Goal: Task Accomplishment & Management: Use online tool/utility

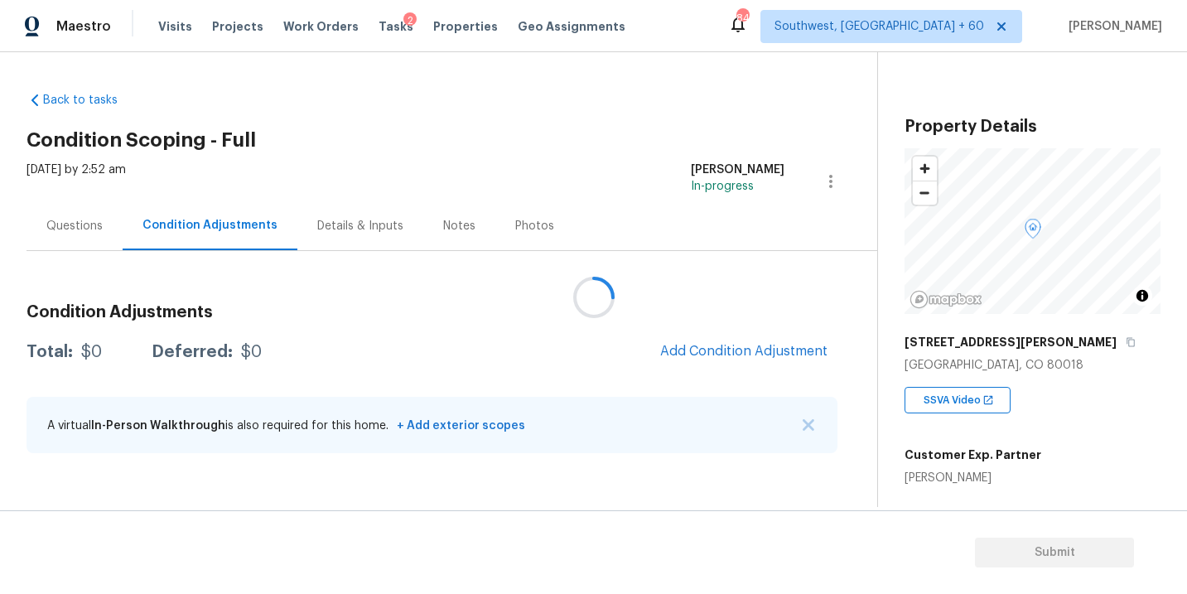
click at [100, 240] on div at bounding box center [593, 297] width 1187 height 594
click at [104, 237] on div "Questions" at bounding box center [75, 225] width 96 height 49
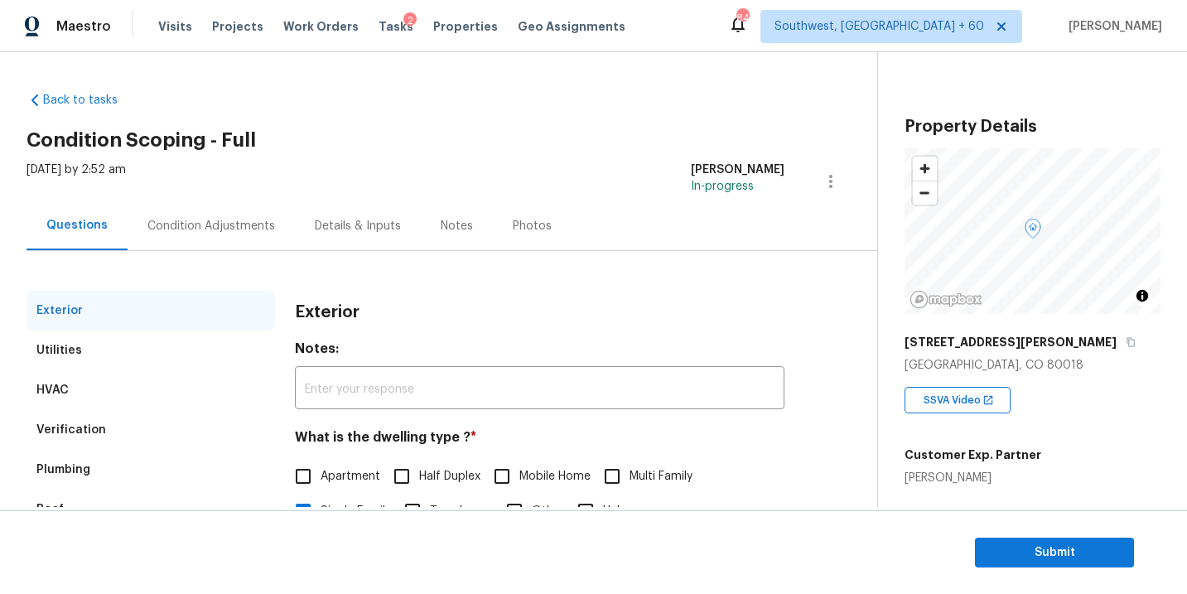
click at [235, 234] on div "Condition Adjustments" at bounding box center [211, 225] width 167 height 49
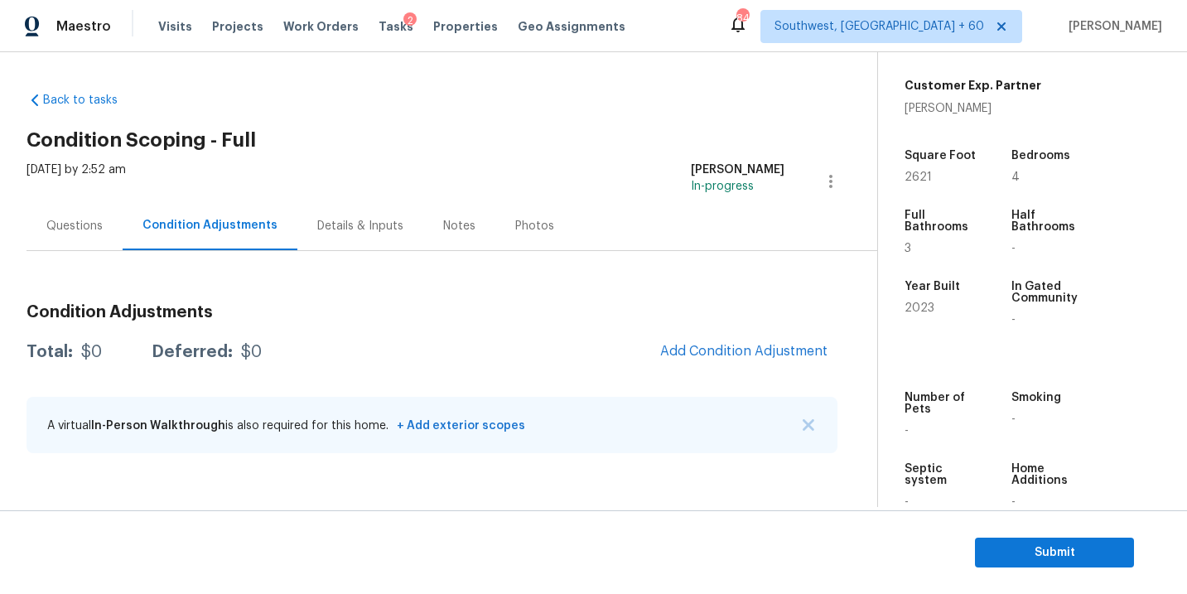
scroll to position [403, 0]
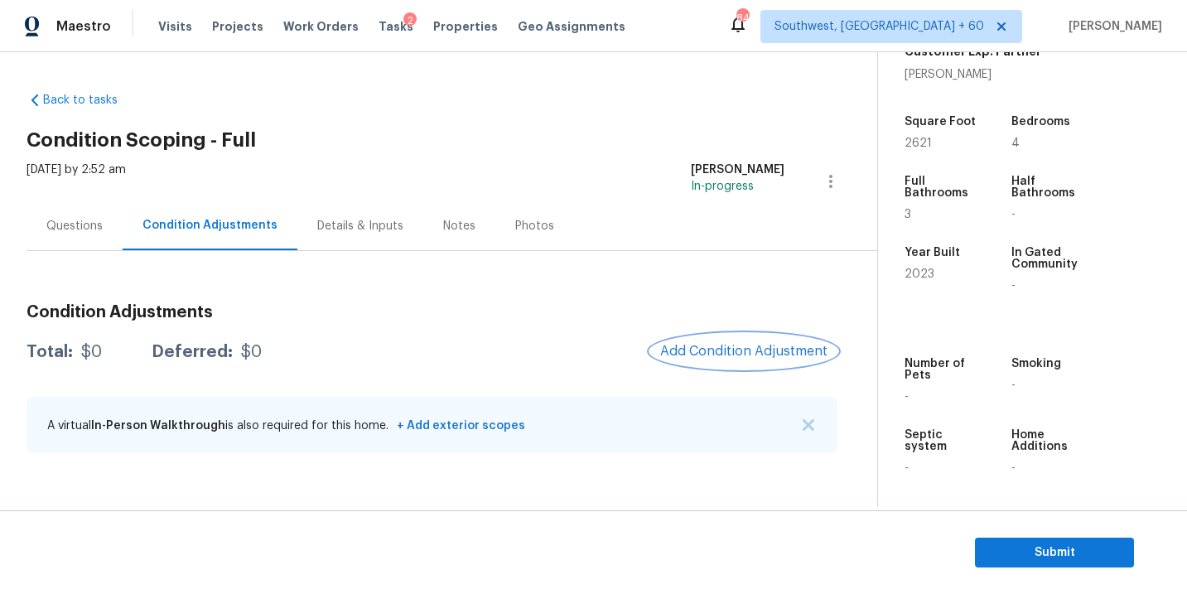
click at [684, 350] on span "Add Condition Adjustment" at bounding box center [743, 351] width 167 height 15
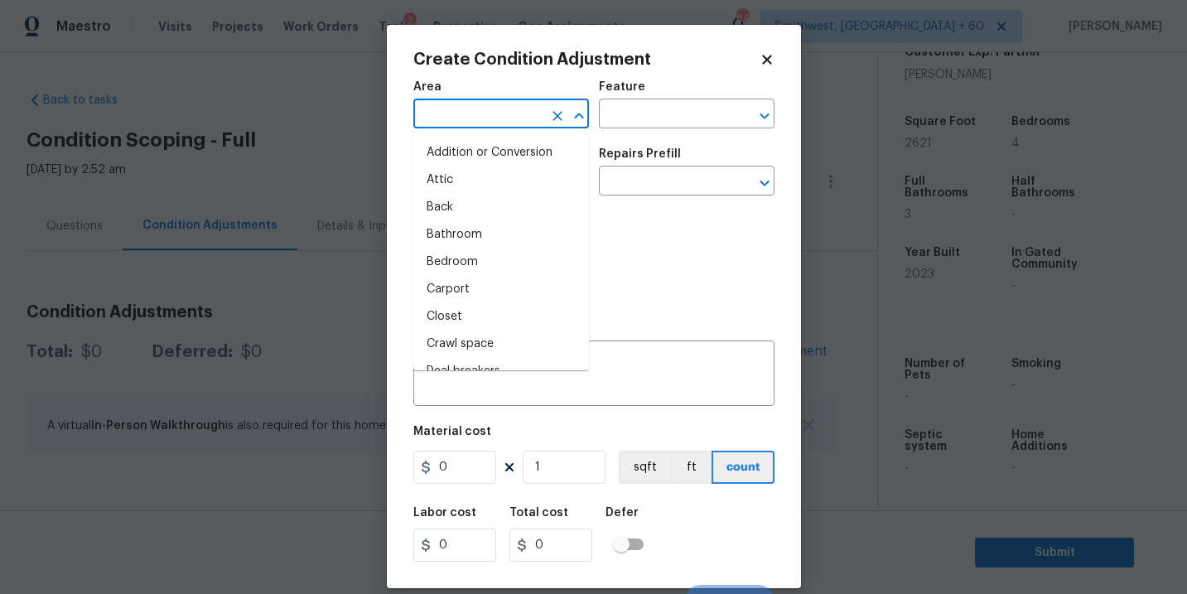
click at [464, 114] on input "text" at bounding box center [477, 116] width 129 height 26
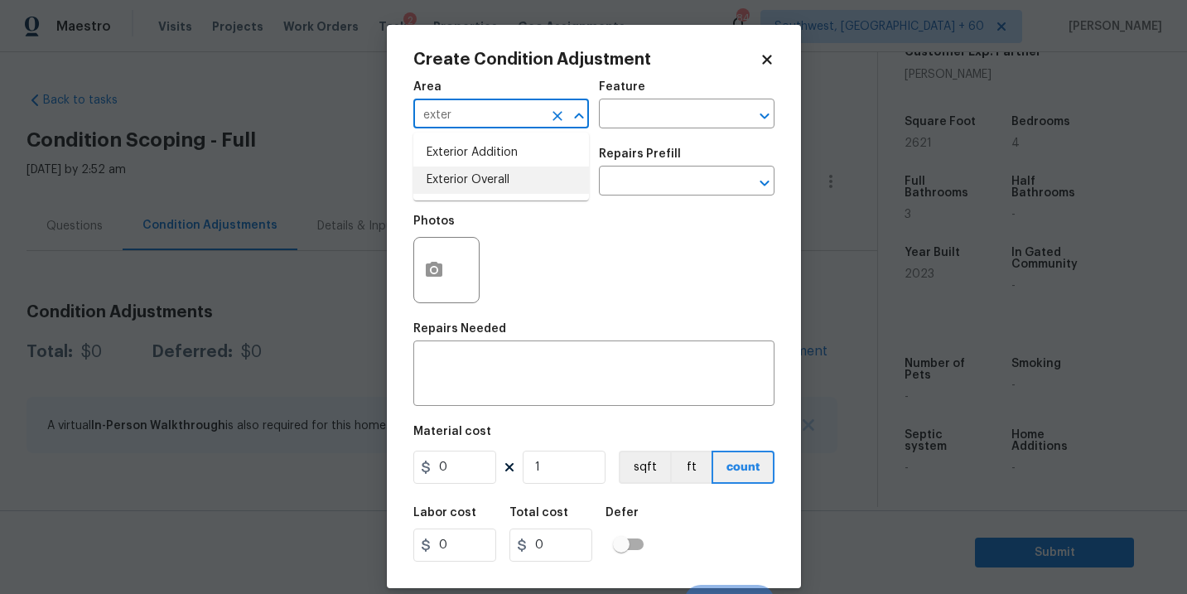
click at [478, 190] on li "Exterior Overall" at bounding box center [501, 180] width 176 height 27
type input "Exterior Overall"
click at [684, 143] on div "Issue ​ Repairs Prefill ​" at bounding box center [593, 171] width 361 height 67
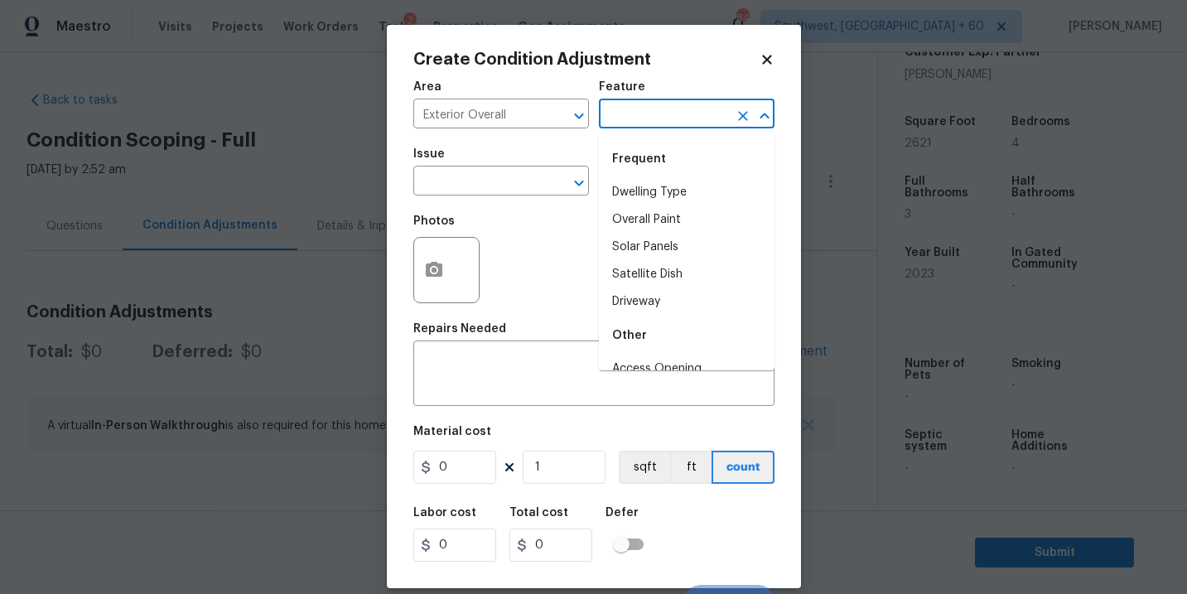
click at [680, 115] on input "text" at bounding box center [663, 116] width 129 height 26
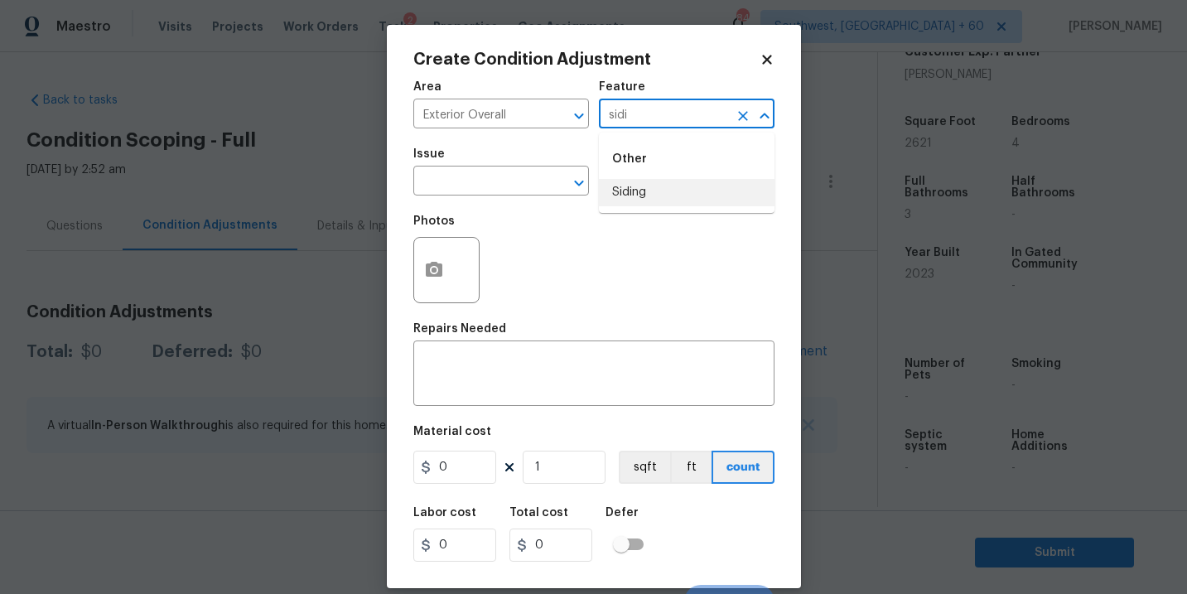
click at [681, 192] on li "Siding" at bounding box center [687, 192] width 176 height 27
click at [534, 179] on div "​" at bounding box center [501, 183] width 176 height 26
type input "Siding"
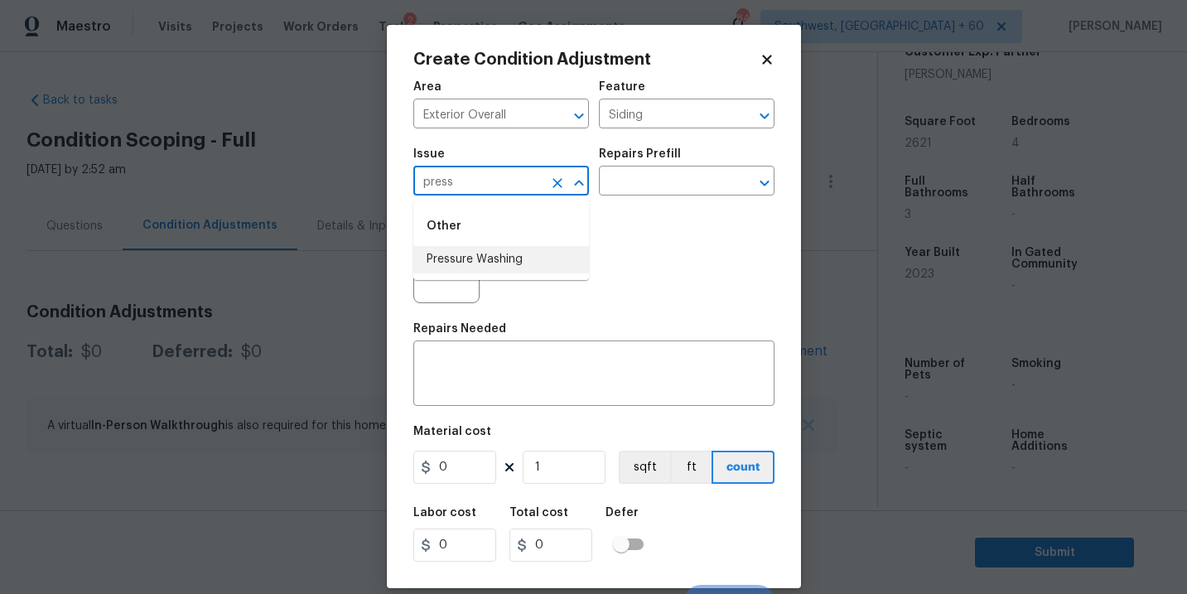
click at [531, 263] on li "Pressure Washing" at bounding box center [501, 259] width 176 height 27
type input "Pressure Washing"
click at [633, 193] on input "text" at bounding box center [663, 183] width 129 height 26
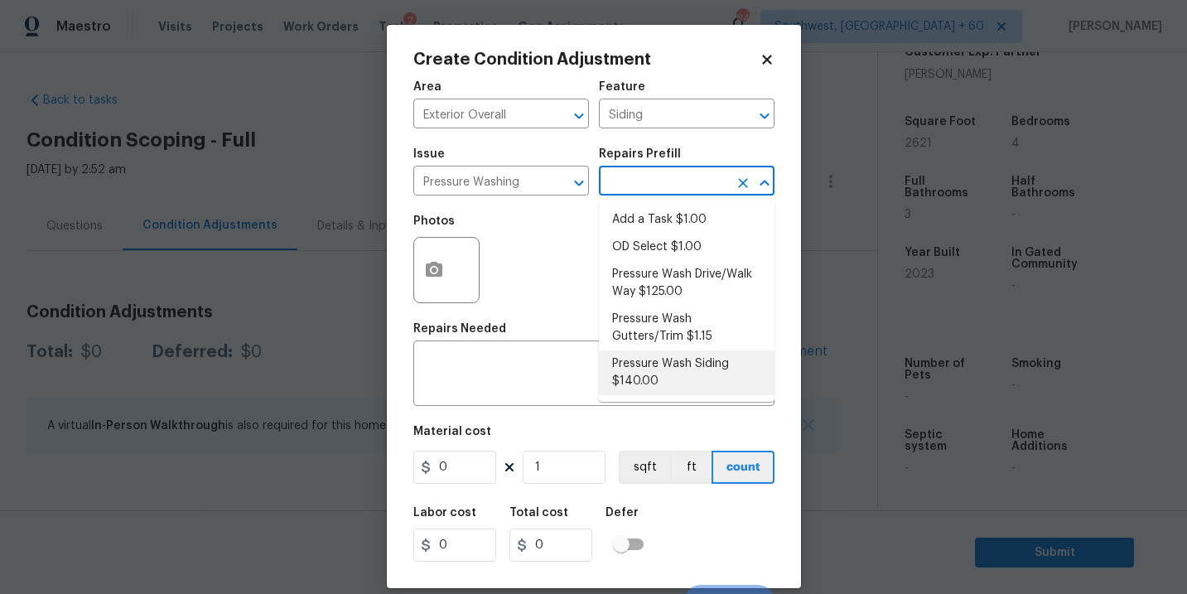
click at [650, 378] on li "Pressure Wash Siding $140.00" at bounding box center [687, 372] width 176 height 45
type textarea "Protect areas as needed for pressure washing. Pressure wash the siding on the h…"
type input "140"
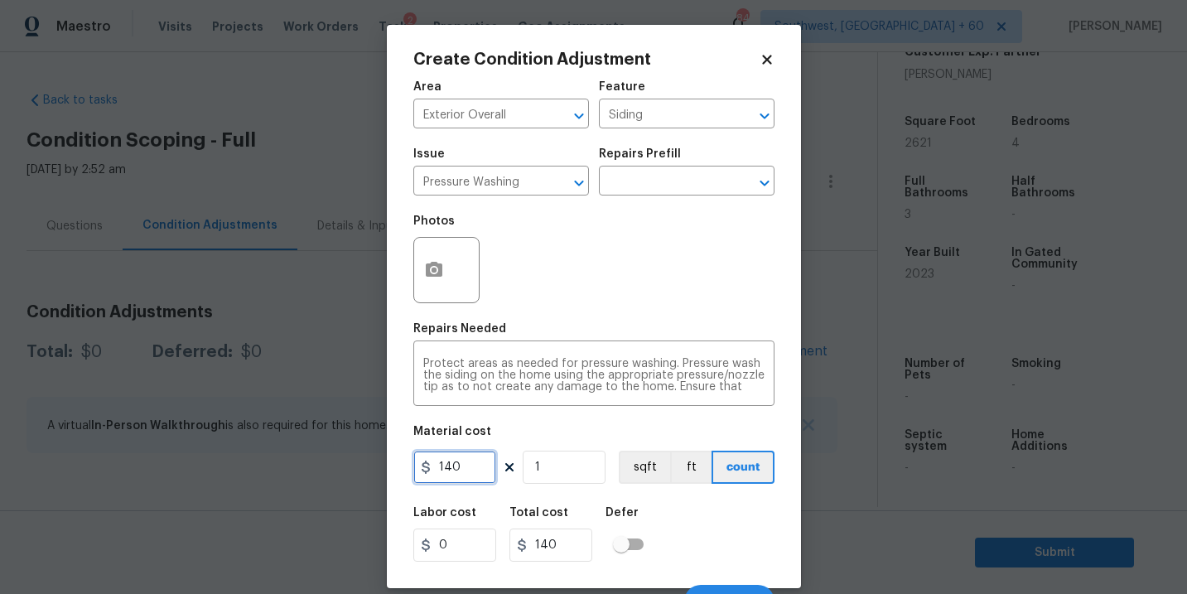
drag, startPoint x: 452, startPoint y: 464, endPoint x: 355, endPoint y: 462, distance: 97.0
click at [355, 462] on div "Create Condition Adjustment Area Exterior Overall ​ Feature Siding ​ Issue Pres…" at bounding box center [593, 297] width 1187 height 594
type input "200"
click at [441, 271] on icon "button" at bounding box center [434, 269] width 17 height 15
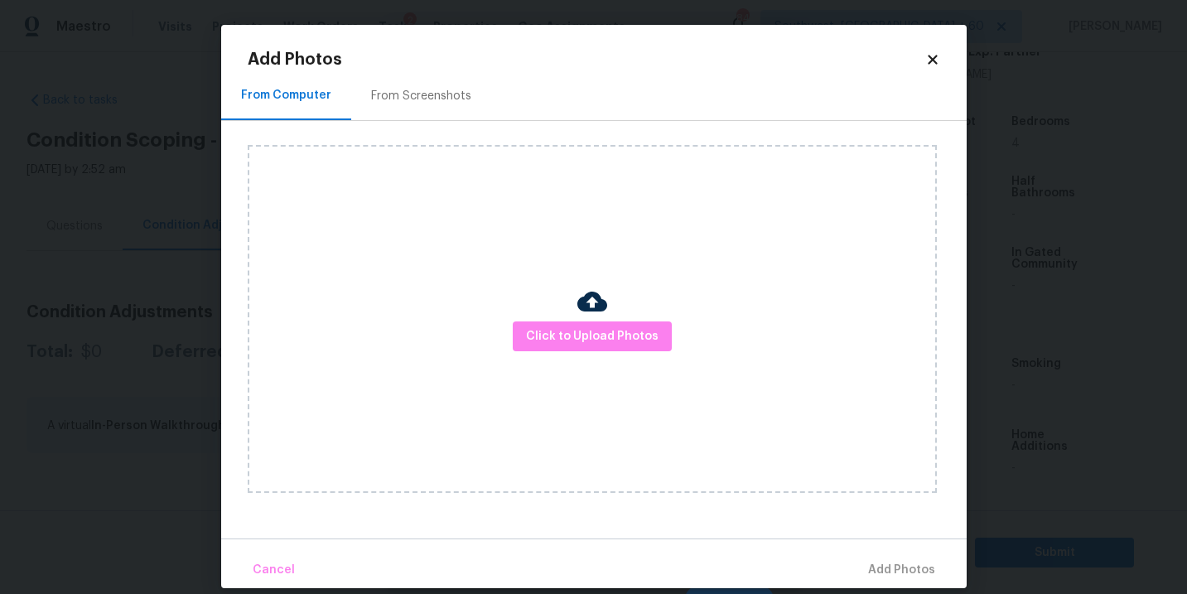
click at [571, 315] on div "Click to Upload Photos" at bounding box center [592, 319] width 689 height 348
click at [590, 328] on span "Click to Upload Photos" at bounding box center [592, 336] width 133 height 21
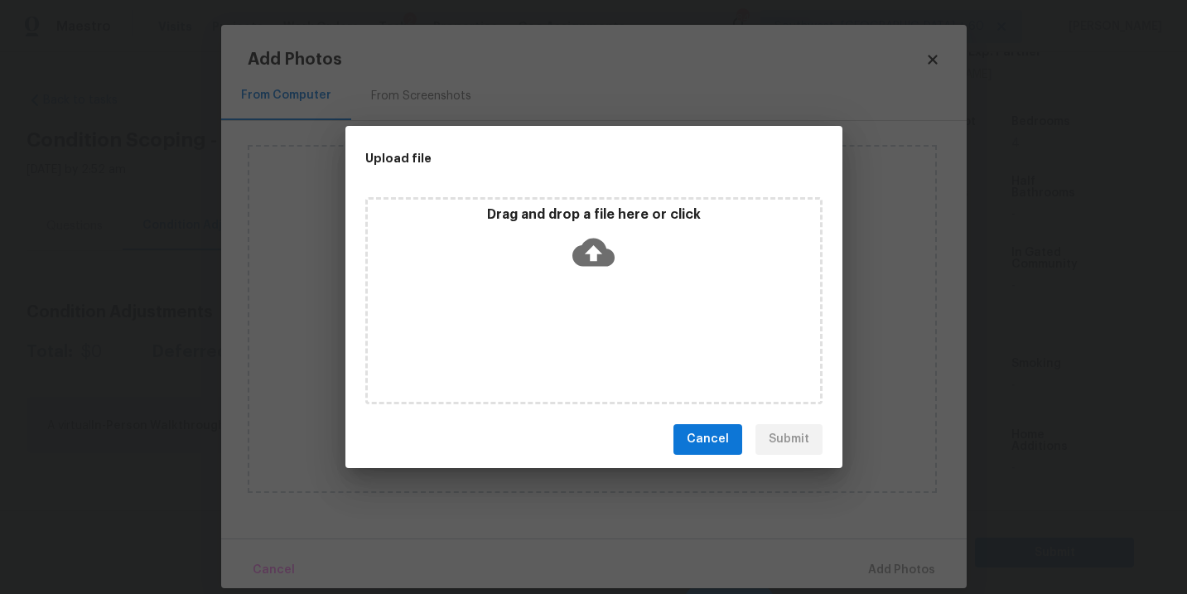
click at [602, 256] on icon at bounding box center [594, 252] width 42 height 28
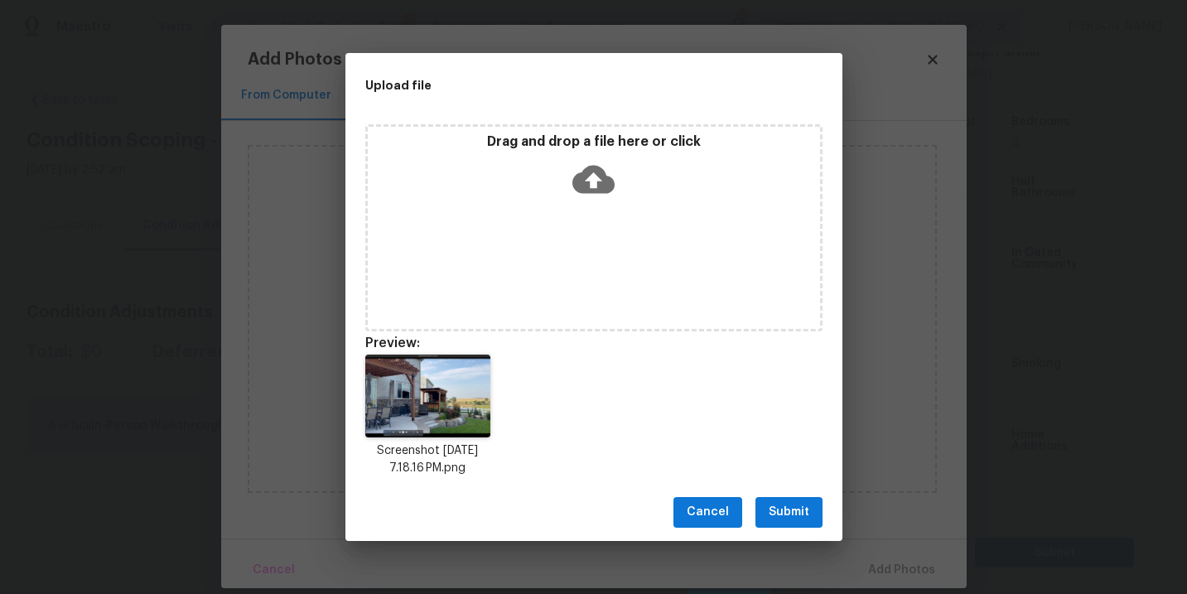
click at [790, 508] on span "Submit" at bounding box center [789, 512] width 41 height 21
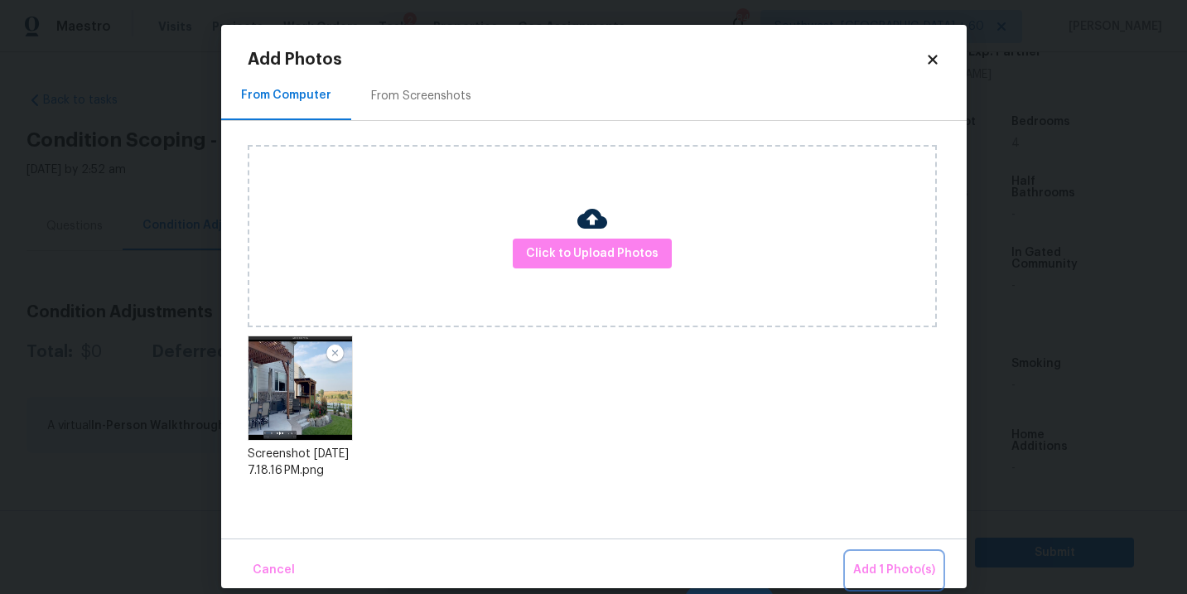
click at [883, 568] on span "Add 1 Photo(s)" at bounding box center [894, 570] width 82 height 21
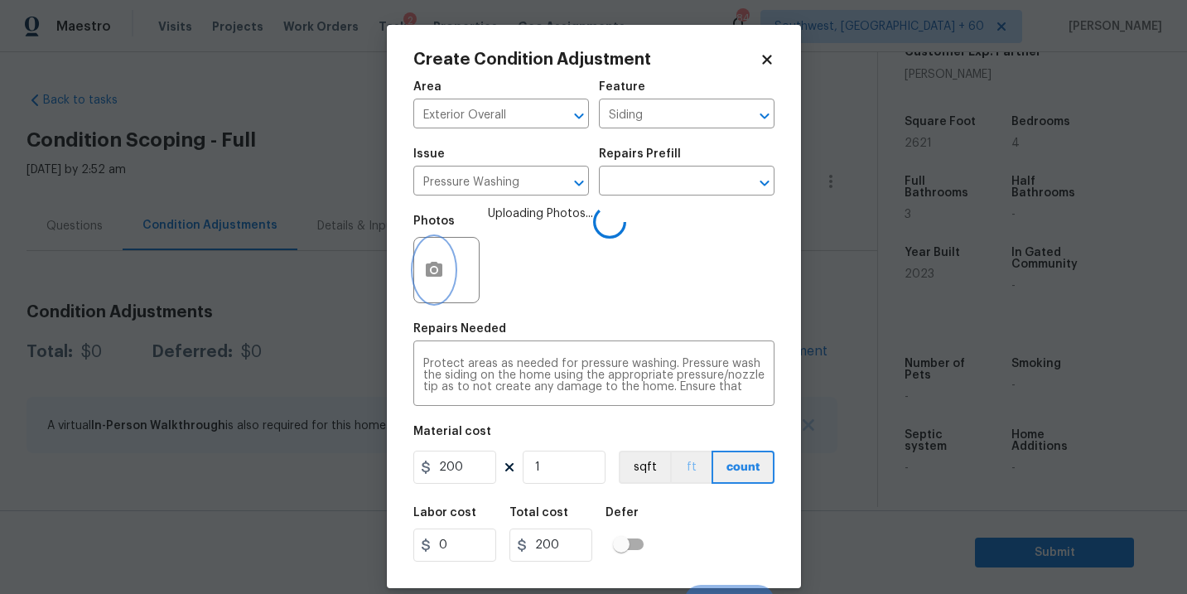
scroll to position [25, 0]
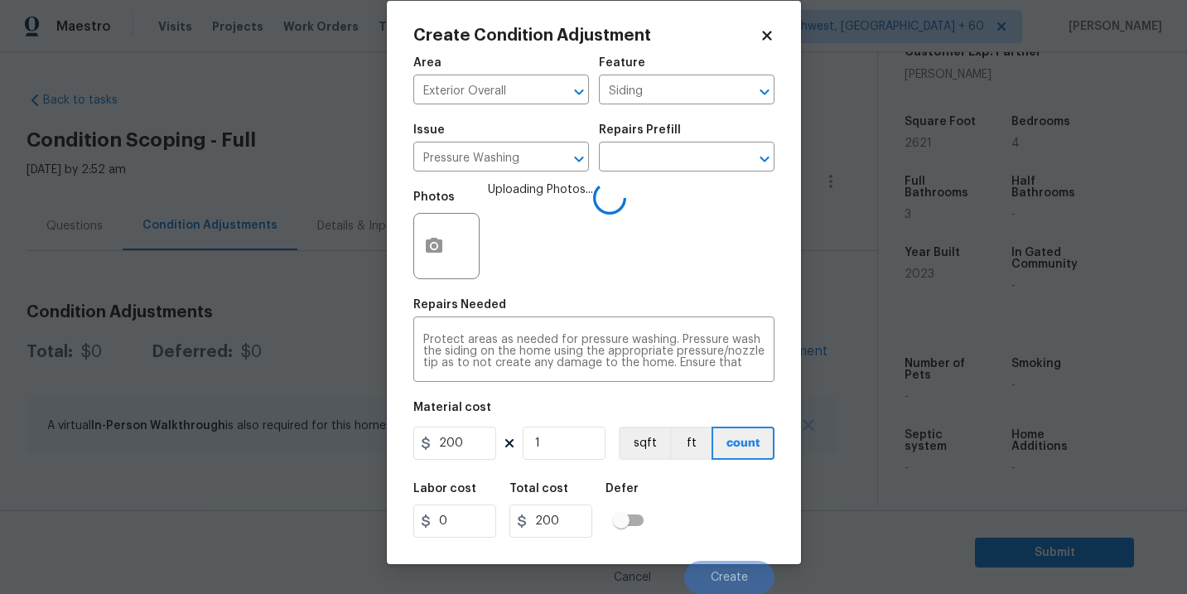
click at [691, 487] on div "Labor cost 0 Total cost 200 Defer" at bounding box center [593, 510] width 361 height 75
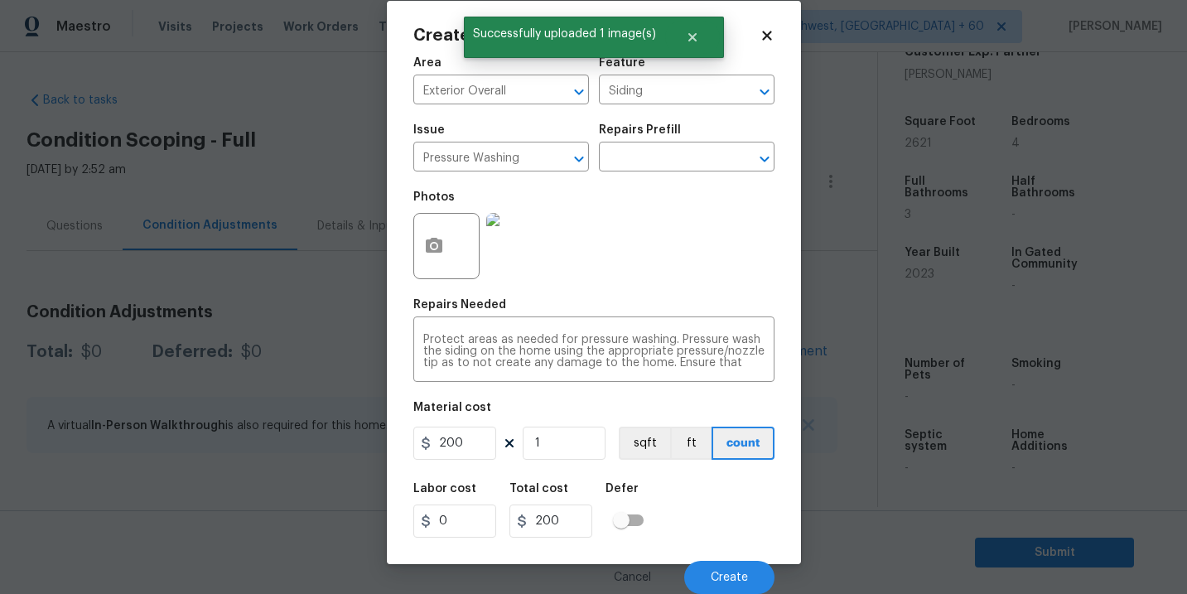
click at [691, 487] on div "Labor cost 0 Total cost 200 Defer" at bounding box center [593, 510] width 361 height 75
click at [722, 563] on button "Create" at bounding box center [729, 577] width 90 height 33
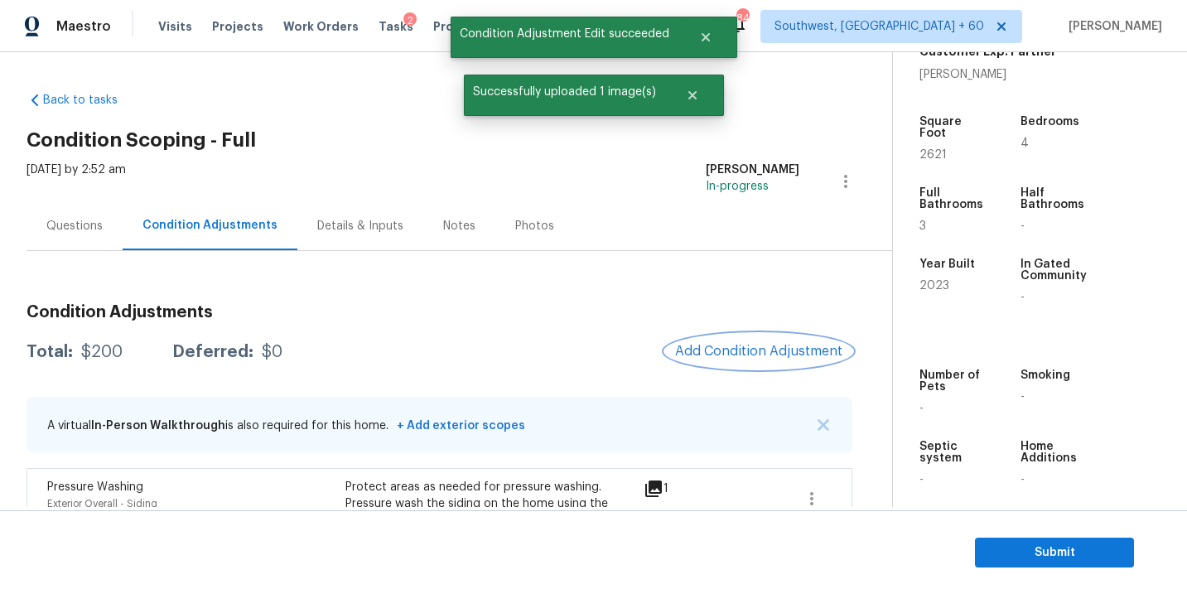
scroll to position [111, 0]
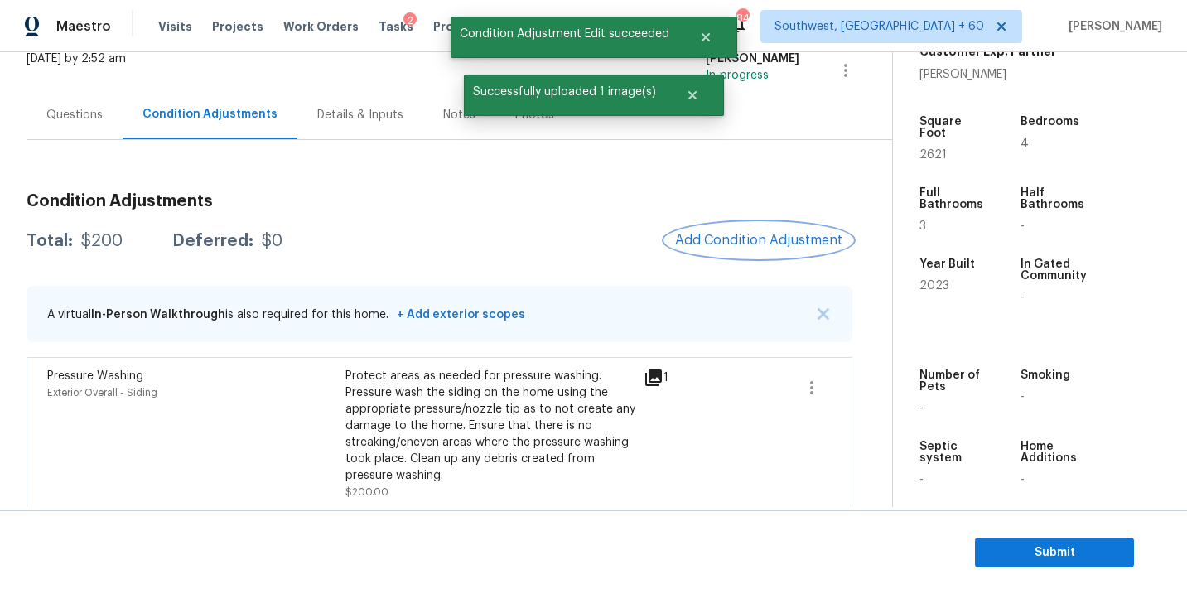
click at [727, 231] on button "Add Condition Adjustment" at bounding box center [758, 240] width 187 height 35
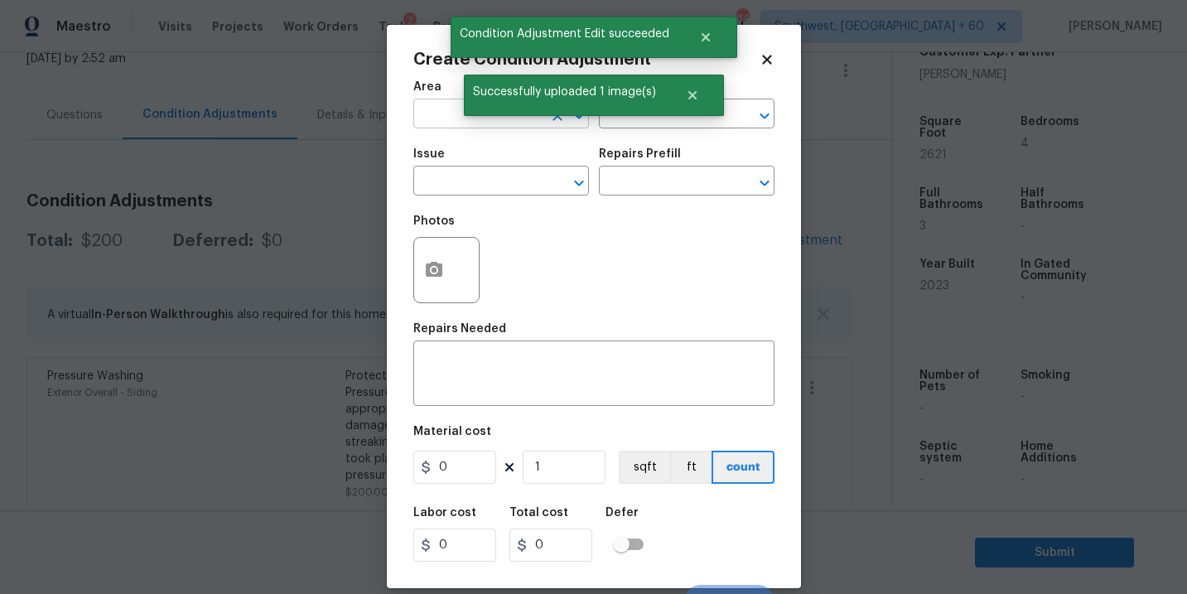
click at [442, 106] on input "text" at bounding box center [477, 116] width 129 height 26
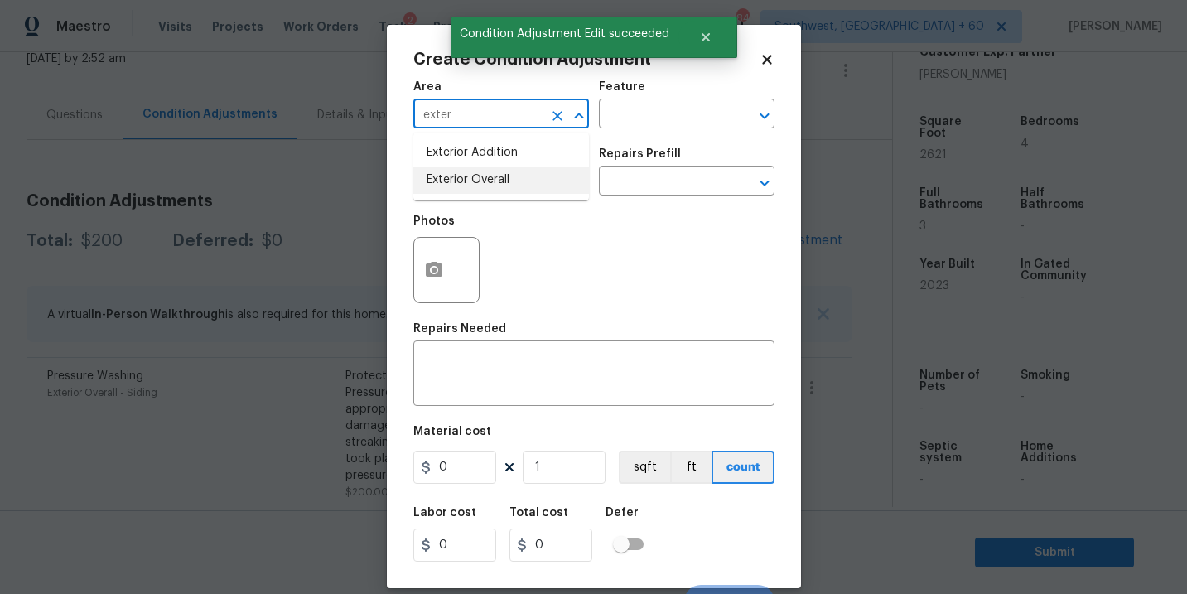
click at [486, 173] on li "Exterior Overall" at bounding box center [501, 180] width 176 height 27
type input "Exterior Overall"
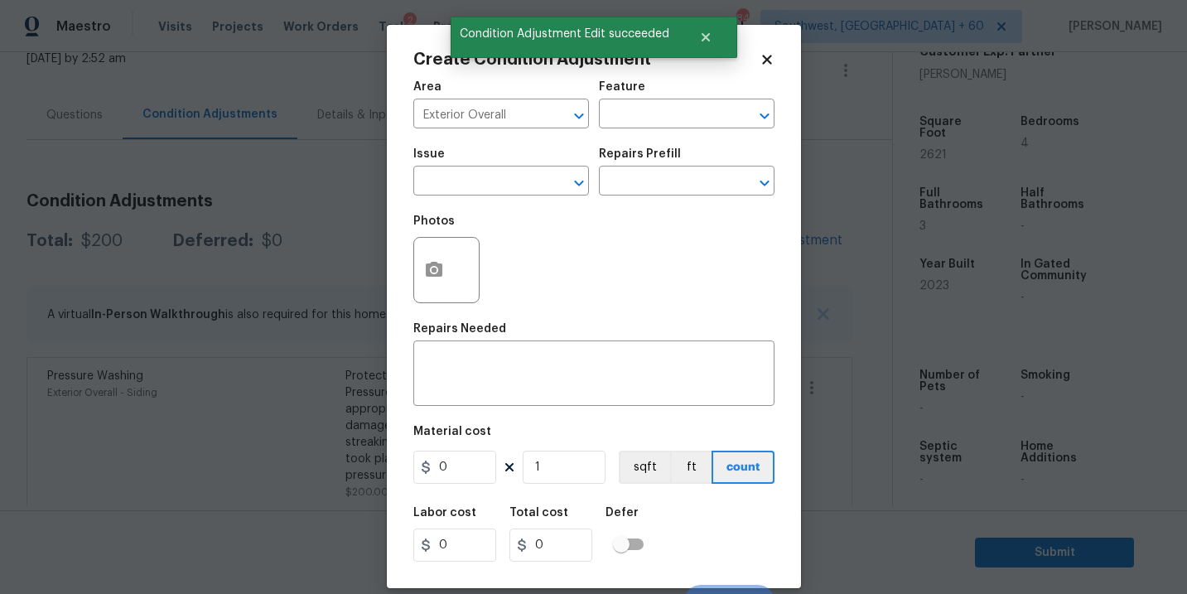
click at [629, 136] on div "Area Exterior Overall ​ Feature ​" at bounding box center [593, 104] width 361 height 67
click at [651, 117] on input "text" at bounding box center [663, 116] width 129 height 26
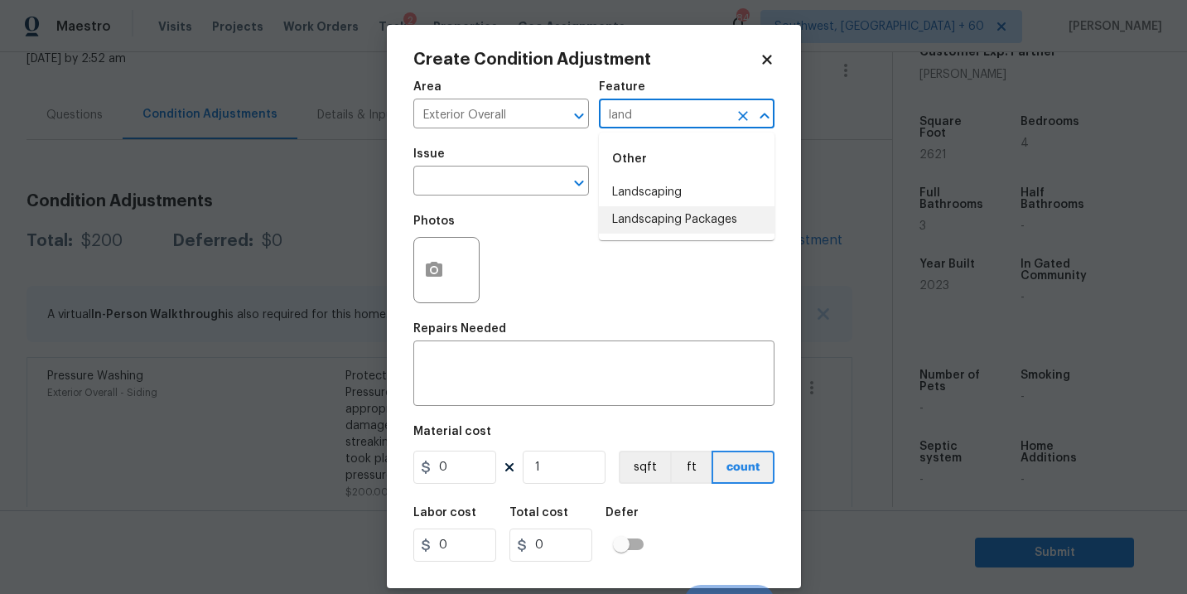
click at [655, 213] on li "Landscaping Packages" at bounding box center [687, 219] width 176 height 27
type input "Landscaping Packages"
click at [515, 187] on input "text" at bounding box center [477, 183] width 129 height 26
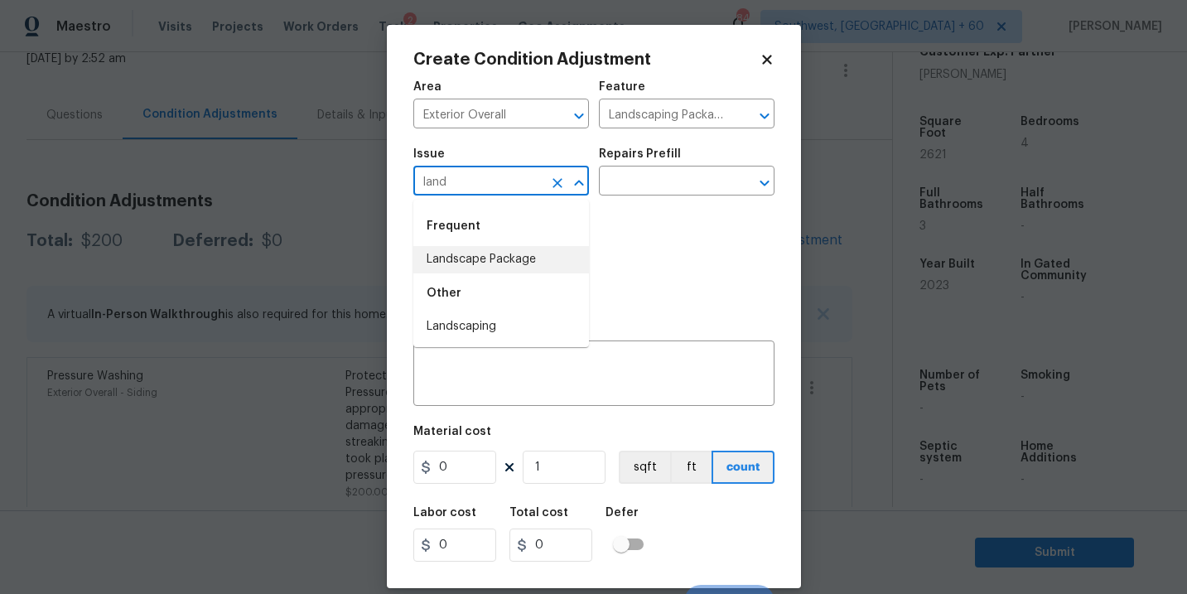
click at [516, 272] on li "Landscape Package" at bounding box center [501, 259] width 176 height 27
type input "Landscape Package"
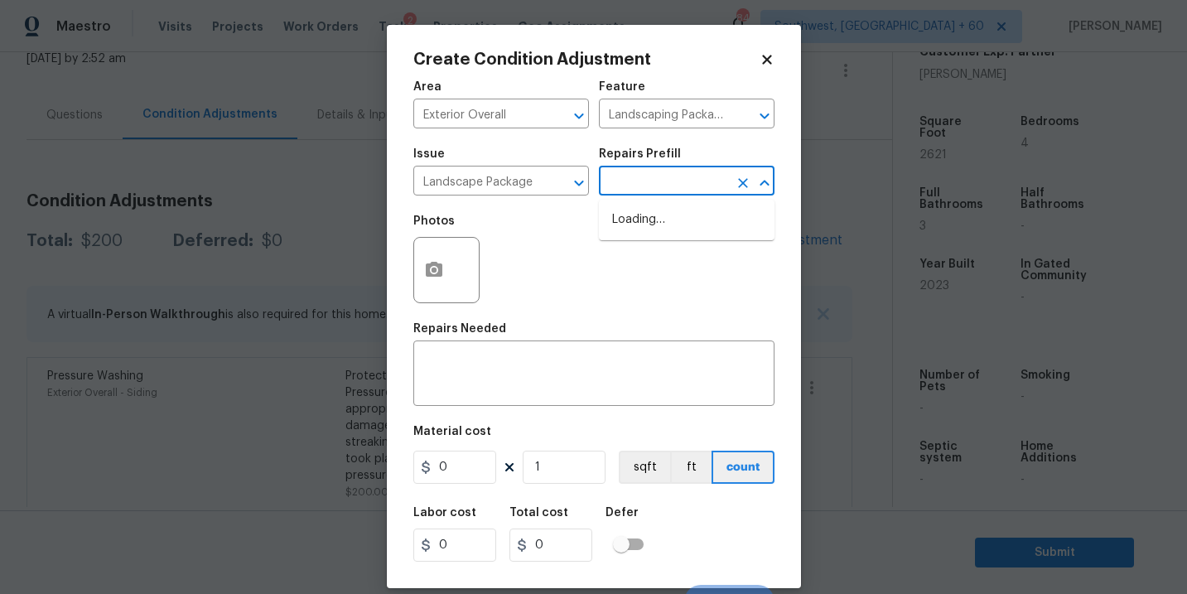
click at [663, 172] on input "text" at bounding box center [663, 183] width 129 height 26
click at [657, 214] on li "Initial landscaping package $80.00" at bounding box center [687, 228] width 176 height 45
type input "Home Readiness Packages"
type textarea "Mowing of grass up to 6" in height. Mow, edge along driveways & sidewalks, trim…"
type input "80"
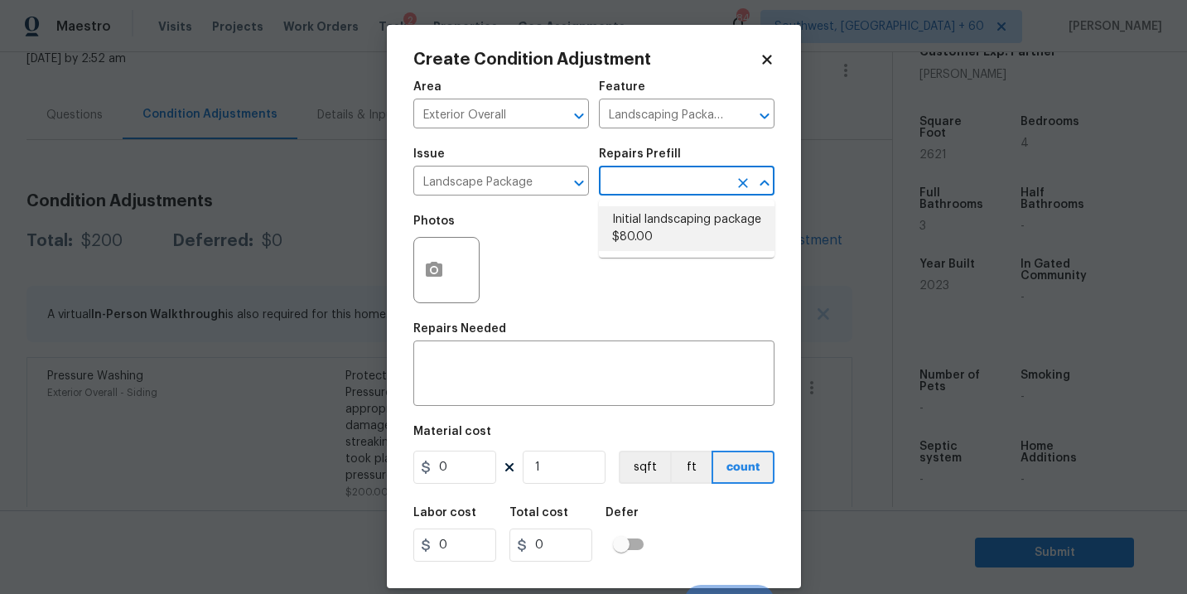
type input "80"
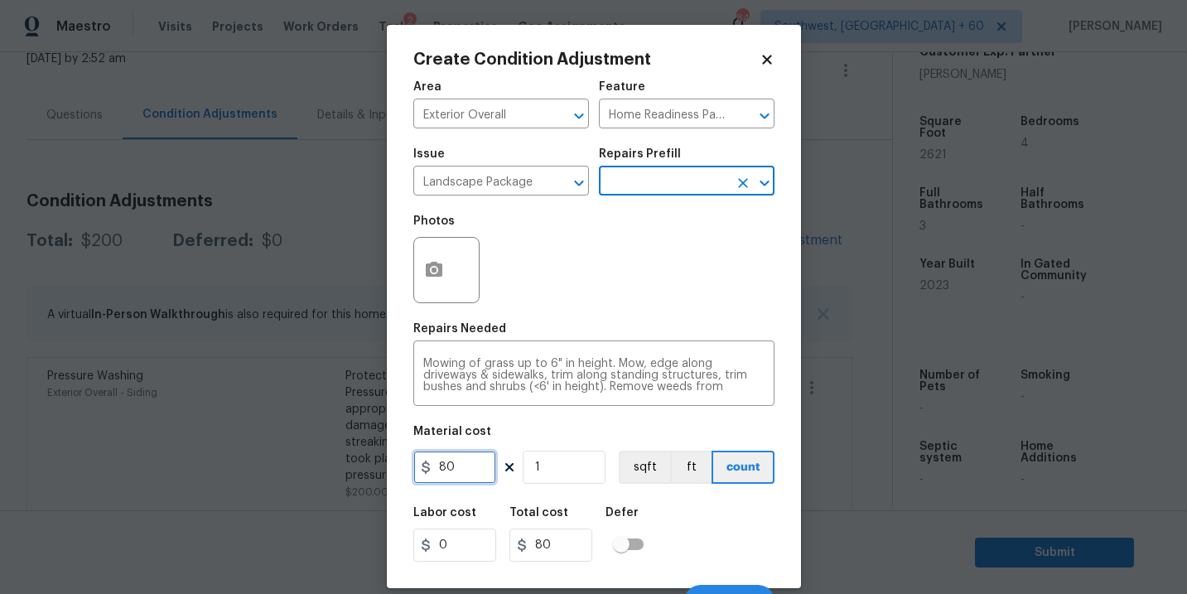
drag, startPoint x: 435, startPoint y: 460, endPoint x: 371, endPoint y: 458, distance: 63.8
click at [371, 458] on div "Create Condition Adjustment Area Exterior Overall ​ Feature Home Readiness Pack…" at bounding box center [593, 297] width 1187 height 594
type input "300"
click at [453, 261] on div at bounding box center [446, 270] width 66 height 66
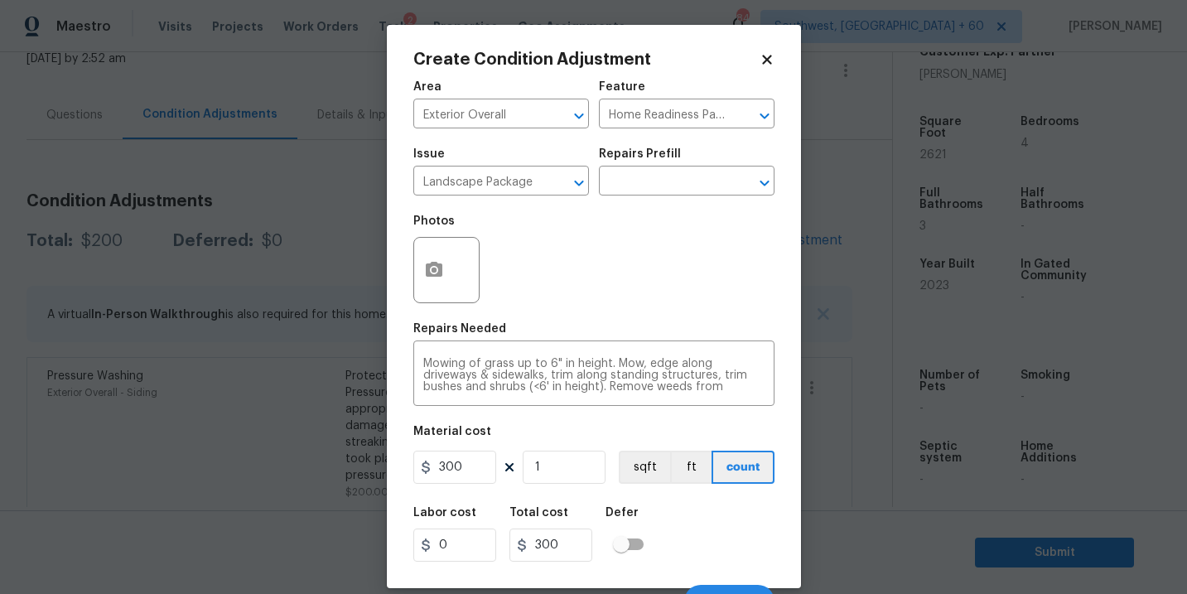
click at [586, 312] on div "Photos" at bounding box center [593, 259] width 361 height 108
click at [465, 284] on div at bounding box center [446, 270] width 66 height 66
click at [441, 277] on icon "button" at bounding box center [434, 269] width 17 height 15
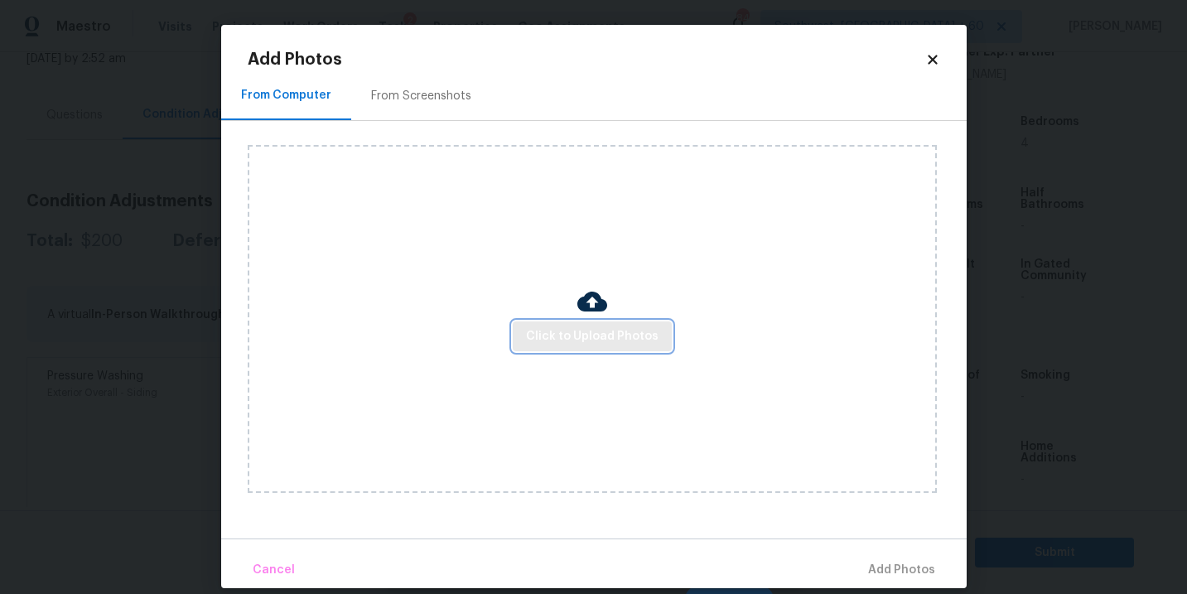
click at [631, 348] on button "Click to Upload Photos" at bounding box center [592, 336] width 159 height 31
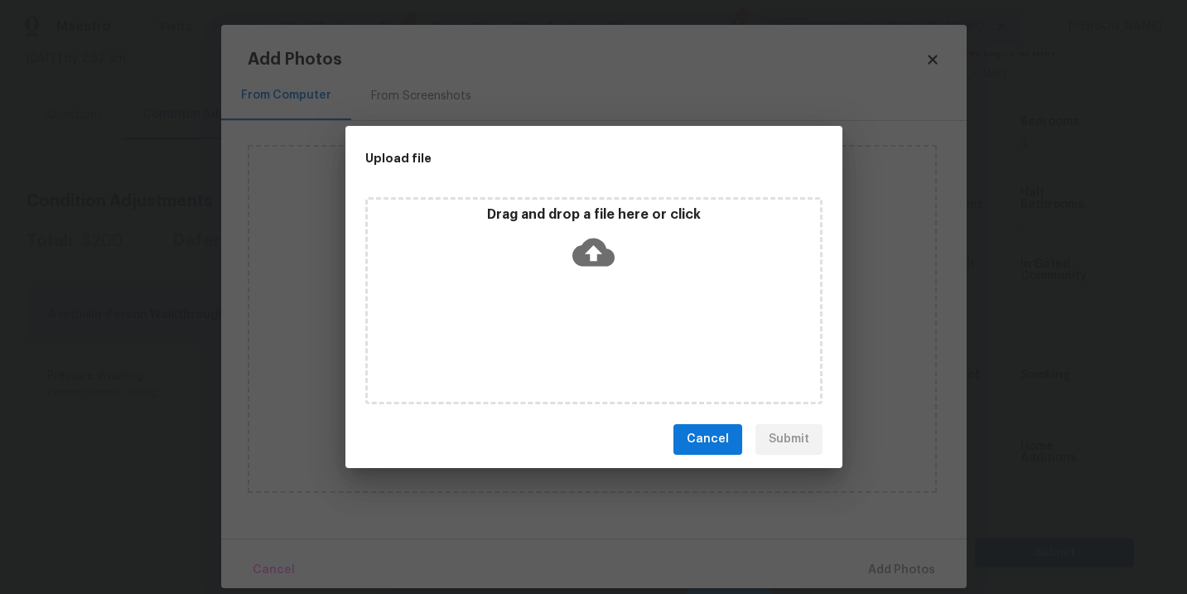
click at [631, 326] on div "Drag and drop a file here or click" at bounding box center [593, 300] width 457 height 207
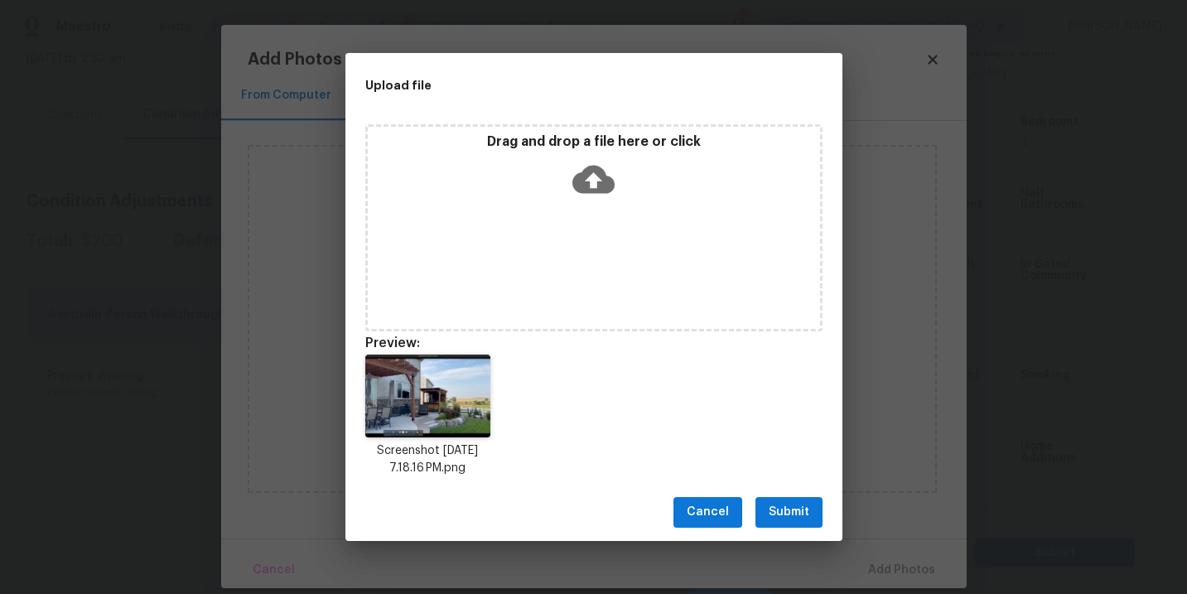
click at [786, 527] on button "Submit" at bounding box center [789, 512] width 67 height 31
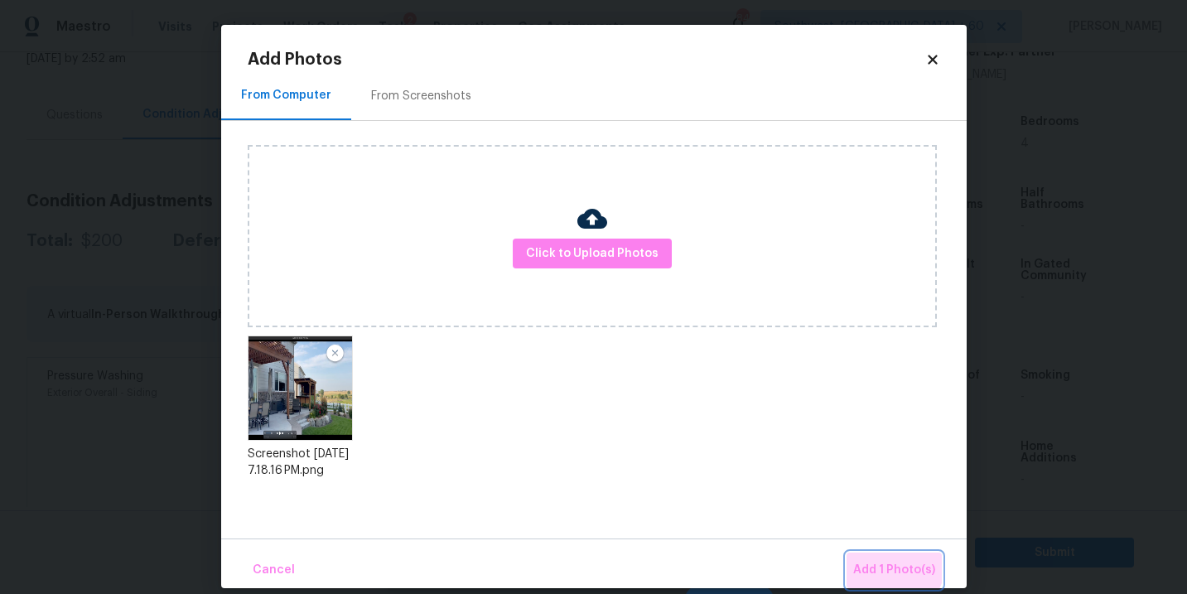
click at [862, 553] on button "Add 1 Photo(s)" at bounding box center [894, 571] width 95 height 36
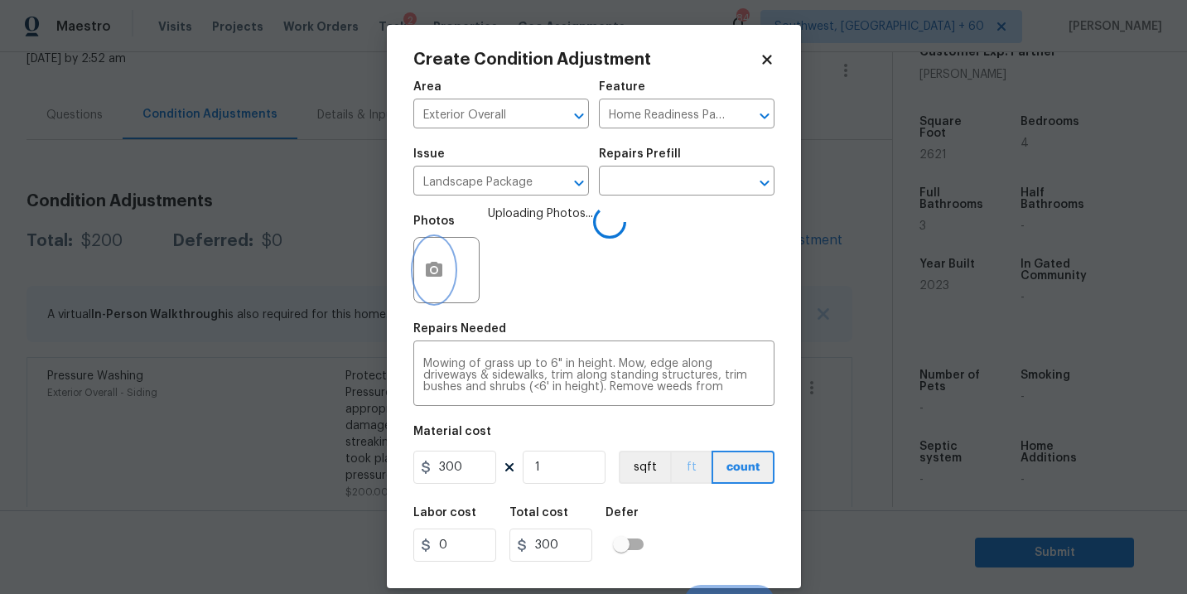
scroll to position [25, 0]
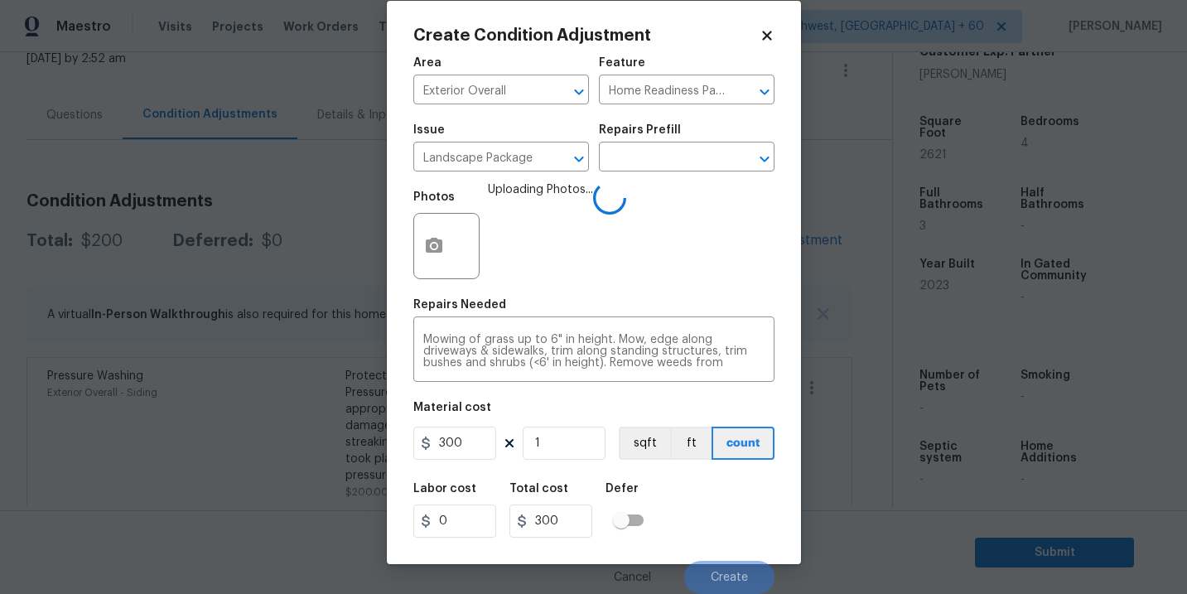
click at [711, 485] on div "Labor cost 0 Total cost 300 Defer" at bounding box center [593, 510] width 361 height 75
click at [725, 490] on div "Labor cost 0 Total cost 300 Defer" at bounding box center [593, 510] width 361 height 75
click at [733, 525] on div "Labor cost 0 Total cost 300 Defer" at bounding box center [593, 510] width 361 height 75
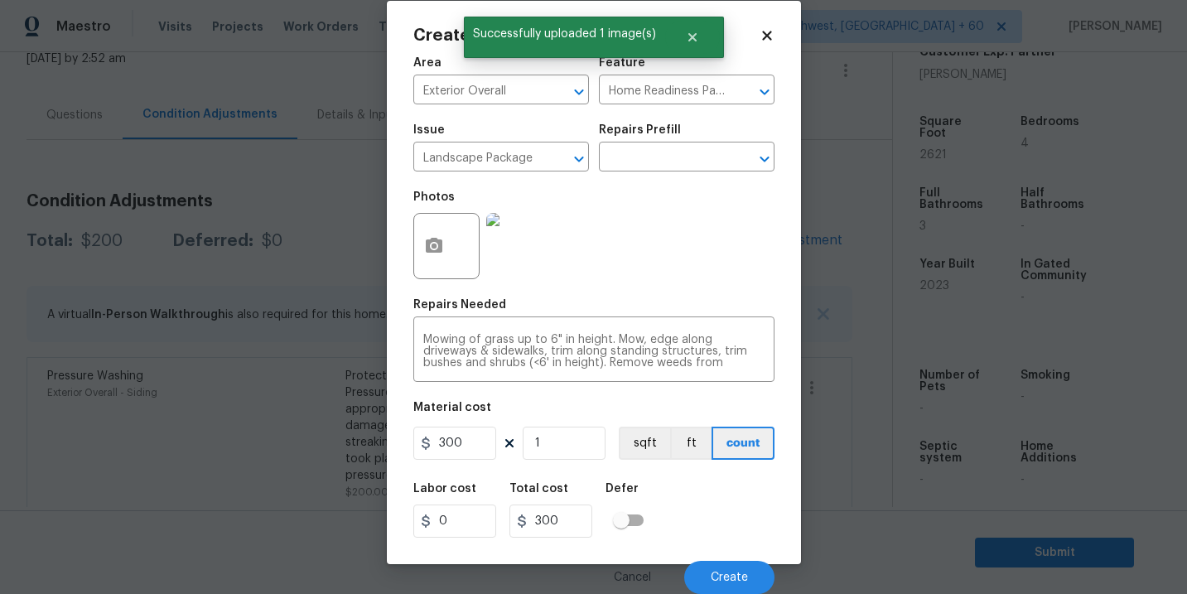
click at [727, 551] on div "Cancel Create" at bounding box center [593, 571] width 361 height 46
click at [722, 564] on button "Create" at bounding box center [729, 577] width 90 height 33
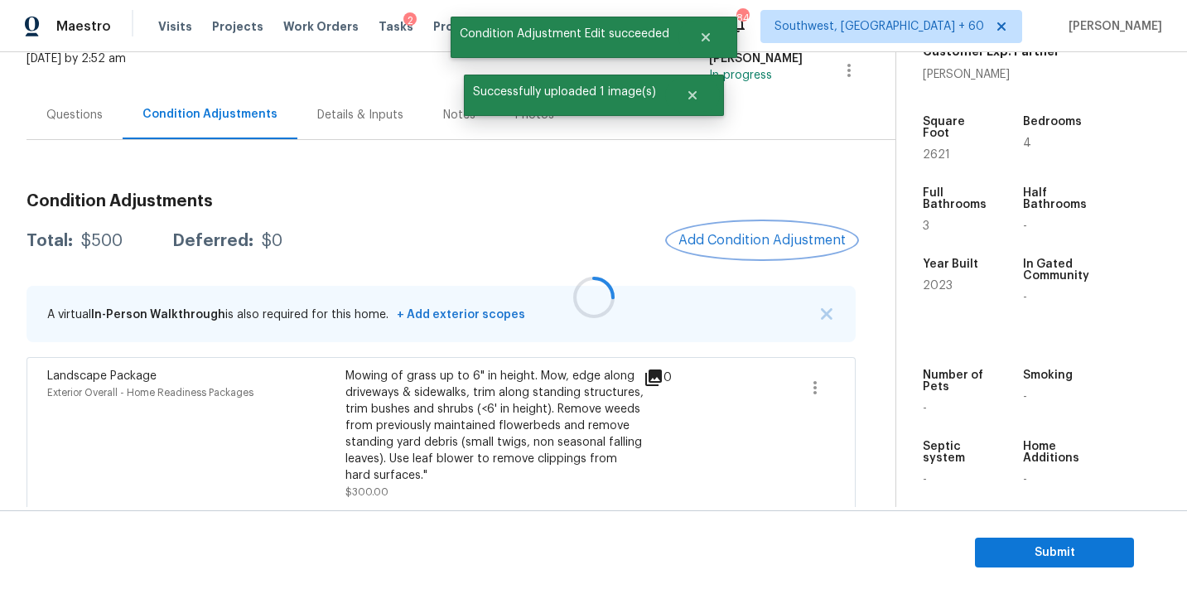
scroll to position [0, 0]
click at [721, 234] on span "Add Condition Adjustment" at bounding box center [758, 240] width 167 height 15
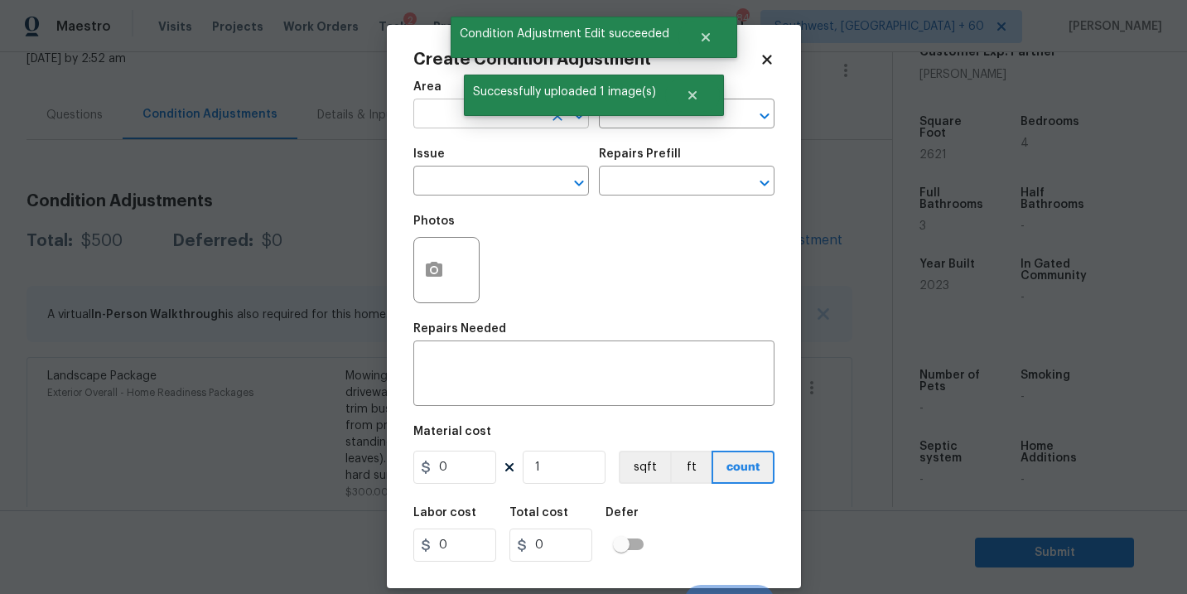
click at [441, 122] on input "text" at bounding box center [477, 116] width 129 height 26
click at [462, 170] on li "Exterior Overall" at bounding box center [501, 180] width 176 height 27
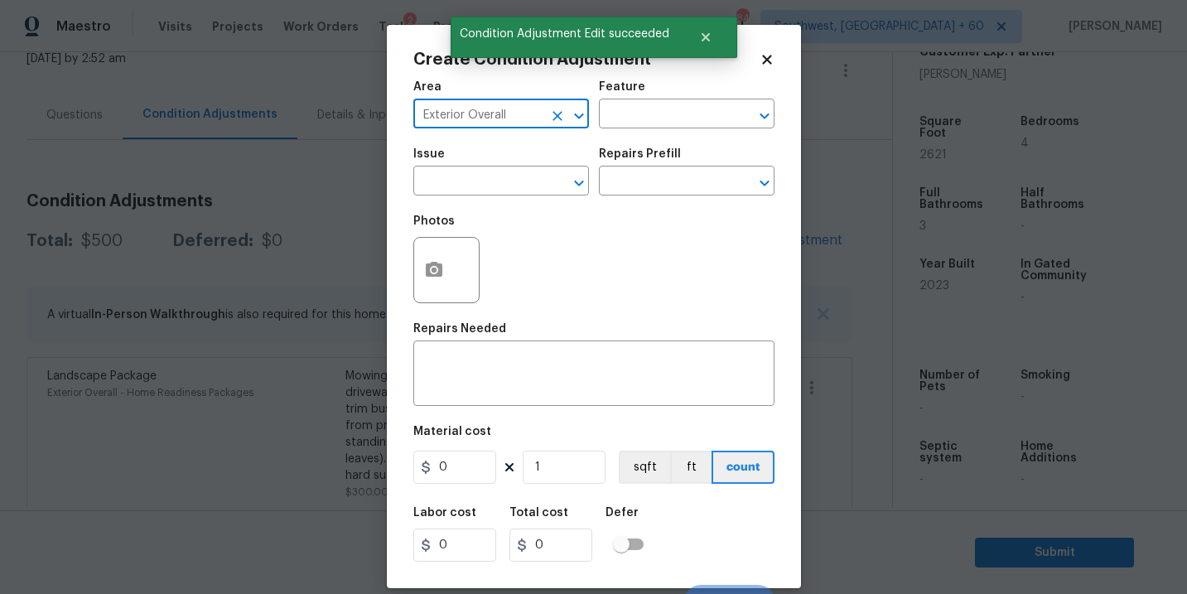
type input "Exterior Overall"
click at [462, 170] on input "text" at bounding box center [477, 183] width 129 height 26
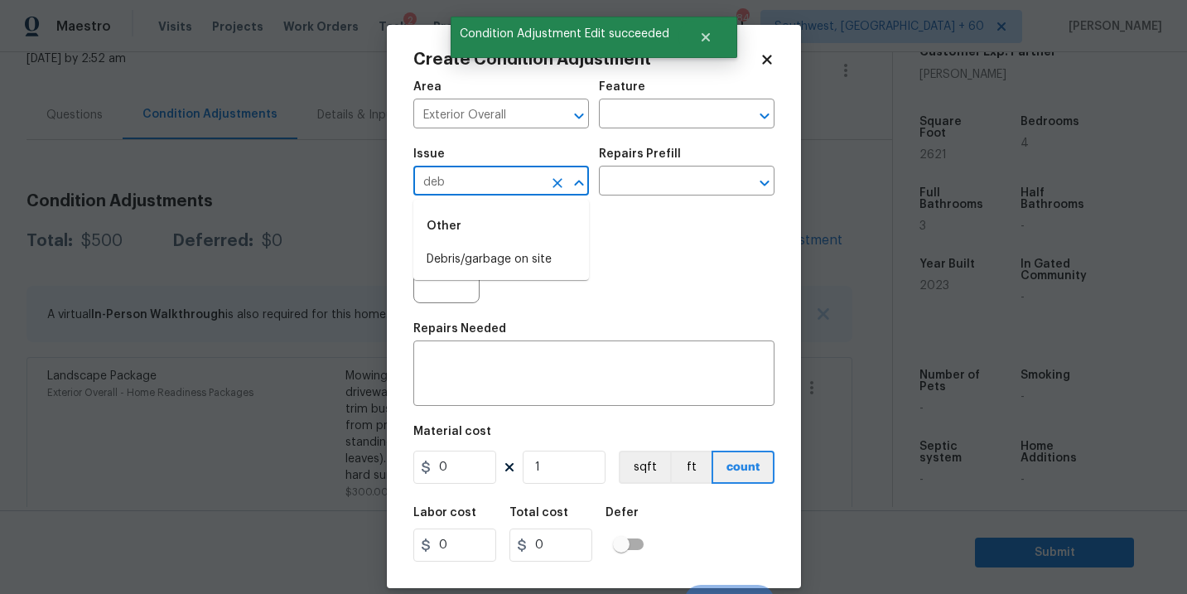
click at [482, 236] on div "Other" at bounding box center [501, 226] width 176 height 40
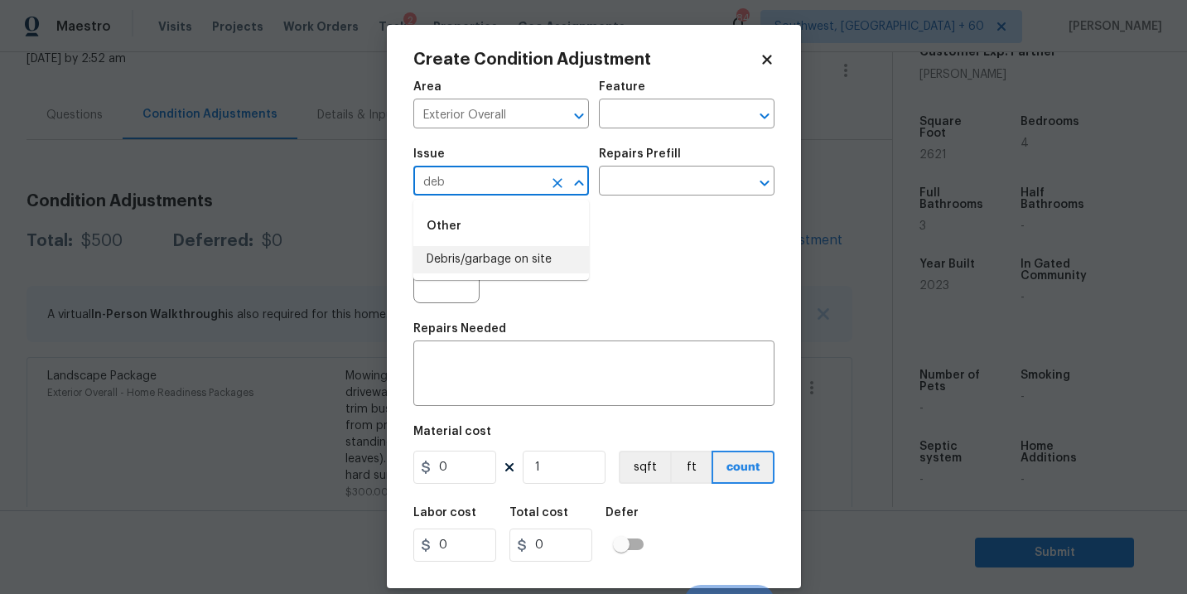
click at [482, 249] on li "Debris/garbage on site" at bounding box center [501, 259] width 176 height 27
type input "Debris/garbage on site"
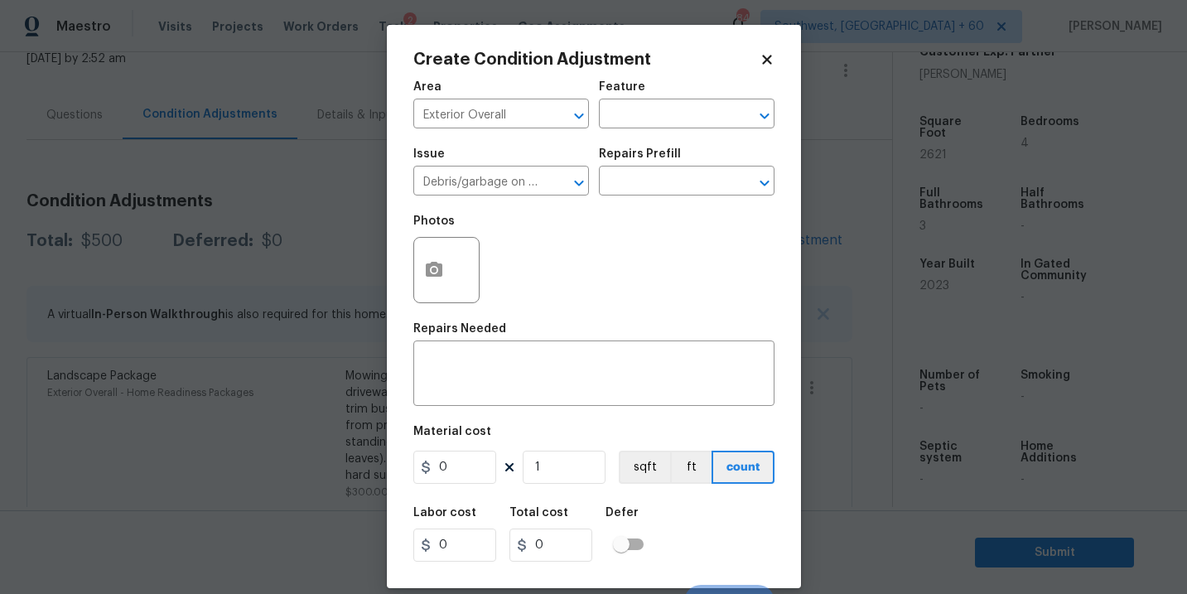
click at [642, 162] on div "Repairs Prefill" at bounding box center [687, 159] width 176 height 22
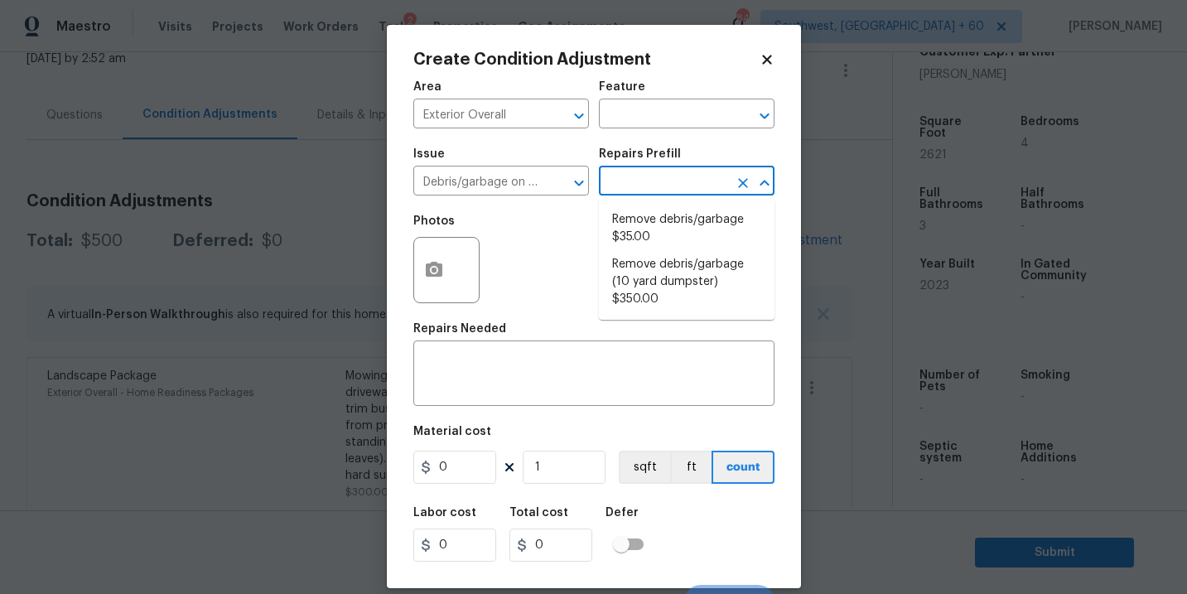
click at [643, 177] on input "text" at bounding box center [663, 183] width 129 height 26
click at [653, 240] on li "Remove debris/garbage $35.00" at bounding box center [687, 228] width 176 height 45
type textarea "Remove, haul off, and properly dispose of any debris left by seller to offsite …"
type input "35"
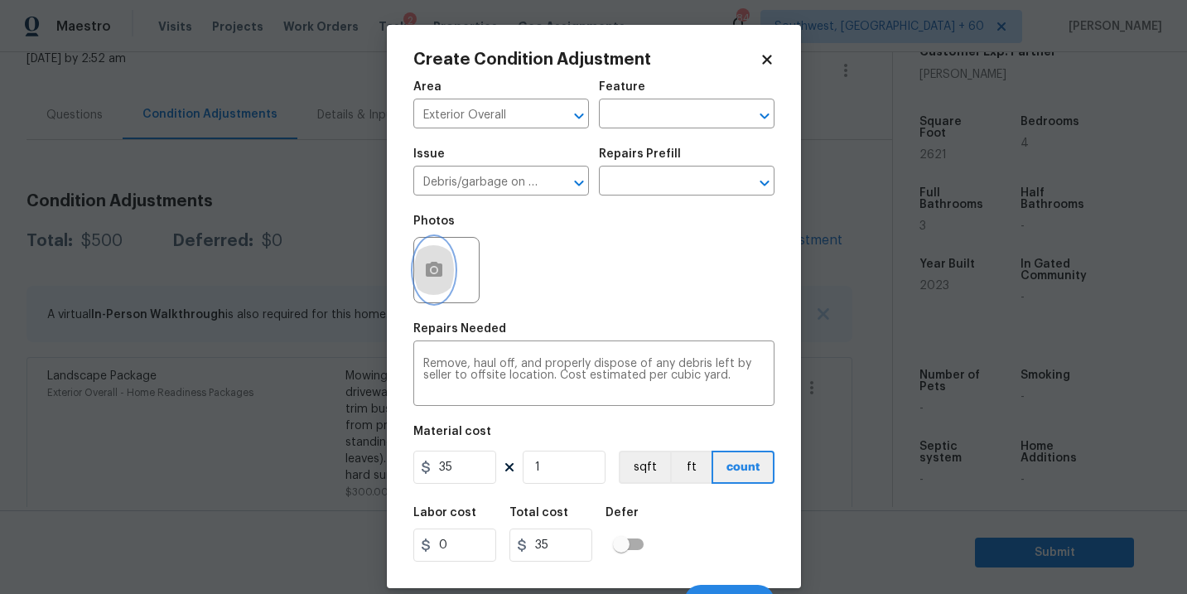
click at [437, 288] on button "button" at bounding box center [434, 270] width 40 height 65
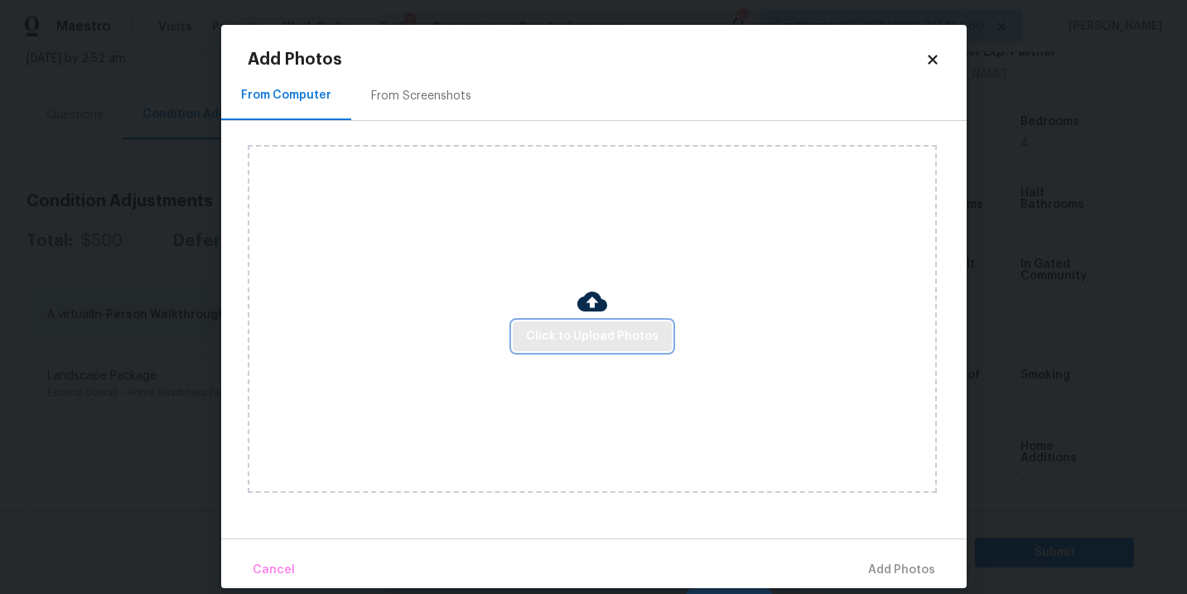
click at [561, 330] on span "Click to Upload Photos" at bounding box center [592, 336] width 133 height 21
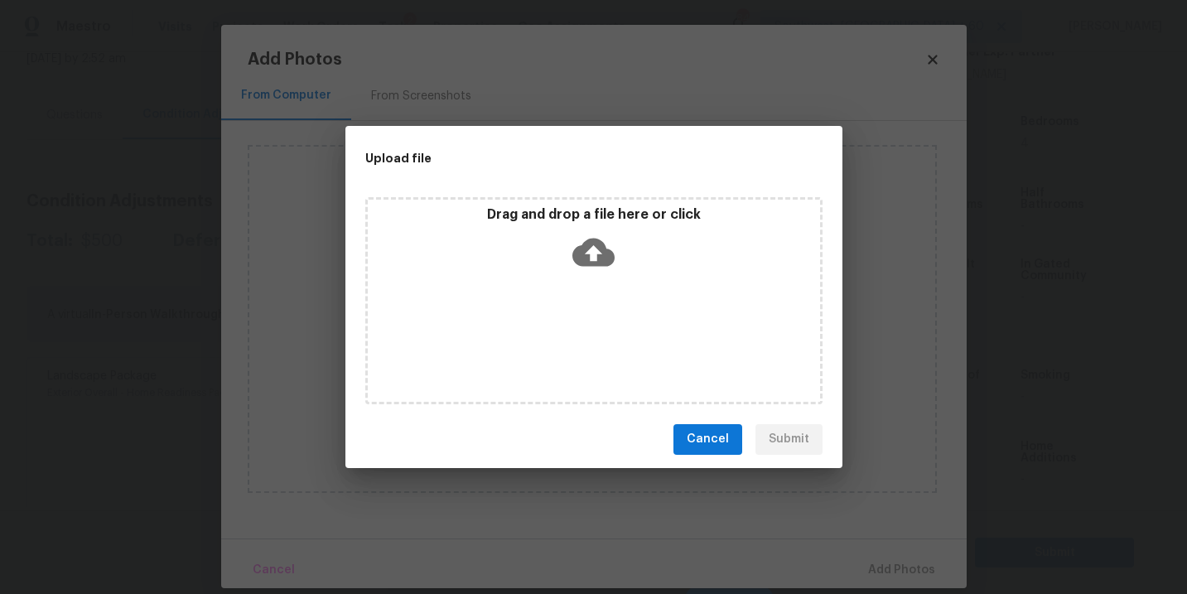
click at [589, 287] on div "Drag and drop a file here or click" at bounding box center [593, 300] width 457 height 207
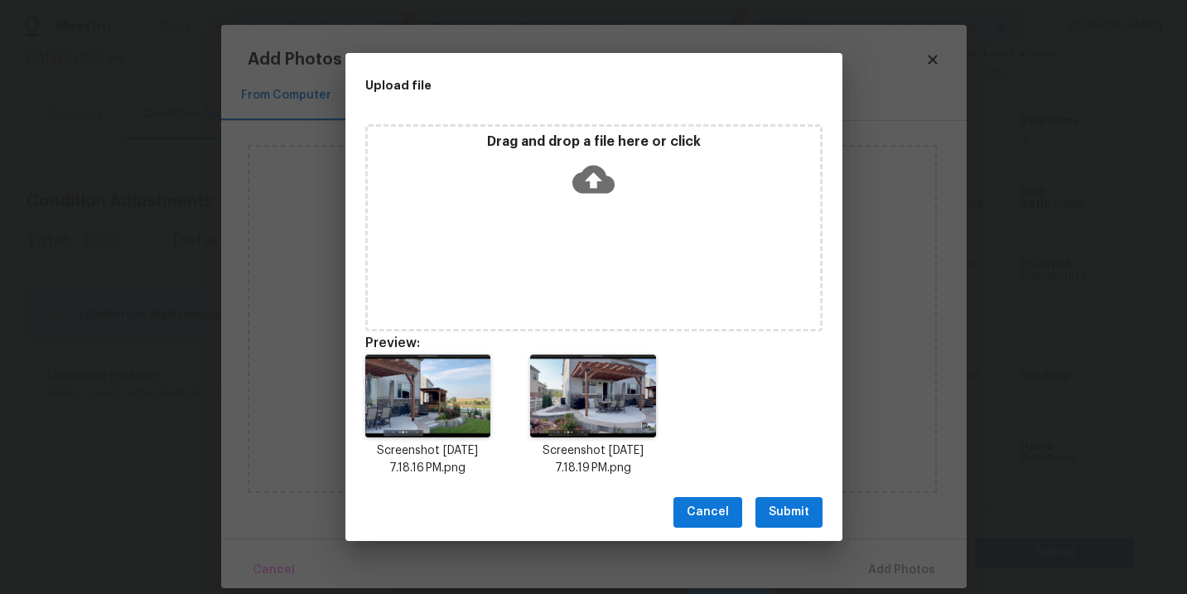
click at [785, 517] on span "Submit" at bounding box center [789, 512] width 41 height 21
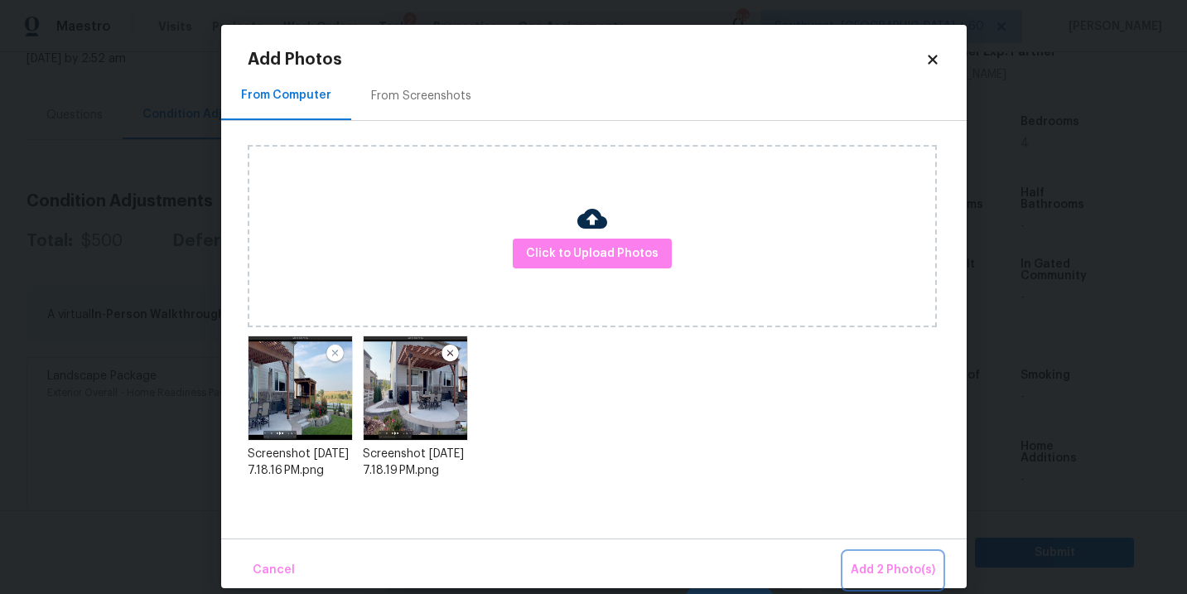
click at [872, 557] on button "Add 2 Photo(s)" at bounding box center [893, 571] width 98 height 36
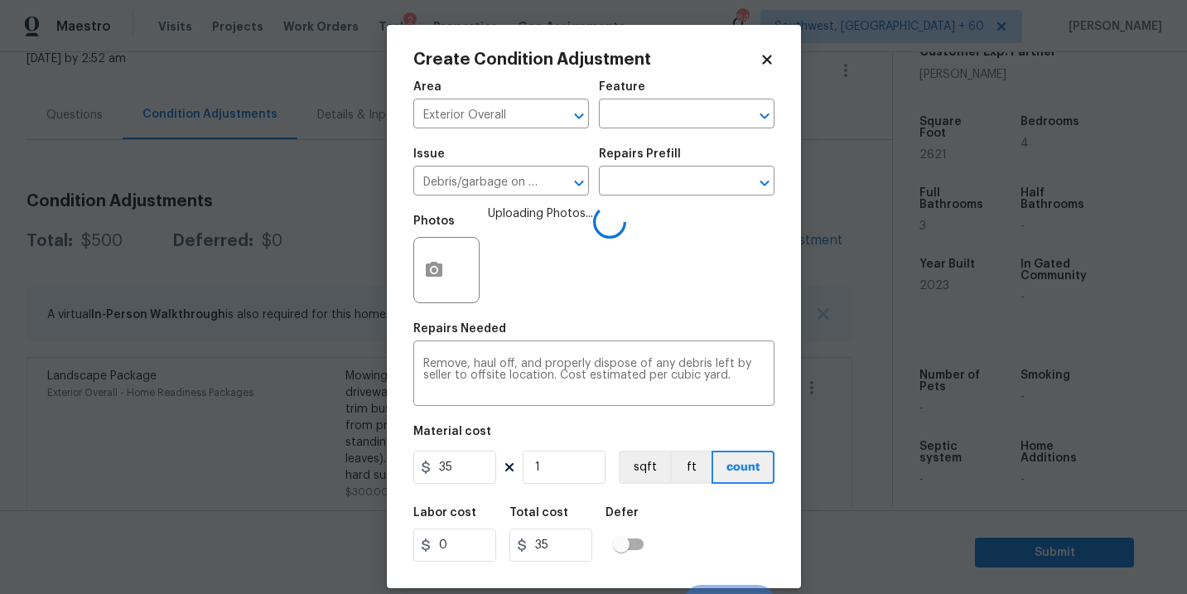
drag, startPoint x: 461, startPoint y: 451, endPoint x: 343, endPoint y: 447, distance: 117.7
click at [343, 447] on div "Create Condition Adjustment Area Exterior Overall ​ Feature ​ Issue Debris/garb…" at bounding box center [593, 297] width 1187 height 594
drag, startPoint x: 449, startPoint y: 471, endPoint x: 295, endPoint y: 471, distance: 154.1
click at [295, 471] on div "Create Condition Adjustment Area Exterior Overall ​ Feature ​ Issue Debris/garb…" at bounding box center [593, 297] width 1187 height 594
type input "400"
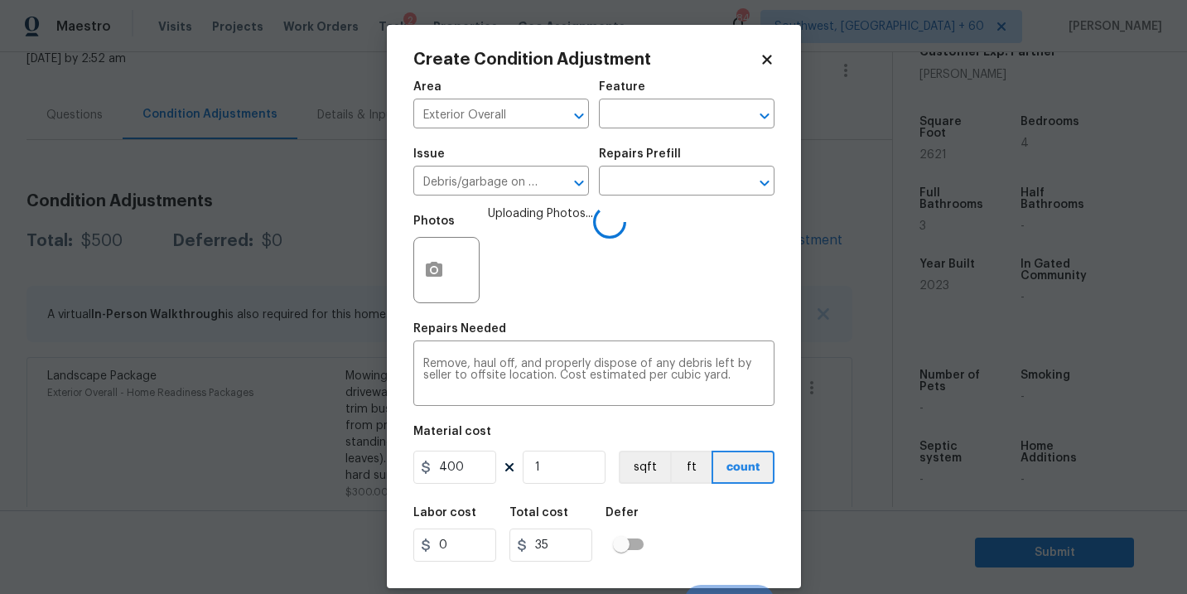
type input "400"
click at [722, 517] on div "Labor cost 0 Total cost 400 Defer" at bounding box center [593, 534] width 361 height 75
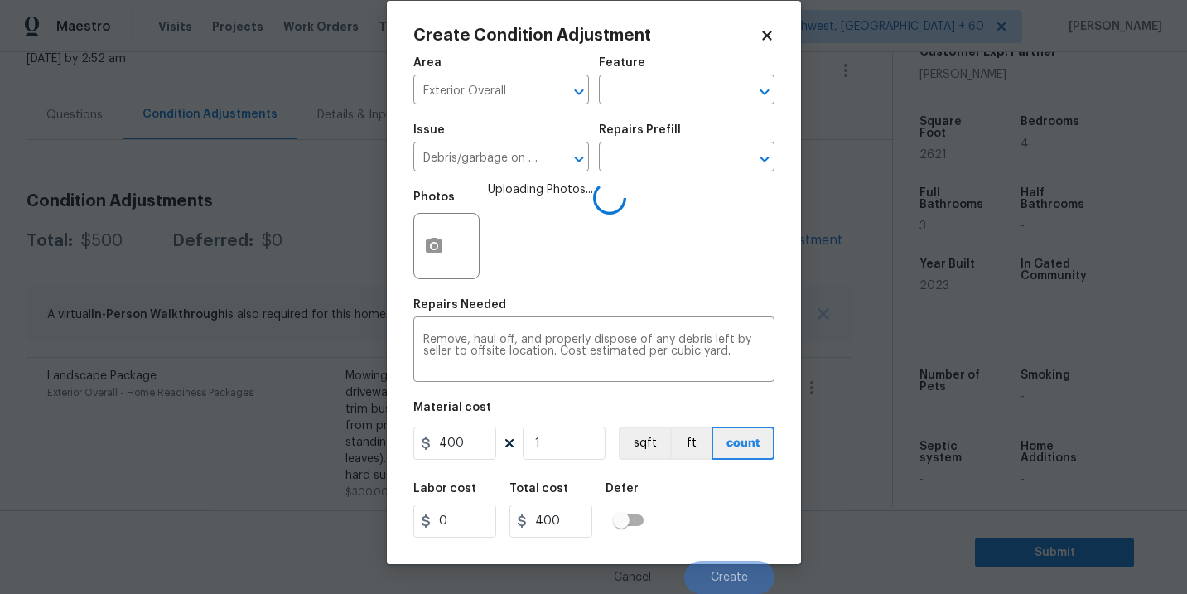
click at [722, 517] on div "Labor cost 0 Total cost 400 Defer" at bounding box center [593, 510] width 361 height 75
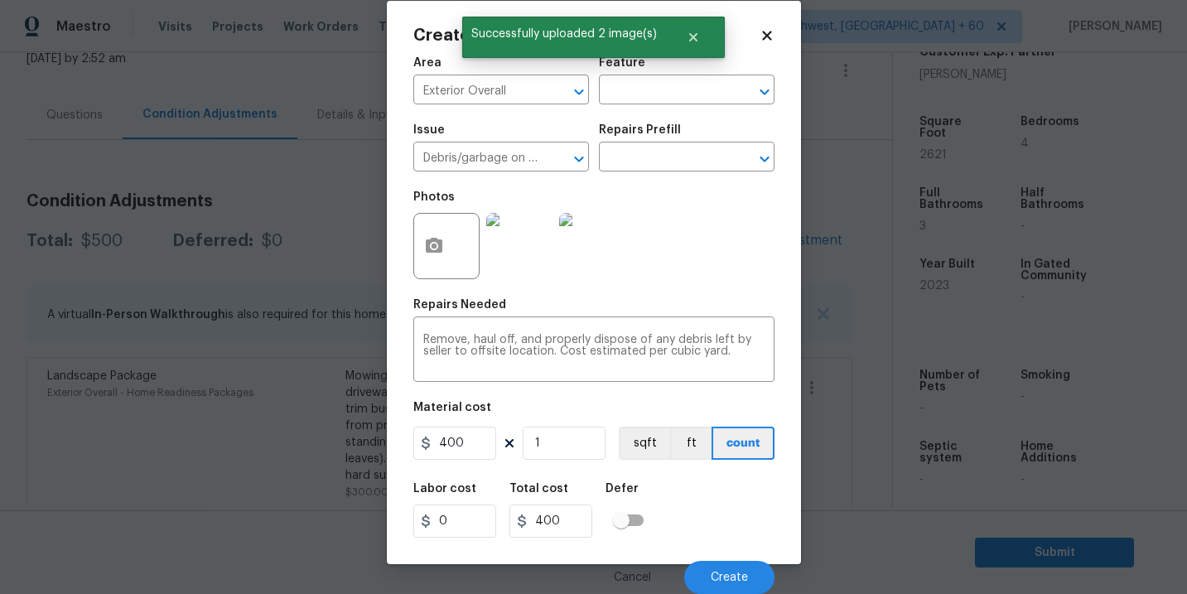
click at [722, 517] on div "Labor cost 0 Total cost 400 Defer" at bounding box center [593, 510] width 361 height 75
click at [721, 573] on span "Create" at bounding box center [729, 578] width 37 height 12
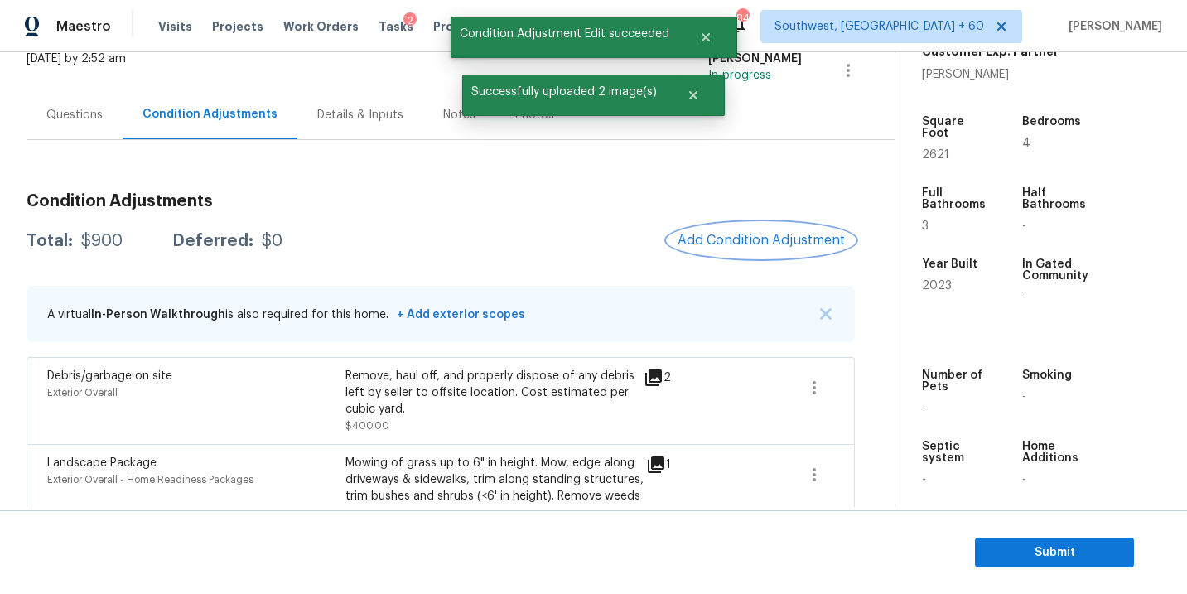
scroll to position [0, 0]
click at [759, 235] on span "Add Condition Adjustment" at bounding box center [761, 240] width 167 height 15
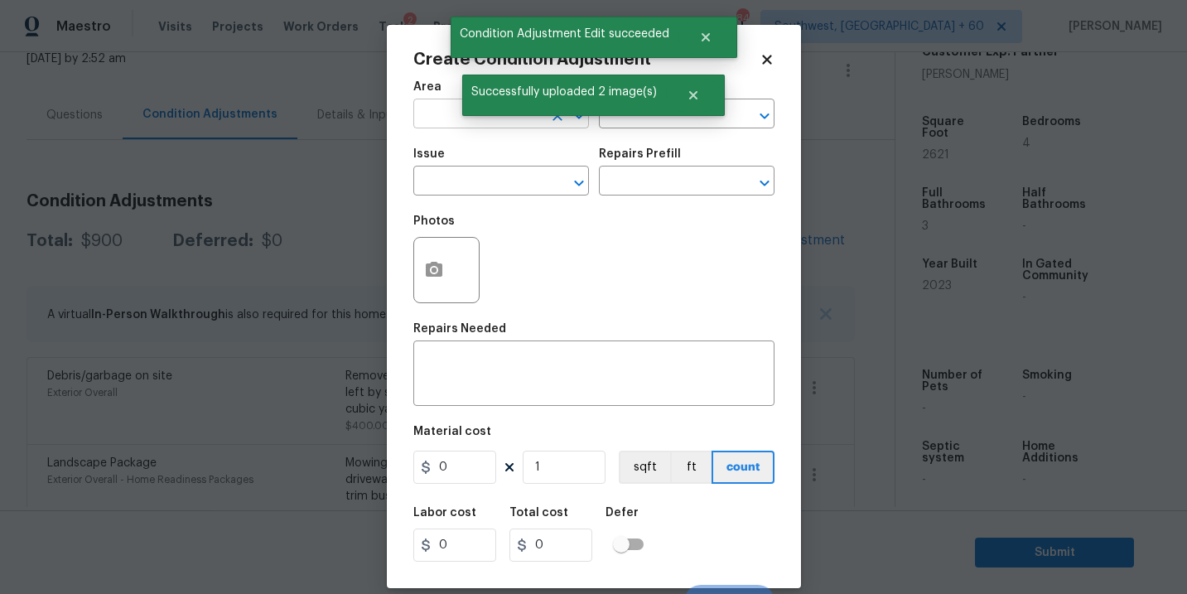
click at [441, 123] on input "text" at bounding box center [477, 116] width 129 height 26
click at [515, 181] on li "Interior Overall" at bounding box center [501, 180] width 176 height 27
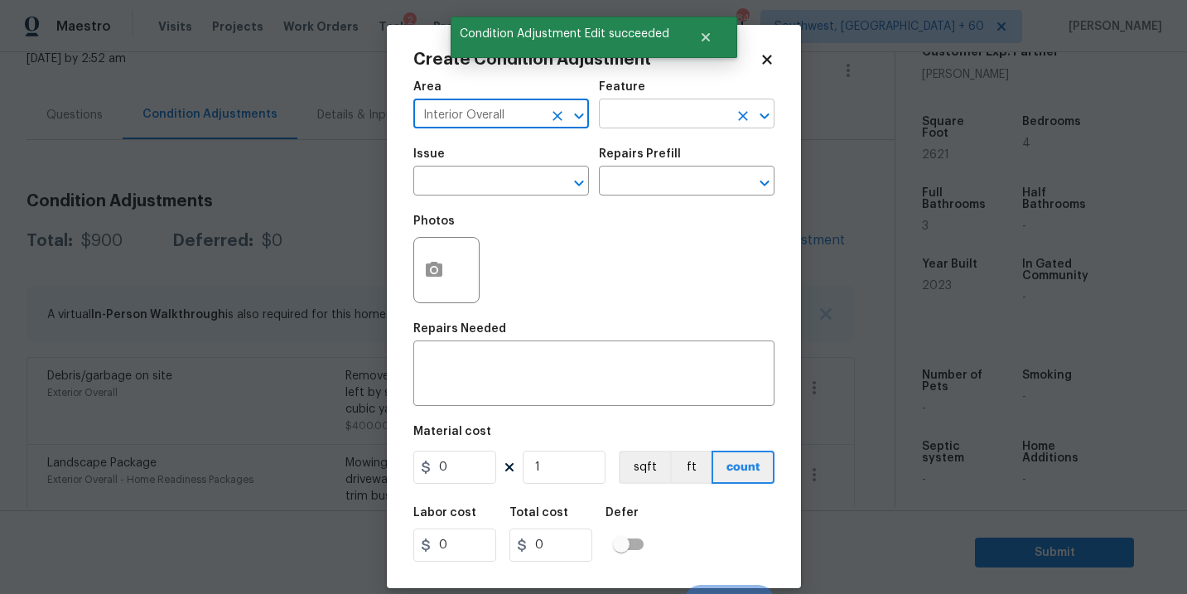
type input "Interior Overall"
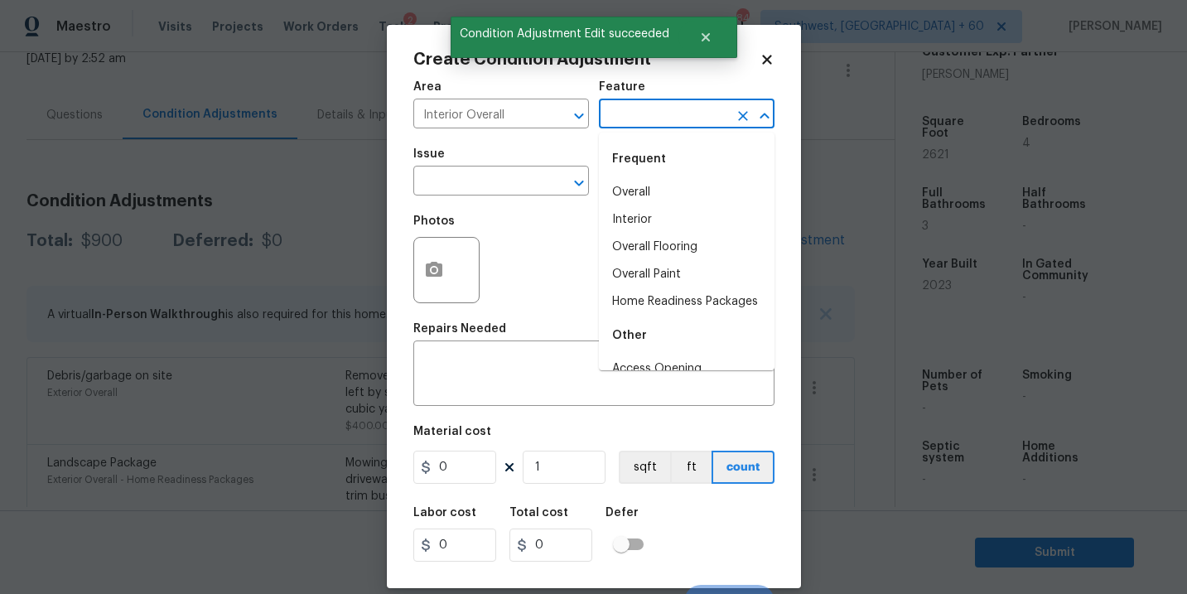
click at [688, 115] on input "text" at bounding box center [663, 116] width 129 height 26
click at [655, 275] on li "Overall Paint" at bounding box center [687, 274] width 176 height 27
type input "Overall Paint"
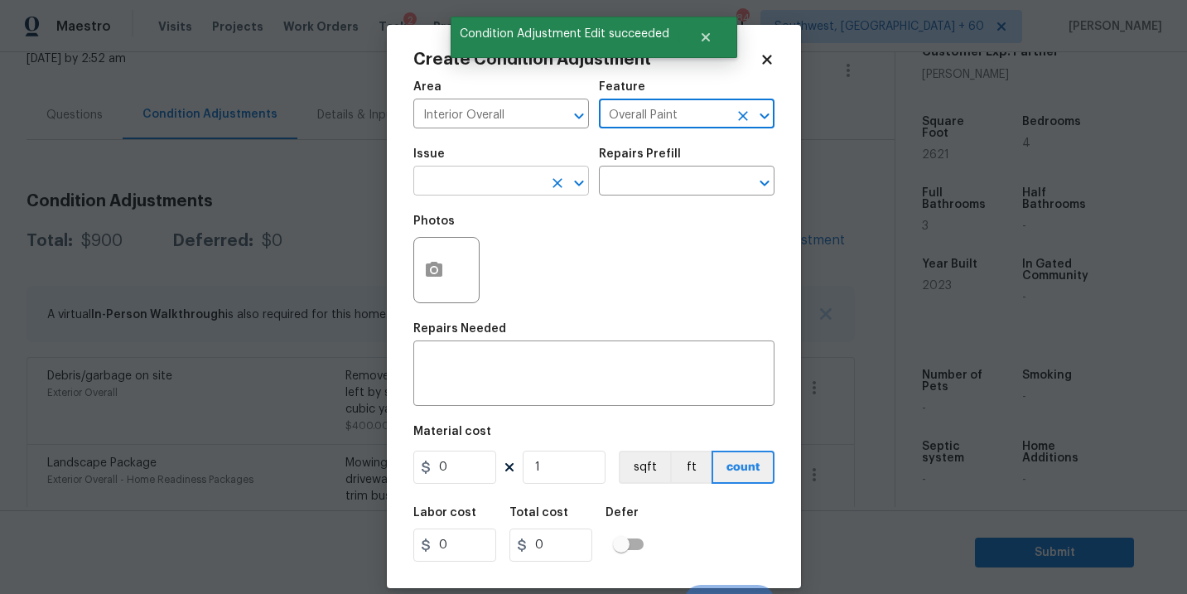
click at [515, 177] on input "text" at bounding box center [477, 183] width 129 height 26
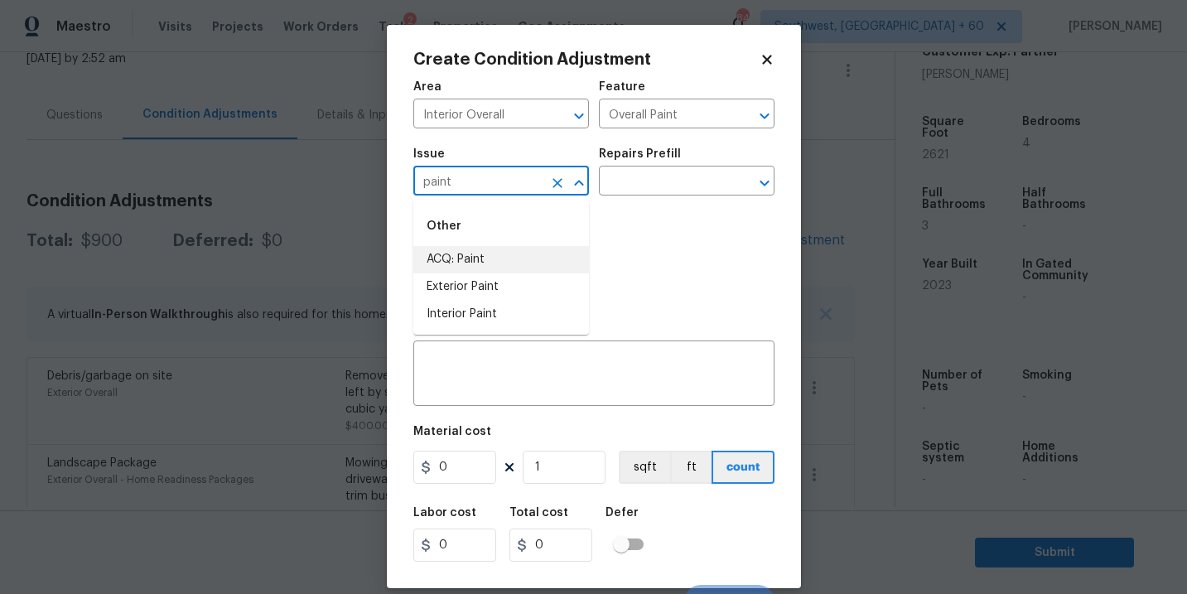
click at [509, 249] on li "ACQ: Paint" at bounding box center [501, 259] width 176 height 27
type input "ACQ: Paint"
click at [649, 176] on input "text" at bounding box center [663, 183] width 129 height 26
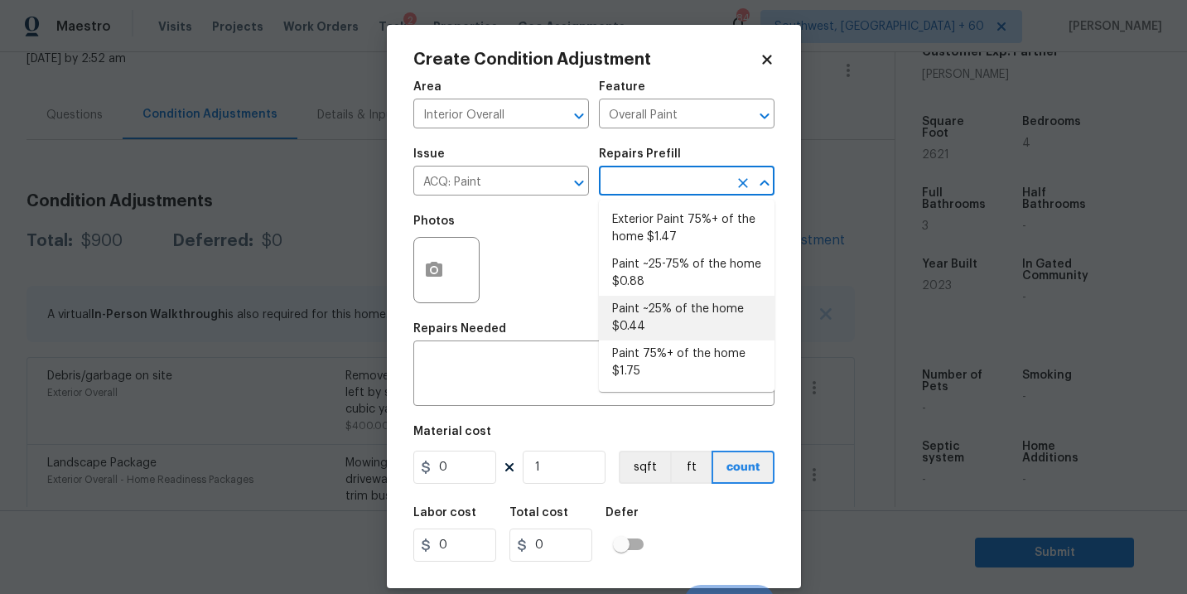
click at [664, 307] on li "Paint ~25% of the home $0.44" at bounding box center [687, 318] width 176 height 45
type input "Acquisition"
type textarea "Acquisition Scope: ~25% of the home needs interior paint"
type input "0.44"
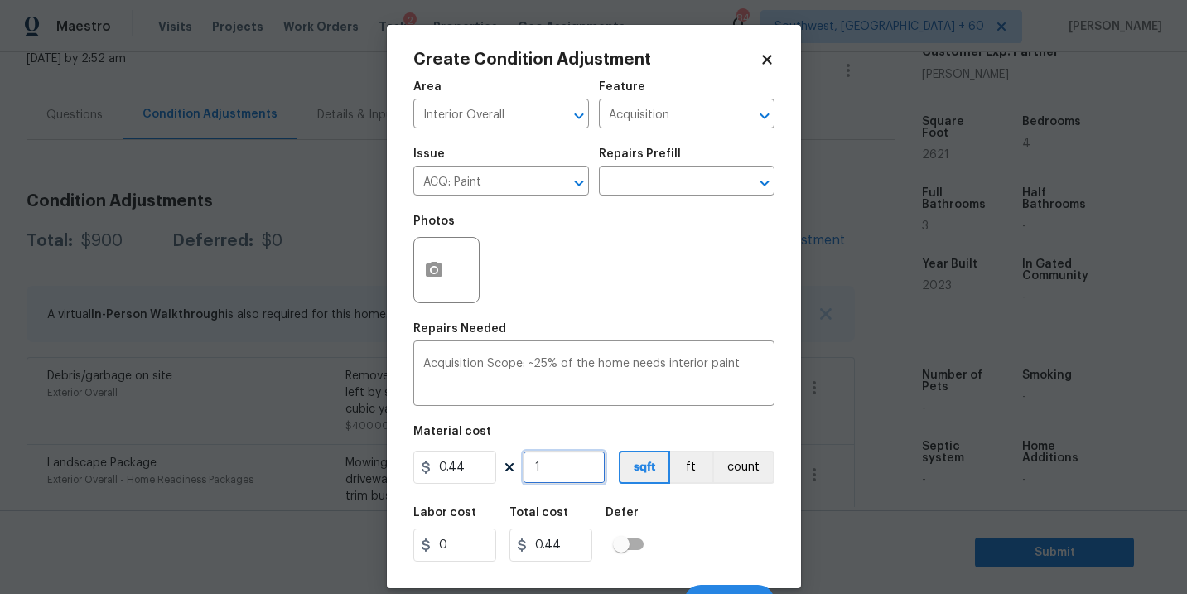
click at [562, 476] on input "1" at bounding box center [564, 467] width 83 height 33
type input "0"
type input "2"
type input "0.88"
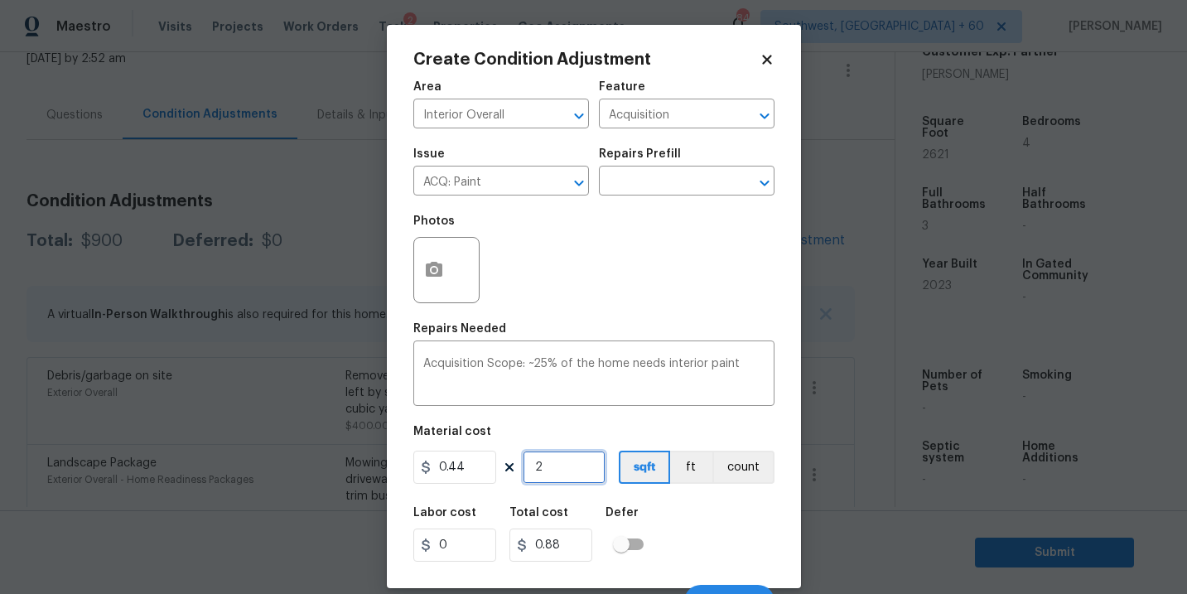
type input "26"
type input "11.44"
type input "269"
type input "118.36"
type input "2695"
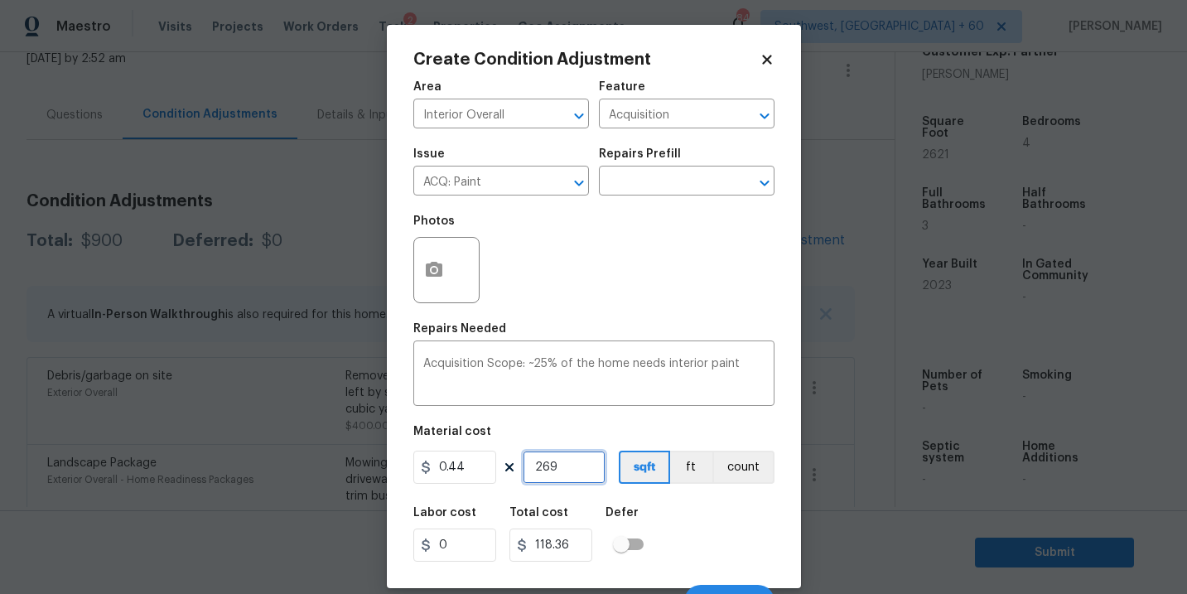
type input "1185.8"
type input "2695"
click at [676, 527] on div "Labor cost 0 Total cost 1185.8 Defer" at bounding box center [593, 534] width 361 height 75
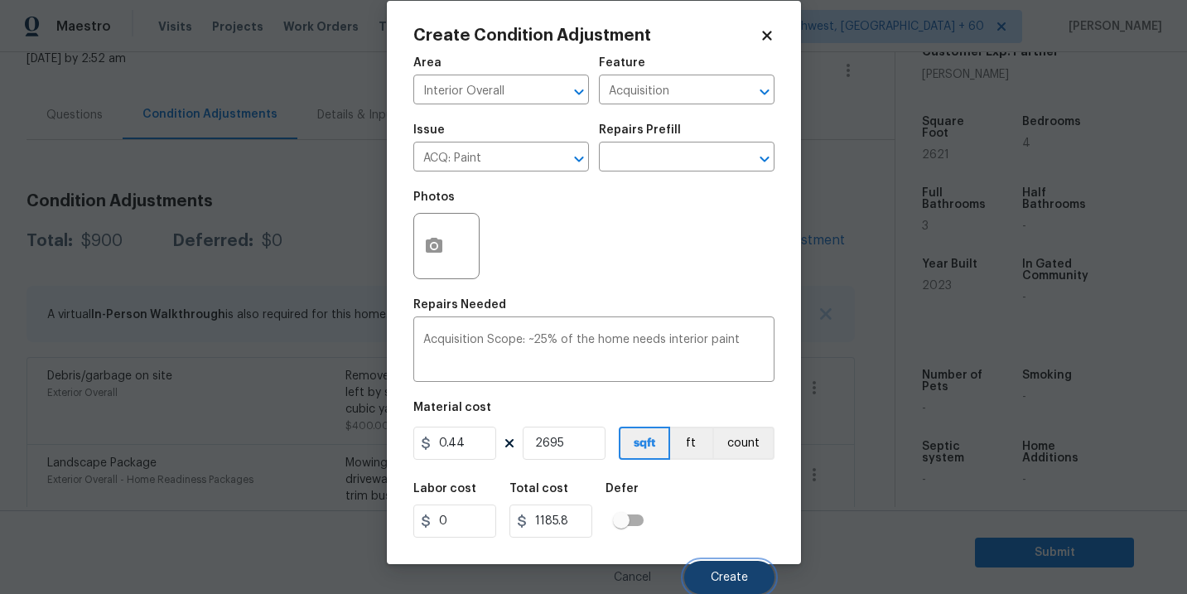
click at [711, 578] on span "Create" at bounding box center [729, 578] width 37 height 12
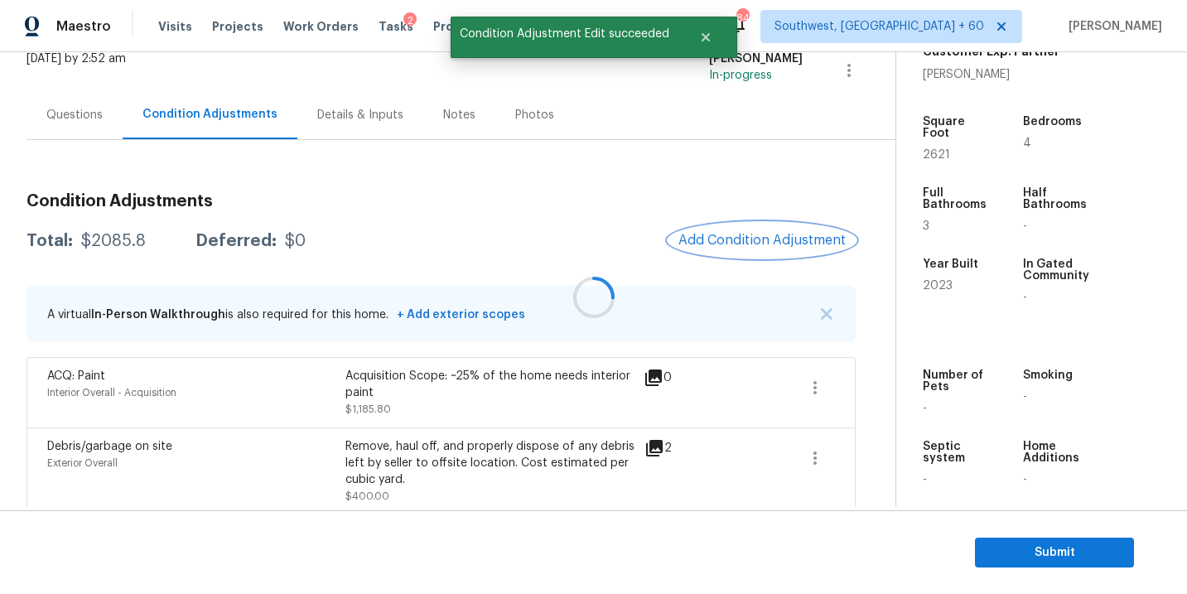
scroll to position [0, 0]
click at [757, 235] on span "Add Condition Adjustment" at bounding box center [762, 240] width 167 height 15
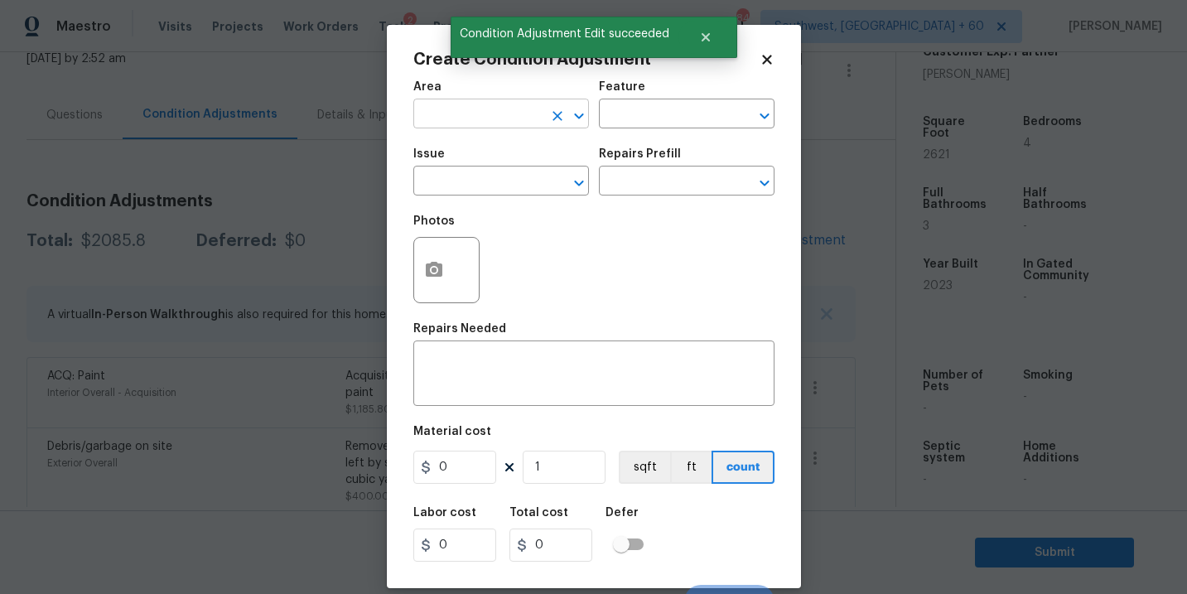
click at [467, 111] on input "text" at bounding box center [477, 116] width 129 height 26
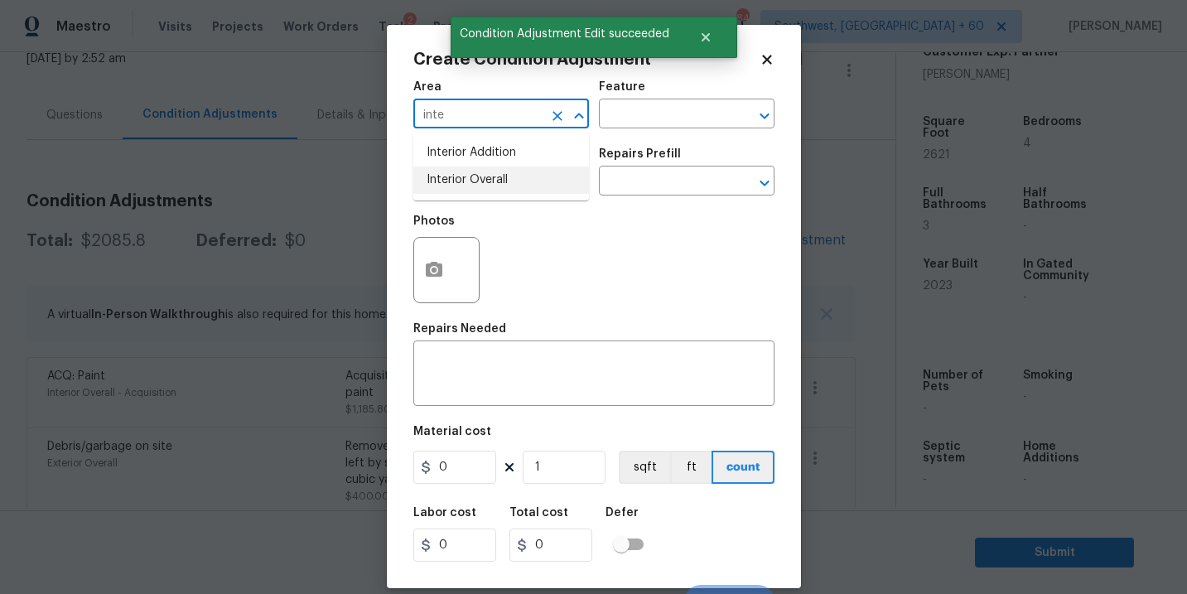
click at [500, 191] on li "Interior Overall" at bounding box center [501, 180] width 176 height 27
type input "Interior Overall"
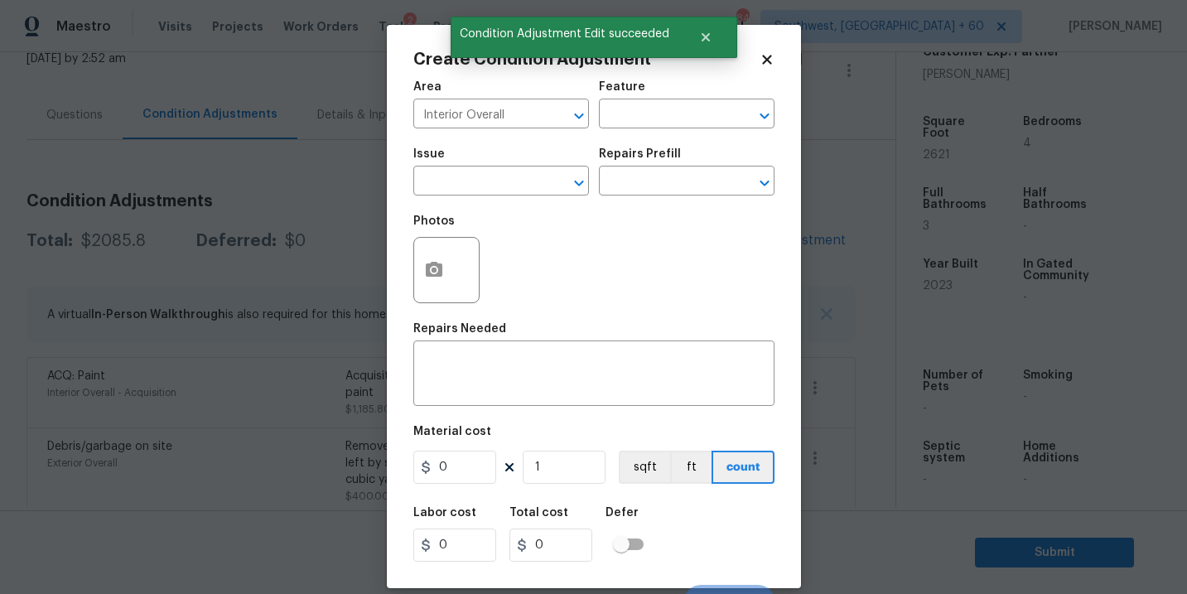
click at [686, 85] on div "Feature" at bounding box center [687, 92] width 176 height 22
click at [670, 121] on input "text" at bounding box center [663, 116] width 129 height 26
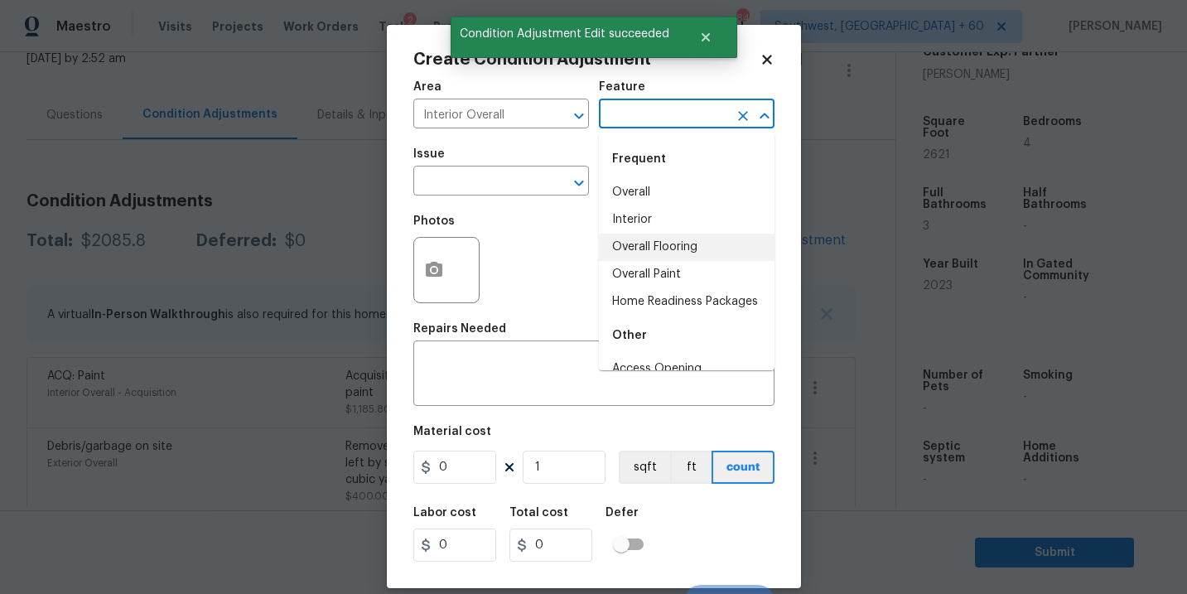
click at [679, 245] on li "Overall Flooring" at bounding box center [687, 247] width 176 height 27
type input "Overall Flooring"
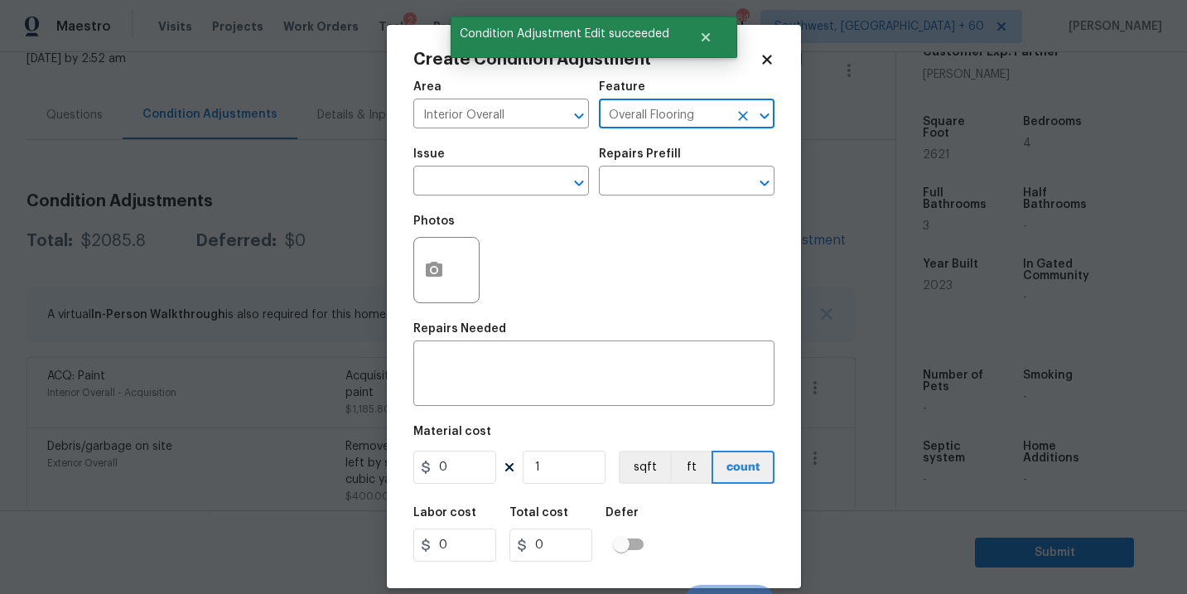
click at [534, 210] on div "Photos" at bounding box center [593, 259] width 361 height 108
click at [517, 194] on input "text" at bounding box center [477, 183] width 129 height 26
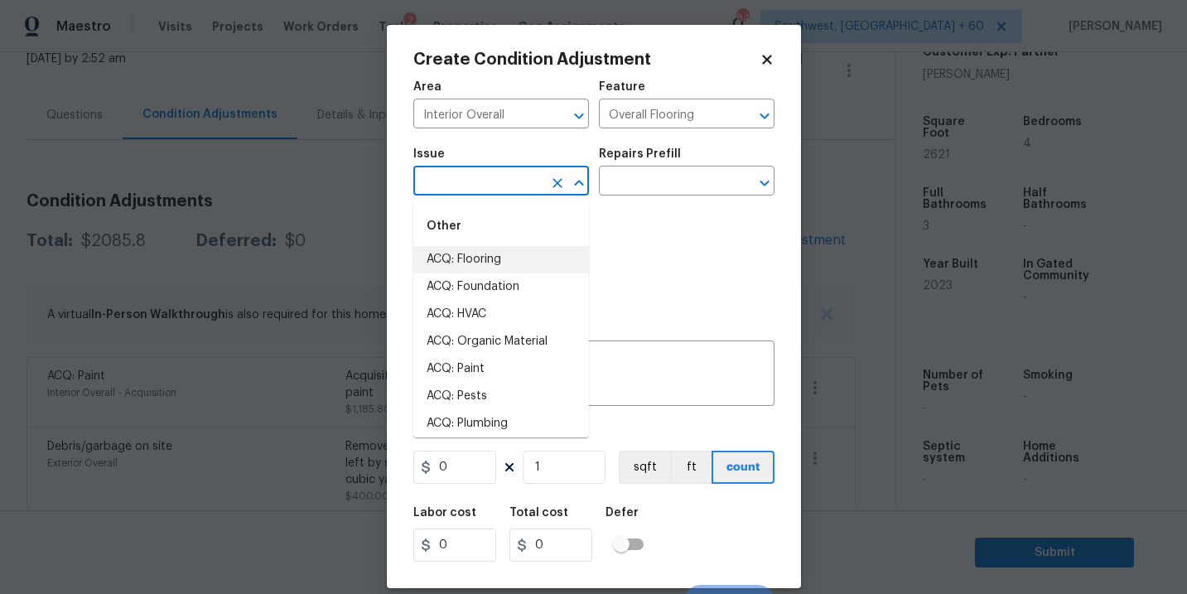
click at [528, 257] on li "ACQ: Flooring" at bounding box center [501, 259] width 176 height 27
type input "ACQ: Flooring"
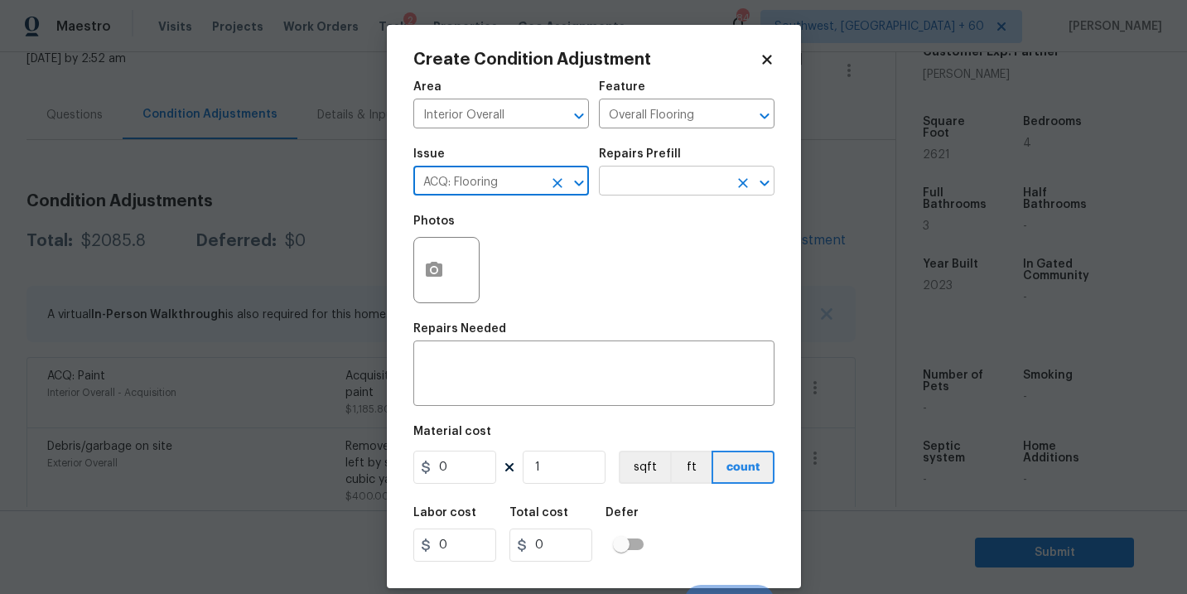
click at [642, 191] on input "text" at bounding box center [663, 183] width 129 height 26
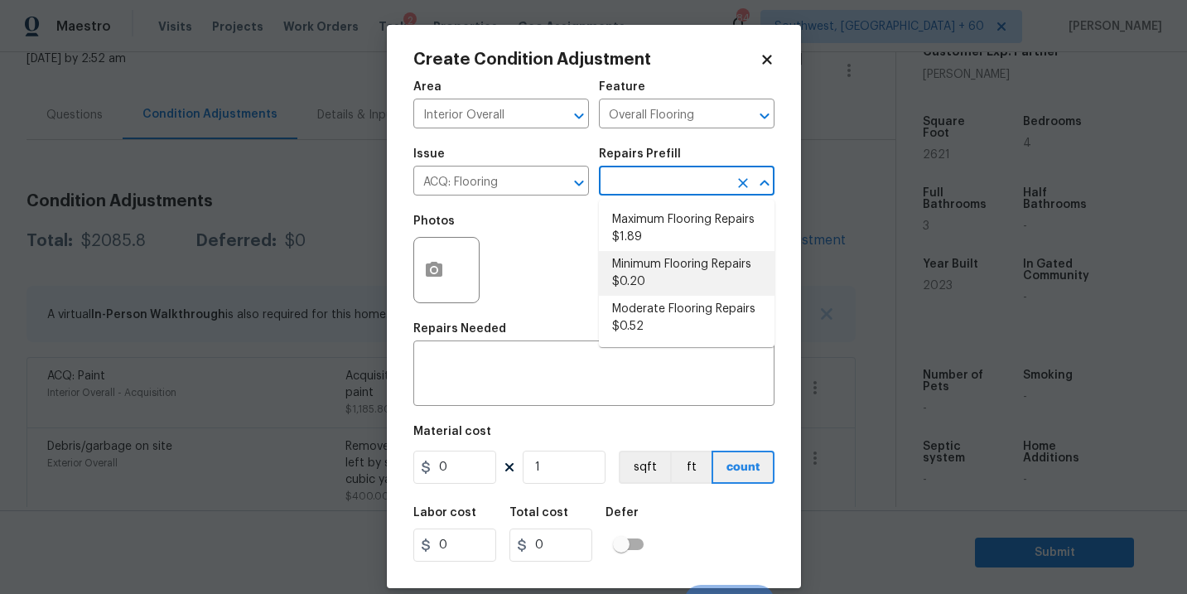
click at [664, 295] on li "Minimum Flooring Repairs $0.20" at bounding box center [687, 273] width 176 height 45
type input "Acquisition"
type textarea "Acquisition Scope: Minimum flooring repairs"
type input "0.2"
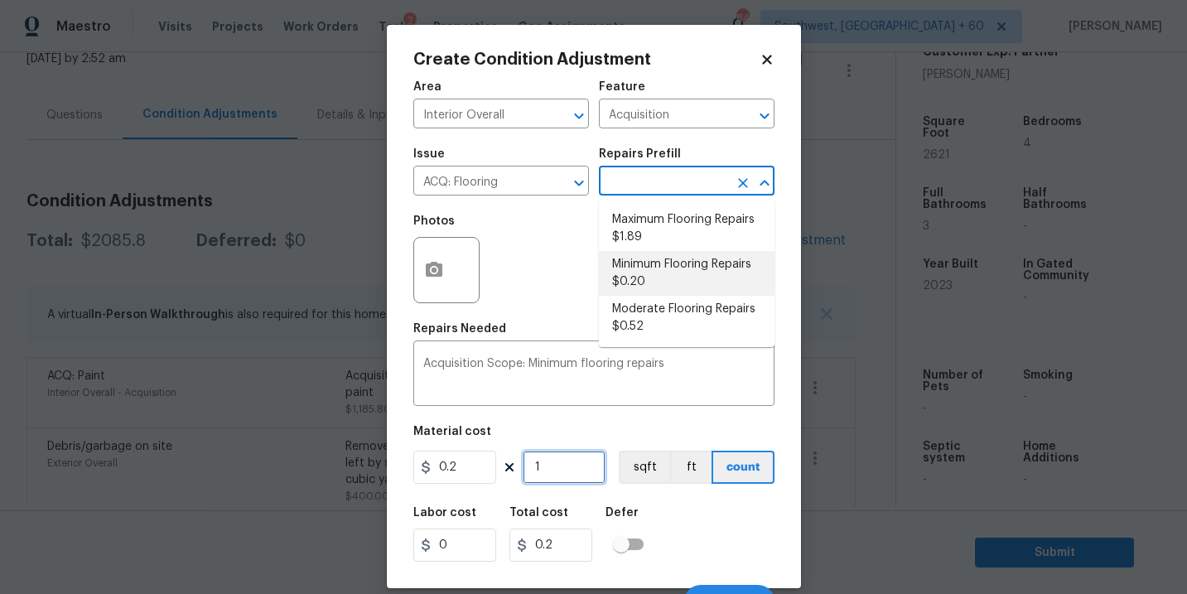
click at [558, 462] on input "1" at bounding box center [564, 467] width 83 height 33
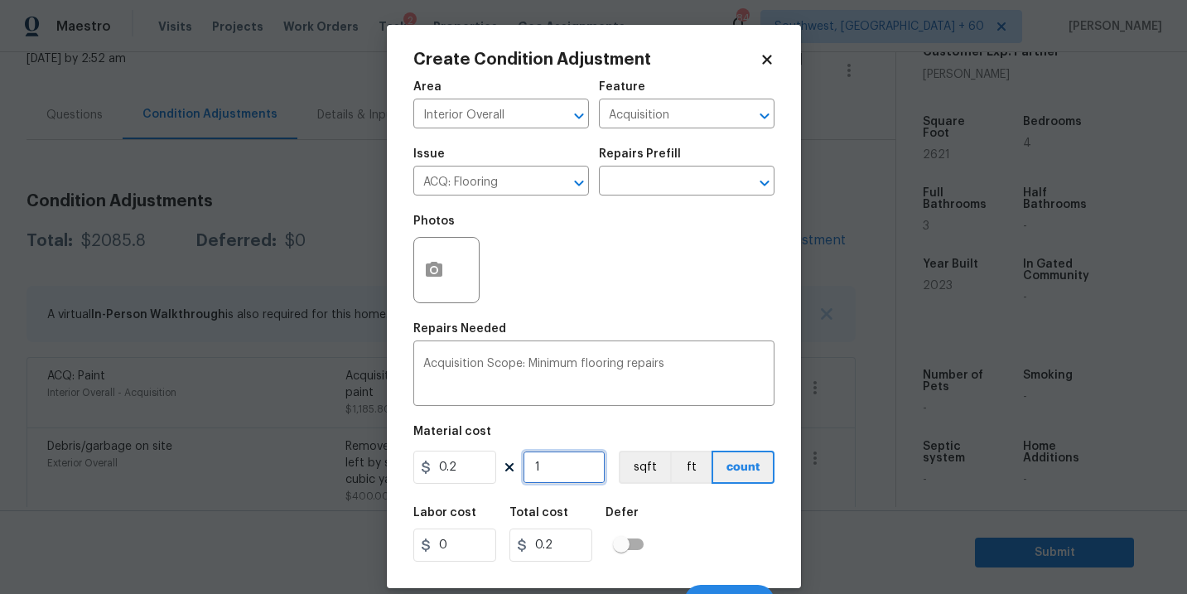
type input "0"
type input "2"
type input "0.4"
type input "26"
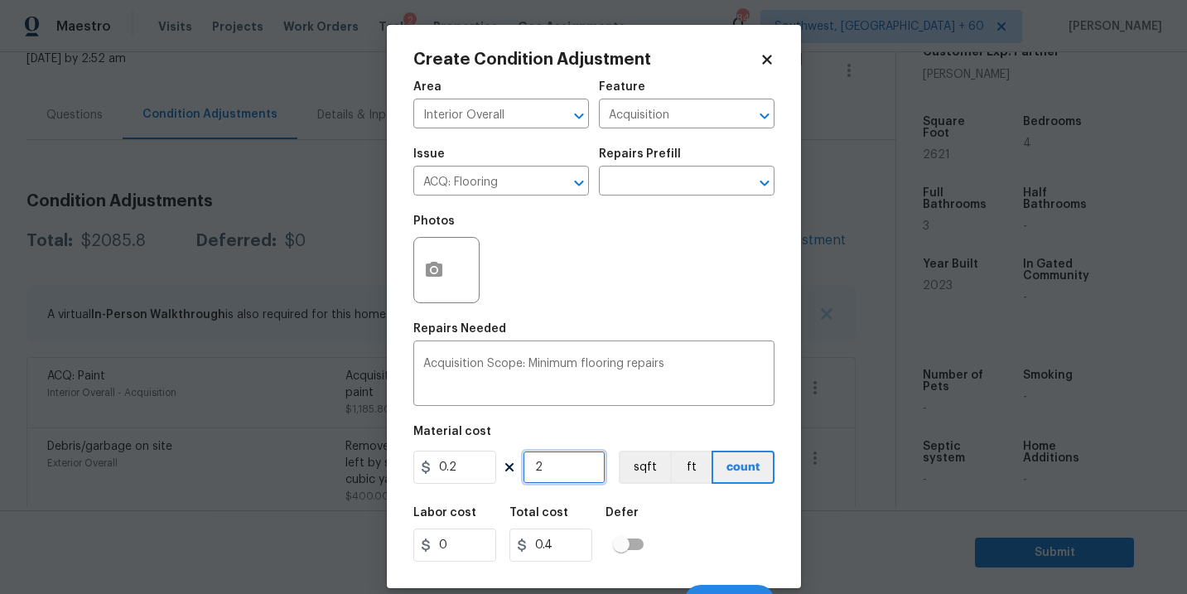
type input "5.2"
type input "269"
type input "53.8"
type input "2695"
type input "539"
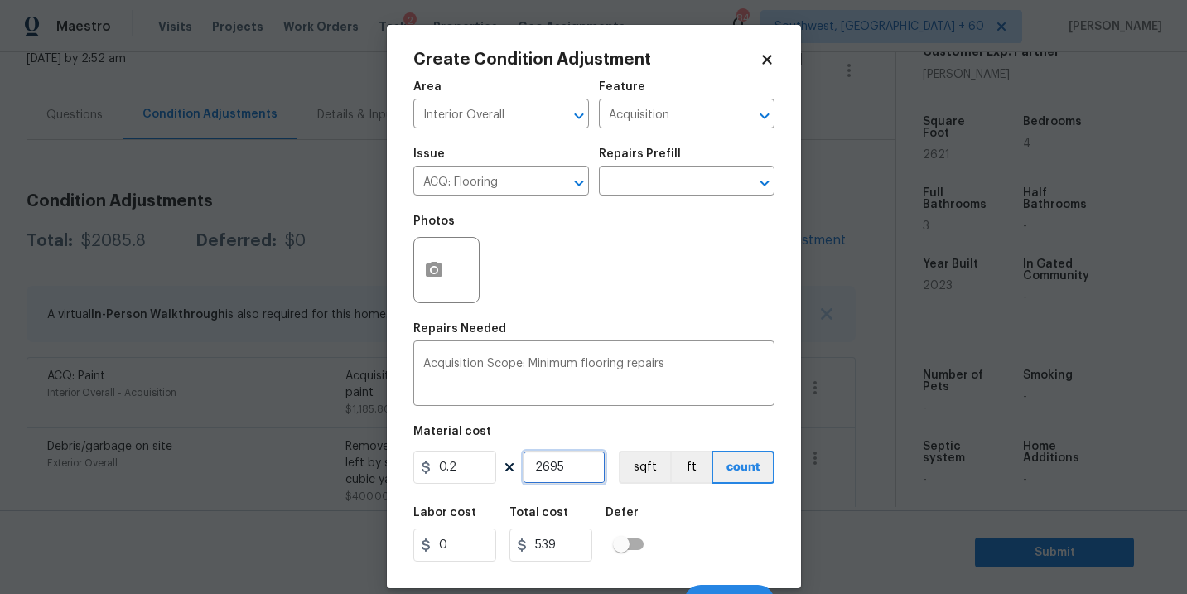
type input "2695"
click at [693, 530] on div "Labor cost 0 Total cost 539 Defer" at bounding box center [593, 534] width 361 height 75
click at [645, 479] on button "sqft" at bounding box center [644, 467] width 51 height 33
click at [712, 528] on div "Labor cost 0 Total cost 539 Defer" at bounding box center [593, 534] width 361 height 75
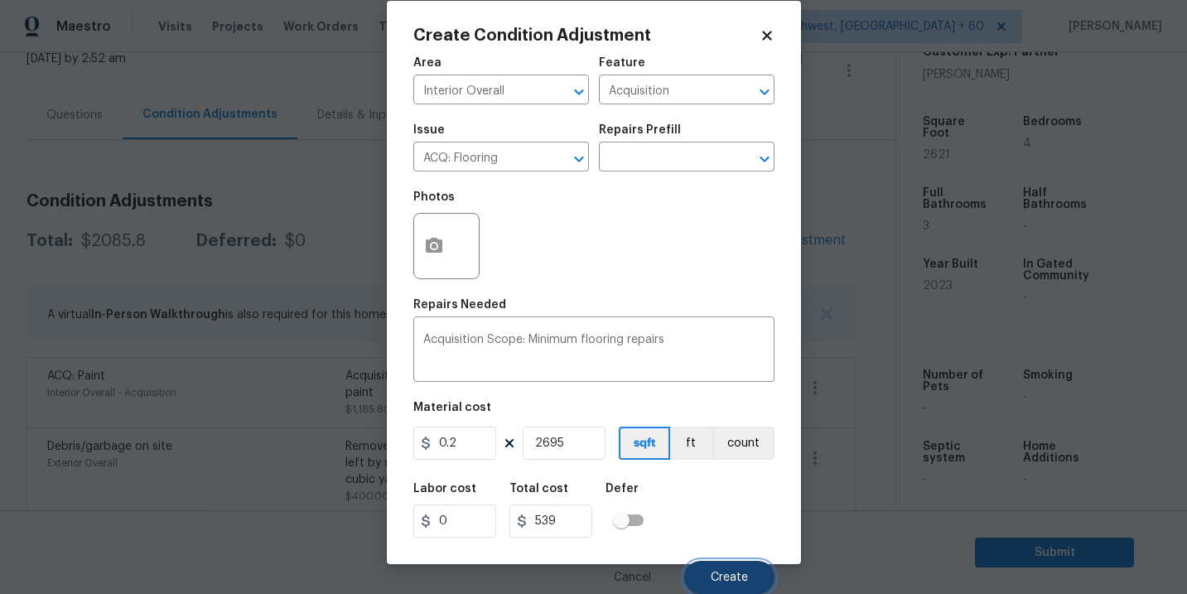
click at [722, 575] on span "Create" at bounding box center [729, 578] width 37 height 12
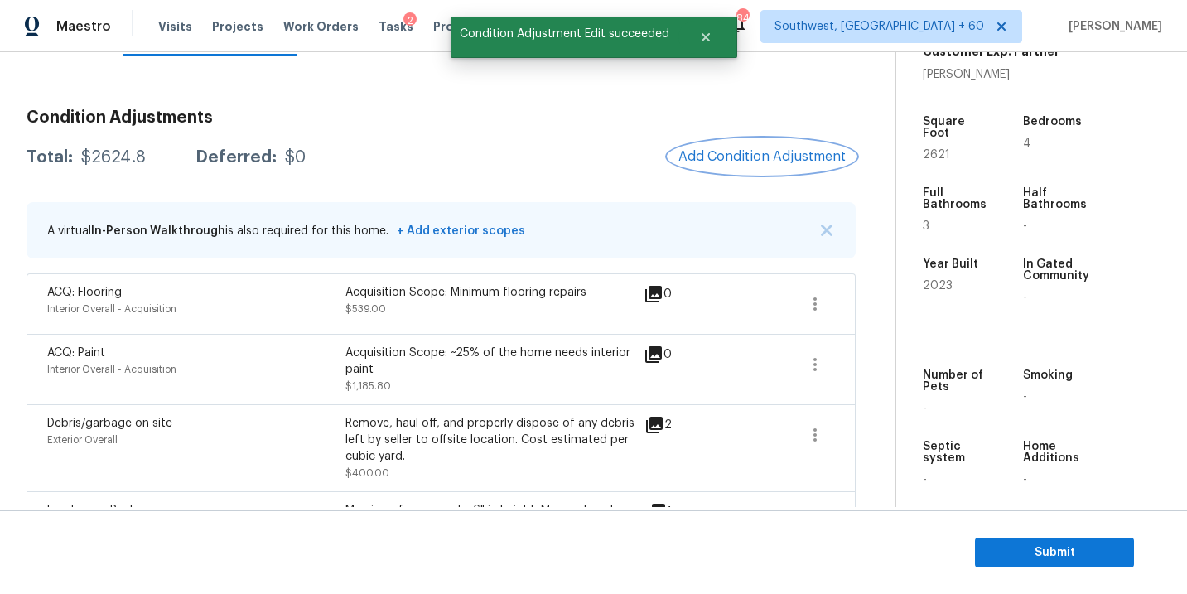
scroll to position [75, 0]
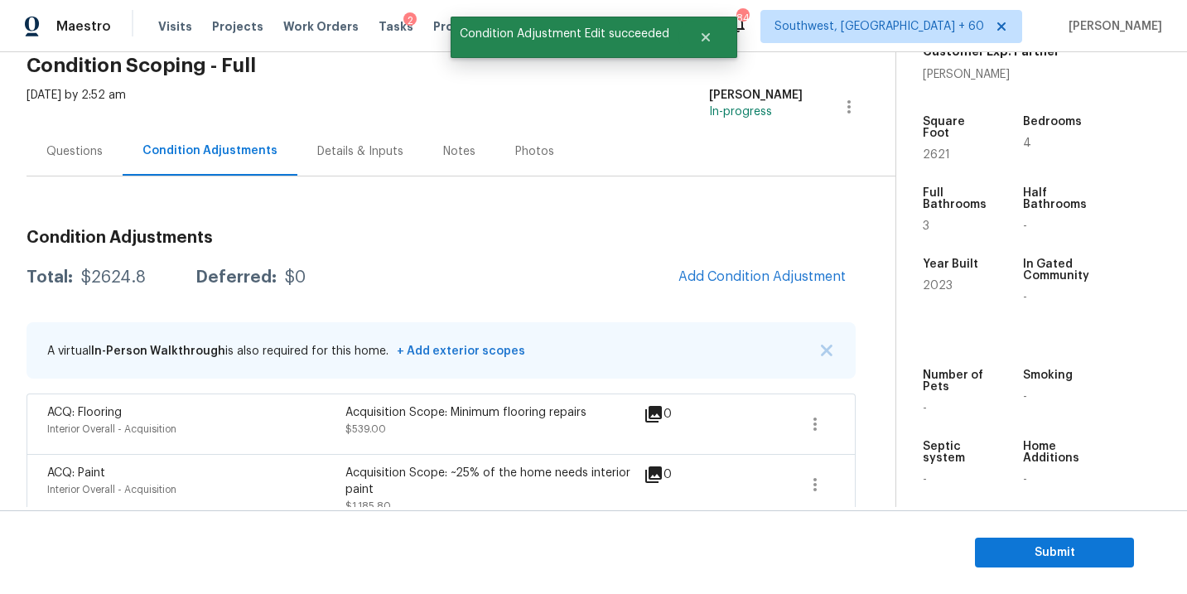
click at [81, 167] on div "Questions" at bounding box center [75, 151] width 96 height 49
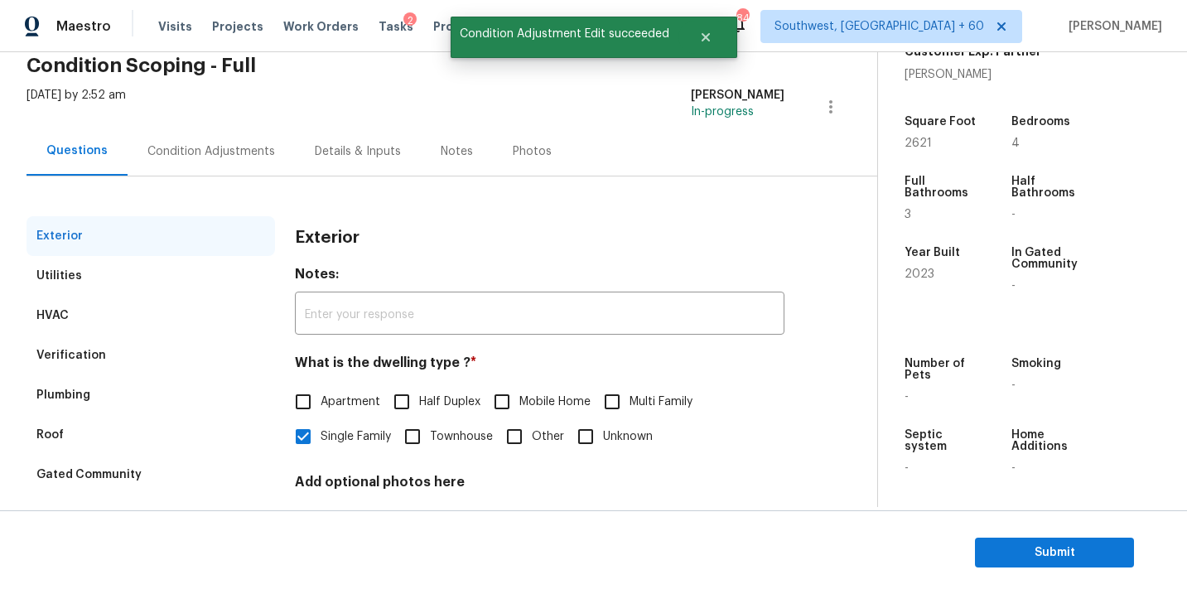
click at [223, 148] on div "Condition Adjustments" at bounding box center [211, 151] width 128 height 17
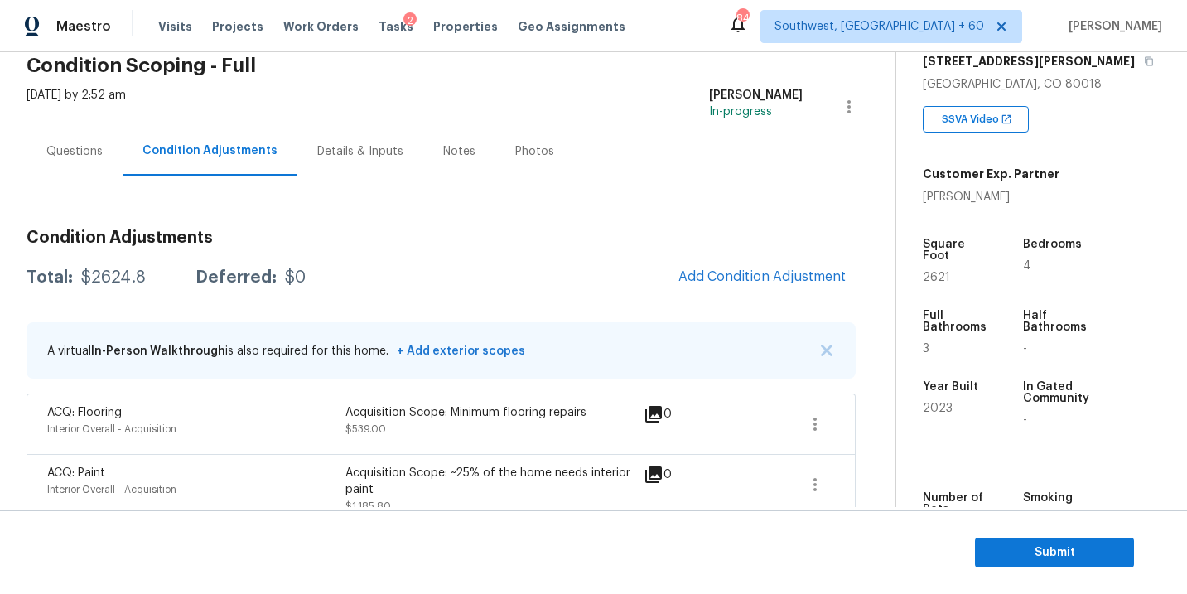
scroll to position [215, 0]
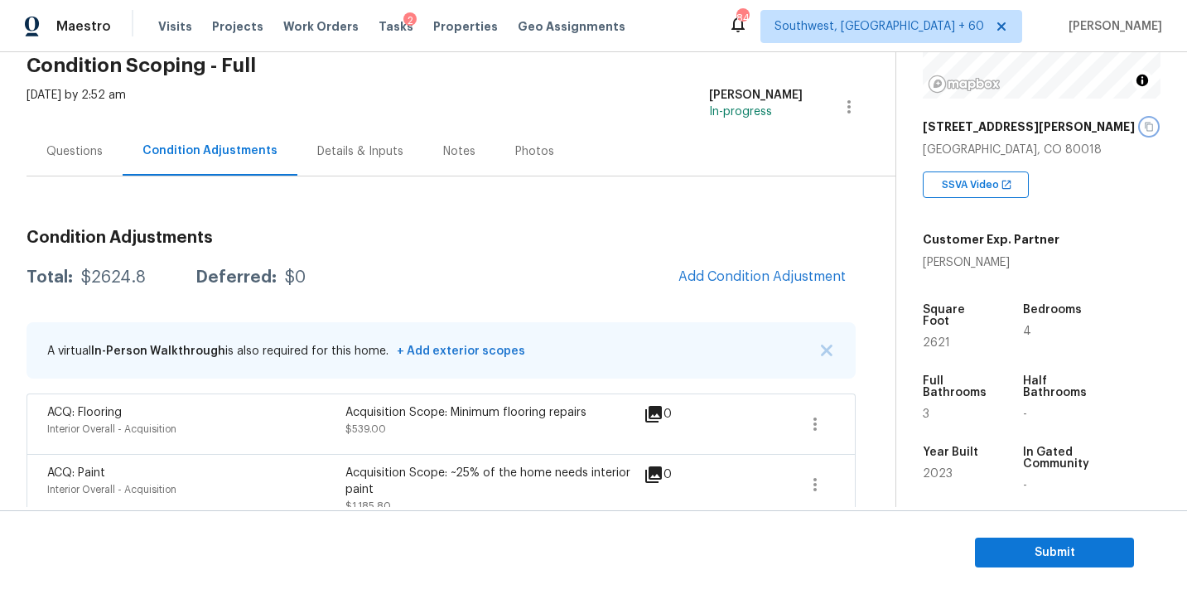
click at [1145, 124] on icon "button" at bounding box center [1149, 127] width 8 height 9
click at [441, 244] on h3 "Condition Adjustments" at bounding box center [441, 237] width 829 height 17
click at [470, 177] on div "Condition Adjustments Total: $2624.8 Deferred: $0 Add Condition Adjustment A vi…" at bounding box center [441, 547] width 829 height 742
click at [98, 282] on div "$2624.8" at bounding box center [113, 277] width 65 height 17
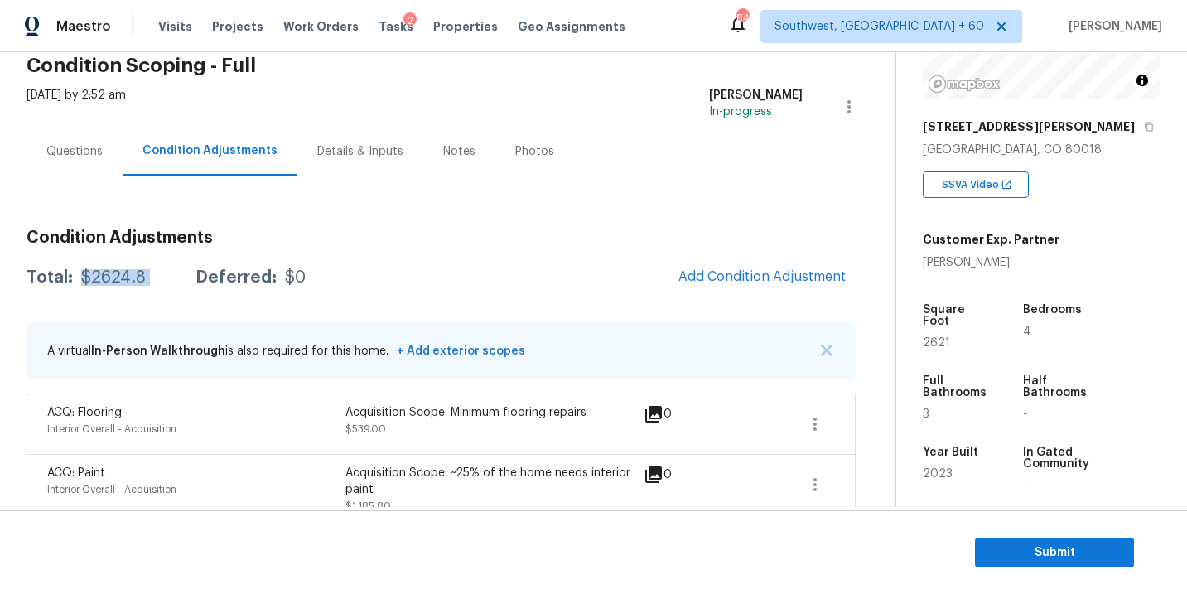
click at [98, 282] on div "$2624.8" at bounding box center [113, 277] width 65 height 17
copy div "$2624.8"
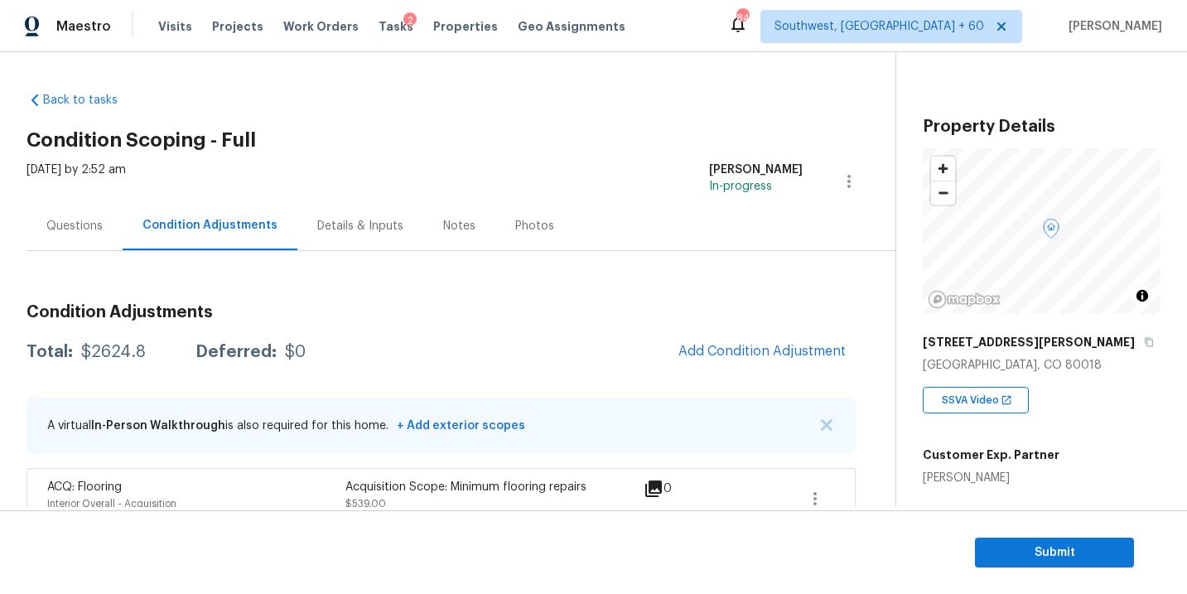
scroll to position [215, 0]
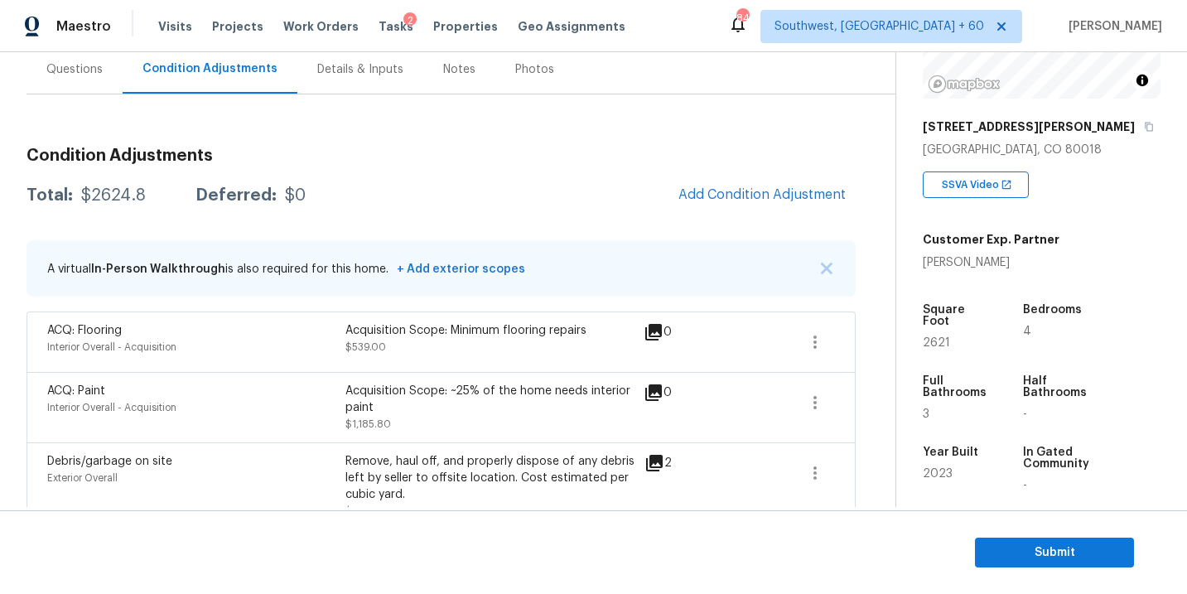
click at [83, 84] on div "Questions" at bounding box center [75, 69] width 96 height 49
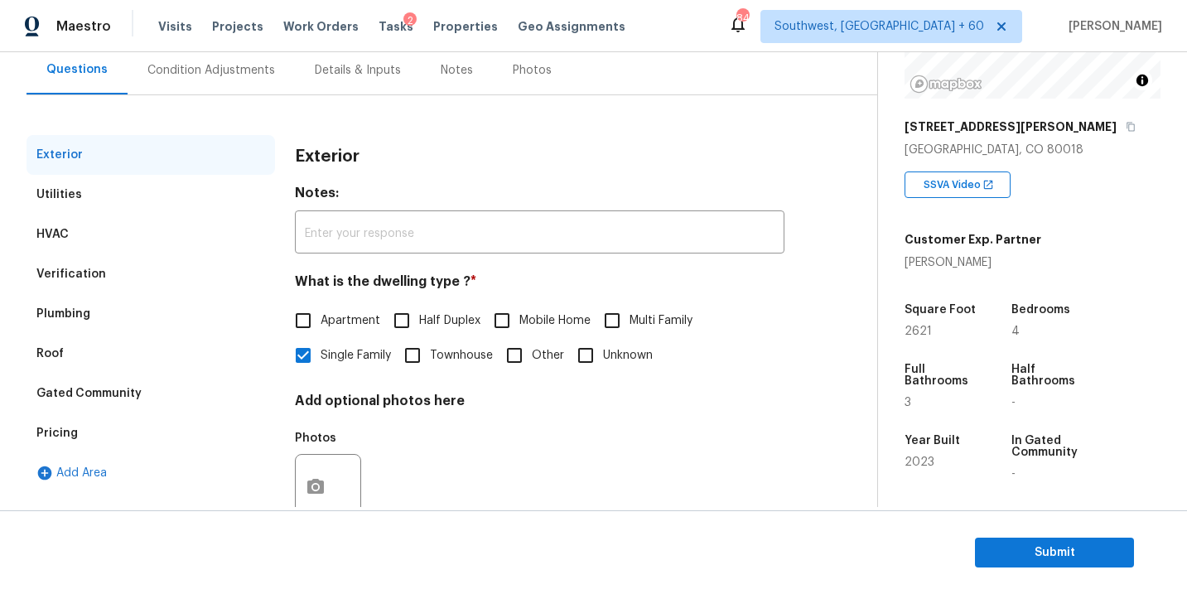
click at [234, 75] on div "Condition Adjustments" at bounding box center [211, 70] width 128 height 17
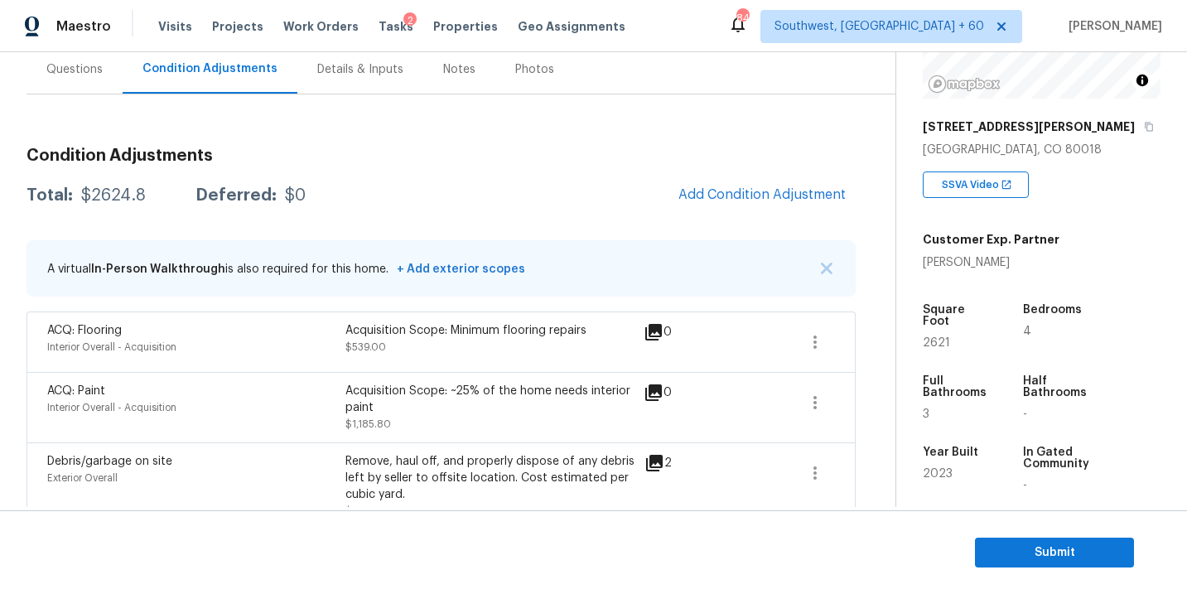
click at [529, 160] on h3 "Condition Adjustments" at bounding box center [441, 155] width 829 height 17
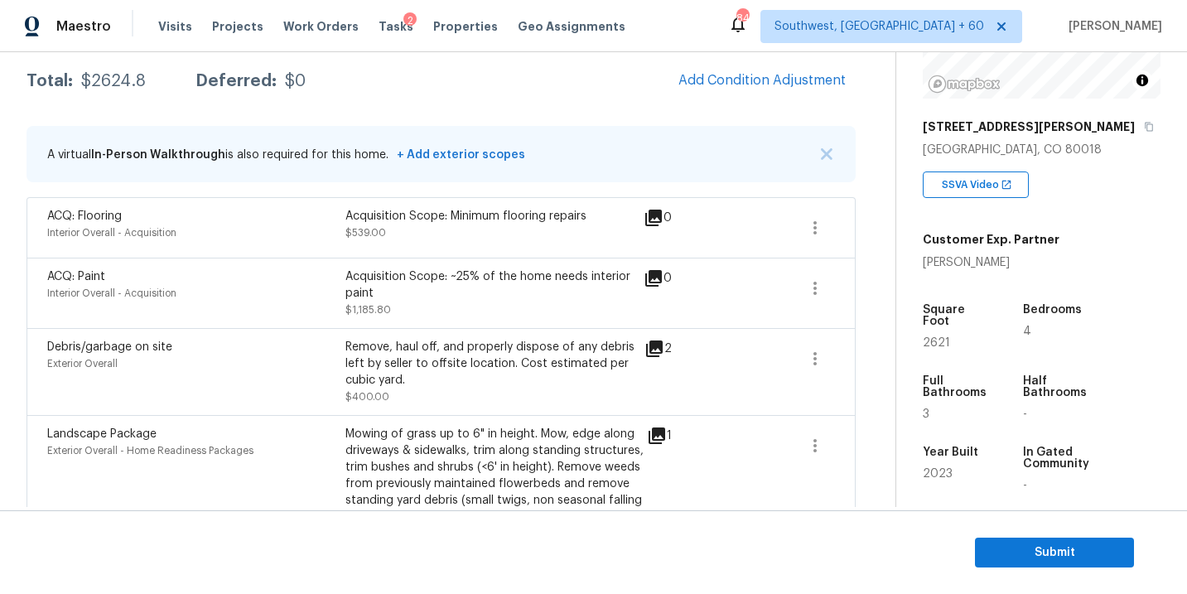
scroll to position [249, 0]
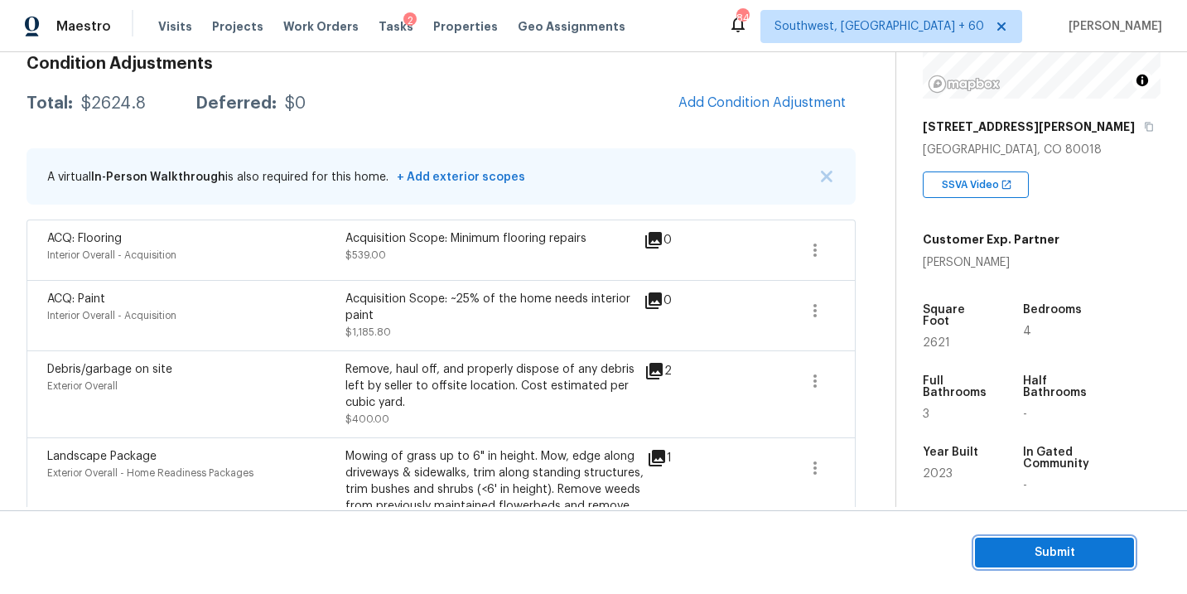
click at [1039, 563] on button "Submit" at bounding box center [1054, 553] width 159 height 31
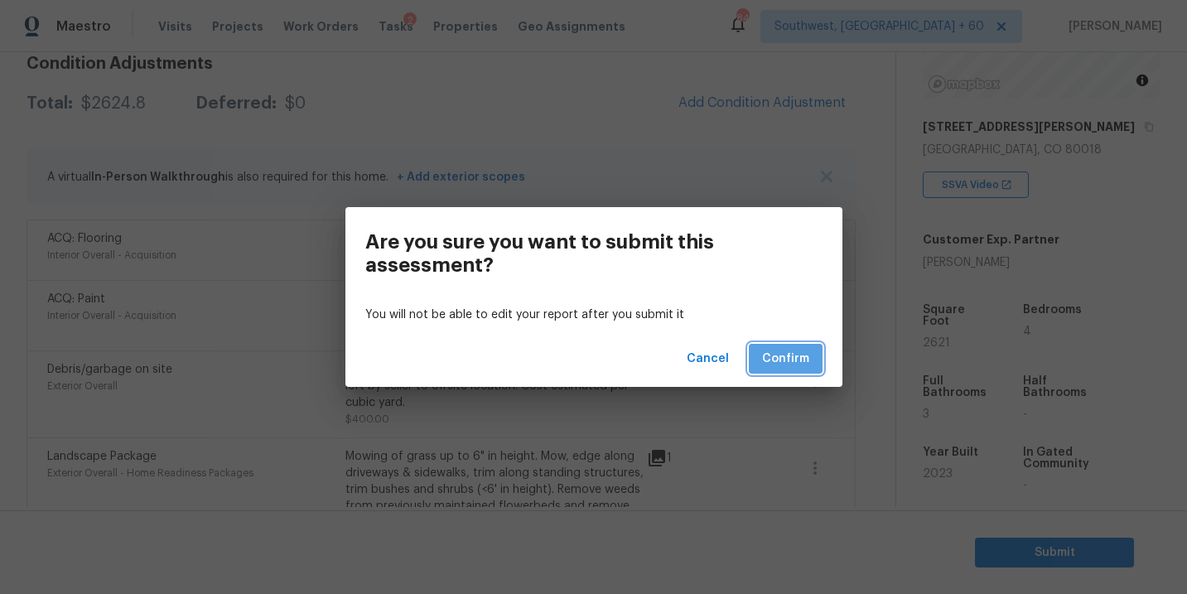
click at [799, 360] on span "Confirm" at bounding box center [785, 359] width 47 height 21
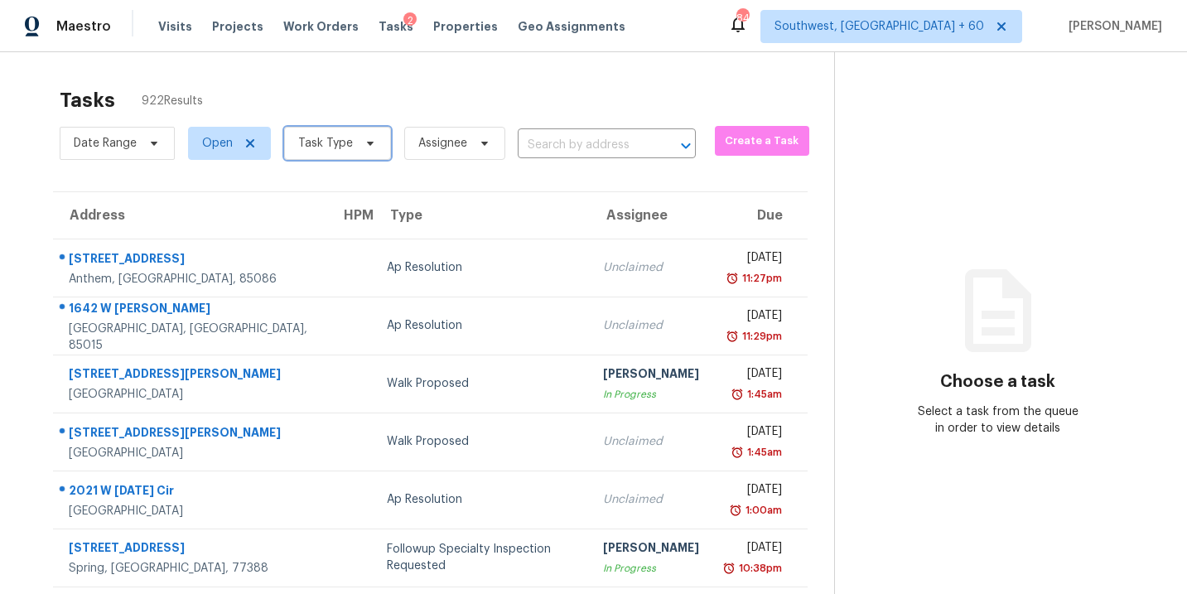
click at [364, 145] on icon at bounding box center [370, 143] width 13 height 13
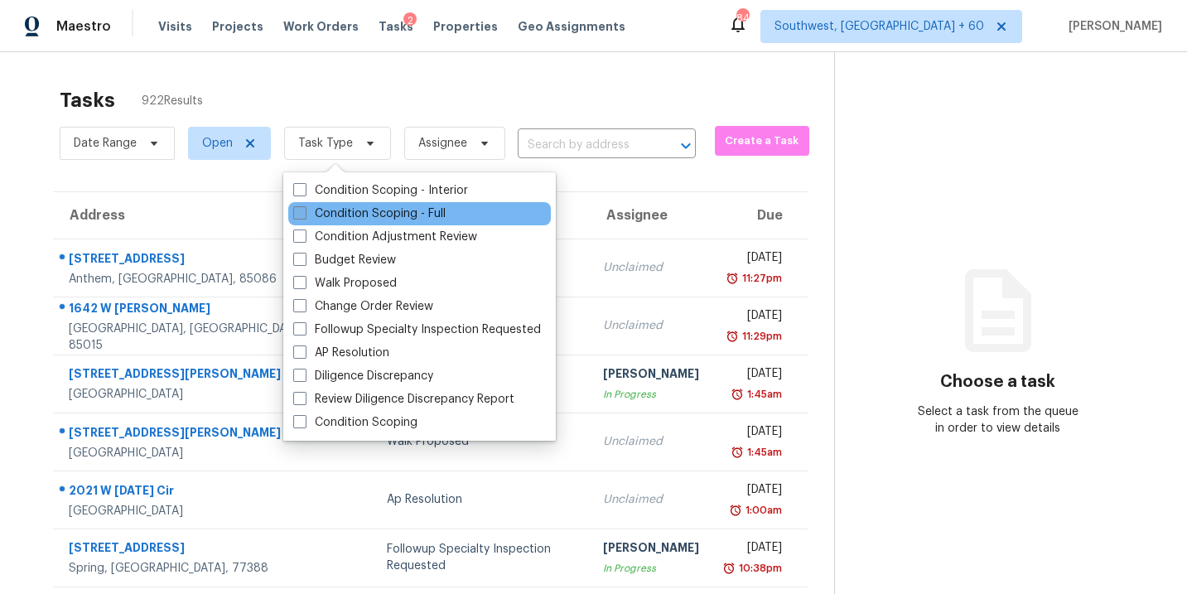
click at [372, 214] on label "Condition Scoping - Full" at bounding box center [369, 213] width 152 height 17
click at [304, 214] on input "Condition Scoping - Full" at bounding box center [298, 210] width 11 height 11
checkbox input "true"
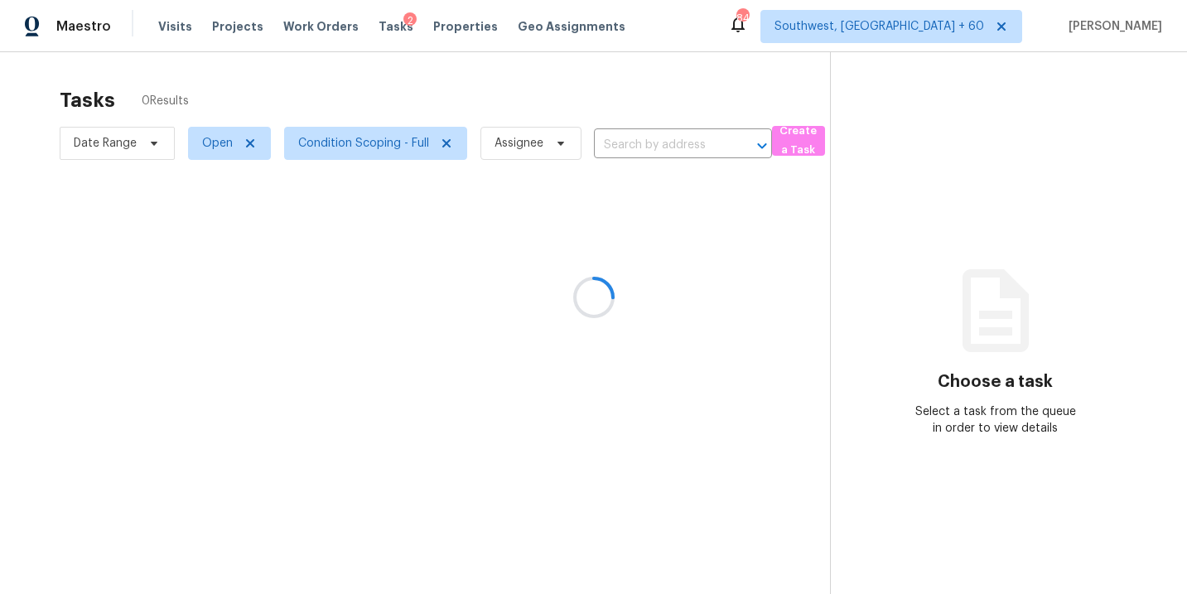
click at [481, 112] on div at bounding box center [593, 297] width 1187 height 594
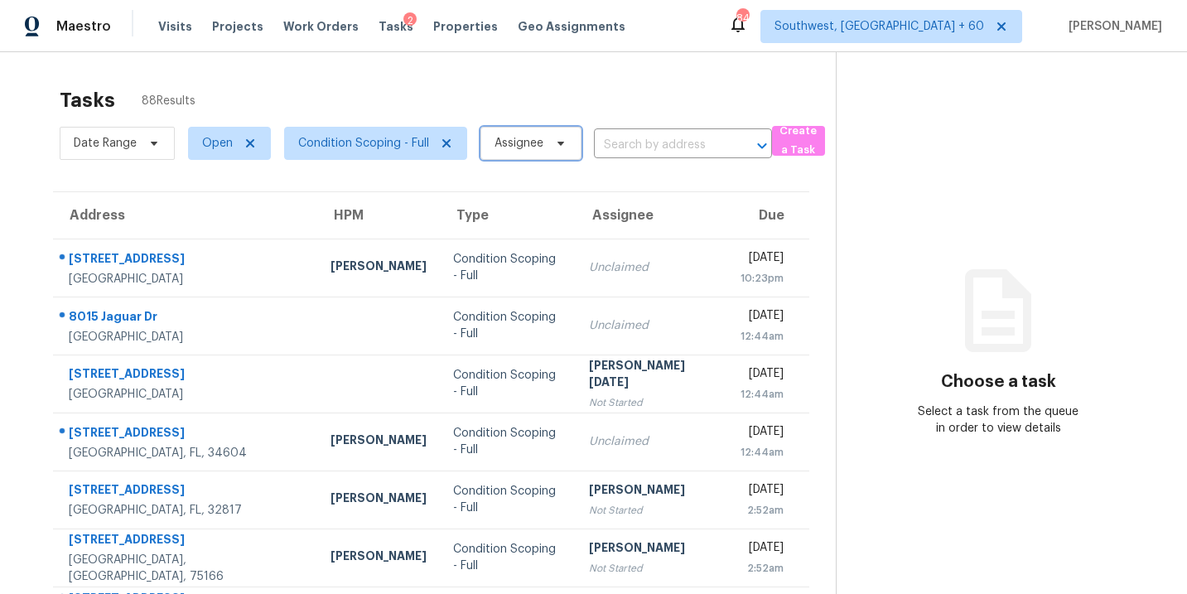
click at [502, 147] on span "Assignee" at bounding box center [519, 143] width 49 height 17
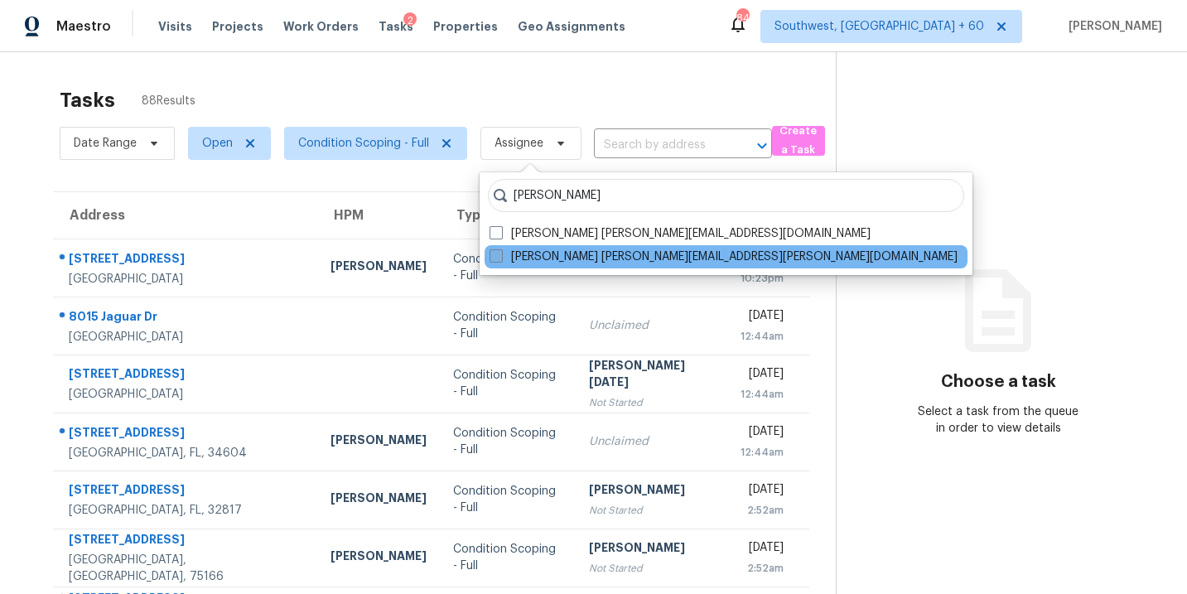
type input "sakthivel"
click at [518, 258] on label "Sakthivel Chandran sakthivel.chandran@opendoor.com" at bounding box center [724, 257] width 468 height 17
click at [500, 258] on input "Sakthivel Chandran sakthivel.chandran@opendoor.com" at bounding box center [495, 254] width 11 height 11
checkbox input "true"
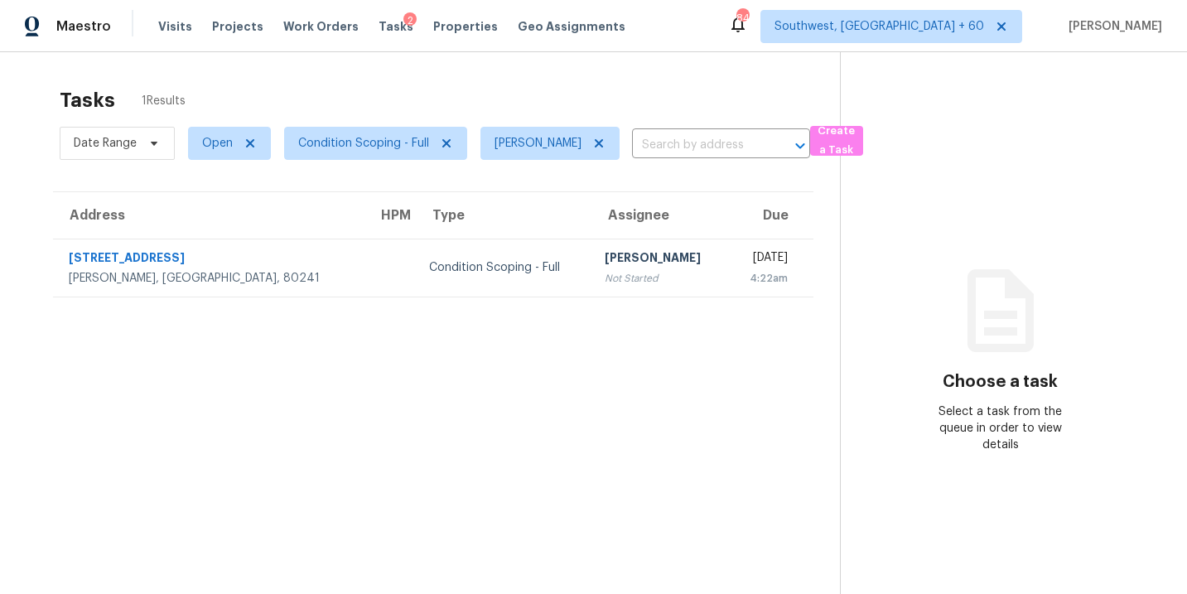
click at [605, 258] on div "[PERSON_NAME]" at bounding box center [660, 259] width 110 height 21
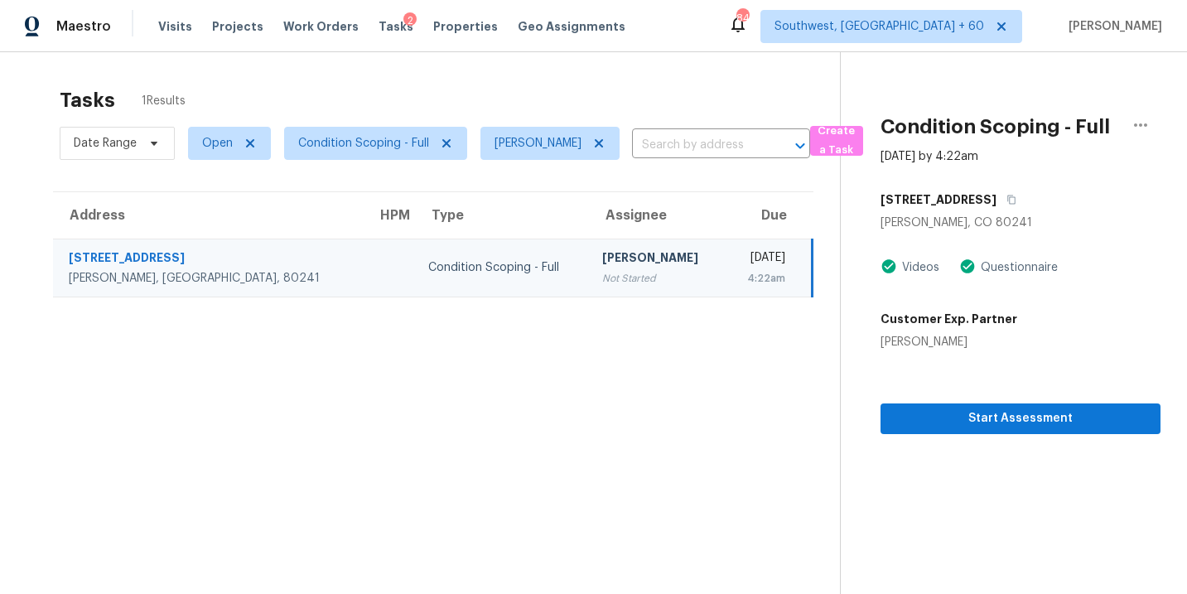
click at [739, 268] on div "Wed, Aug 27th 2025" at bounding box center [762, 259] width 46 height 21
click at [944, 421] on span "Start Assessment" at bounding box center [1021, 418] width 254 height 21
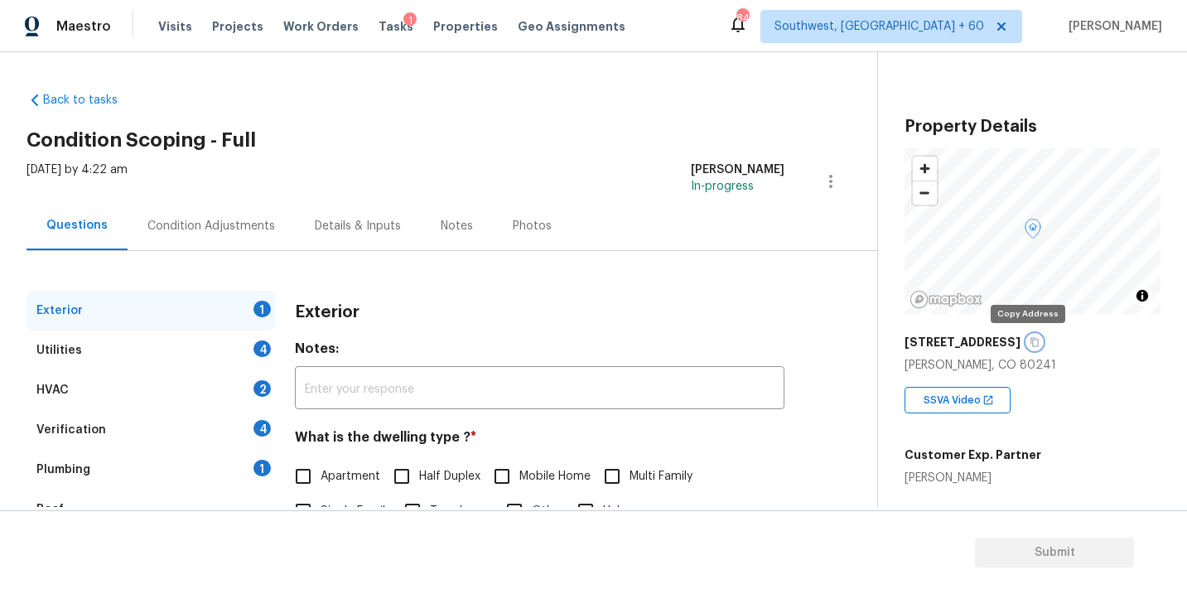
click at [1030, 341] on icon "button" at bounding box center [1035, 342] width 10 height 10
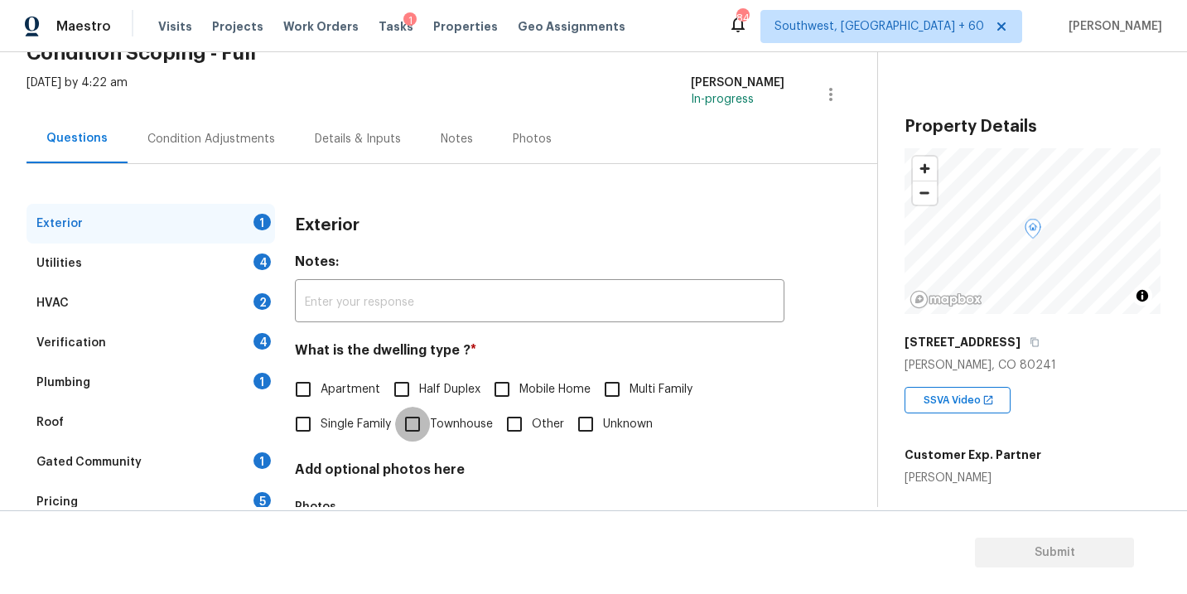
click at [418, 434] on input "Townhouse" at bounding box center [412, 424] width 35 height 35
checkbox input "true"
click at [212, 263] on div "Utilities 4" at bounding box center [151, 264] width 249 height 40
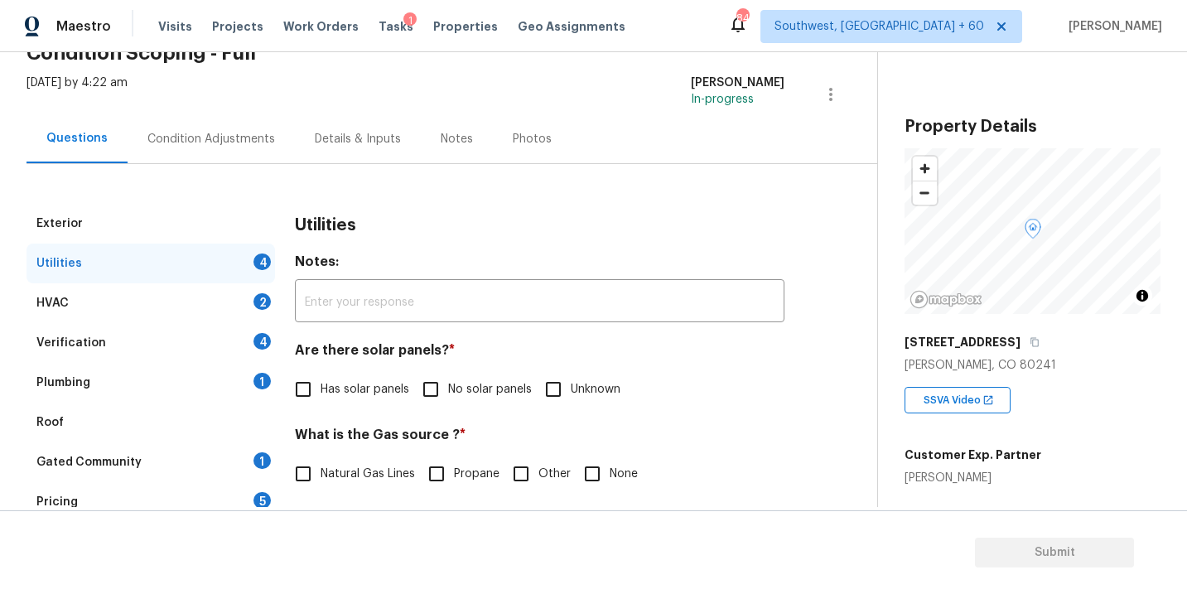
click at [379, 401] on label "Has solar panels" at bounding box center [347, 389] width 123 height 35
click at [321, 401] on input "Has solar panels" at bounding box center [303, 389] width 35 height 35
checkbox input "true"
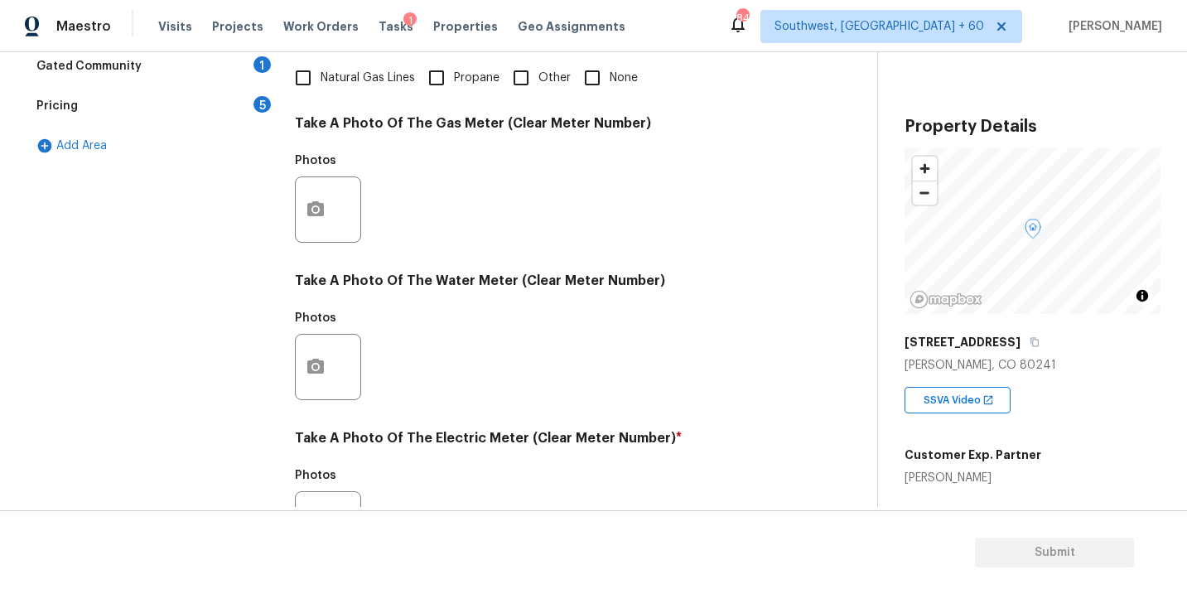
scroll to position [653, 0]
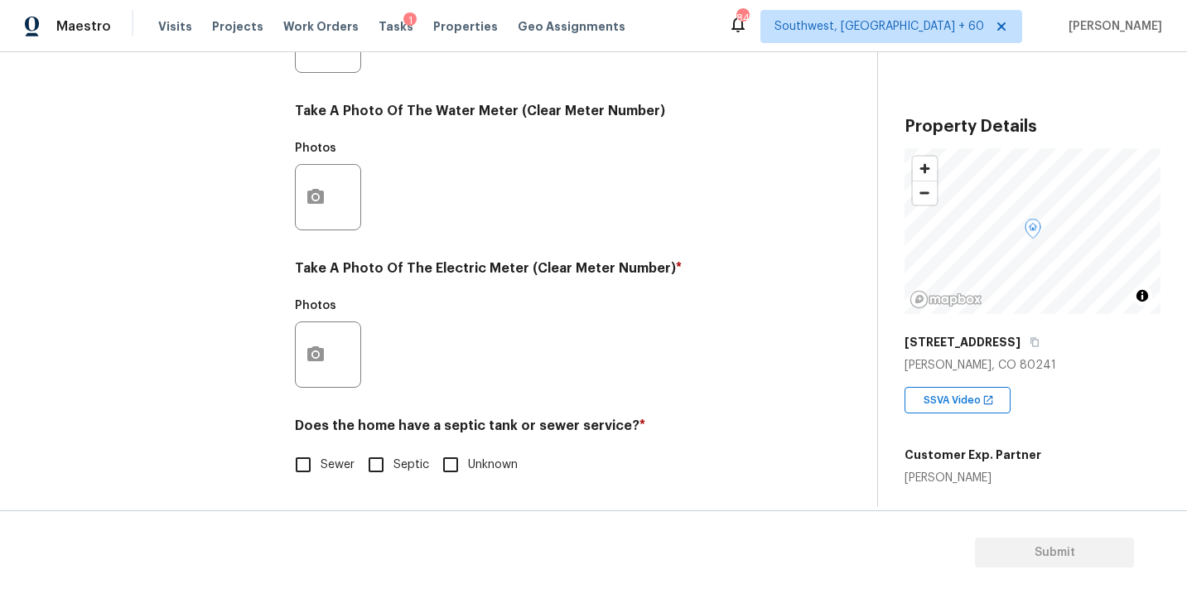
click at [308, 460] on input "Sewer" at bounding box center [303, 464] width 35 height 35
checkbox input "true"
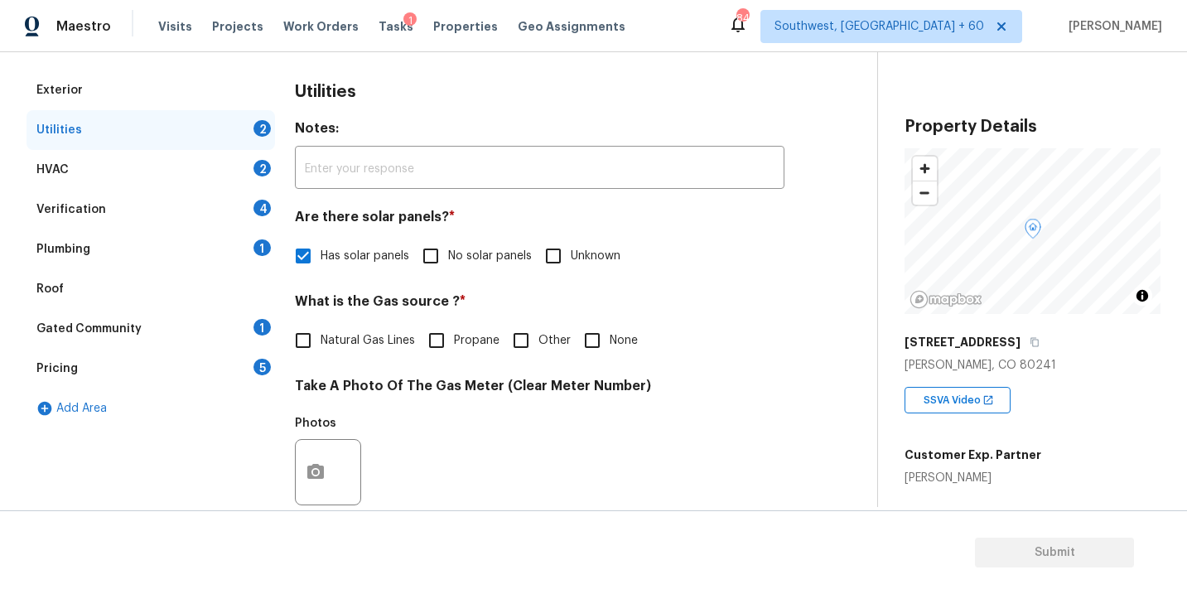
scroll to position [142, 0]
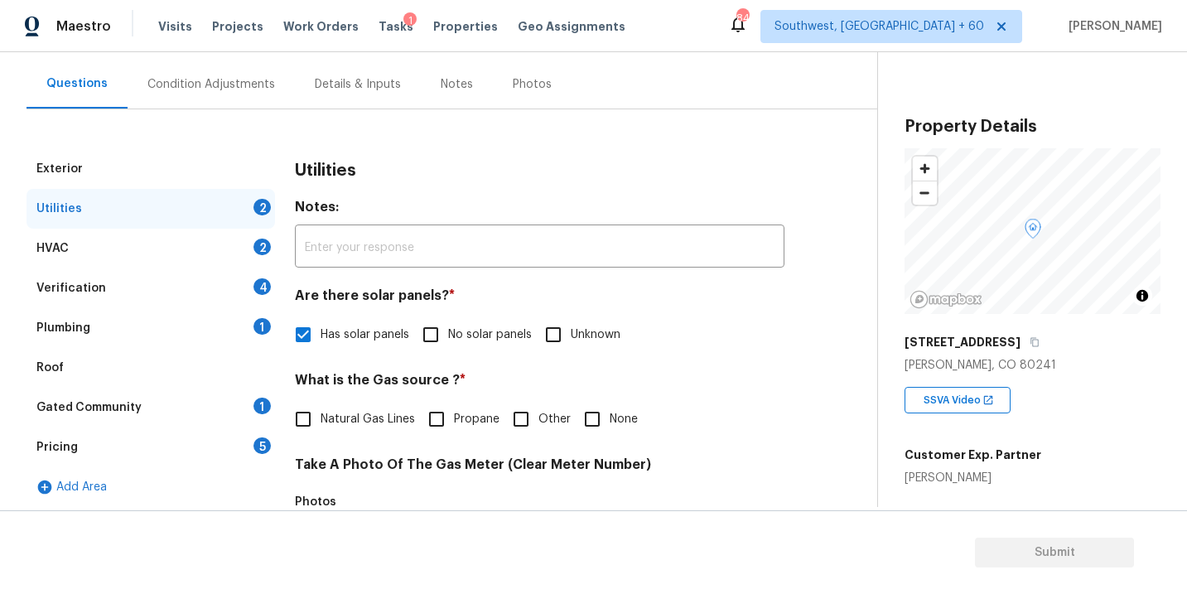
click at [149, 326] on div "Plumbing 1" at bounding box center [151, 328] width 249 height 40
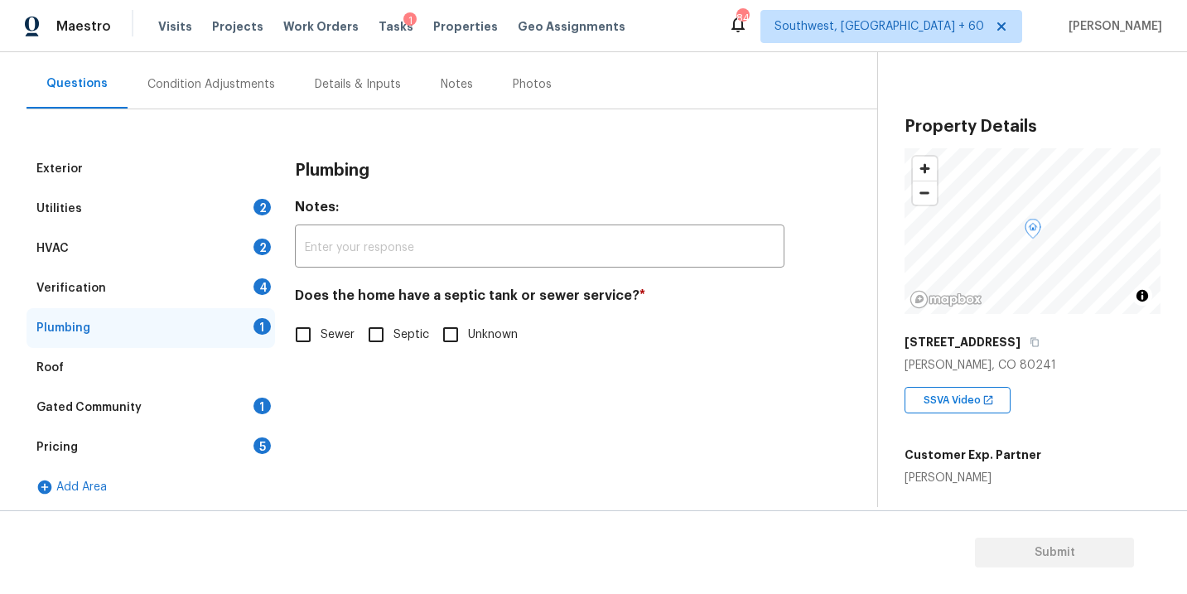
click at [326, 339] on span "Sewer" at bounding box center [338, 334] width 34 height 17
click at [321, 339] on input "Sewer" at bounding box center [303, 334] width 35 height 35
checkbox input "true"
click at [151, 401] on div "Gated Community 1" at bounding box center [151, 408] width 249 height 40
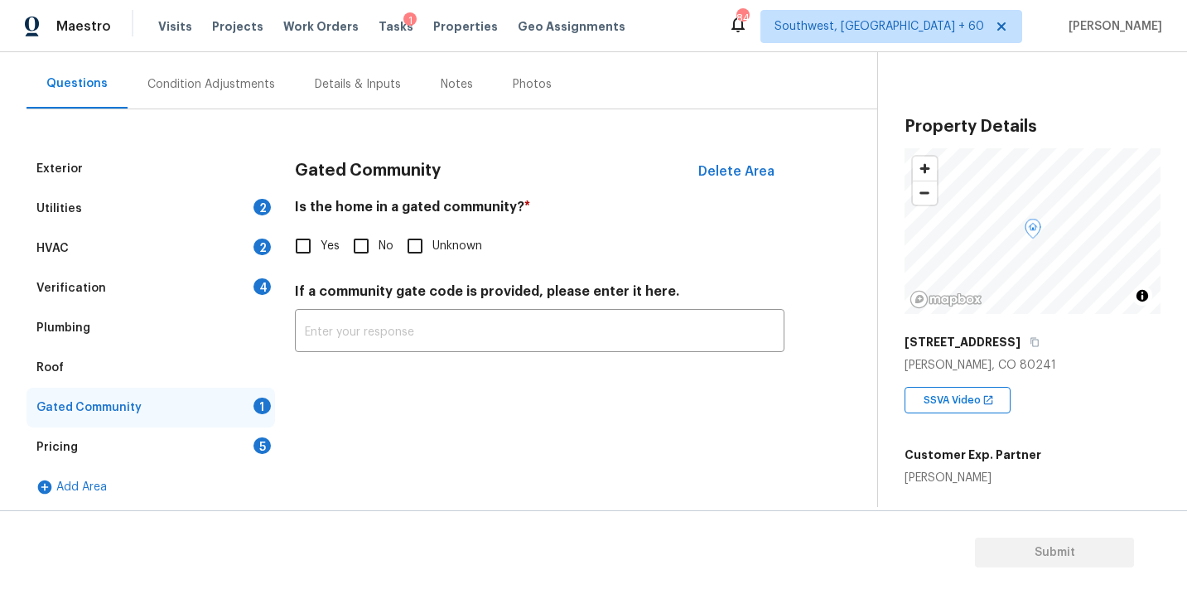
click at [359, 250] on input "No" at bounding box center [361, 246] width 35 height 35
checkbox input "true"
click at [232, 96] on div "Condition Adjustments" at bounding box center [211, 84] width 167 height 49
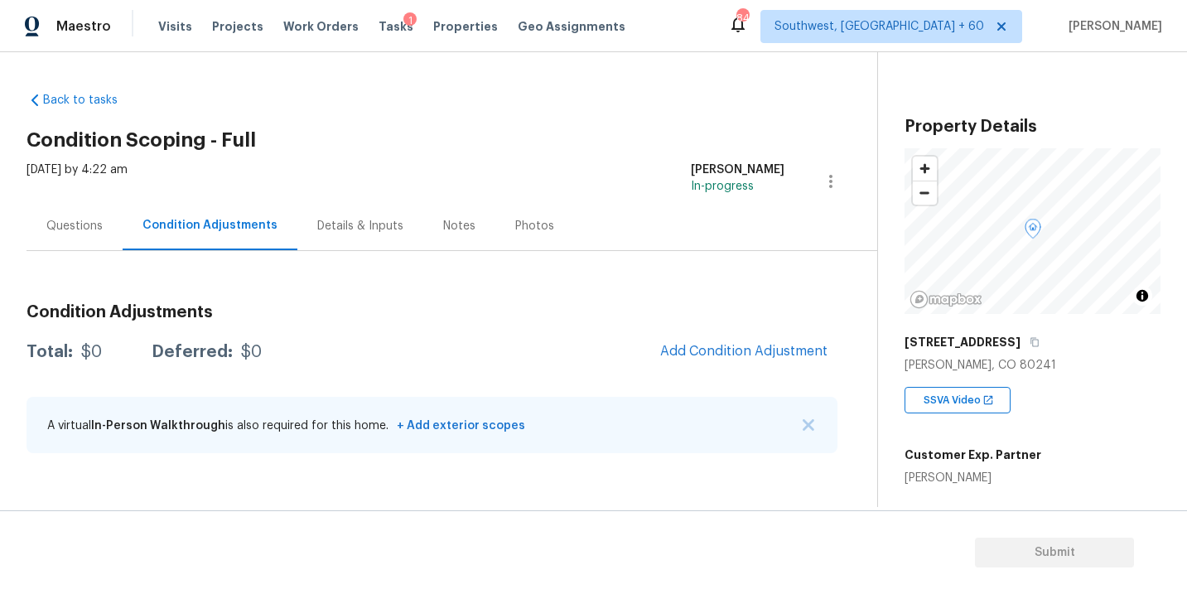
click at [547, 181] on div "Wed, Aug 27 2025 by 4:22 am Sakthivel Chandran In-progress" at bounding box center [452, 182] width 851 height 40
click at [83, 230] on div "Questions" at bounding box center [74, 226] width 56 height 17
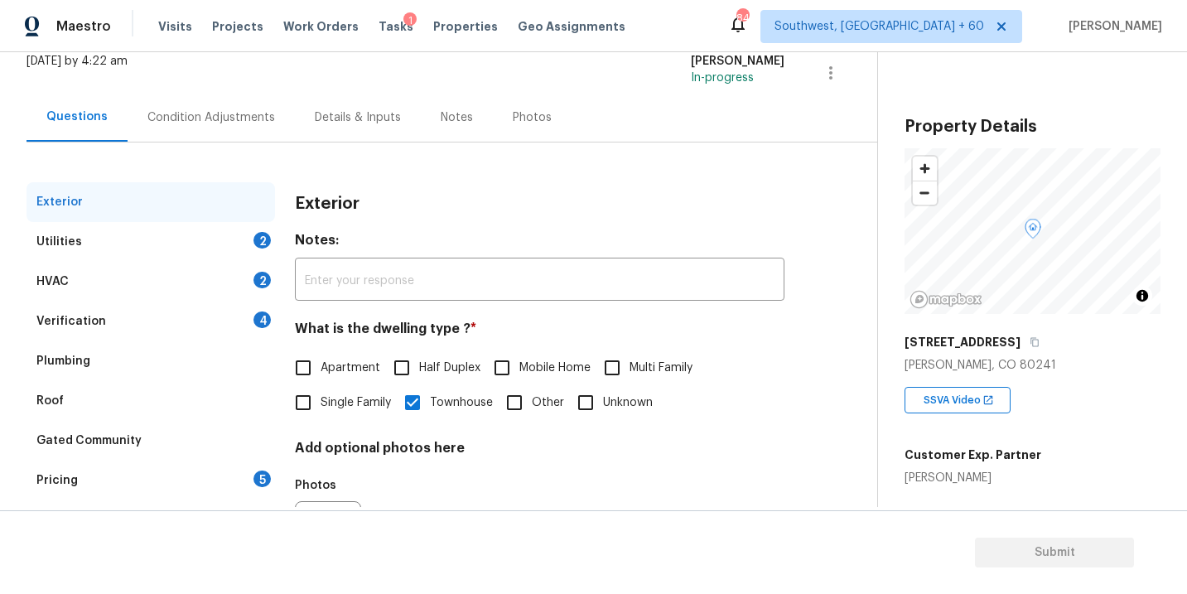
scroll to position [67, 0]
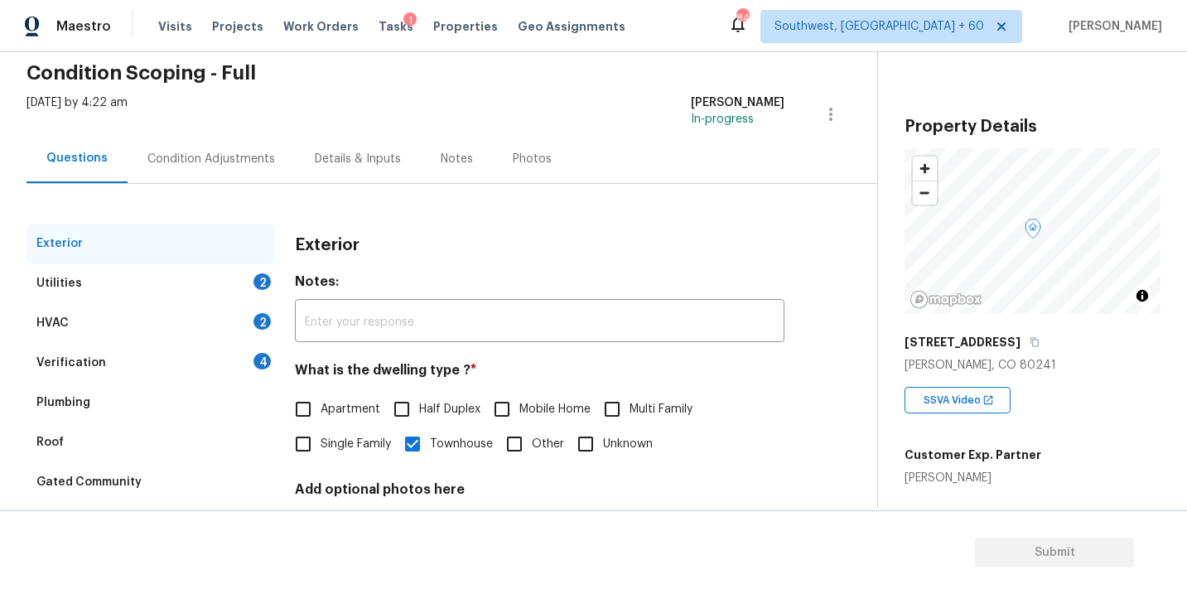
click at [258, 180] on div "Condition Adjustments" at bounding box center [211, 158] width 167 height 49
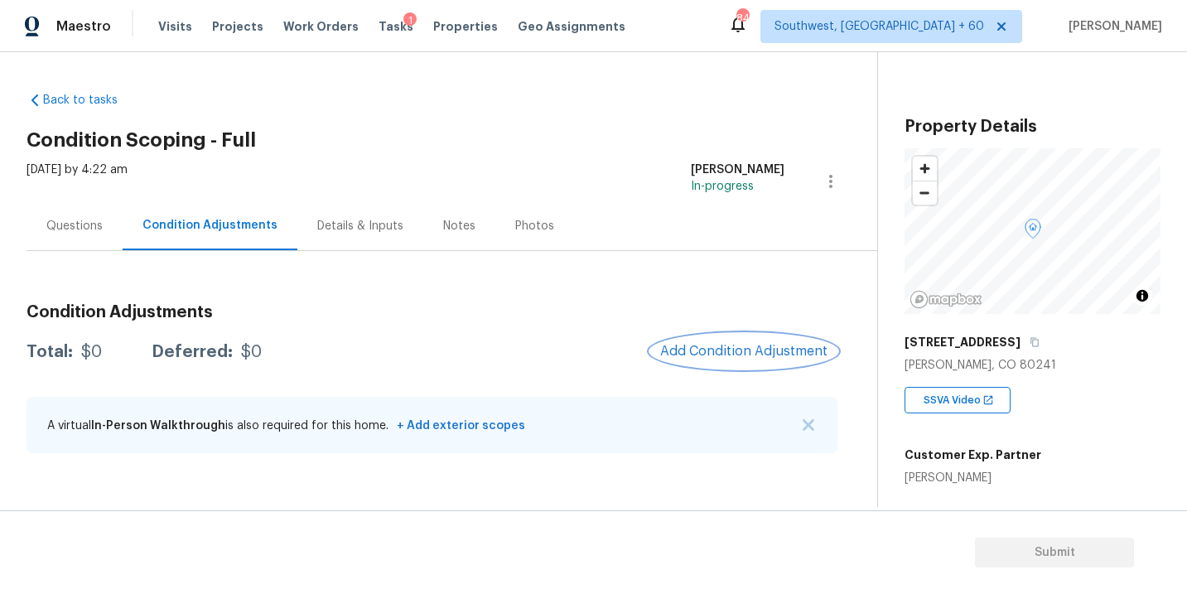
click at [691, 350] on span "Add Condition Adjustment" at bounding box center [743, 351] width 167 height 15
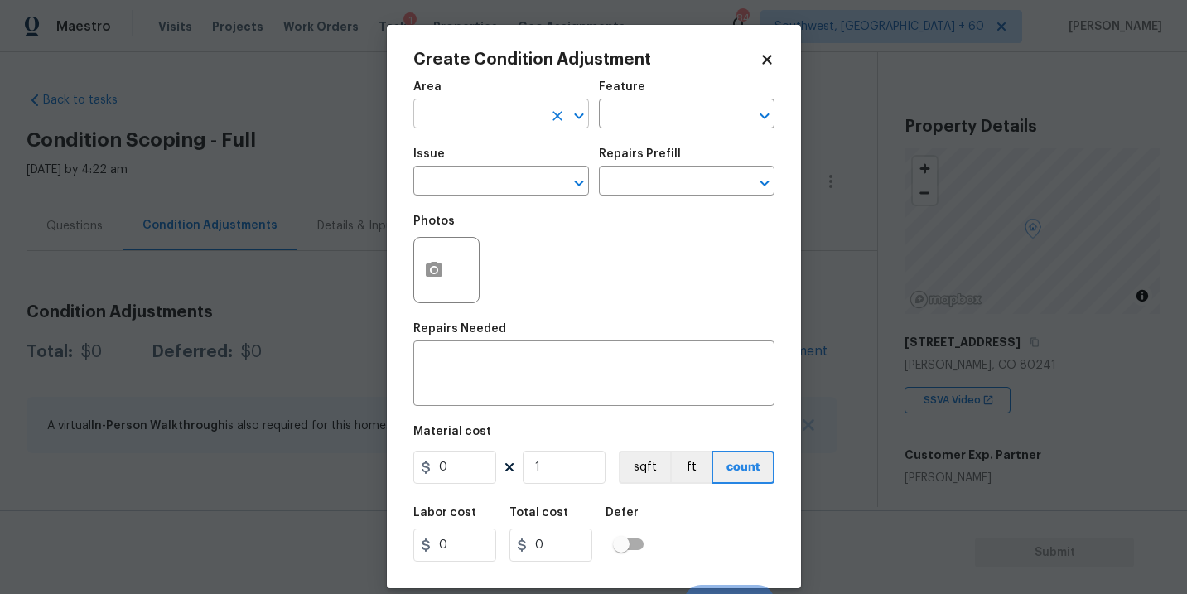
click at [463, 125] on input "text" at bounding box center [477, 116] width 129 height 26
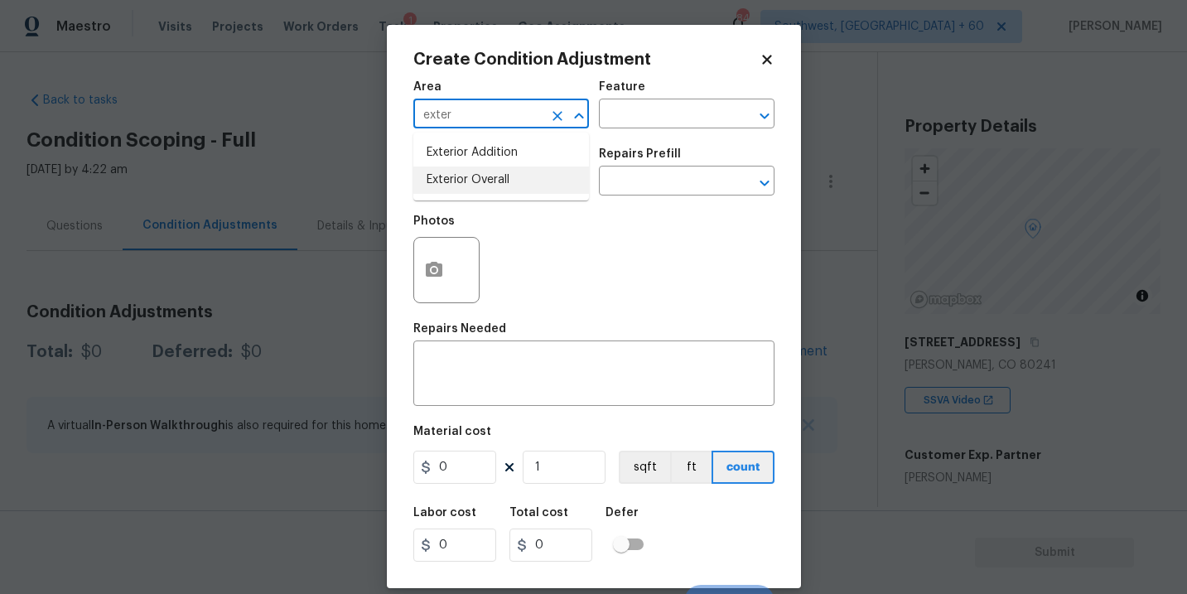
click at [470, 176] on li "Exterior Overall" at bounding box center [501, 180] width 176 height 27
type input "Exterior Overall"
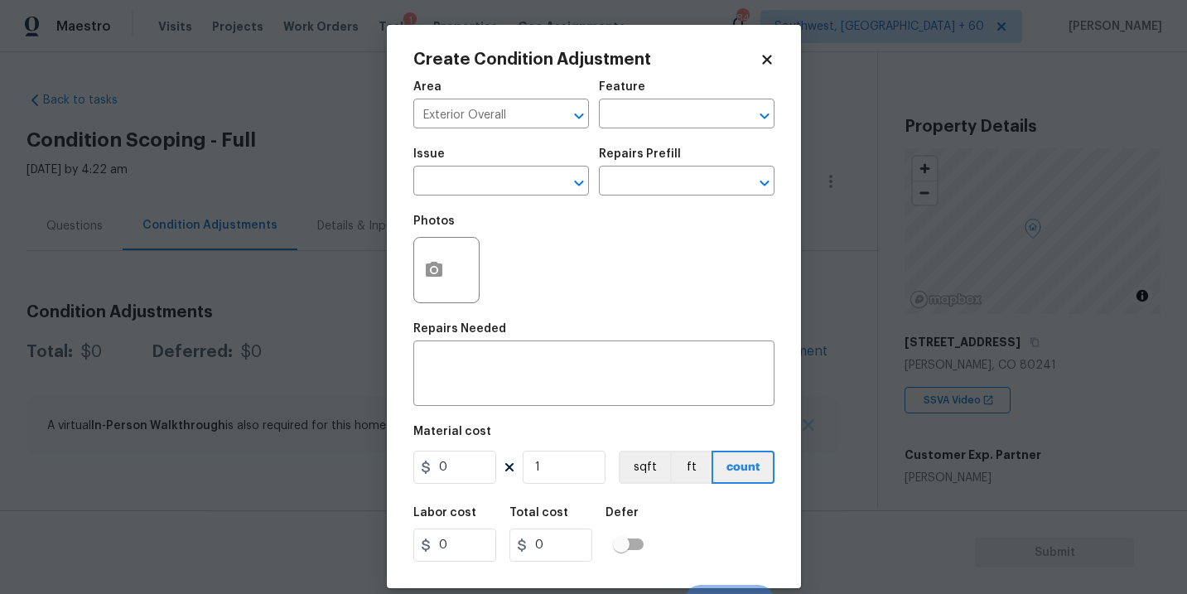
click at [683, 93] on div "Feature" at bounding box center [687, 92] width 176 height 22
click at [650, 127] on input "text" at bounding box center [663, 116] width 129 height 26
click at [645, 194] on li "Siding" at bounding box center [687, 192] width 176 height 27
type input "Siding"
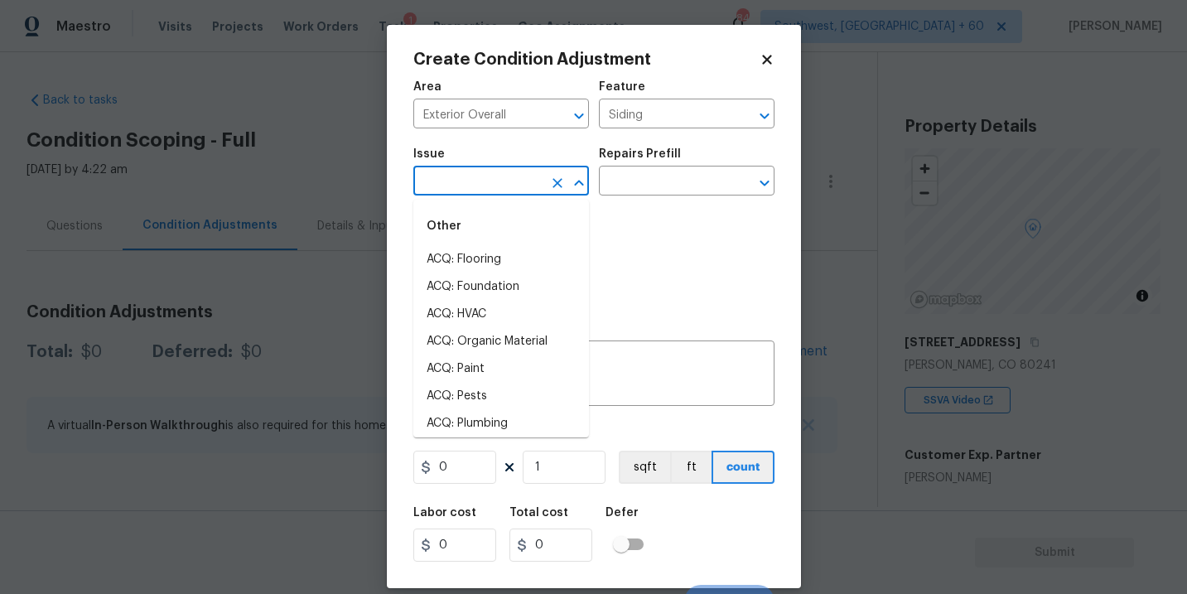
click at [492, 184] on input "text" at bounding box center [477, 183] width 129 height 26
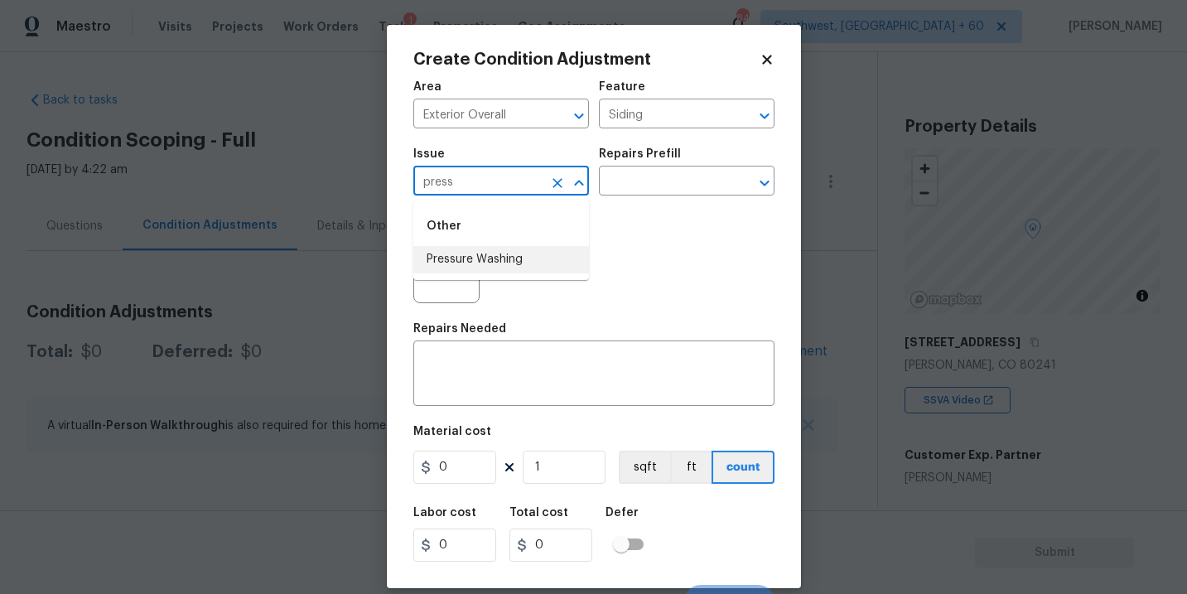
click at [510, 258] on li "Pressure Washing" at bounding box center [501, 259] width 176 height 27
type input "Pressure Washing"
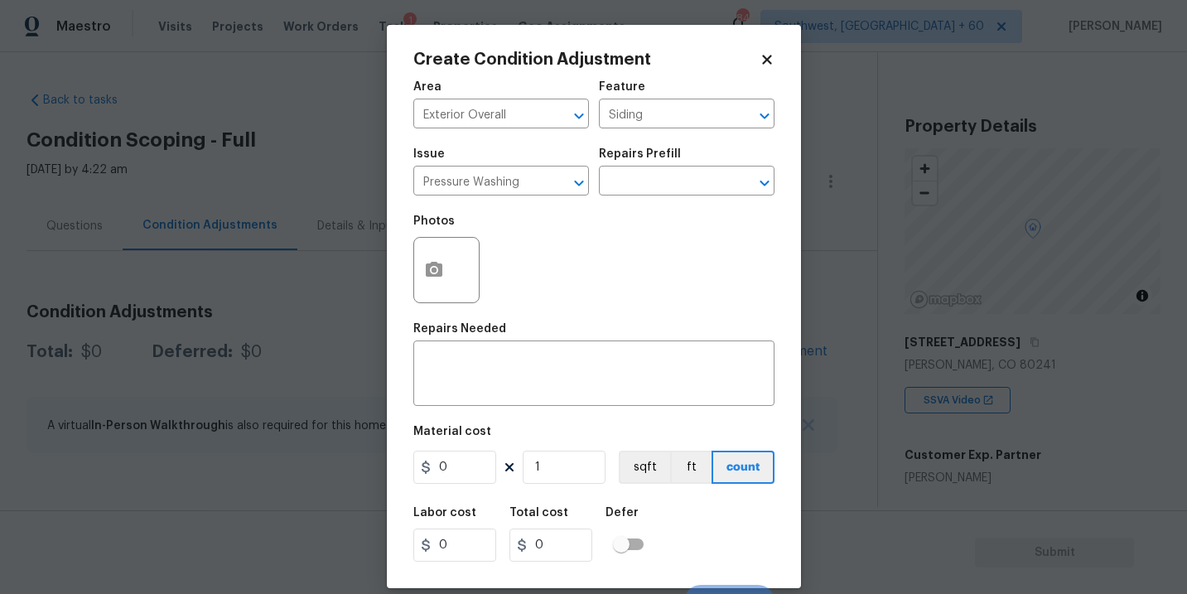
click at [665, 148] on h5 "Repairs Prefill" at bounding box center [640, 154] width 82 height 12
click at [655, 171] on input "text" at bounding box center [663, 183] width 129 height 26
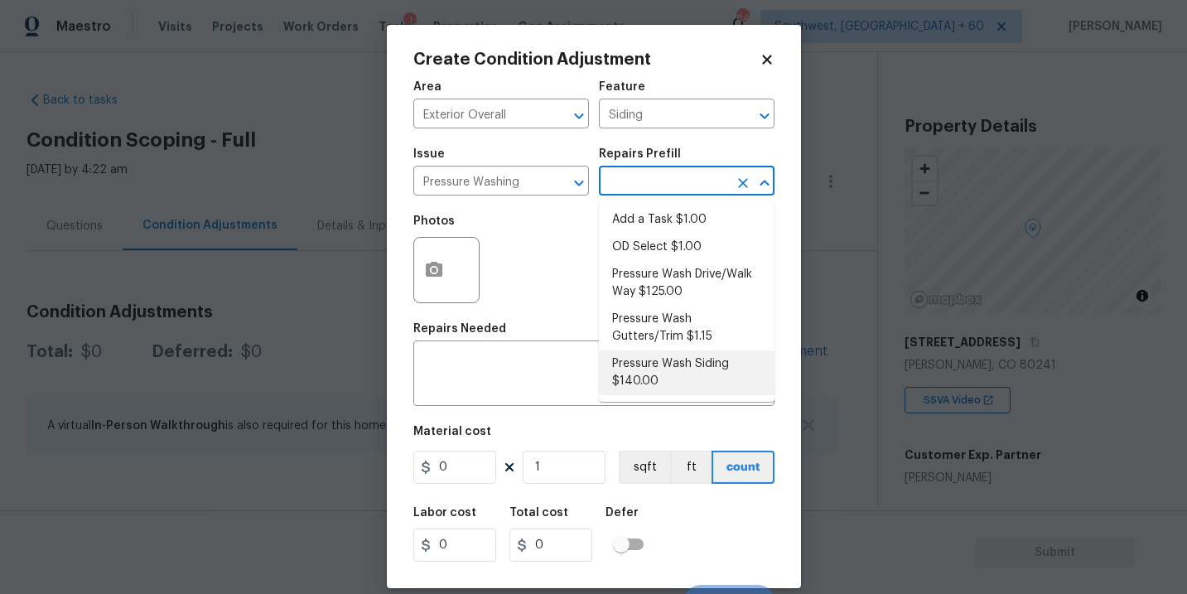
click at [629, 373] on li "Pressure Wash Siding $140.00" at bounding box center [687, 372] width 176 height 45
type textarea "Protect areas as needed for pressure washing. Pressure wash the siding on the h…"
type input "140"
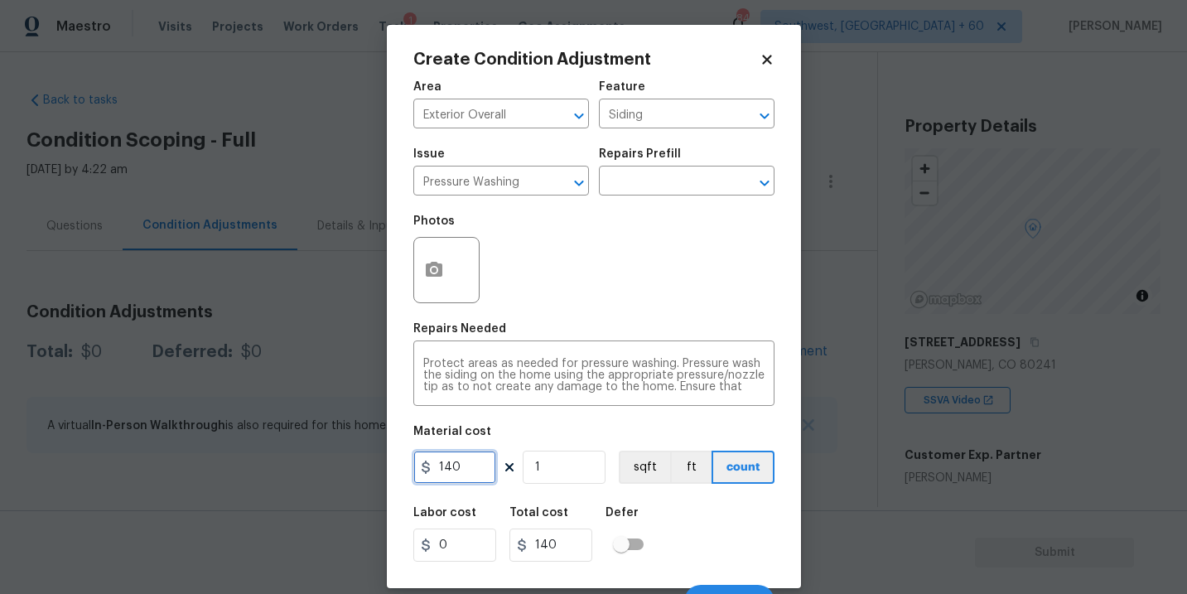
drag, startPoint x: 466, startPoint y: 464, endPoint x: 332, endPoint y: 462, distance: 134.2
click at [332, 462] on div "Create Condition Adjustment Area Exterior Overall ​ Feature Siding ​ Issue Pres…" at bounding box center [593, 297] width 1187 height 594
type input "200"
click at [427, 282] on button "button" at bounding box center [434, 270] width 40 height 65
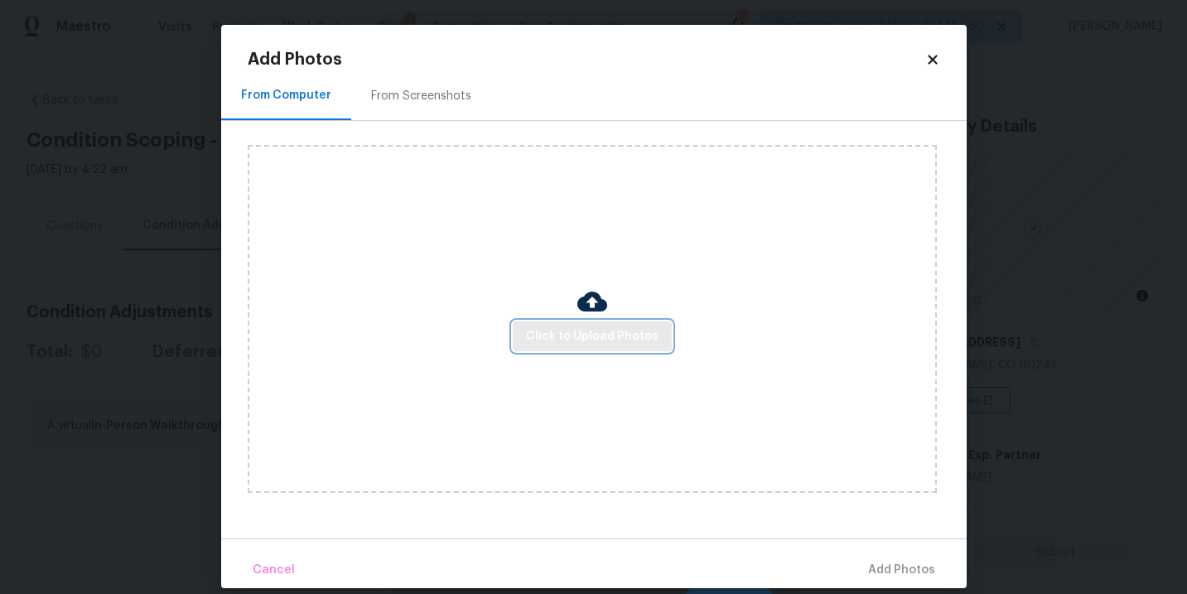
click at [550, 326] on span "Click to Upload Photos" at bounding box center [592, 336] width 133 height 21
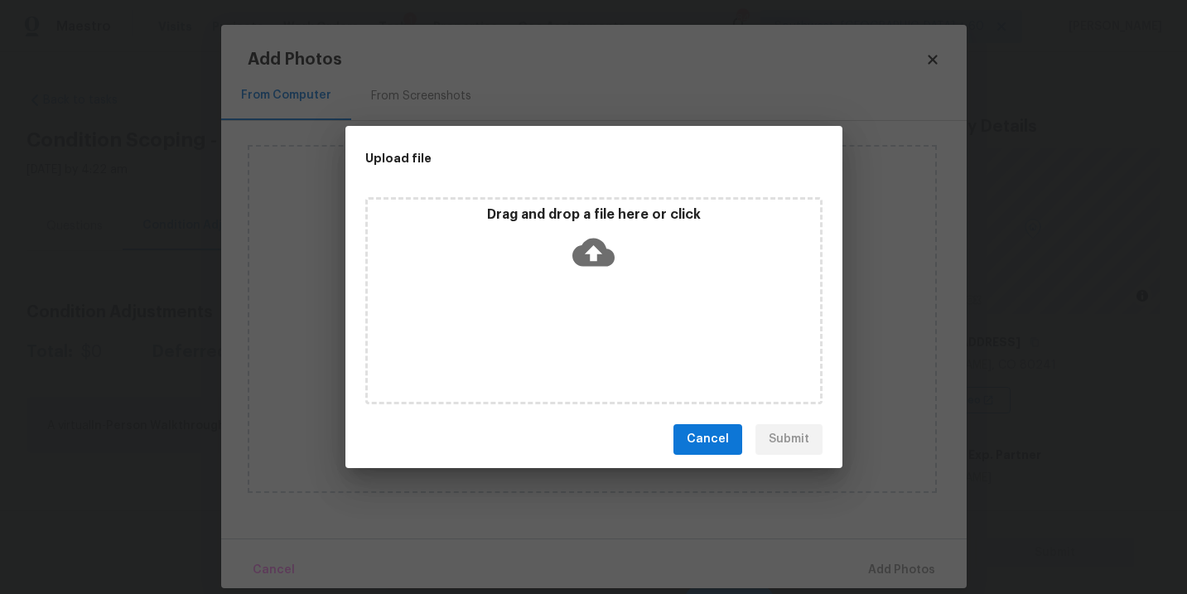
click at [580, 262] on icon at bounding box center [594, 252] width 42 height 28
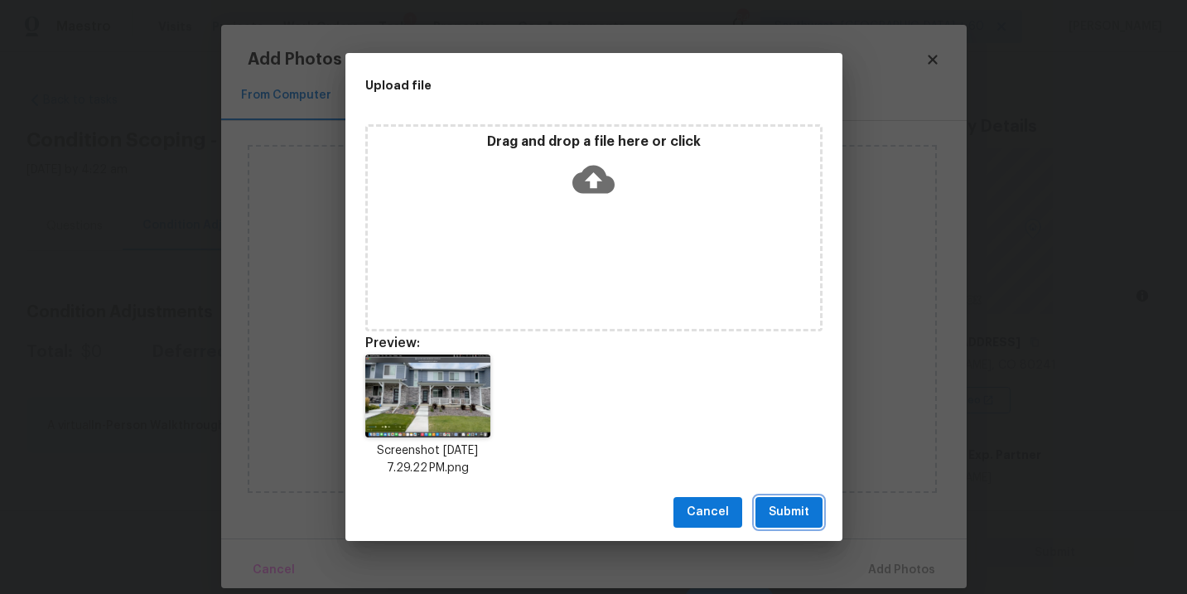
click at [798, 507] on span "Submit" at bounding box center [789, 512] width 41 height 21
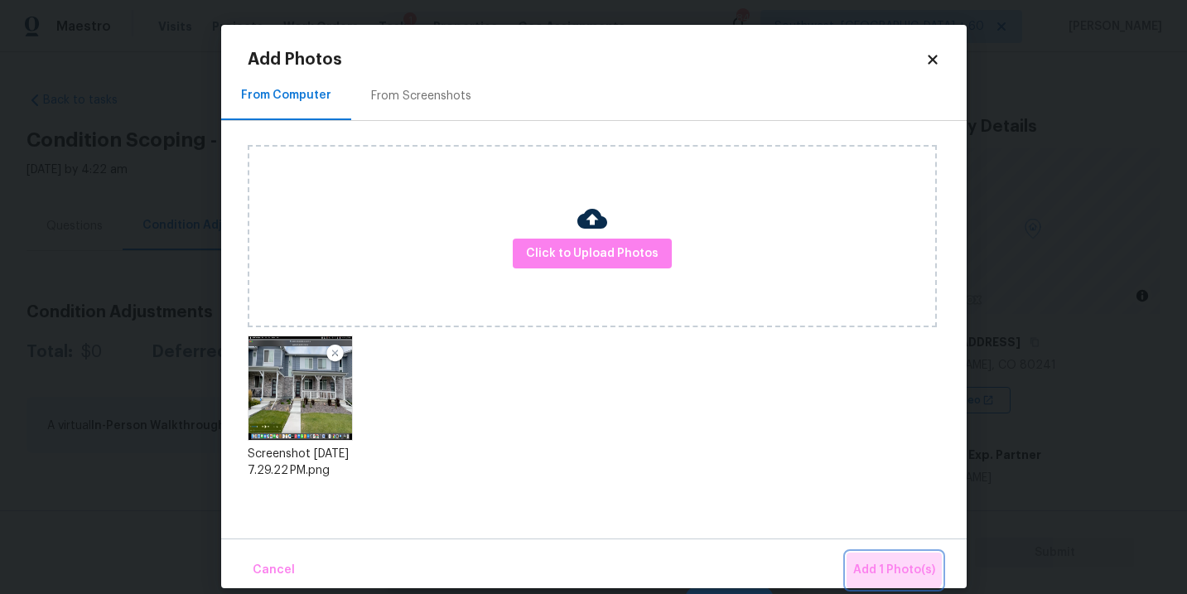
click at [878, 555] on button "Add 1 Photo(s)" at bounding box center [894, 571] width 95 height 36
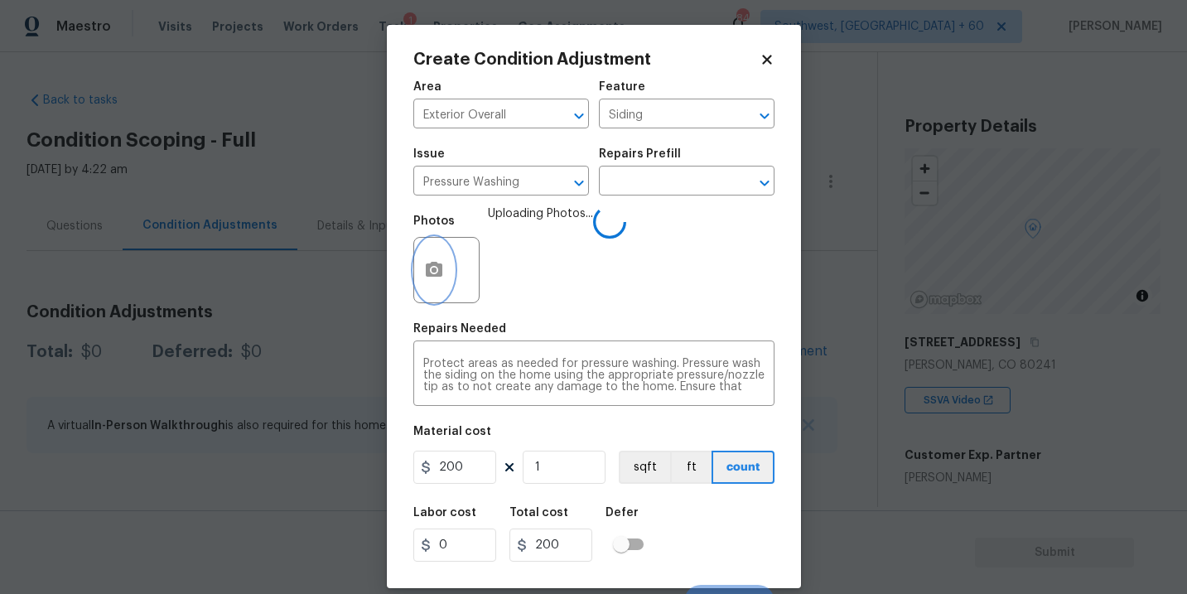
scroll to position [25, 0]
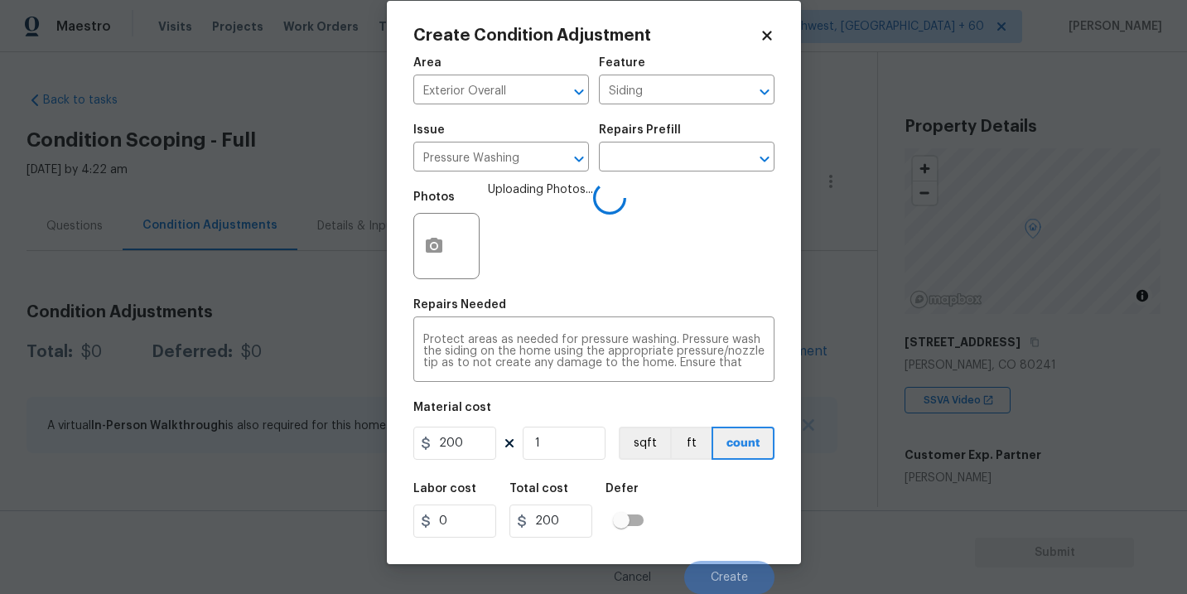
click at [729, 518] on div "Labor cost 0 Total cost 200 Defer" at bounding box center [593, 510] width 361 height 75
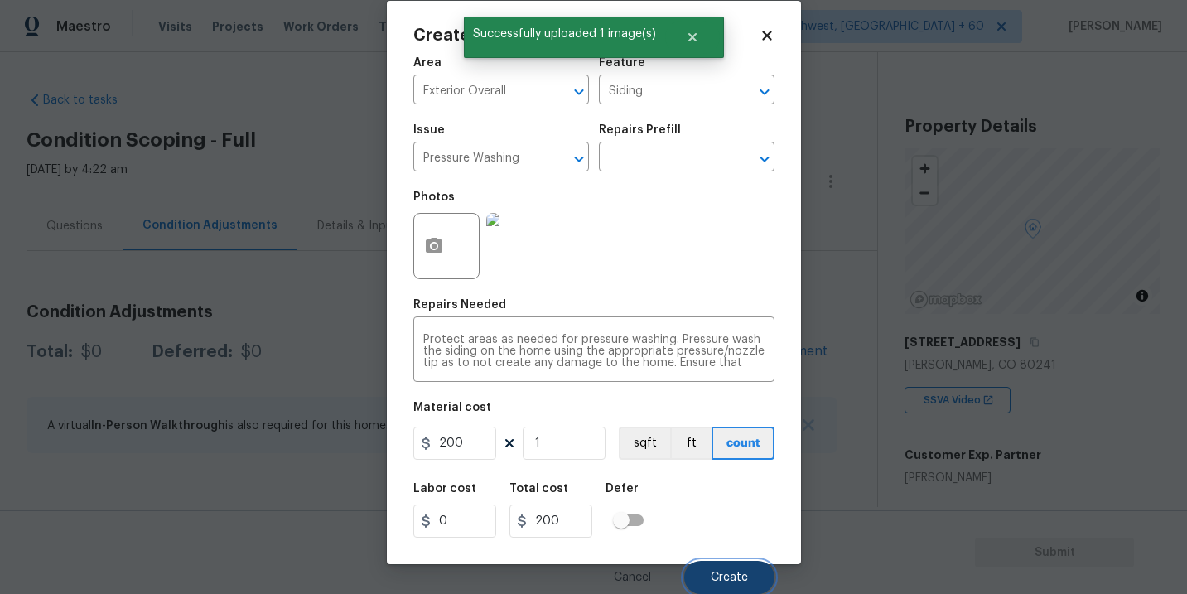
click at [724, 577] on span "Create" at bounding box center [729, 578] width 37 height 12
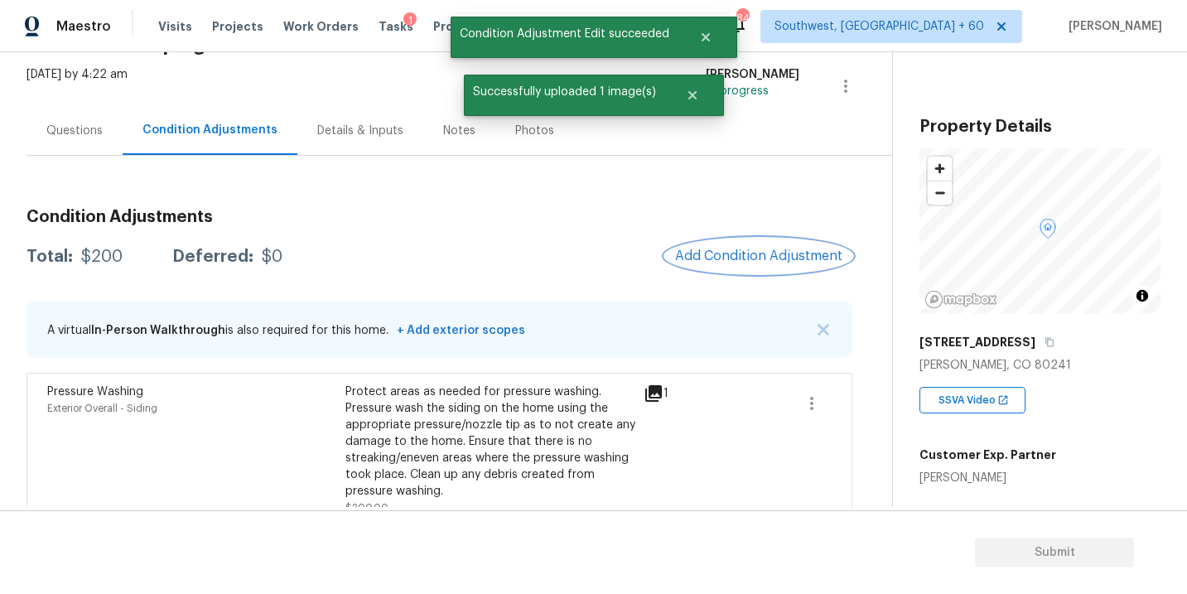
scroll to position [120, 0]
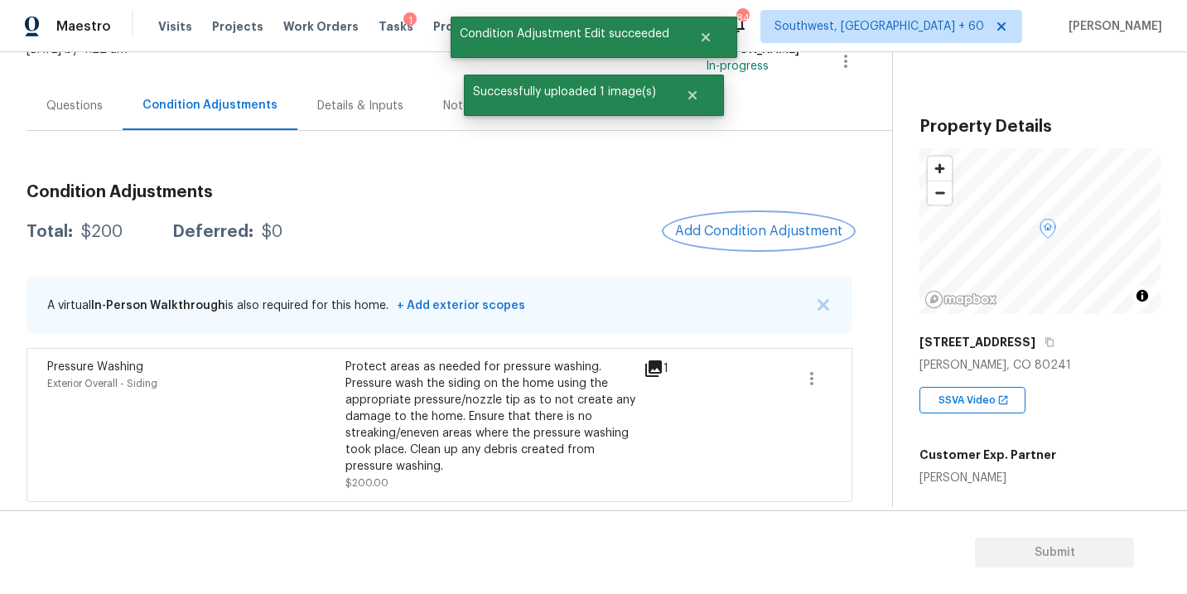
click at [754, 234] on span "Add Condition Adjustment" at bounding box center [758, 231] width 167 height 15
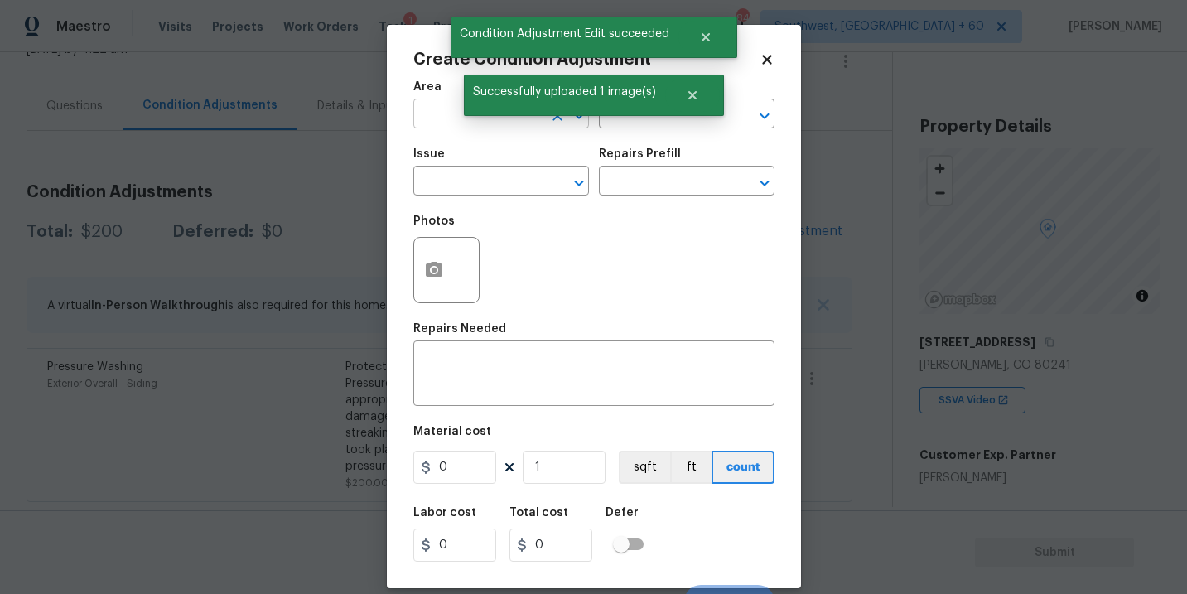
click at [445, 122] on input "text" at bounding box center [477, 116] width 129 height 26
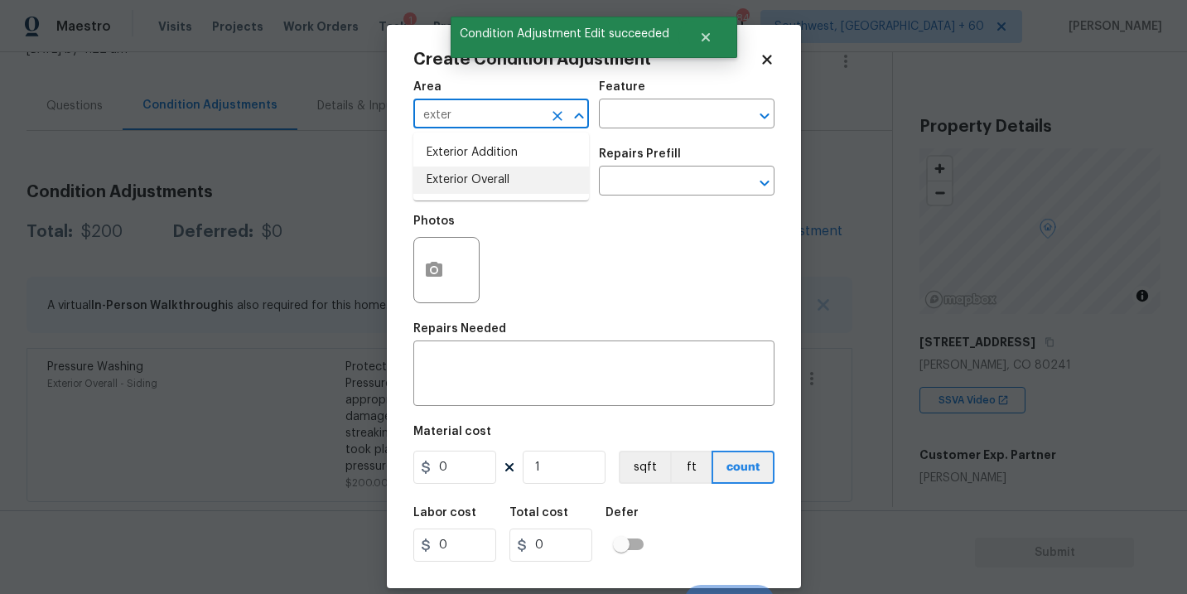
click at [465, 181] on li "Exterior Overall" at bounding box center [501, 180] width 176 height 27
type input "Exterior Overall"
click at [650, 114] on input "text" at bounding box center [663, 116] width 129 height 26
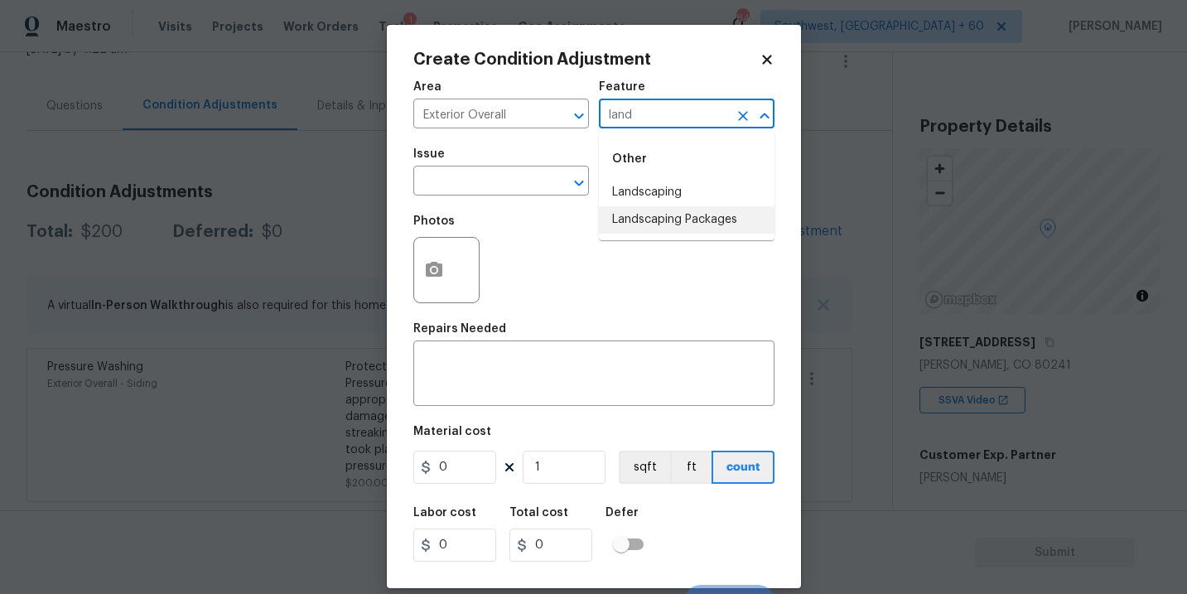
click at [680, 220] on li "Landscaping Packages" at bounding box center [687, 219] width 176 height 27
type input "Landscaping Packages"
click at [491, 161] on div "Issue" at bounding box center [501, 159] width 176 height 22
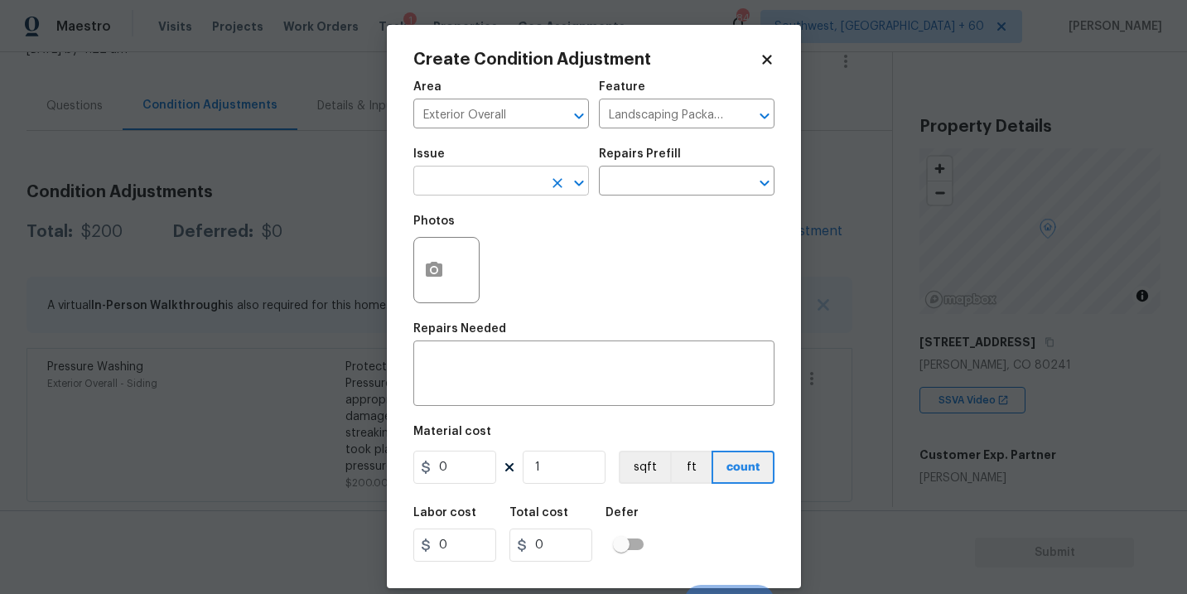
click at [476, 186] on input "text" at bounding box center [477, 183] width 129 height 26
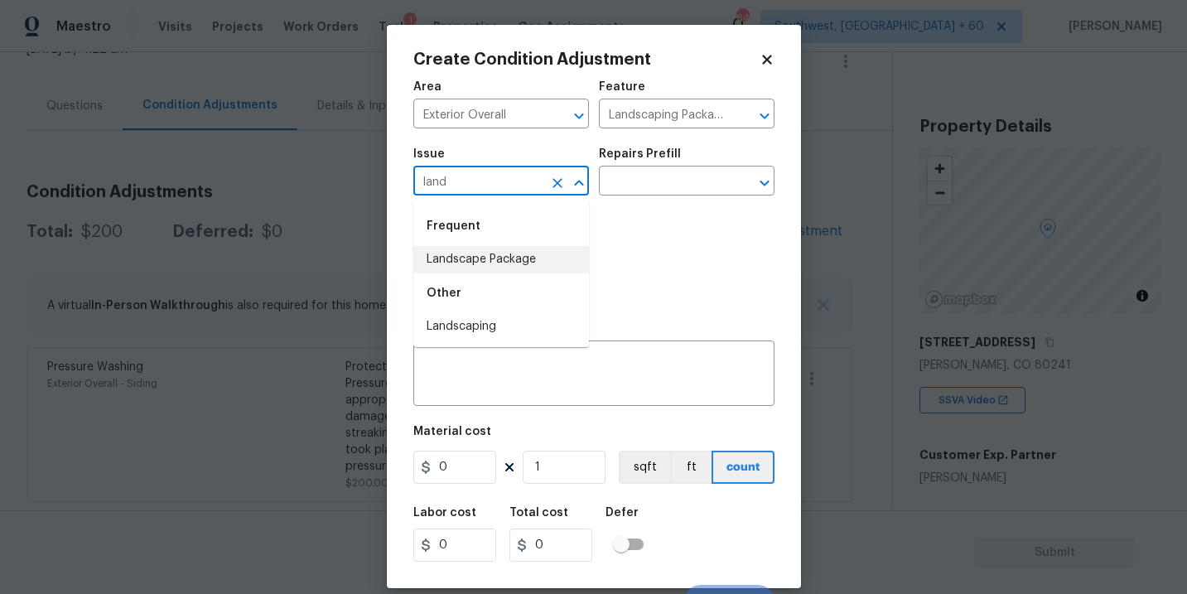
click at [491, 268] on li "Landscape Package" at bounding box center [501, 259] width 176 height 27
type input "Landscape Package"
click at [595, 220] on div "Photos" at bounding box center [593, 259] width 361 height 108
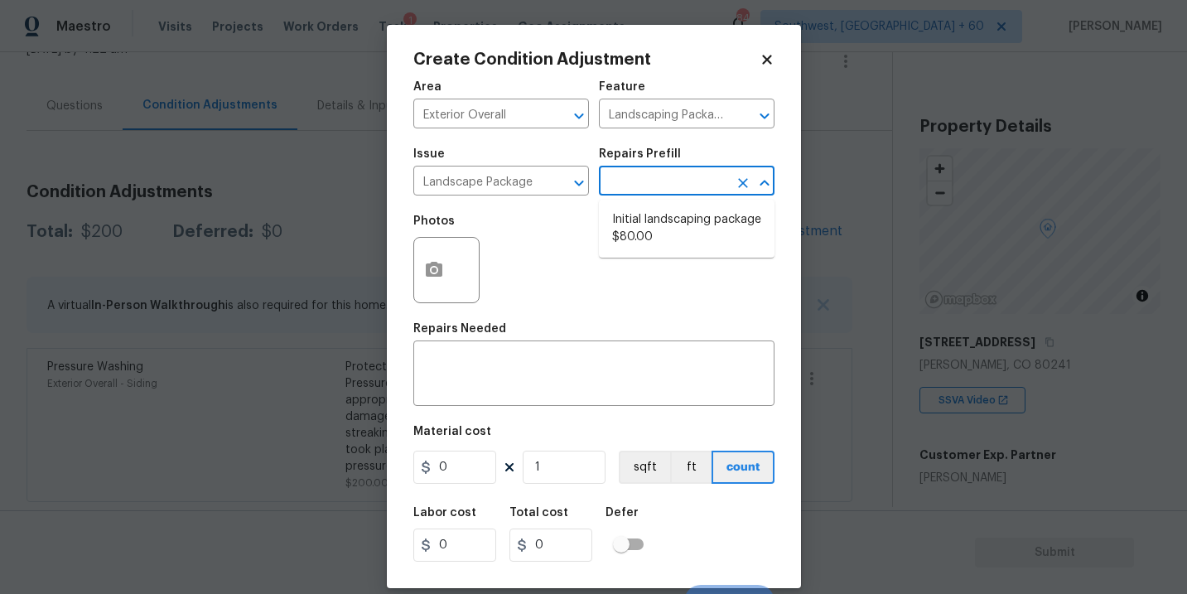
click at [646, 186] on input "text" at bounding box center [663, 183] width 129 height 26
click at [655, 240] on li "Initial landscaping package $80.00" at bounding box center [687, 228] width 176 height 45
type input "Home Readiness Packages"
type textarea "Mowing of grass up to 6" in height. Mow, edge along driveways & sidewalks, trim…"
type input "80"
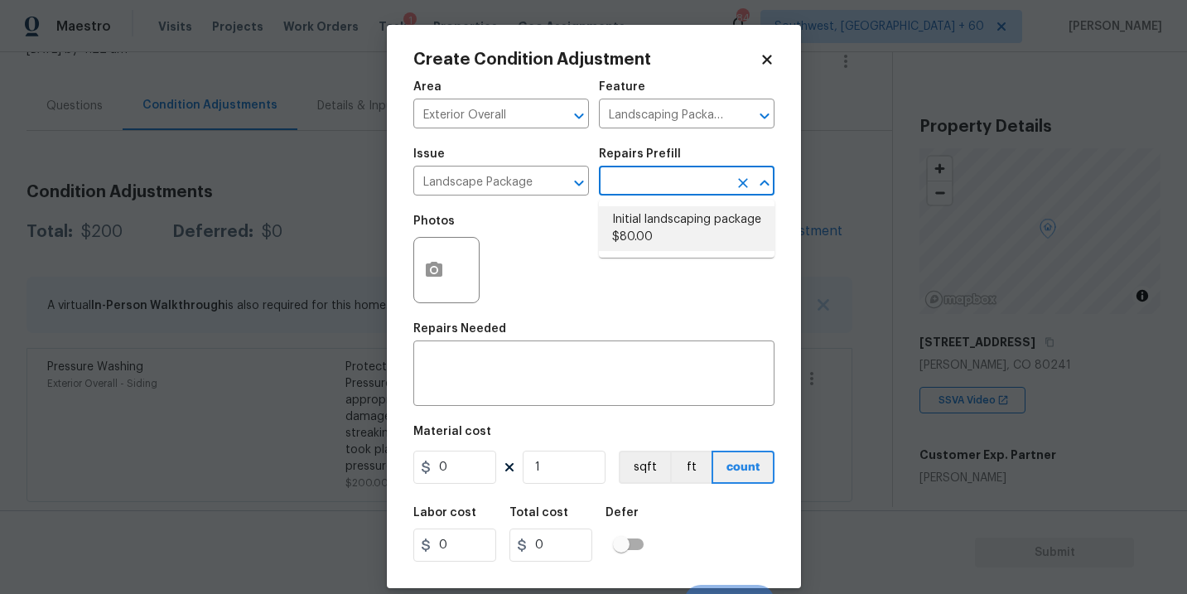
type input "80"
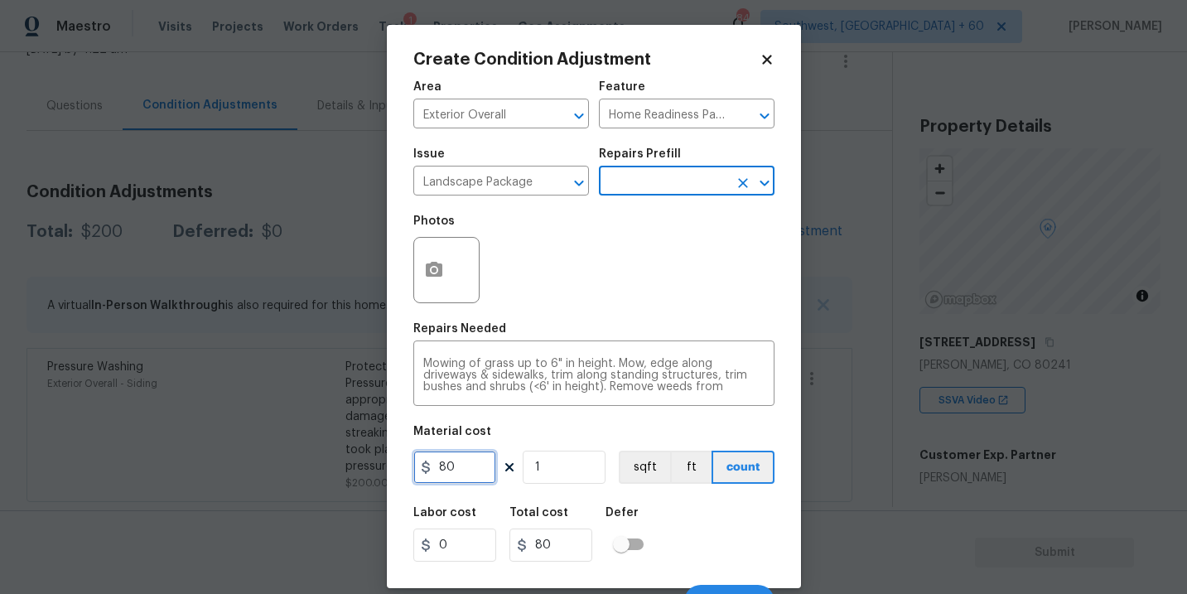
drag, startPoint x: 462, startPoint y: 466, endPoint x: 343, endPoint y: 474, distance: 119.5
click at [343, 474] on div "Create Condition Adjustment Area Exterior Overall ​ Feature Home Readiness Pack…" at bounding box center [593, 297] width 1187 height 594
type input "300"
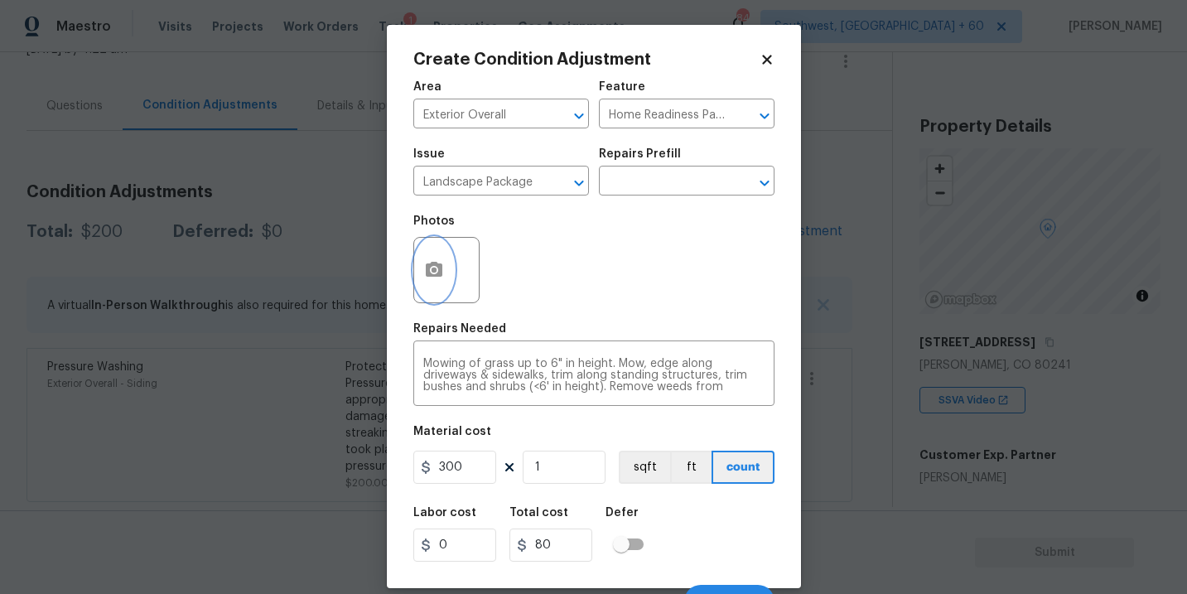
type input "300"
click at [440, 292] on button "button" at bounding box center [434, 270] width 40 height 65
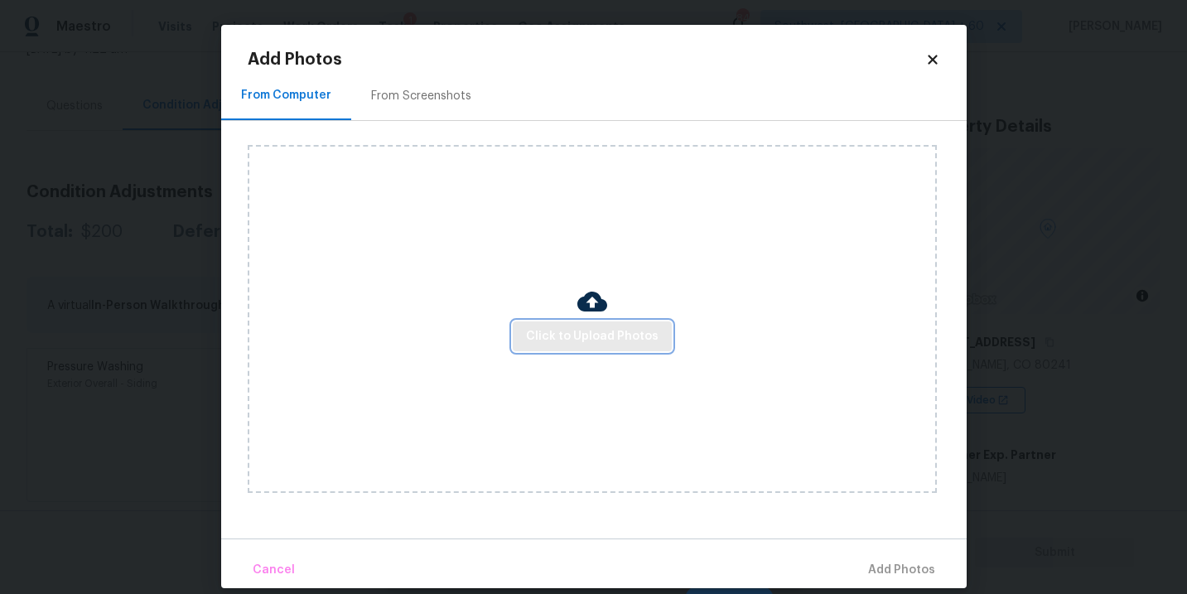
click at [561, 330] on span "Click to Upload Photos" at bounding box center [592, 336] width 133 height 21
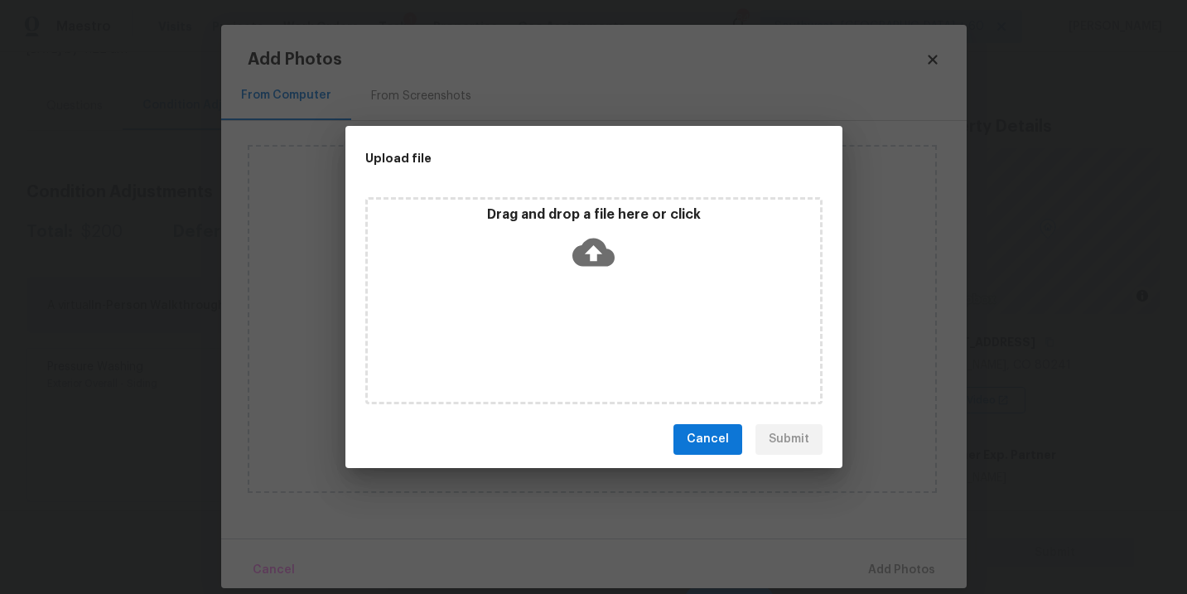
click at [582, 263] on icon at bounding box center [594, 252] width 42 height 28
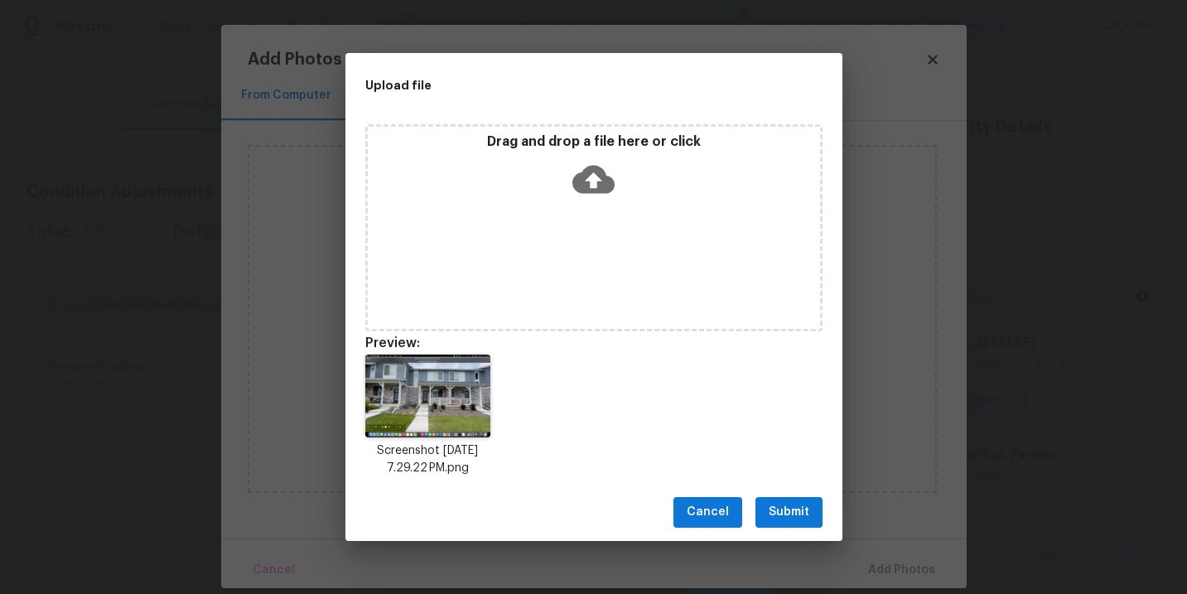
click at [778, 523] on button "Submit" at bounding box center [789, 512] width 67 height 31
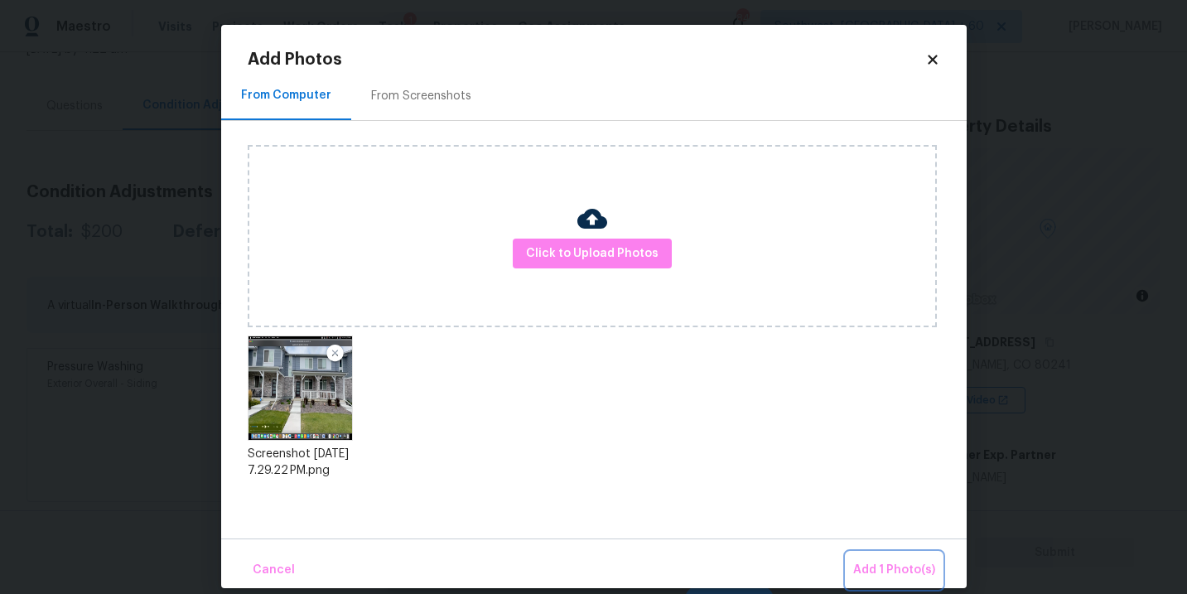
click at [872, 570] on span "Add 1 Photo(s)" at bounding box center [894, 570] width 82 height 21
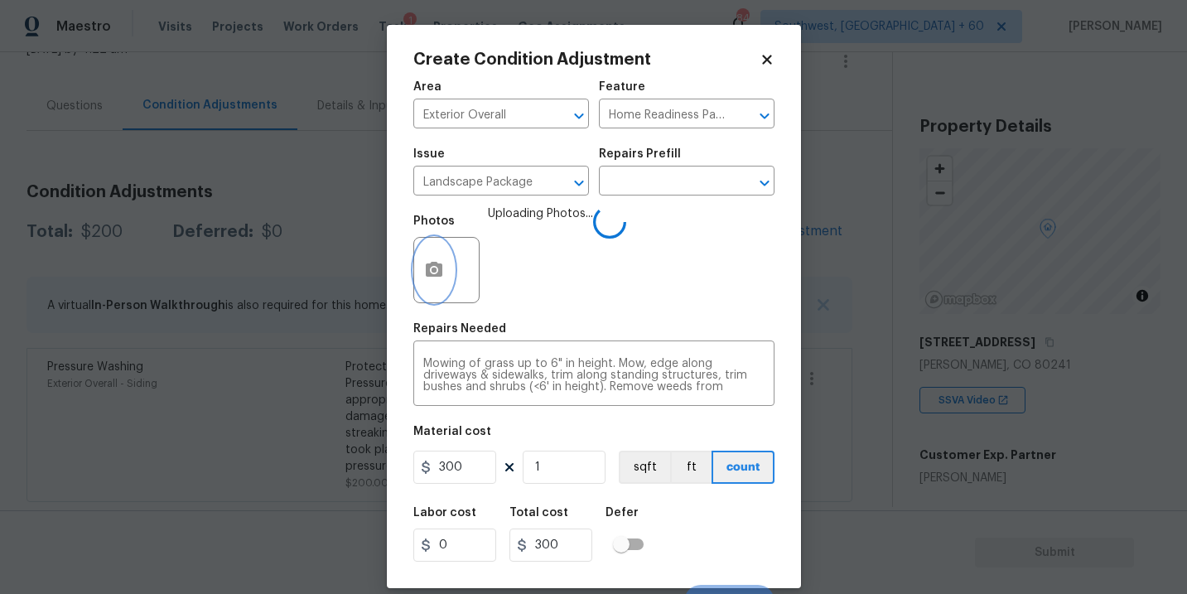
scroll to position [25, 0]
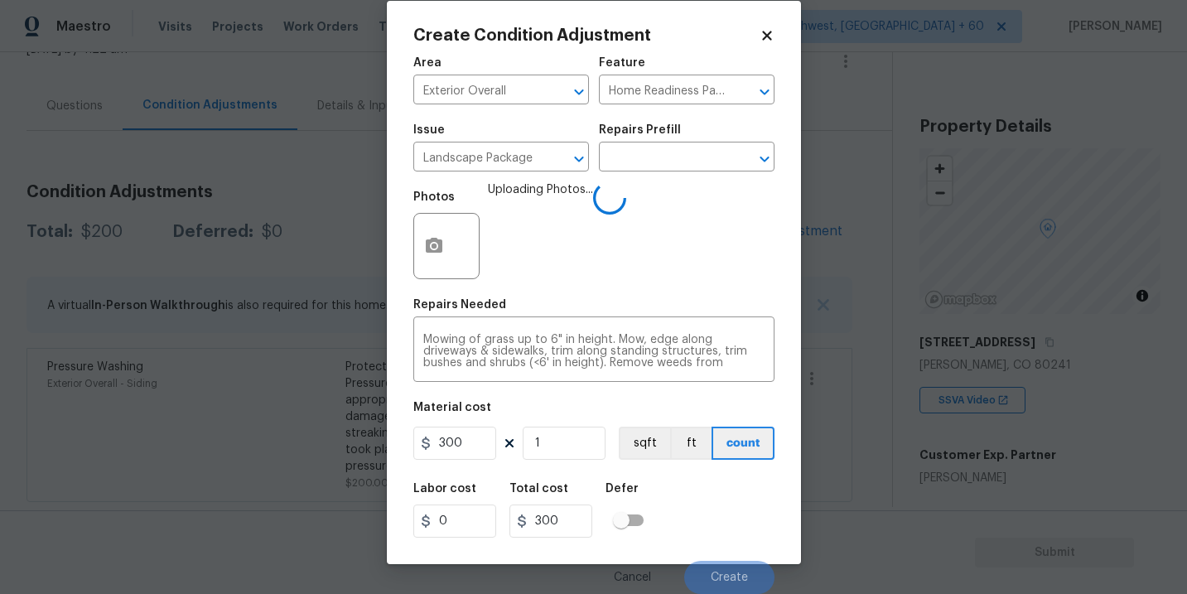
click at [731, 512] on div "Labor cost 0 Total cost 300 Defer" at bounding box center [593, 510] width 361 height 75
click at [736, 559] on div "Cancel Create" at bounding box center [593, 571] width 361 height 46
click at [732, 563] on button "Create" at bounding box center [729, 577] width 90 height 33
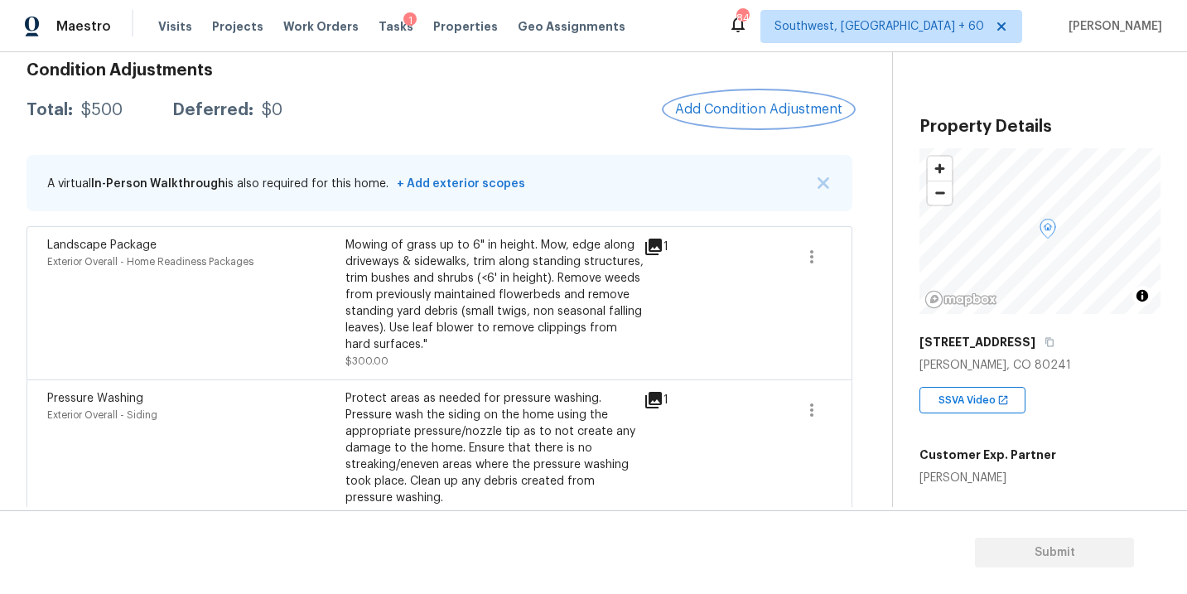
scroll to position [144, 0]
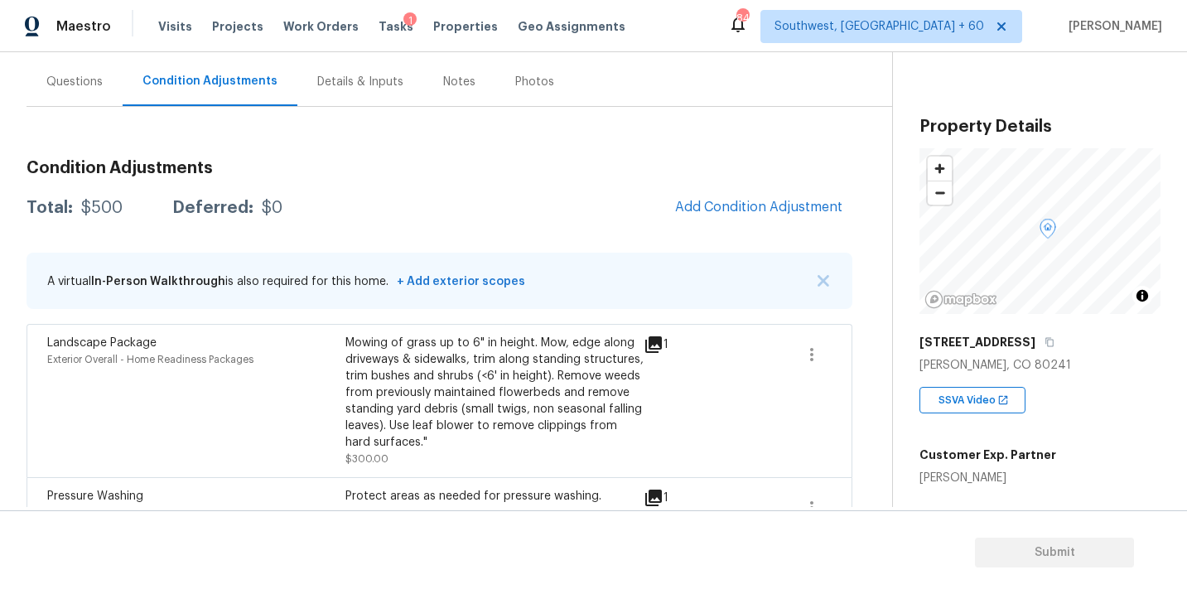
click at [549, 166] on h3 "Condition Adjustments" at bounding box center [440, 168] width 826 height 17
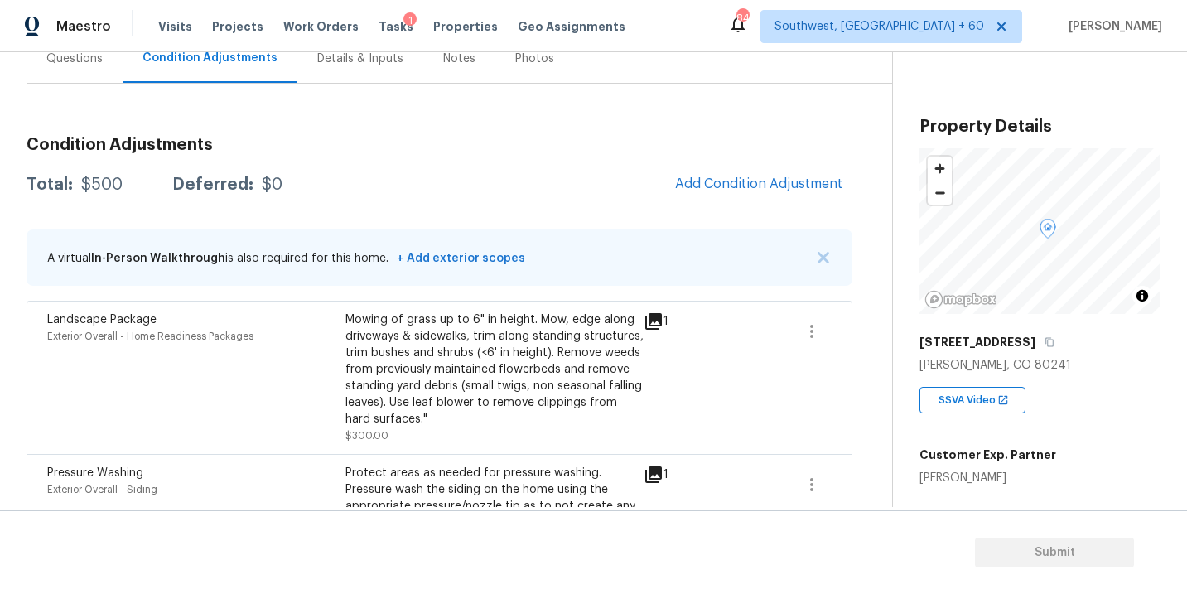
click at [79, 54] on div "Questions" at bounding box center [74, 59] width 56 height 17
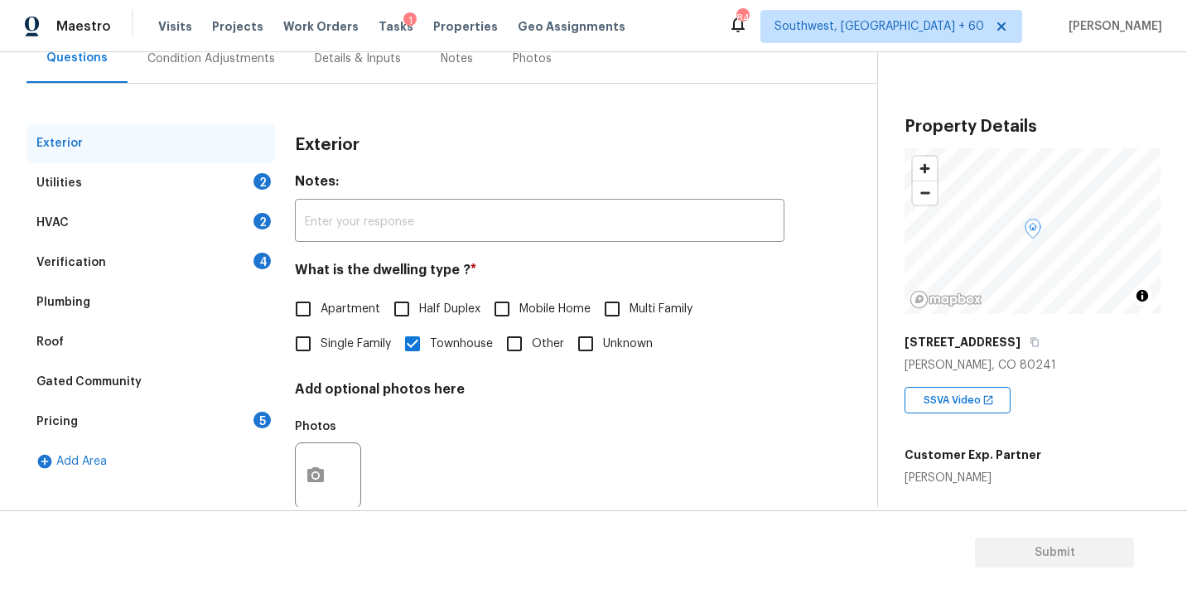
scroll to position [167, 0]
click at [103, 189] on div "Utilities 2" at bounding box center [151, 184] width 249 height 40
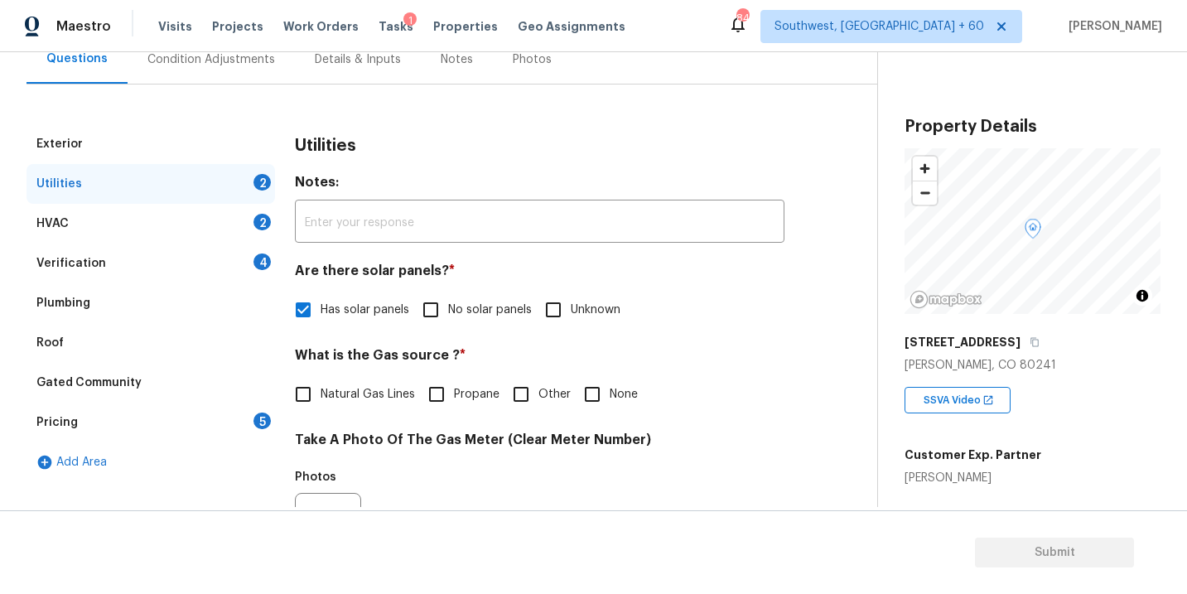
click at [363, 394] on span "Natural Gas Lines" at bounding box center [368, 394] width 94 height 17
click at [321, 394] on input "Natural Gas Lines" at bounding box center [303, 394] width 35 height 35
checkbox input "true"
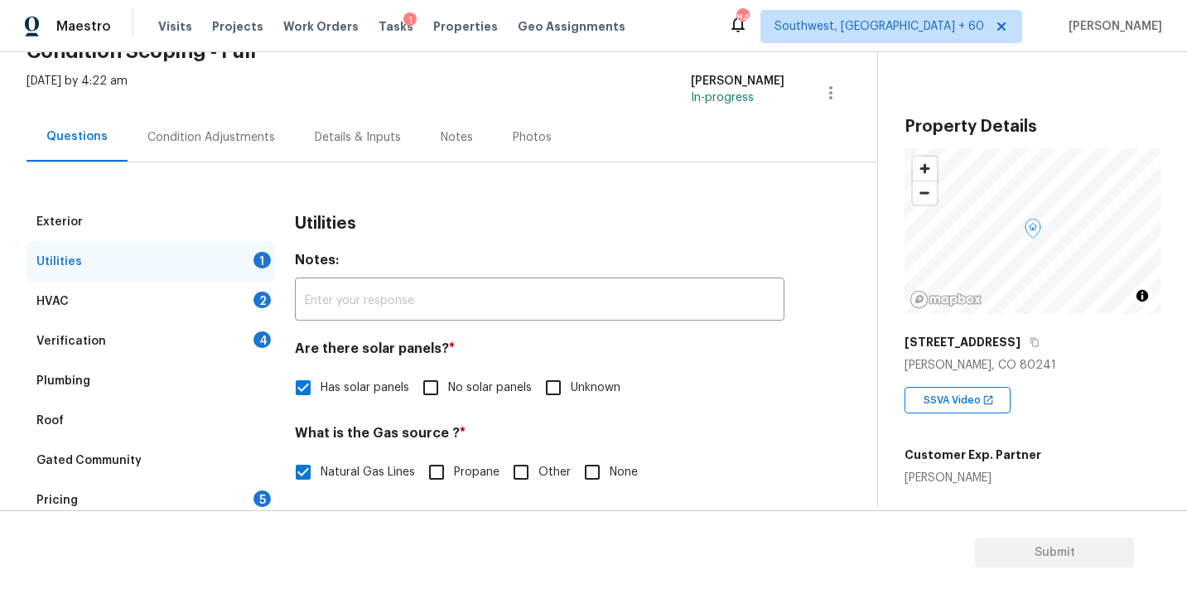
scroll to position [70, 0]
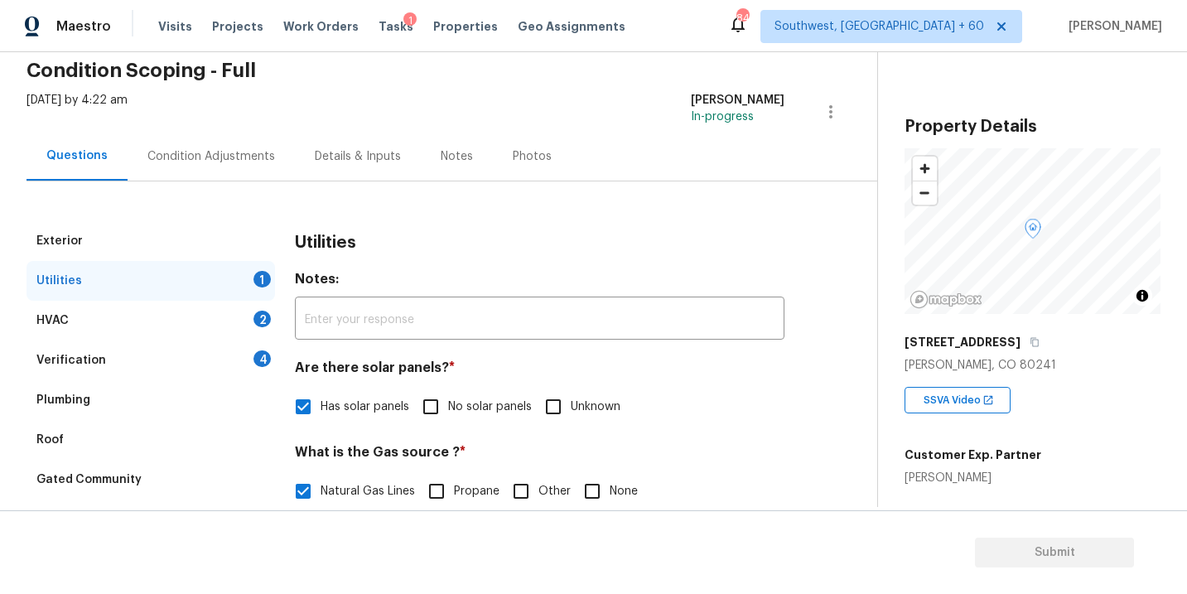
click at [219, 162] on div "Condition Adjustments" at bounding box center [211, 156] width 128 height 17
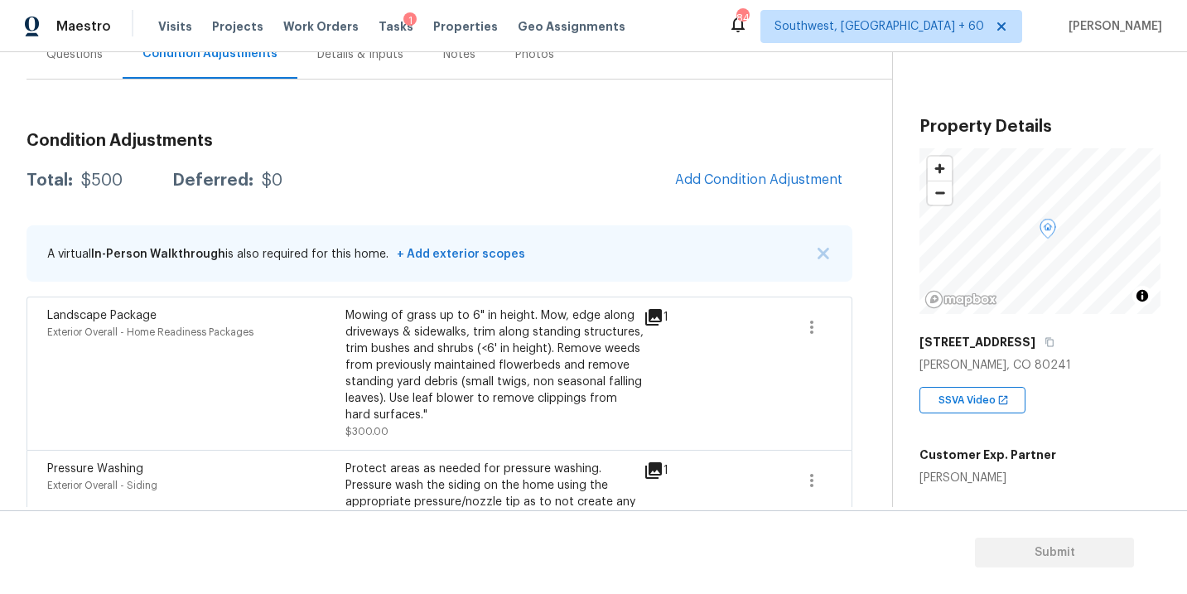
scroll to position [198, 0]
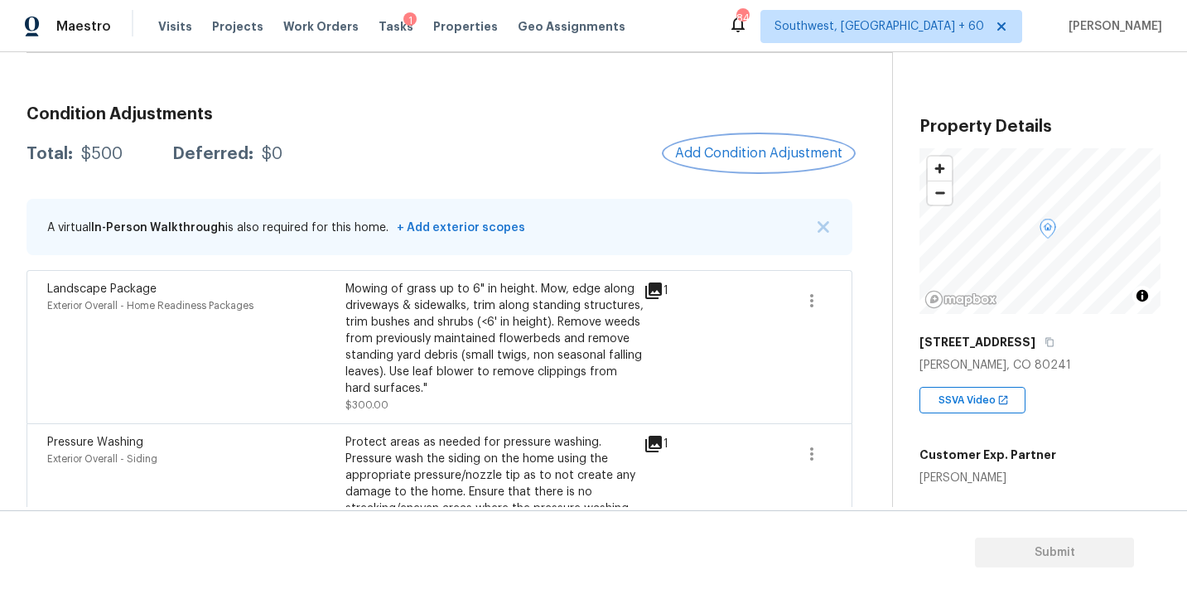
click at [776, 166] on button "Add Condition Adjustment" at bounding box center [758, 153] width 187 height 35
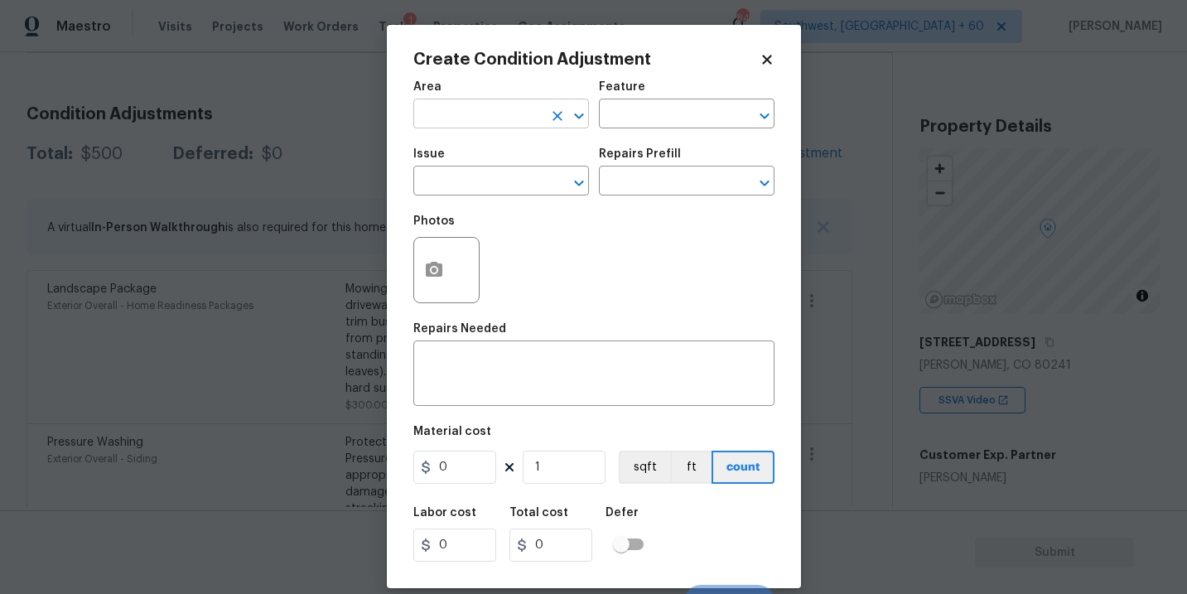
click at [447, 127] on input "text" at bounding box center [477, 116] width 129 height 26
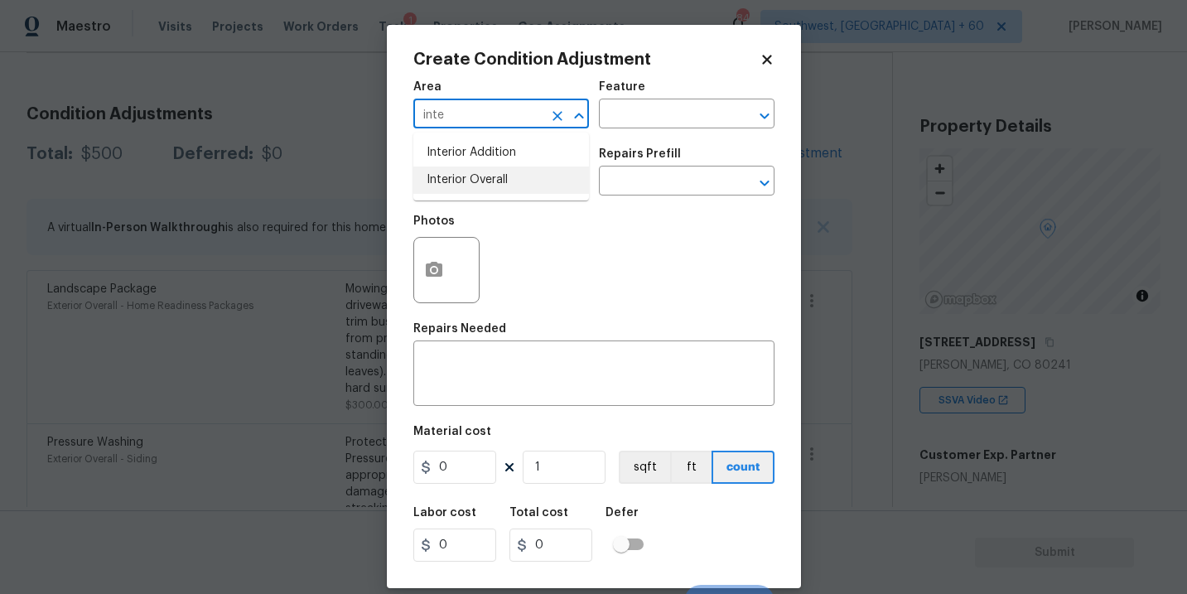
click at [452, 180] on li "Interior Overall" at bounding box center [501, 180] width 176 height 27
type input "Interior Overall"
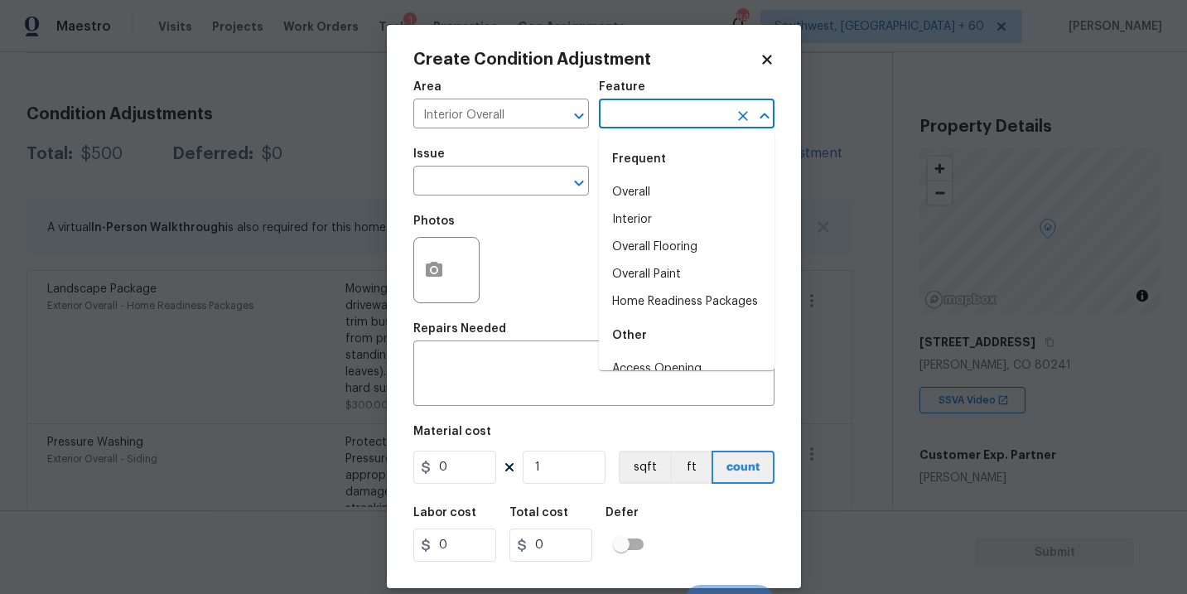
click at [641, 110] on input "text" at bounding box center [663, 116] width 129 height 26
click at [658, 274] on li "Overall Paint" at bounding box center [687, 274] width 176 height 27
type input "Overall Paint"
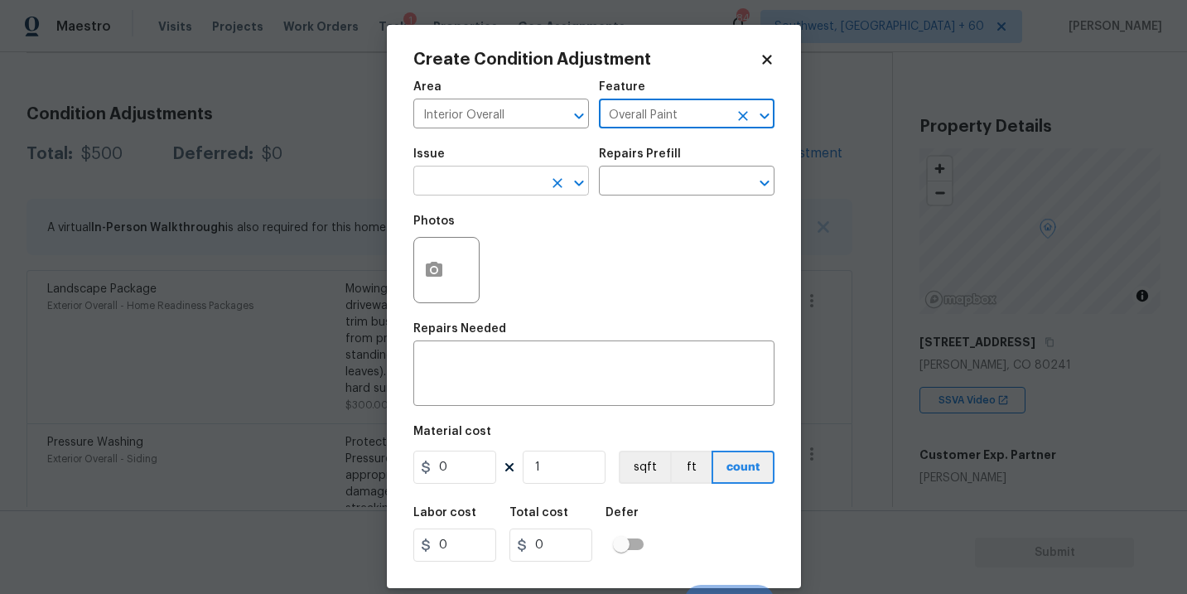
click at [525, 194] on input "text" at bounding box center [477, 183] width 129 height 26
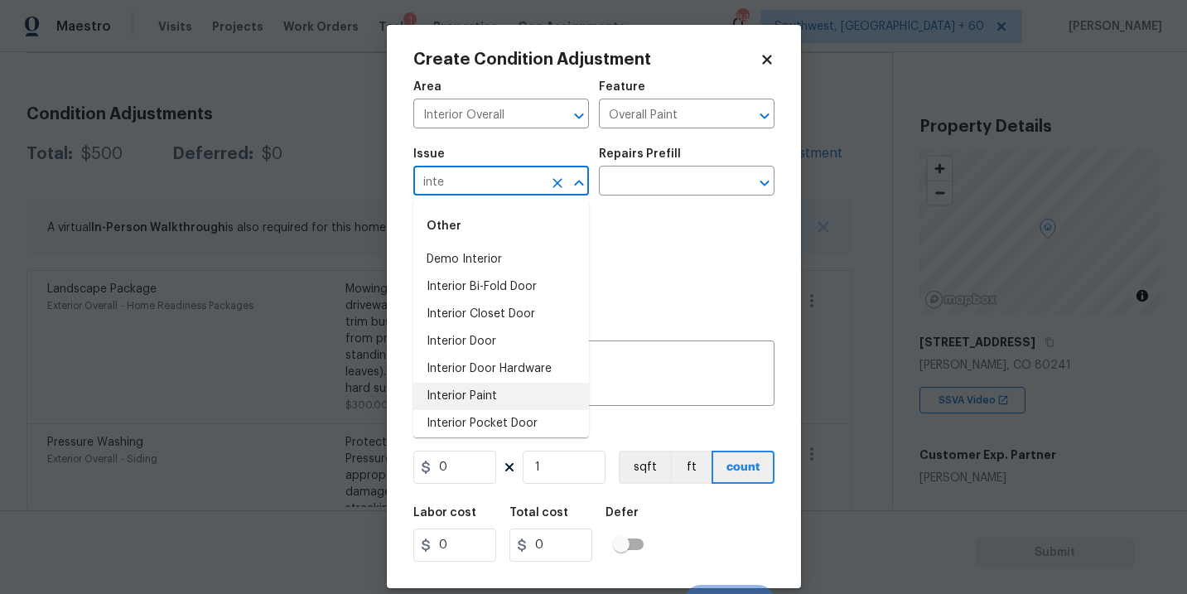
click at [482, 388] on li "Interior Paint" at bounding box center [501, 396] width 176 height 27
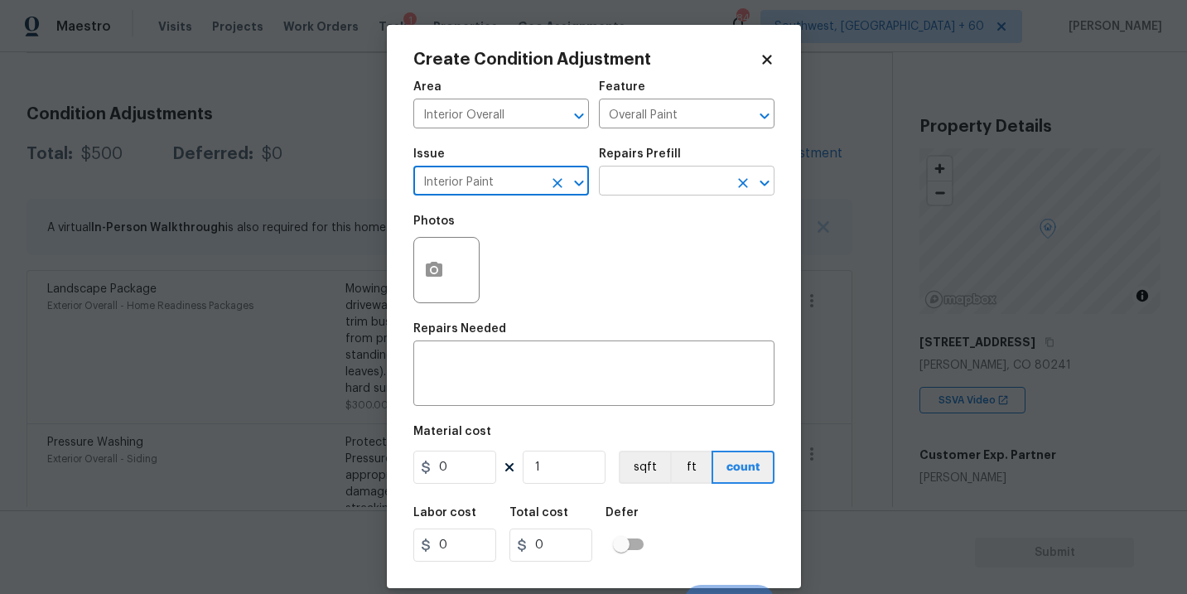
type input "Interior Paint"
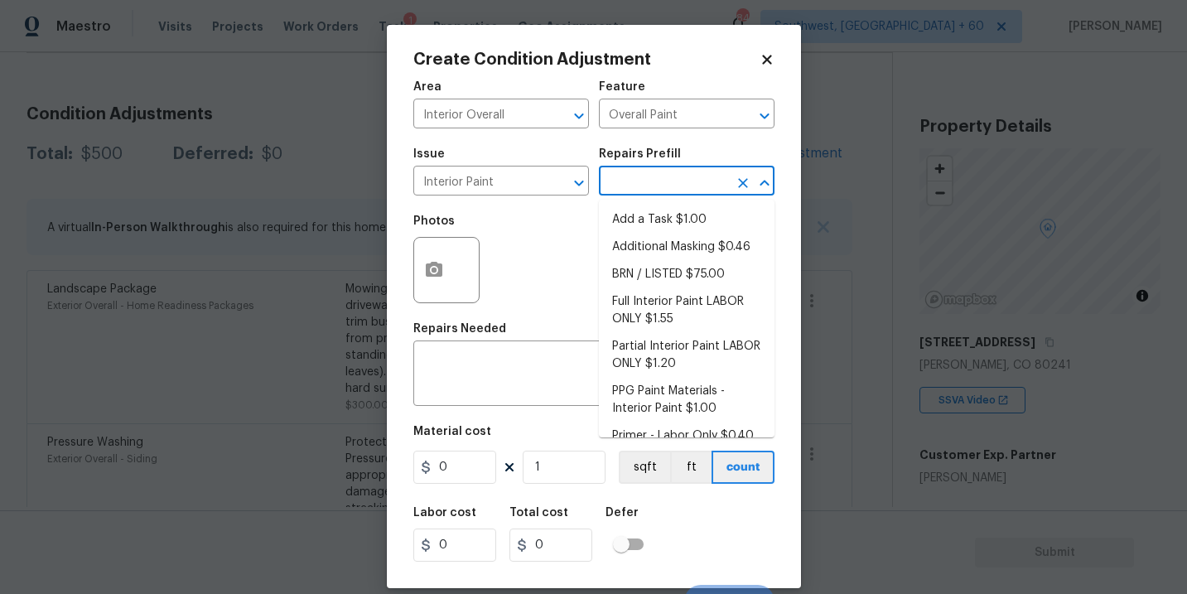
click at [622, 175] on input "text" at bounding box center [663, 183] width 129 height 26
click at [553, 191] on icon "Clear" at bounding box center [557, 183] width 17 height 17
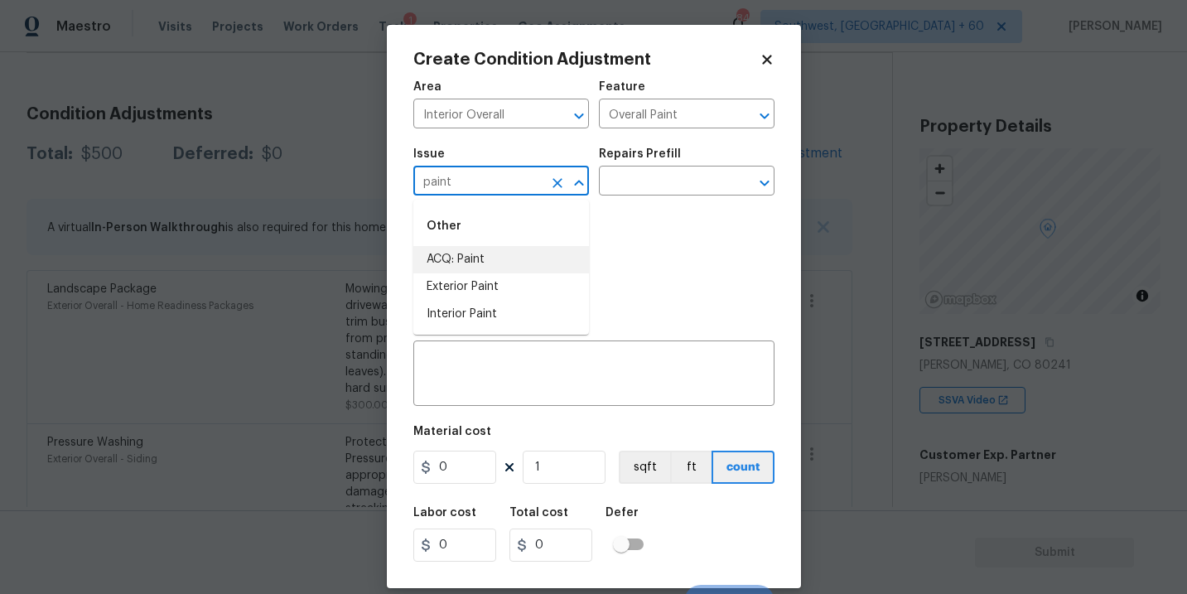
click at [526, 249] on li "ACQ: Paint" at bounding box center [501, 259] width 176 height 27
type input "ACQ: Paint"
click at [654, 197] on div "Issue ACQ: Paint ​ Repairs Prefill ​" at bounding box center [593, 171] width 361 height 67
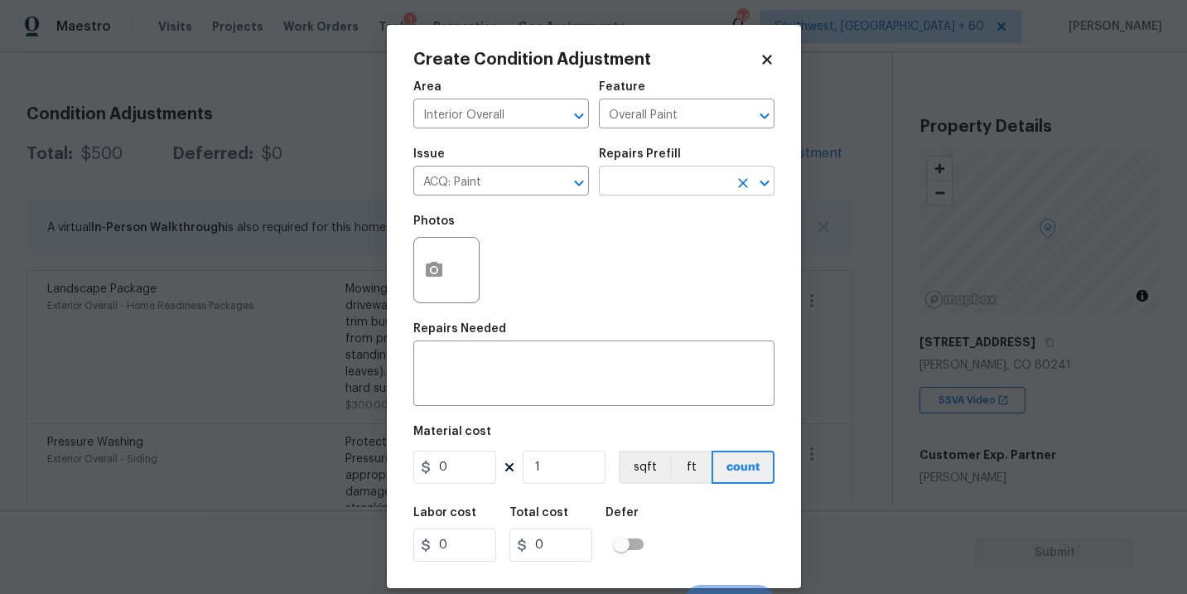
click at [675, 183] on input "text" at bounding box center [663, 183] width 129 height 26
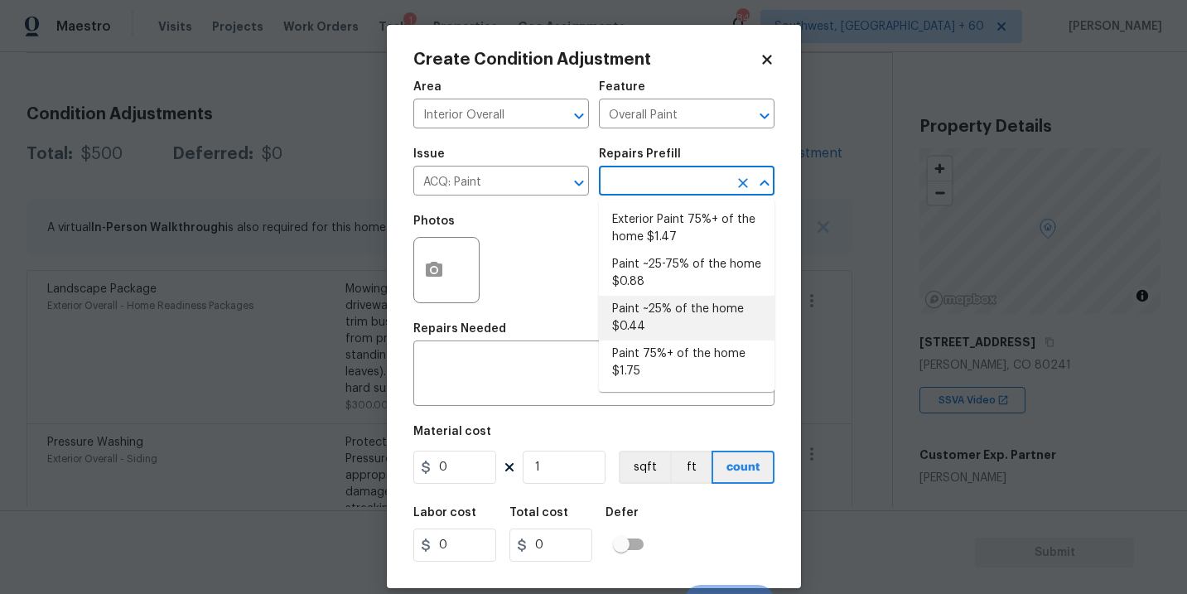
click at [679, 302] on li "Paint ~25% of the home $0.44" at bounding box center [687, 318] width 176 height 45
type input "Acquisition"
type textarea "Acquisition Scope: ~25% of the home needs interior paint"
type input "0.44"
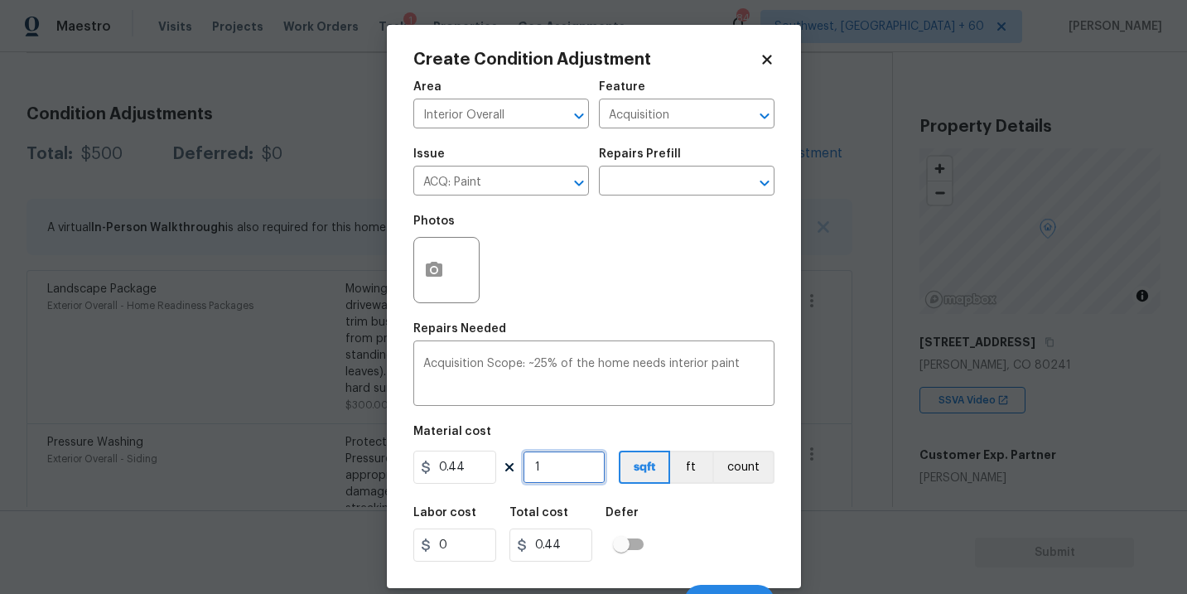
click at [560, 467] on input "1" at bounding box center [564, 467] width 83 height 33
type input "14"
type input "6.16"
type input "142"
type input "62.48"
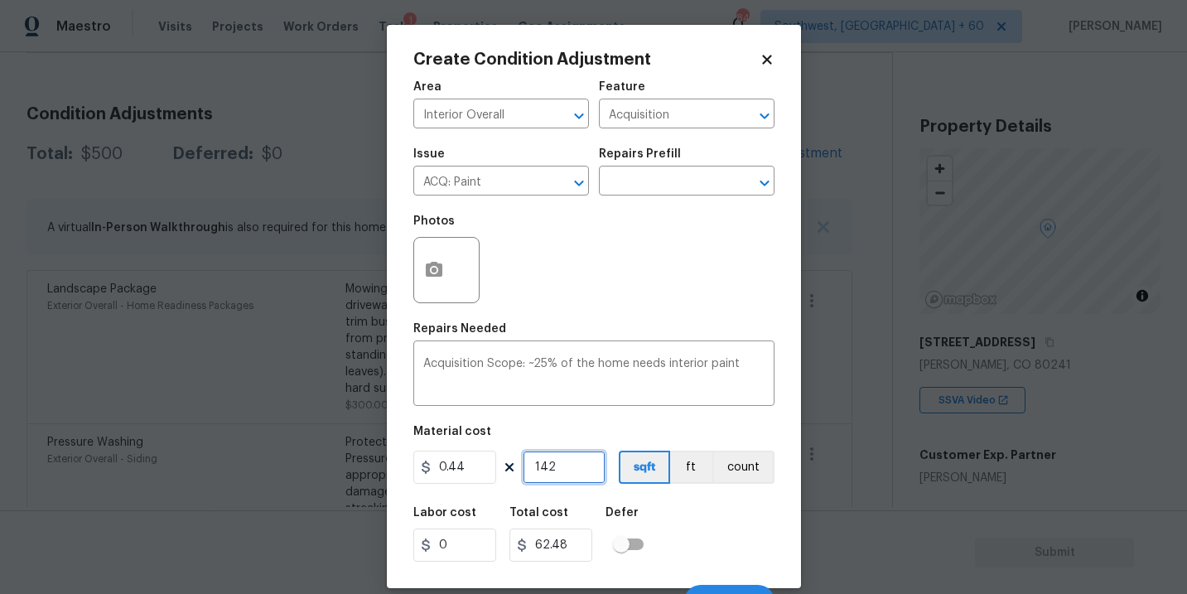
type input "1428"
type input "628.32"
type input "1428"
click at [709, 517] on div "Labor cost 0 Total cost 628.32 Defer" at bounding box center [593, 534] width 361 height 75
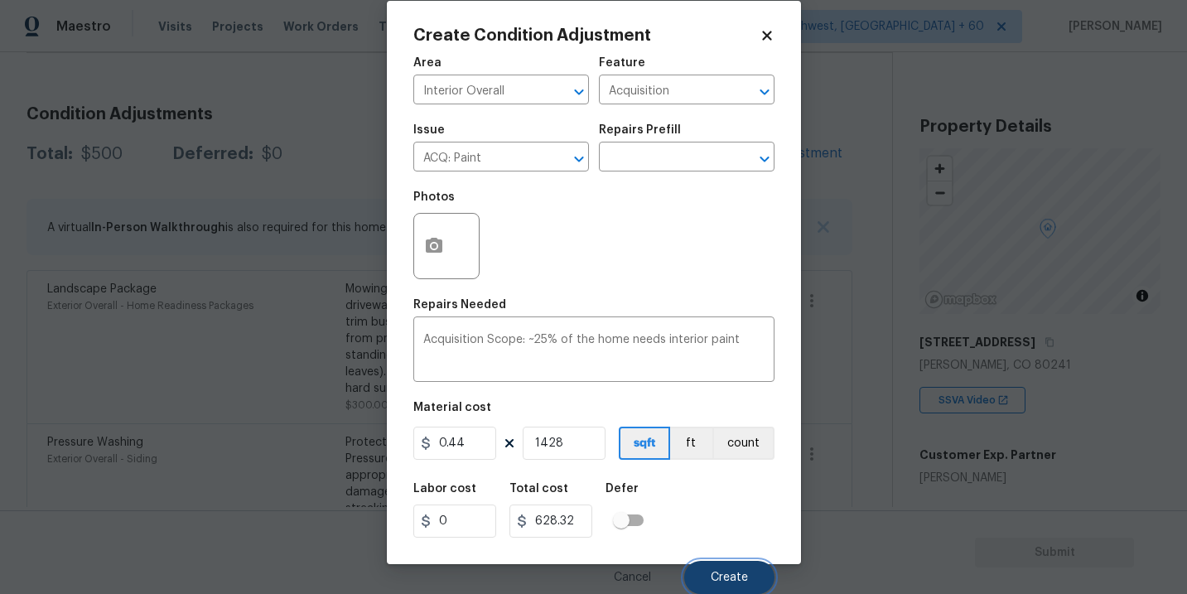
click at [709, 575] on button "Create" at bounding box center [729, 577] width 90 height 33
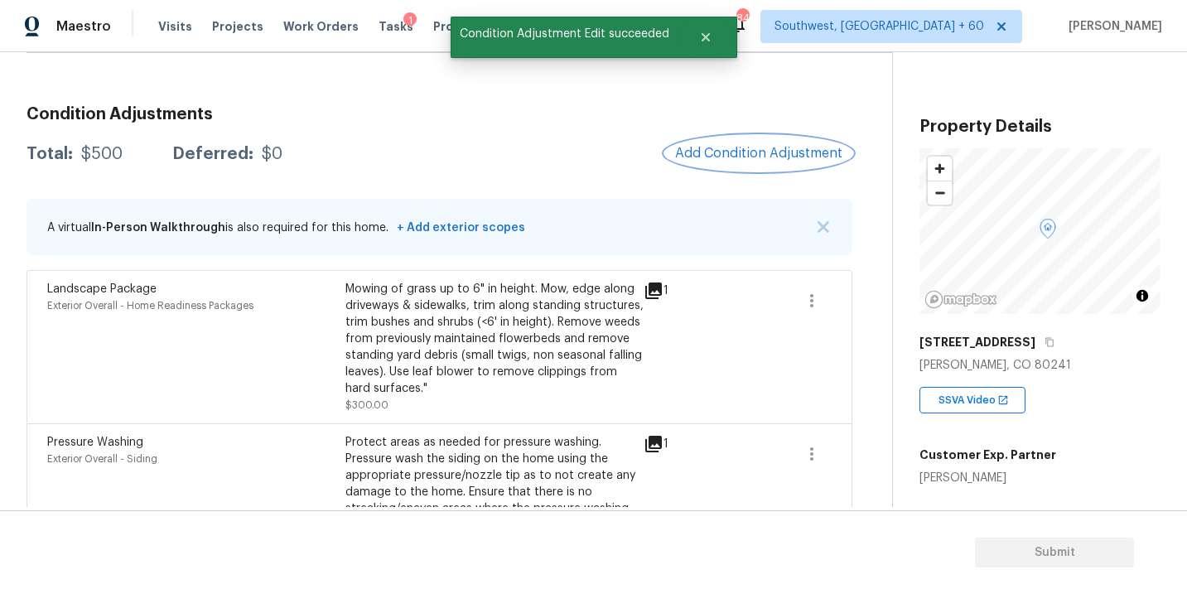
scroll to position [0, 0]
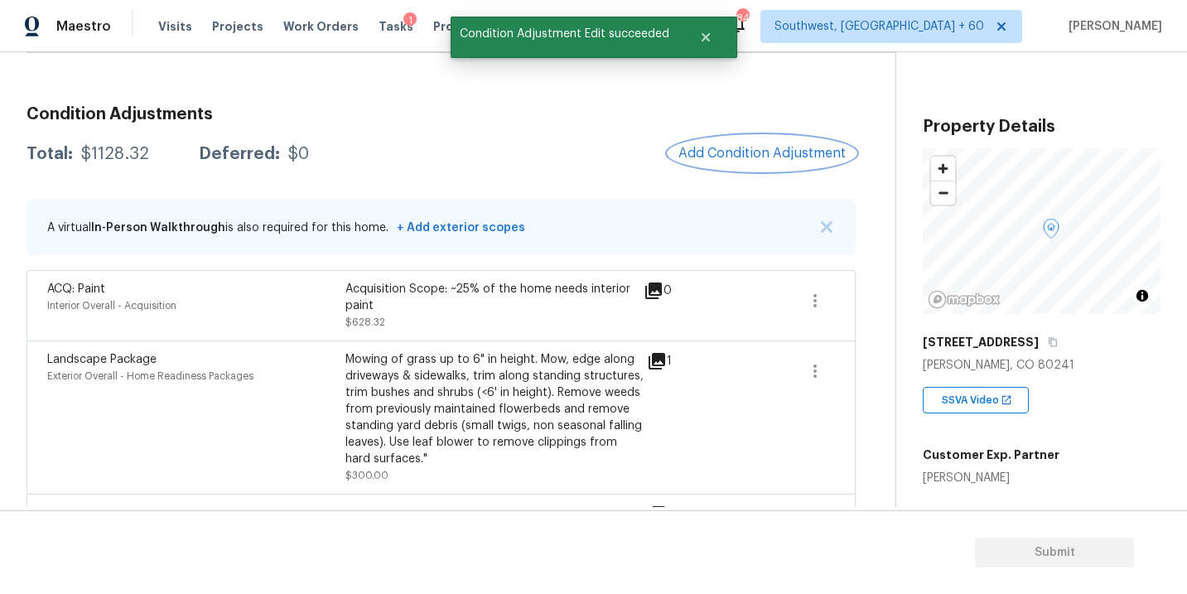
click at [718, 142] on button "Add Condition Adjustment" at bounding box center [762, 153] width 187 height 35
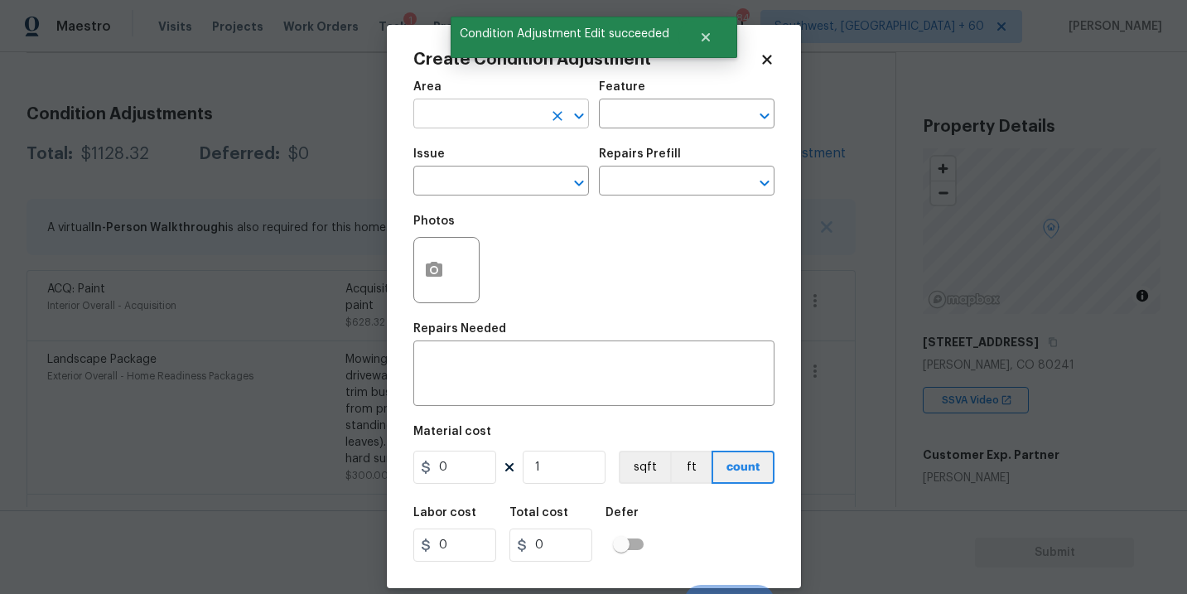
click at [464, 121] on input "text" at bounding box center [477, 116] width 129 height 26
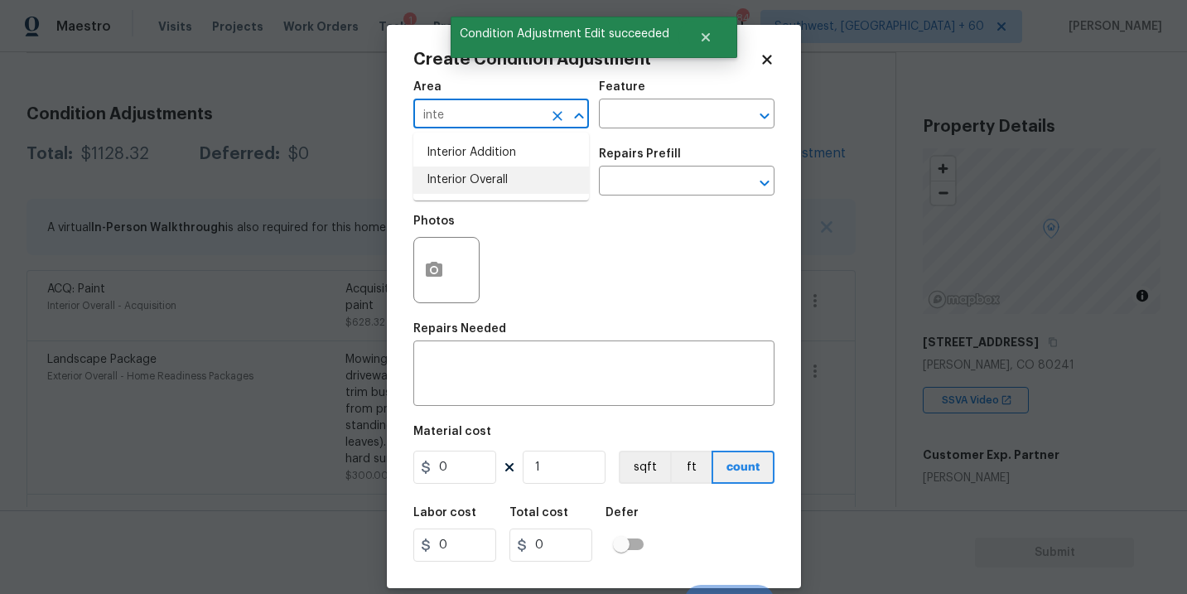
click at [499, 182] on li "Interior Overall" at bounding box center [501, 180] width 176 height 27
type input "Interior Overall"
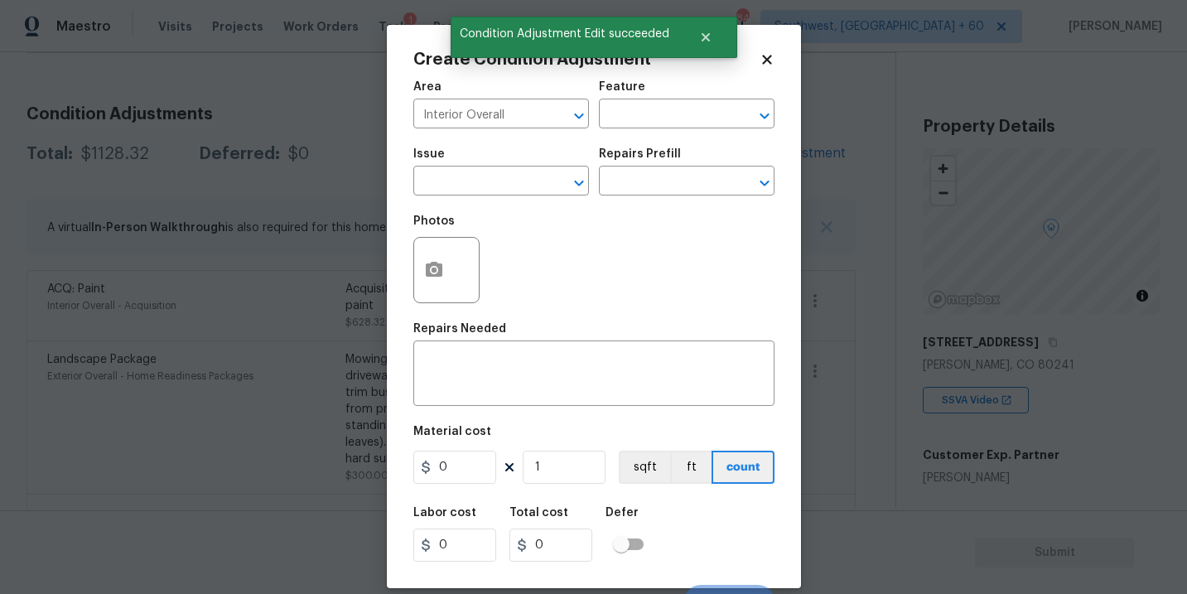
click at [627, 131] on div "Area Interior Overall ​ Feature ​" at bounding box center [593, 104] width 361 height 67
click at [657, 118] on input "text" at bounding box center [663, 116] width 129 height 26
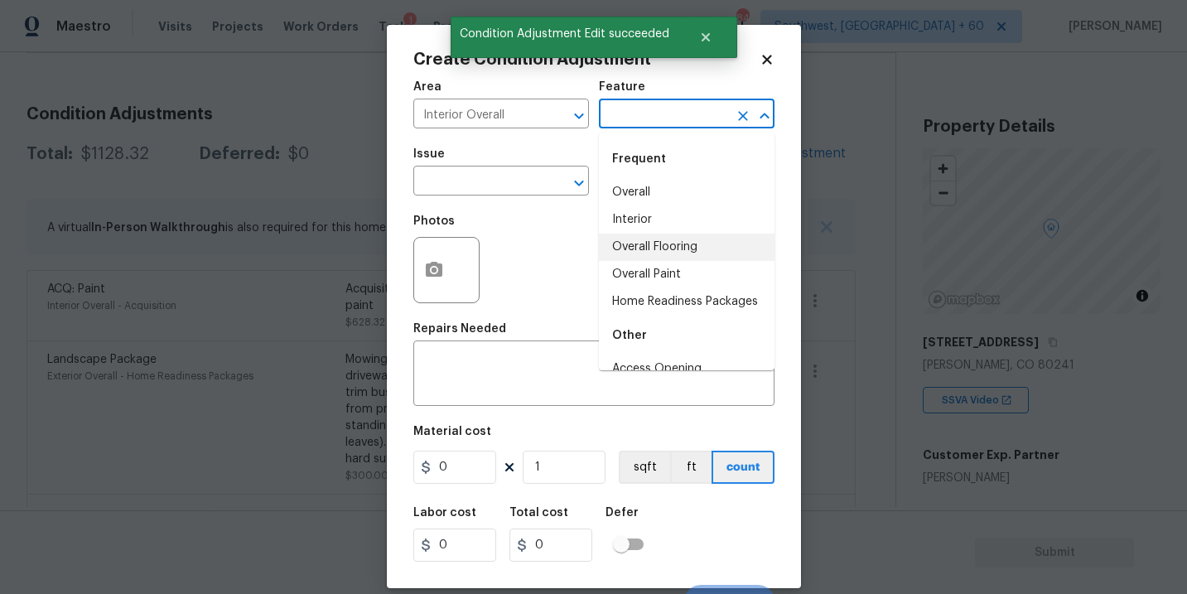
click at [666, 242] on li "Overall Flooring" at bounding box center [687, 247] width 176 height 27
type input "Overall Flooring"
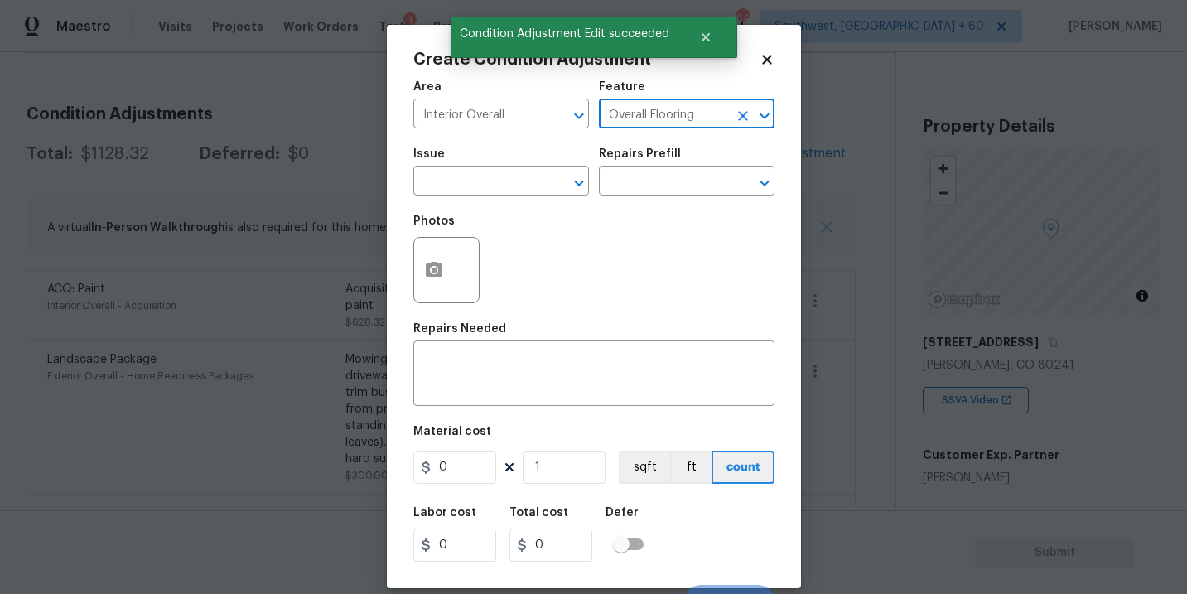
click at [492, 201] on span "Issue ​" at bounding box center [501, 171] width 176 height 67
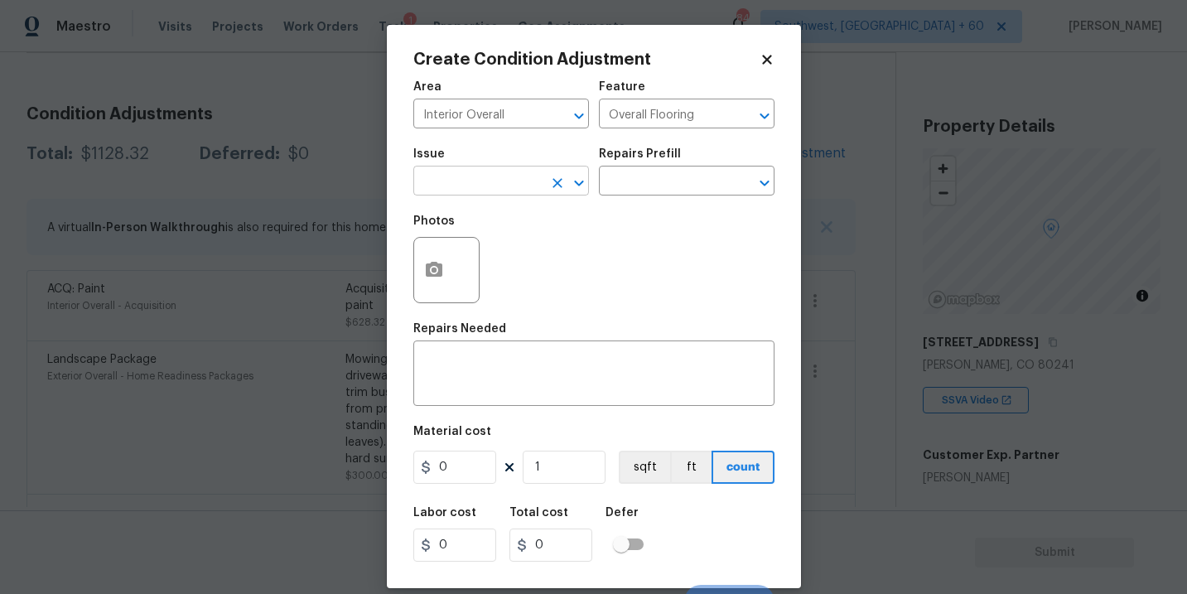
click at [500, 186] on input "text" at bounding box center [477, 183] width 129 height 26
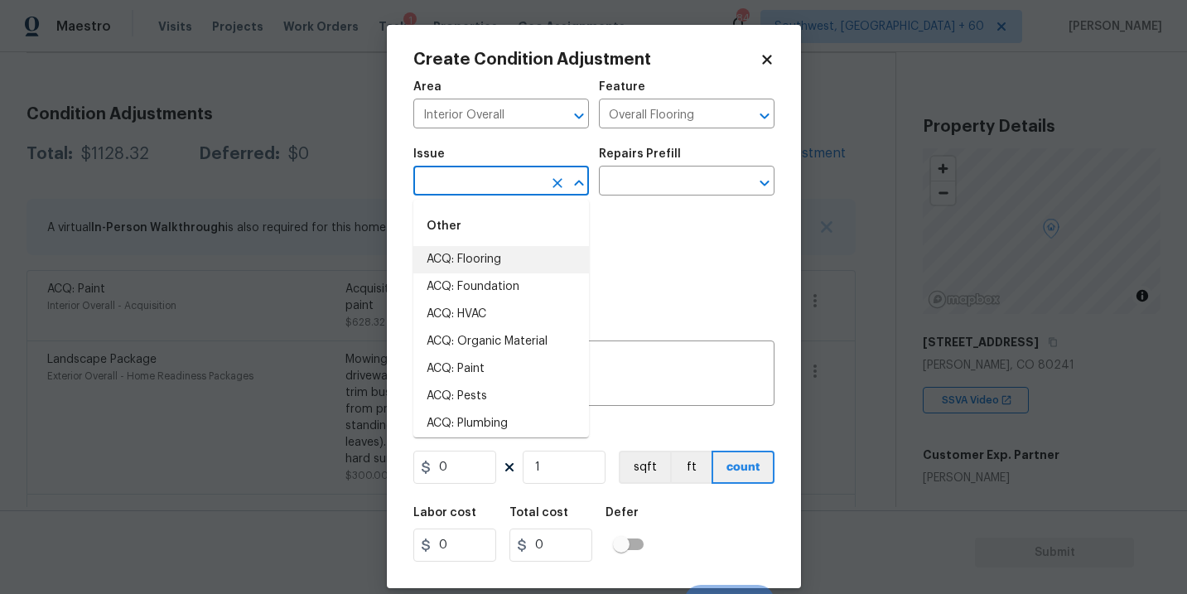
click at [480, 260] on li "ACQ: Flooring" at bounding box center [501, 259] width 176 height 27
type input "ACQ: Flooring"
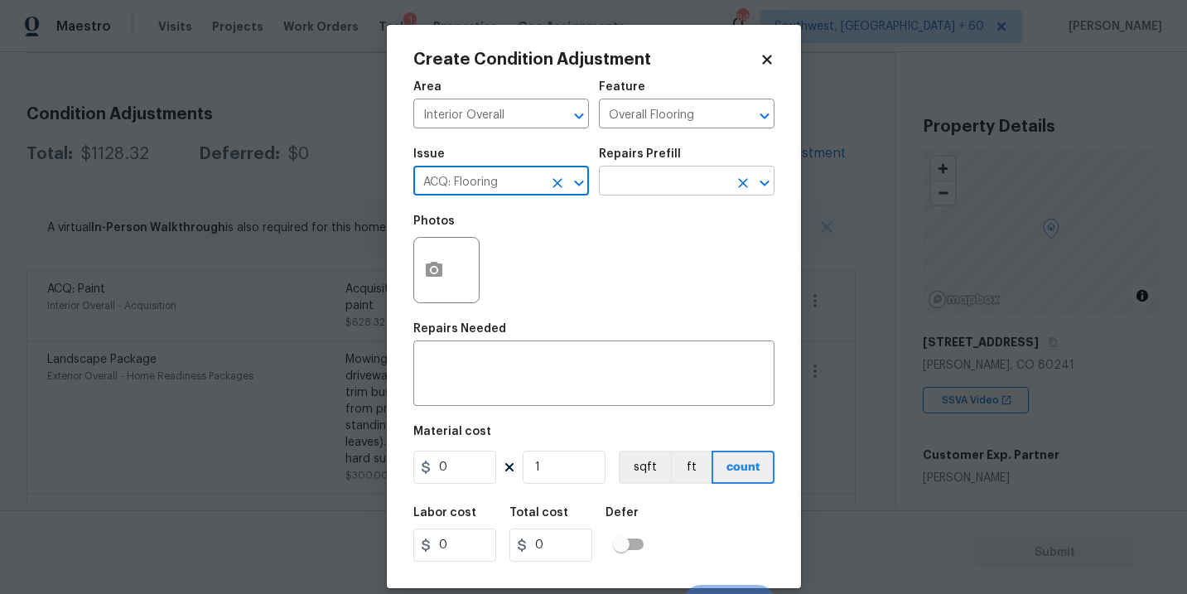
click at [669, 173] on input "text" at bounding box center [663, 183] width 129 height 26
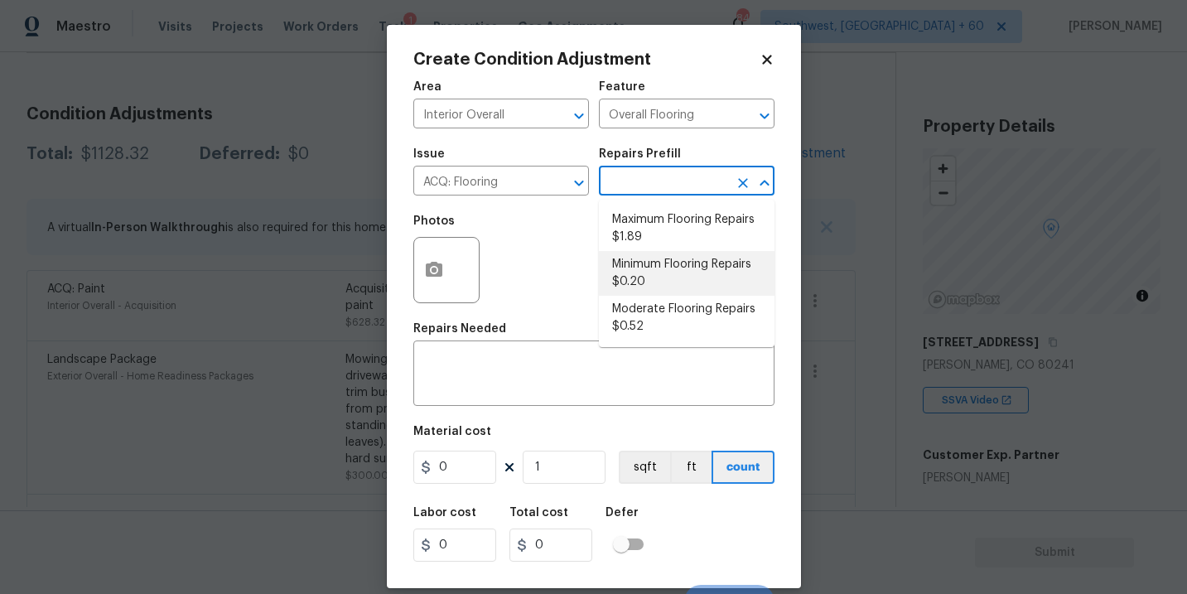
click at [650, 279] on li "Minimum Flooring Repairs $0.20" at bounding box center [687, 273] width 176 height 45
type input "Acquisition"
type textarea "Acquisition Scope: Minimum flooring repairs"
type input "0.2"
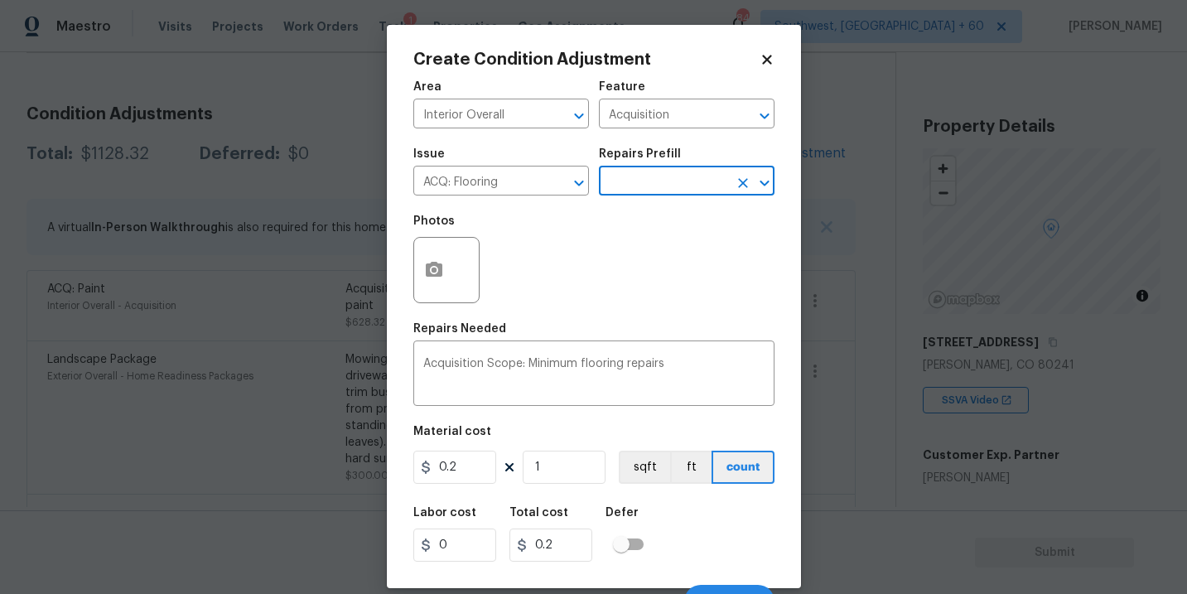
click at [650, 279] on div "Photos" at bounding box center [593, 259] width 361 height 108
click at [564, 273] on div "Photos" at bounding box center [593, 259] width 361 height 108
click at [548, 457] on input "1" at bounding box center [564, 467] width 83 height 33
type input "14"
type input "2.8"
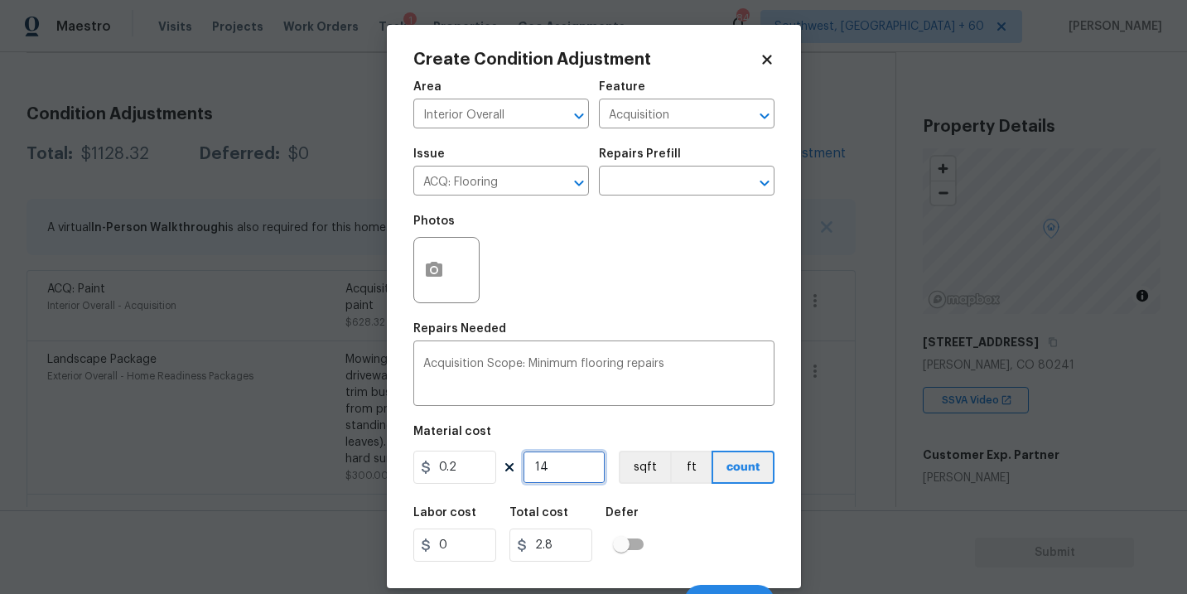
type input "142"
type input "28.4"
type input "1428"
type input "285.6"
type input "1428"
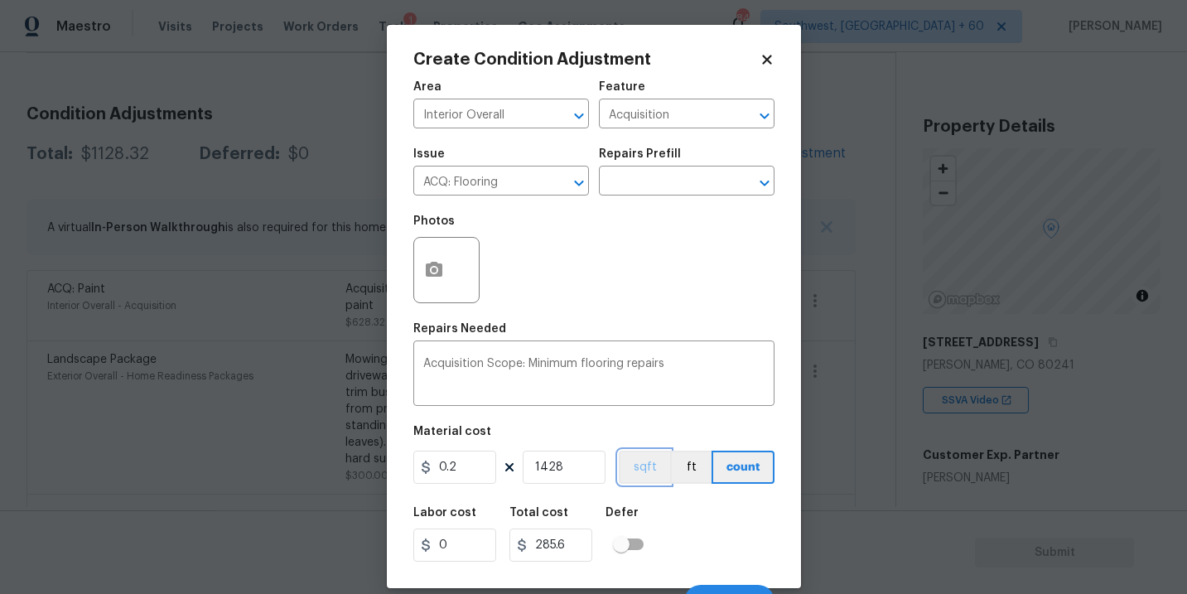
click at [646, 478] on button "sqft" at bounding box center [644, 467] width 51 height 33
click at [682, 519] on div "Labor cost 0 Total cost 285.6 Defer" at bounding box center [593, 534] width 361 height 75
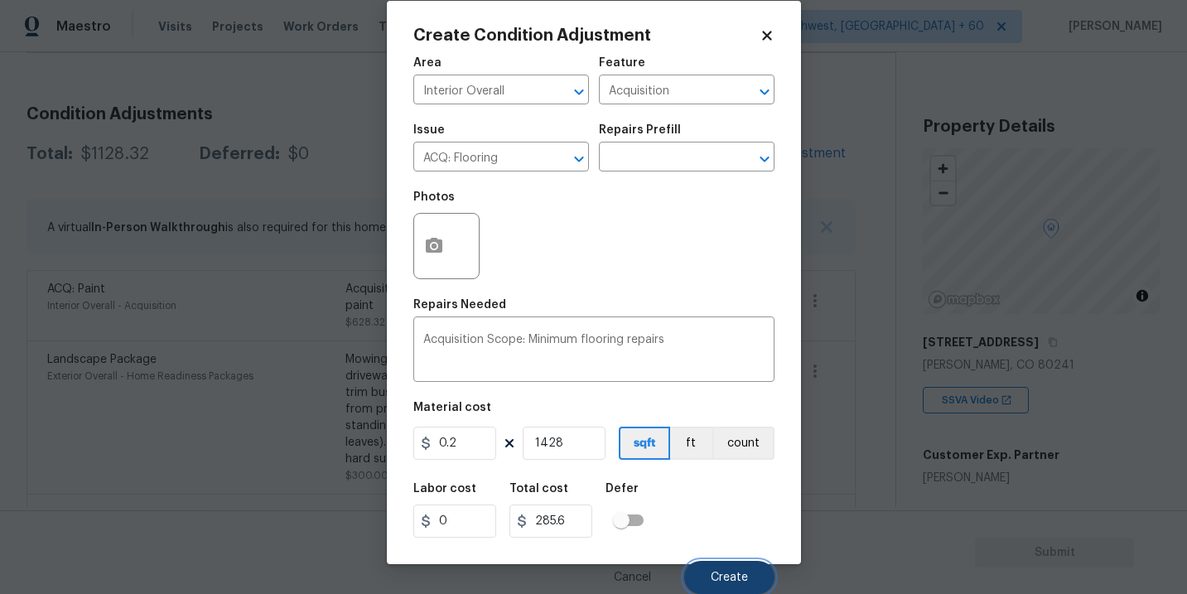
click at [703, 581] on button "Create" at bounding box center [729, 577] width 90 height 33
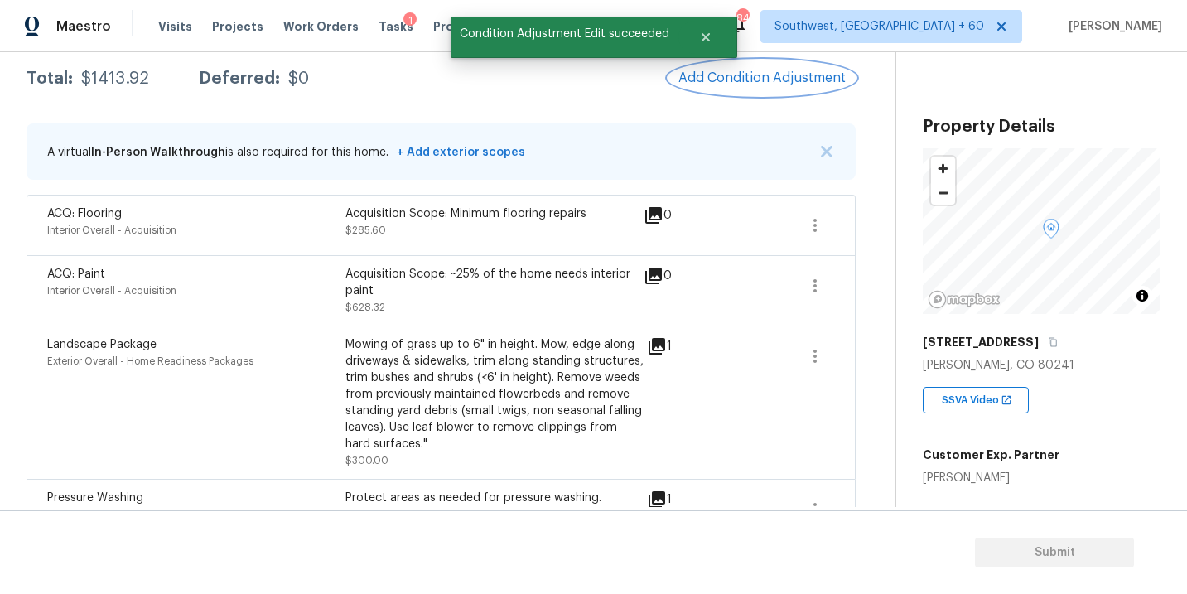
scroll to position [123, 0]
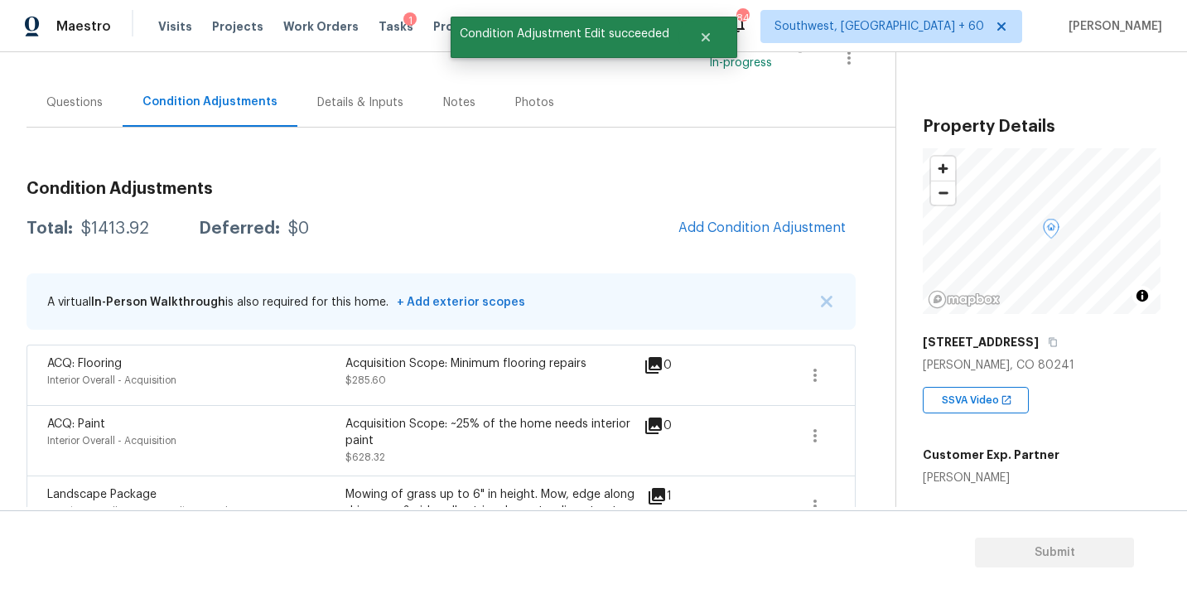
click at [94, 118] on div "Questions" at bounding box center [75, 102] width 96 height 49
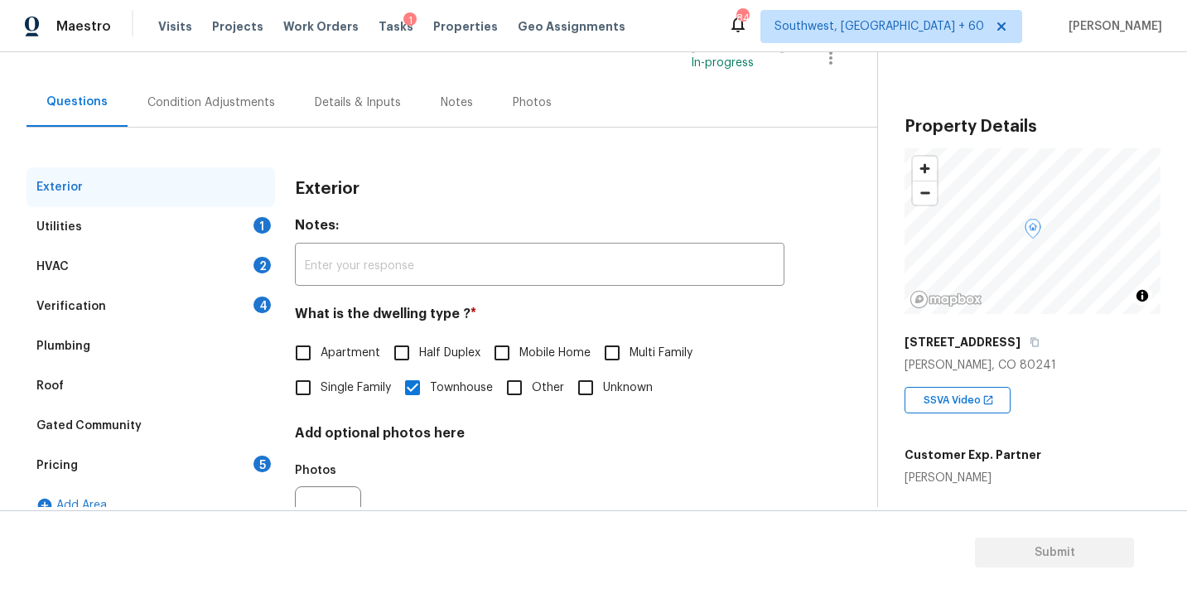
click at [162, 215] on div "Utilities 1" at bounding box center [151, 227] width 249 height 40
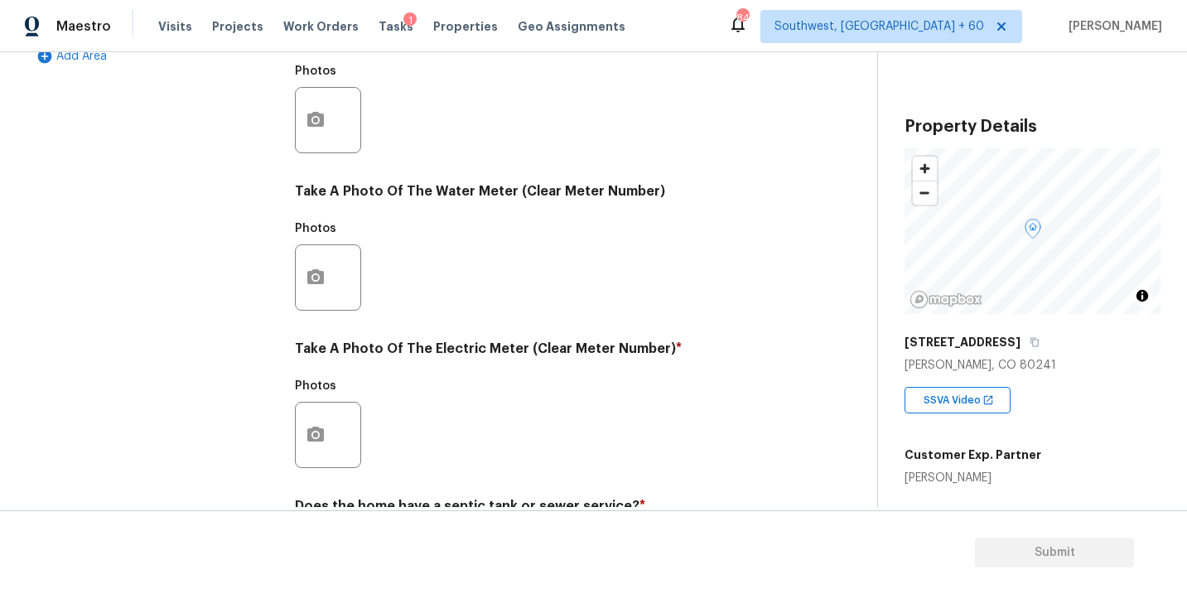
scroll to position [653, 0]
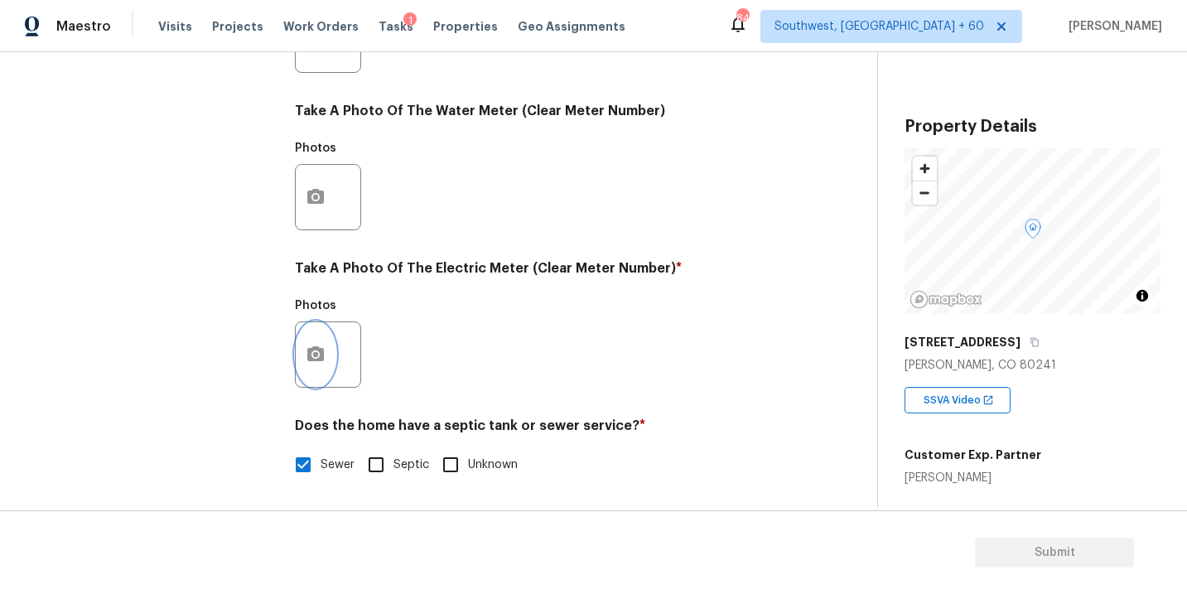
click at [309, 363] on icon "button" at bounding box center [316, 355] width 20 height 20
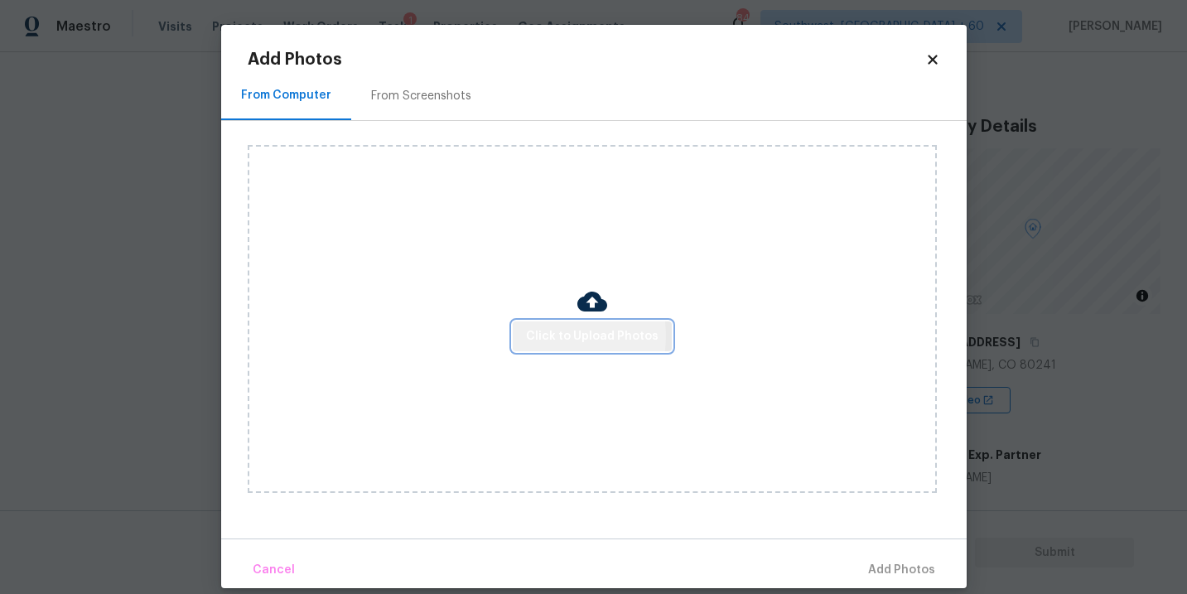
click at [541, 336] on span "Click to Upload Photos" at bounding box center [592, 336] width 133 height 21
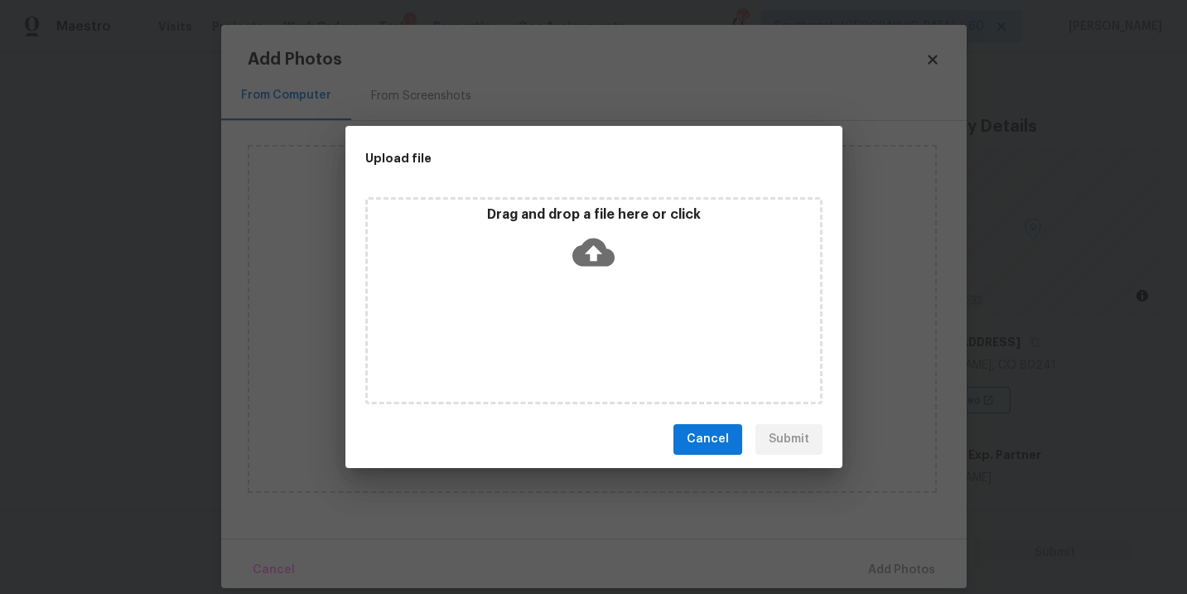
click at [617, 259] on div "Drag and drop a file here or click" at bounding box center [594, 241] width 452 height 71
click at [700, 454] on button "Cancel" at bounding box center [708, 439] width 69 height 31
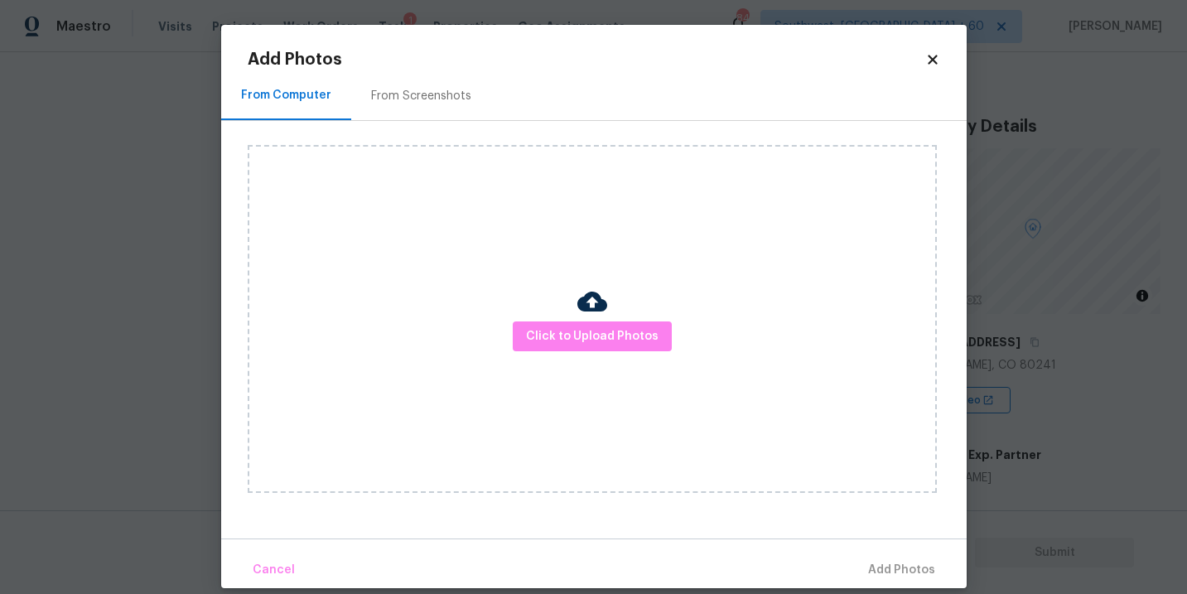
click at [1033, 457] on body "Maestro Visits Projects Work Orders Tasks 1 Properties Geo Assignments 840 Sout…" at bounding box center [593, 297] width 1187 height 594
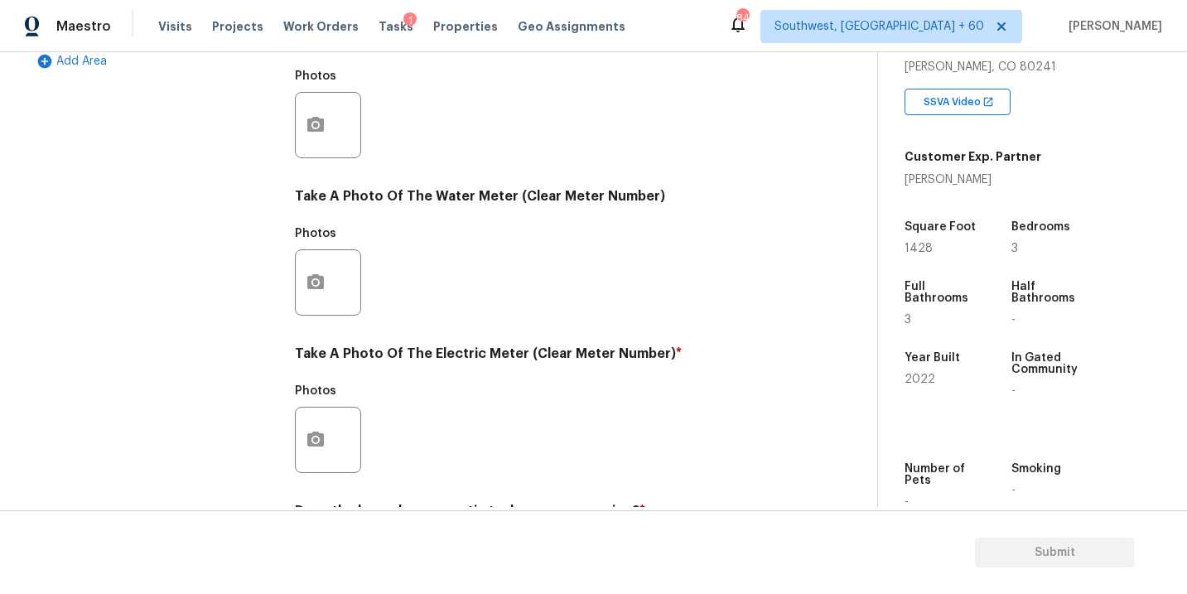
scroll to position [234, 0]
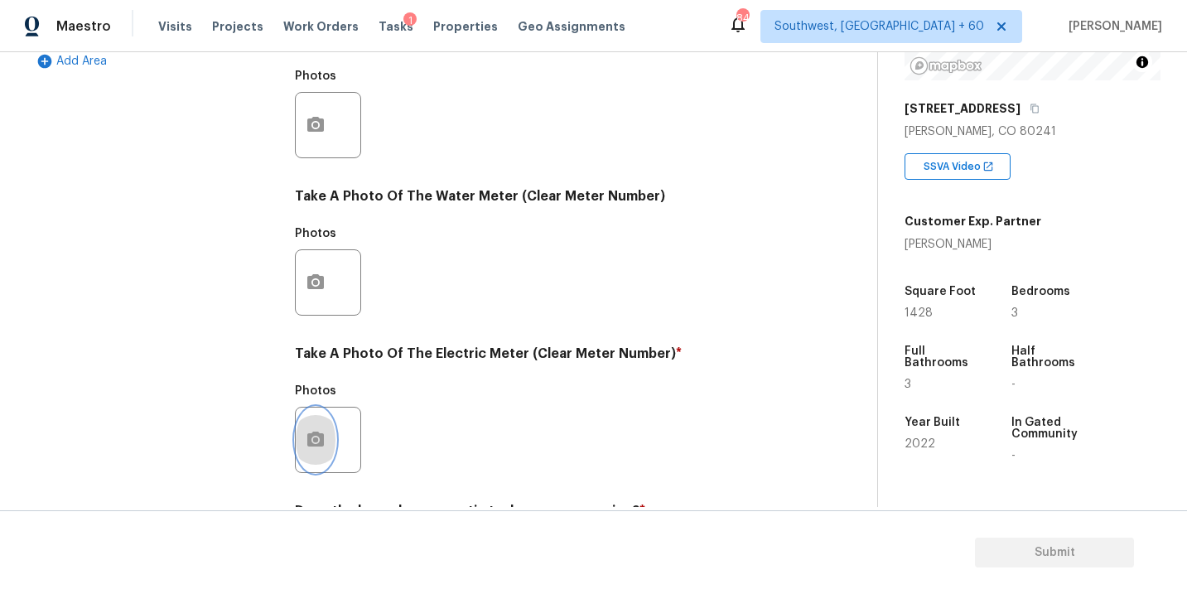
click at [317, 435] on icon "button" at bounding box center [315, 439] width 17 height 15
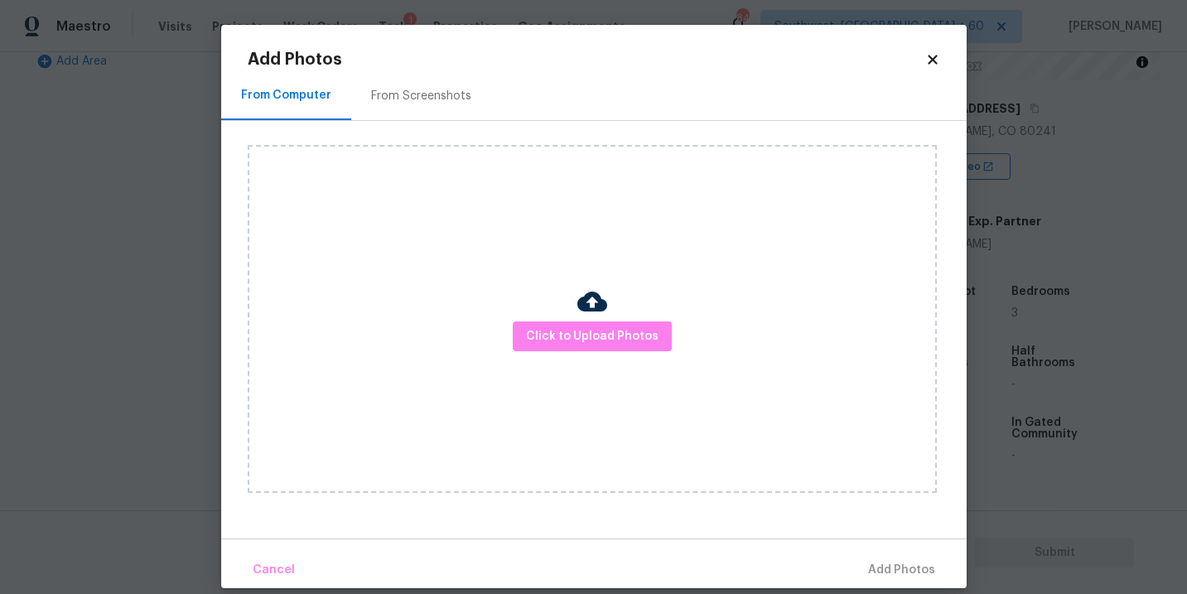
click at [568, 354] on div "Click to Upload Photos" at bounding box center [592, 319] width 689 height 348
click at [580, 333] on span "Click to Upload Photos" at bounding box center [592, 336] width 133 height 21
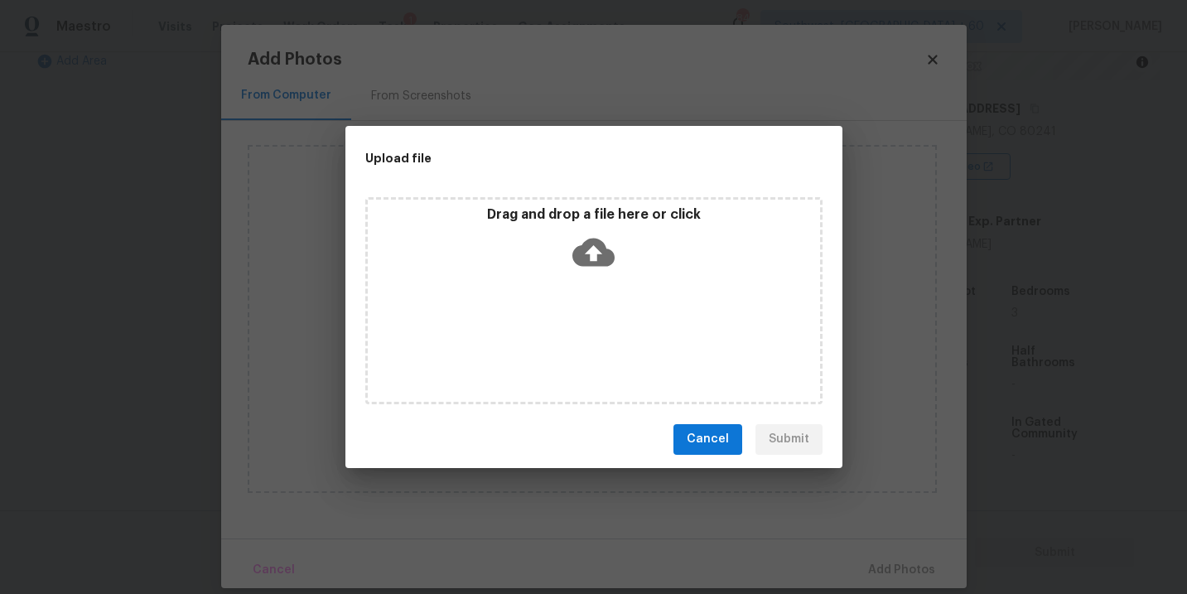
click at [589, 266] on icon at bounding box center [594, 252] width 42 height 42
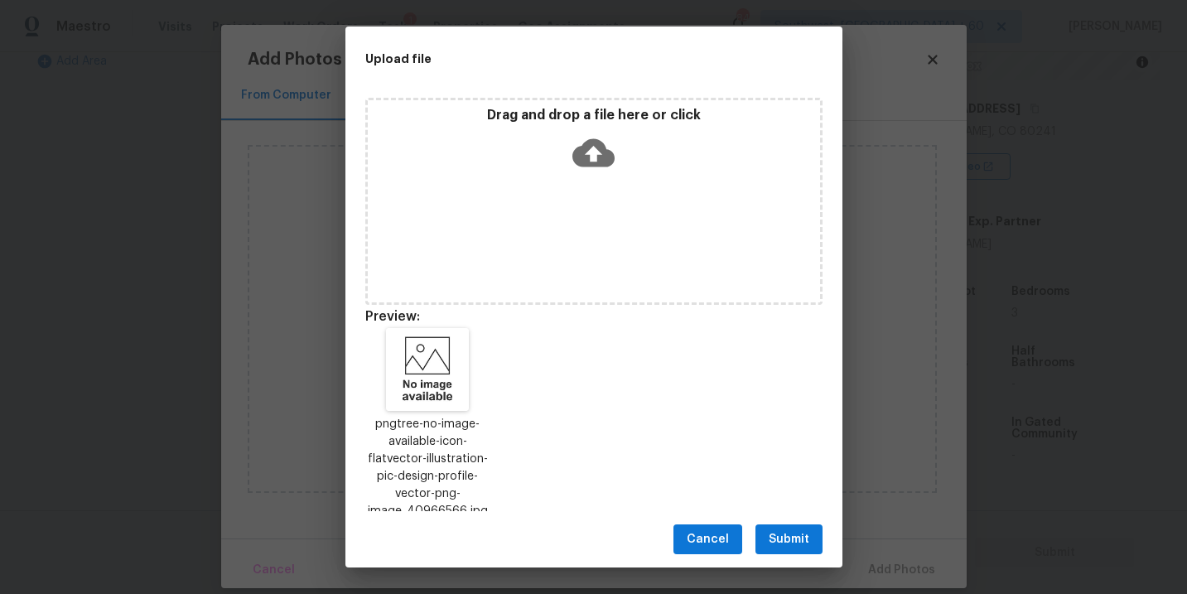
click at [787, 526] on button "Submit" at bounding box center [789, 539] width 67 height 31
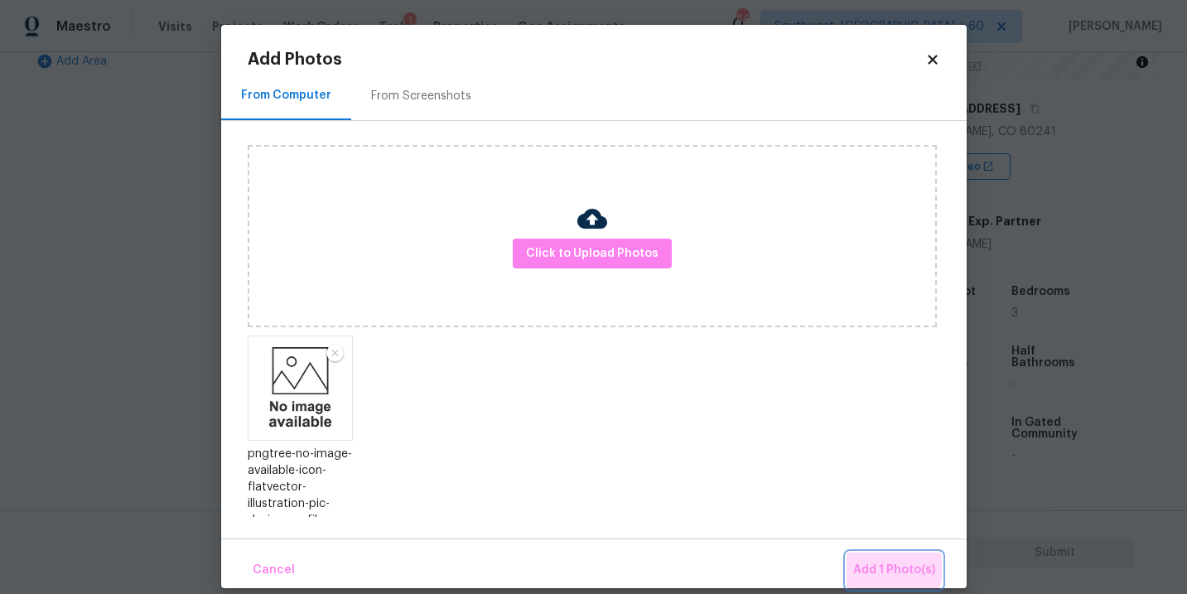
click at [878, 568] on span "Add 1 Photo(s)" at bounding box center [894, 570] width 82 height 21
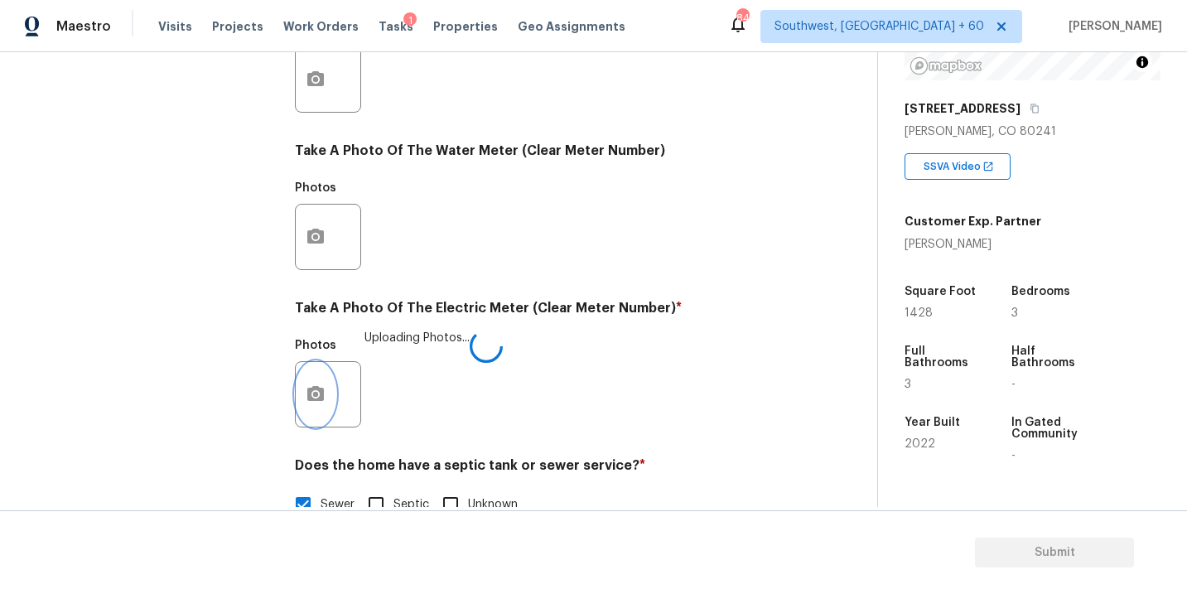
scroll to position [586, 0]
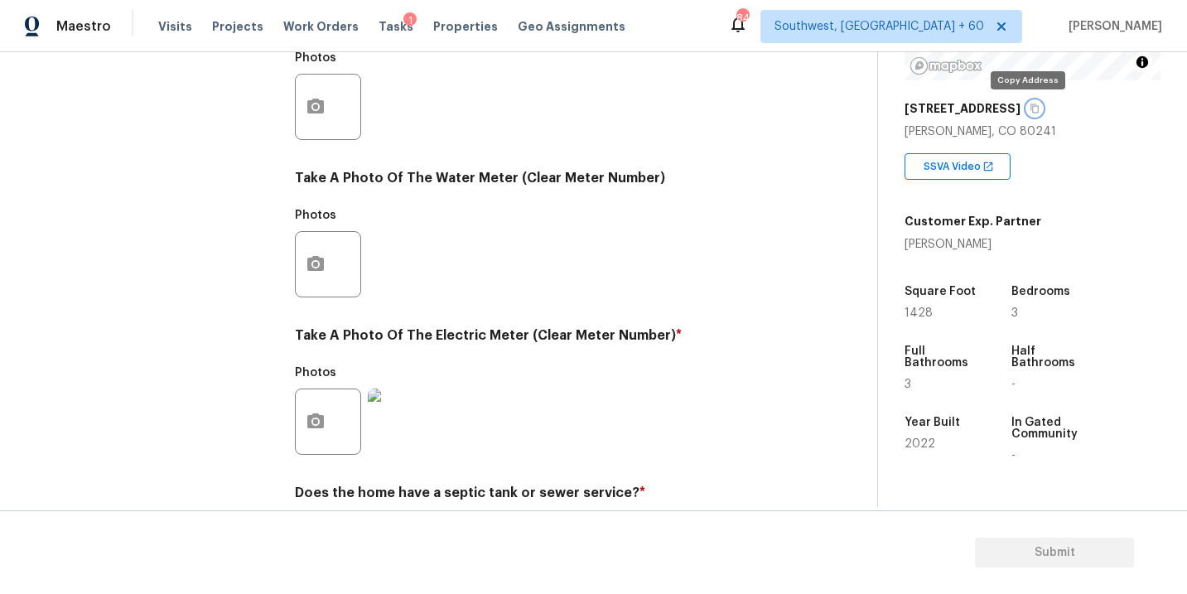
click at [1030, 109] on icon "button" at bounding box center [1035, 109] width 10 height 10
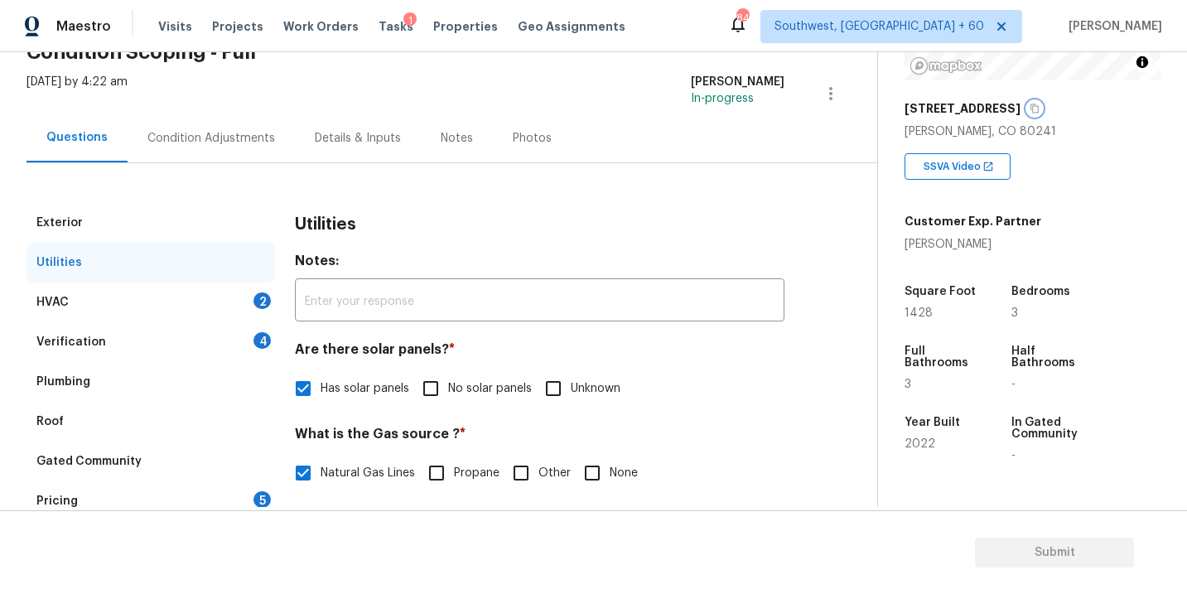
scroll to position [59, 0]
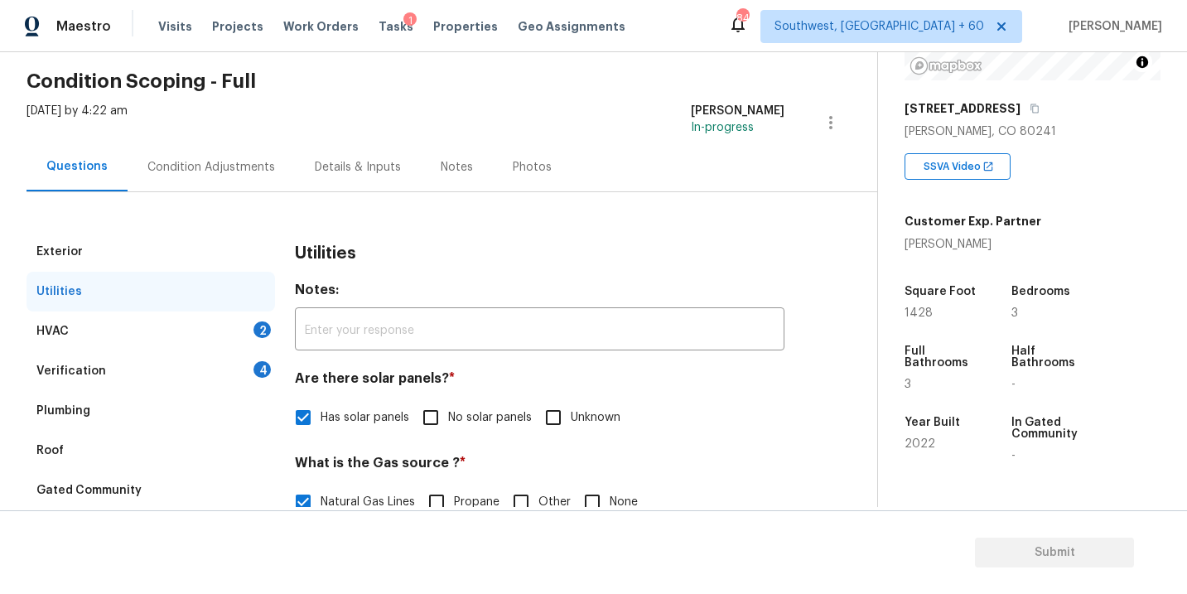
click at [191, 334] on div "HVAC 2" at bounding box center [151, 332] width 249 height 40
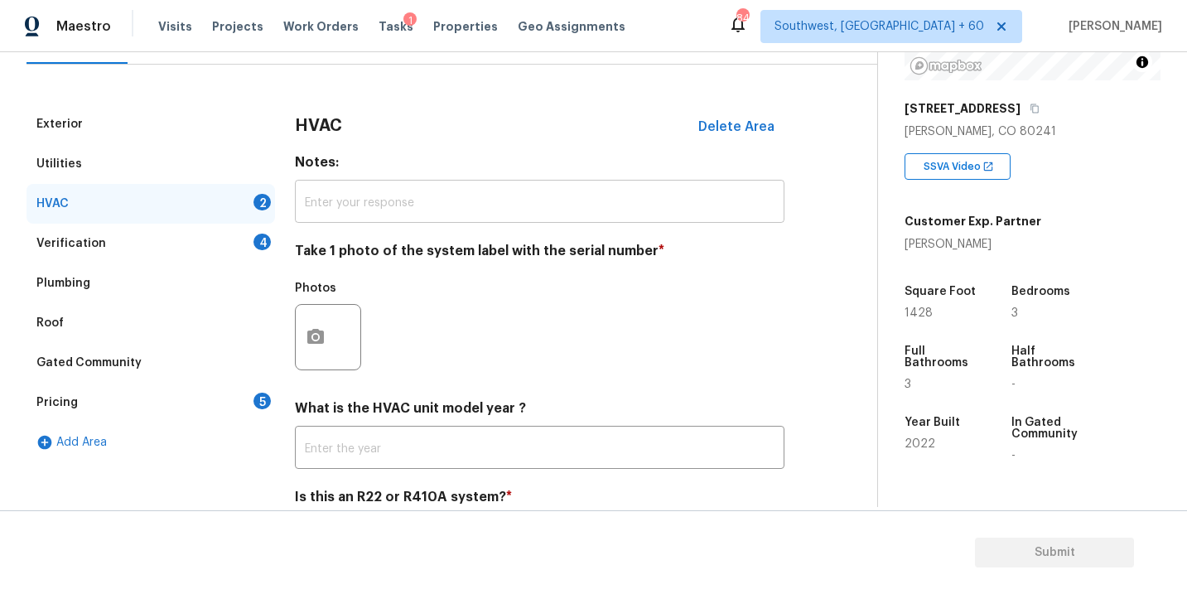
scroll to position [237, 0]
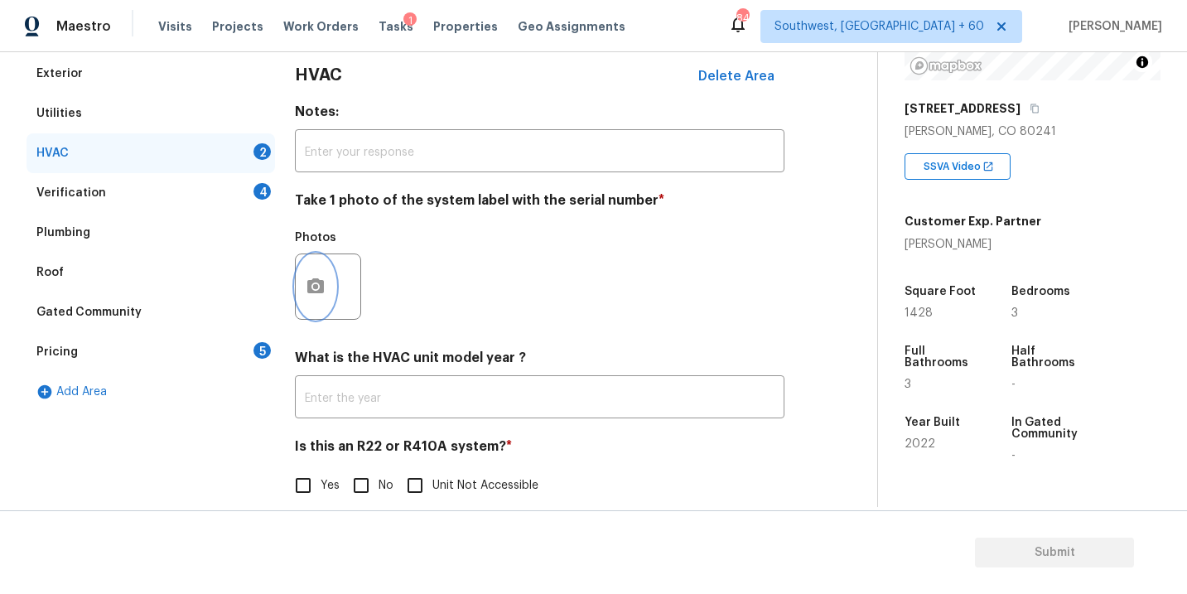
click at [316, 289] on icon "button" at bounding box center [316, 287] width 20 height 20
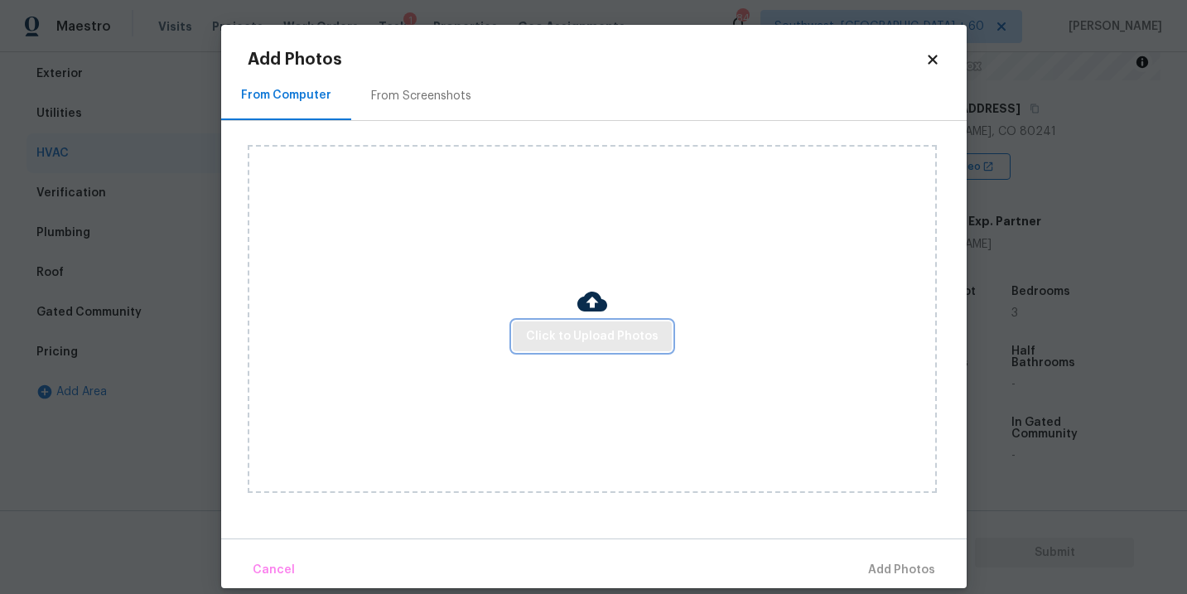
click at [573, 333] on span "Click to Upload Photos" at bounding box center [592, 336] width 133 height 21
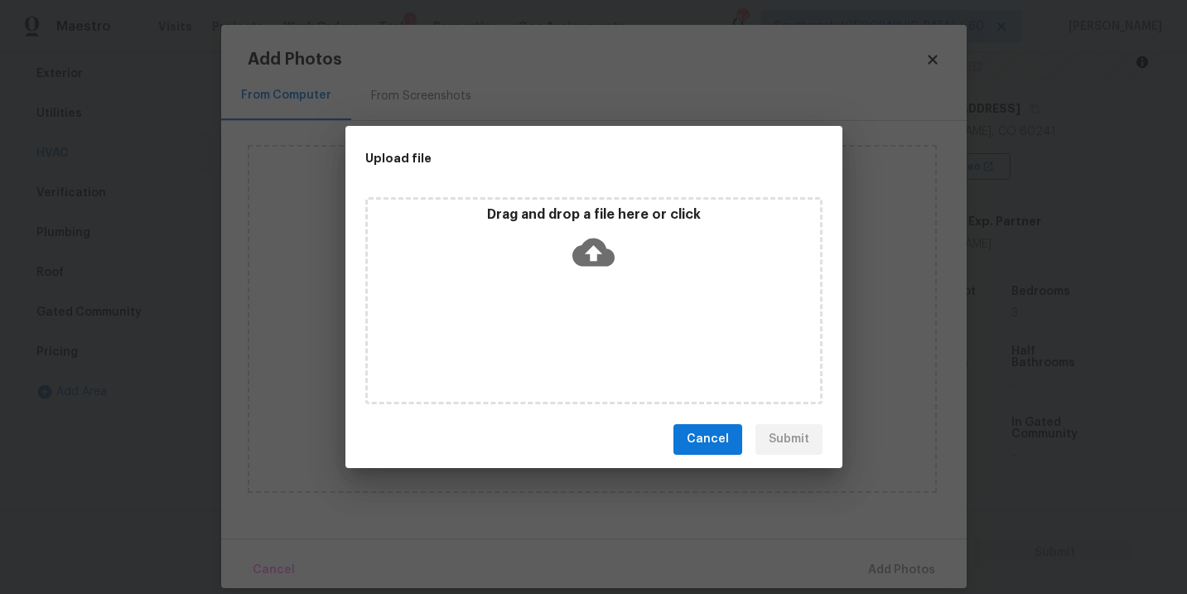
click at [583, 252] on icon at bounding box center [594, 252] width 42 height 28
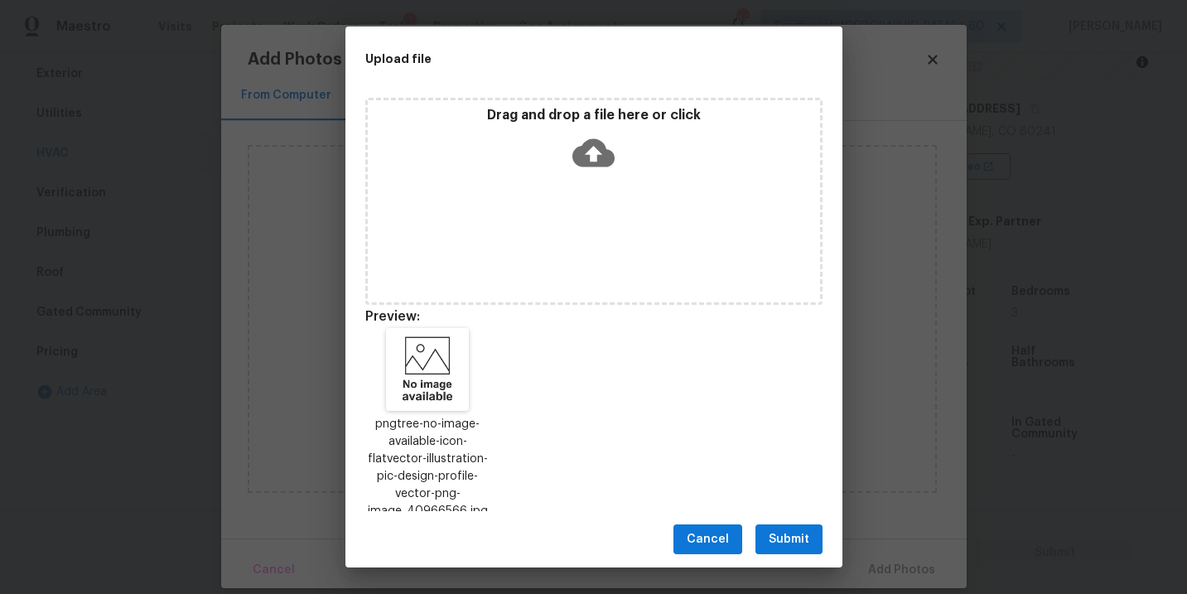
click at [792, 535] on span "Submit" at bounding box center [789, 539] width 41 height 21
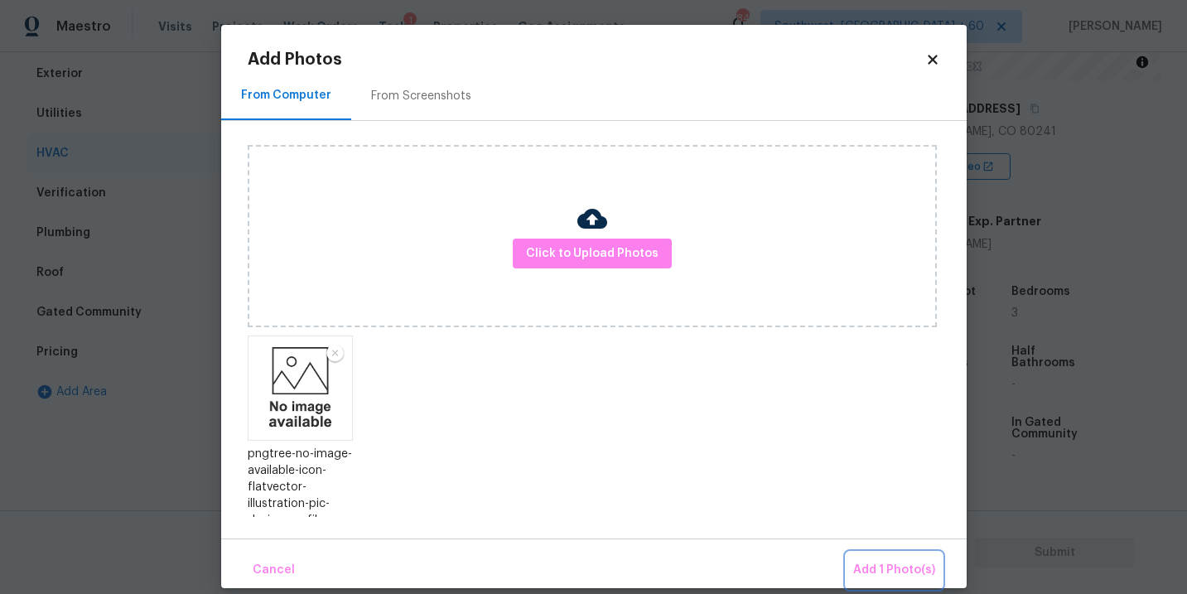
click at [867, 563] on span "Add 1 Photo(s)" at bounding box center [894, 570] width 82 height 21
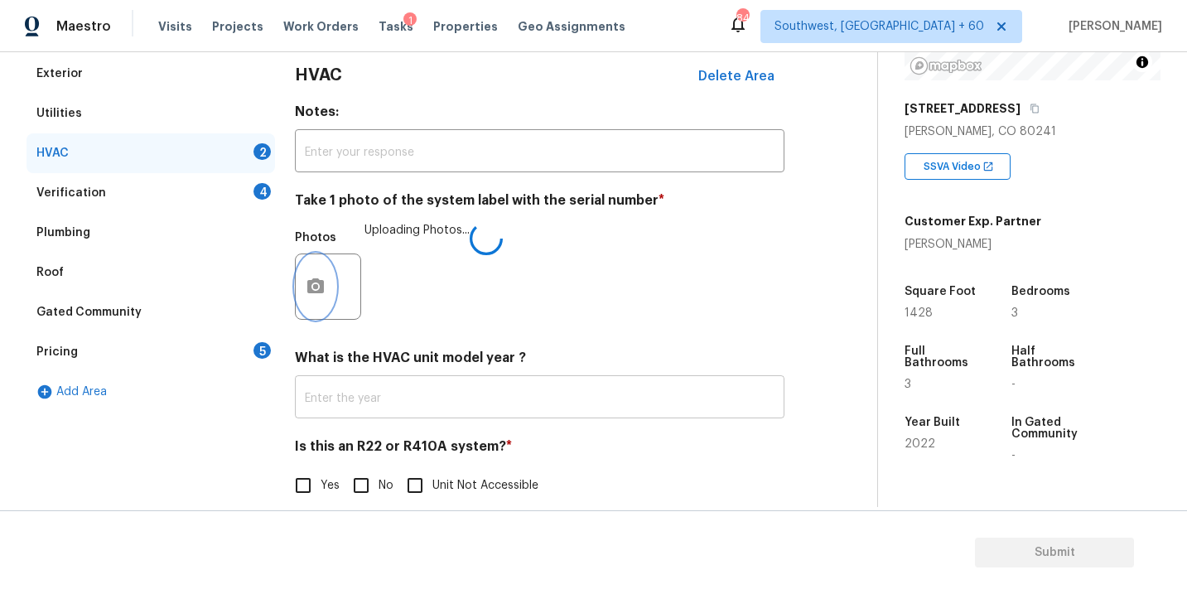
scroll to position [258, 0]
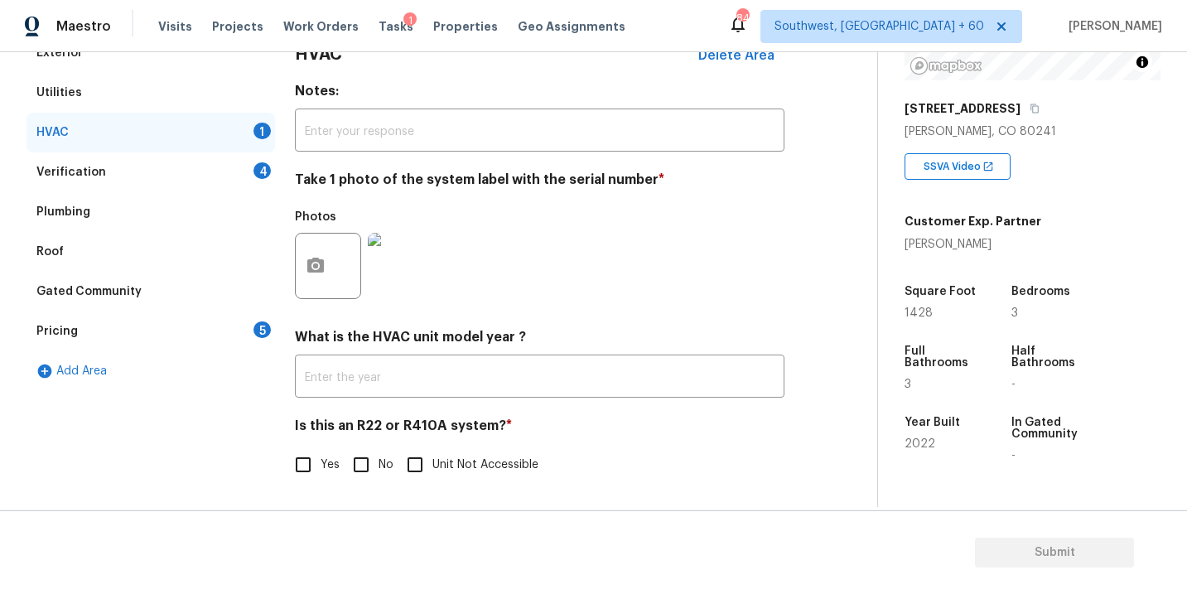
click at [374, 471] on input "No" at bounding box center [361, 464] width 35 height 35
checkbox input "true"
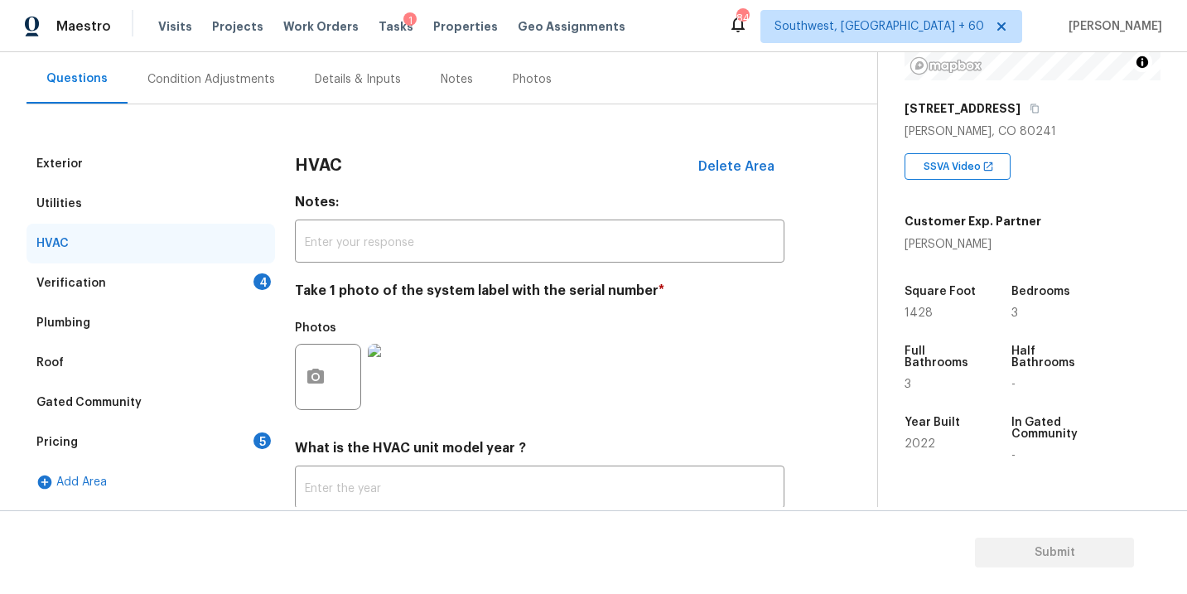
click at [176, 299] on div "Verification 4" at bounding box center [151, 283] width 249 height 40
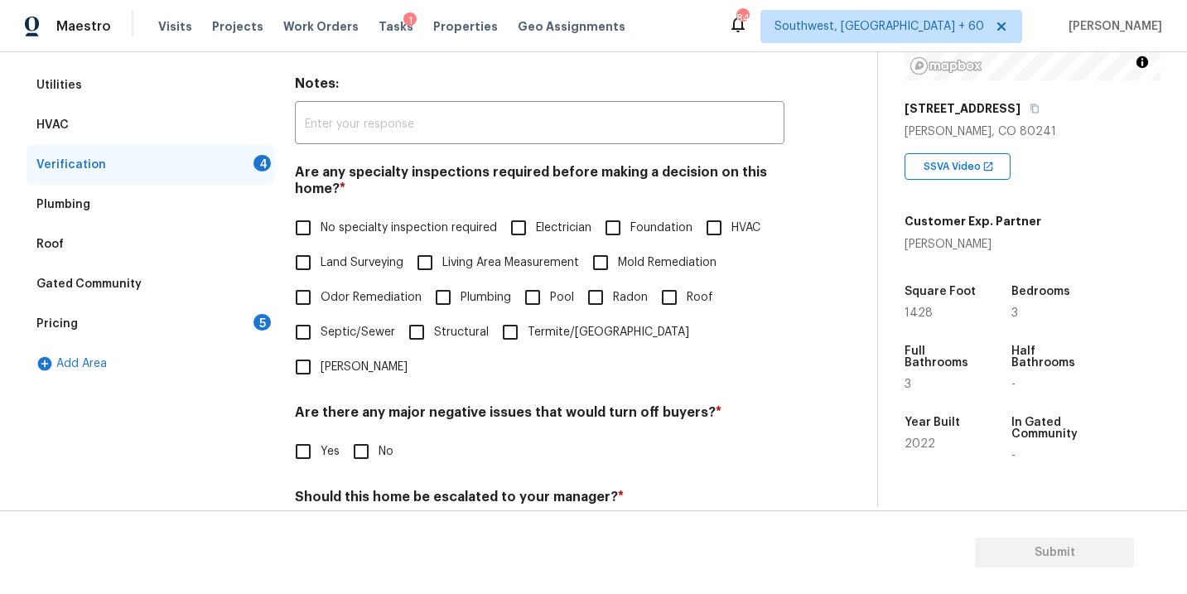
click at [344, 226] on span "No specialty inspection required" at bounding box center [409, 228] width 176 height 17
click at [321, 226] on input "No specialty inspection required" at bounding box center [303, 227] width 35 height 35
checkbox input "true"
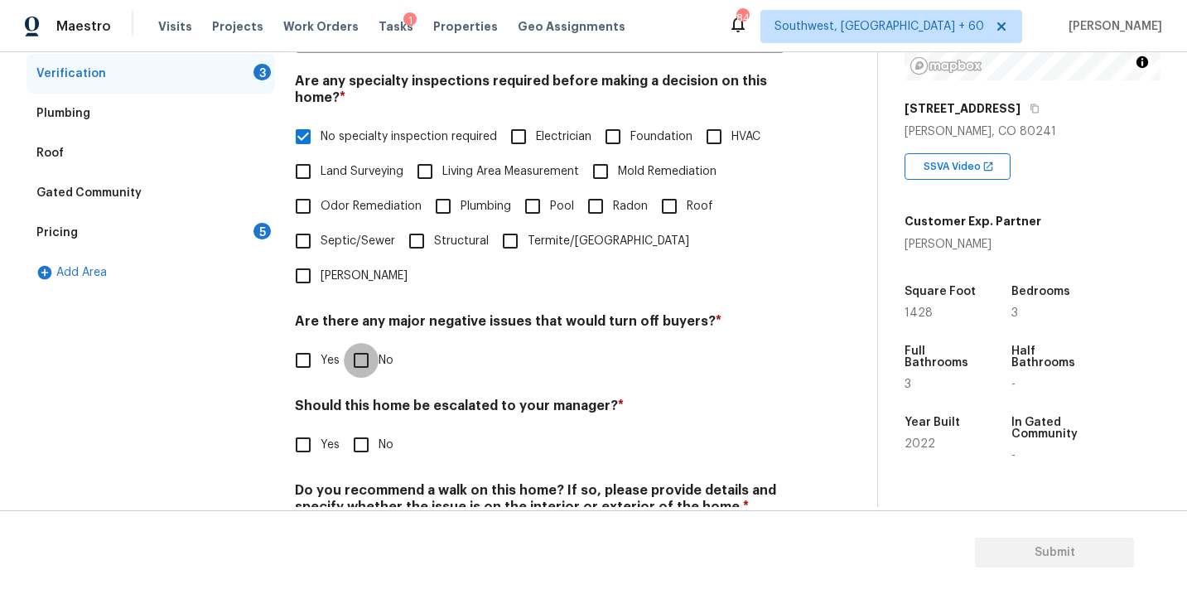
click at [347, 343] on input "No" at bounding box center [361, 360] width 35 height 35
checkbox input "true"
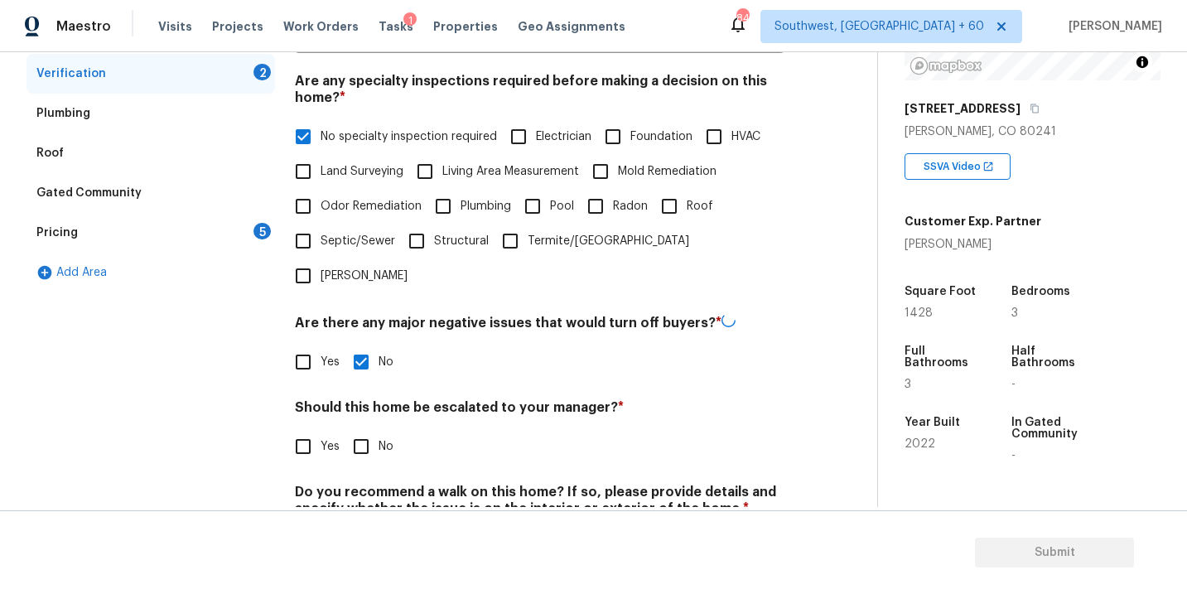
click at [360, 429] on input "No" at bounding box center [361, 446] width 35 height 35
checkbox input "true"
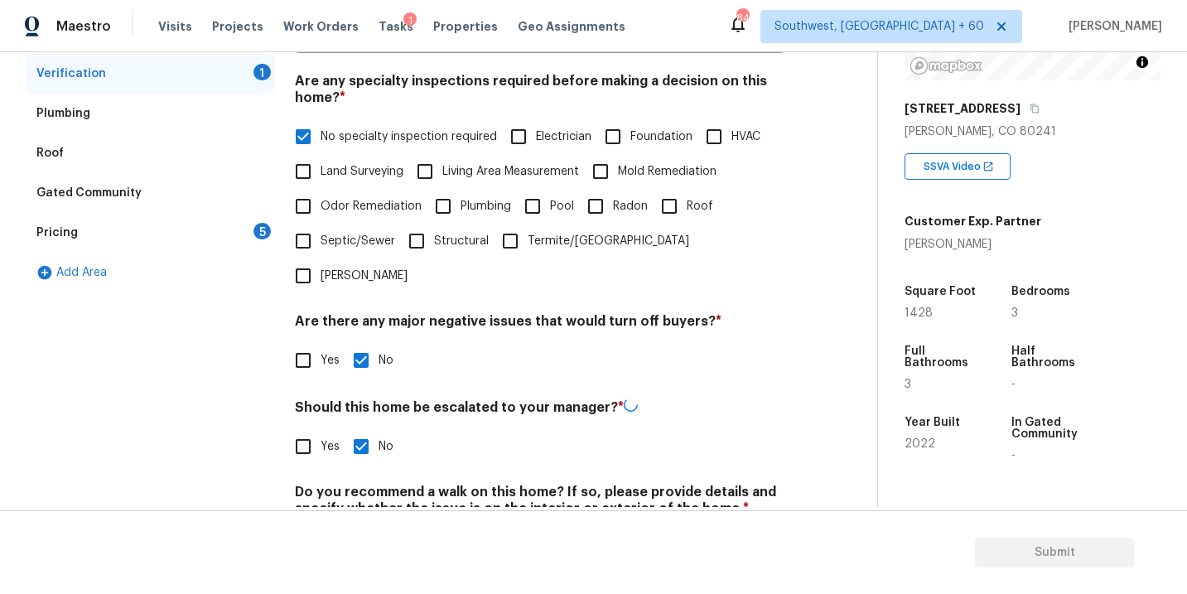
scroll to position [403, 0]
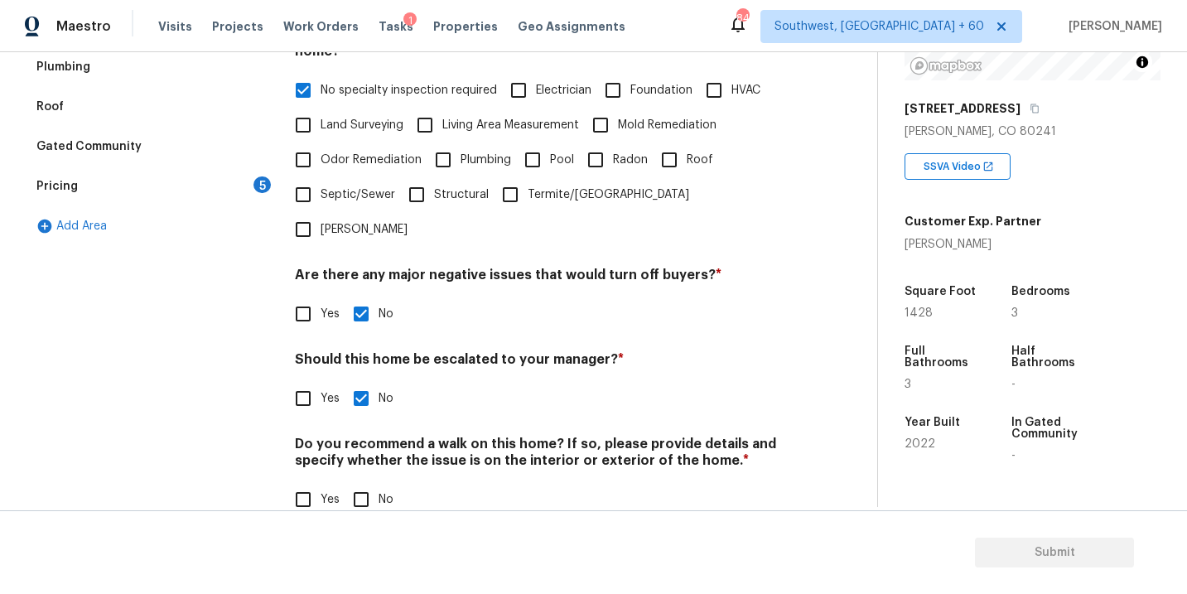
click at [358, 482] on input "No" at bounding box center [361, 499] width 35 height 35
checkbox input "true"
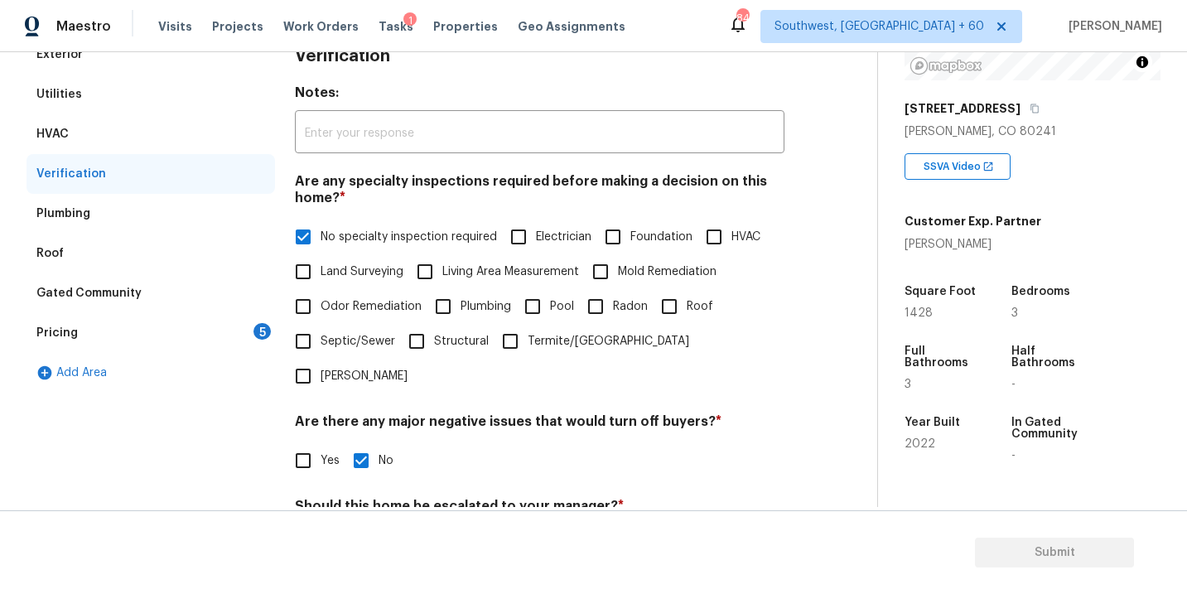
scroll to position [237, 0]
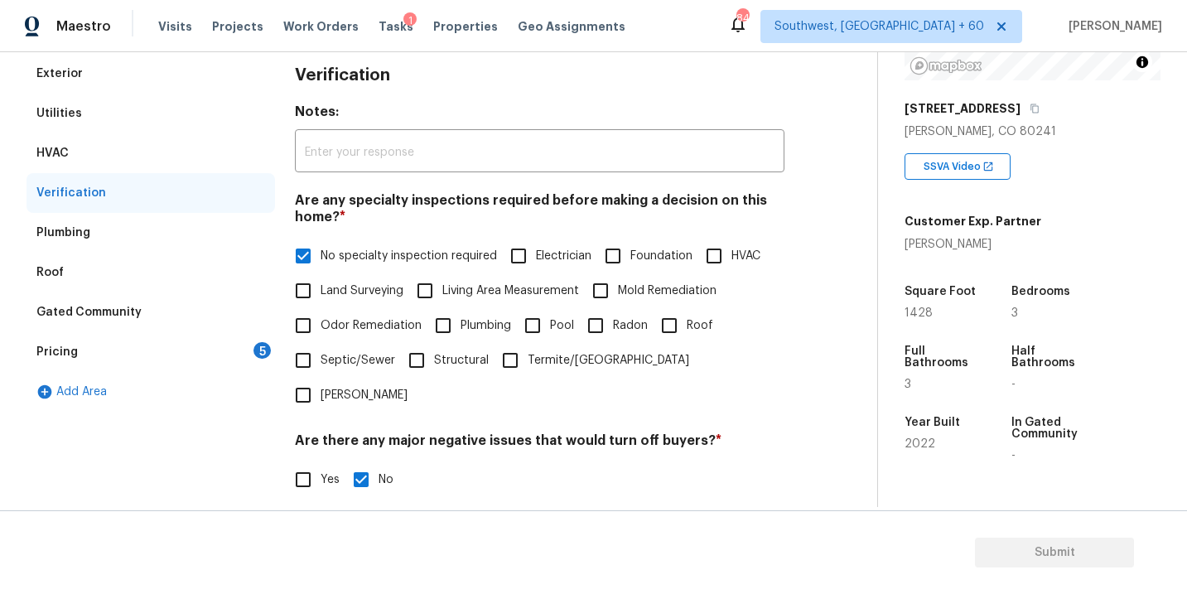
click at [188, 345] on div "Pricing 5" at bounding box center [151, 352] width 249 height 40
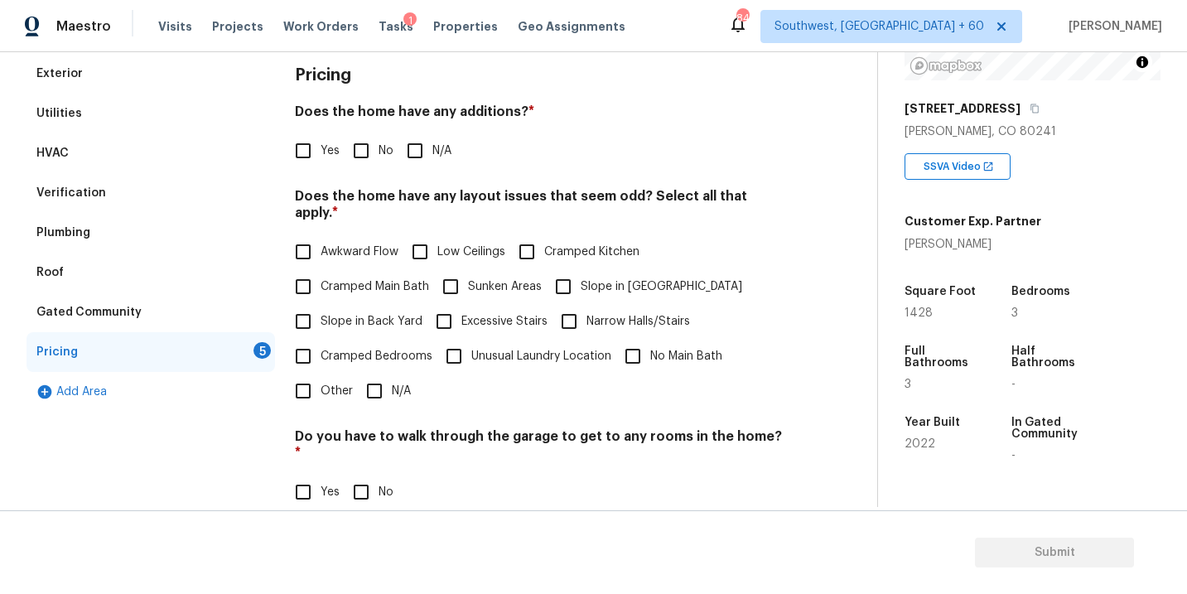
click at [428, 137] on input "N/A" at bounding box center [415, 150] width 35 height 35
checkbox input "true"
click at [564, 269] on input "Slope in [GEOGRAPHIC_DATA]" at bounding box center [563, 286] width 35 height 35
checkbox input "true"
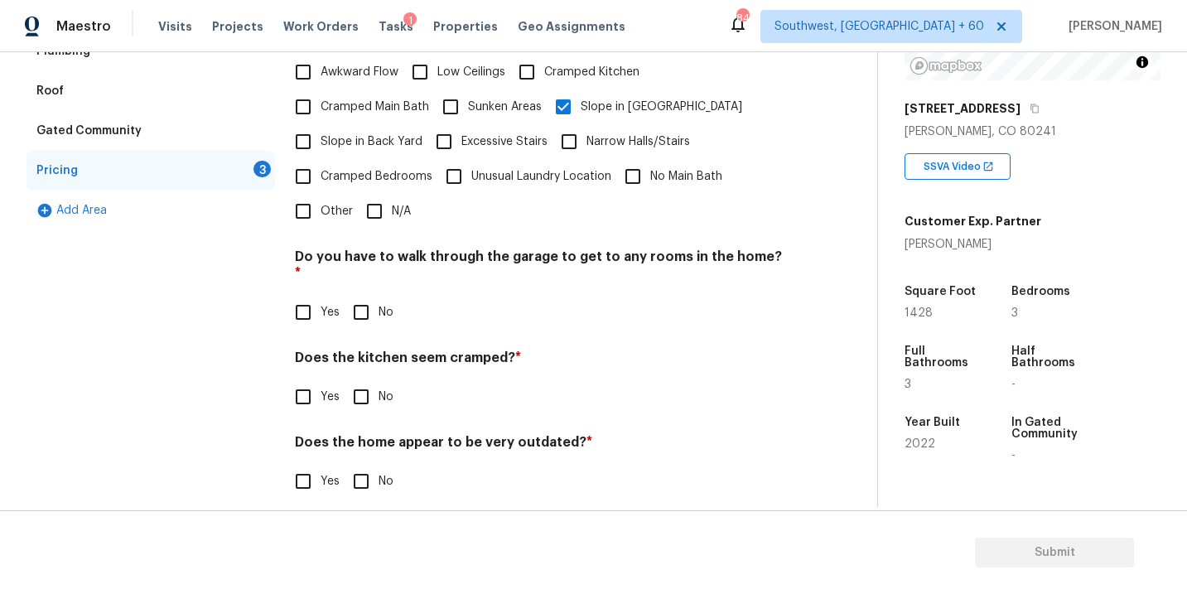
scroll to position [400, 0]
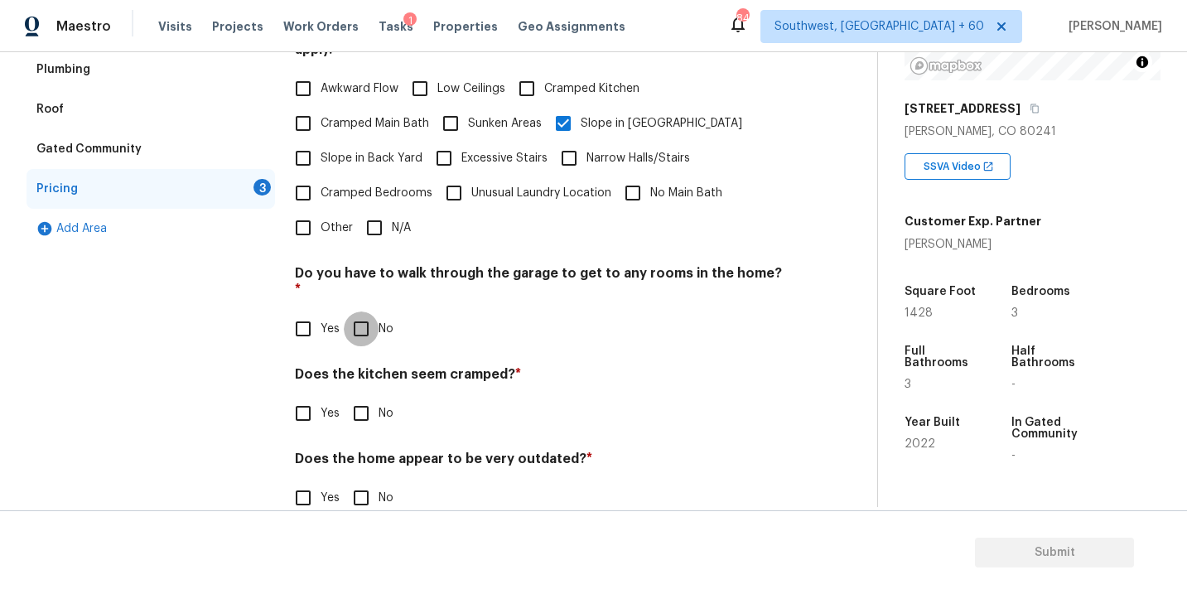
click at [377, 312] on input "No" at bounding box center [361, 329] width 35 height 35
checkbox input "true"
click at [365, 368] on h4 "Does the kitchen seem cramped? *" at bounding box center [540, 379] width 490 height 23
click at [365, 396] on input "No" at bounding box center [361, 413] width 35 height 35
checkbox input "true"
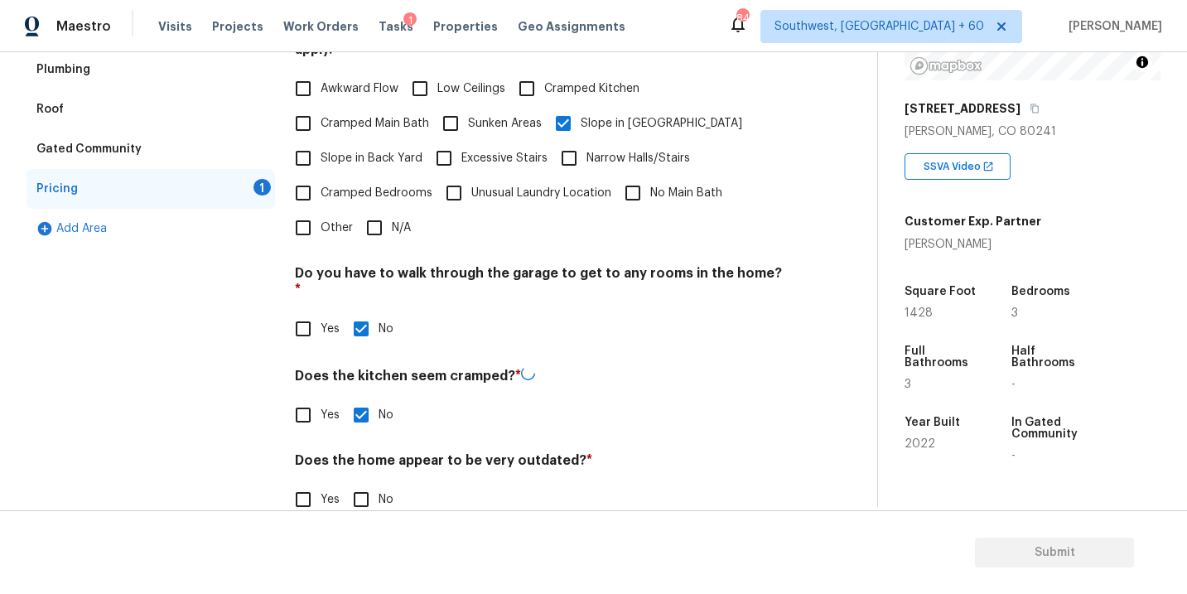
click at [365, 482] on input "No" at bounding box center [361, 499] width 35 height 35
checkbox input "true"
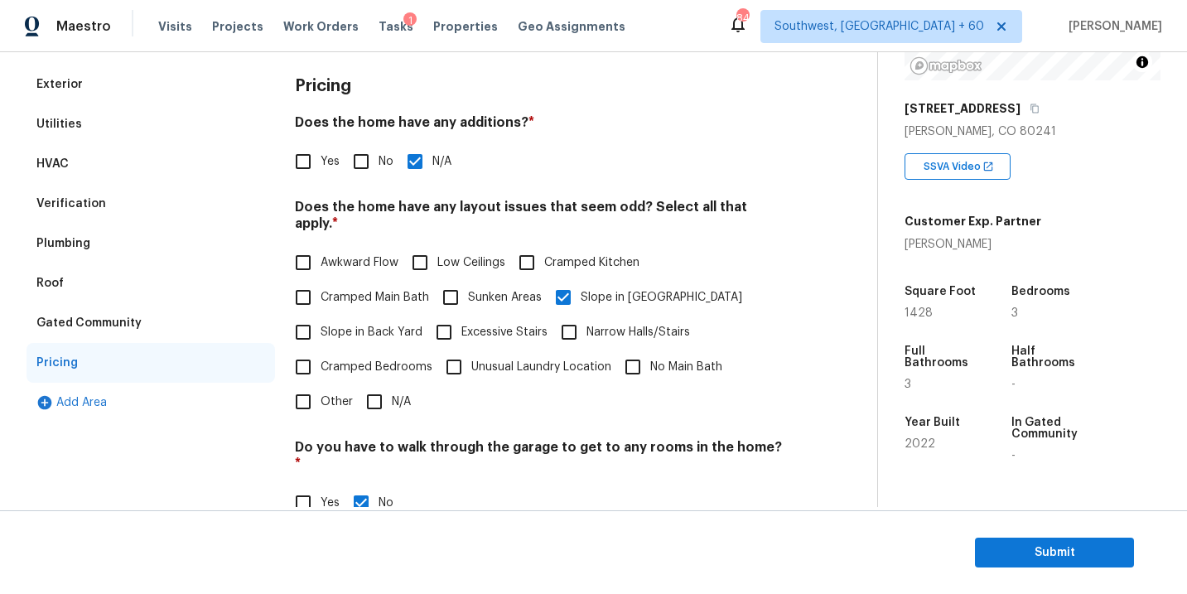
scroll to position [112, 0]
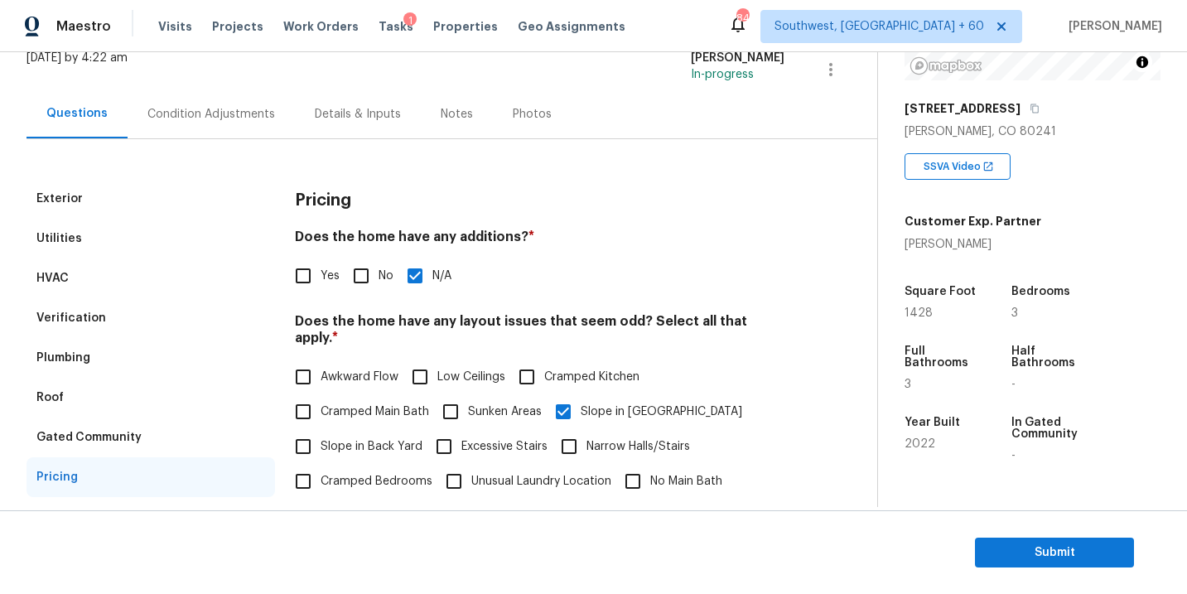
click at [219, 106] on div "Condition Adjustments" at bounding box center [211, 114] width 128 height 17
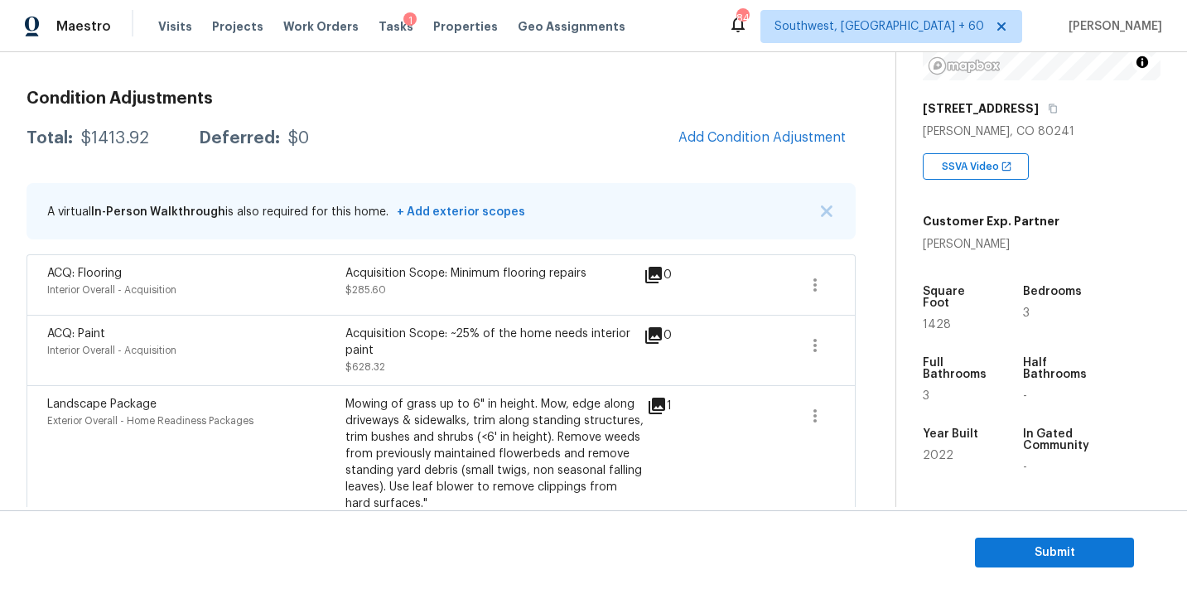
scroll to position [200, 0]
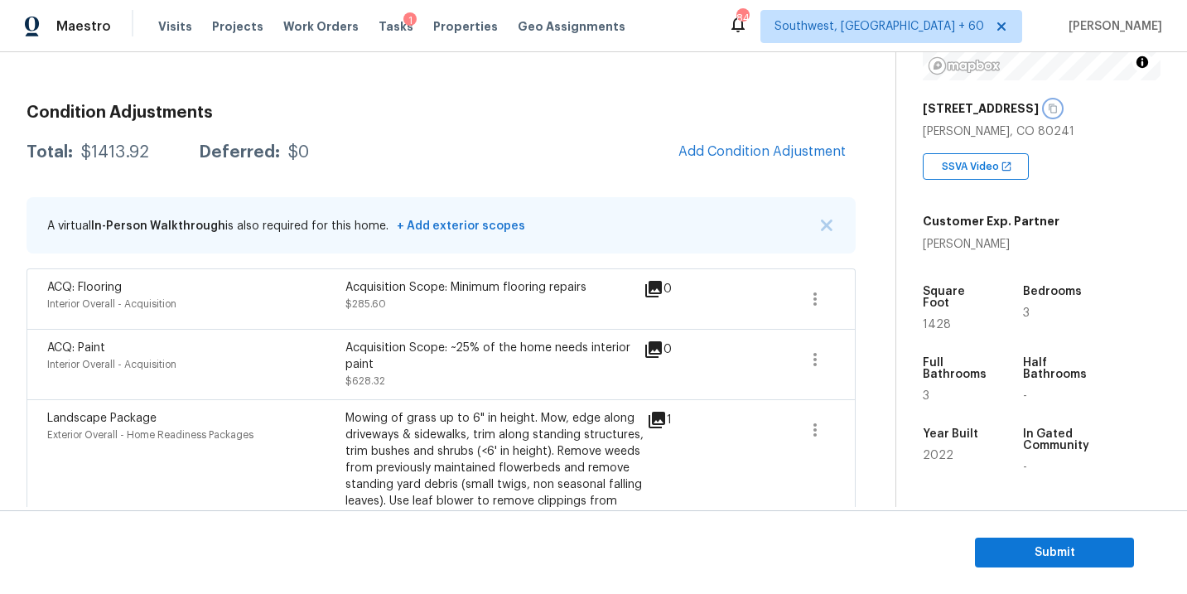
click at [1049, 111] on icon "button" at bounding box center [1053, 108] width 8 height 9
click at [378, 111] on h3 "Condition Adjustments" at bounding box center [441, 112] width 829 height 17
click at [110, 159] on div "$1413.92" at bounding box center [115, 152] width 68 height 17
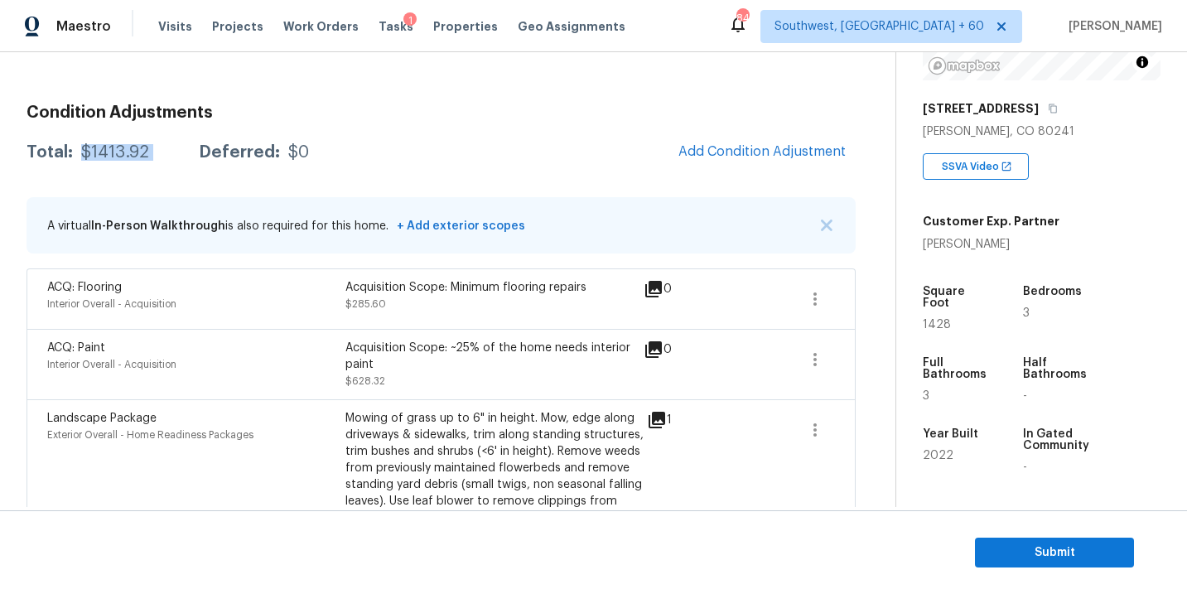
copy div "$1413.92"
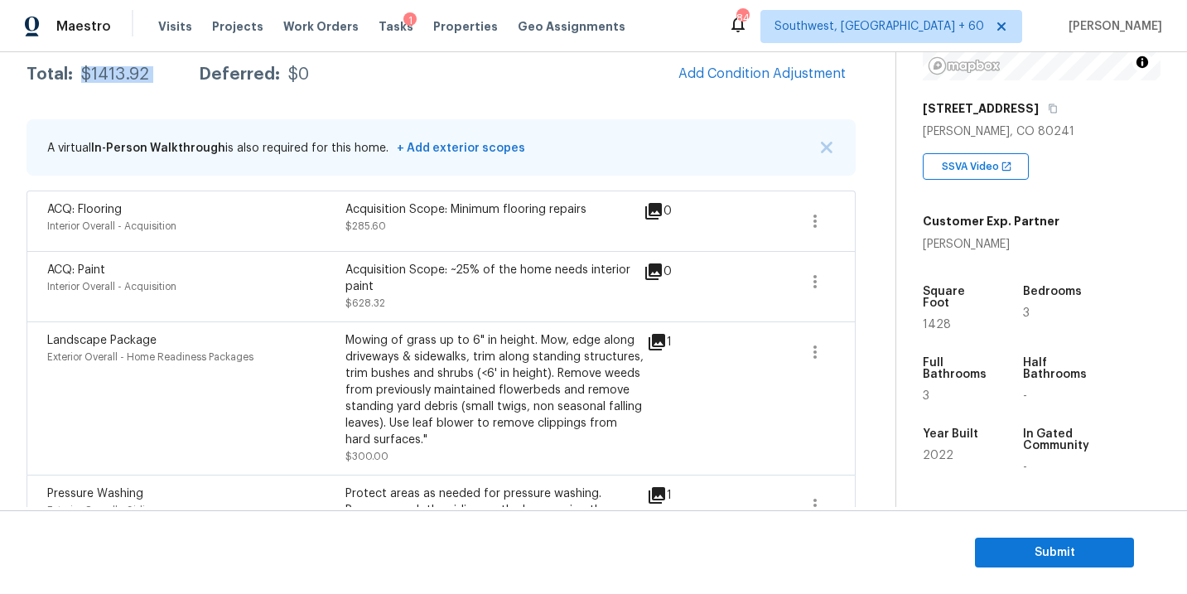
click at [467, 255] on div "ACQ: Paint Interior Overall - Acquisition Acquisition Scope: ~25% of the home n…" at bounding box center [441, 286] width 829 height 70
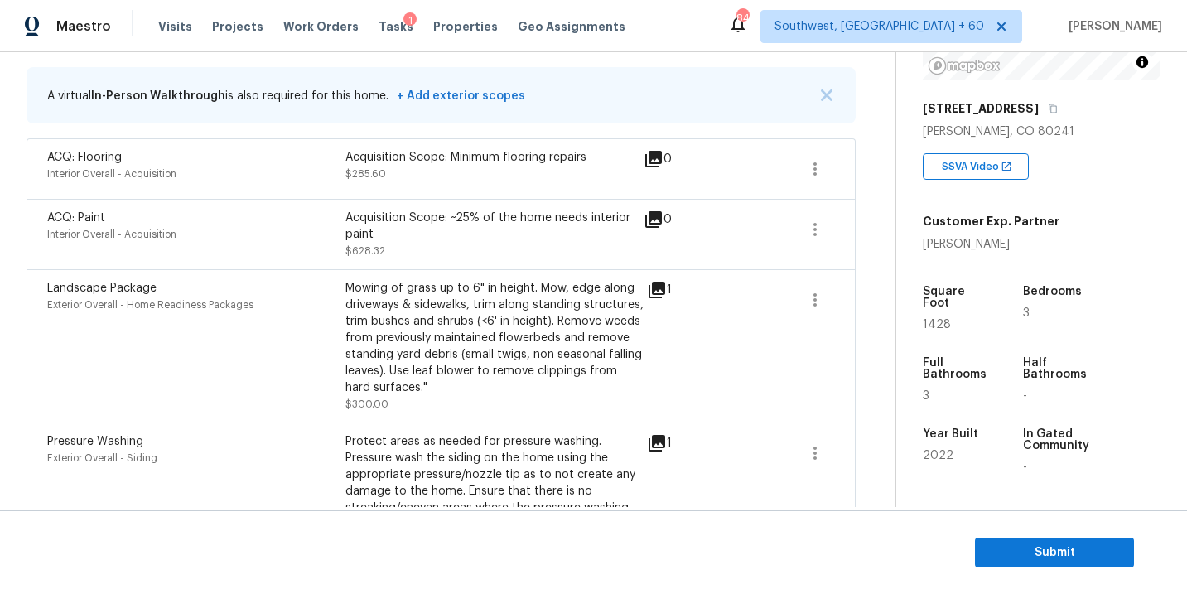
scroll to position [405, 0]
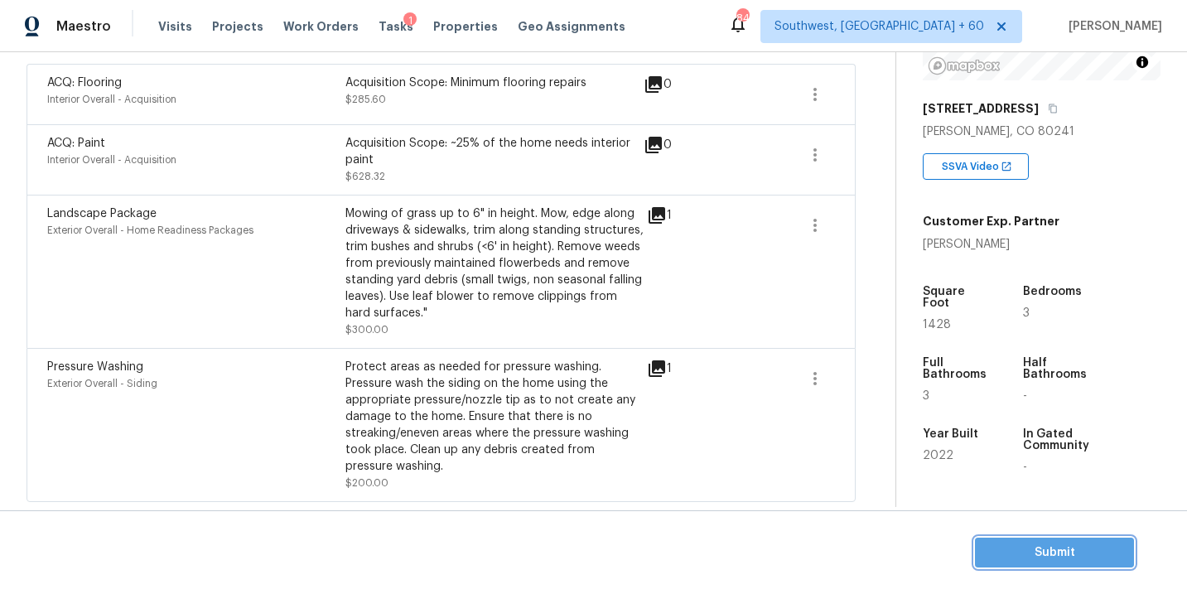
click at [1056, 561] on span "Submit" at bounding box center [1054, 553] width 133 height 21
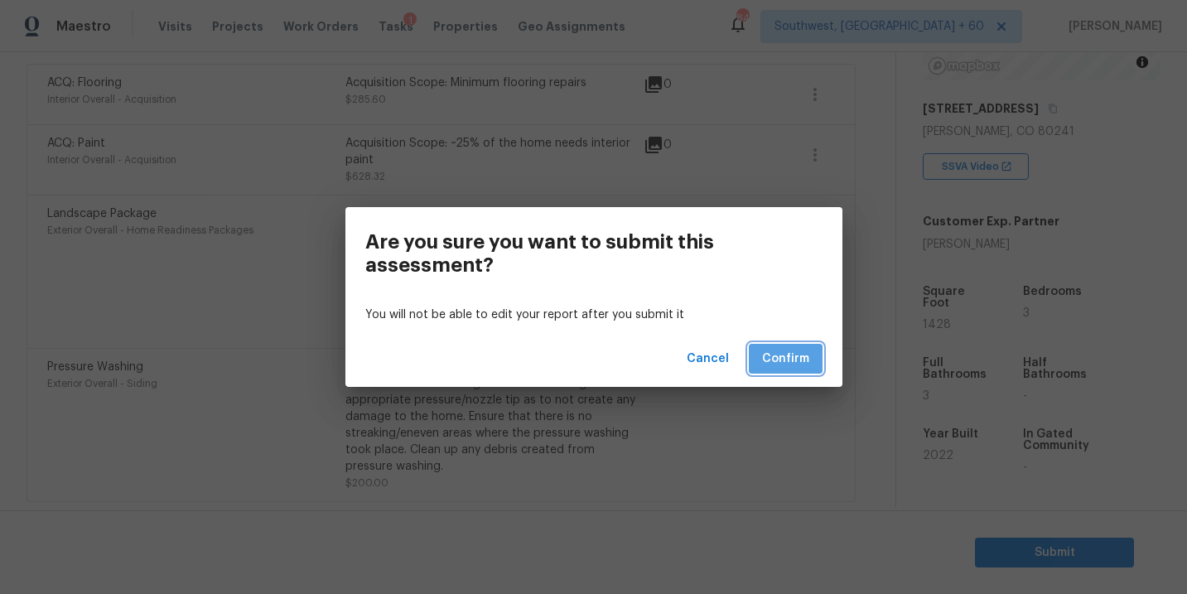
click at [792, 369] on span "Confirm" at bounding box center [785, 359] width 47 height 21
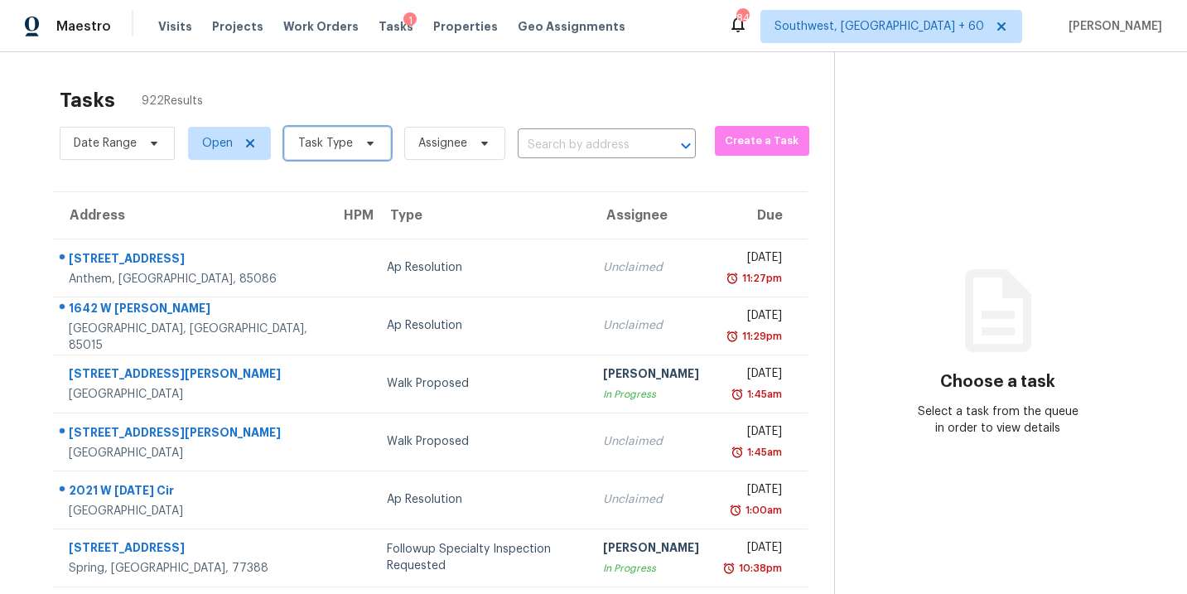
click at [364, 149] on icon at bounding box center [370, 143] width 13 height 13
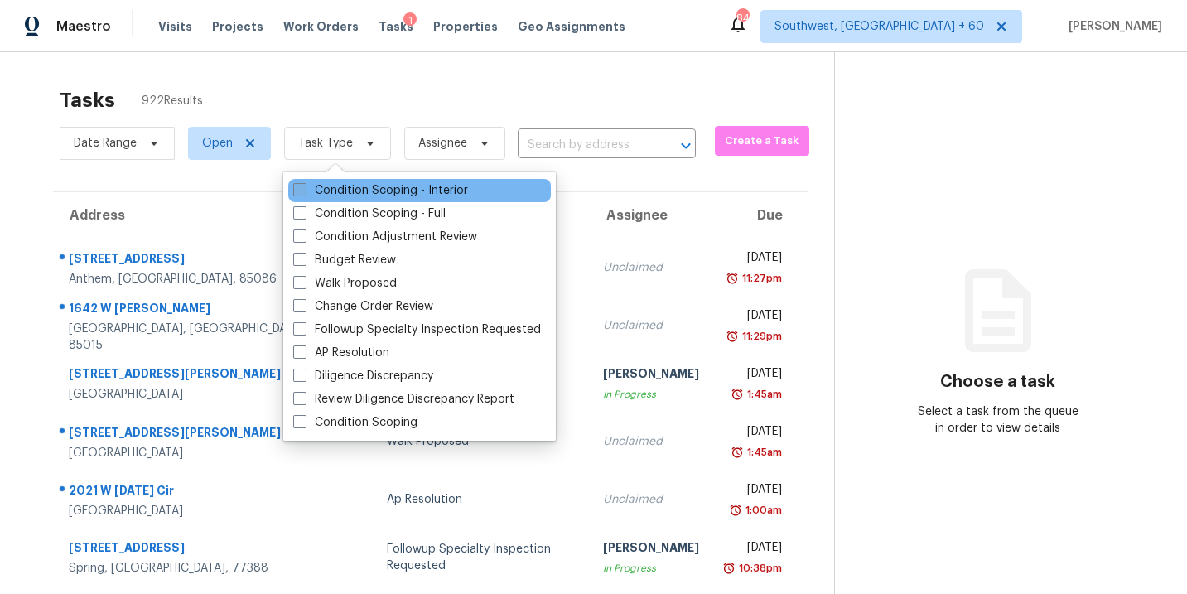
click at [422, 196] on label "Condition Scoping - Interior" at bounding box center [380, 190] width 175 height 17
click at [304, 193] on input "Condition Scoping - Interior" at bounding box center [298, 187] width 11 height 11
checkbox input "true"
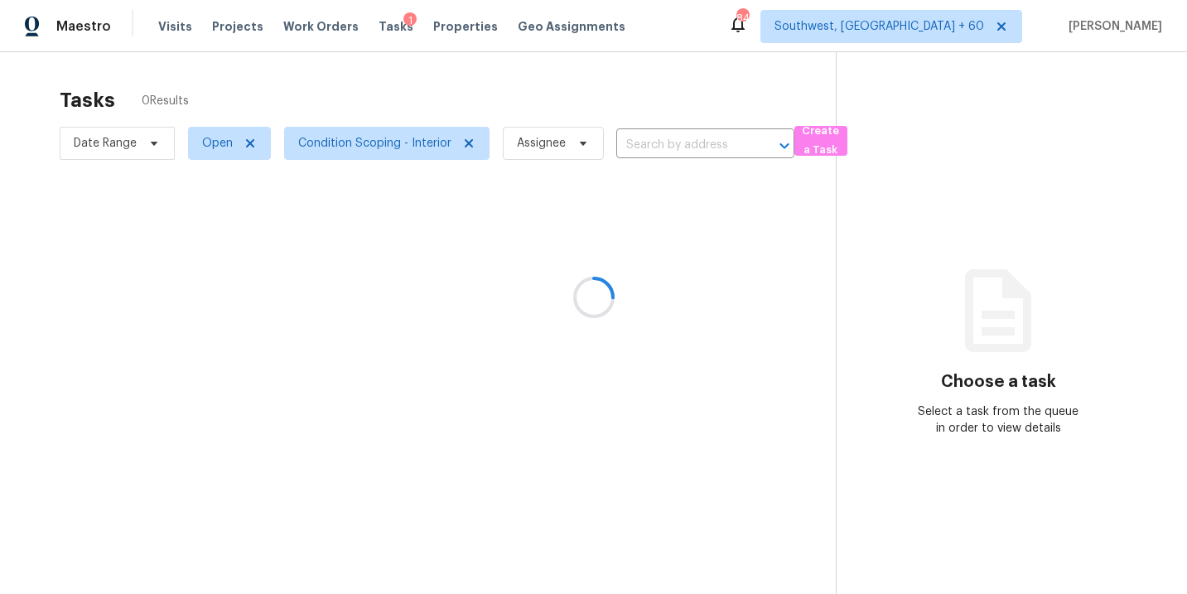
click at [588, 143] on div at bounding box center [593, 297] width 1187 height 594
click at [543, 145] on div at bounding box center [593, 297] width 1187 height 594
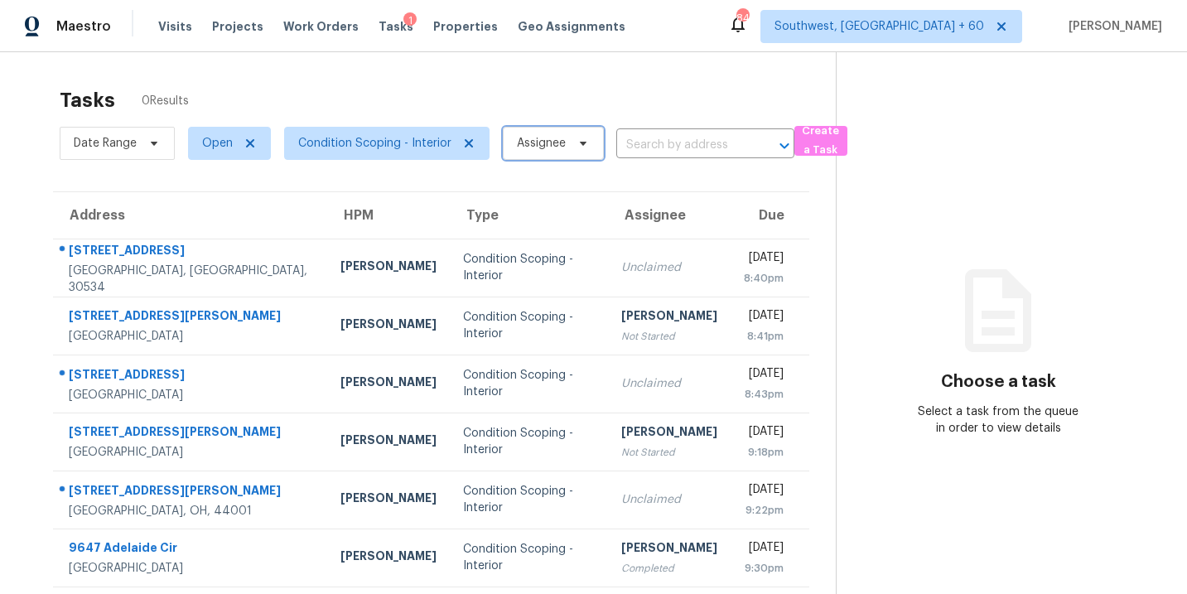
click at [543, 145] on span "Assignee" at bounding box center [541, 143] width 49 height 17
click at [900, 236] on section "Choose a task Select a task from the queue in order to view details" at bounding box center [998, 442] width 325 height 780
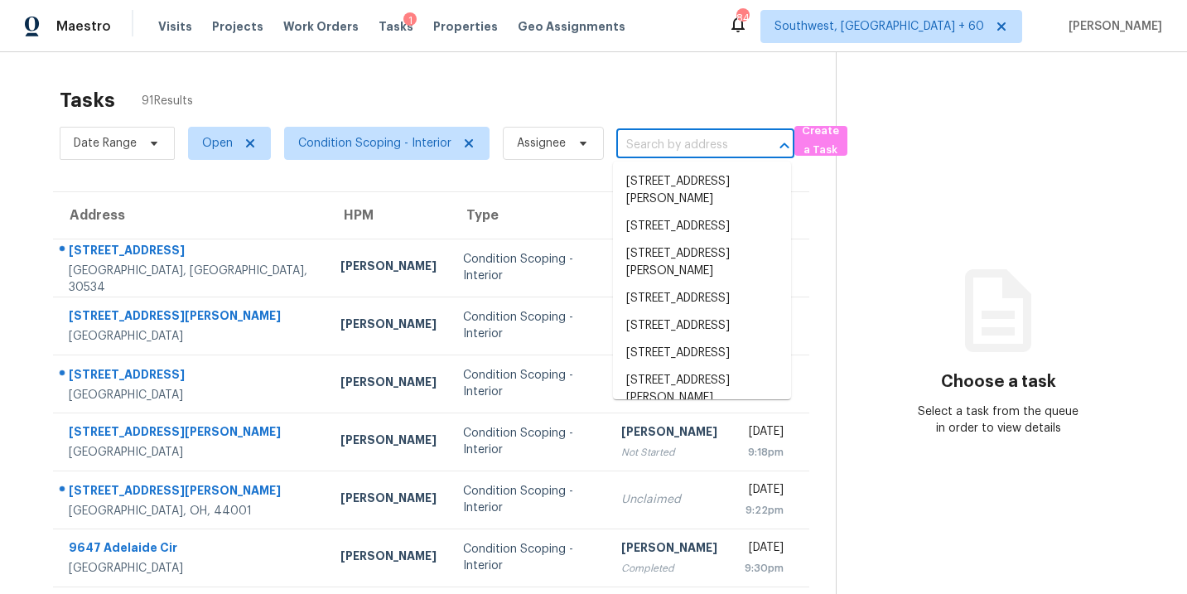
click at [643, 145] on input "text" at bounding box center [682, 146] width 132 height 26
paste input "11800 Black Canary Ave, Las Vegas, NV, 89138"
type input "11800 Black Canary Ave, Las Vegas, NV, 89138"
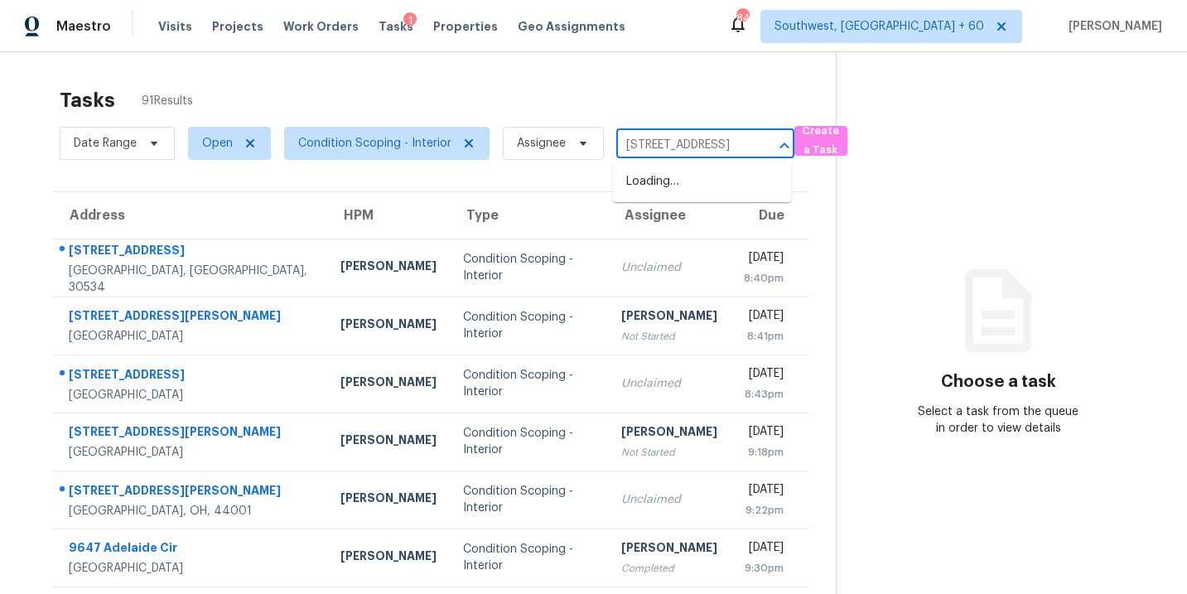
scroll to position [0, 127]
click at [674, 185] on li "[STREET_ADDRESS]" at bounding box center [702, 181] width 178 height 27
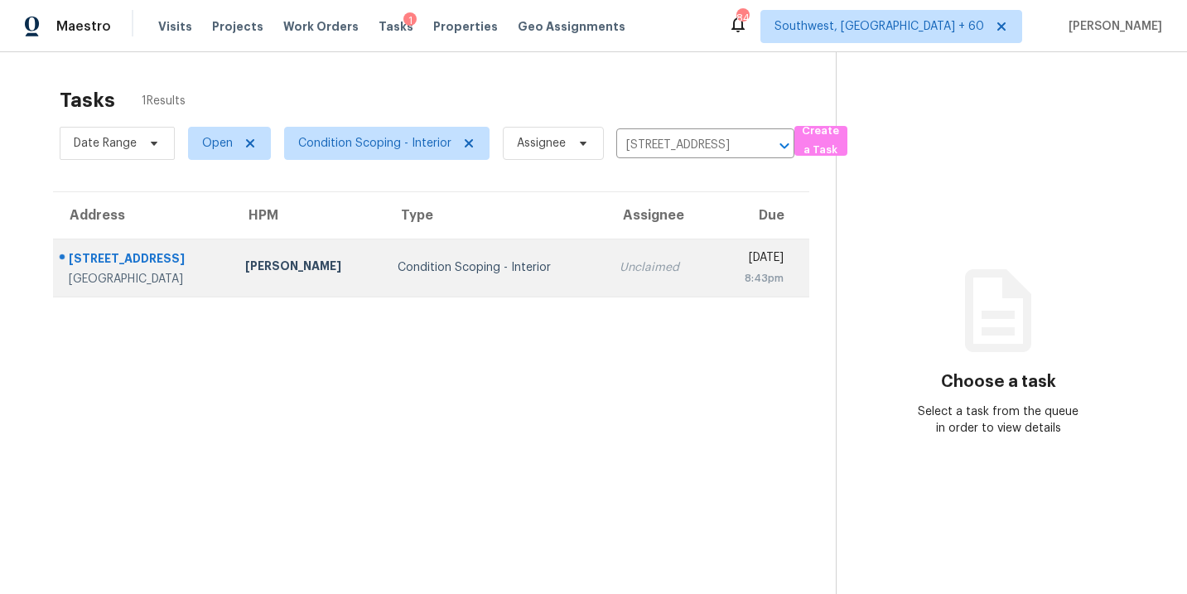
click at [523, 273] on div "Condition Scoping - Interior" at bounding box center [496, 267] width 196 height 17
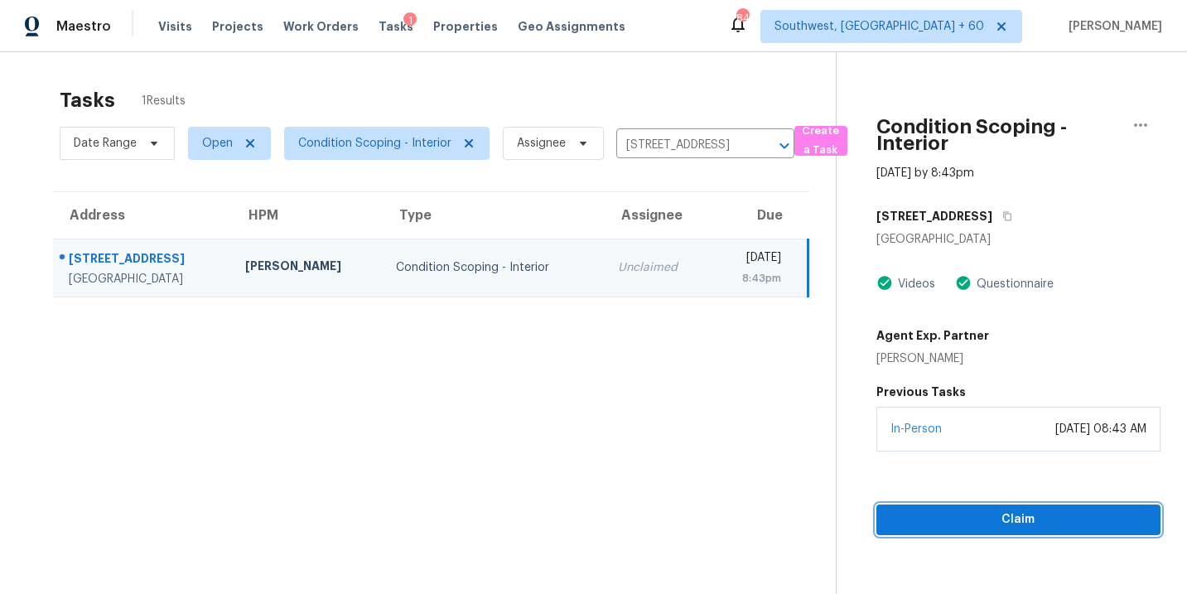
click at [1017, 510] on span "Claim" at bounding box center [1019, 520] width 258 height 21
click at [948, 517] on span "Start Assessment" at bounding box center [1019, 520] width 258 height 21
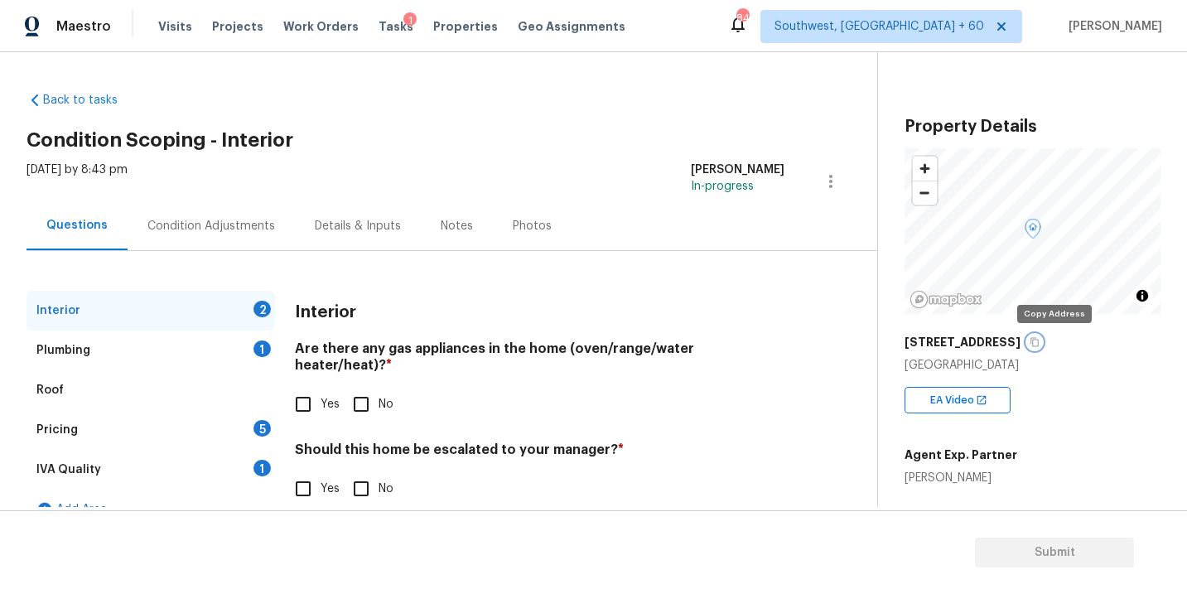
click at [1040, 342] on icon "button" at bounding box center [1035, 342] width 10 height 10
click at [222, 209] on div "Condition Adjustments" at bounding box center [211, 225] width 167 height 49
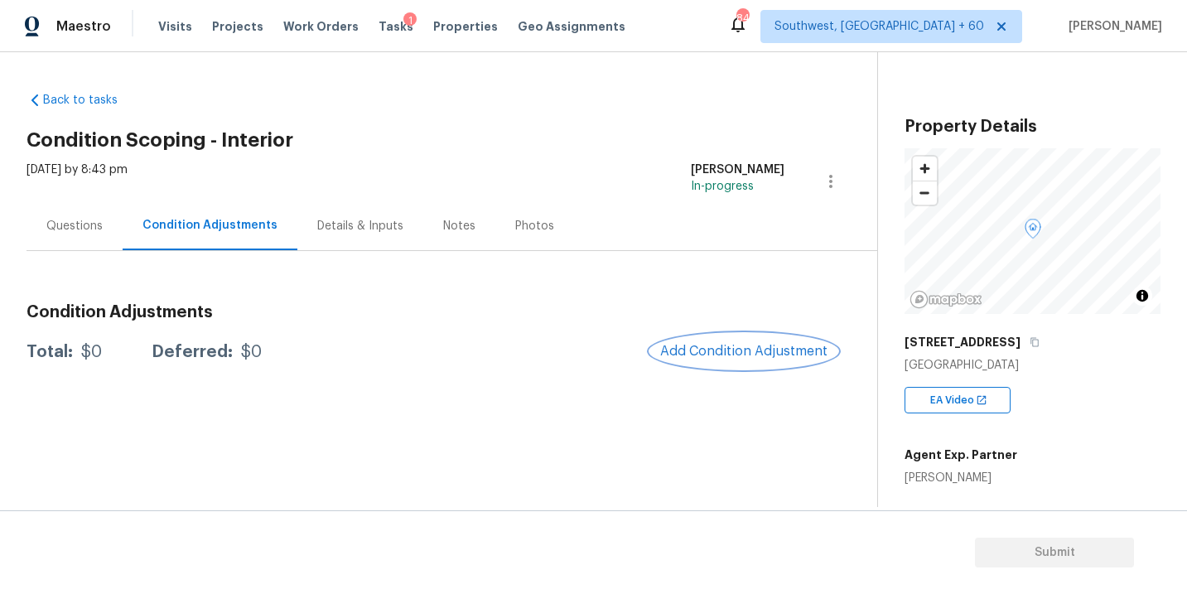
click at [756, 357] on span "Add Condition Adjustment" at bounding box center [743, 351] width 167 height 15
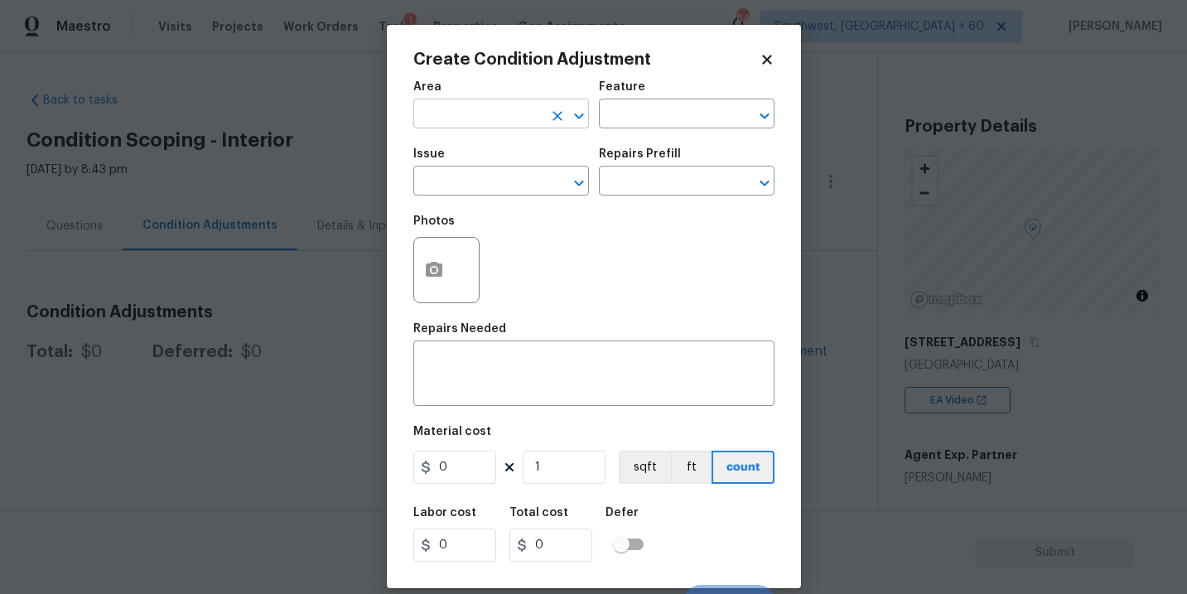
click at [509, 118] on input "text" at bounding box center [477, 116] width 129 height 26
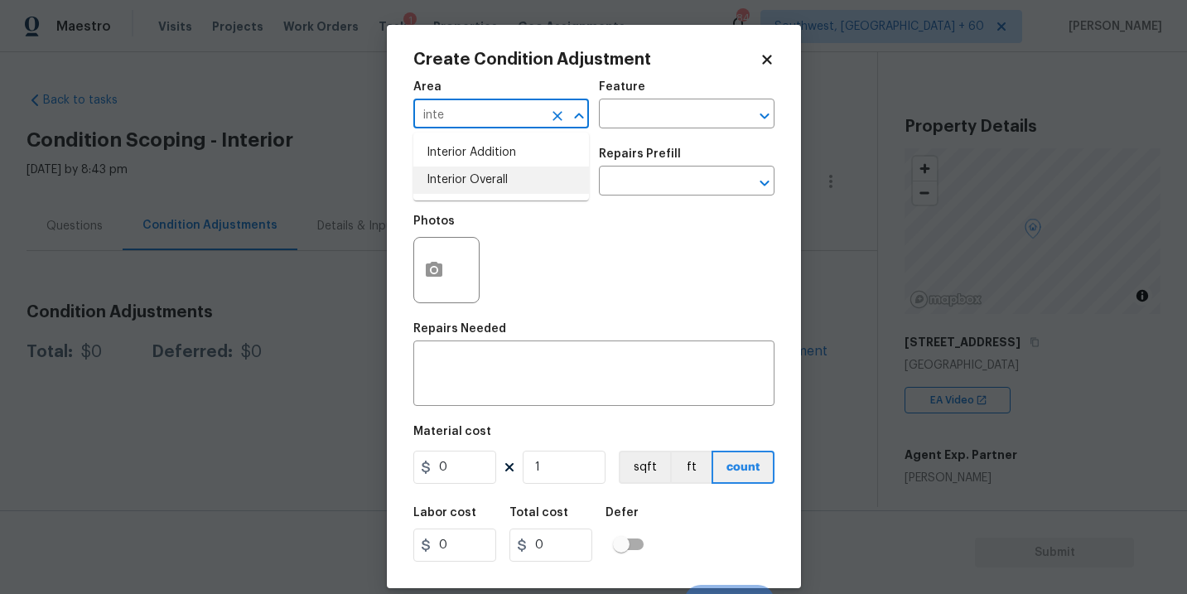
click at [509, 180] on li "Interior Overall" at bounding box center [501, 180] width 176 height 27
type input "Interior Overall"
click at [646, 106] on input "text" at bounding box center [663, 116] width 129 height 26
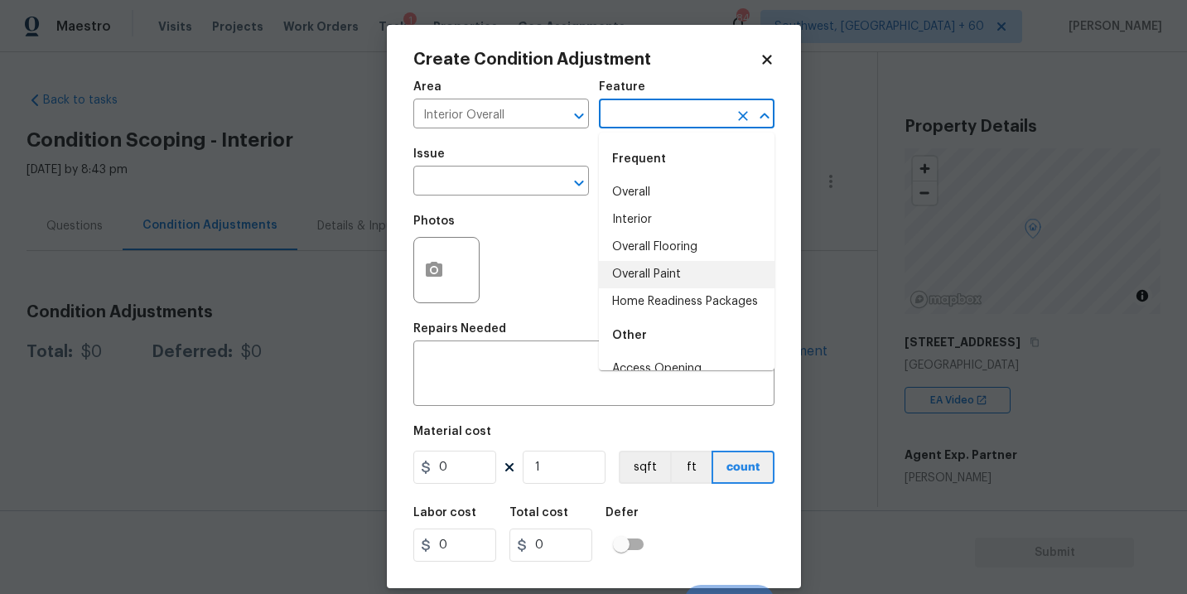
click at [679, 278] on li "Overall Paint" at bounding box center [687, 274] width 176 height 27
type input "Overall Paint"
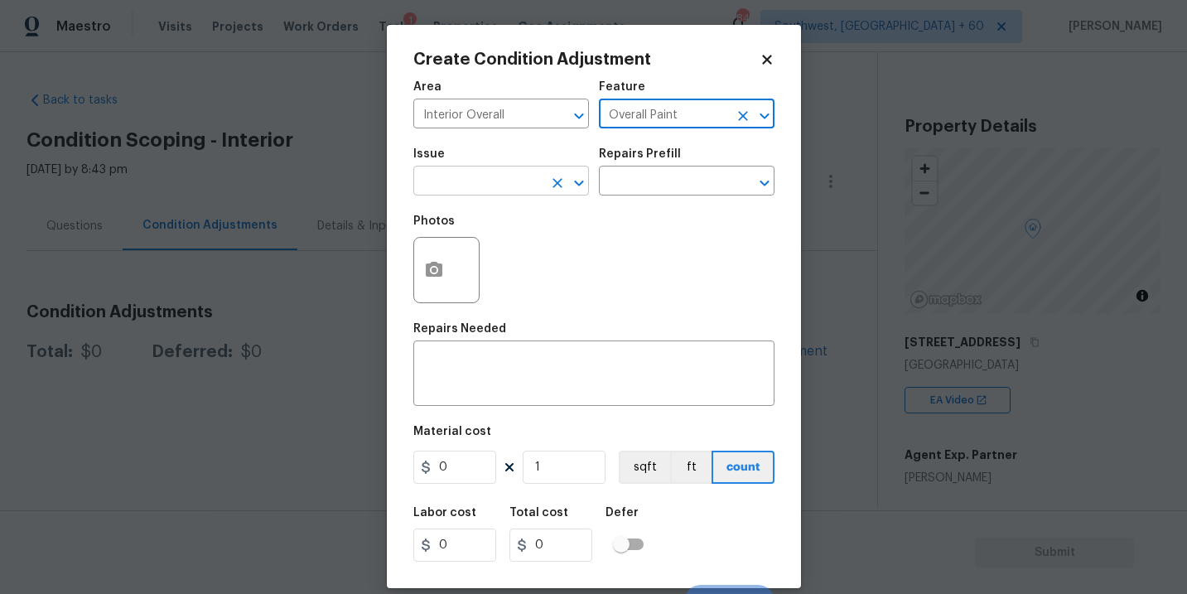
click at [470, 187] on input "text" at bounding box center [477, 183] width 129 height 26
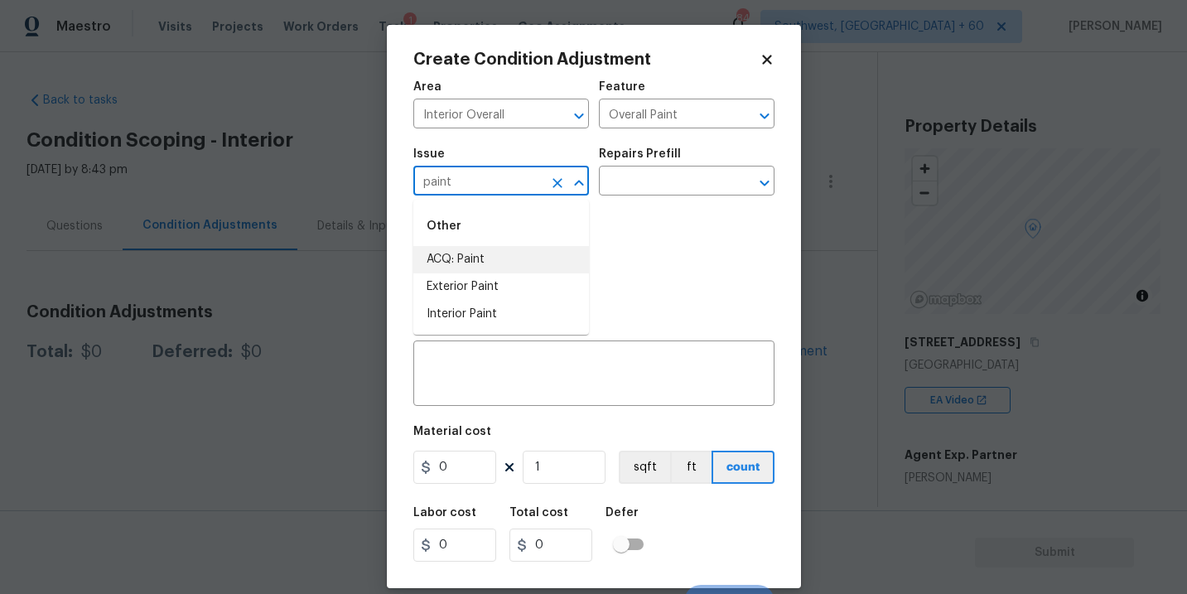
click at [466, 255] on li "ACQ: Paint" at bounding box center [501, 259] width 176 height 27
type input "ACQ: Paint"
click at [643, 191] on input "text" at bounding box center [663, 183] width 129 height 26
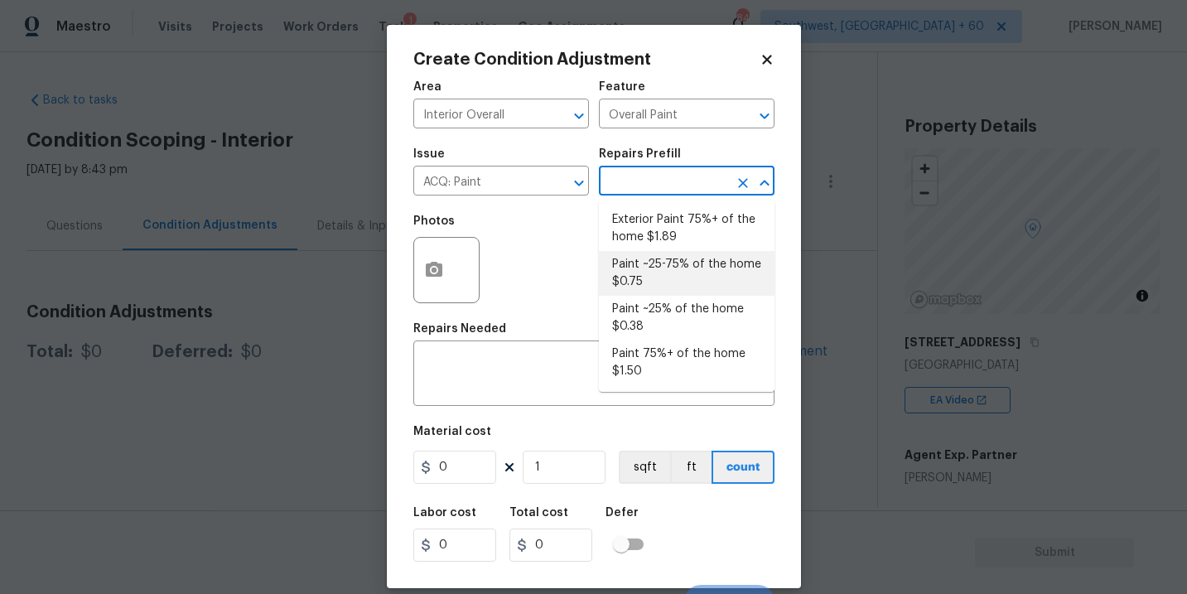
click at [679, 312] on li "Paint ~25% of the home $0.38" at bounding box center [687, 318] width 176 height 45
type input "Acquisition"
type textarea "Acquisition Scope: ~25% of the home needs interior paint"
type input "0.38"
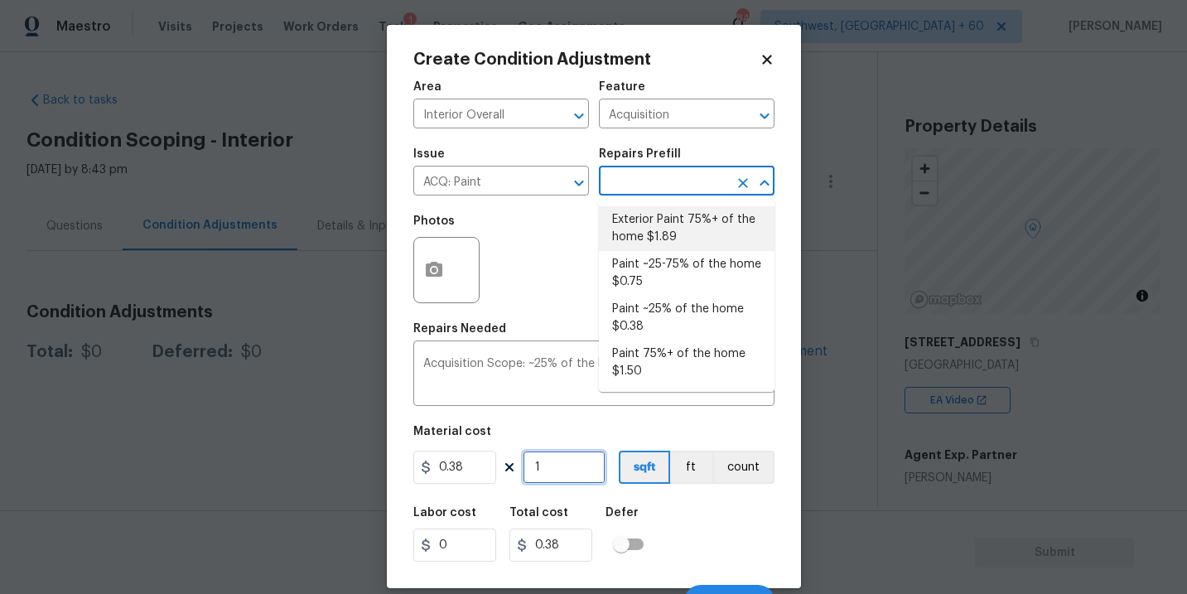
click at [561, 484] on input "1" at bounding box center [564, 467] width 83 height 33
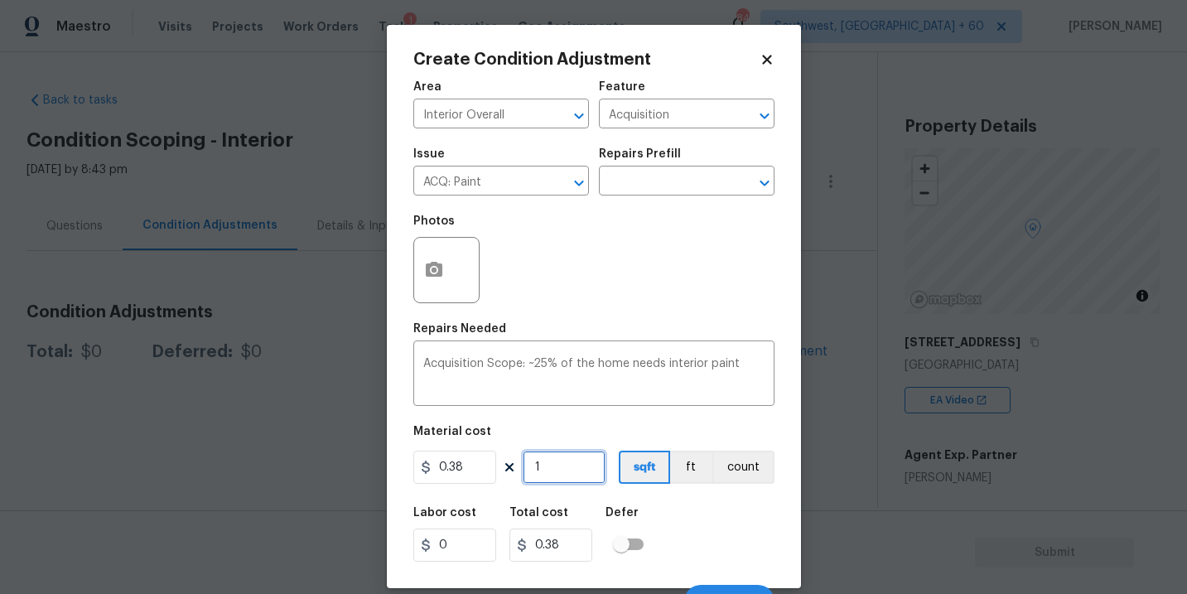
type input "0"
type input "2"
type input "0.76"
type input "24"
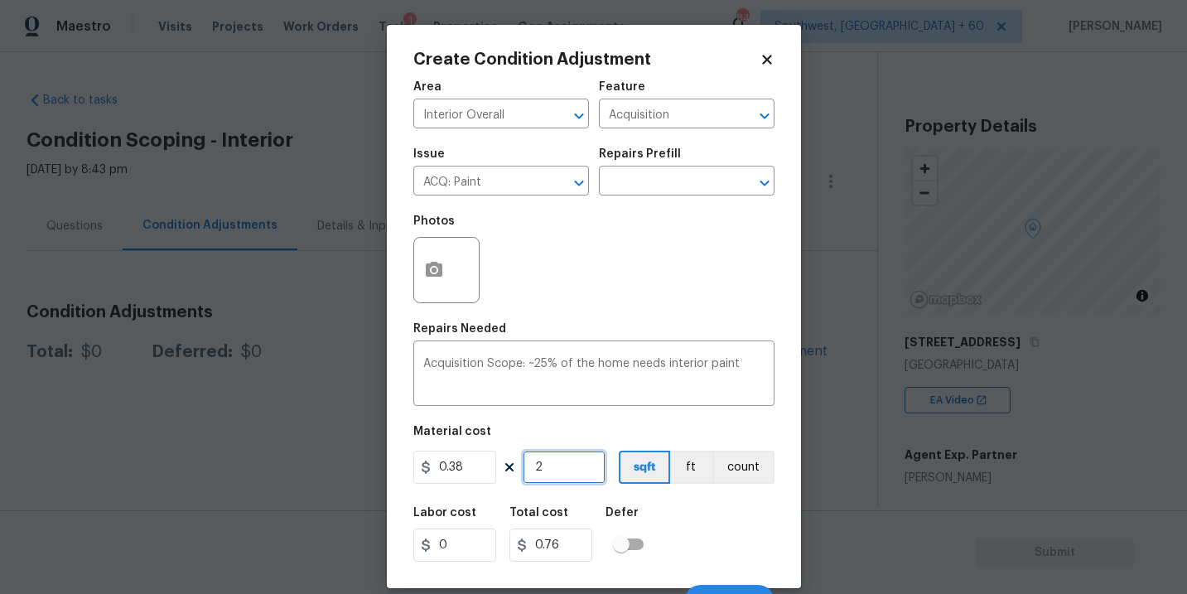
type input "9.12"
type input "246"
type input "93.48"
type input "2460"
type input "934.8"
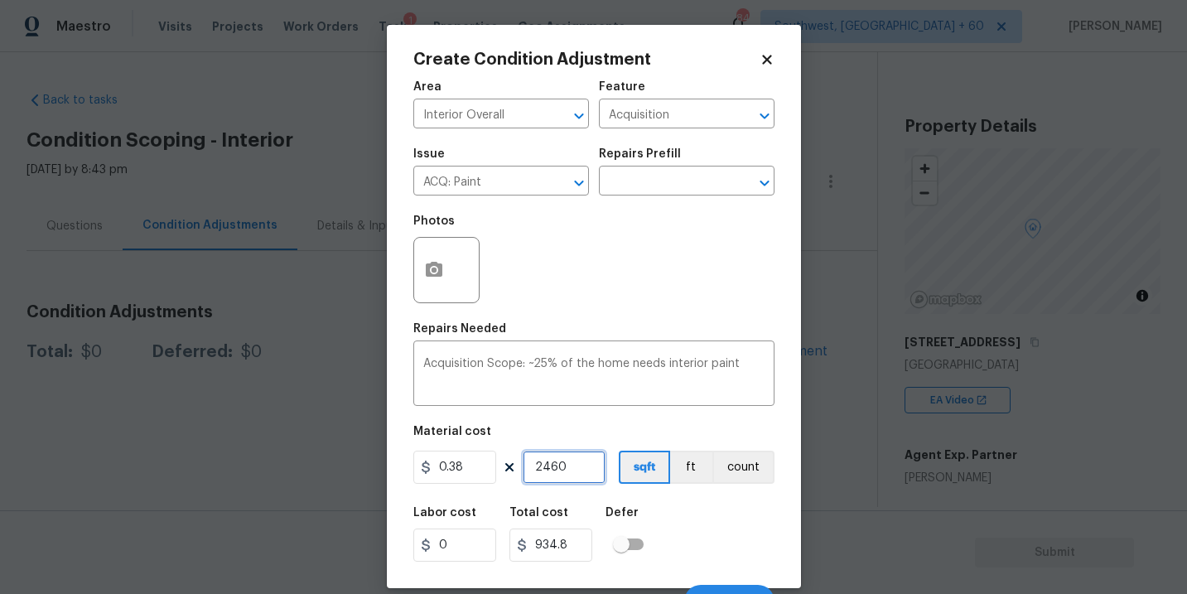
type input "2460"
click at [683, 554] on div "Labor cost 0 Total cost 934.8 Defer" at bounding box center [593, 534] width 361 height 75
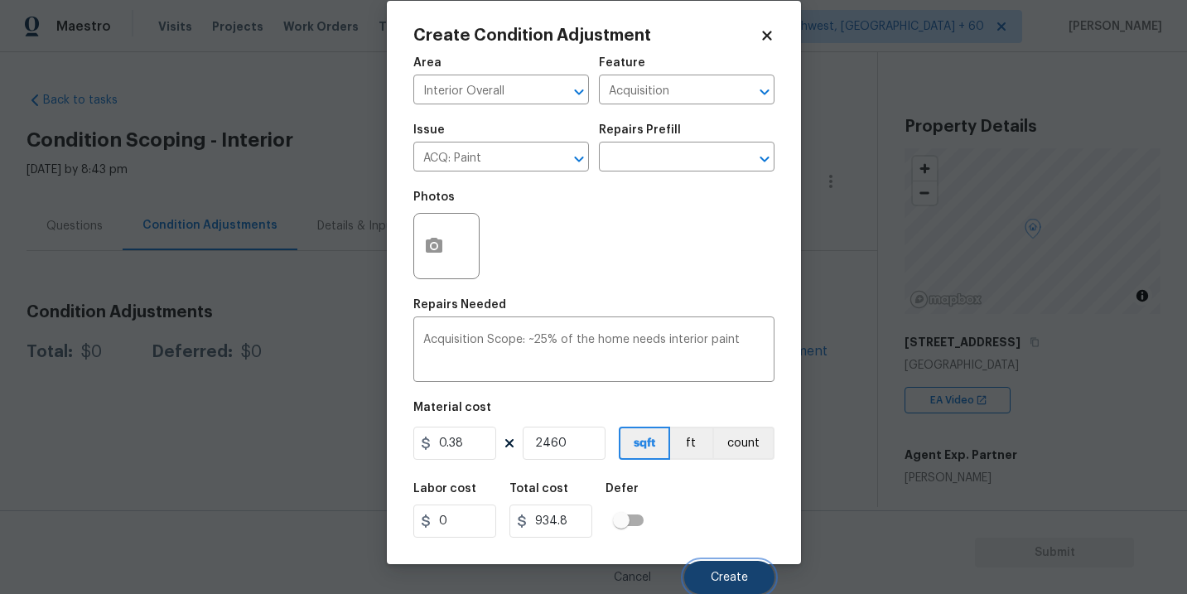
click at [698, 563] on button "Create" at bounding box center [729, 577] width 90 height 33
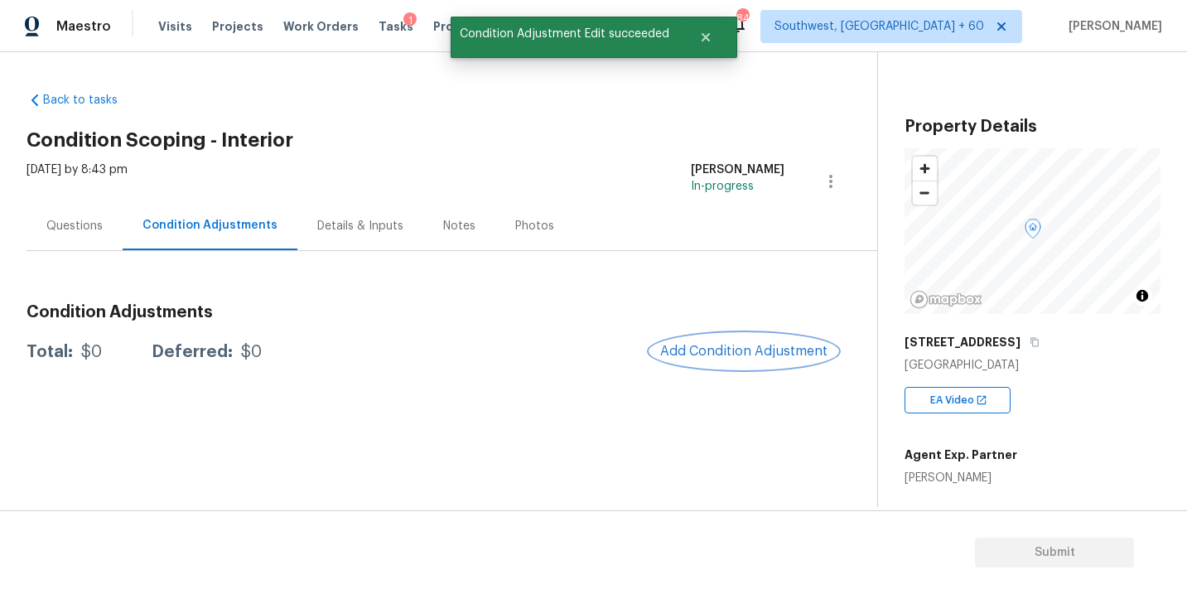
scroll to position [0, 0]
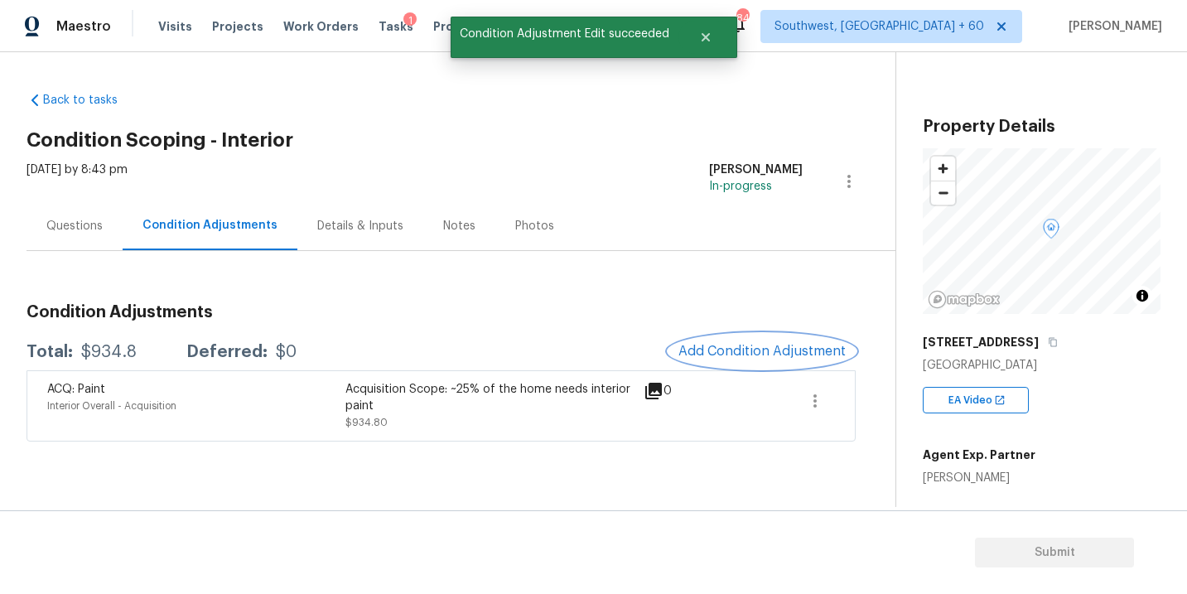
click at [760, 363] on button "Add Condition Adjustment" at bounding box center [762, 351] width 187 height 35
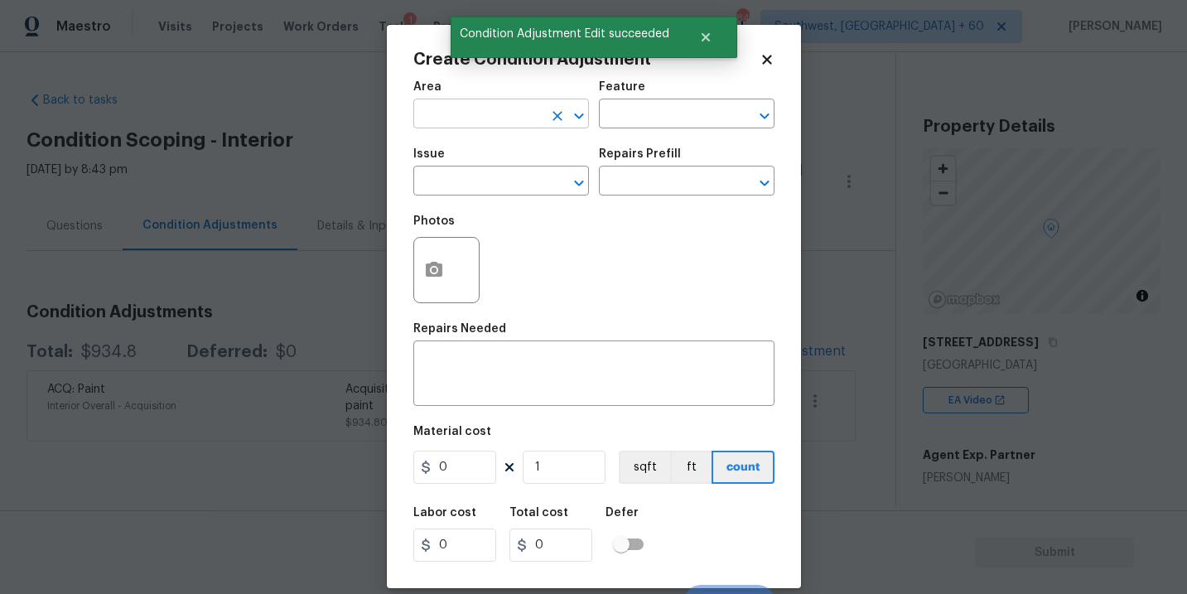
click at [494, 115] on input "text" at bounding box center [477, 116] width 129 height 26
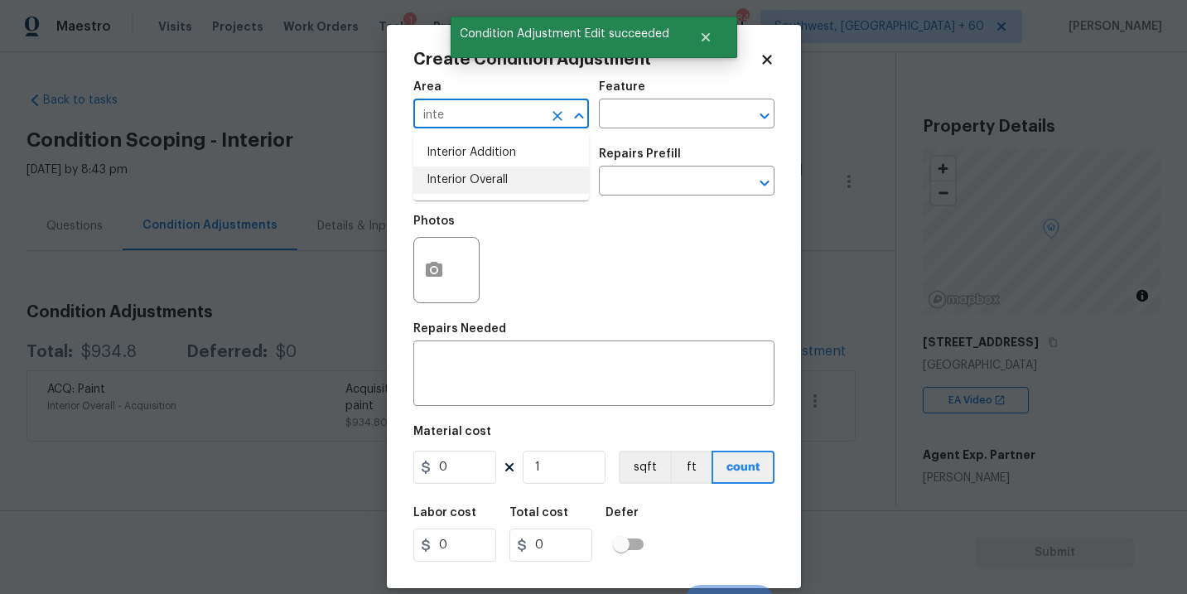
click at [503, 176] on li "Interior Overall" at bounding box center [501, 180] width 176 height 27
type input "Interior Overall"
click at [618, 134] on div "Area Interior Overall ​ Feature ​" at bounding box center [593, 104] width 361 height 67
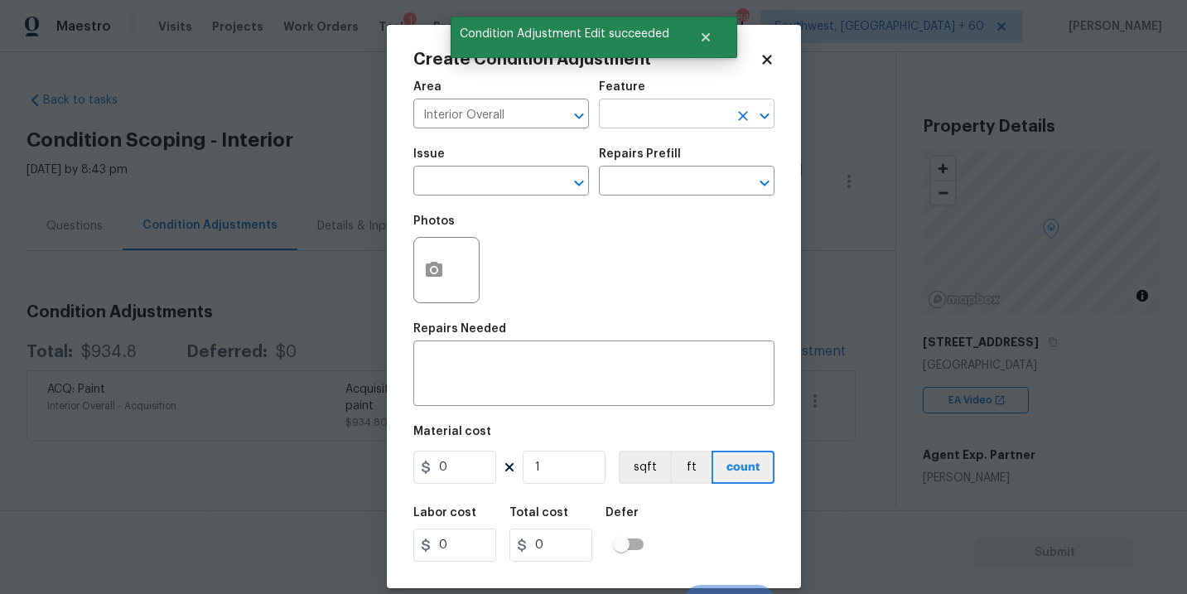
click at [664, 122] on input "text" at bounding box center [663, 116] width 129 height 26
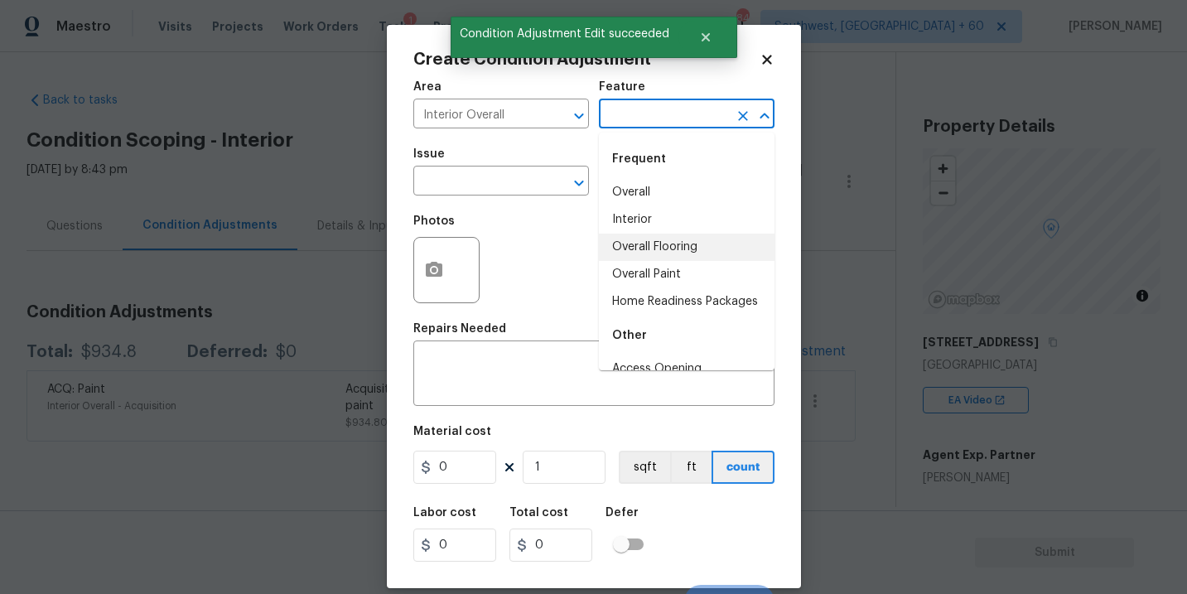
click at [684, 237] on li "Overall Flooring" at bounding box center [687, 247] width 176 height 27
type input "Overall Flooring"
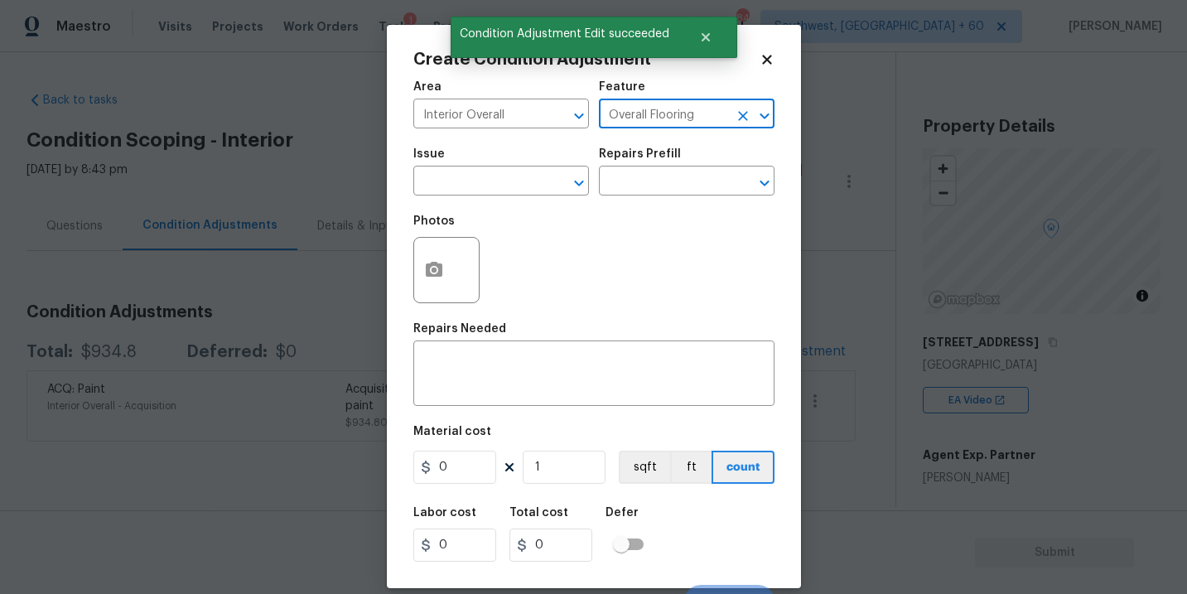
click at [486, 198] on span "Issue ​" at bounding box center [501, 171] width 176 height 67
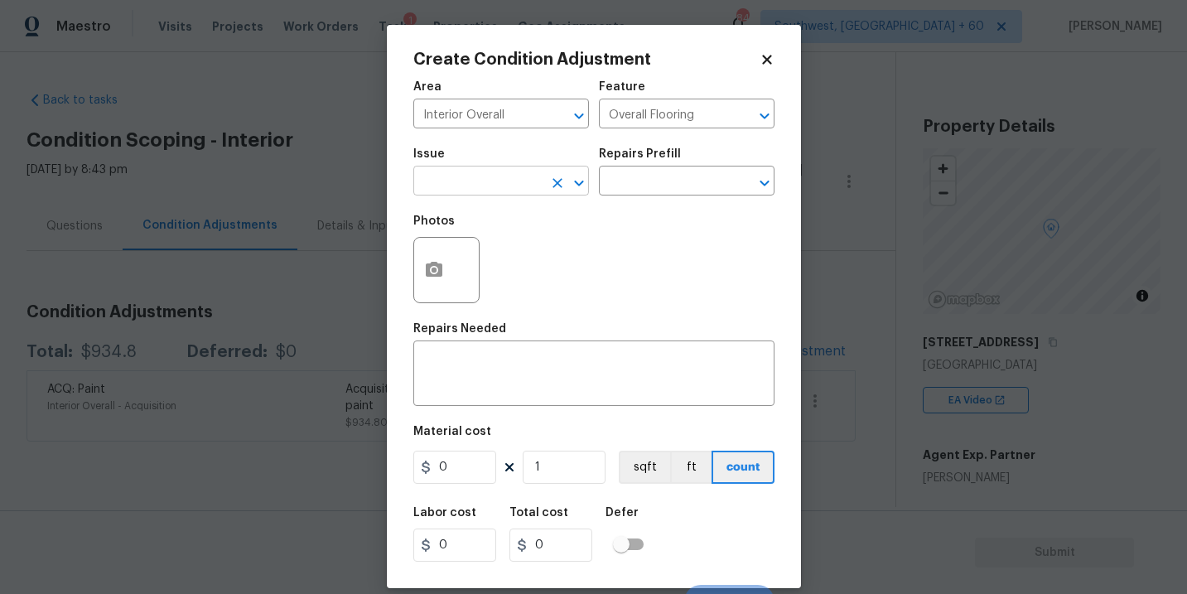
click at [493, 189] on input "text" at bounding box center [477, 183] width 129 height 26
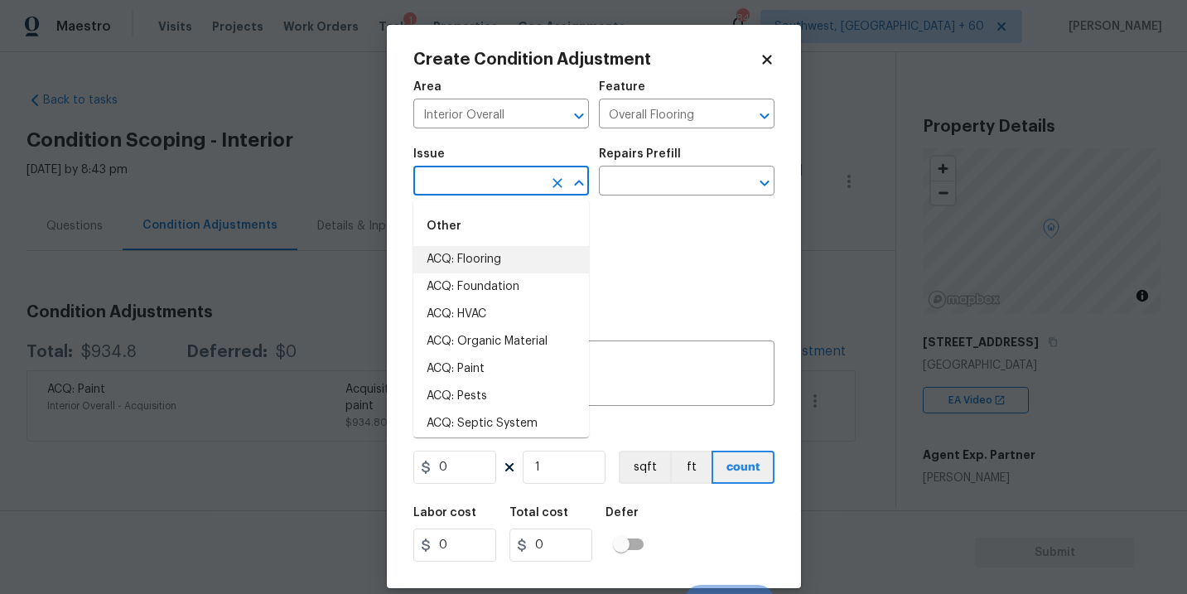
click at [499, 265] on li "ACQ: Flooring" at bounding box center [501, 259] width 176 height 27
type input "ACQ: Flooring"
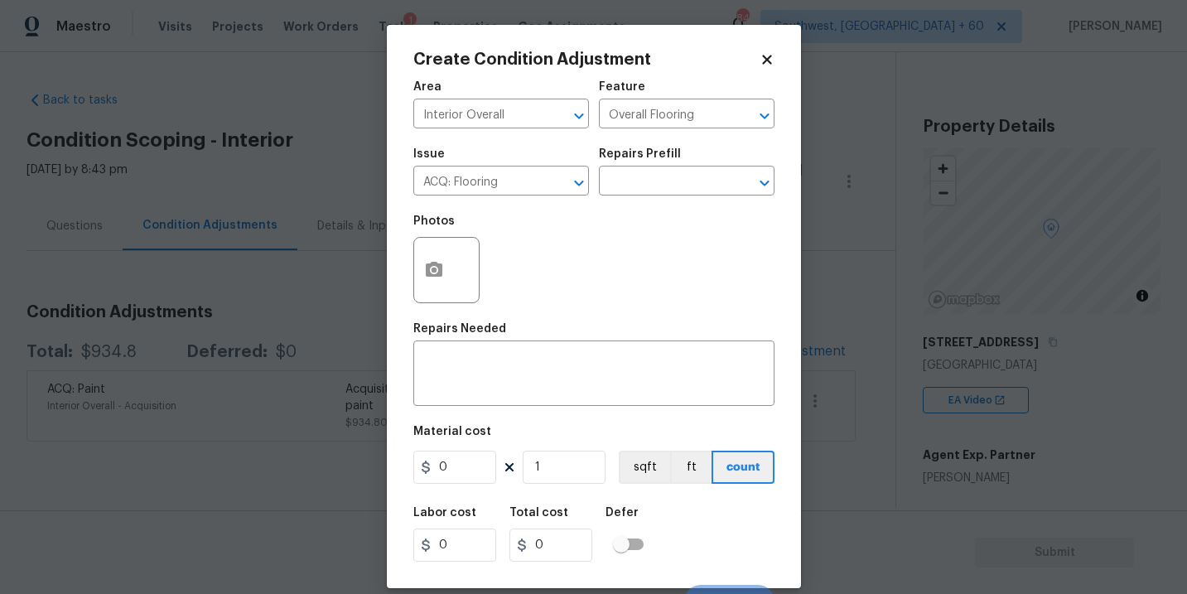
click at [631, 204] on div "Issue ACQ: Flooring ​ Repairs Prefill ​" at bounding box center [593, 171] width 361 height 67
click at [674, 193] on input "text" at bounding box center [663, 183] width 129 height 26
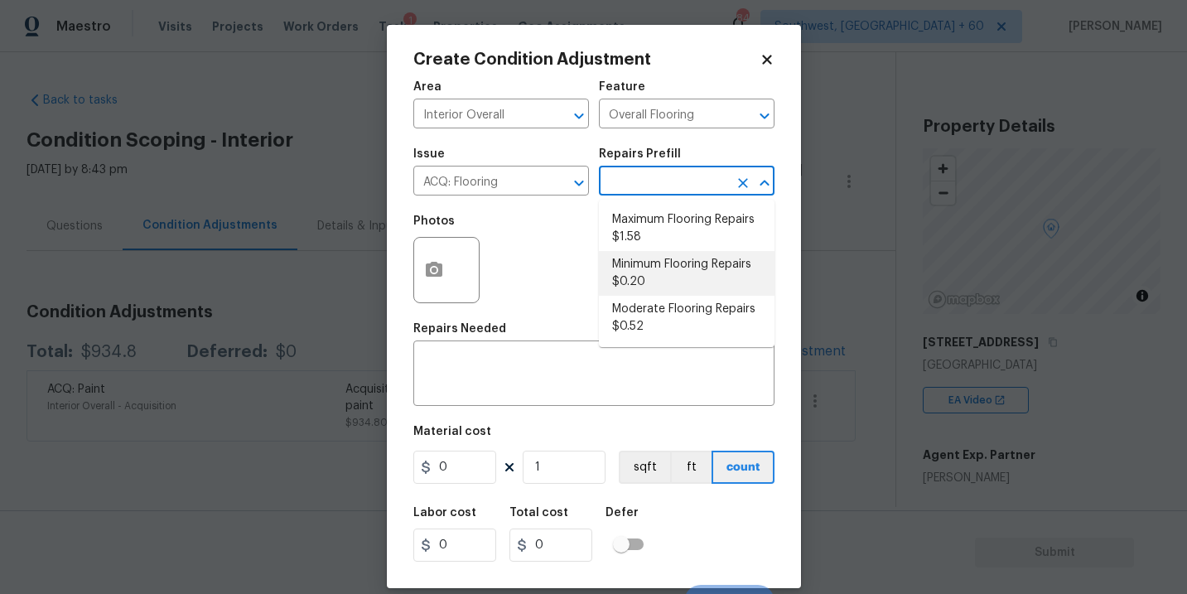
click at [679, 256] on li "Minimum Flooring Repairs $0.20" at bounding box center [687, 273] width 176 height 45
type input "Acquisition"
type textarea "Acquisition Scope: Minimum flooring repairs"
type input "0.2"
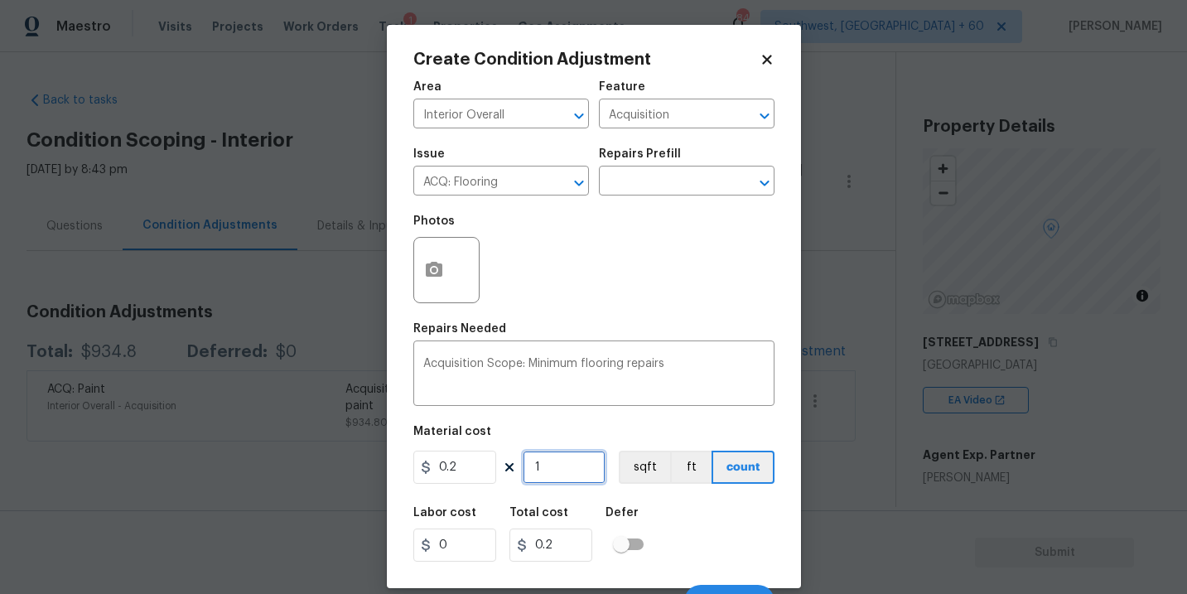
click at [579, 472] on input "1" at bounding box center [564, 467] width 83 height 33
type input "0"
type input "2"
type input "0.4"
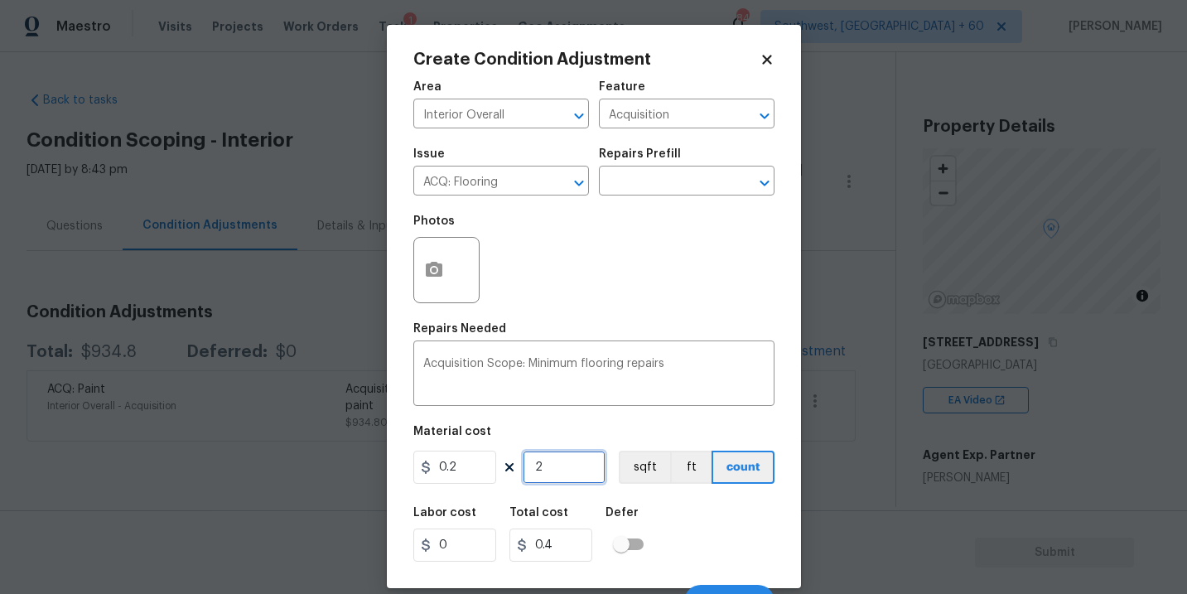
type input "24"
type input "4.8"
type input "246"
type input "49.2"
type input "2460"
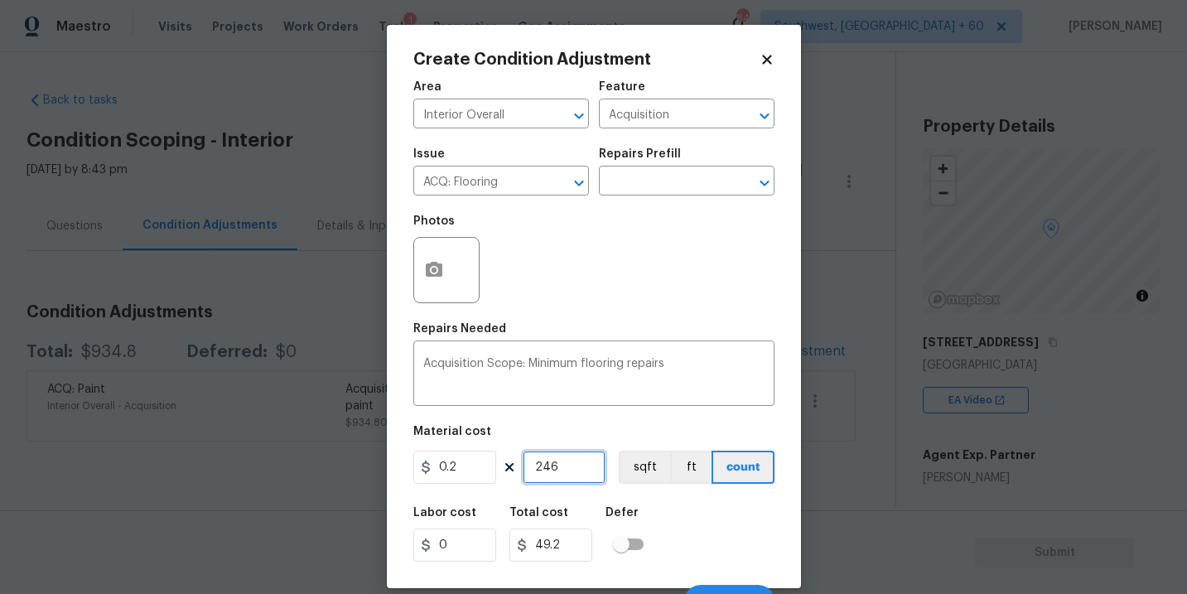
type input "492"
type input "2460"
click at [641, 477] on button "sqft" at bounding box center [644, 467] width 51 height 33
click at [684, 520] on div "Labor cost 0 Total cost 492 Defer" at bounding box center [593, 534] width 361 height 75
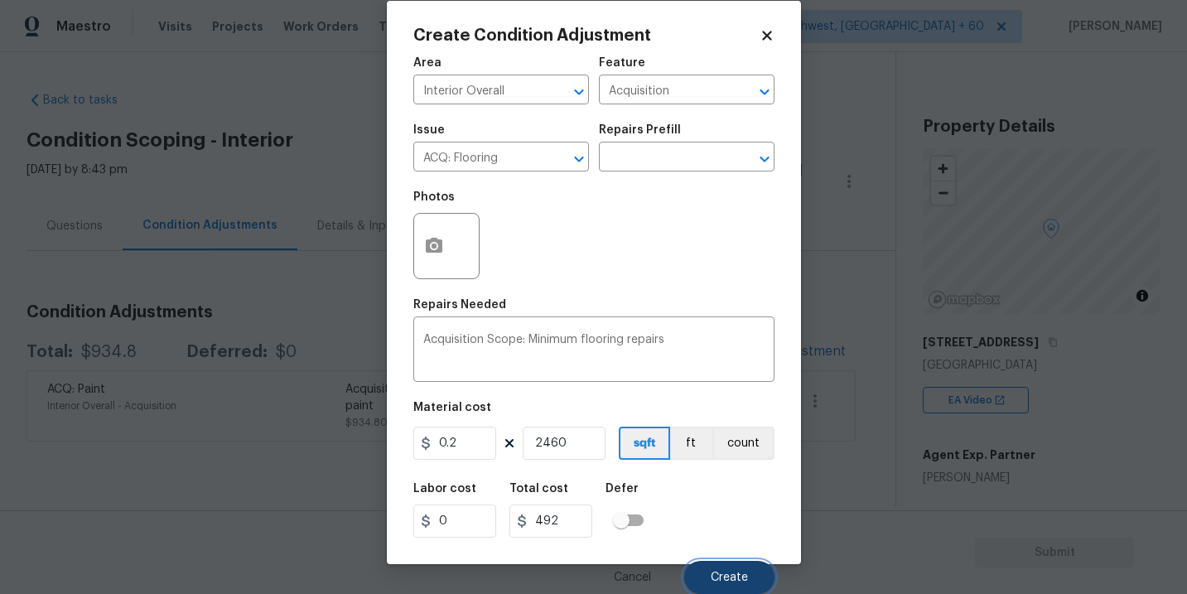
click at [722, 578] on span "Create" at bounding box center [729, 578] width 37 height 12
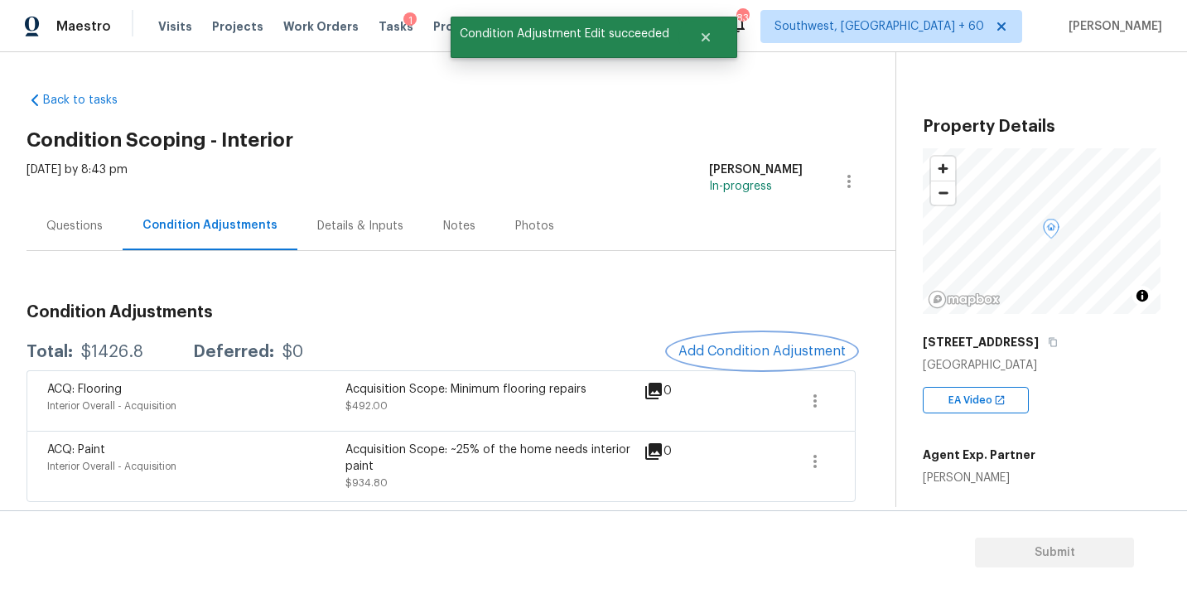
scroll to position [0, 0]
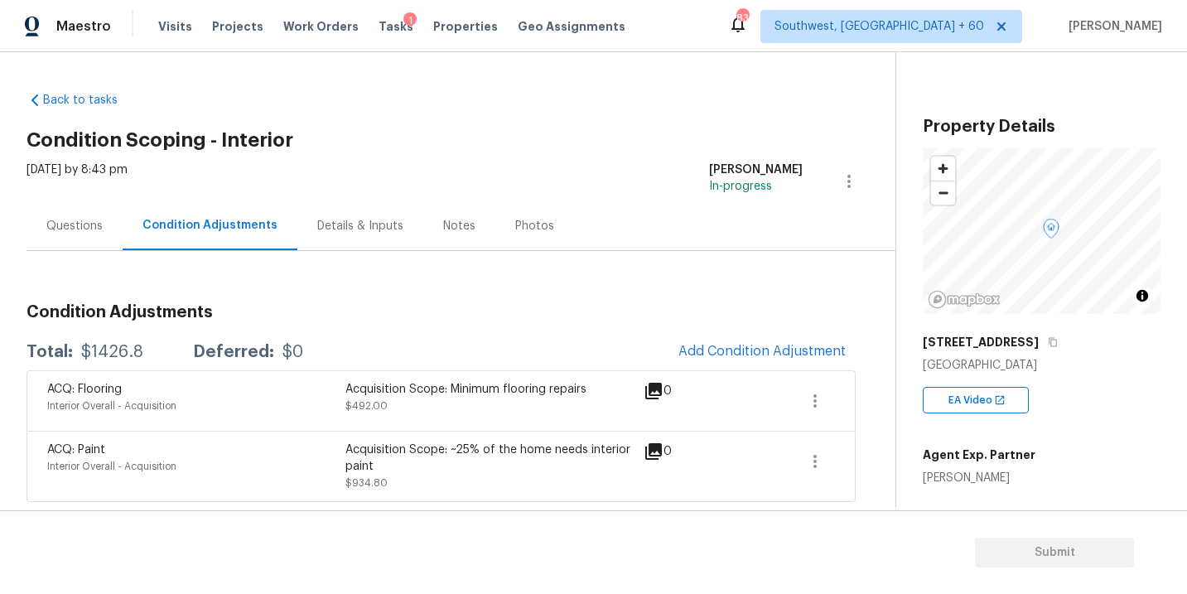
click at [71, 232] on div "Questions" at bounding box center [74, 226] width 56 height 17
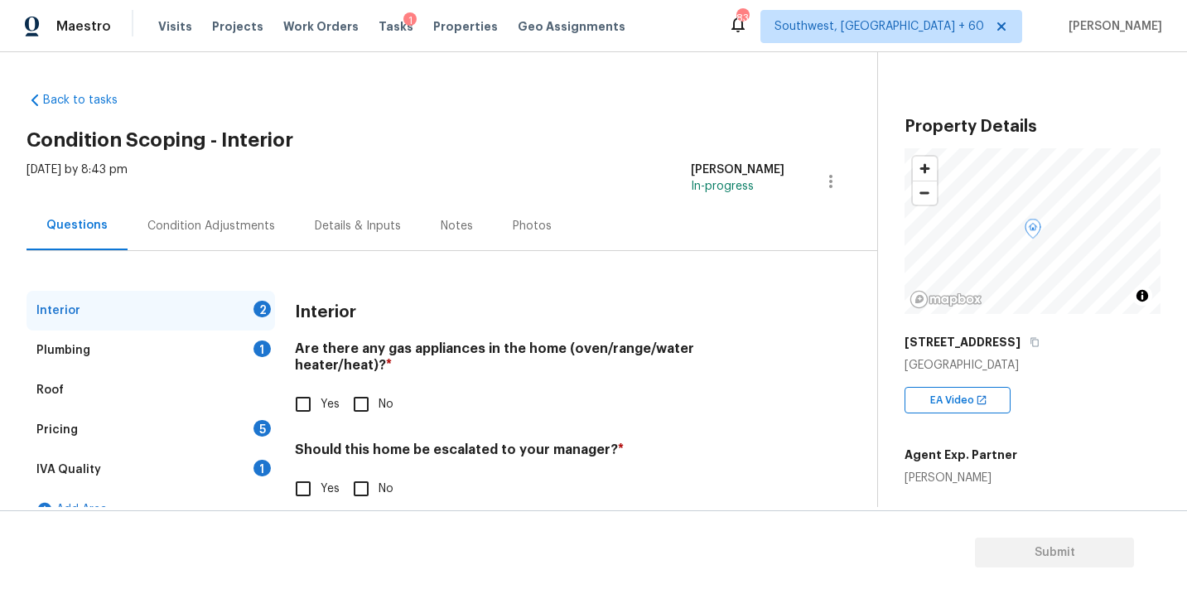
click at [297, 413] on div "Interior Are there any gas appliances in the home (oven/range/water heater/heat…" at bounding box center [540, 408] width 490 height 235
click at [309, 394] on input "Yes" at bounding box center [303, 404] width 35 height 35
checkbox input "true"
click at [365, 478] on input "No" at bounding box center [361, 490] width 35 height 35
checkbox input "true"
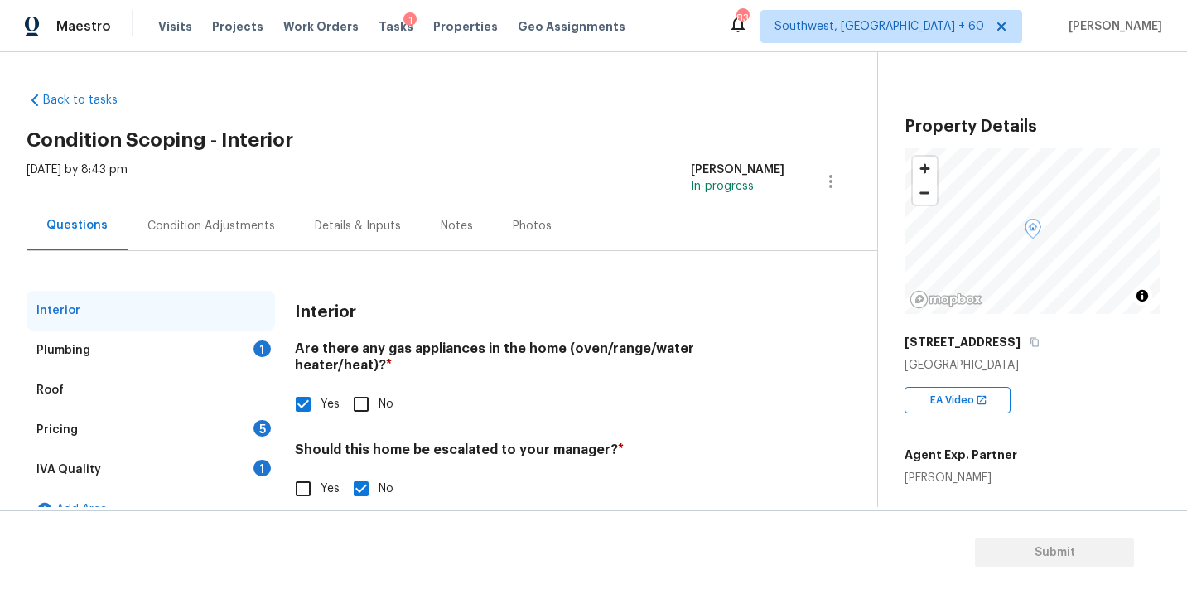
click at [220, 340] on div "Plumbing 1" at bounding box center [151, 351] width 249 height 40
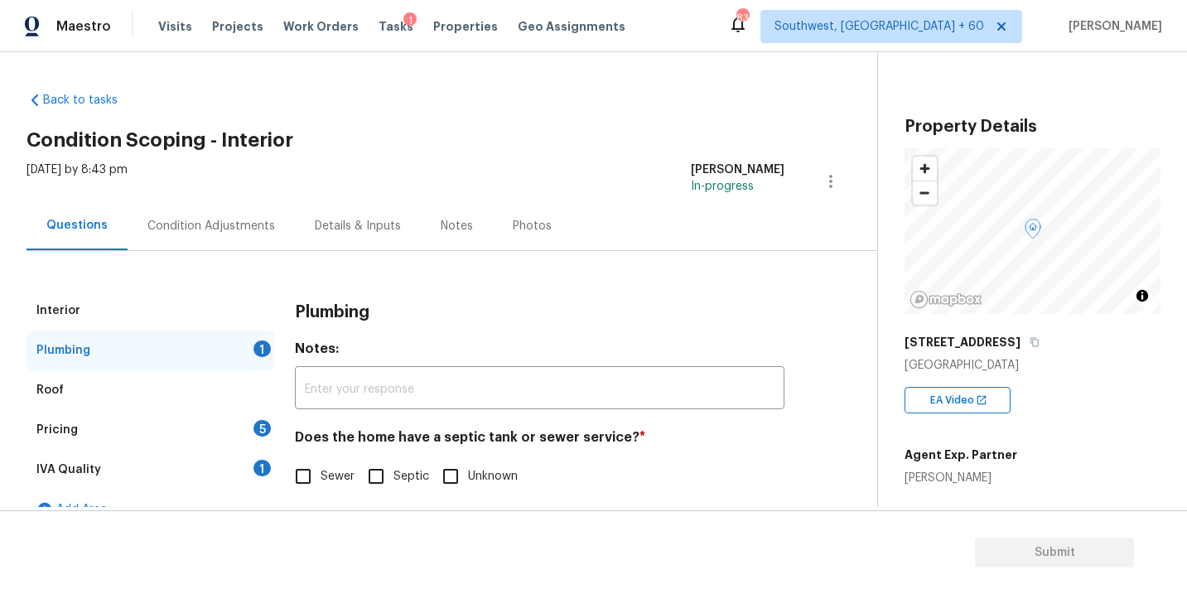
click at [330, 477] on span "Sewer" at bounding box center [338, 476] width 34 height 17
click at [321, 477] on input "Sewer" at bounding box center [303, 476] width 35 height 35
checkbox input "true"
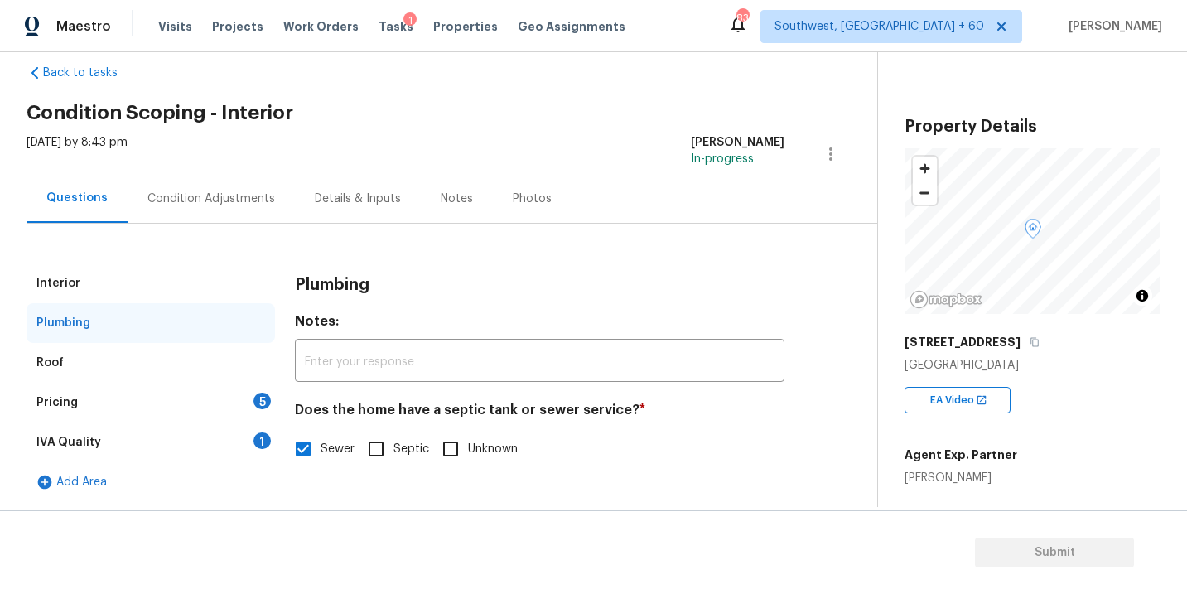
click at [209, 405] on div "Pricing 5" at bounding box center [151, 403] width 249 height 40
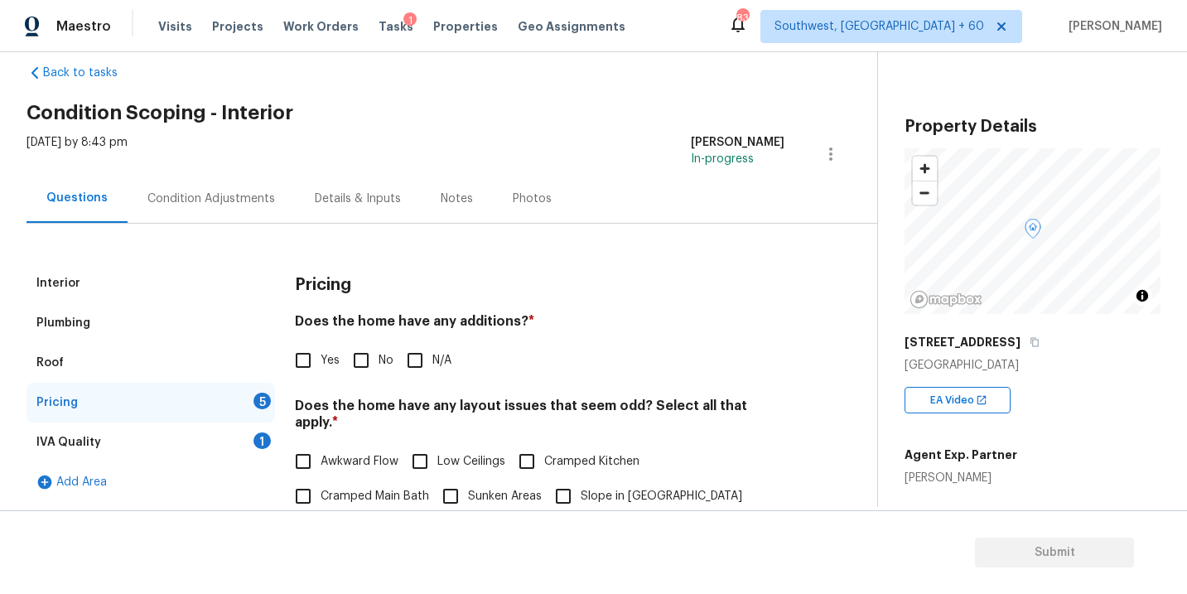
click at [442, 370] on label "N/A" at bounding box center [425, 360] width 54 height 35
click at [432, 370] on input "N/A" at bounding box center [415, 360] width 35 height 35
checkbox input "true"
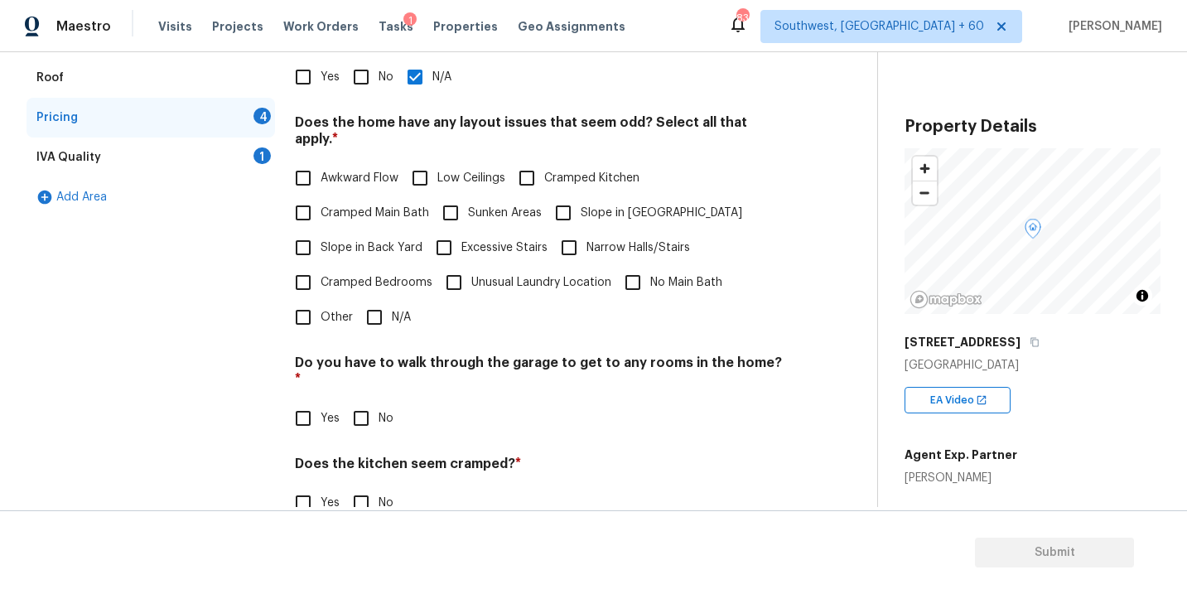
scroll to position [357, 0]
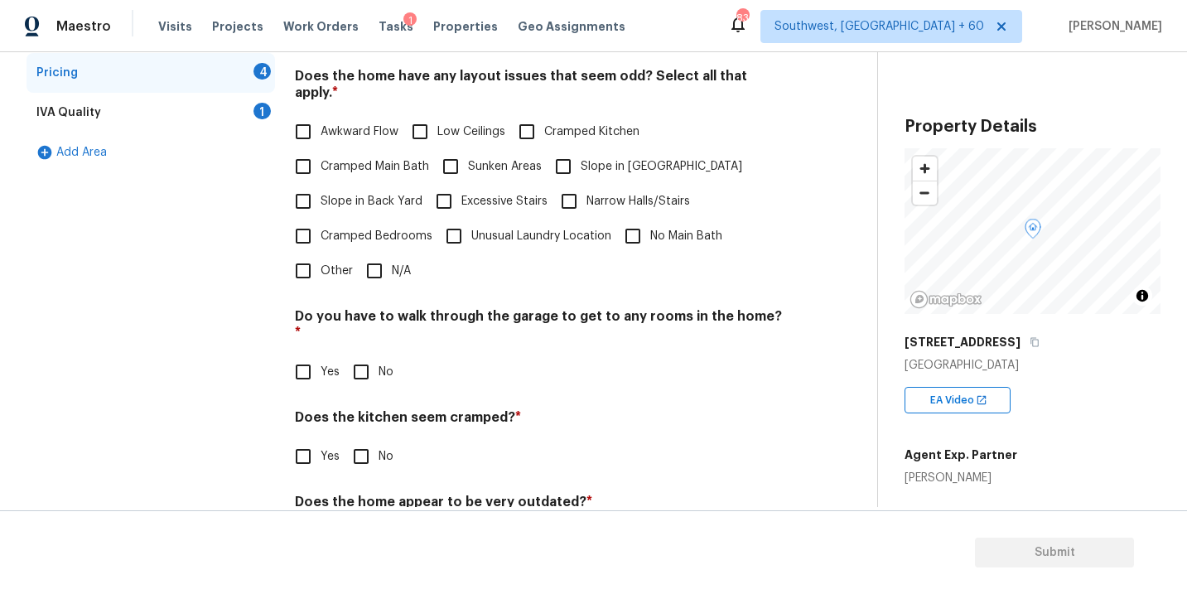
click at [378, 254] on input "N/A" at bounding box center [374, 271] width 35 height 35
checkbox input "true"
click at [372, 356] on input "No" at bounding box center [361, 373] width 35 height 35
checkbox input "true"
click at [368, 409] on div "Does the kitchen seem cramped? * Yes No" at bounding box center [540, 441] width 490 height 65
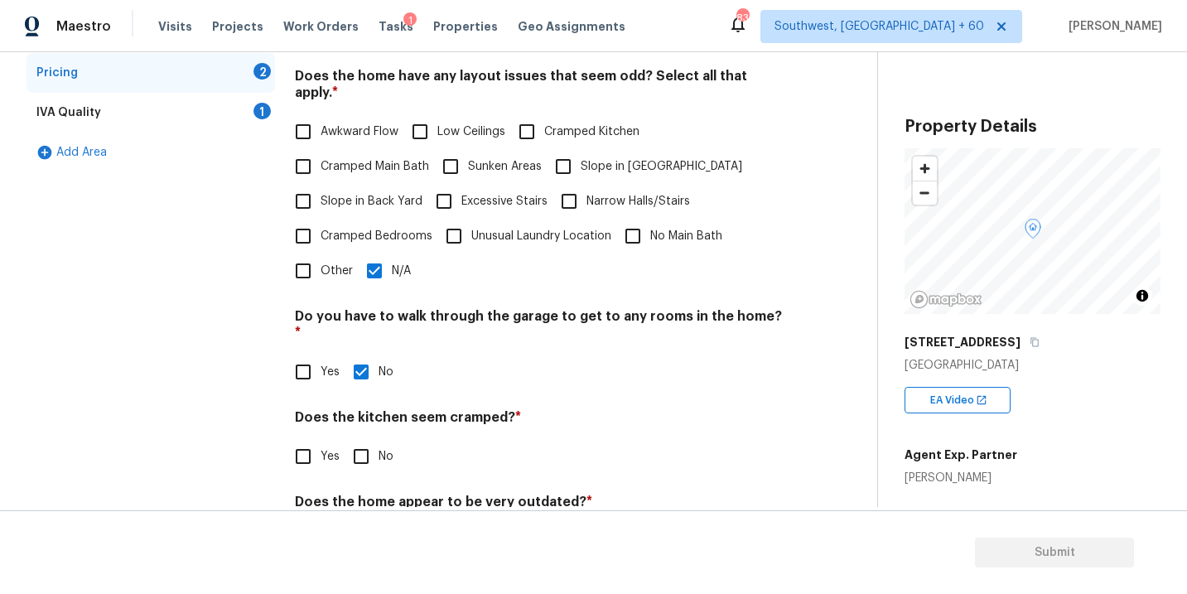
click at [368, 444] on div "Pricing Does the home have any additions? * Yes No N/A Does the home have any l…" at bounding box center [540, 256] width 490 height 645
click at [376, 439] on input "No" at bounding box center [361, 456] width 35 height 35
checkbox input "true"
click at [369, 524] on input "No" at bounding box center [361, 541] width 35 height 35
checkbox input "true"
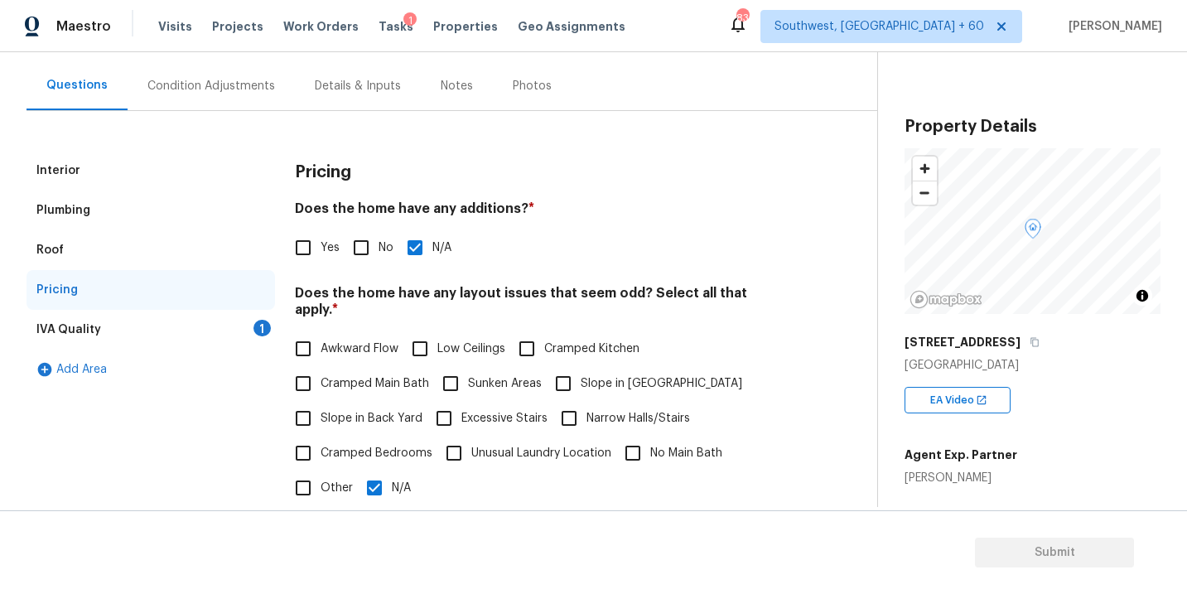
click at [223, 326] on div "IVA Quality 1" at bounding box center [151, 330] width 249 height 40
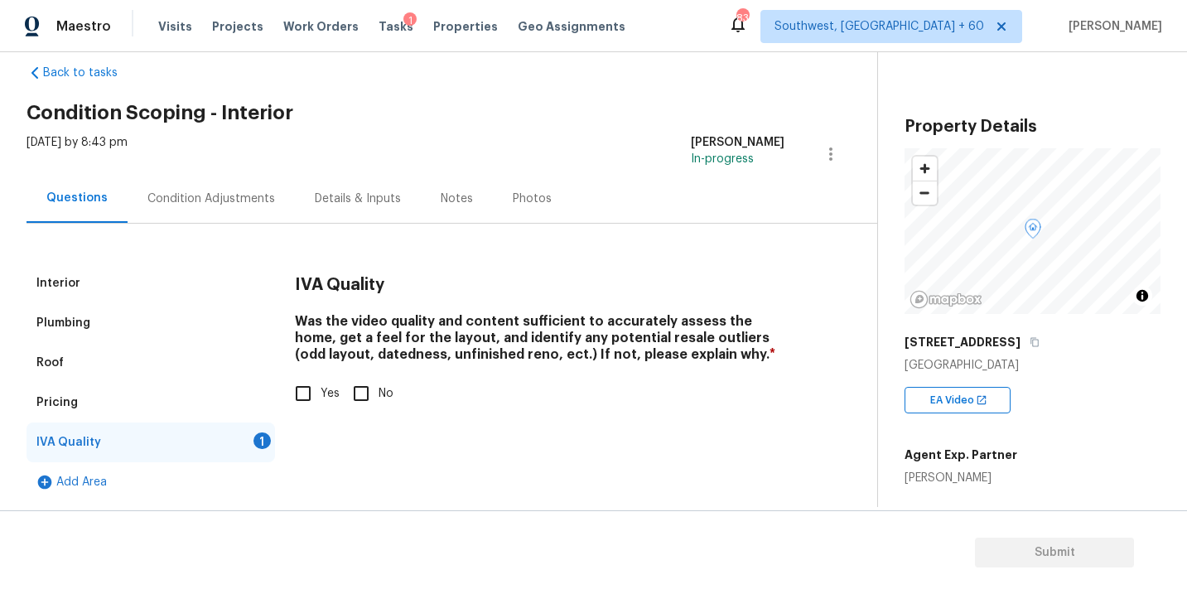
click at [325, 394] on span "Yes" at bounding box center [330, 393] width 19 height 17
click at [321, 394] on input "Yes" at bounding box center [303, 393] width 35 height 35
checkbox input "true"
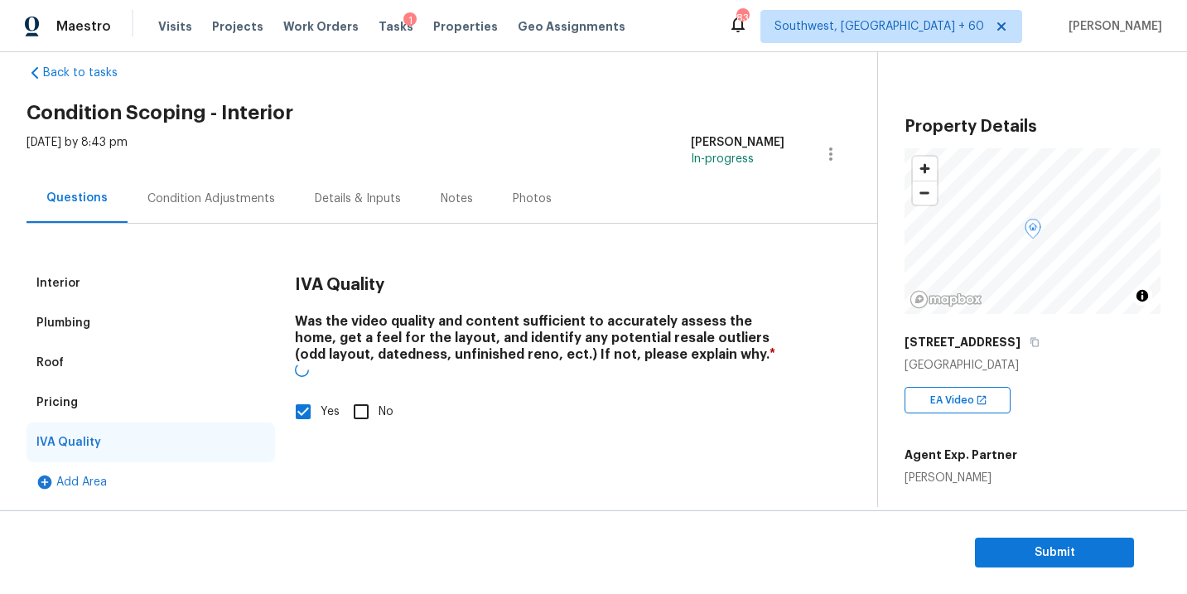
click at [214, 199] on div "Condition Adjustments" at bounding box center [211, 199] width 128 height 17
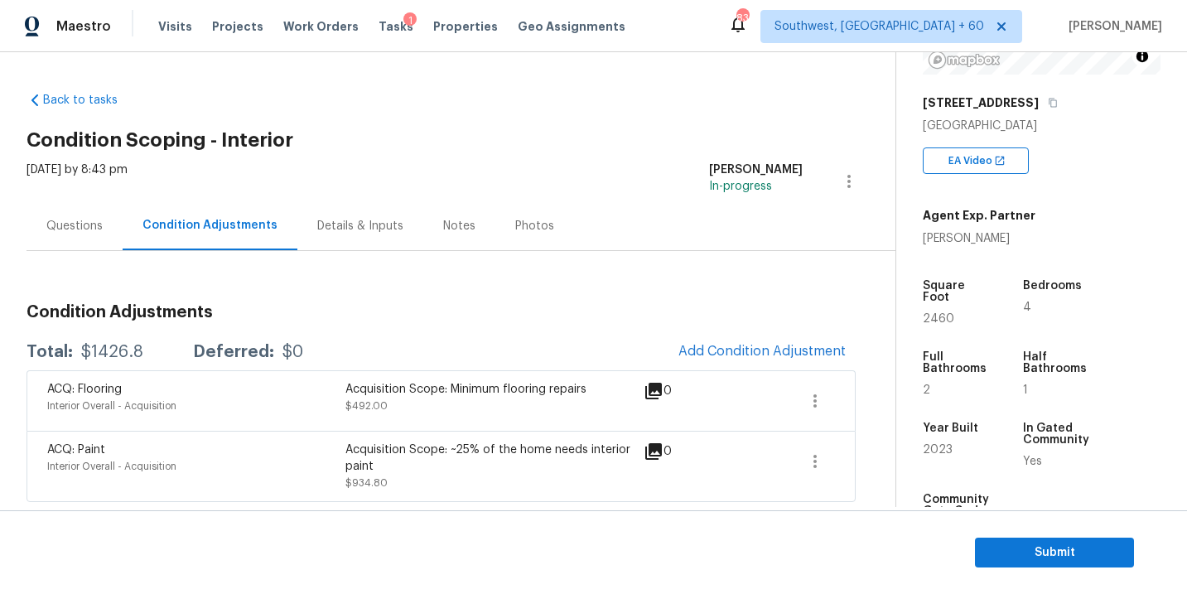
scroll to position [312, 0]
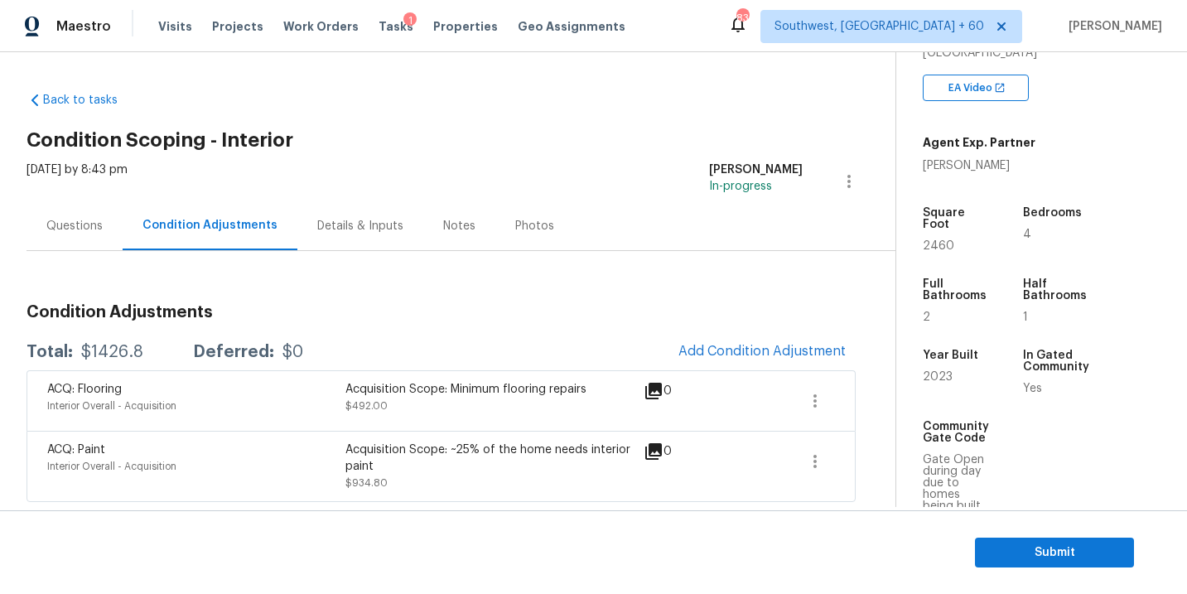
click at [640, 311] on h3 "Condition Adjustments" at bounding box center [441, 312] width 829 height 17
click at [80, 234] on div "Questions" at bounding box center [75, 225] width 96 height 49
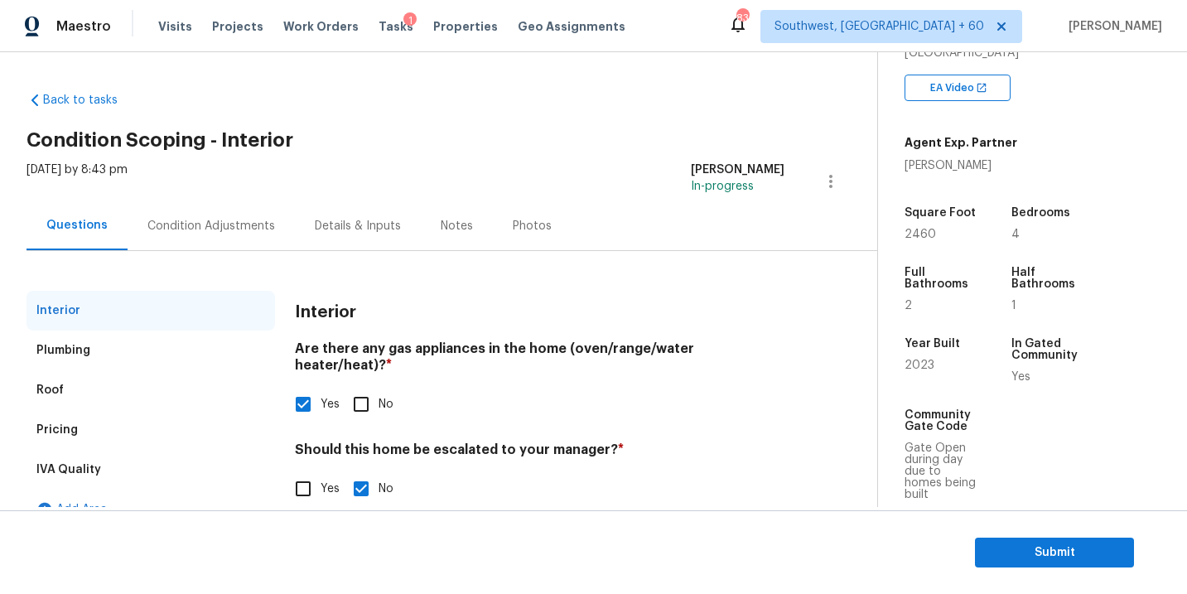
click at [219, 234] on div "Condition Adjustments" at bounding box center [211, 225] width 167 height 49
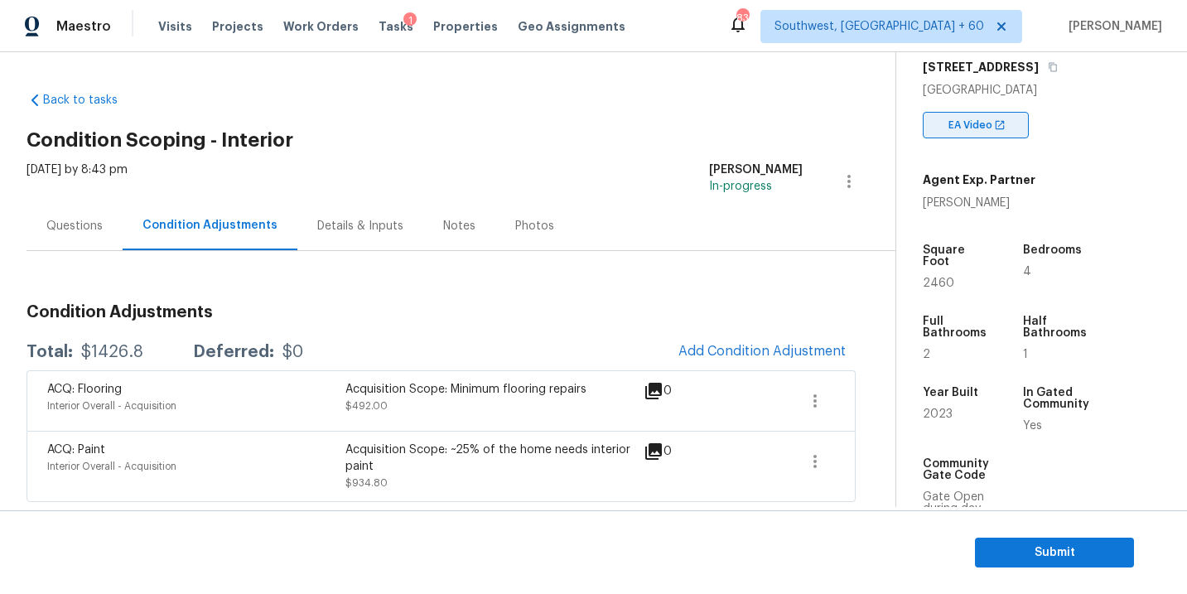
scroll to position [227, 0]
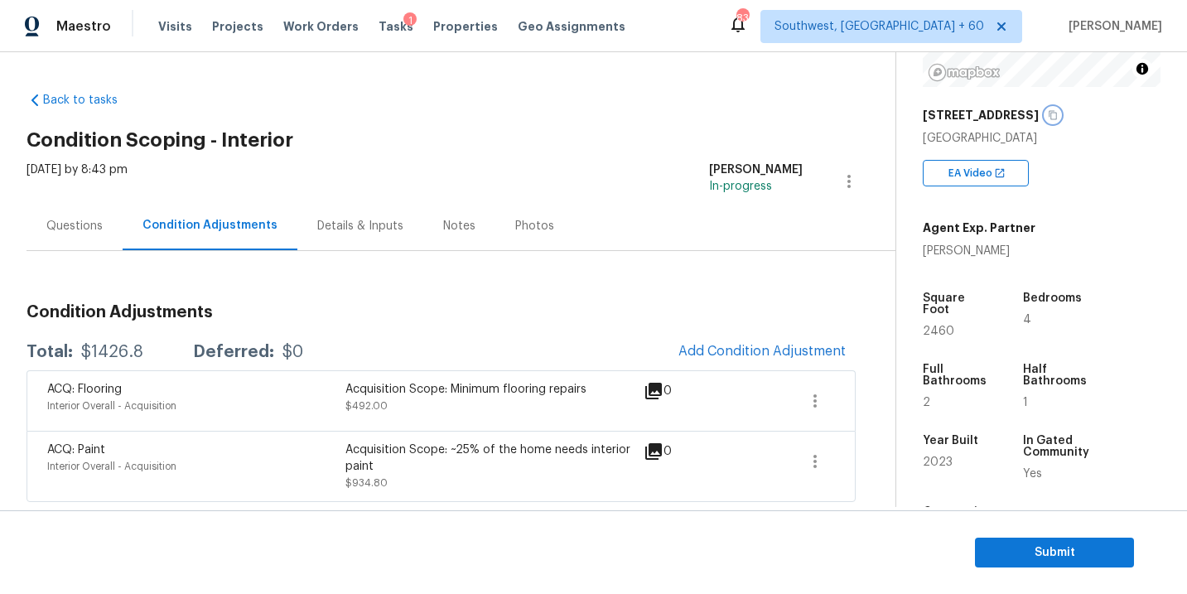
click at [1057, 119] on icon "button" at bounding box center [1053, 115] width 8 height 9
click at [409, 123] on div "Back to tasks Condition Scoping - Interior Tue, Aug 26 2025 by 8:43 pm Sakthive…" at bounding box center [461, 293] width 869 height 428
click at [105, 358] on div "$1426.8" at bounding box center [112, 352] width 62 height 17
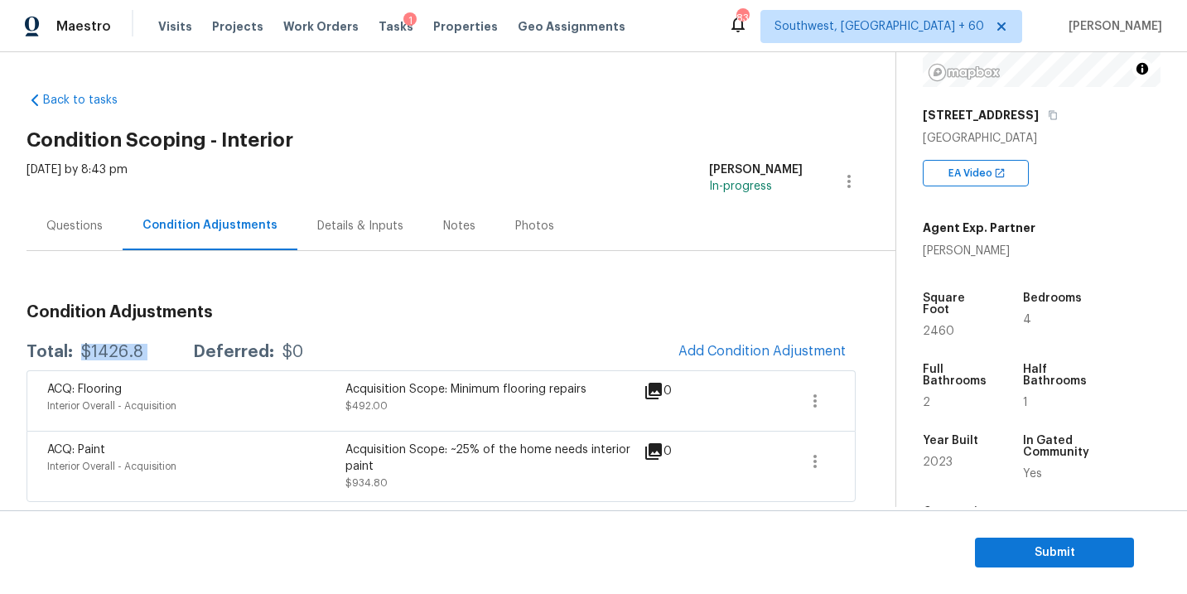
copy div "$1426.8"
click at [517, 302] on div "Condition Adjustments Total: $1426.8 Deferred: $0 Add Condition Adjustment ACQ:…" at bounding box center [441, 396] width 829 height 211
click at [573, 286] on div "Condition Adjustments Total: $1426.8 Deferred: $0 Add Condition Adjustment ACQ:…" at bounding box center [441, 376] width 829 height 251
click at [997, 543] on span "Submit" at bounding box center [1054, 553] width 133 height 21
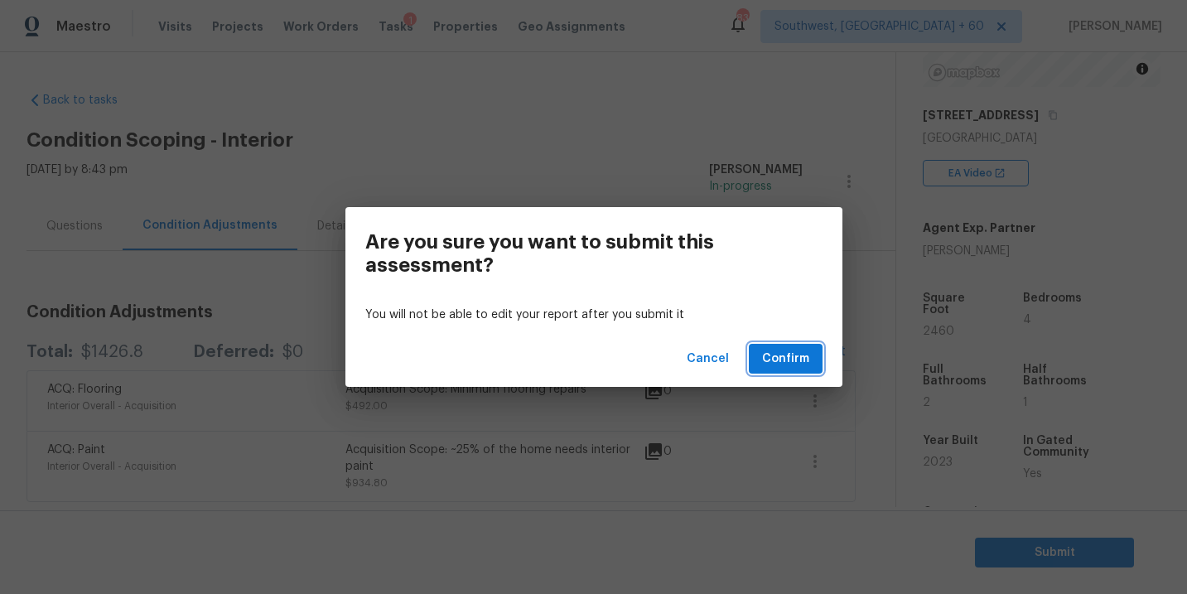
click at [795, 365] on span "Confirm" at bounding box center [785, 359] width 47 height 21
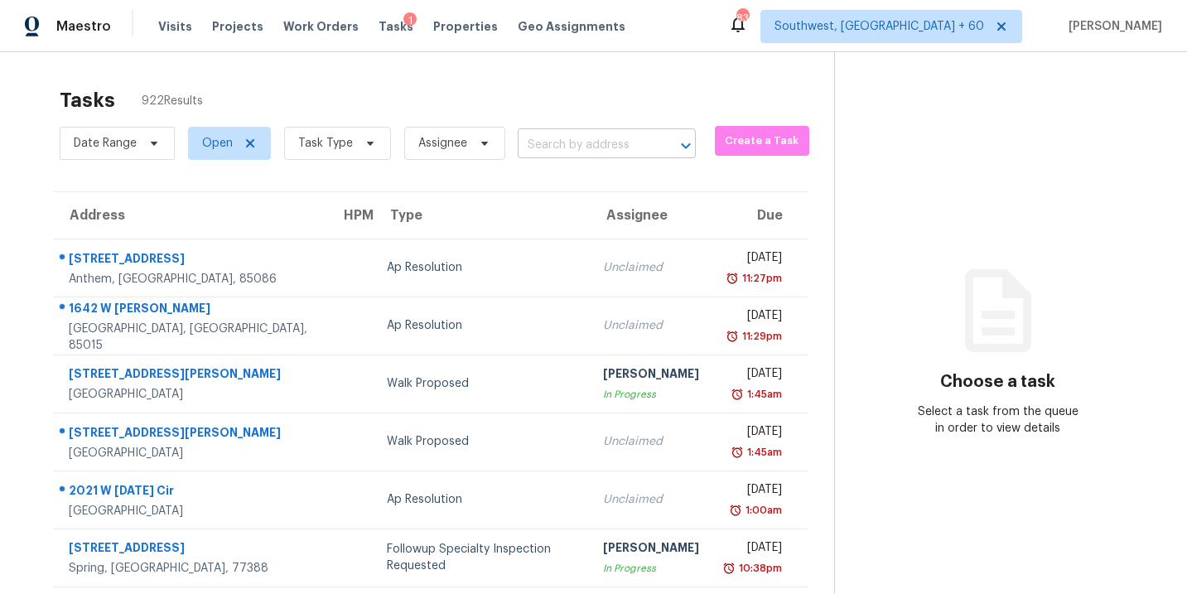
click at [590, 144] on input "text" at bounding box center [584, 146] width 132 height 26
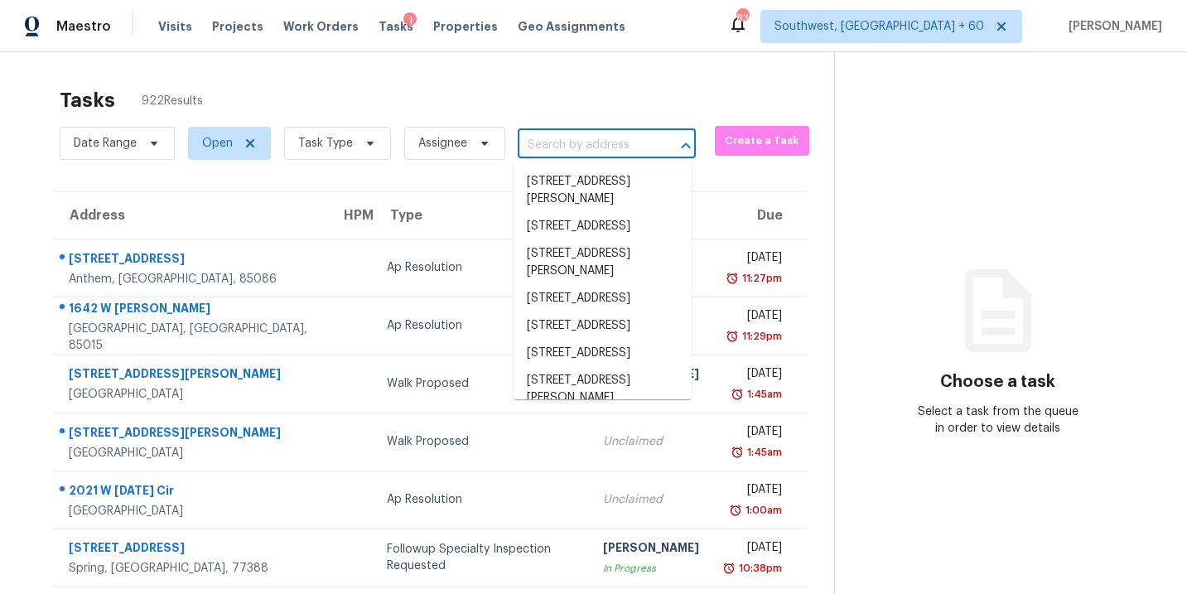
paste input "835 Moss Canyon Dr, Amherst, OH, 44001"
type input "835 Moss Canyon Dr, Amherst, OH, 44001"
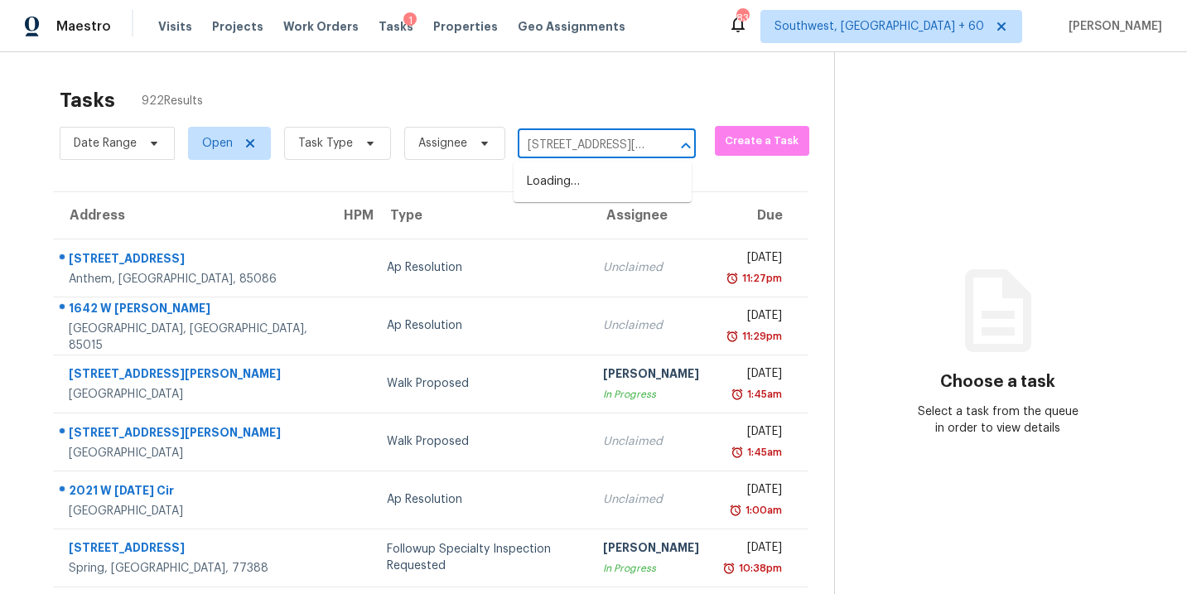
scroll to position [0, 107]
click at [605, 191] on li "[STREET_ADDRESS][PERSON_NAME]" at bounding box center [603, 190] width 178 height 45
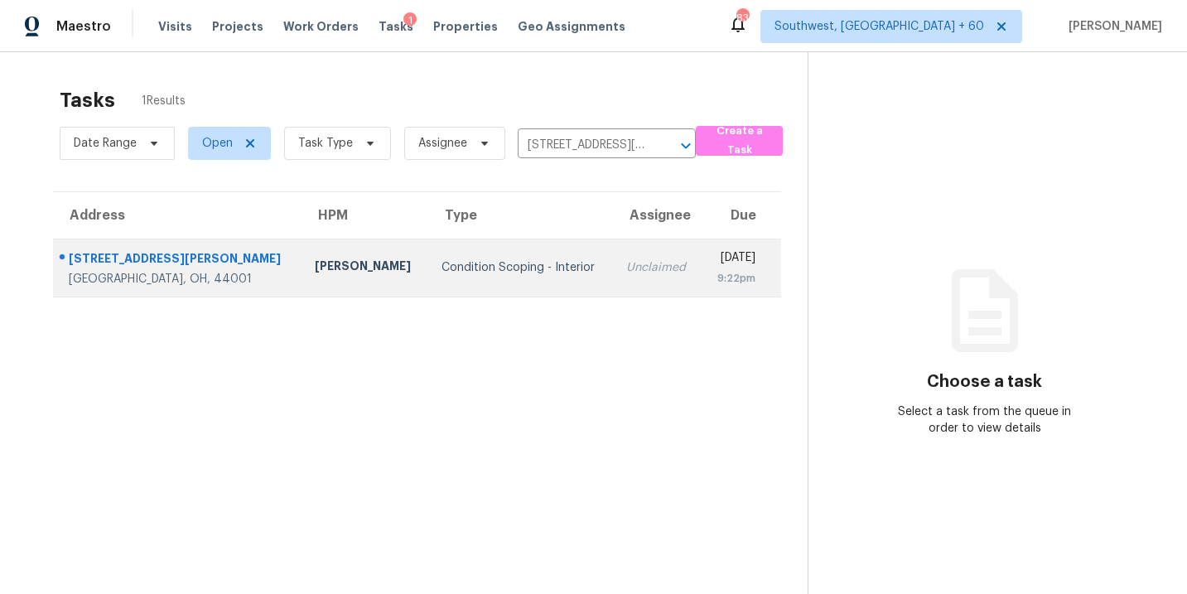
click at [500, 283] on td "Condition Scoping - Interior" at bounding box center [521, 268] width 186 height 58
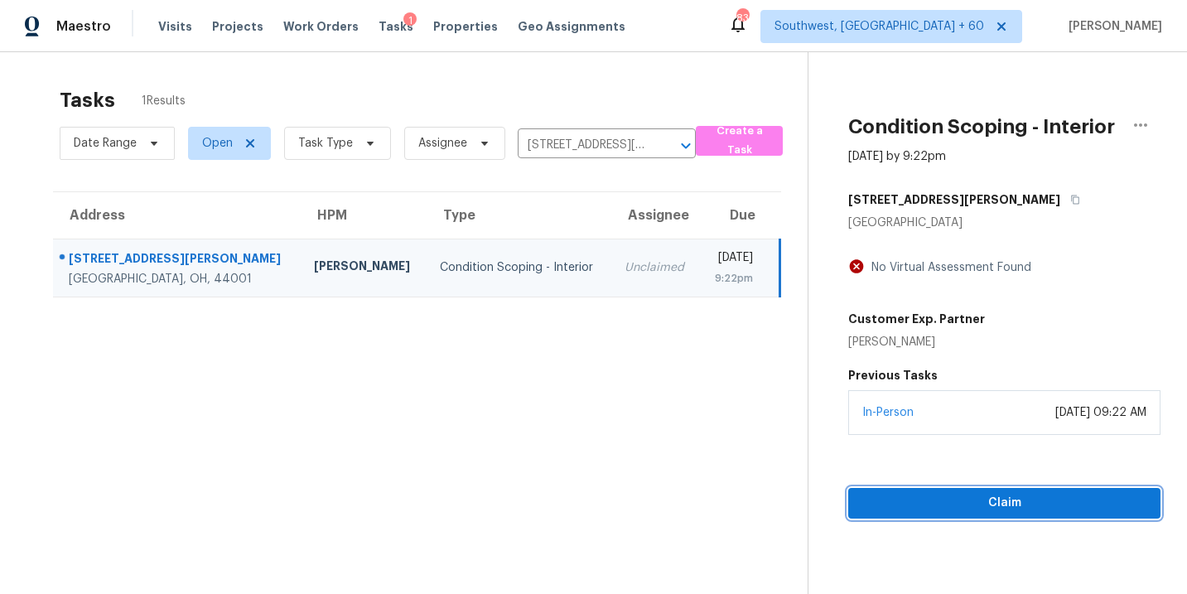
click at [1031, 500] on span "Claim" at bounding box center [1005, 503] width 286 height 21
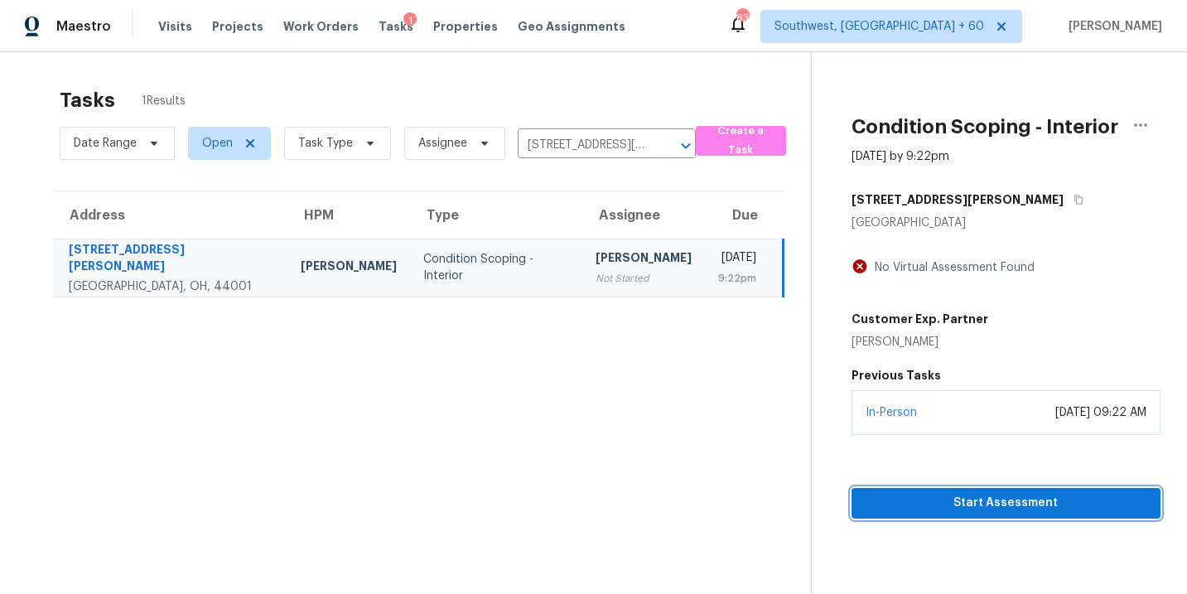
click at [960, 509] on span "Start Assessment" at bounding box center [1006, 503] width 283 height 21
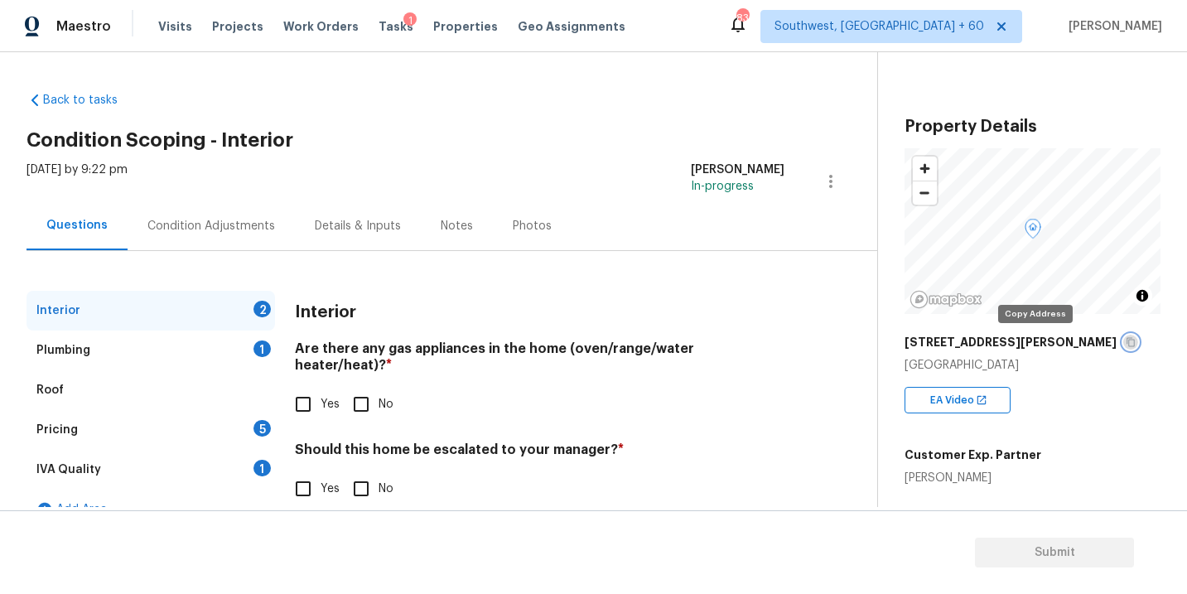
click at [1126, 340] on icon "button" at bounding box center [1131, 342] width 10 height 10
click at [249, 234] on div "Condition Adjustments" at bounding box center [211, 225] width 167 height 49
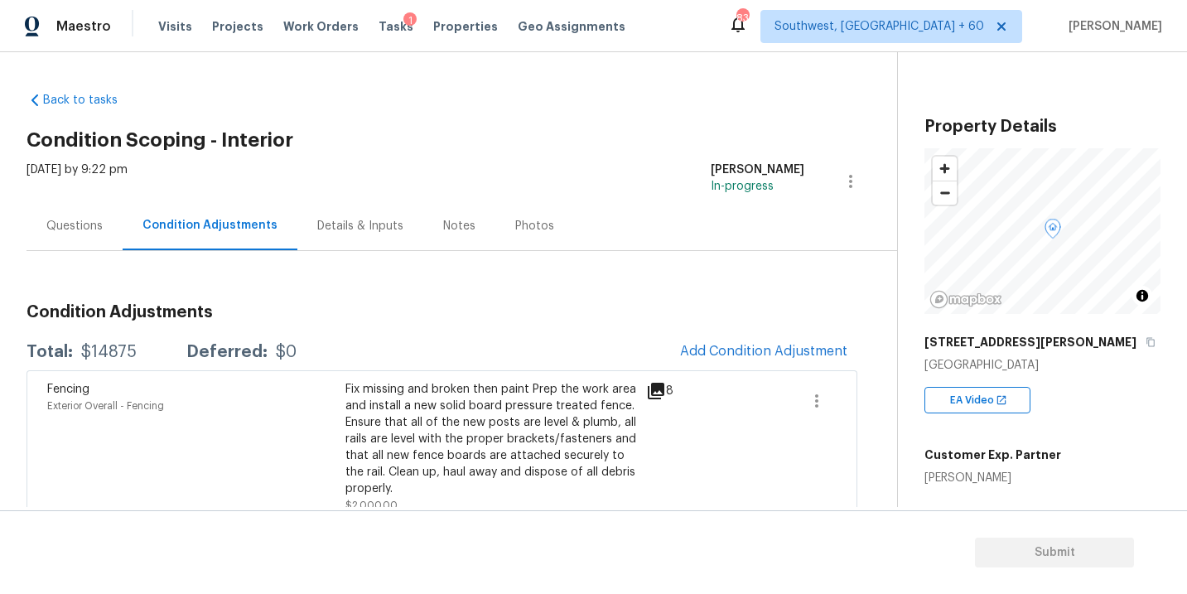
click at [713, 312] on h3 "Condition Adjustments" at bounding box center [442, 312] width 831 height 17
click at [717, 347] on span "Add Condition Adjustment" at bounding box center [763, 351] width 167 height 15
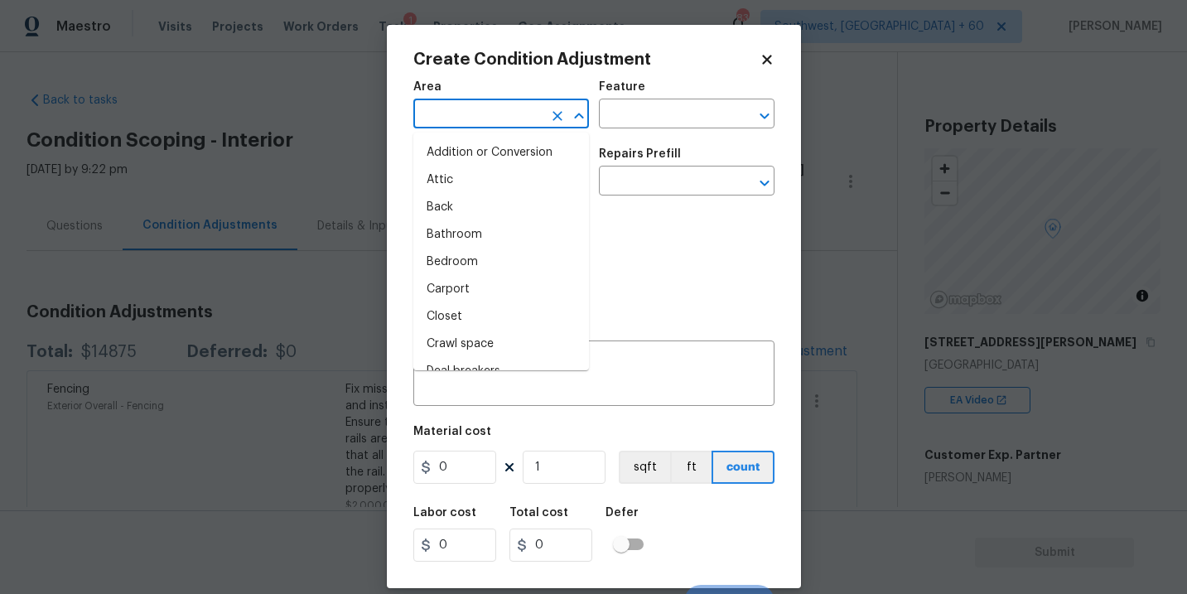
click at [490, 119] on input "text" at bounding box center [477, 116] width 129 height 26
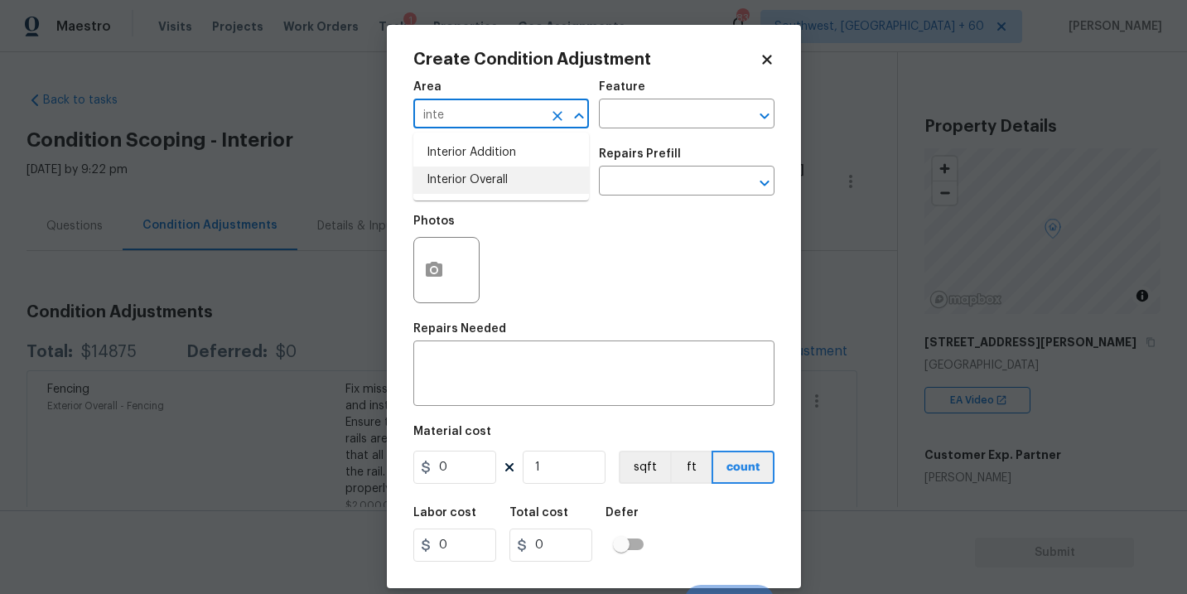
click at [510, 170] on li "Interior Overall" at bounding box center [501, 180] width 176 height 27
type input "Interior Overall"
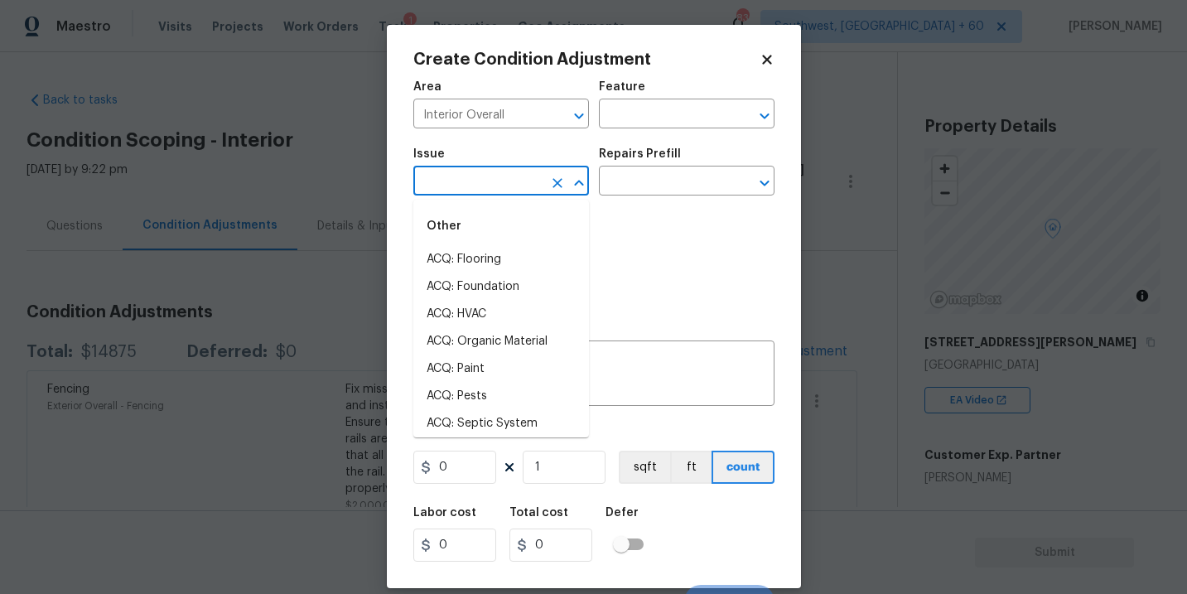
click at [510, 170] on input "text" at bounding box center [477, 183] width 129 height 26
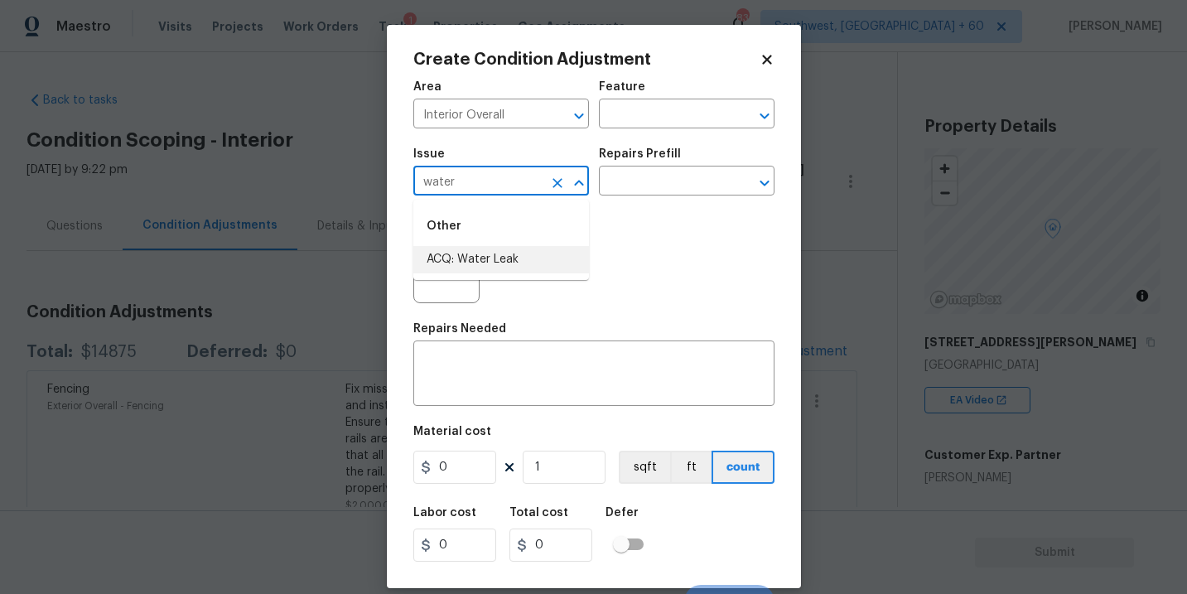
click at [501, 256] on li "ACQ: Water Leak" at bounding box center [501, 259] width 176 height 27
type input "ACQ: Water Leak"
click at [676, 167] on div "Repairs Prefill" at bounding box center [687, 159] width 176 height 22
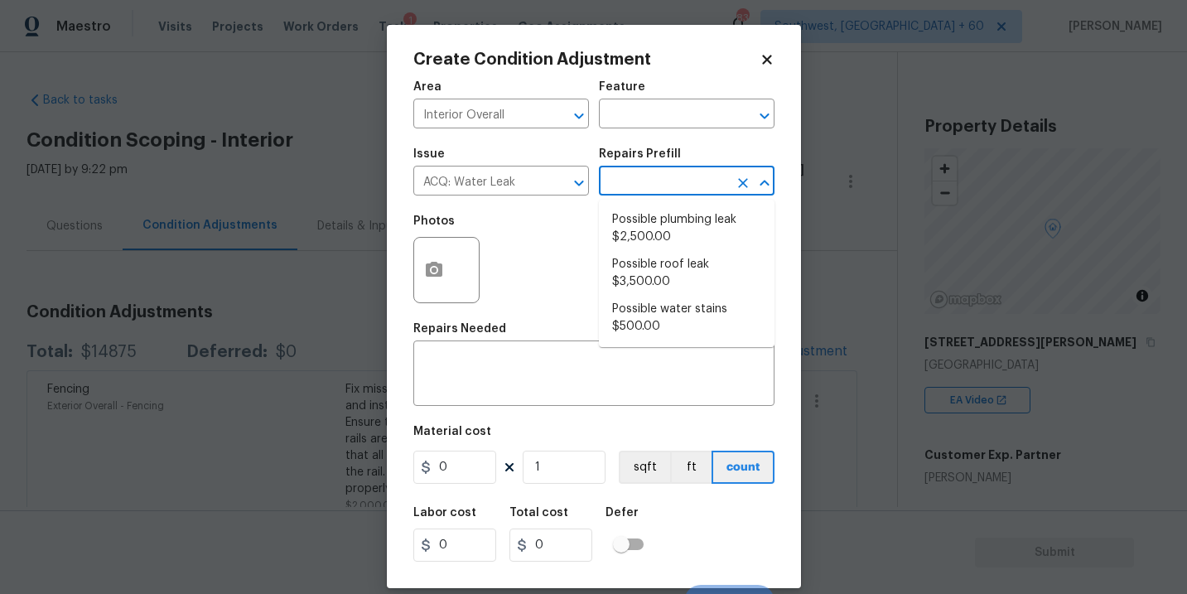
click at [668, 183] on input "text" at bounding box center [663, 183] width 129 height 26
click at [668, 234] on li "Possible plumbing leak $2,500.00" at bounding box center [687, 228] width 176 height 45
type input "Acquisition"
type textarea "Acquisition Scope: Possible plumbing leak"
type input "2500"
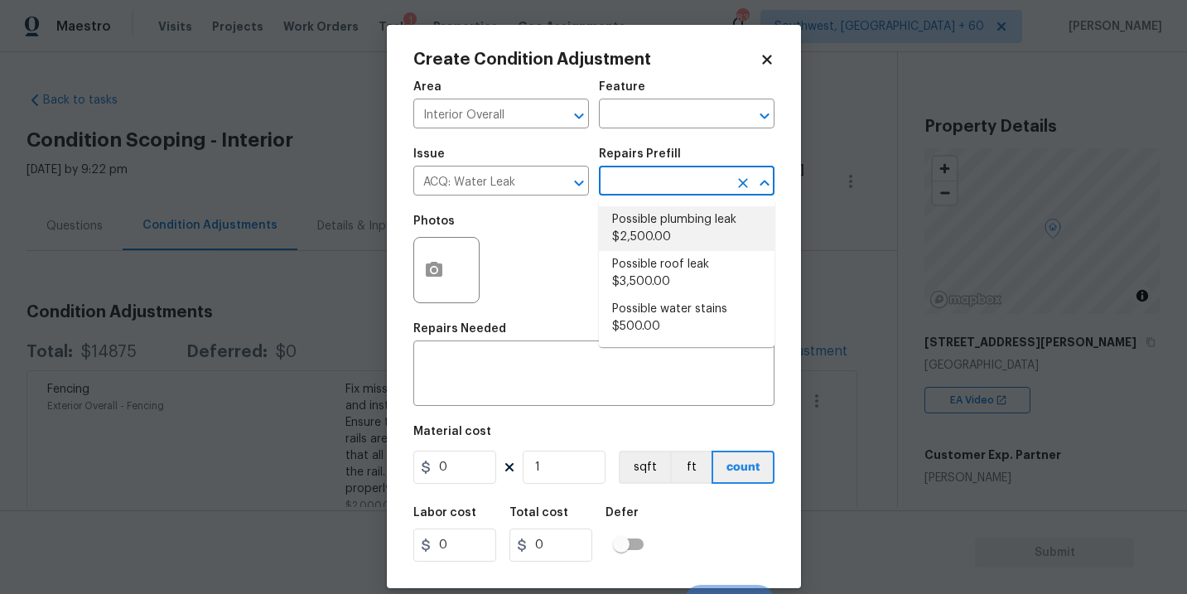
type input "2500"
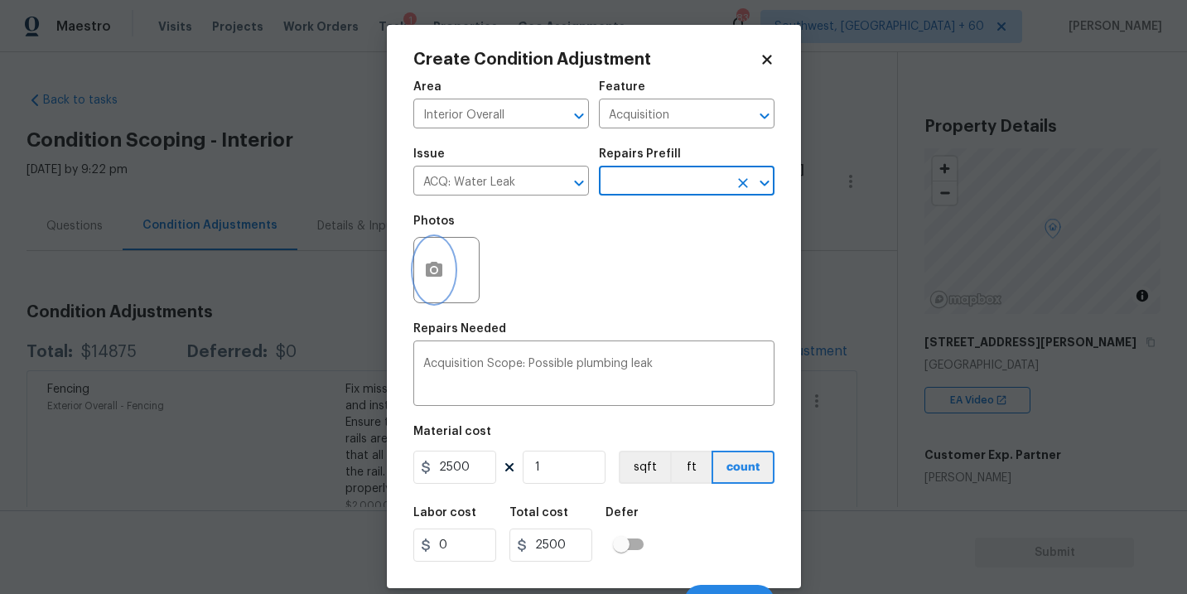
click at [427, 272] on icon "button" at bounding box center [434, 269] width 17 height 15
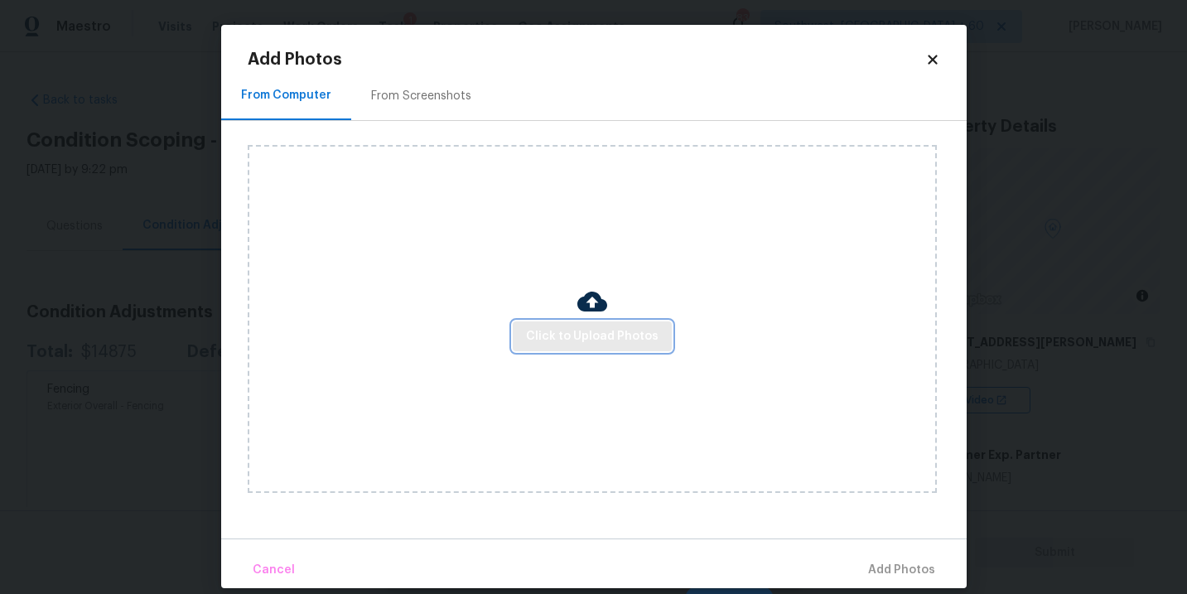
click at [599, 333] on span "Click to Upload Photos" at bounding box center [592, 336] width 133 height 21
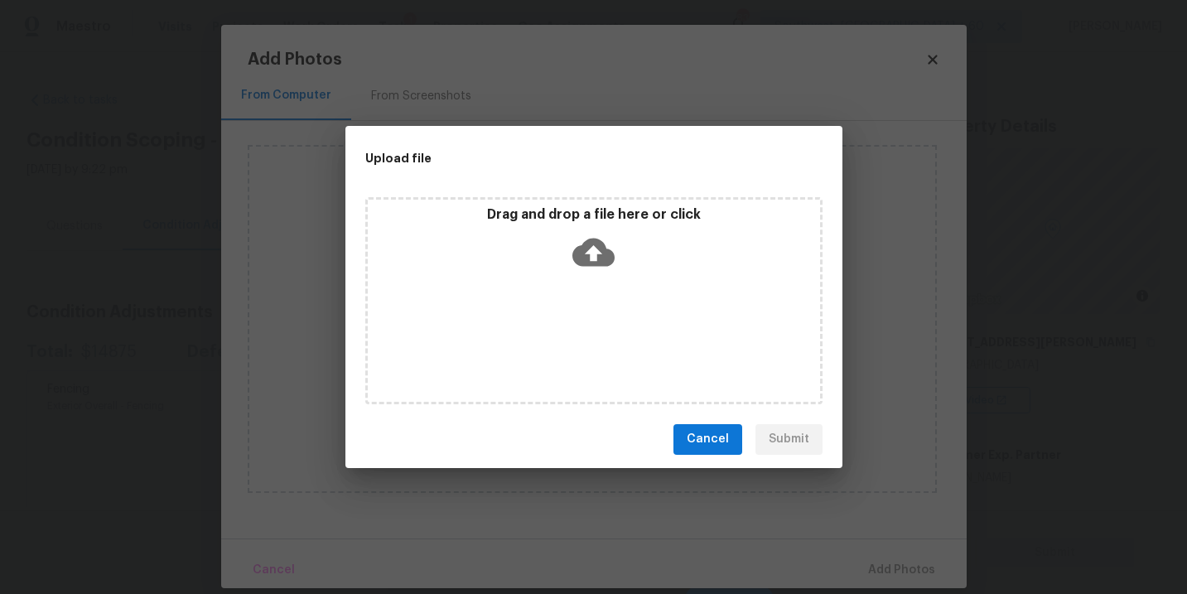
click at [599, 287] on div "Drag and drop a file here or click" at bounding box center [593, 300] width 457 height 207
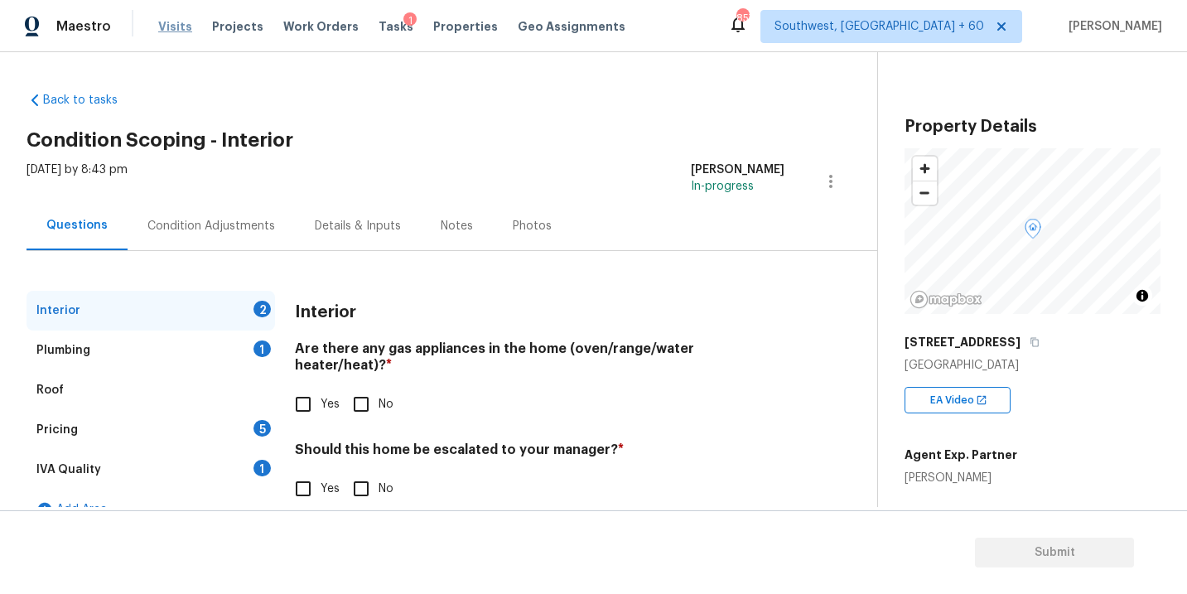
click at [175, 22] on span "Visits" at bounding box center [175, 26] width 34 height 17
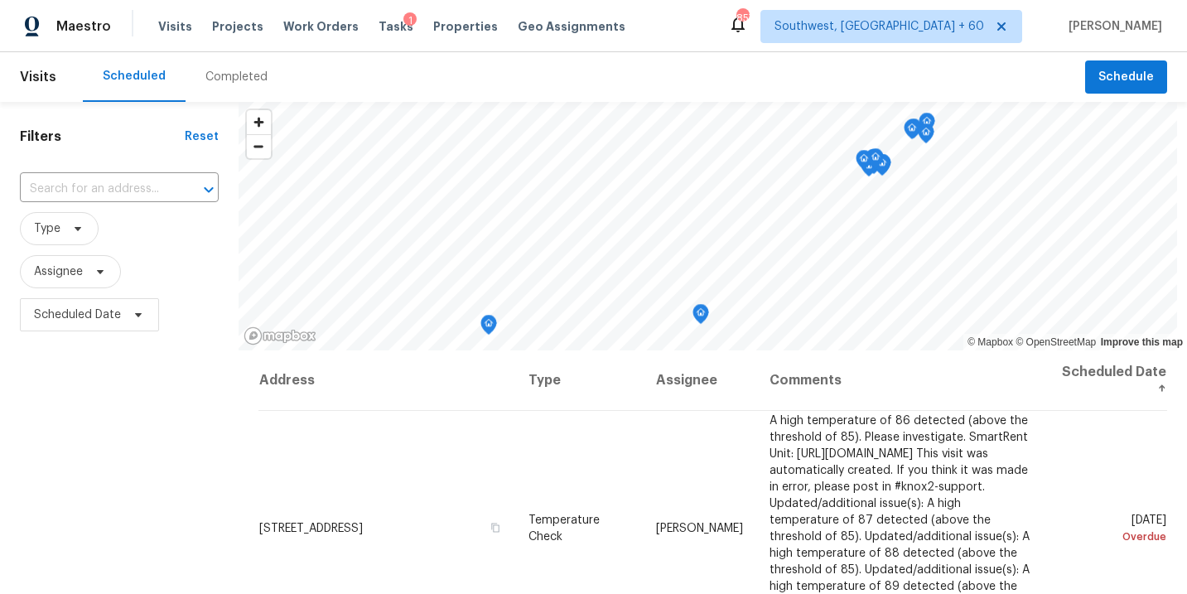
click at [222, 77] on div "Completed" at bounding box center [236, 77] width 62 height 17
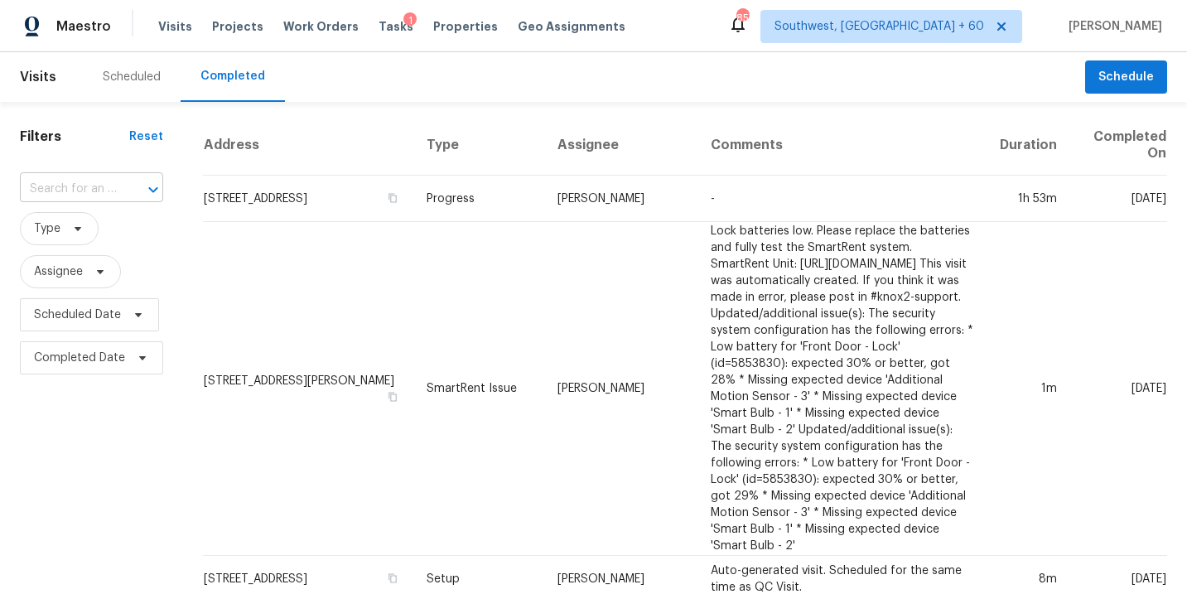
click at [105, 182] on input "text" at bounding box center [68, 189] width 97 height 26
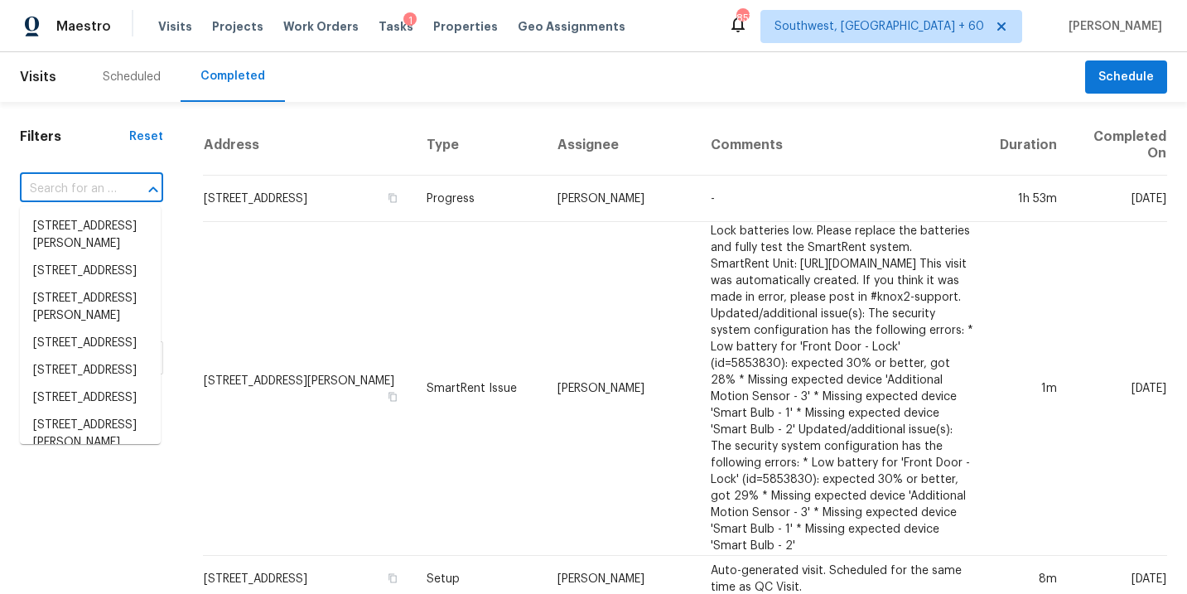
paste input "[STREET_ADDRESS]"
type input "[STREET_ADDRESS]"
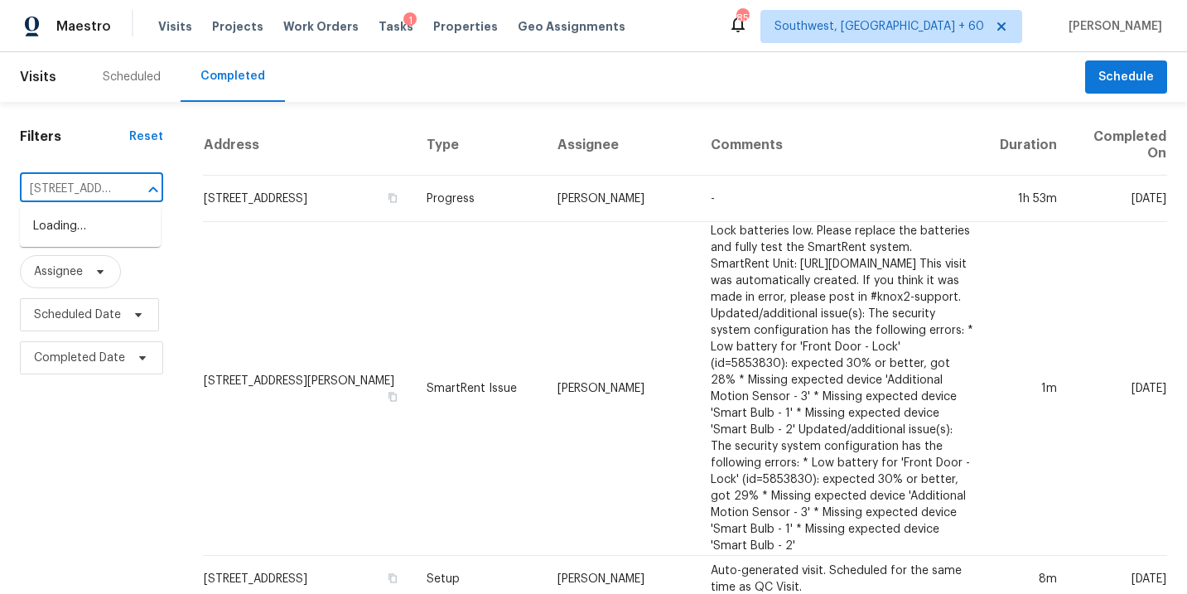
scroll to position [0, 162]
click at [100, 236] on li "[STREET_ADDRESS]" at bounding box center [90, 226] width 141 height 27
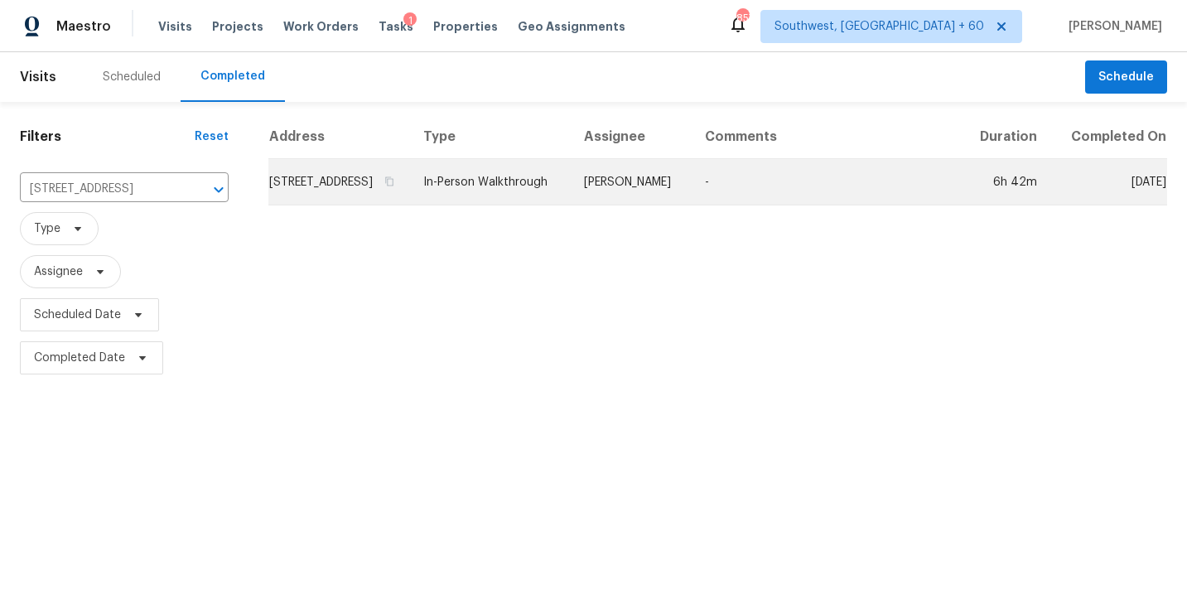
click at [758, 205] on td "-" at bounding box center [827, 182] width 270 height 46
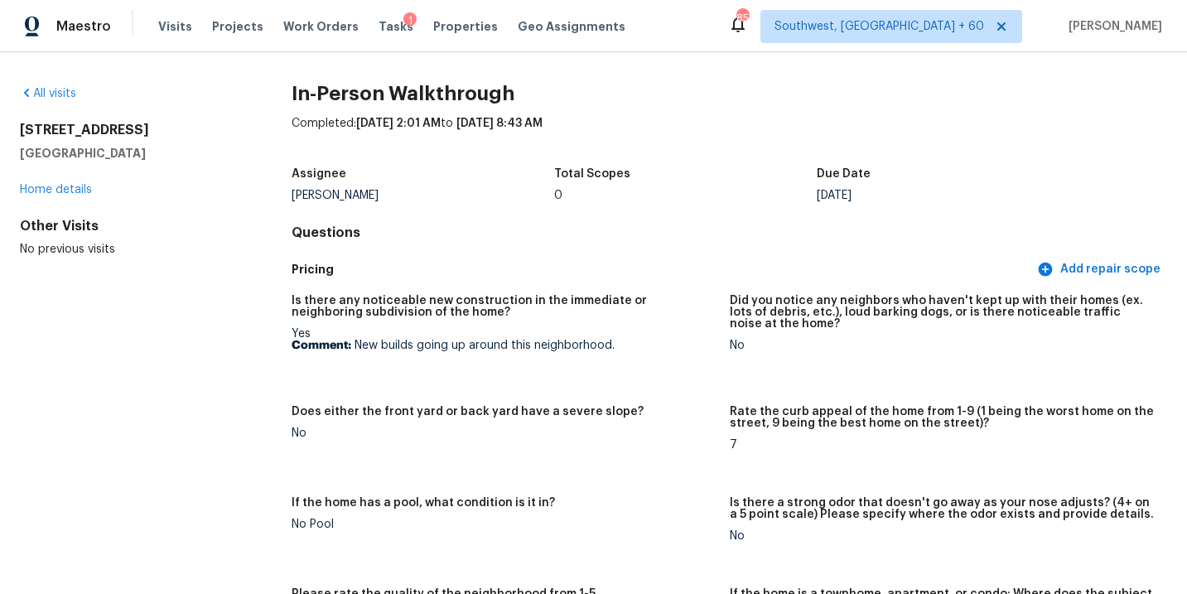
drag, startPoint x: 143, startPoint y: 152, endPoint x: 18, endPoint y: 135, distance: 125.4
click at [18, 135] on div "All visits [STREET_ADDRESS] Home details Other Visits No previous visits In-Per…" at bounding box center [593, 323] width 1187 height 542
copy div "[STREET_ADDRESS]"
click at [160, 233] on div "Other Visits" at bounding box center [129, 226] width 219 height 17
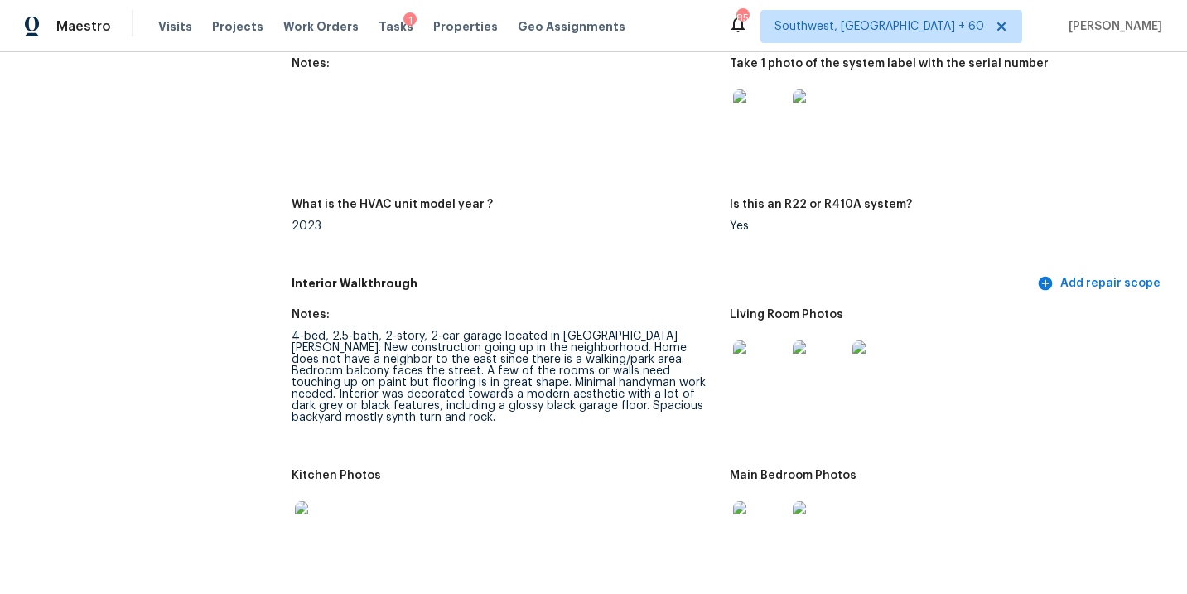
scroll to position [1747, 0]
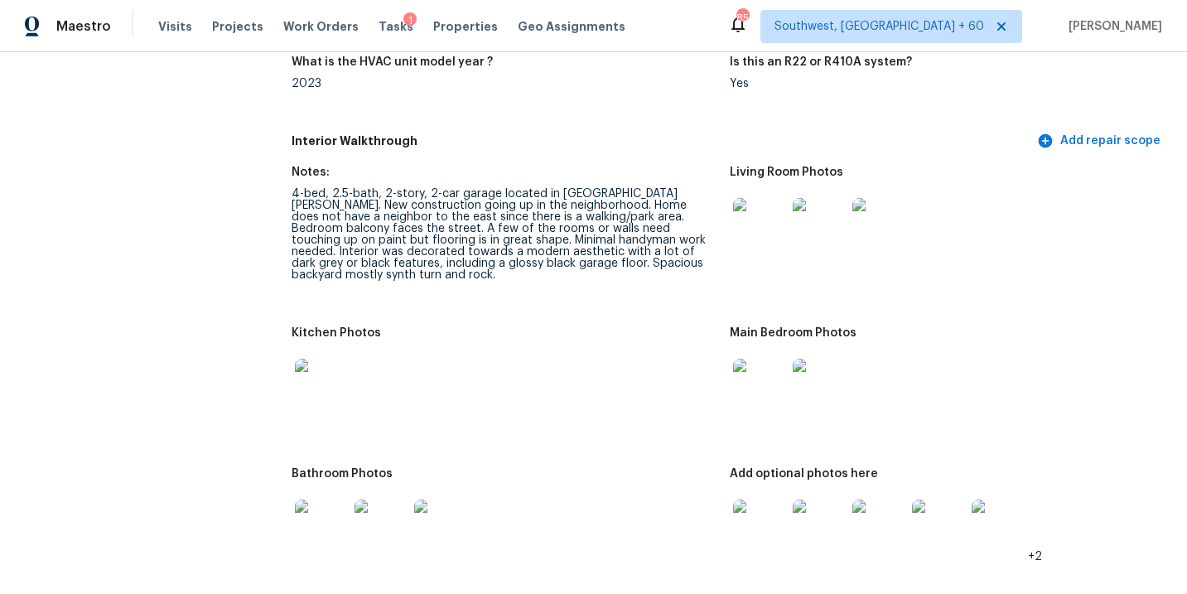
click at [757, 210] on img at bounding box center [759, 224] width 53 height 53
click at [756, 374] on img at bounding box center [759, 385] width 53 height 53
click at [758, 509] on img at bounding box center [759, 526] width 53 height 53
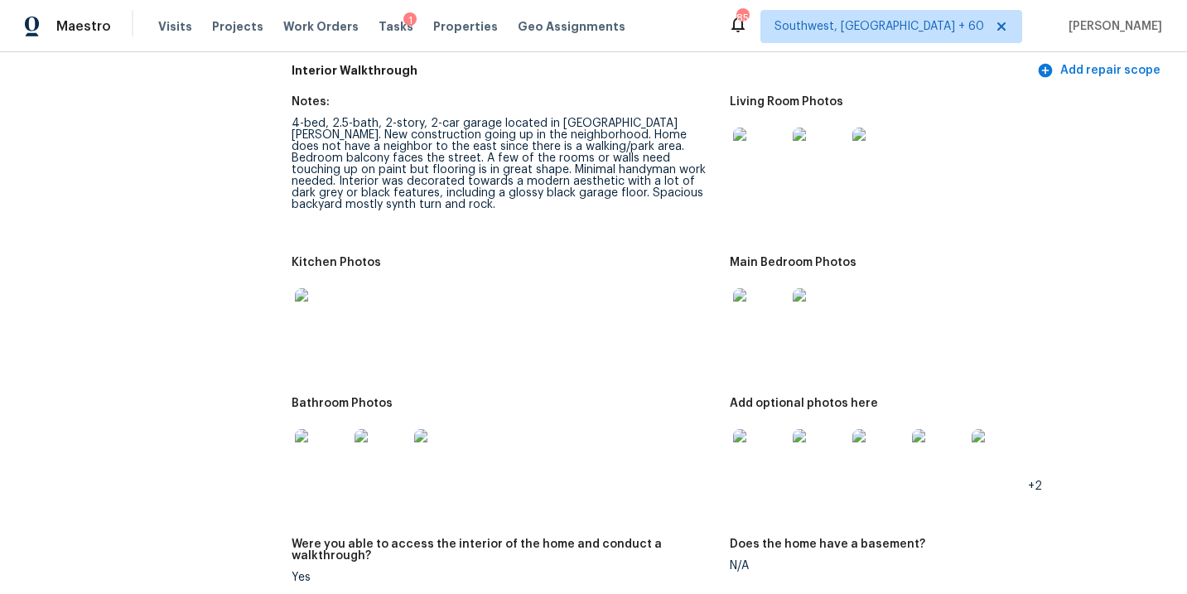
click at [314, 429] on img at bounding box center [321, 455] width 53 height 53
click at [310, 302] on img at bounding box center [321, 314] width 53 height 53
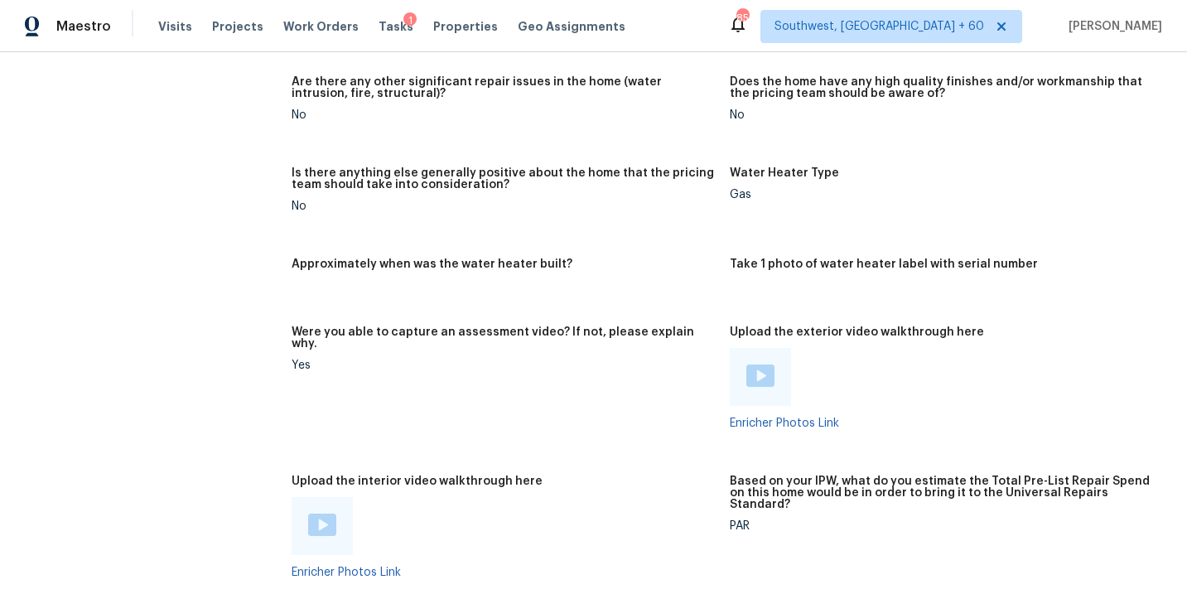
scroll to position [2366, 0]
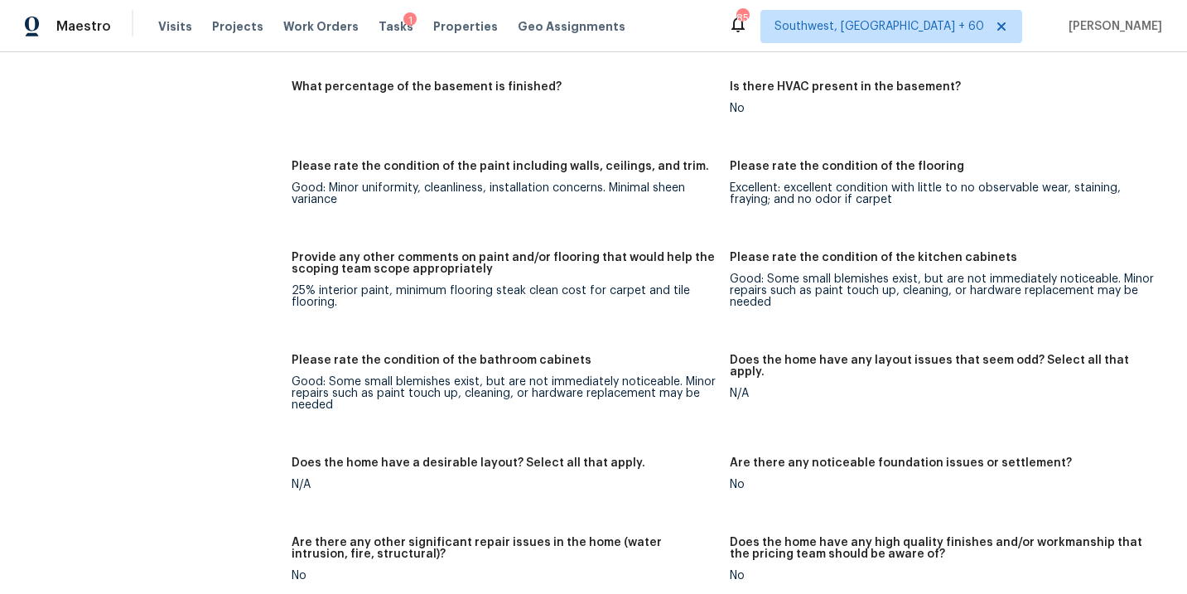
click at [458, 182] on div "Good: Minor uniformity, cleanliness, installation concerns. Minimal sheen varia…" at bounding box center [504, 193] width 424 height 23
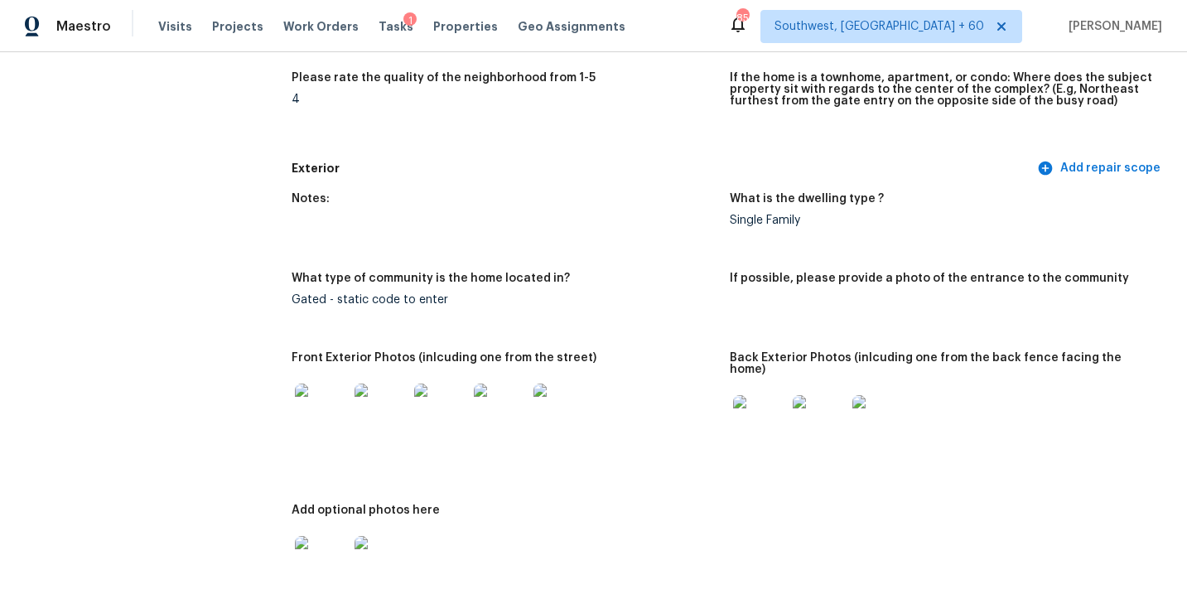
scroll to position [0, 0]
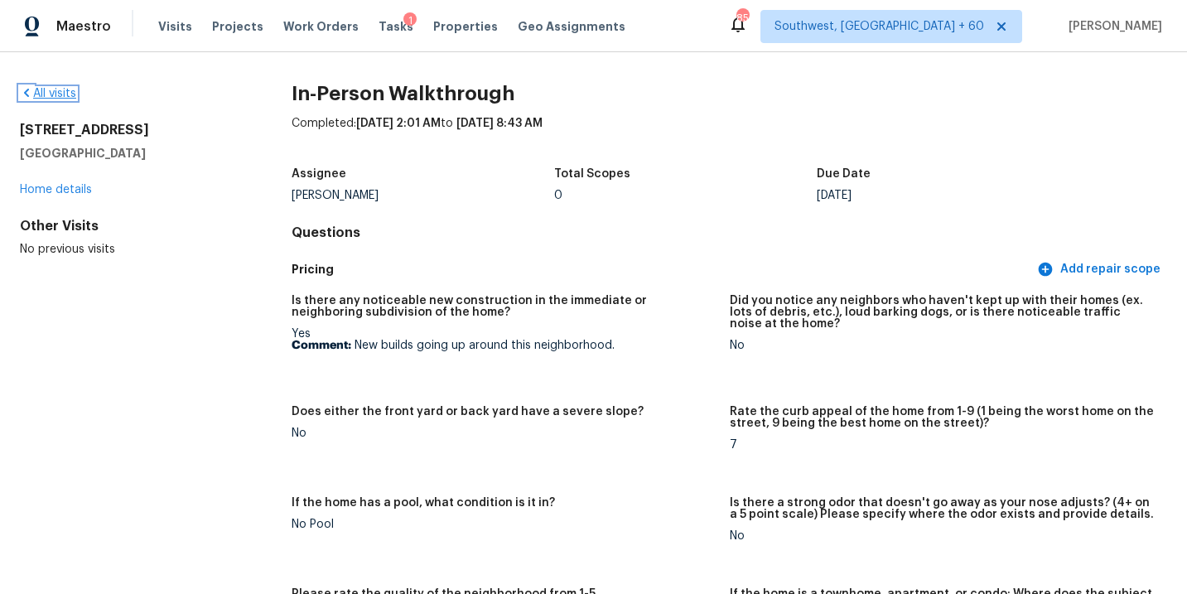
click at [56, 90] on link "All visits" at bounding box center [48, 94] width 56 height 12
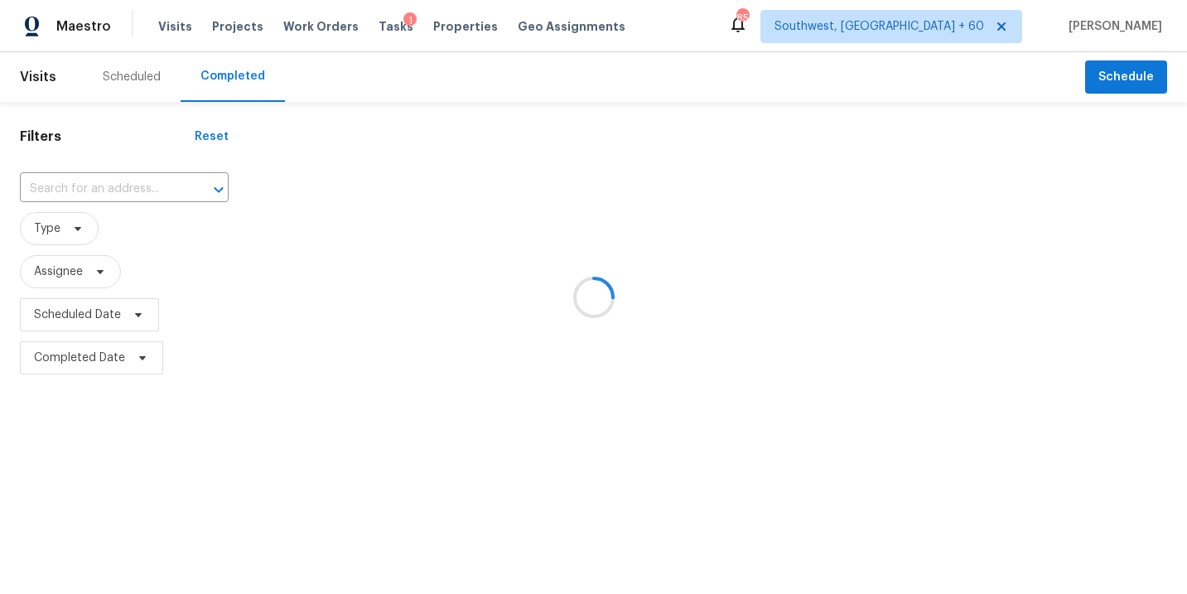
click at [110, 186] on div at bounding box center [593, 297] width 1187 height 594
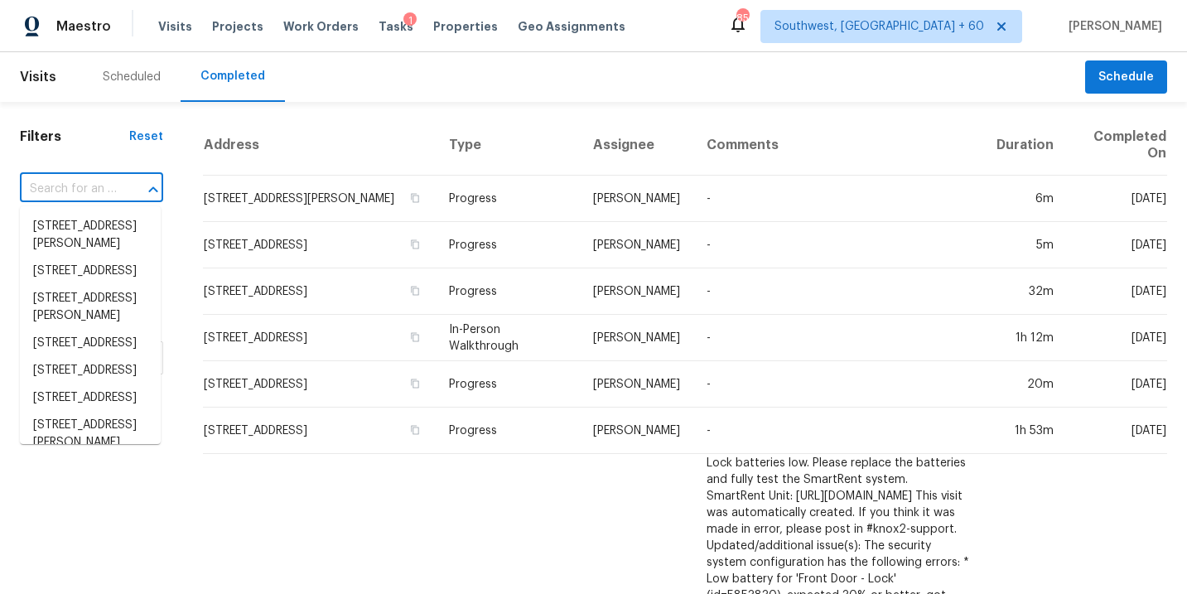
click at [110, 186] on input "text" at bounding box center [68, 189] width 97 height 26
paste input "[STREET_ADDRESS][PERSON_NAME]"
type input "[STREET_ADDRESS][PERSON_NAME]"
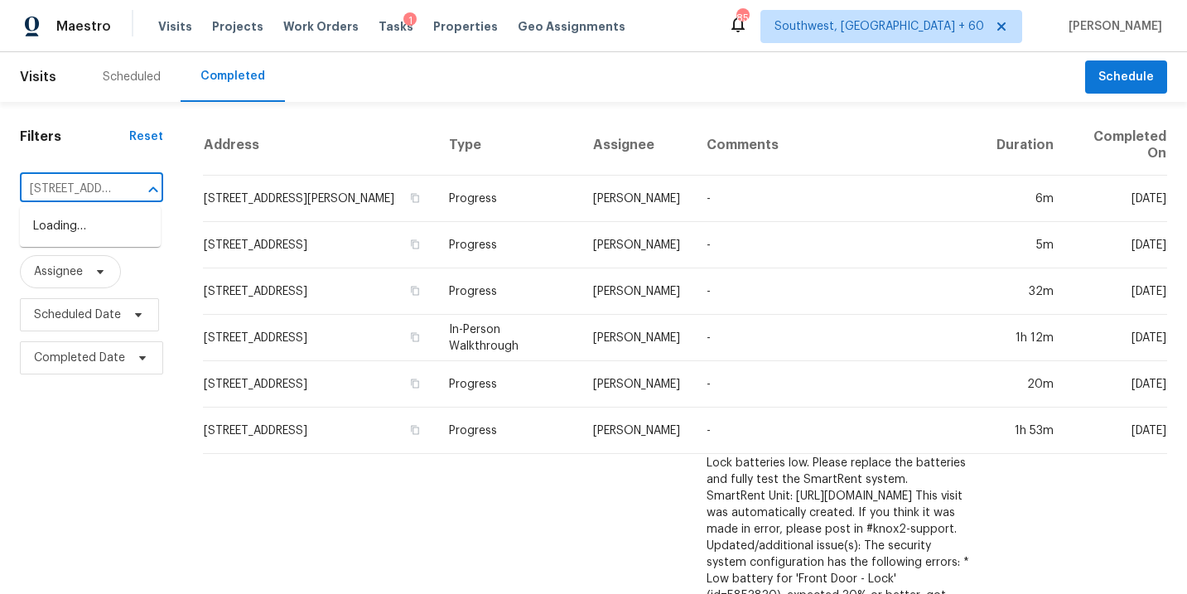
scroll to position [0, 140]
click at [112, 228] on li "[STREET_ADDRESS][PERSON_NAME]" at bounding box center [90, 235] width 141 height 45
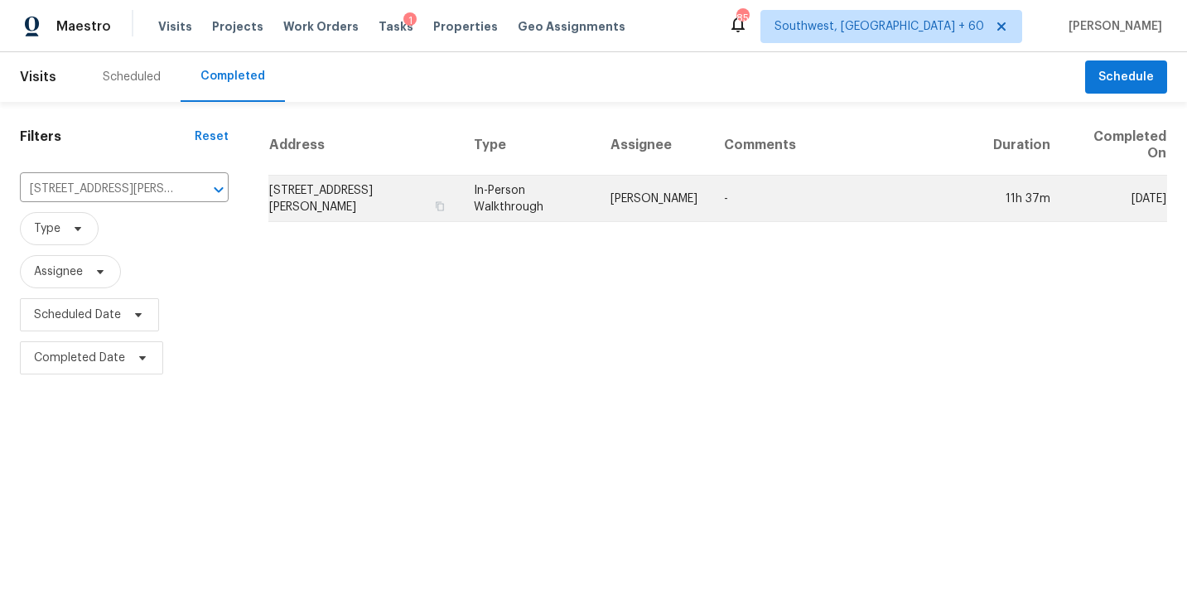
click at [751, 196] on td "-" at bounding box center [846, 199] width 270 height 46
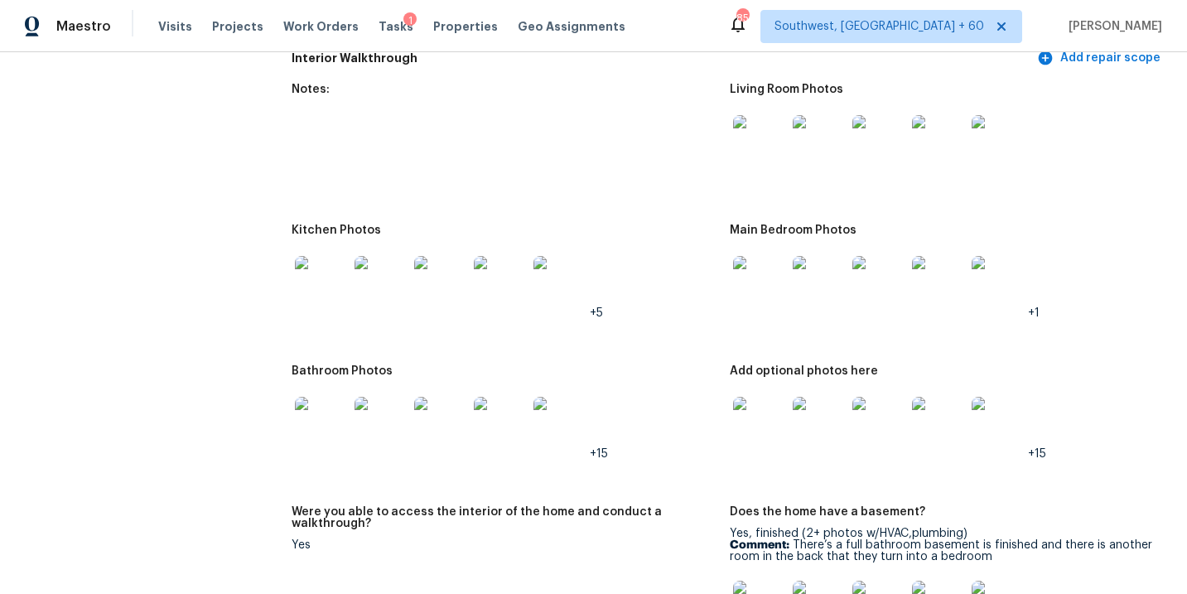
scroll to position [1875, 0]
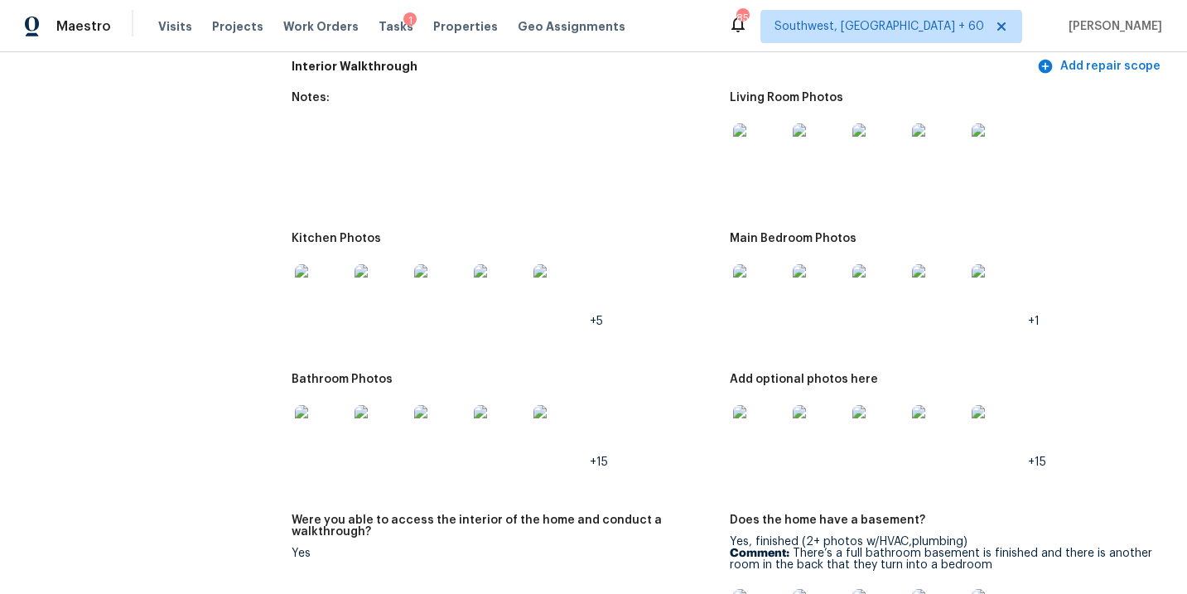
click at [774, 123] on img at bounding box center [759, 149] width 53 height 53
click at [732, 269] on div at bounding box center [760, 290] width 60 height 73
click at [735, 280] on img at bounding box center [759, 290] width 53 height 53
click at [733, 414] on img at bounding box center [759, 431] width 53 height 53
click at [326, 417] on img at bounding box center [321, 431] width 53 height 53
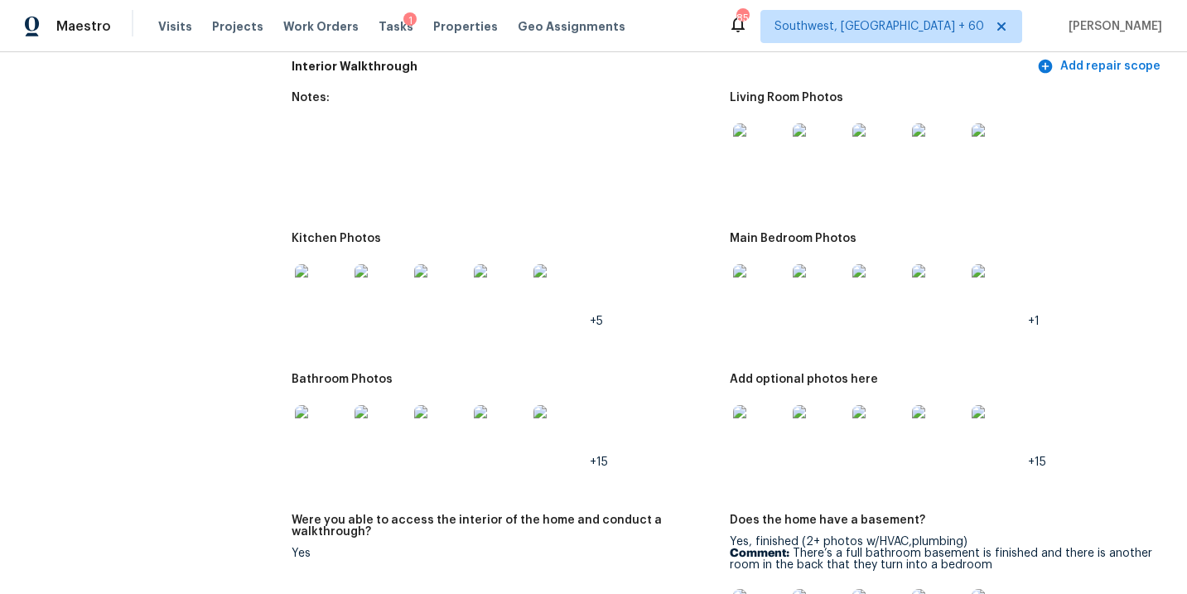
click at [324, 312] on div at bounding box center [322, 290] width 60 height 73
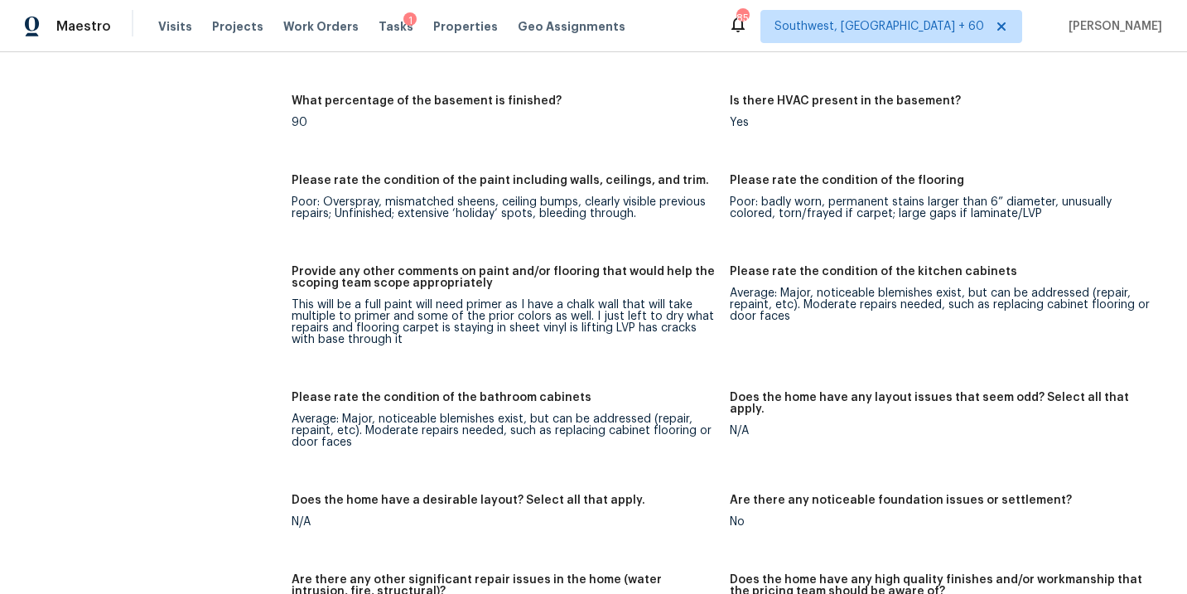
scroll to position [2534, 0]
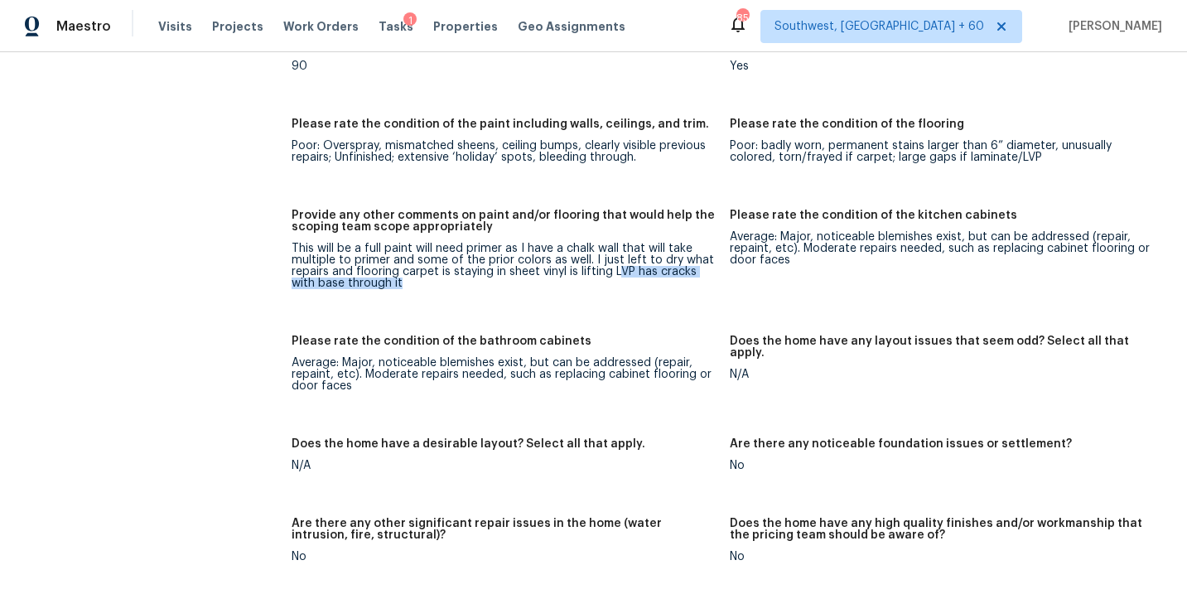
drag, startPoint x: 616, startPoint y: 259, endPoint x: 502, endPoint y: 282, distance: 116.5
click at [502, 282] on figure "Provide any other comments on paint and/or flooring that would help the scoping…" at bounding box center [510, 263] width 437 height 106
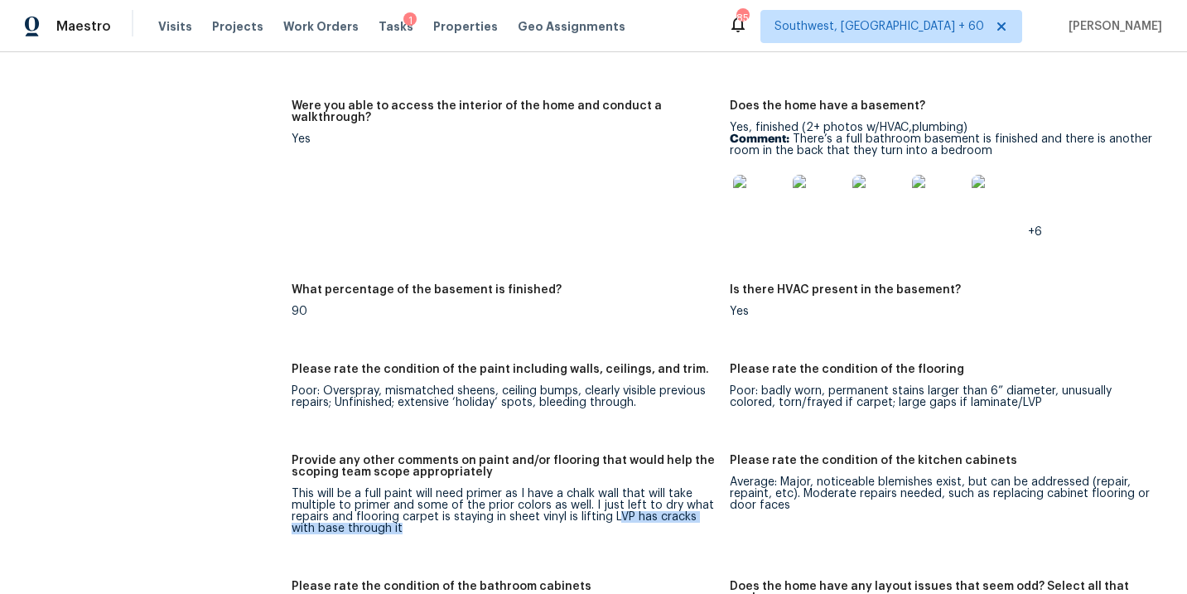
scroll to position [2288, 0]
click at [656, 270] on div "Notes: Living Room Photos Kitchen Photos +5 Main Bedroom Photos +1 Bathroom Pho…" at bounding box center [730, 522] width 876 height 1707
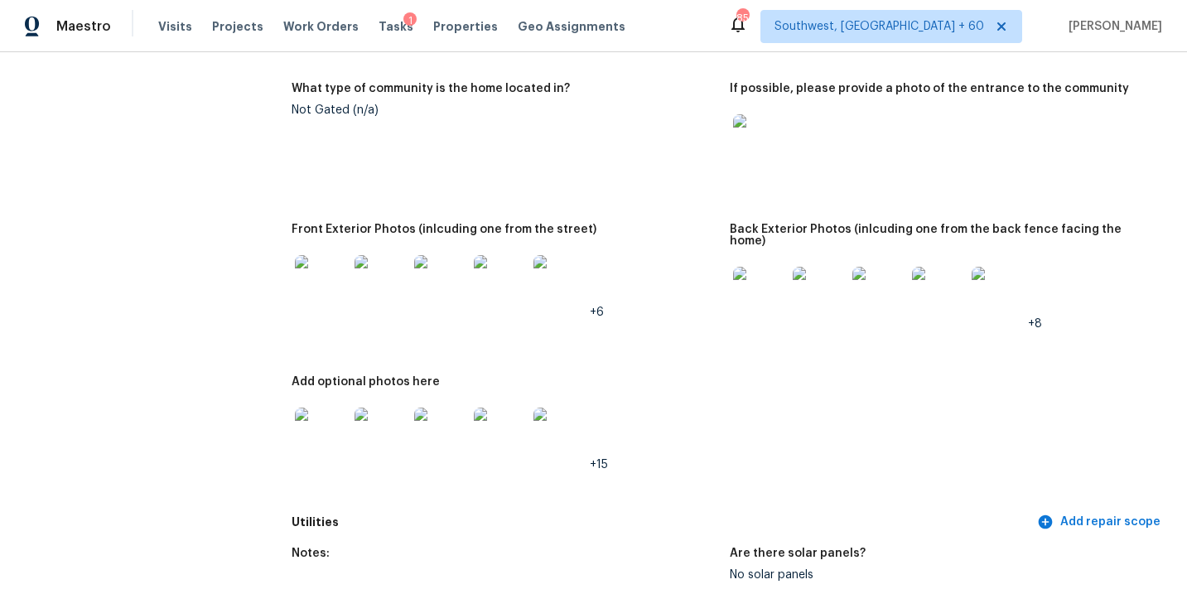
scroll to position [1140, 0]
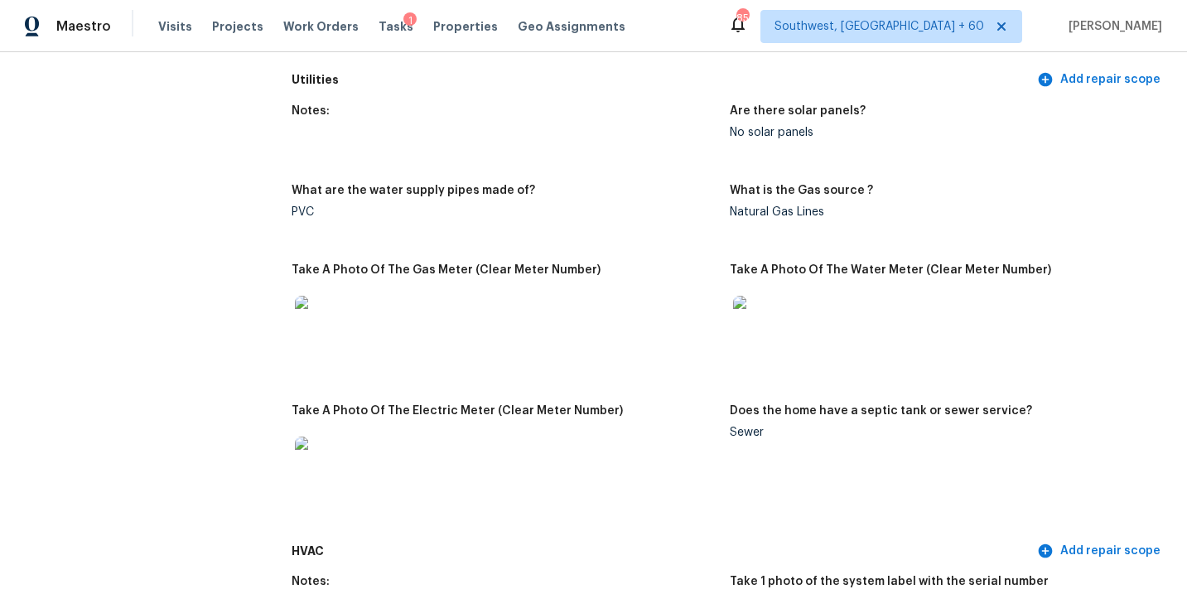
click at [457, 139] on figure "Notes:" at bounding box center [510, 135] width 437 height 60
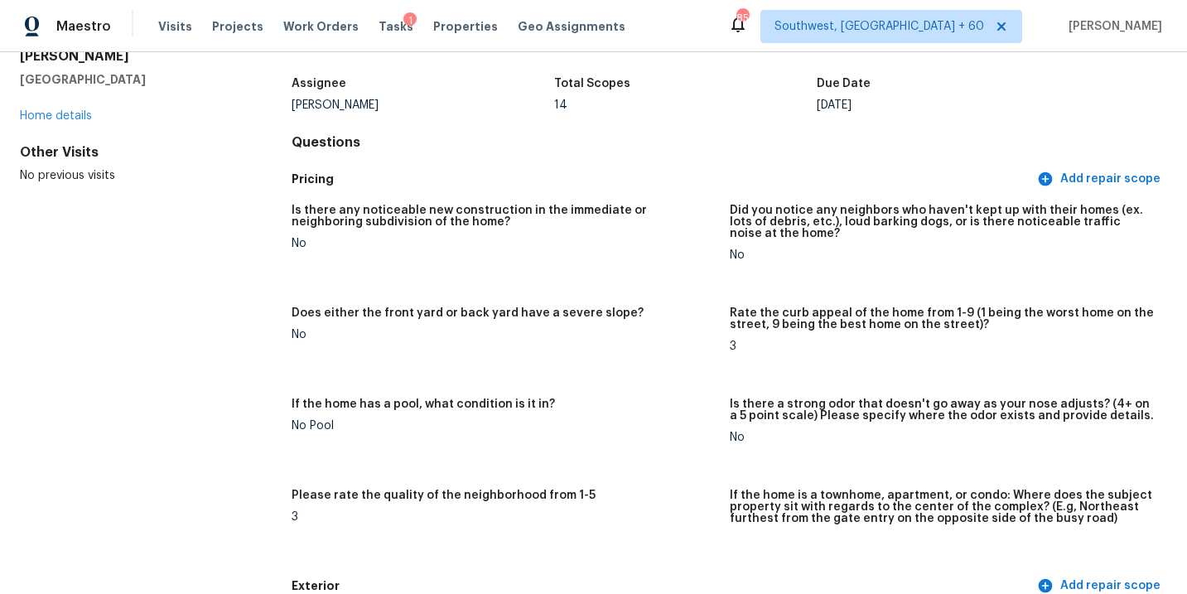
scroll to position [0, 0]
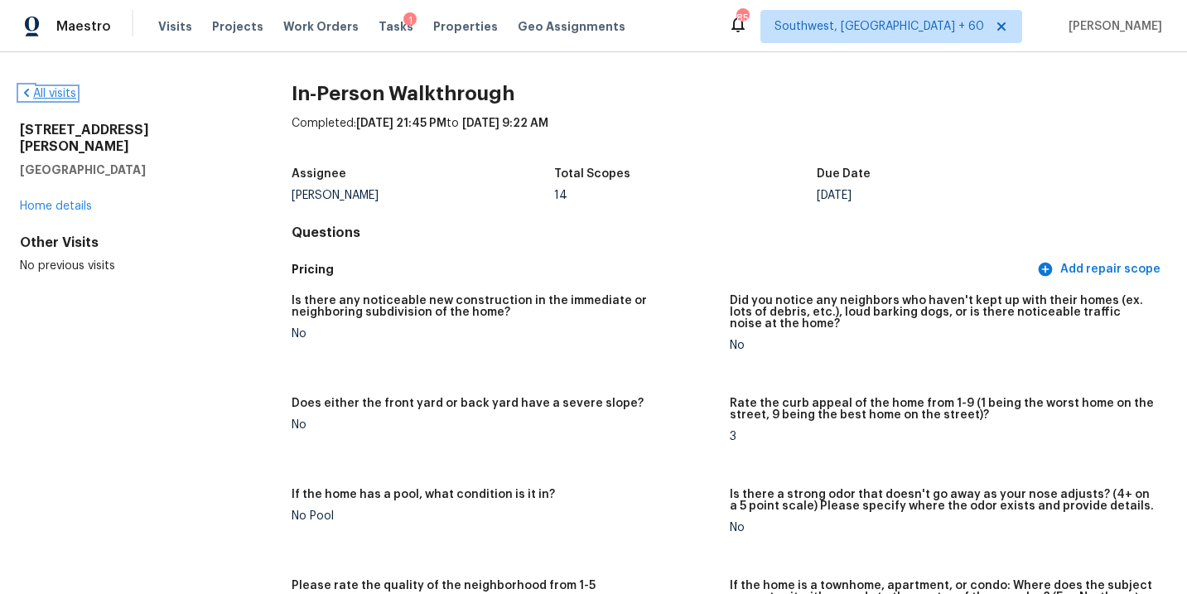
click at [70, 92] on link "All visits" at bounding box center [48, 94] width 56 height 12
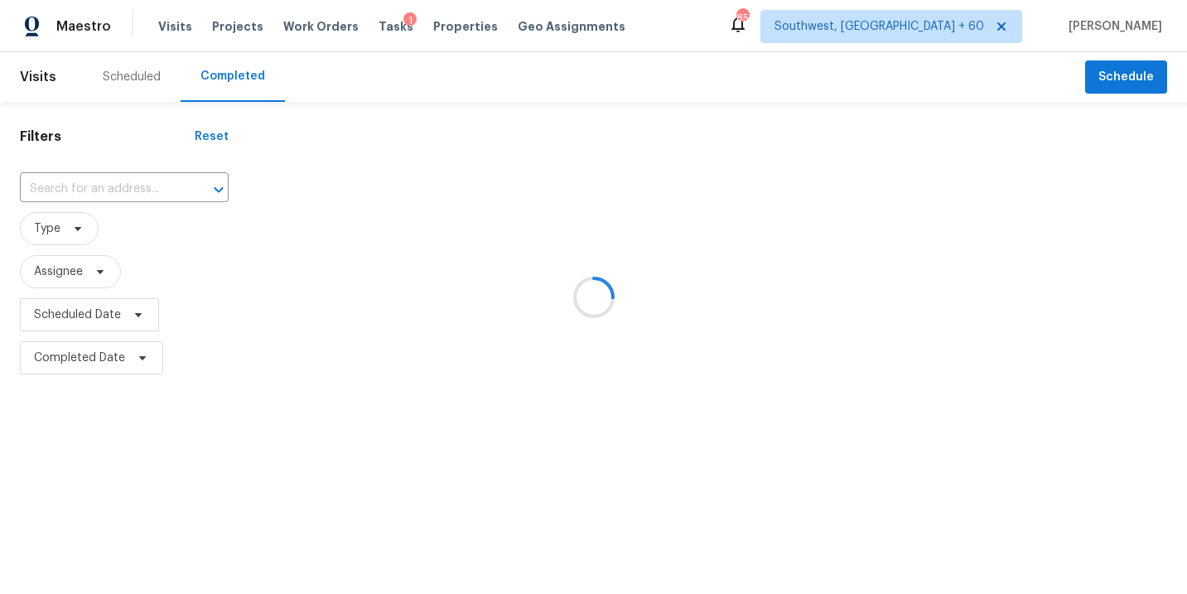
click at [105, 200] on div at bounding box center [593, 297] width 1187 height 594
click at [113, 194] on div at bounding box center [593, 297] width 1187 height 594
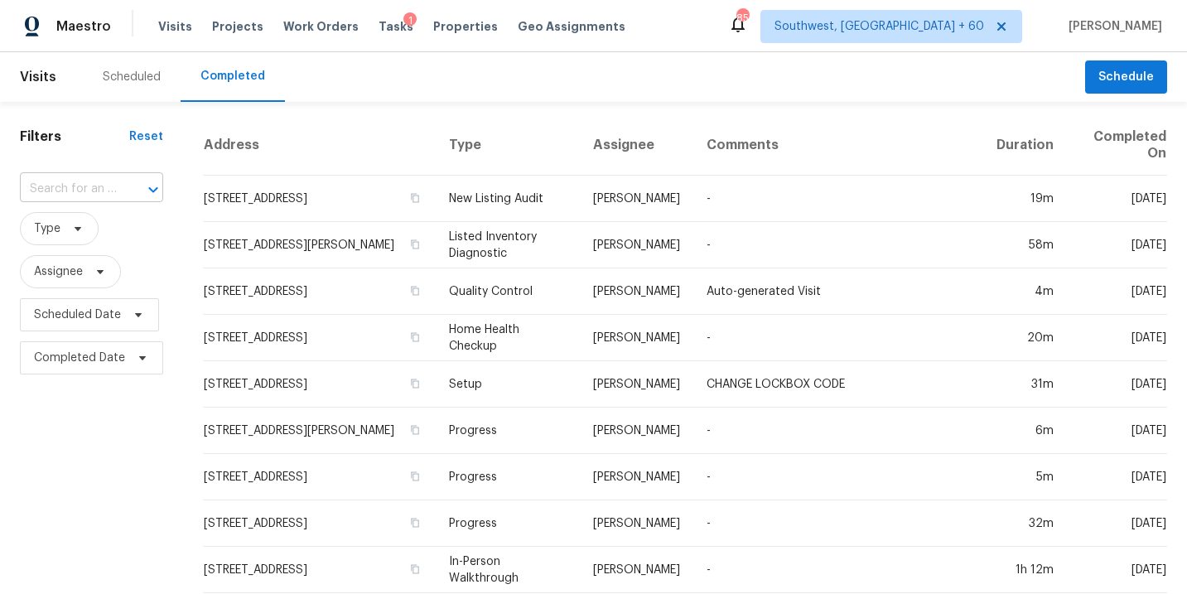
click at [109, 192] on input "text" at bounding box center [68, 189] width 97 height 26
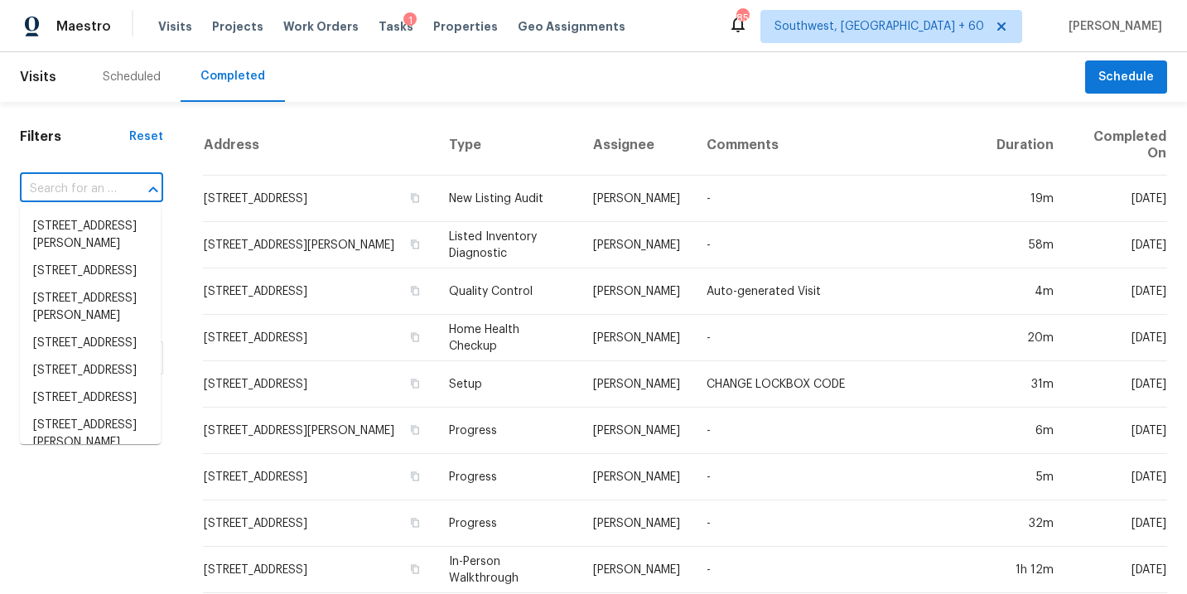
paste input "[STREET_ADDRESS]"
type input "[STREET_ADDRESS]"
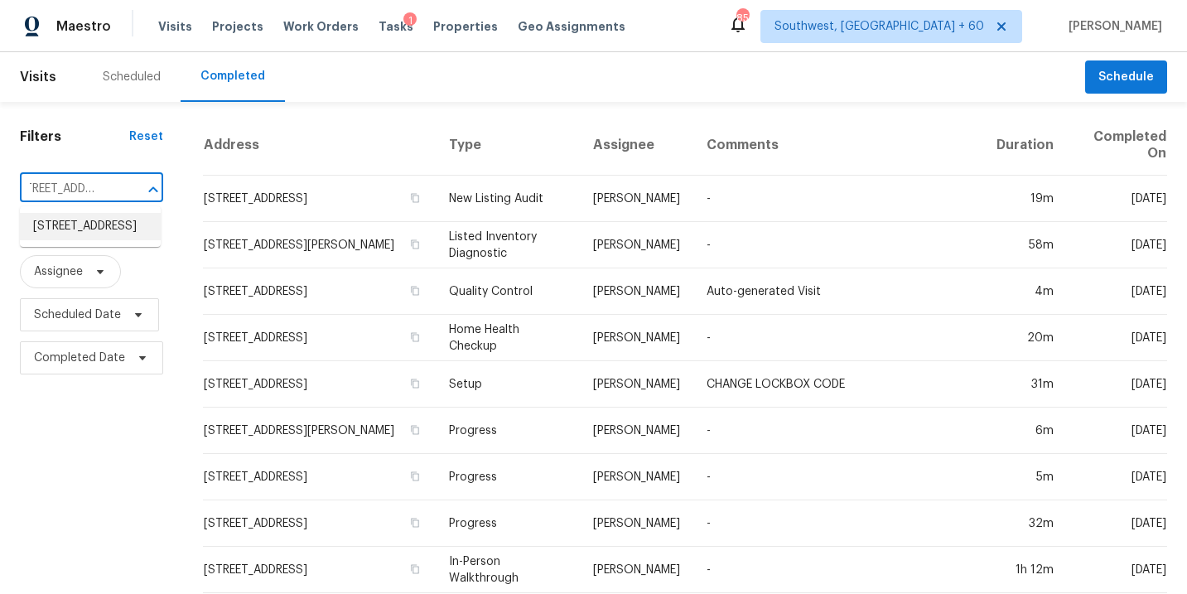
click at [108, 229] on li "[STREET_ADDRESS]" at bounding box center [90, 226] width 141 height 27
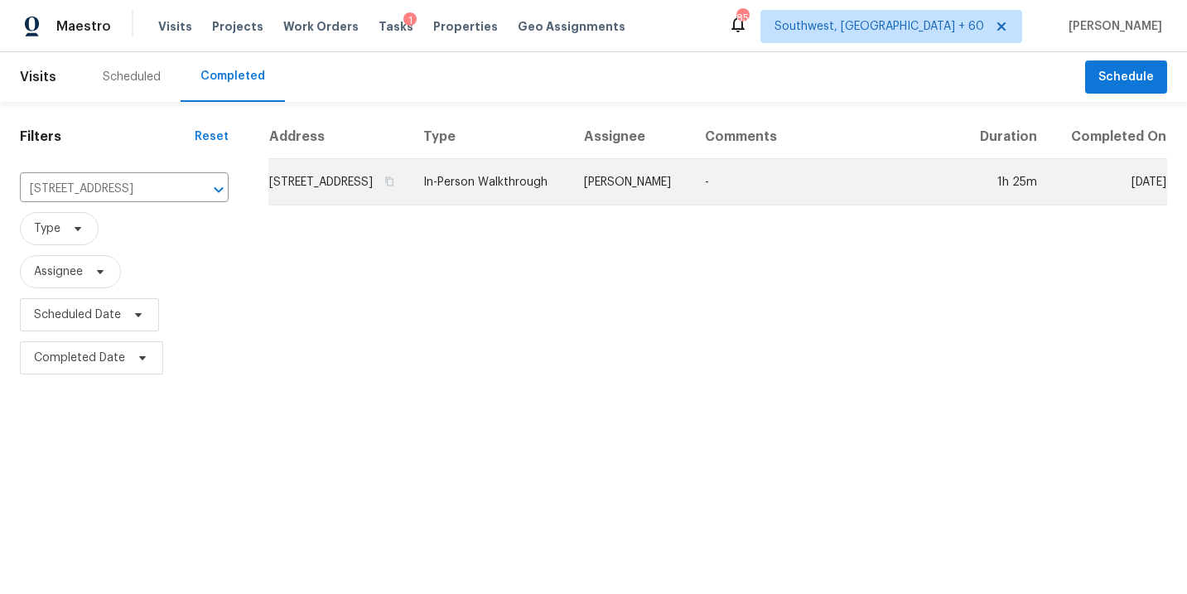
click at [525, 205] on td "In-Person Walkthrough" at bounding box center [490, 182] width 161 height 46
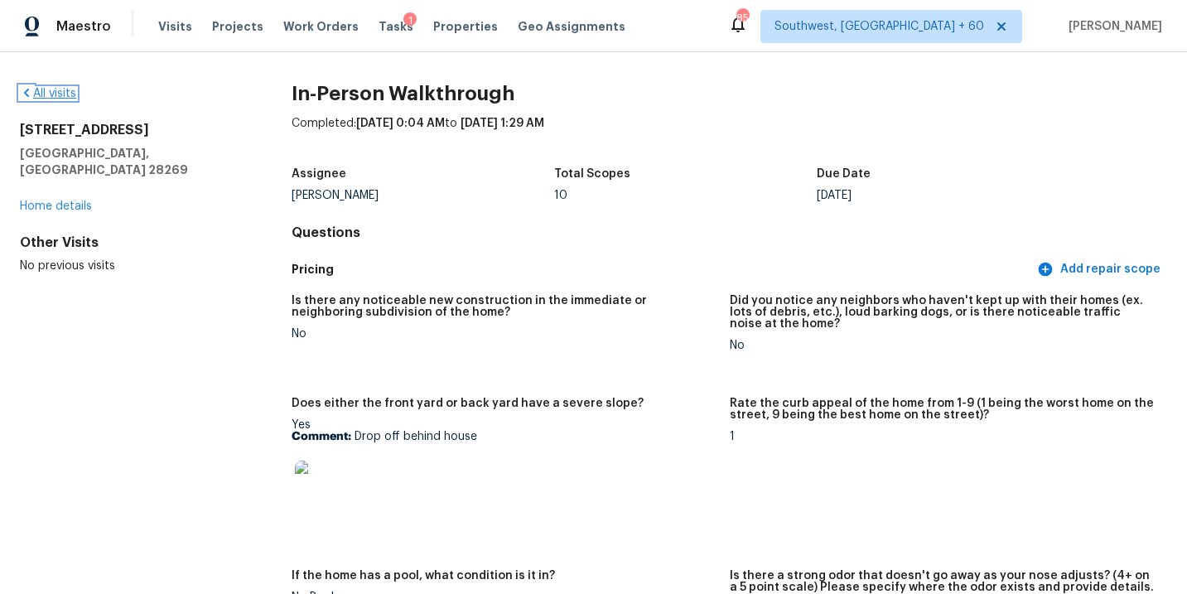
click at [61, 96] on link "All visits" at bounding box center [48, 94] width 56 height 12
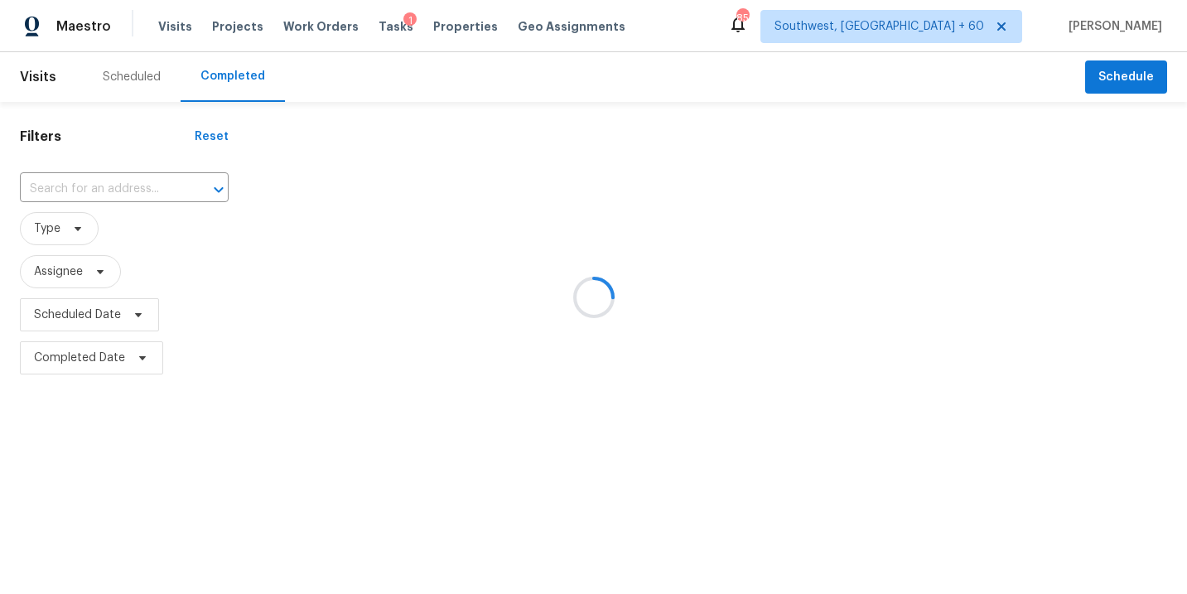
click at [164, 178] on div at bounding box center [593, 297] width 1187 height 594
click at [154, 187] on div at bounding box center [593, 297] width 1187 height 594
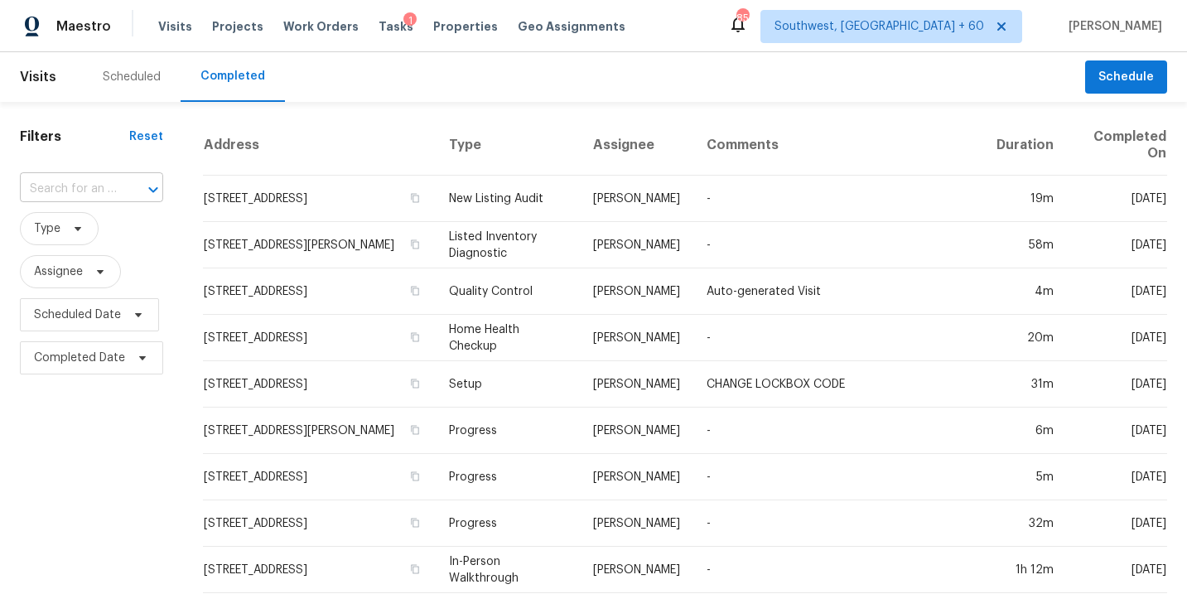
click at [116, 187] on div "​" at bounding box center [91, 189] width 143 height 26
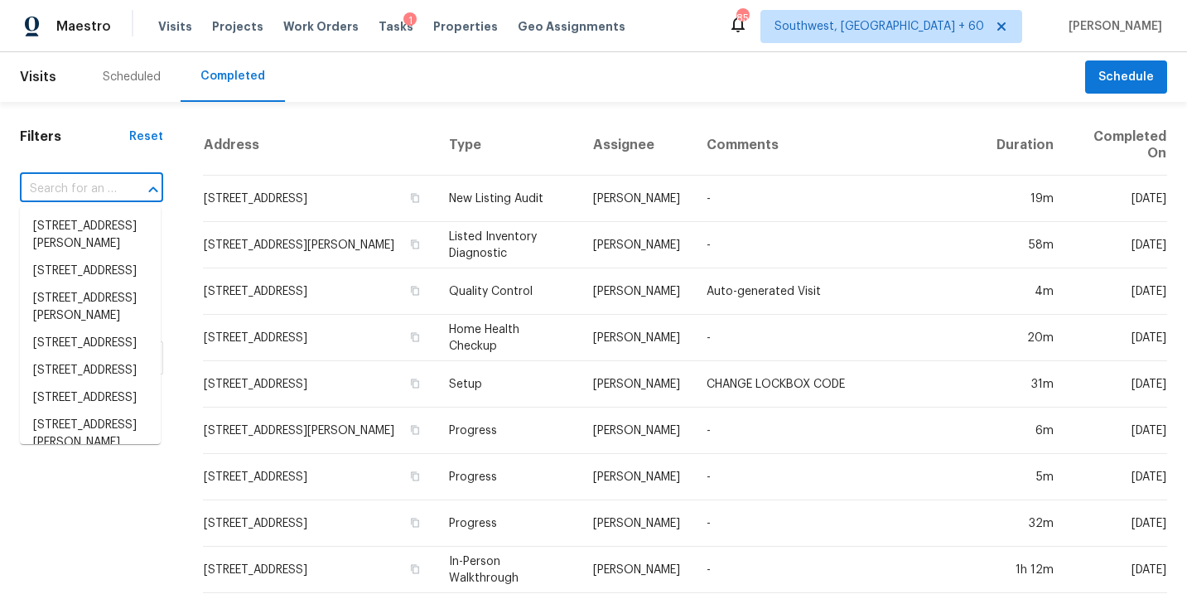
paste input "[STREET_ADDRESS][PERSON_NAME]"
type input "[STREET_ADDRESS][PERSON_NAME]"
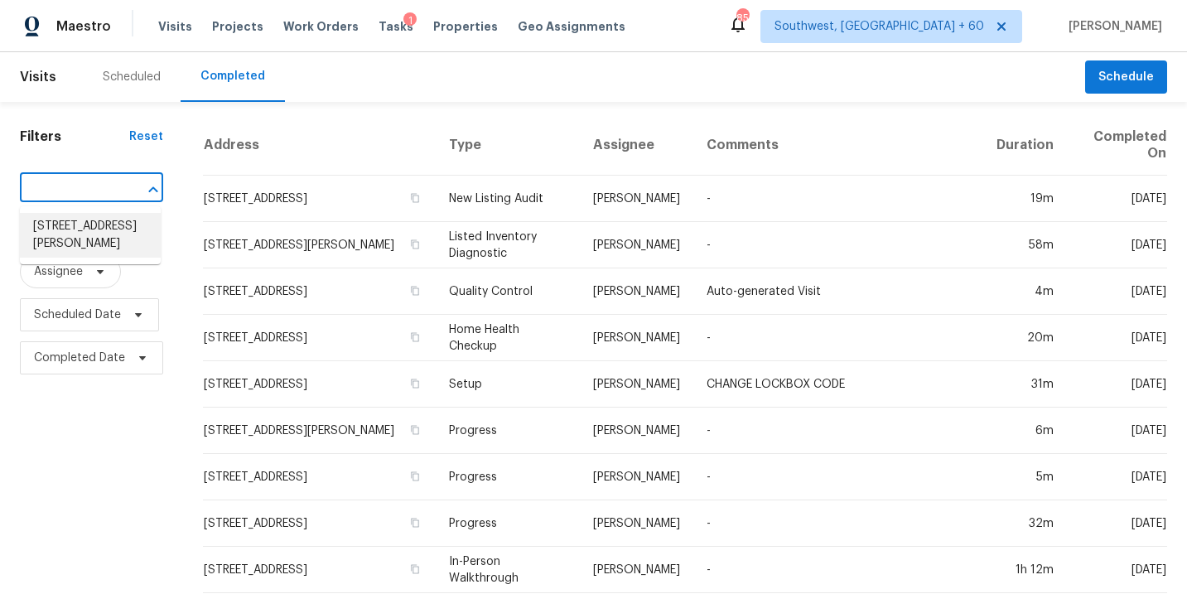
click at [94, 231] on li "[STREET_ADDRESS][PERSON_NAME]" at bounding box center [90, 235] width 141 height 45
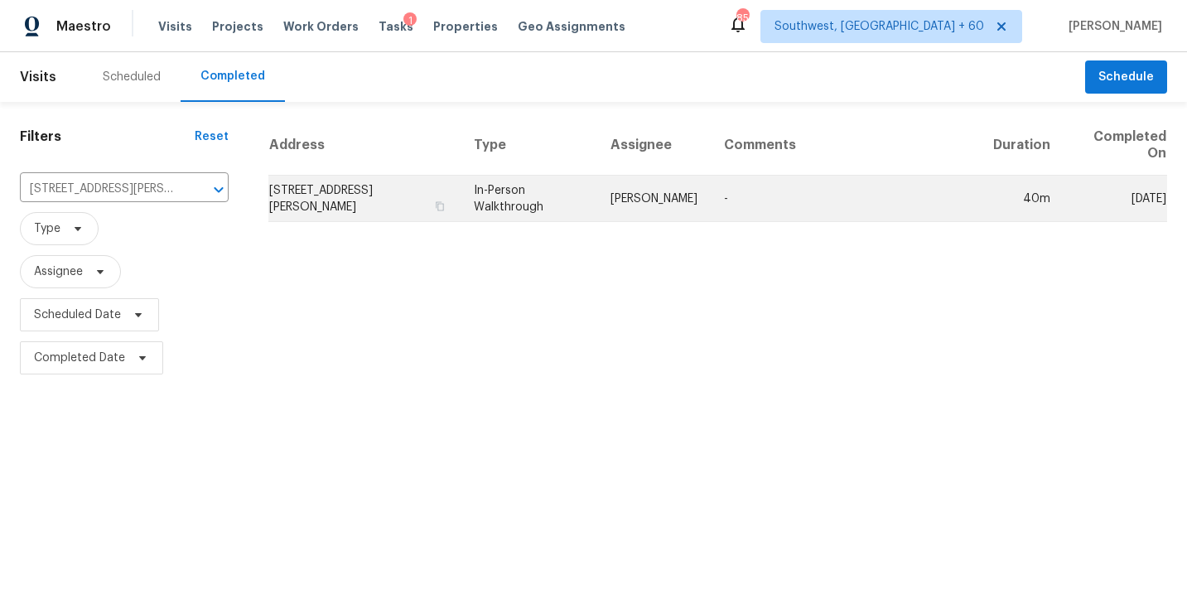
click at [542, 210] on td "In-Person Walkthrough" at bounding box center [529, 199] width 136 height 46
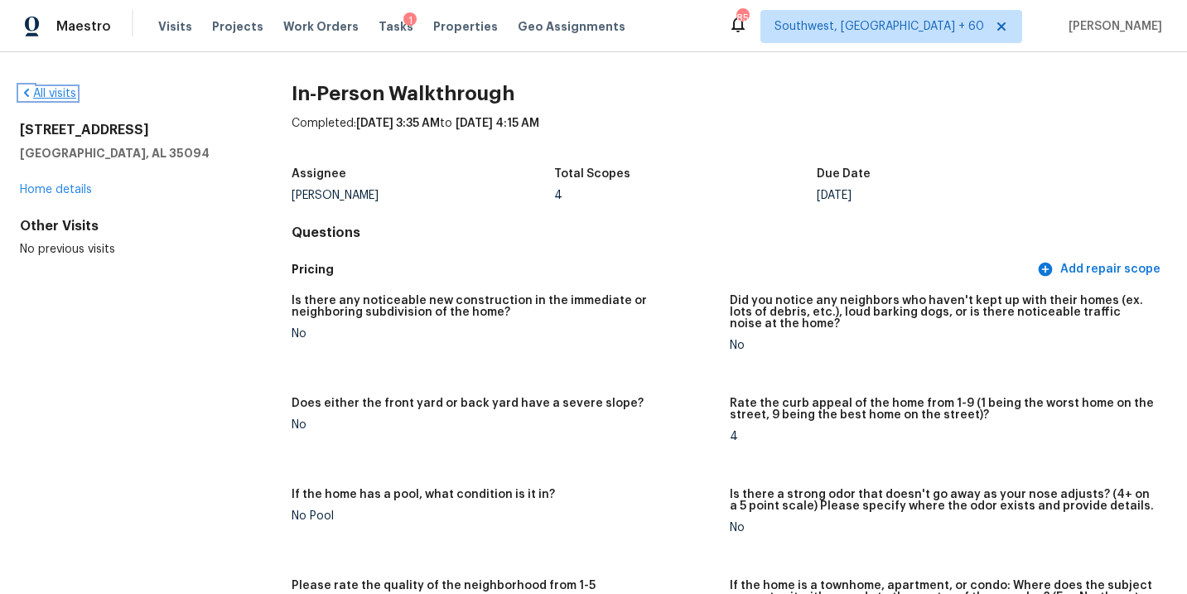
click at [57, 89] on link "All visits" at bounding box center [48, 94] width 56 height 12
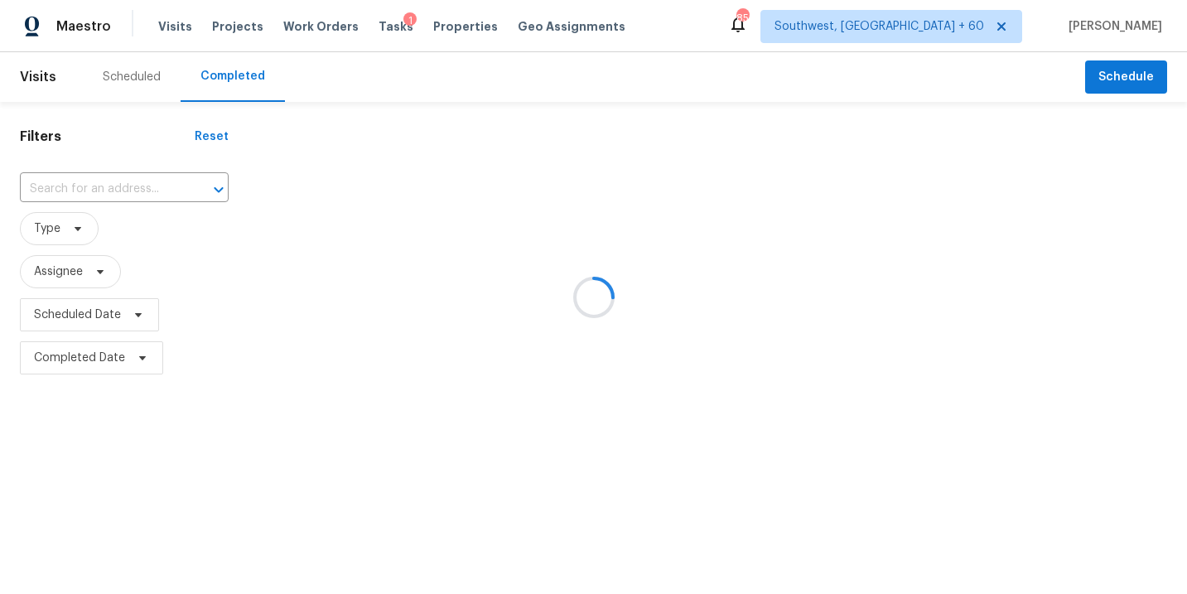
click at [152, 199] on div at bounding box center [593, 297] width 1187 height 594
click at [148, 189] on div at bounding box center [593, 297] width 1187 height 594
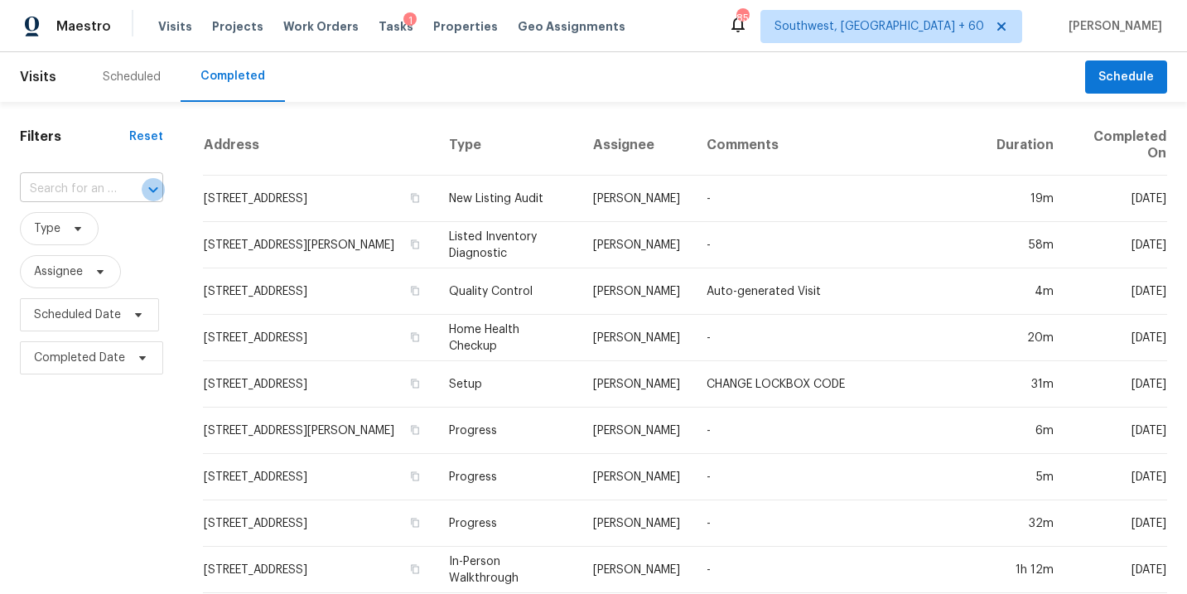
click at [143, 187] on icon "Open" at bounding box center [153, 190] width 20 height 20
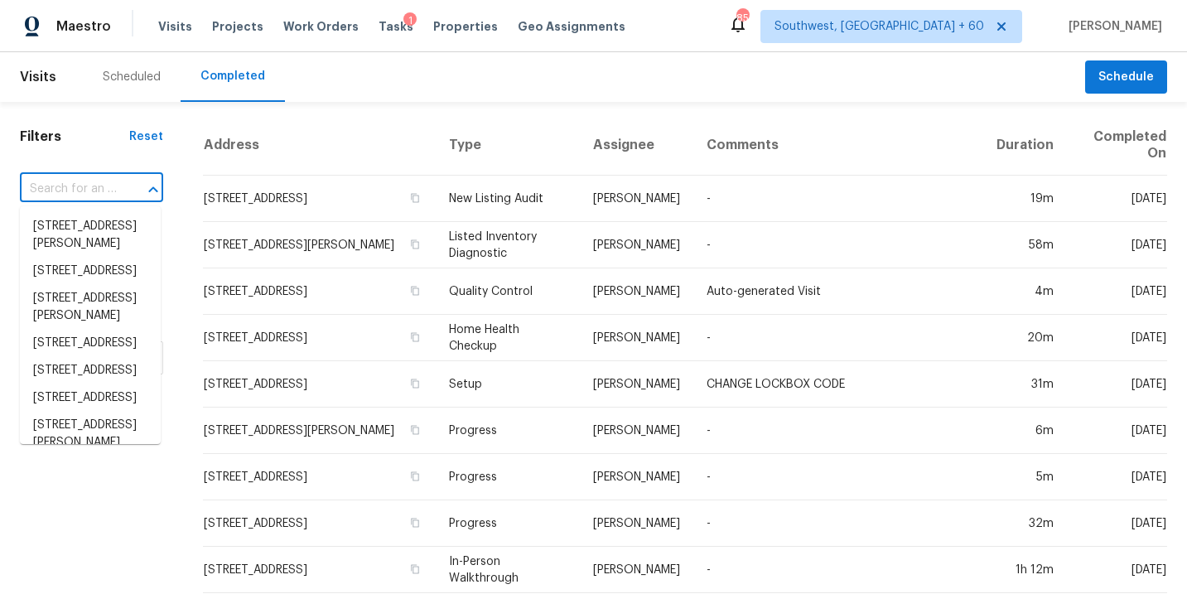
paste input "[STREET_ADDRESS]"
type input "[STREET_ADDRESS]"
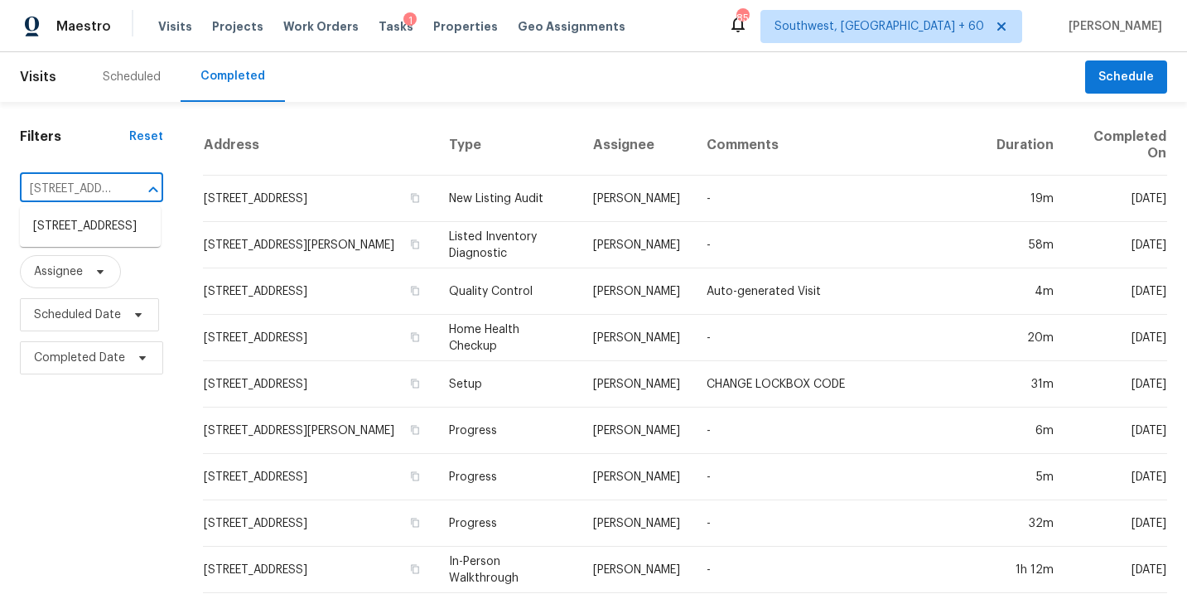
scroll to position [0, 136]
click at [113, 236] on li "[STREET_ADDRESS]" at bounding box center [90, 226] width 141 height 27
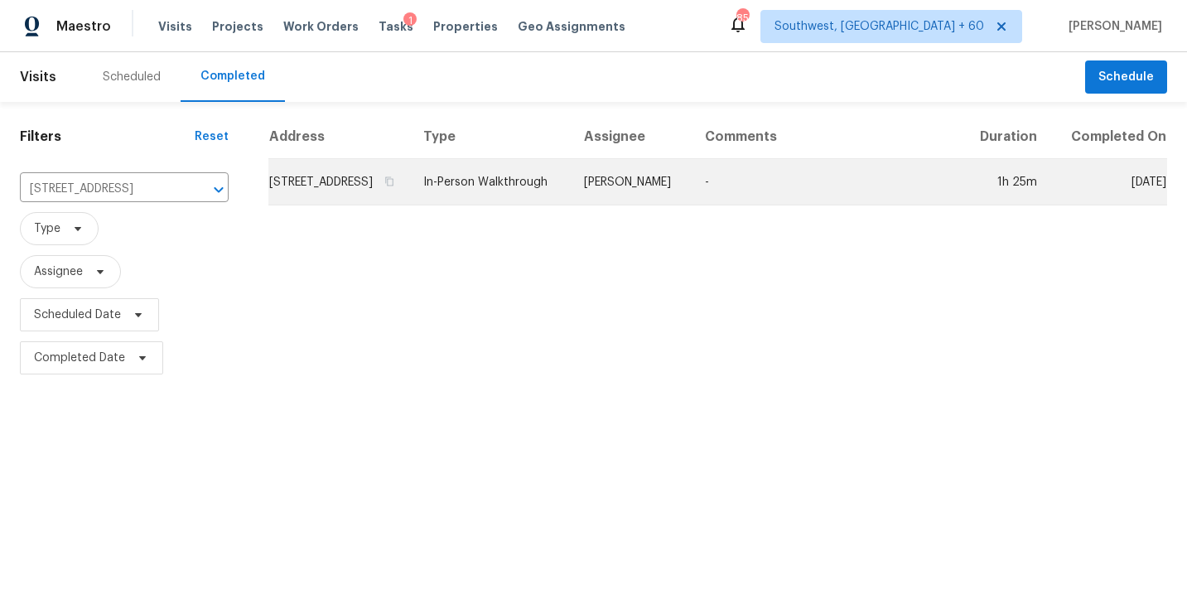
click at [638, 205] on td "[PERSON_NAME]" at bounding box center [631, 182] width 121 height 46
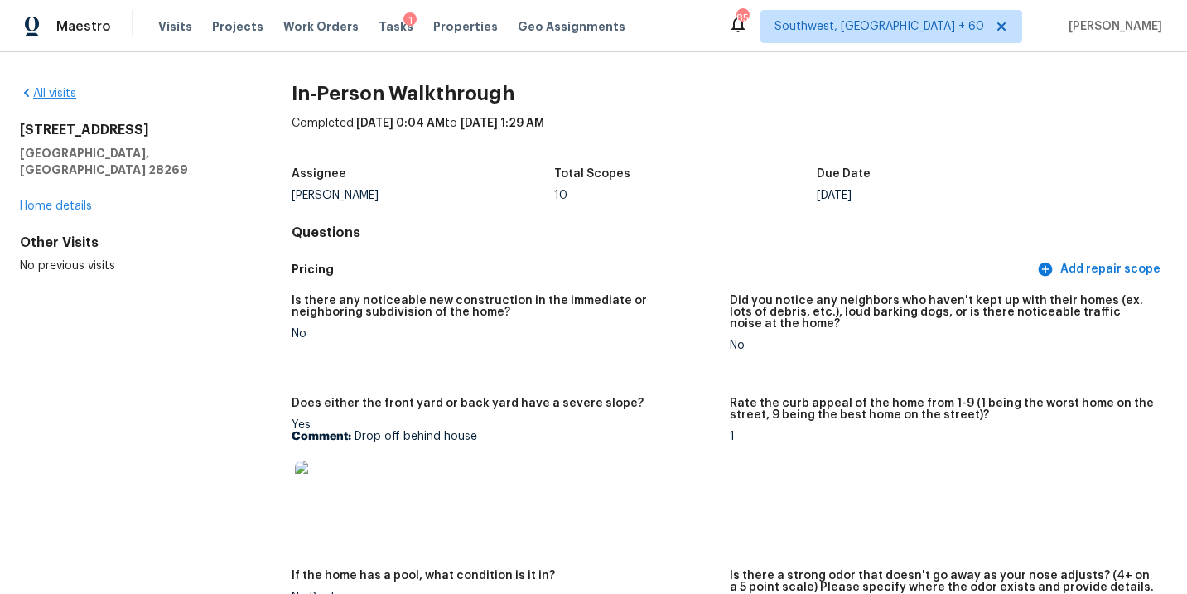
click at [58, 99] on div "All visits" at bounding box center [129, 93] width 219 height 17
click at [56, 90] on link "All visits" at bounding box center [48, 94] width 56 height 12
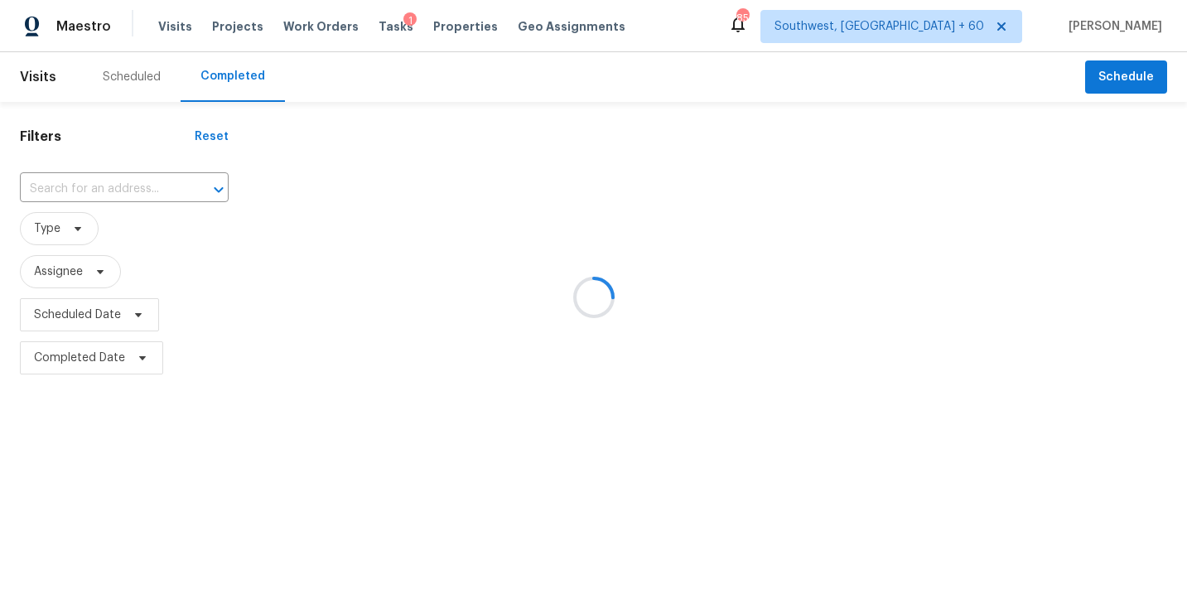
click at [136, 184] on div at bounding box center [593, 297] width 1187 height 594
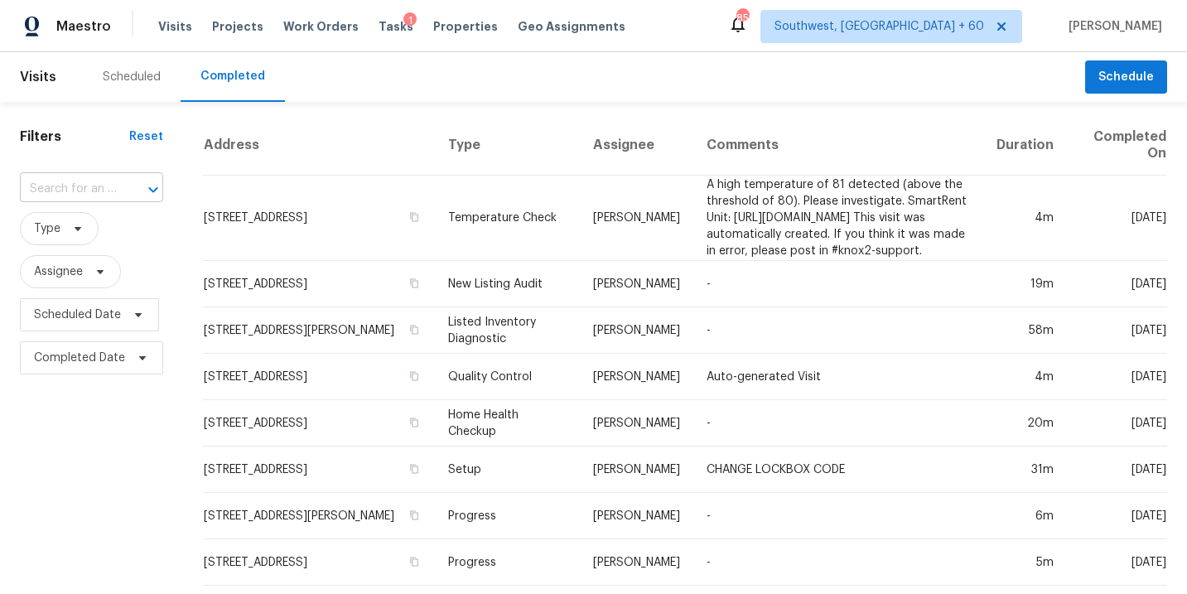
click at [74, 184] on input "text" at bounding box center [68, 189] width 97 height 26
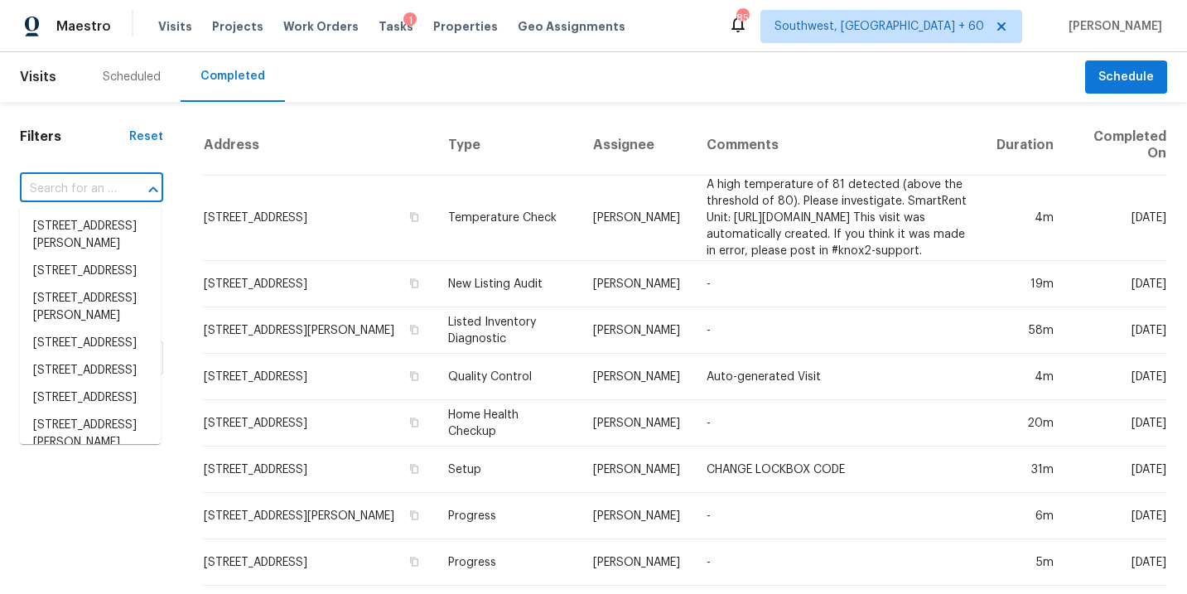
paste input "[STREET_ADDRESS][PERSON_NAME][PERSON_NAME]"
type input "[STREET_ADDRESS][PERSON_NAME][PERSON_NAME]"
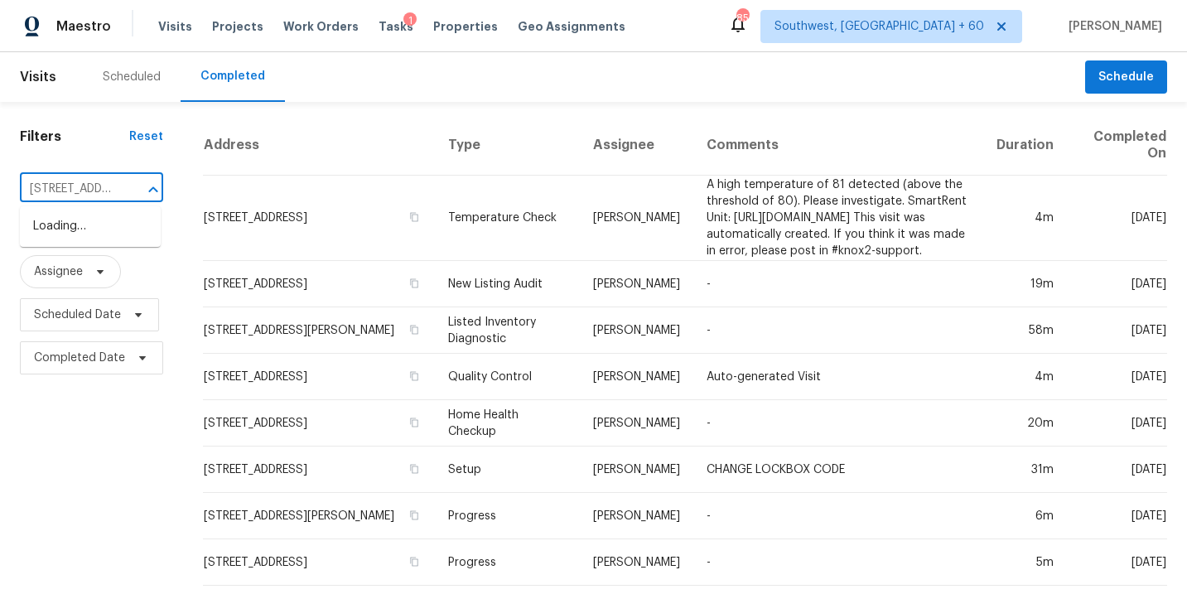
scroll to position [0, 118]
click at [85, 230] on li "[STREET_ADDRESS][PERSON_NAME][PERSON_NAME]" at bounding box center [90, 244] width 141 height 62
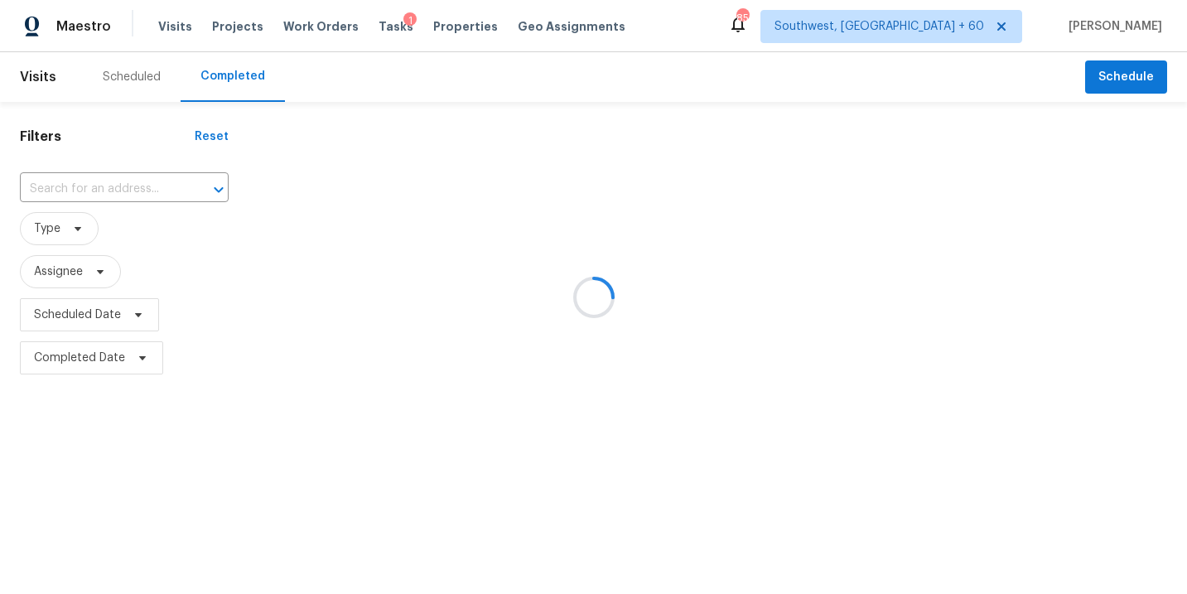
type input "[STREET_ADDRESS][PERSON_NAME][PERSON_NAME]"
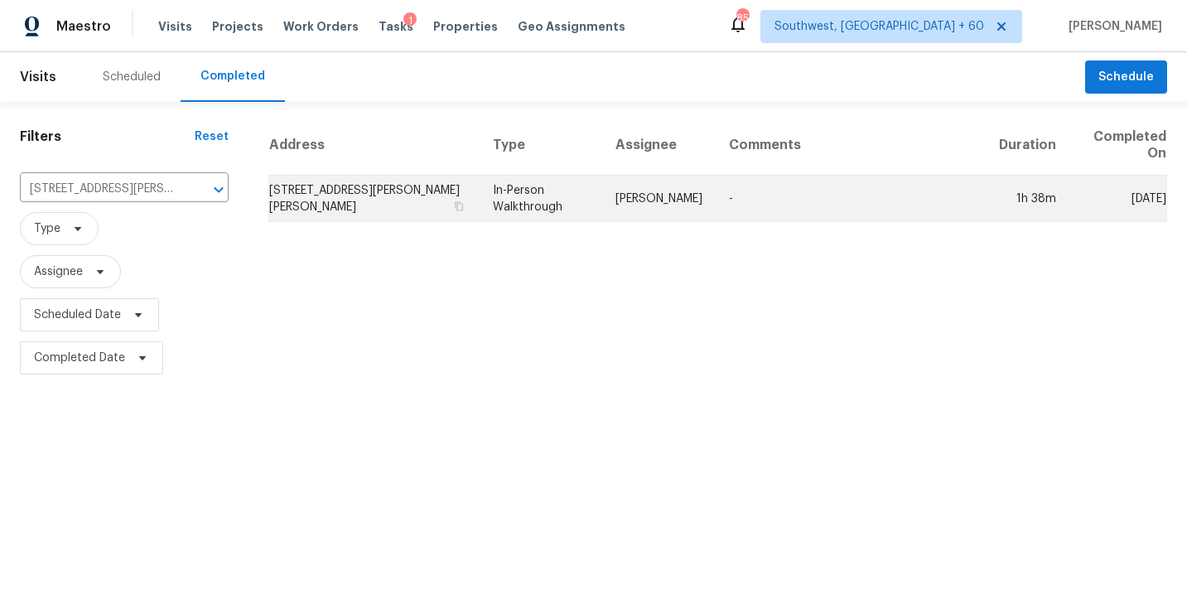
click at [565, 211] on td "In-Person Walkthrough" at bounding box center [541, 199] width 123 height 46
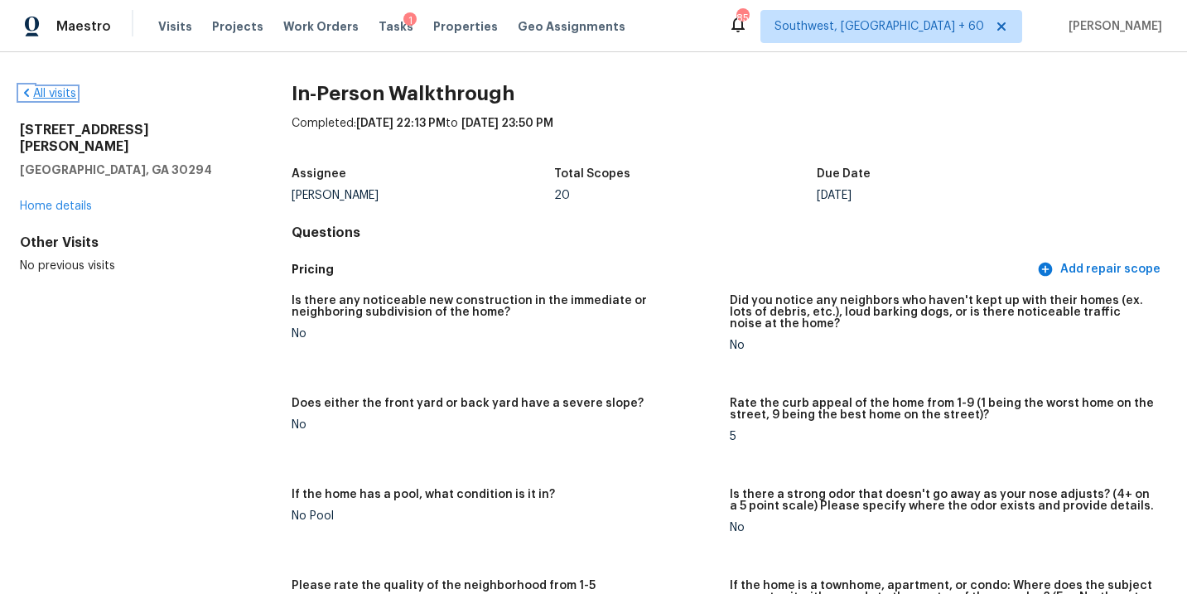
click at [49, 99] on link "All visits" at bounding box center [48, 94] width 56 height 12
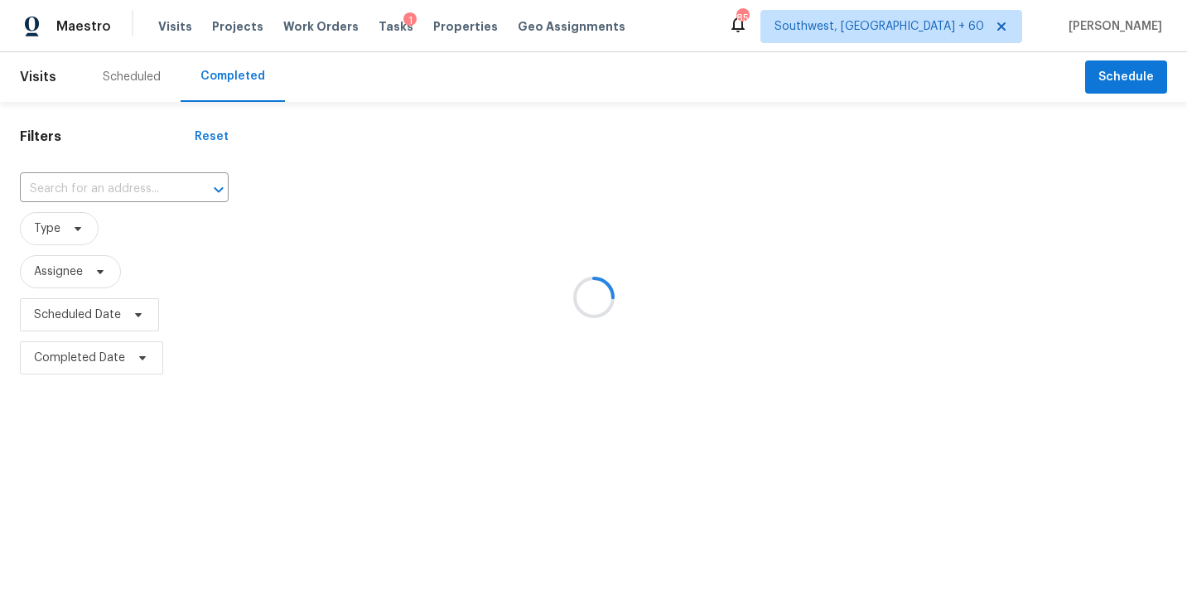
click at [64, 193] on div at bounding box center [593, 297] width 1187 height 594
click at [77, 191] on div at bounding box center [593, 297] width 1187 height 594
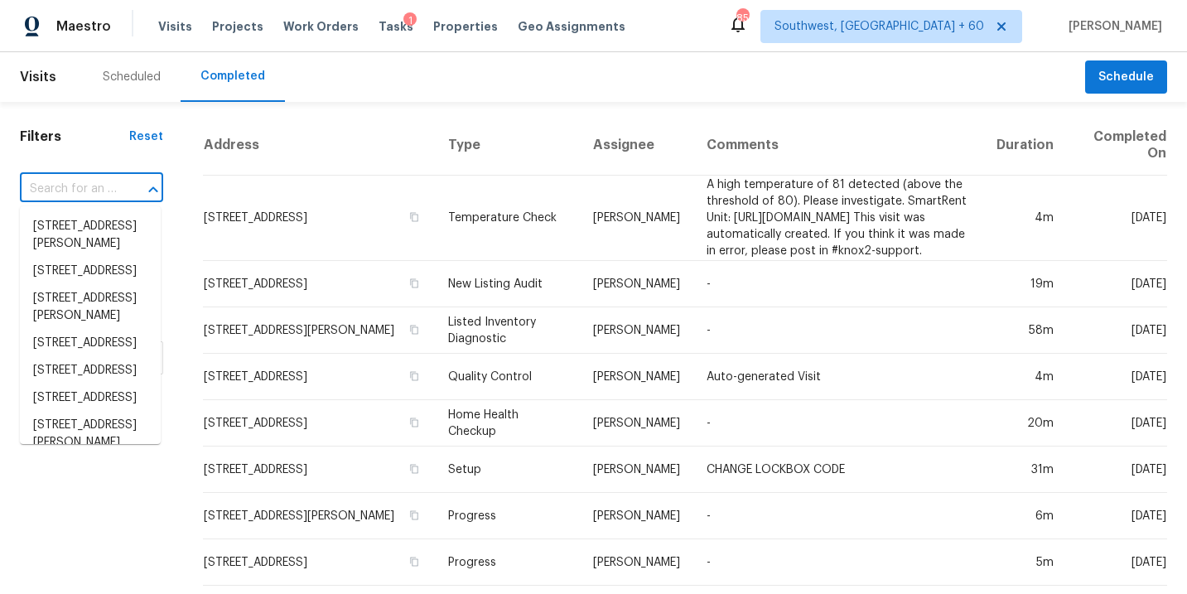
click at [77, 191] on input "text" at bounding box center [68, 189] width 97 height 26
paste input "[STREET_ADDRESS][PERSON_NAME]"
type input "[STREET_ADDRESS][PERSON_NAME]"
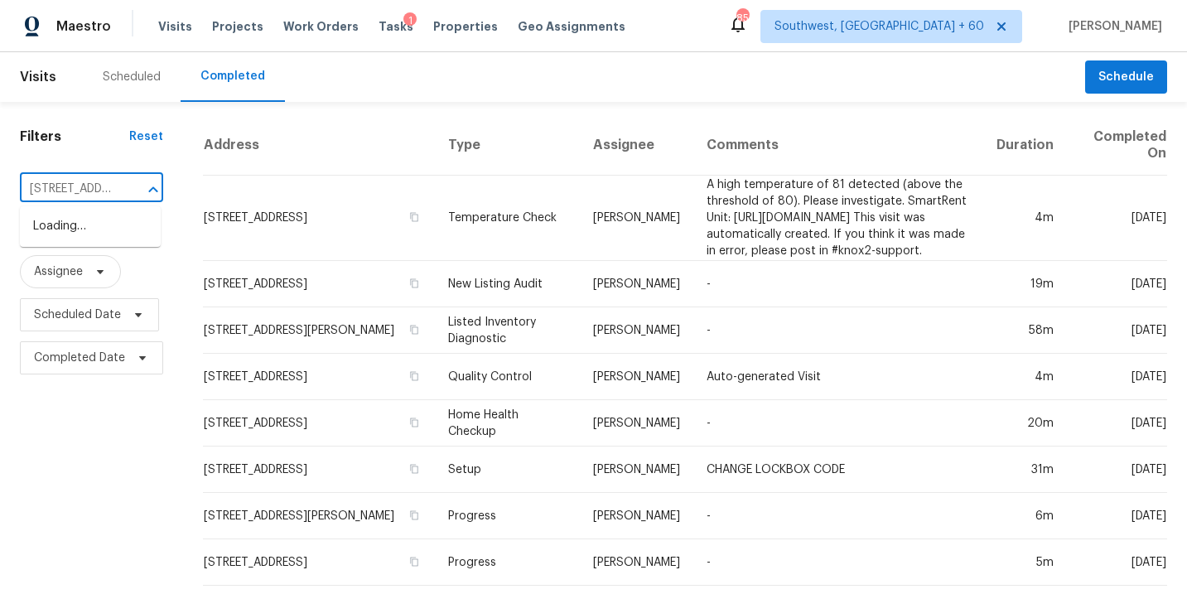
scroll to position [0, 98]
click at [85, 234] on li "[STREET_ADDRESS][PERSON_NAME]" at bounding box center [90, 235] width 141 height 45
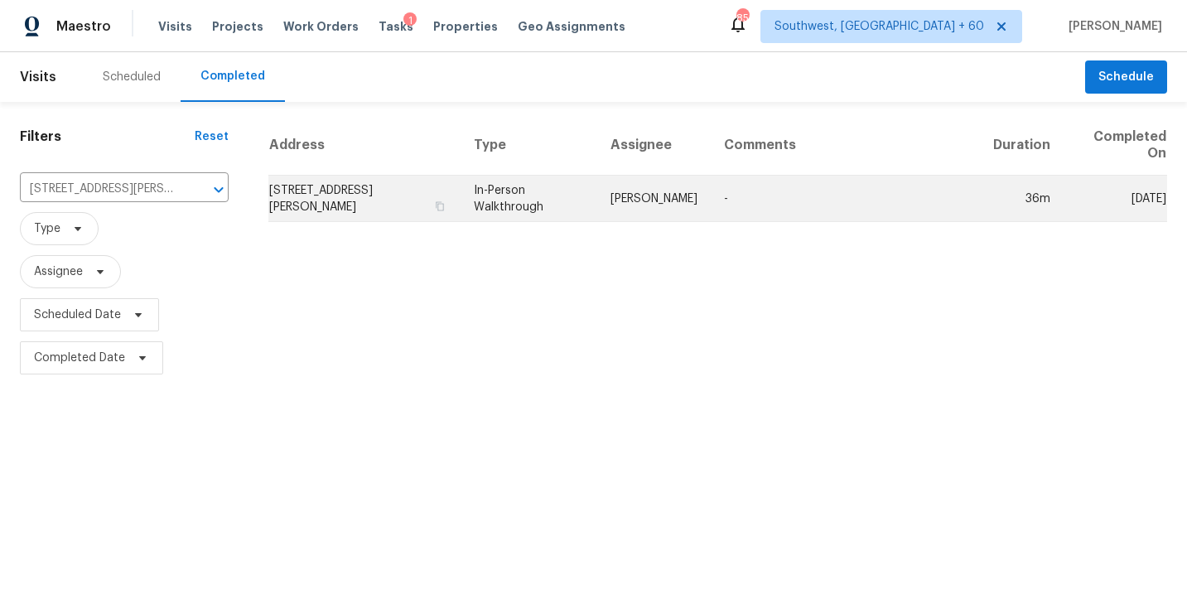
click at [582, 197] on td "In-Person Walkthrough" at bounding box center [529, 199] width 136 height 46
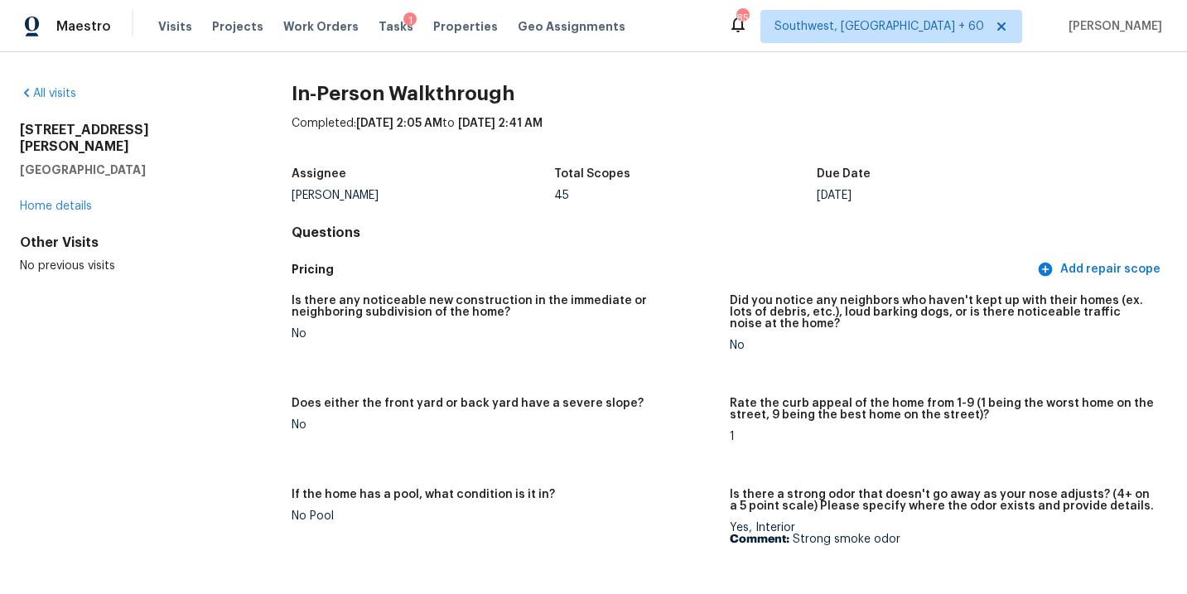
click at [52, 86] on div "All visits" at bounding box center [129, 93] width 219 height 17
click at [52, 89] on link "All visits" at bounding box center [48, 94] width 56 height 12
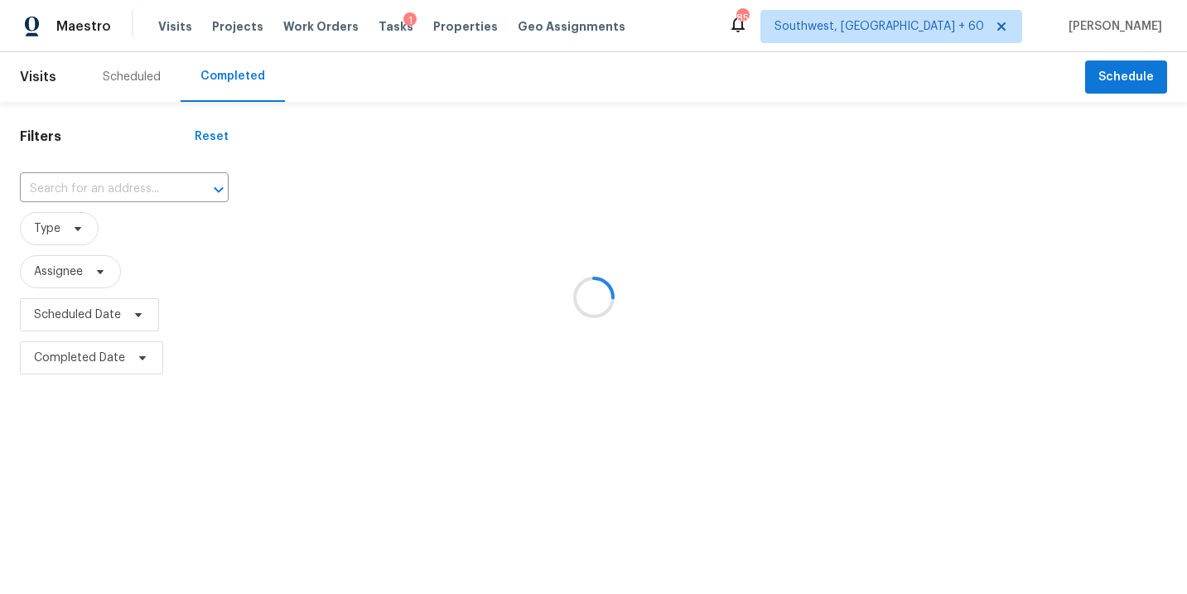
click at [144, 184] on div at bounding box center [593, 297] width 1187 height 594
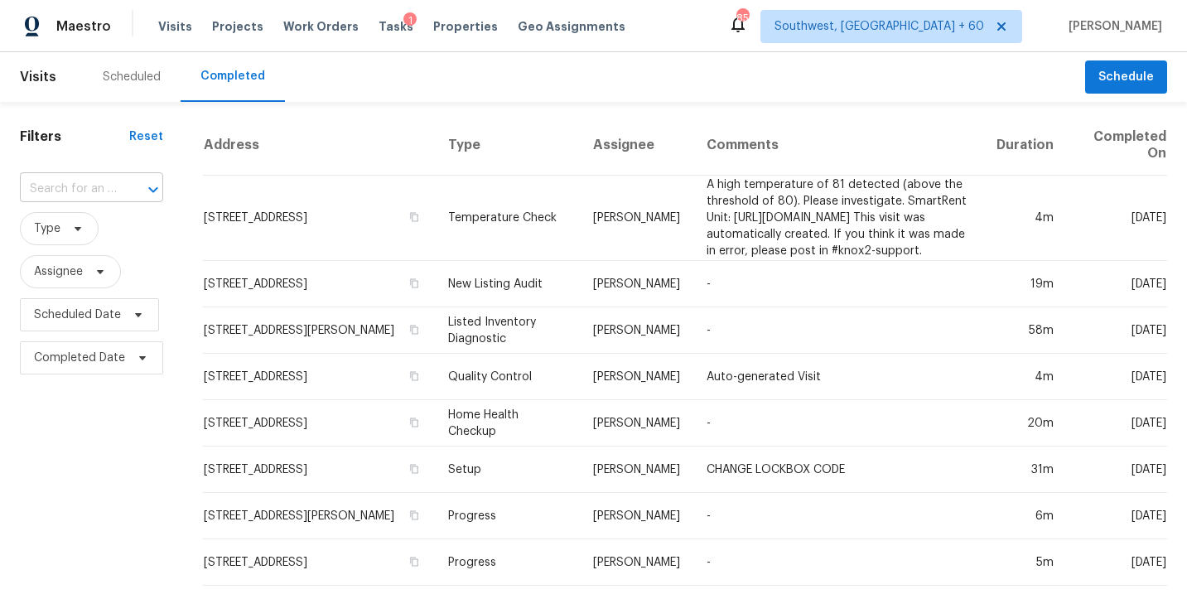
click at [111, 189] on input "text" at bounding box center [68, 189] width 97 height 26
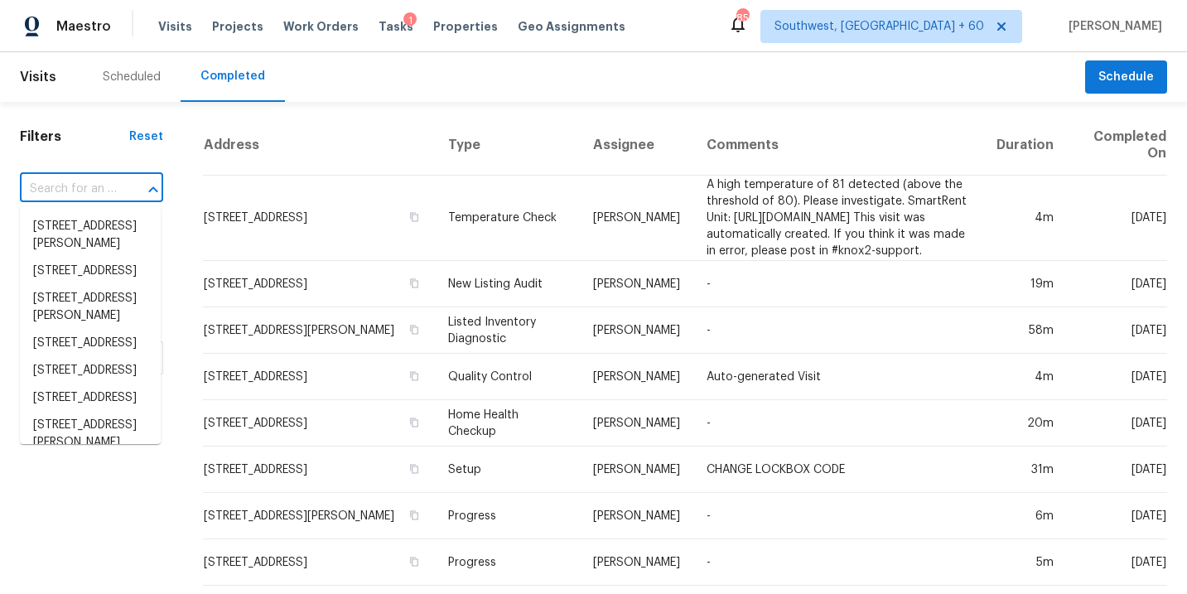
paste input "[STREET_ADDRESS][PERSON_NAME]"
type input "[STREET_ADDRESS][PERSON_NAME]"
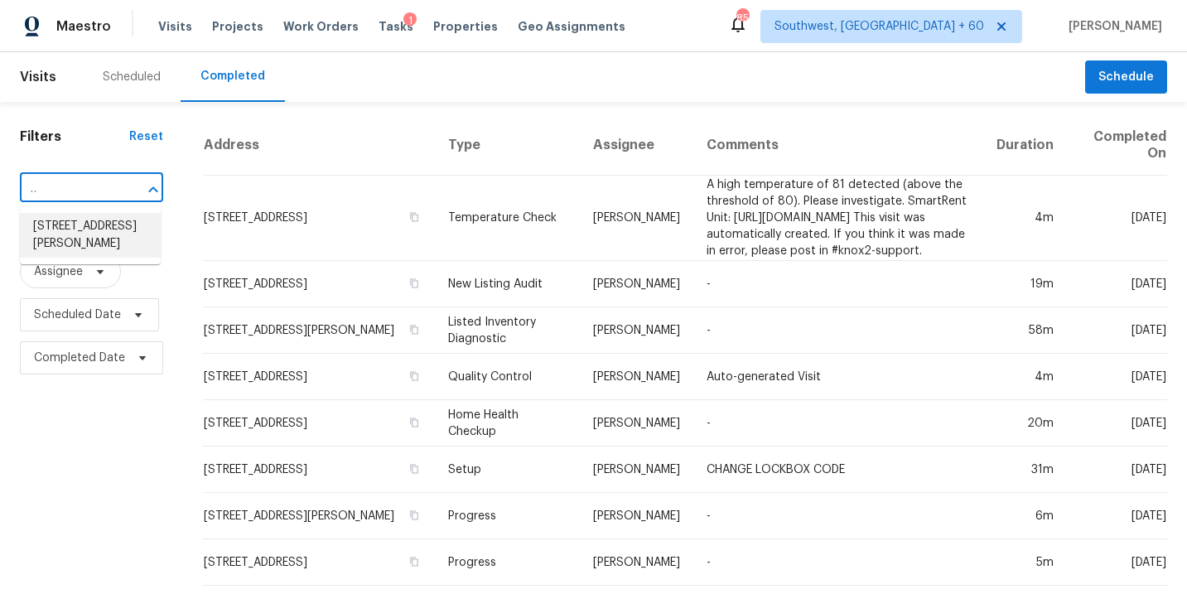
click at [104, 237] on li "[STREET_ADDRESS][PERSON_NAME]" at bounding box center [90, 235] width 141 height 45
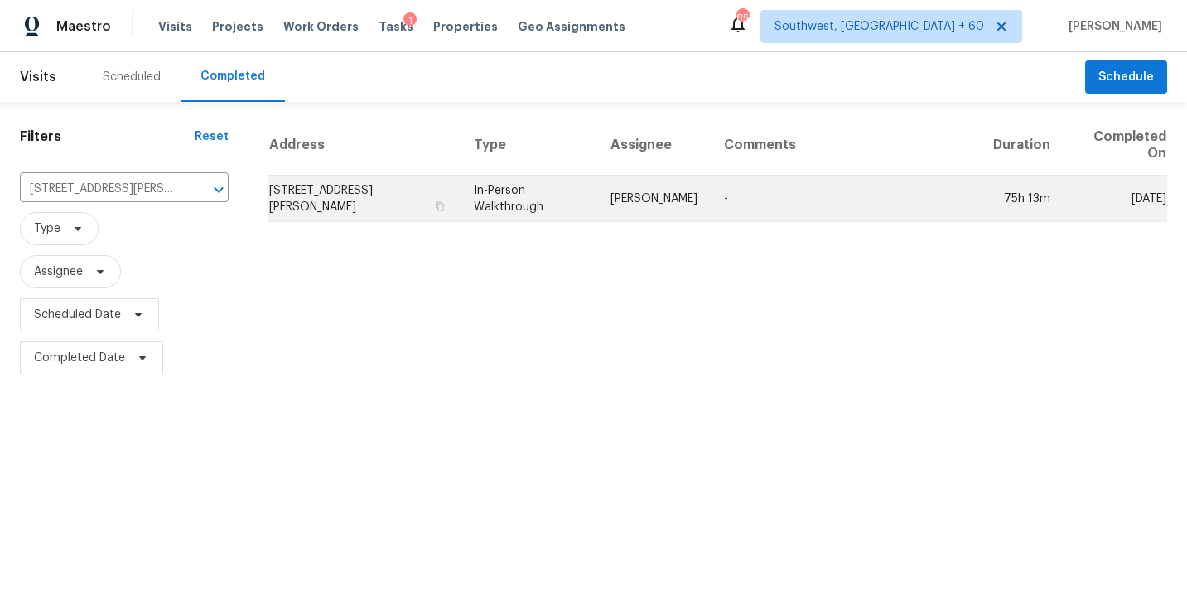
click at [661, 210] on td "[PERSON_NAME]" at bounding box center [654, 199] width 114 height 46
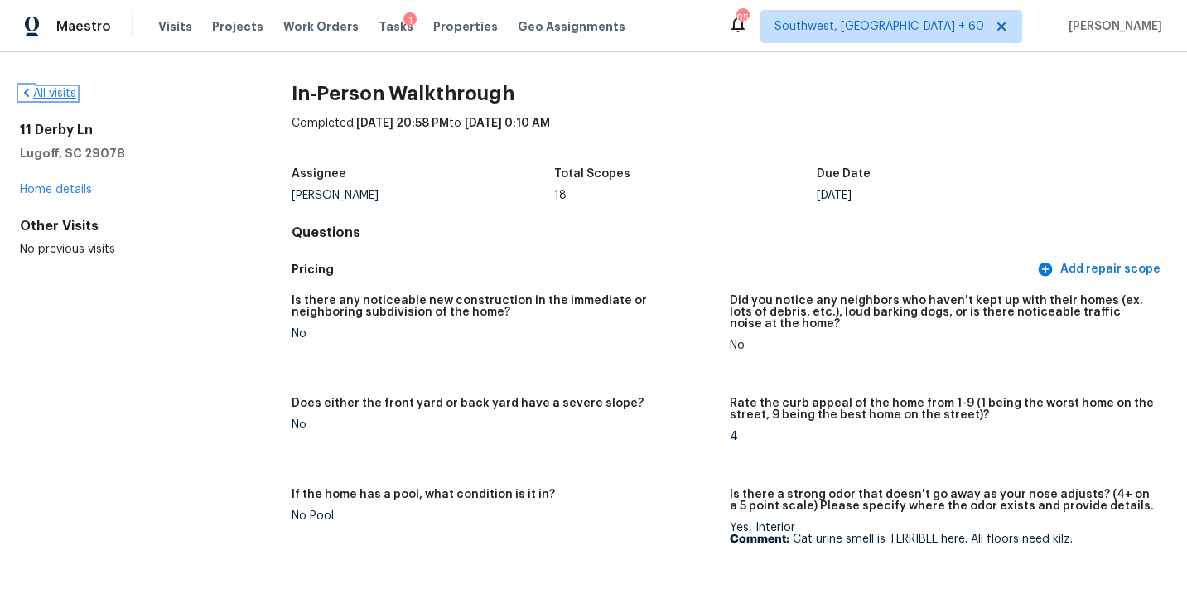
click at [53, 97] on link "All visits" at bounding box center [48, 94] width 56 height 12
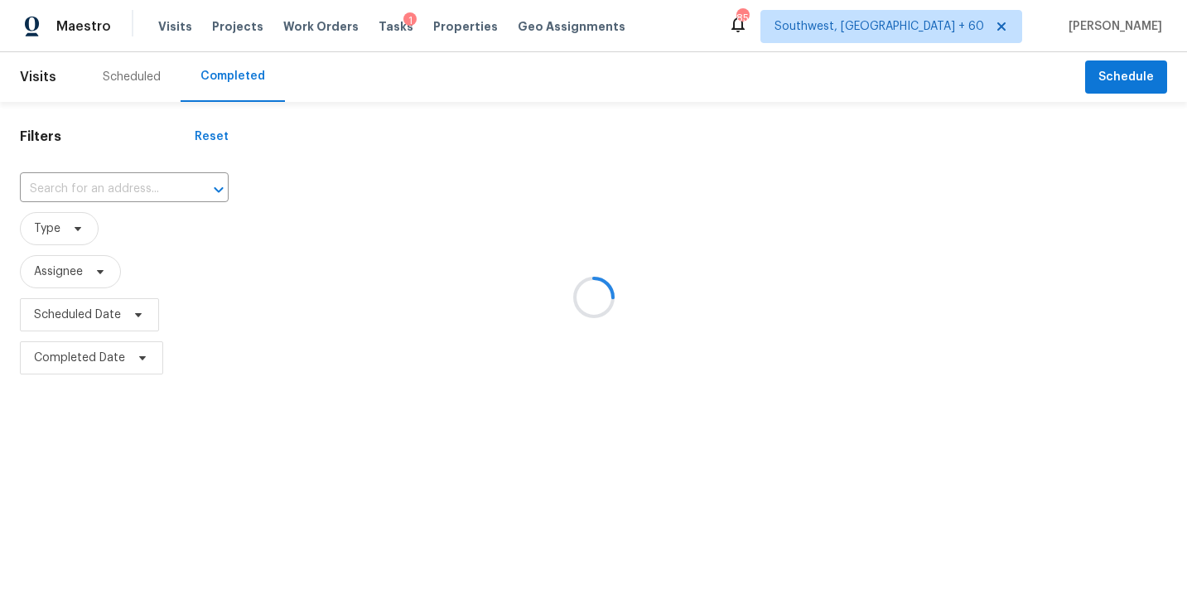
click at [140, 199] on div at bounding box center [593, 297] width 1187 height 594
click at [141, 196] on div at bounding box center [593, 297] width 1187 height 594
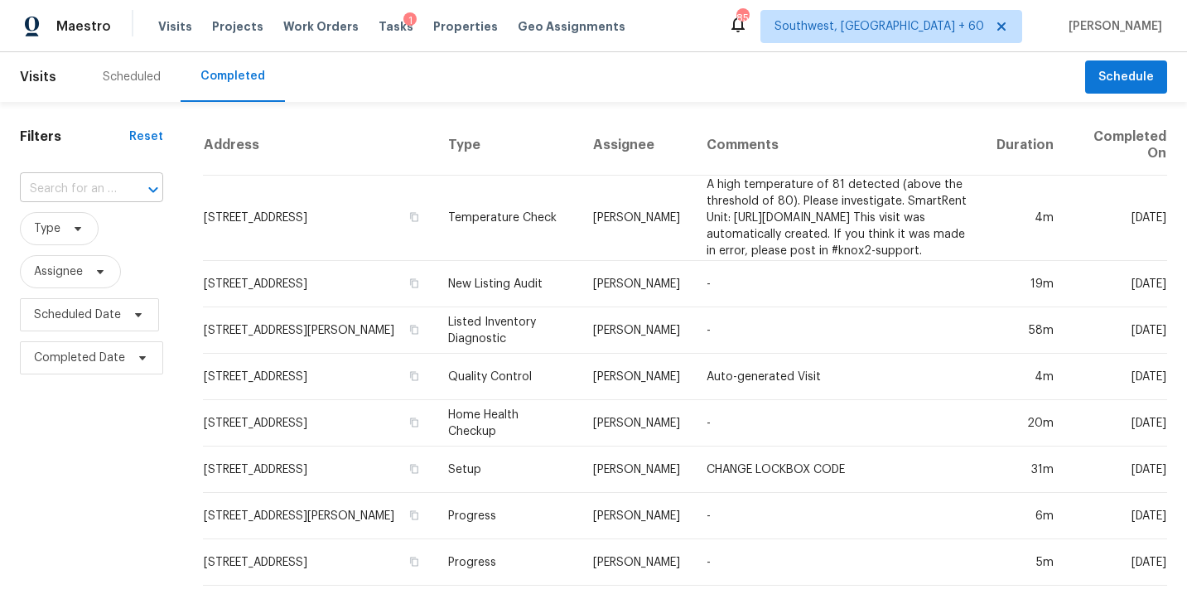
click at [127, 188] on div at bounding box center [141, 189] width 43 height 23
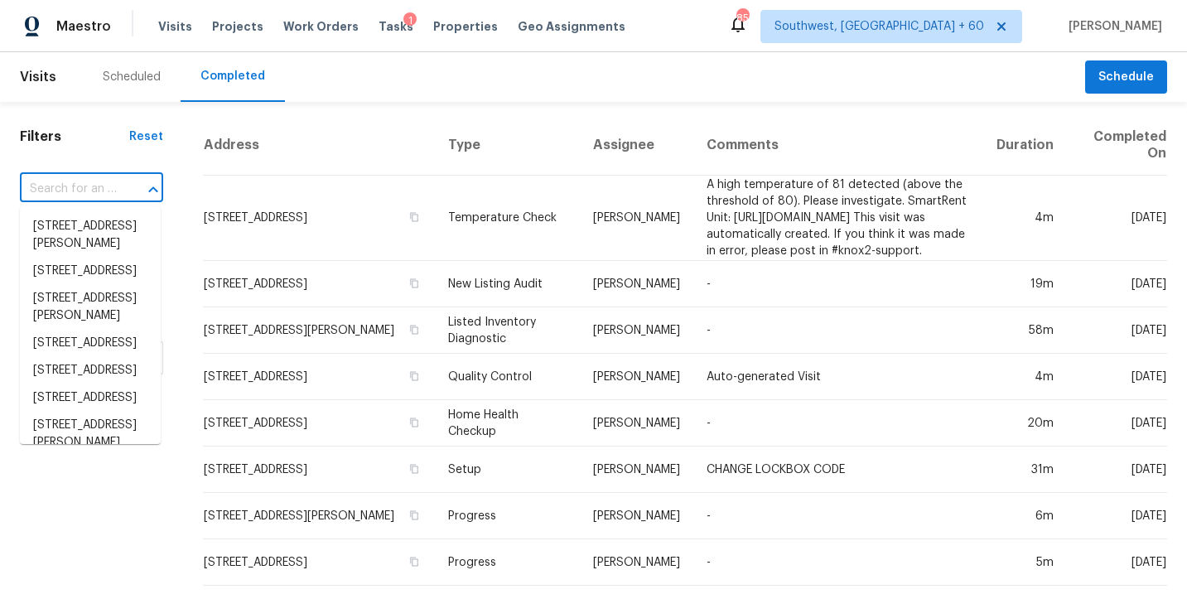
paste input "[STREET_ADDRESS]"
type input "[STREET_ADDRESS]"
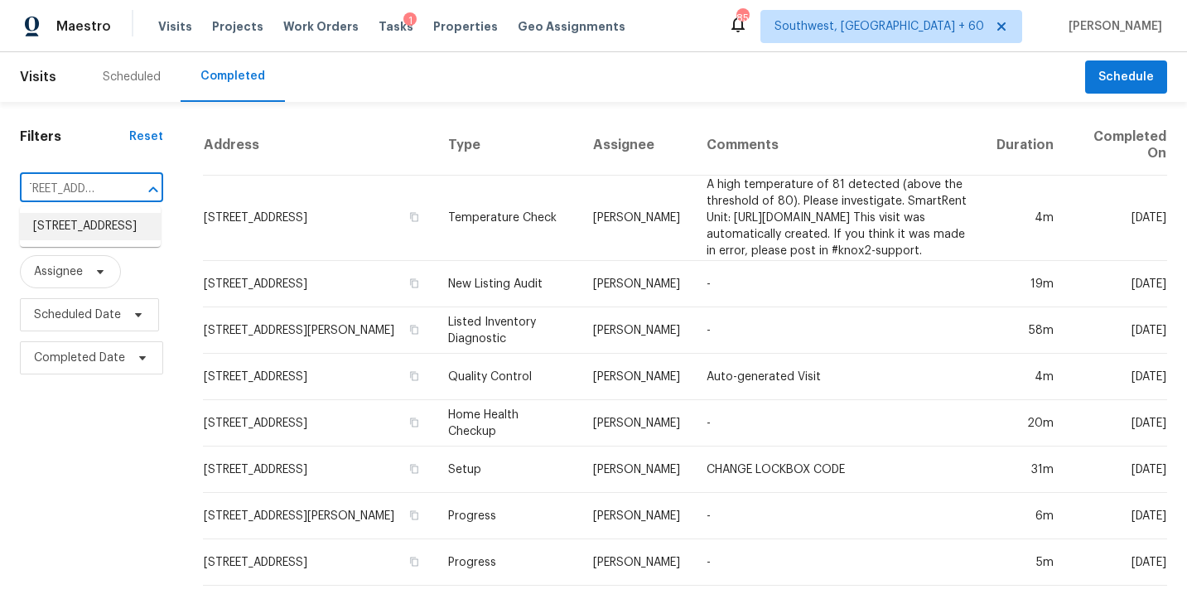
click at [112, 233] on li "[STREET_ADDRESS]" at bounding box center [90, 226] width 141 height 27
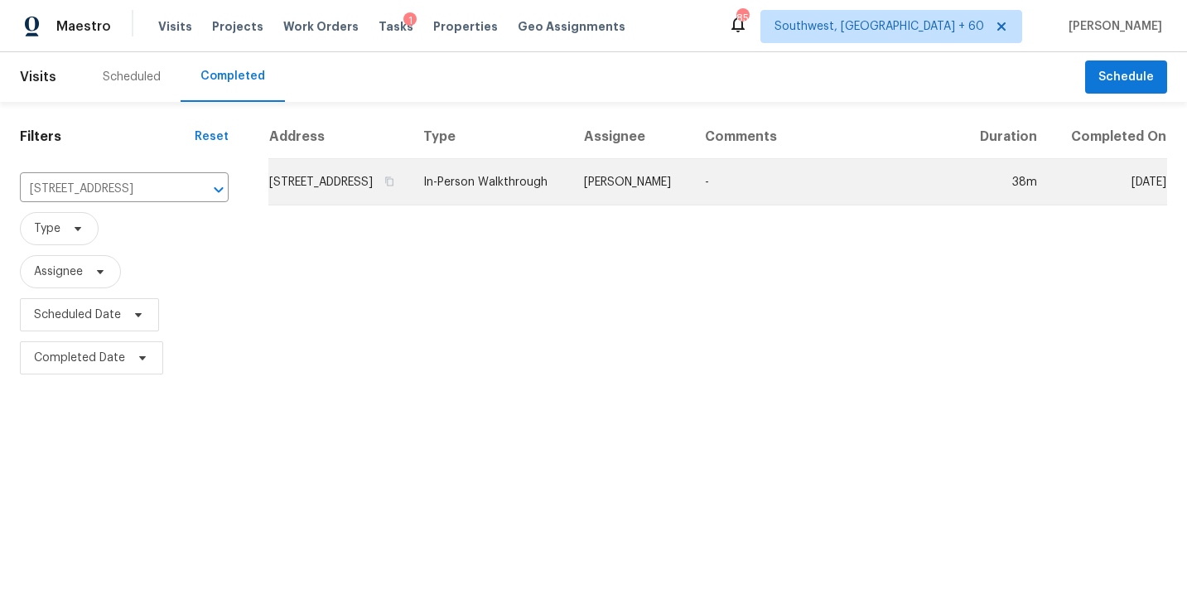
click at [675, 205] on td "[PERSON_NAME]" at bounding box center [631, 182] width 121 height 46
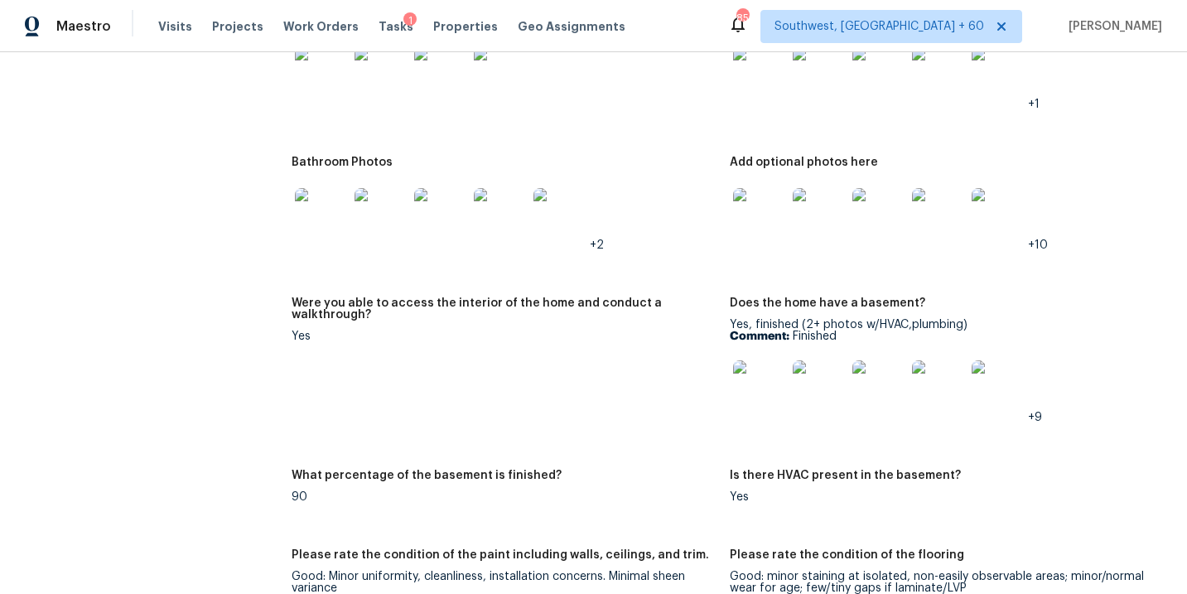
scroll to position [2351, 0]
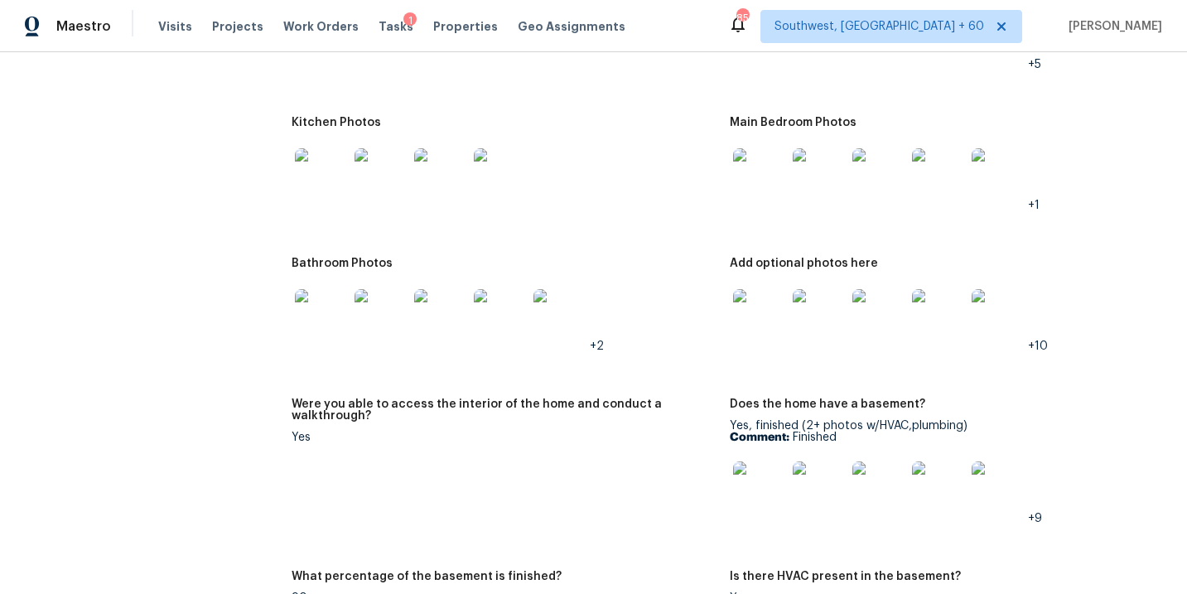
click at [742, 172] on img at bounding box center [759, 174] width 53 height 53
click at [753, 291] on img at bounding box center [759, 315] width 53 height 53
click at [322, 175] on img at bounding box center [321, 174] width 53 height 53
click at [754, 483] on img at bounding box center [759, 487] width 53 height 53
click at [769, 292] on img at bounding box center [759, 315] width 53 height 53
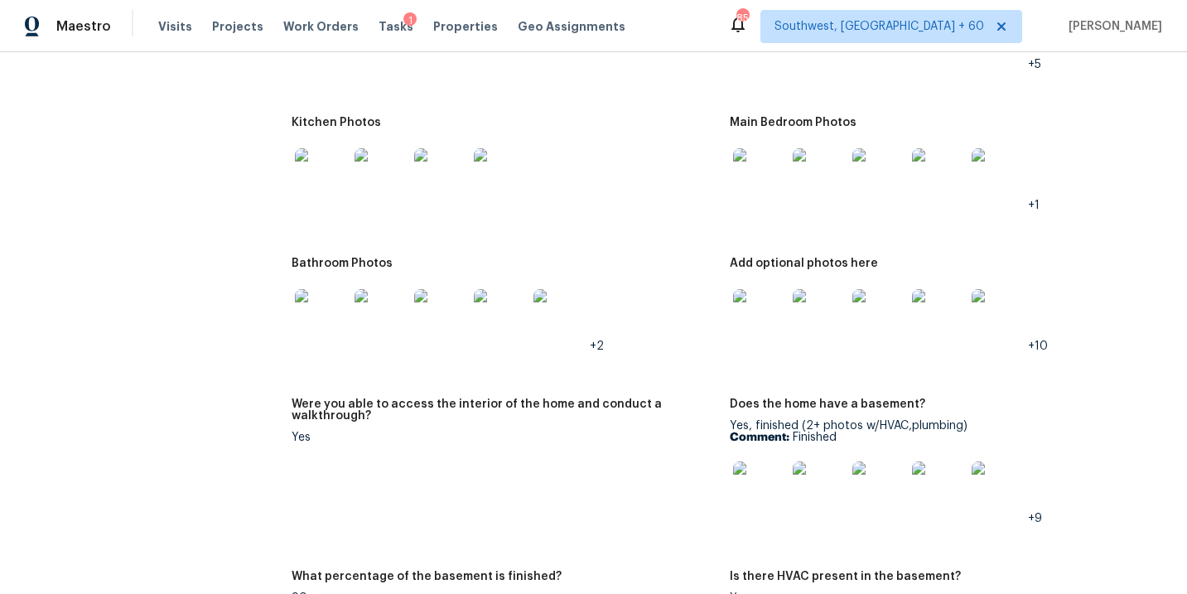
click at [748, 172] on img at bounding box center [759, 174] width 53 height 53
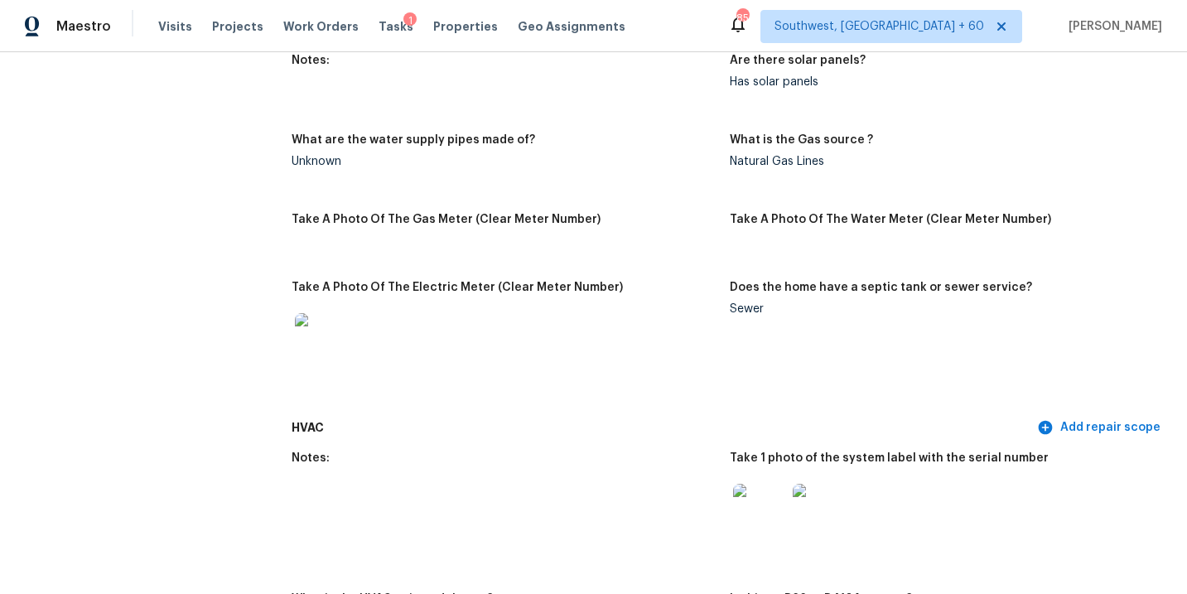
scroll to position [1145, 0]
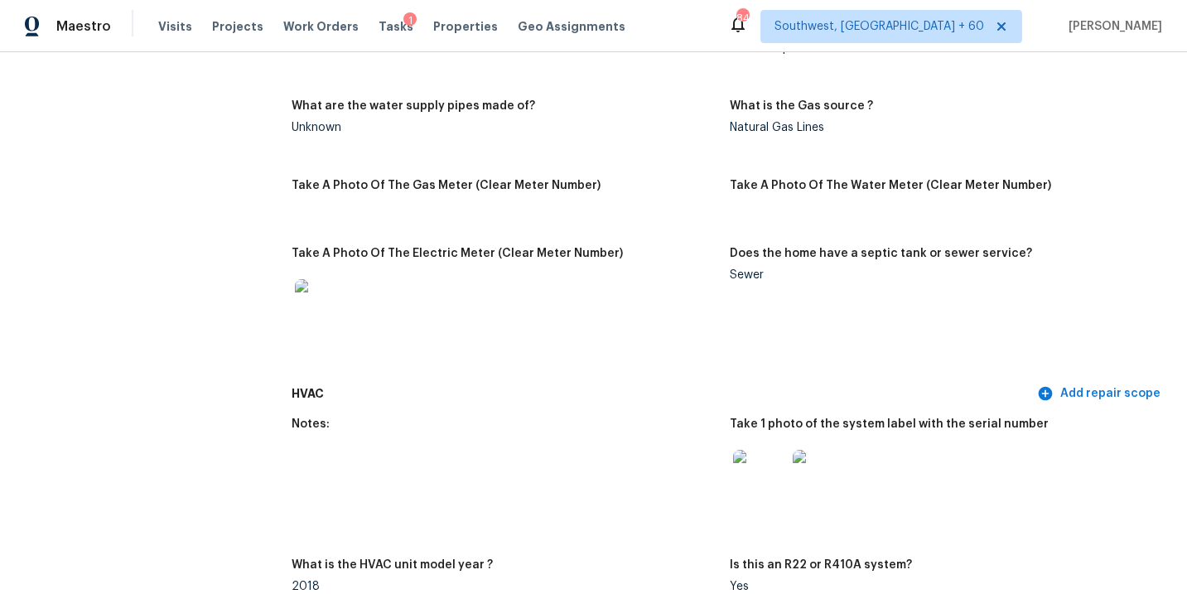
click at [479, 218] on div "Notes: Are there solar panels? Has solar panels What are the water supply pipes…" at bounding box center [730, 195] width 876 height 368
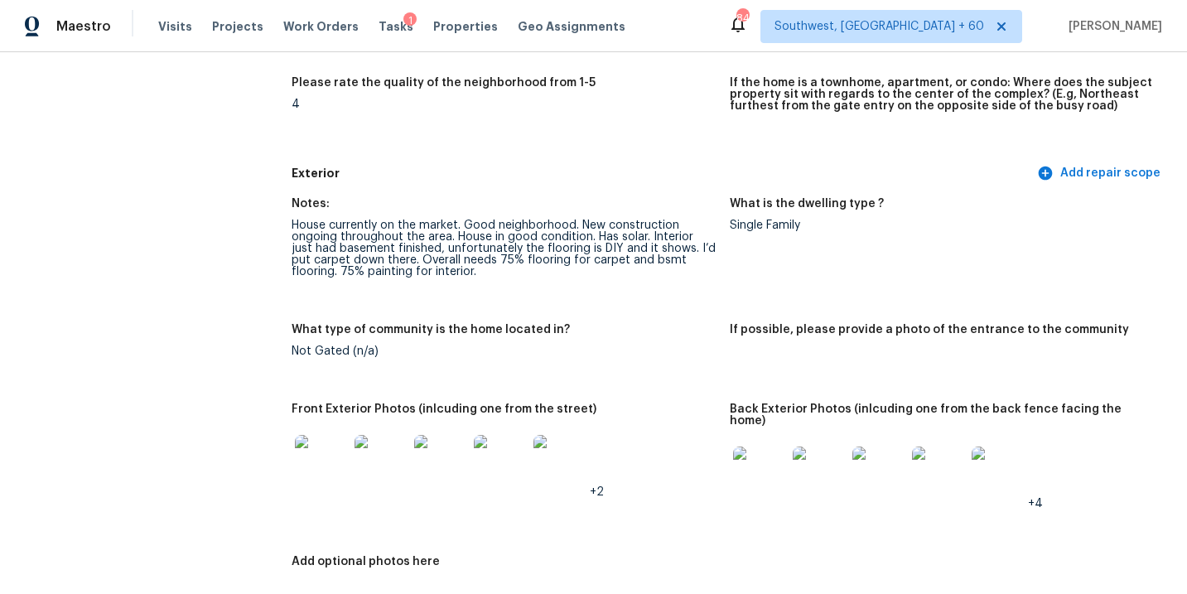
scroll to position [0, 0]
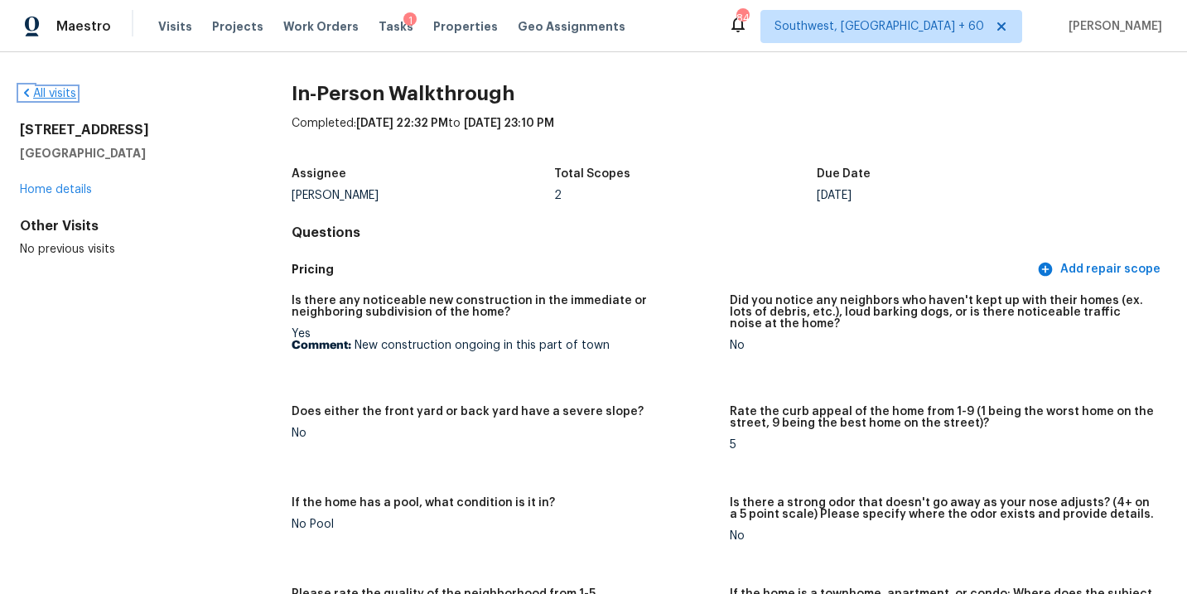
click at [43, 93] on link "All visits" at bounding box center [48, 94] width 56 height 12
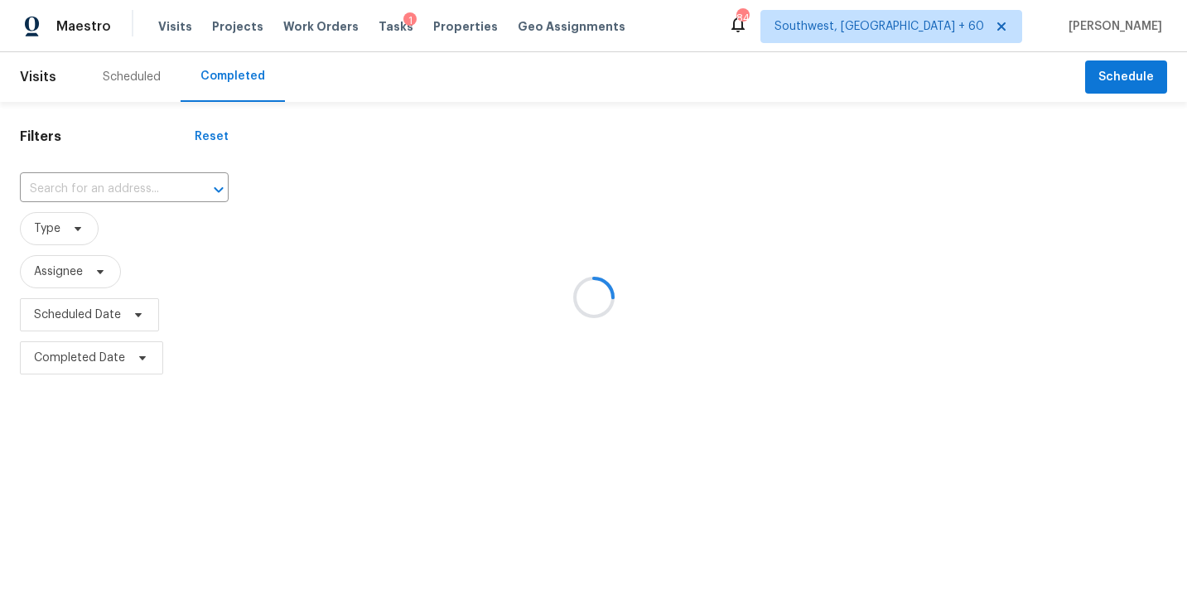
click at [109, 184] on div at bounding box center [593, 297] width 1187 height 594
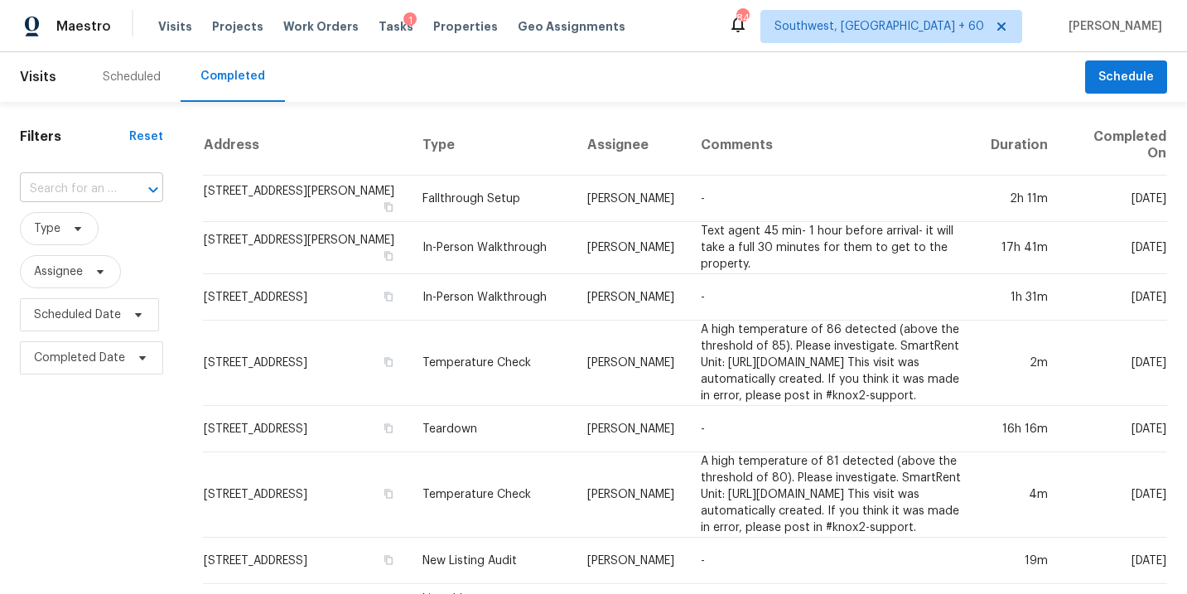
click at [106, 188] on input "text" at bounding box center [68, 189] width 97 height 26
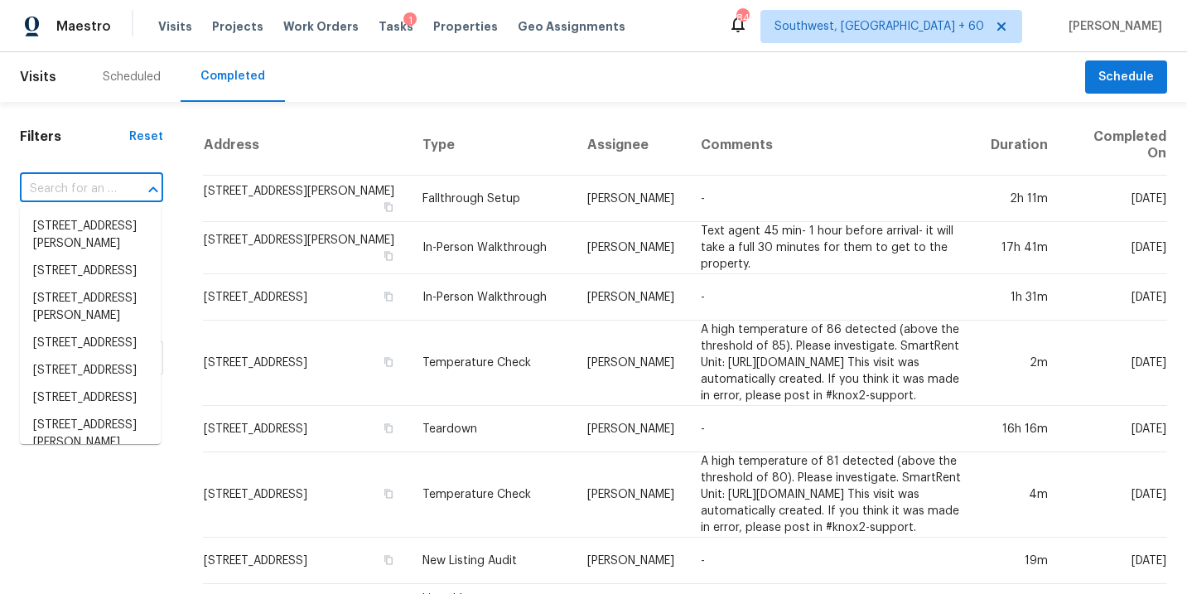
paste input "[STREET_ADDRESS]"
type input "[STREET_ADDRESS]"
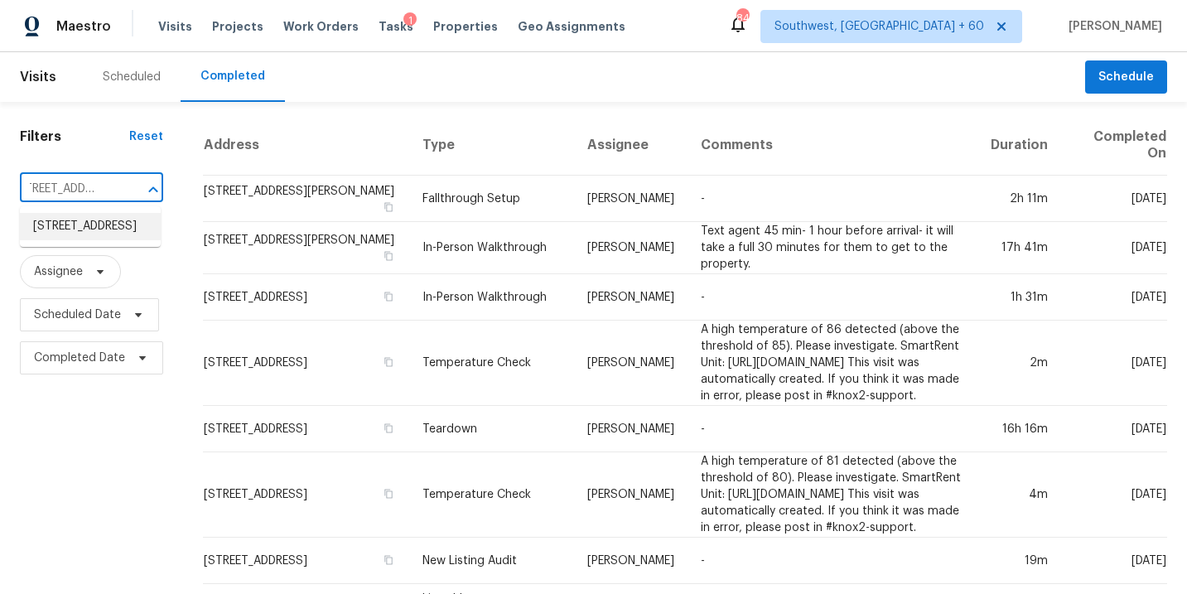
click at [113, 239] on li "[STREET_ADDRESS]" at bounding box center [90, 226] width 141 height 27
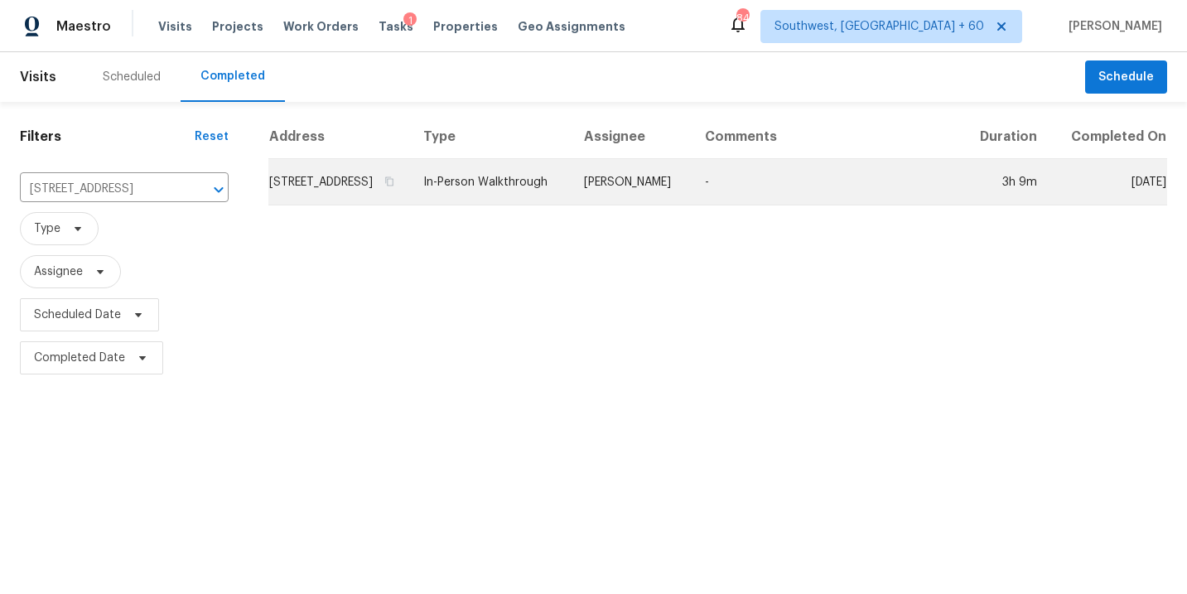
click at [634, 202] on td "[PERSON_NAME]" at bounding box center [631, 182] width 121 height 46
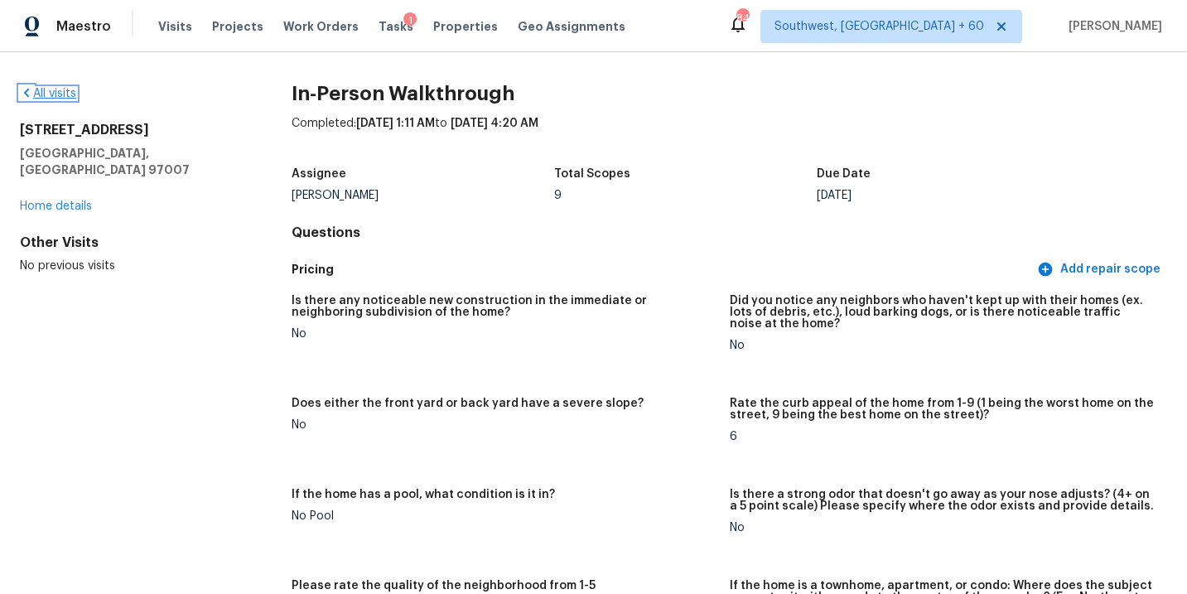
click at [65, 91] on link "All visits" at bounding box center [48, 94] width 56 height 12
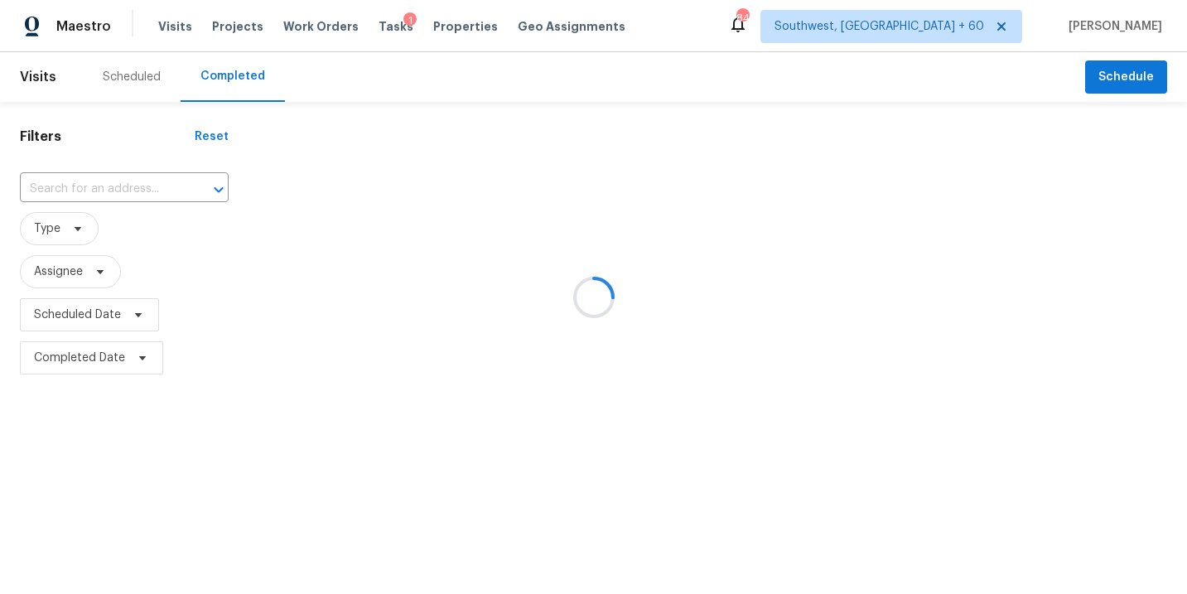
click at [89, 181] on div at bounding box center [593, 297] width 1187 height 594
click at [113, 188] on div at bounding box center [593, 297] width 1187 height 594
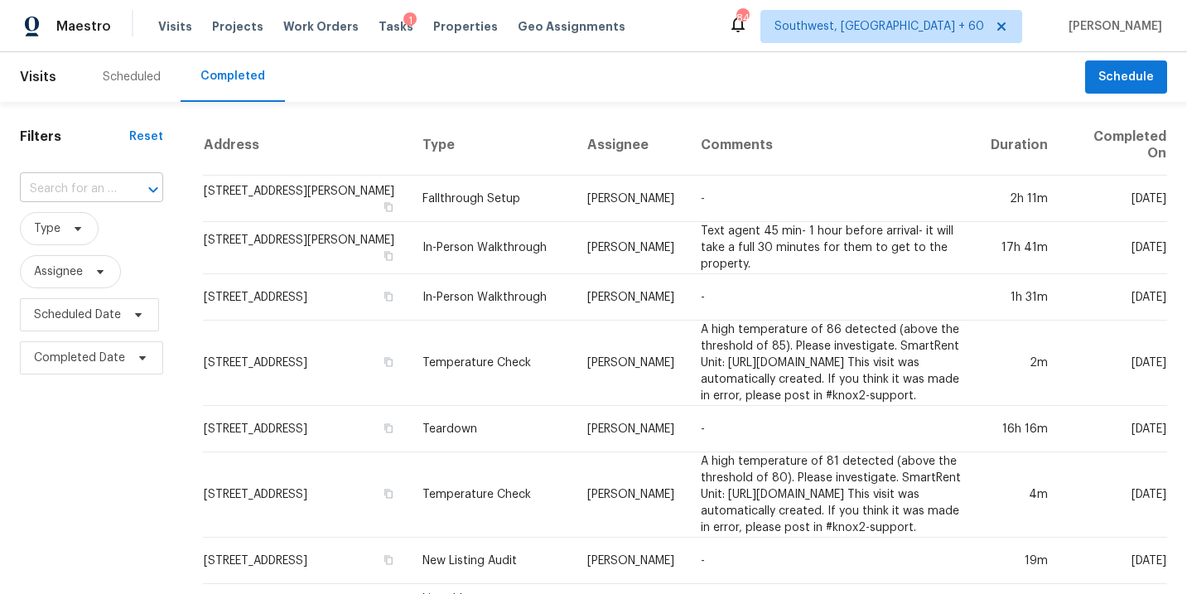
click at [112, 187] on input "text" at bounding box center [68, 189] width 97 height 26
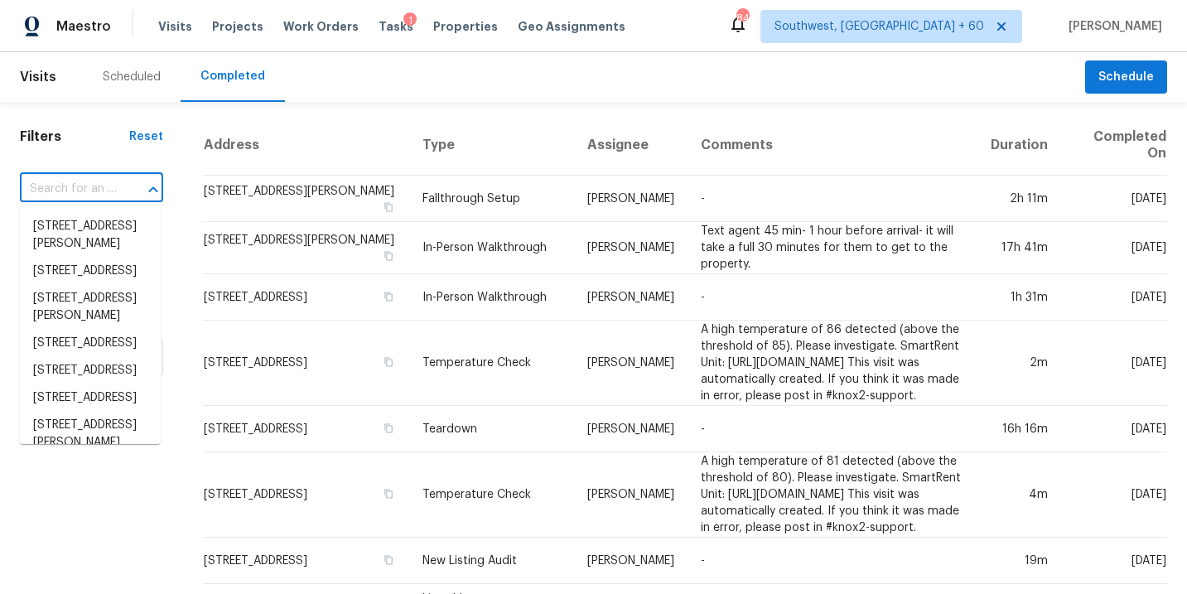
paste input "[STREET_ADDRESS][PERSON_NAME]"
type input "[STREET_ADDRESS][PERSON_NAME]"
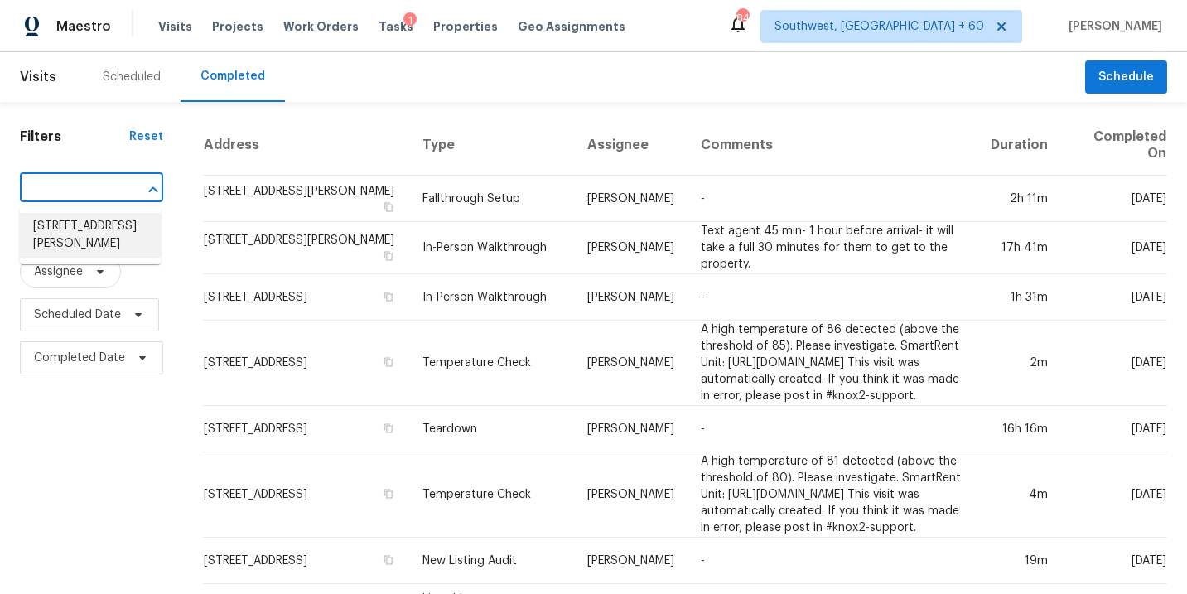
click at [115, 237] on li "[STREET_ADDRESS][PERSON_NAME]" at bounding box center [90, 235] width 141 height 45
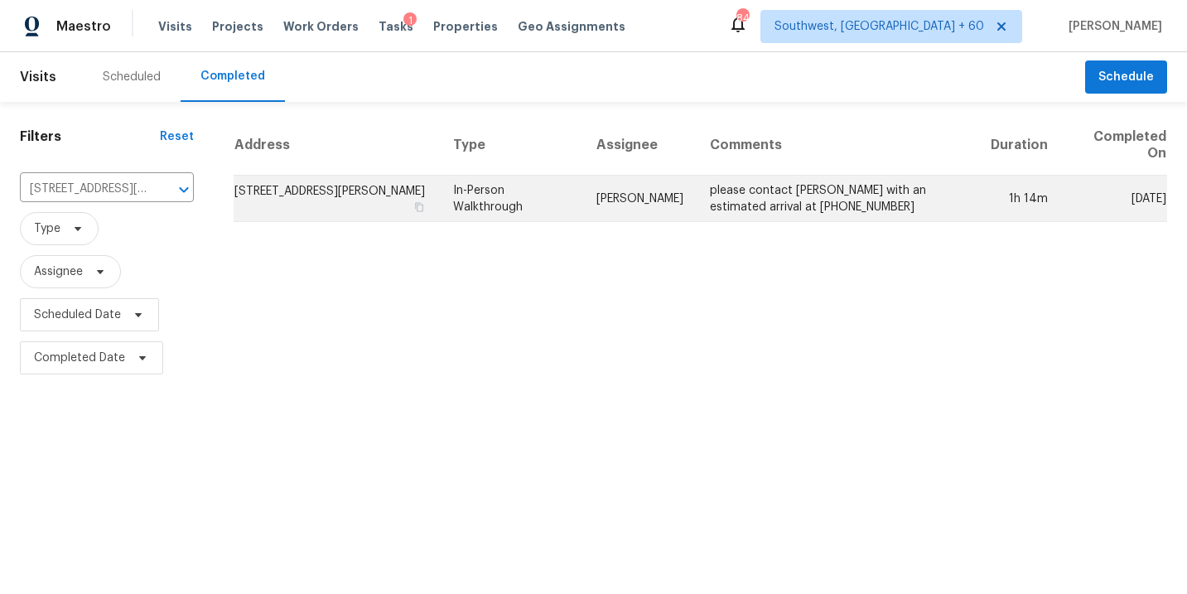
click at [512, 206] on td "In-Person Walkthrough" at bounding box center [511, 199] width 143 height 46
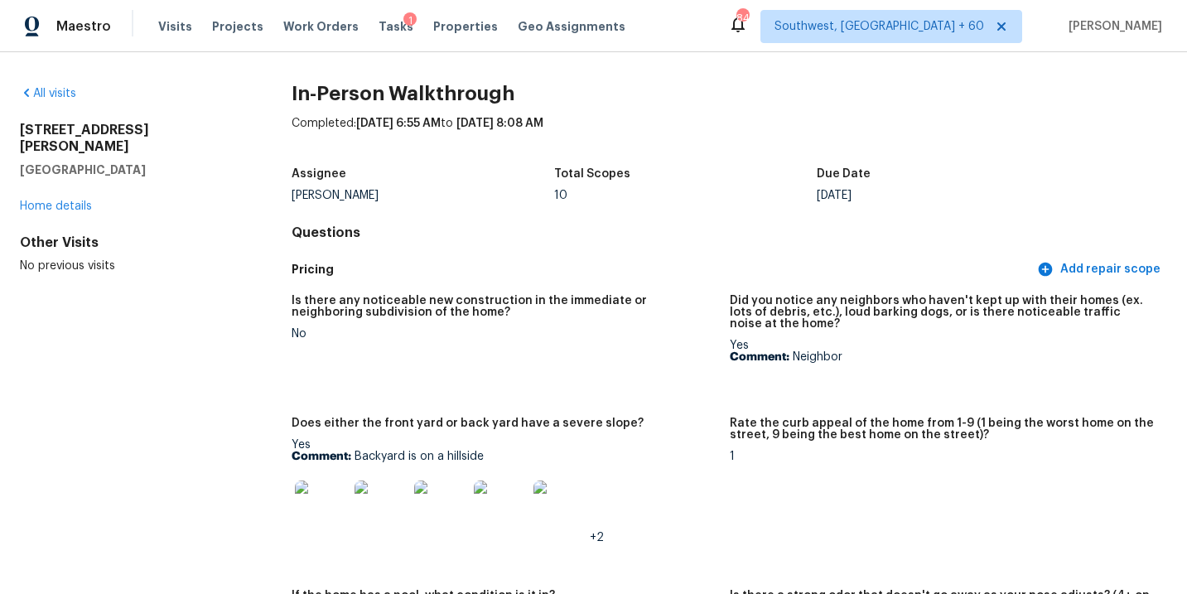
click at [74, 100] on div "All visits" at bounding box center [129, 93] width 219 height 17
click at [64, 93] on link "All visits" at bounding box center [48, 94] width 56 height 12
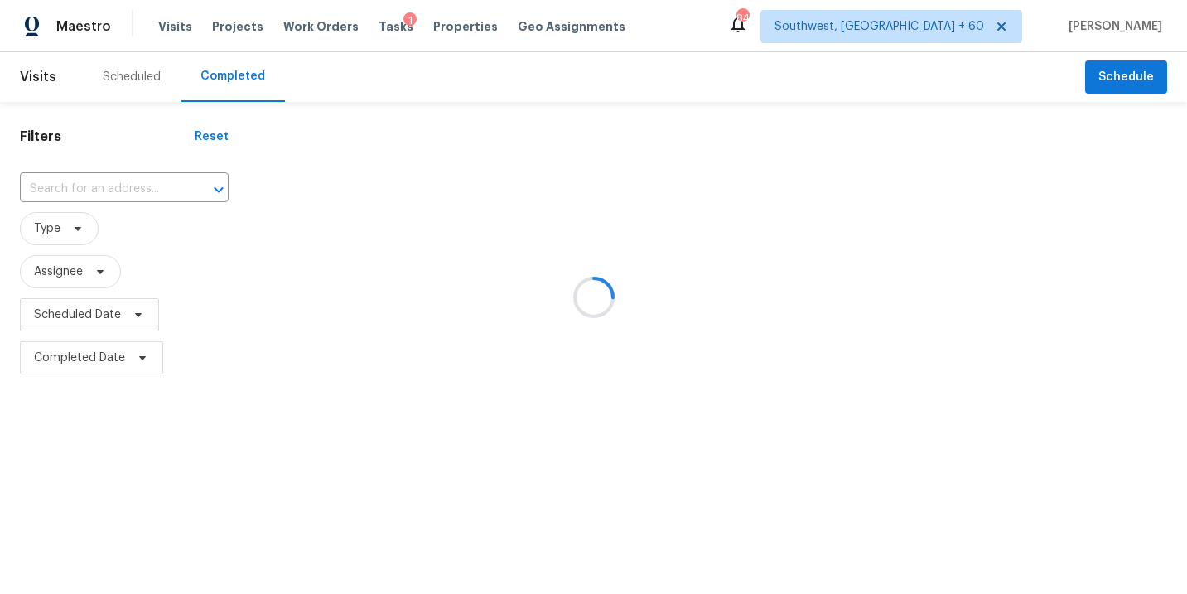
click at [118, 189] on div at bounding box center [593, 297] width 1187 height 594
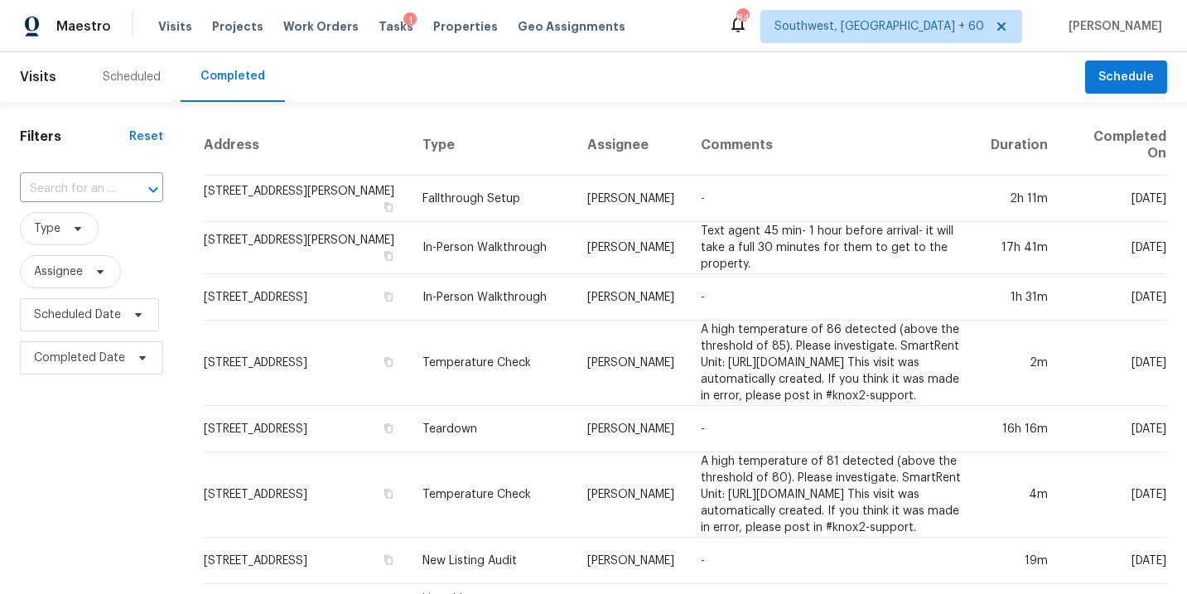
click at [120, 189] on div at bounding box center [141, 189] width 43 height 23
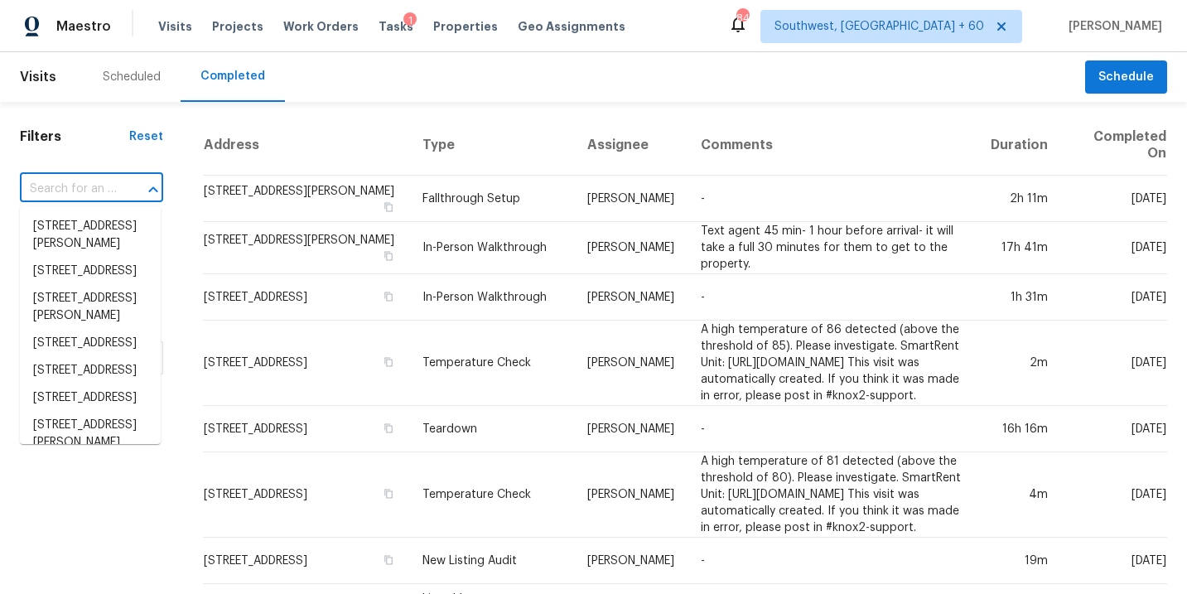
paste input "[STREET_ADDRESS]"
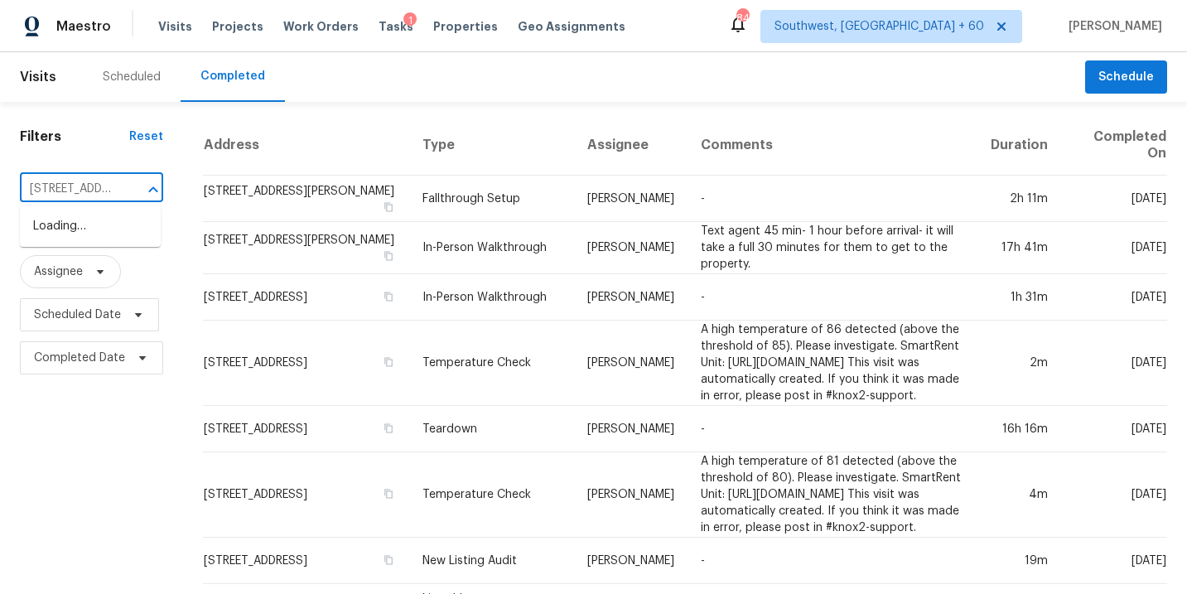
scroll to position [0, 166]
type input "[STREET_ADDRESS]"
click at [108, 192] on input "text" at bounding box center [68, 189] width 97 height 26
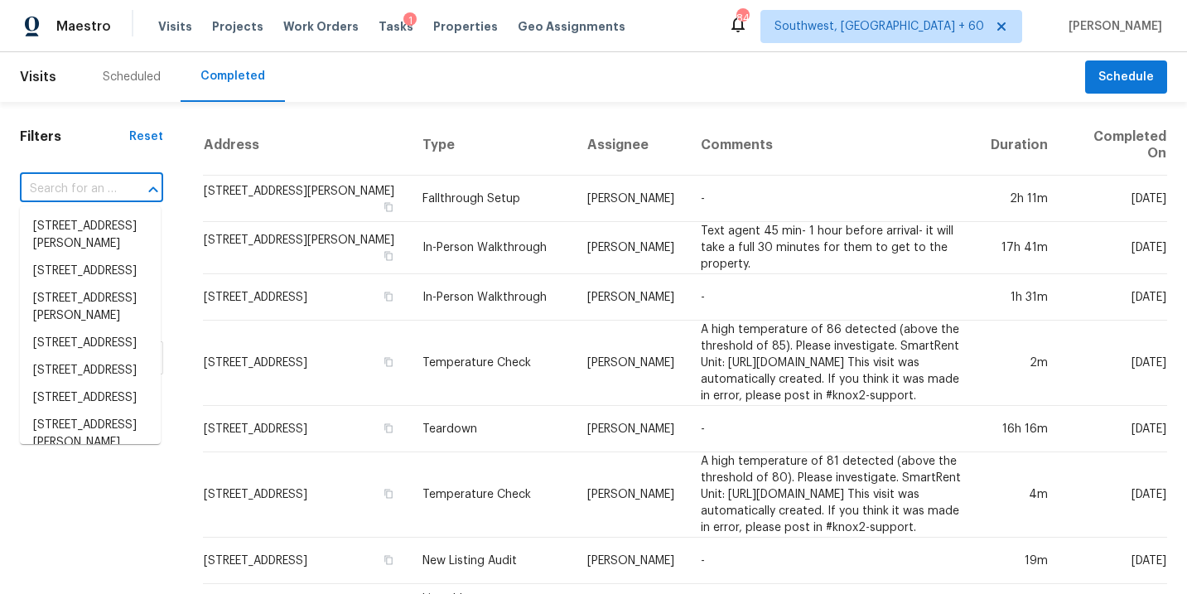
paste input "[STREET_ADDRESS]"
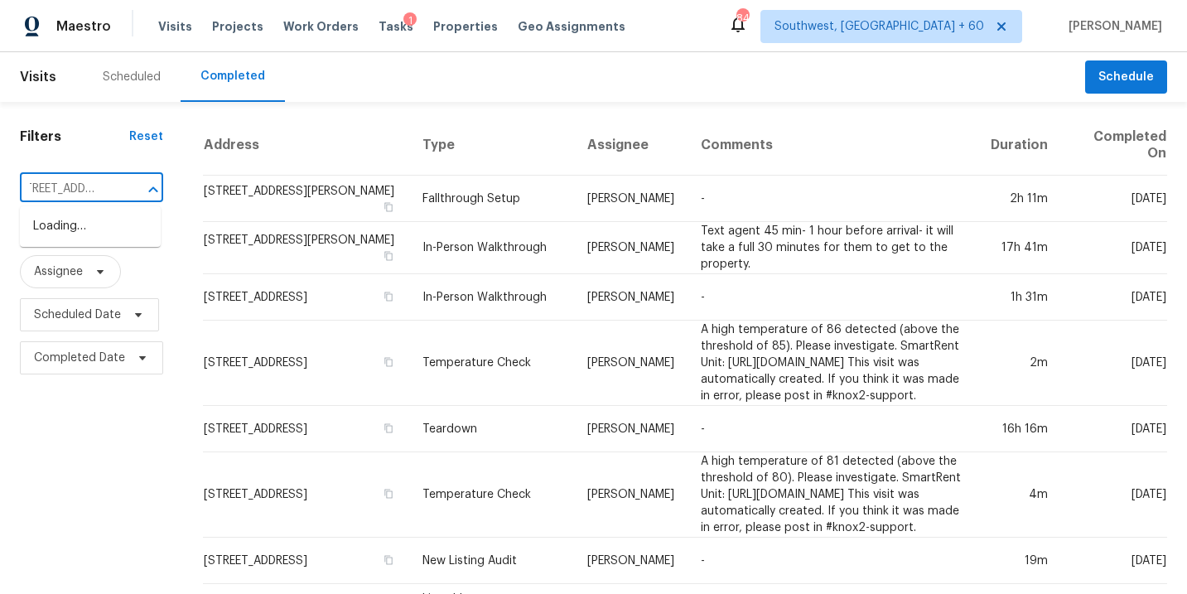
type input "[STREET_ADDRESS]"
click at [84, 240] on li "[STREET_ADDRESS]" at bounding box center [90, 226] width 141 height 27
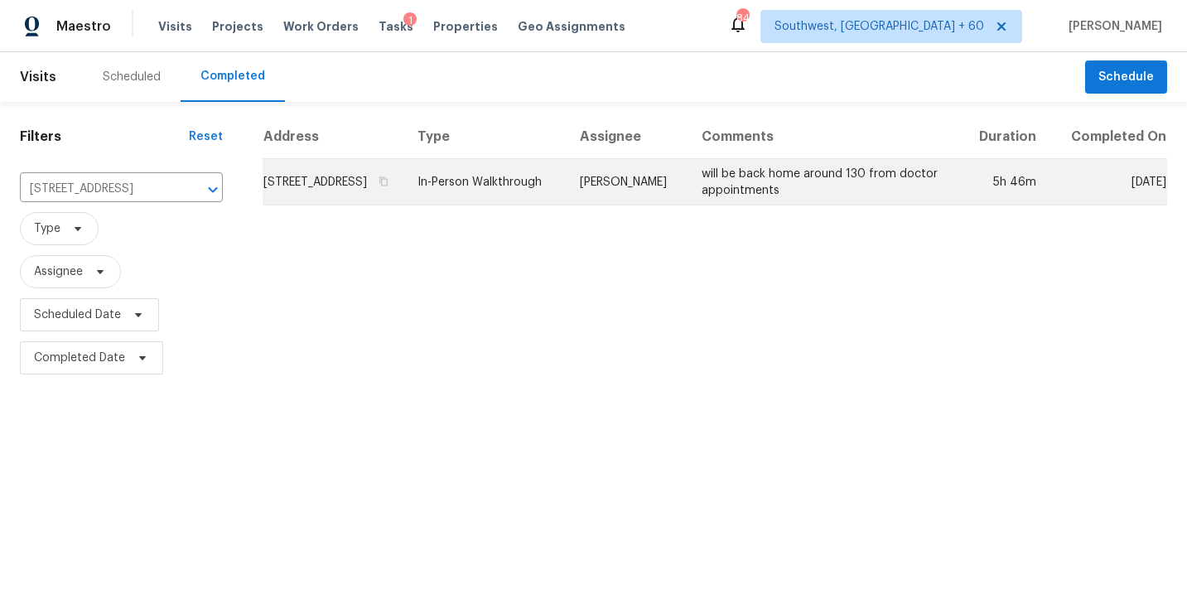
click at [566, 205] on td "In-Person Walkthrough" at bounding box center [485, 182] width 162 height 46
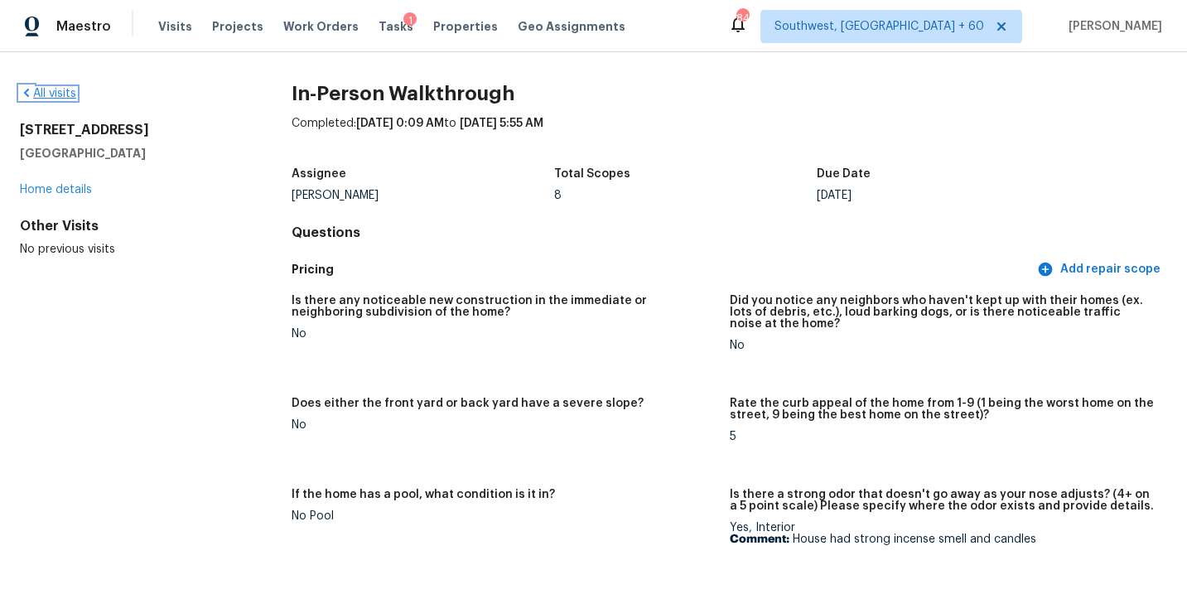
click at [48, 95] on link "All visits" at bounding box center [48, 94] width 56 height 12
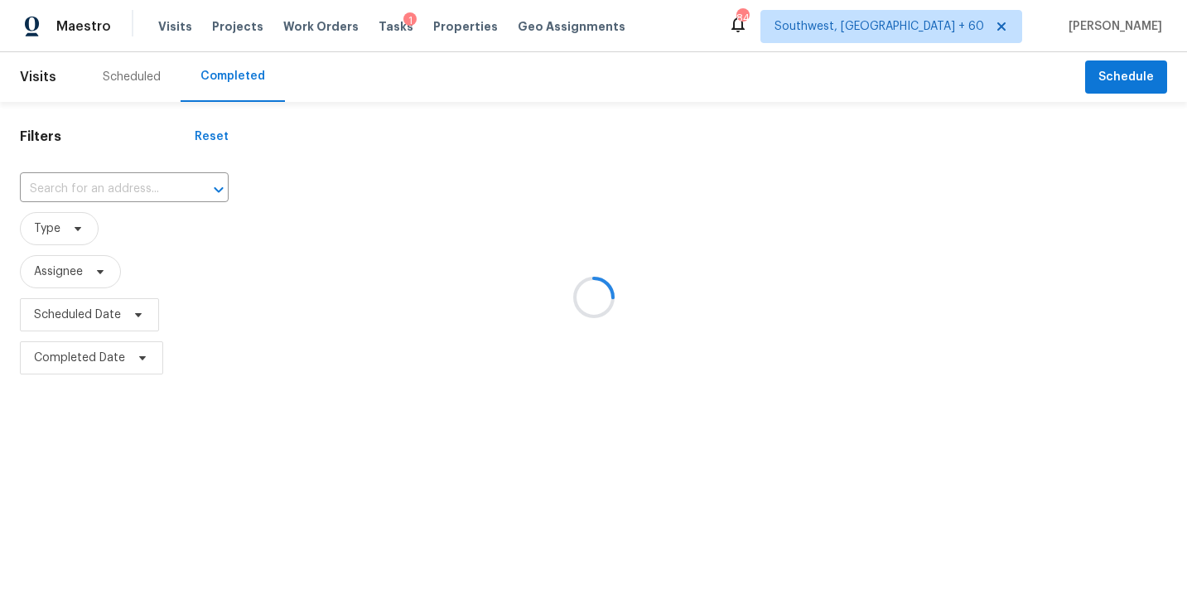
click at [130, 183] on div at bounding box center [593, 297] width 1187 height 594
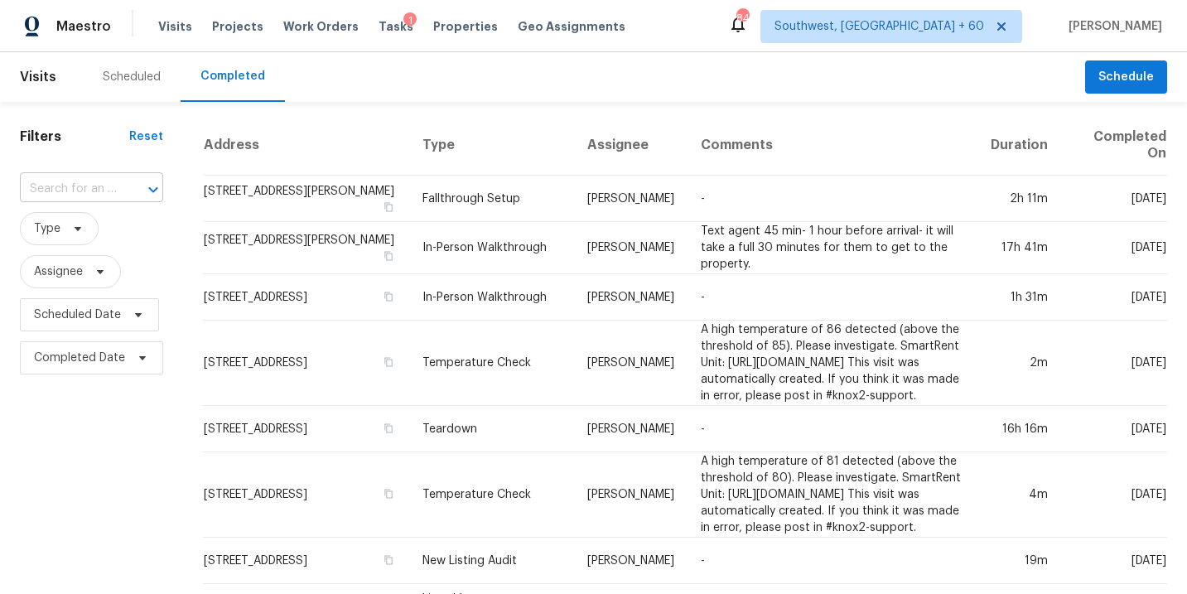
click at [114, 184] on div "​" at bounding box center [91, 189] width 143 height 26
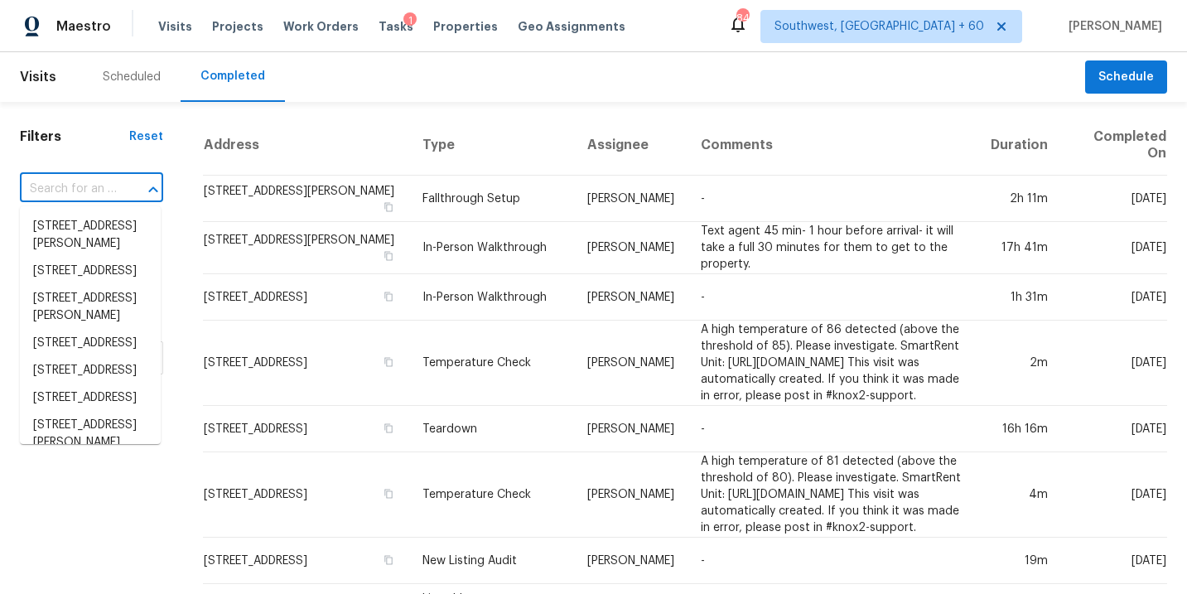
paste input "[STREET_ADDRESS][PERSON_NAME]"
type input "[STREET_ADDRESS][PERSON_NAME]"
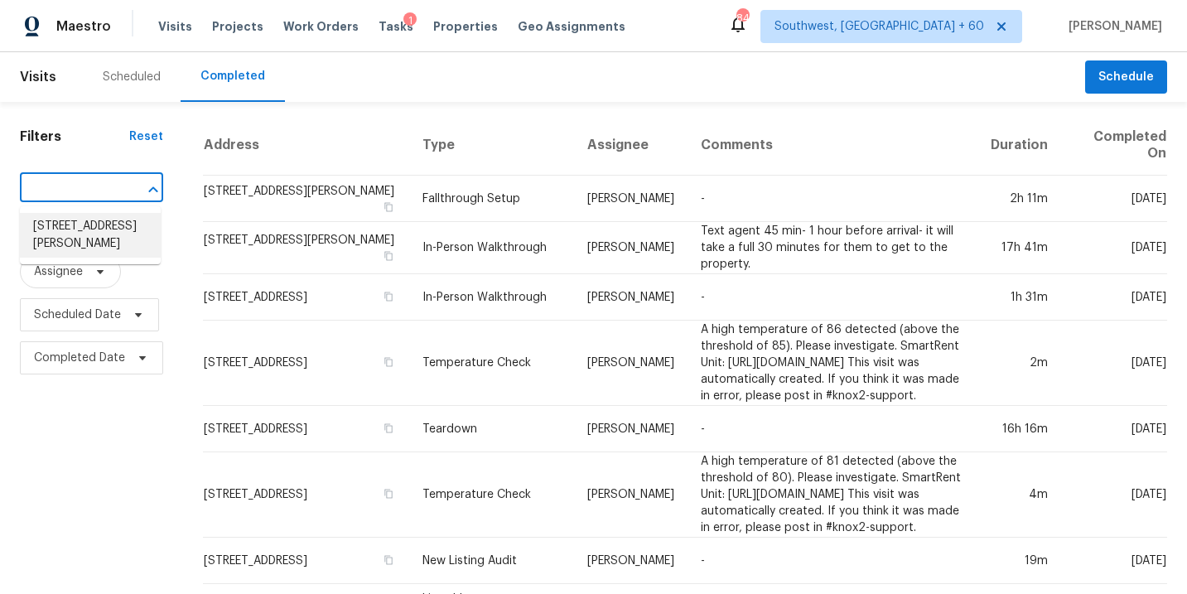
click at [95, 238] on li "[STREET_ADDRESS][PERSON_NAME]" at bounding box center [90, 235] width 141 height 45
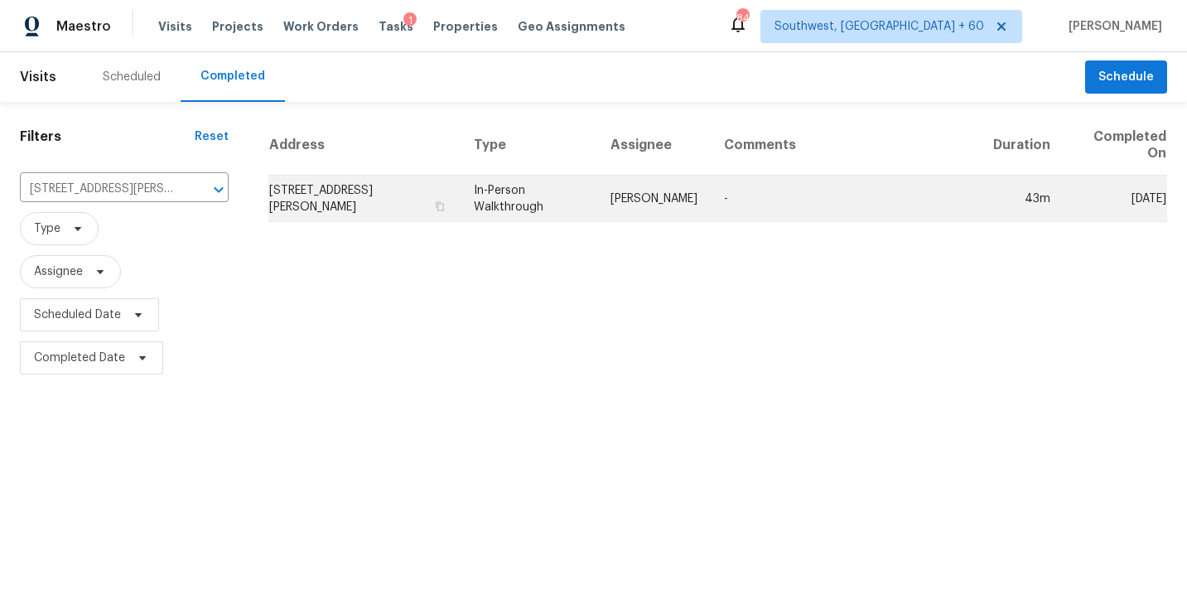
click at [673, 208] on td "[PERSON_NAME]" at bounding box center [654, 199] width 114 height 46
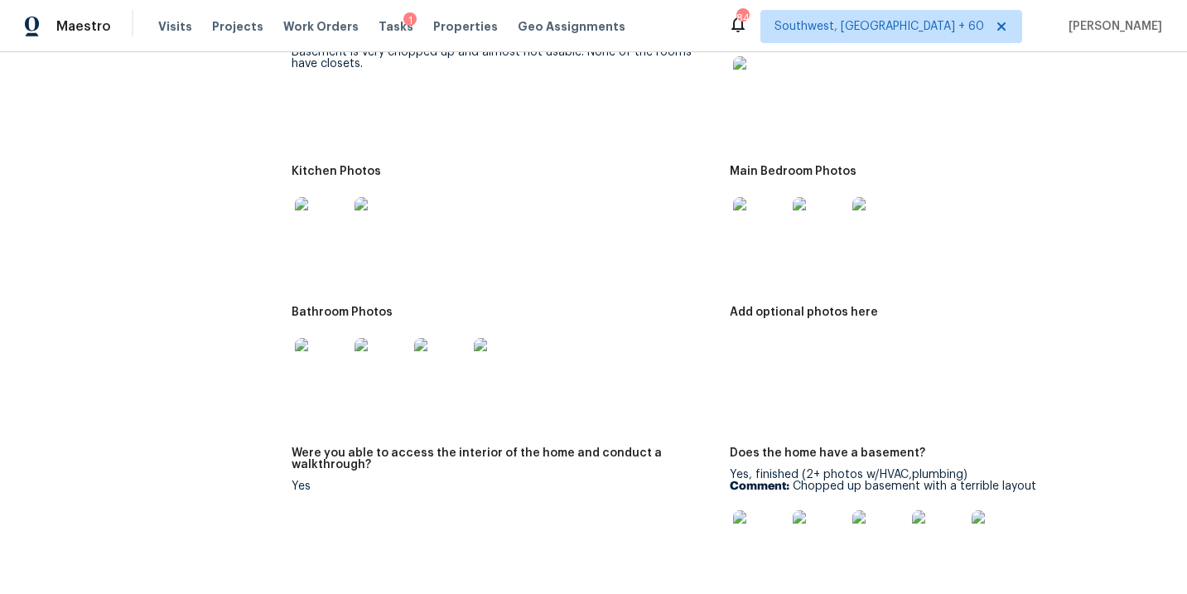
scroll to position [2557, 0]
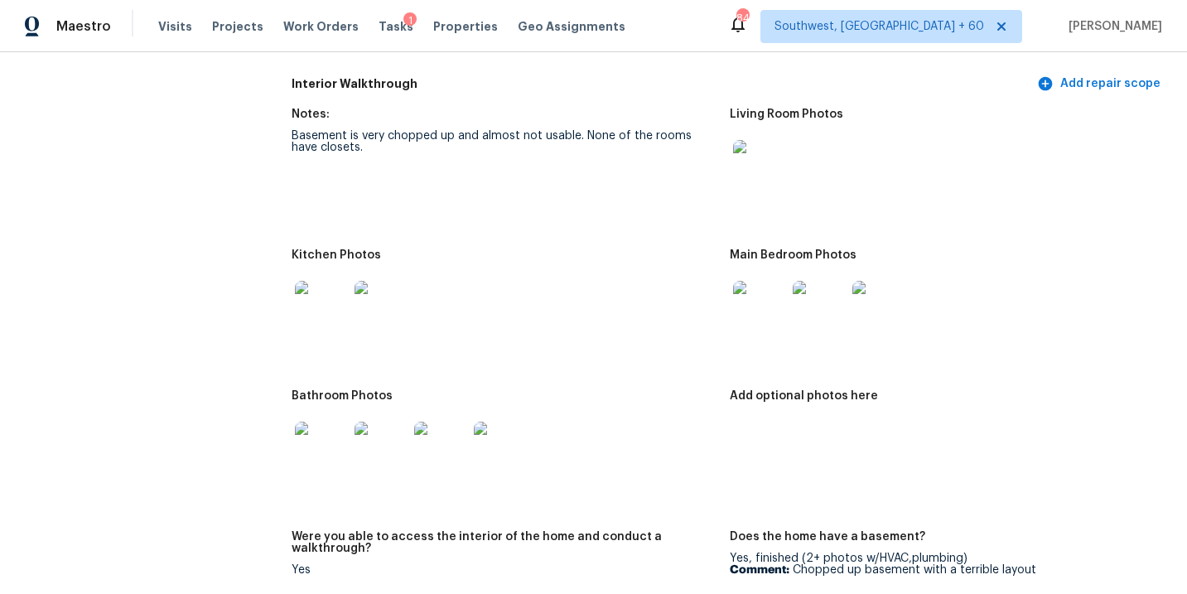
click at [763, 140] on img at bounding box center [759, 166] width 53 height 53
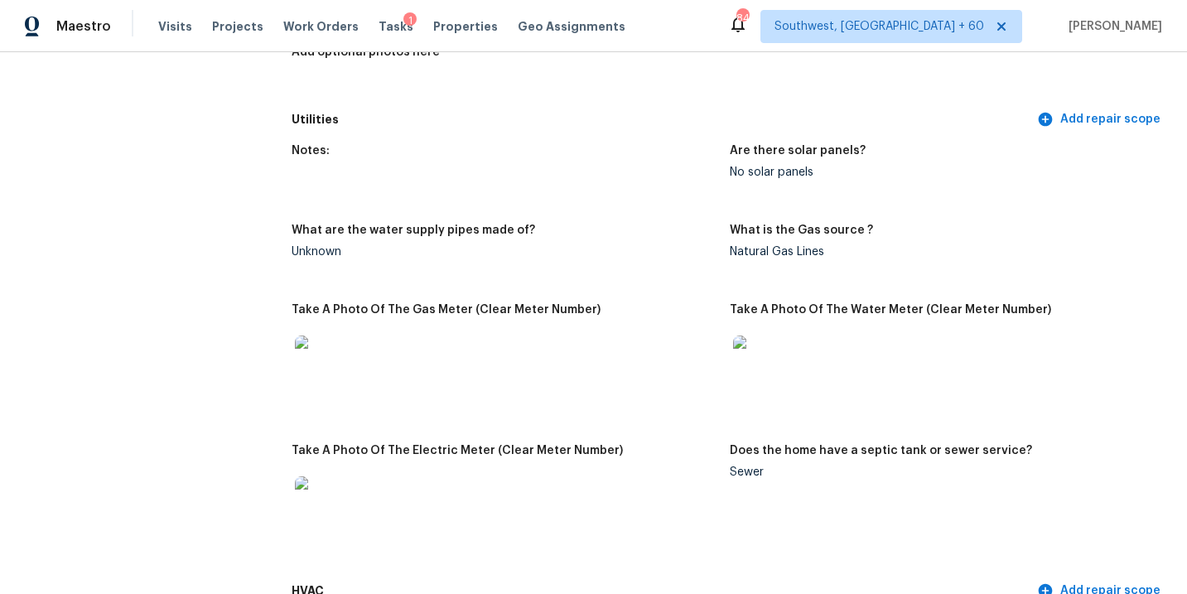
scroll to position [0, 0]
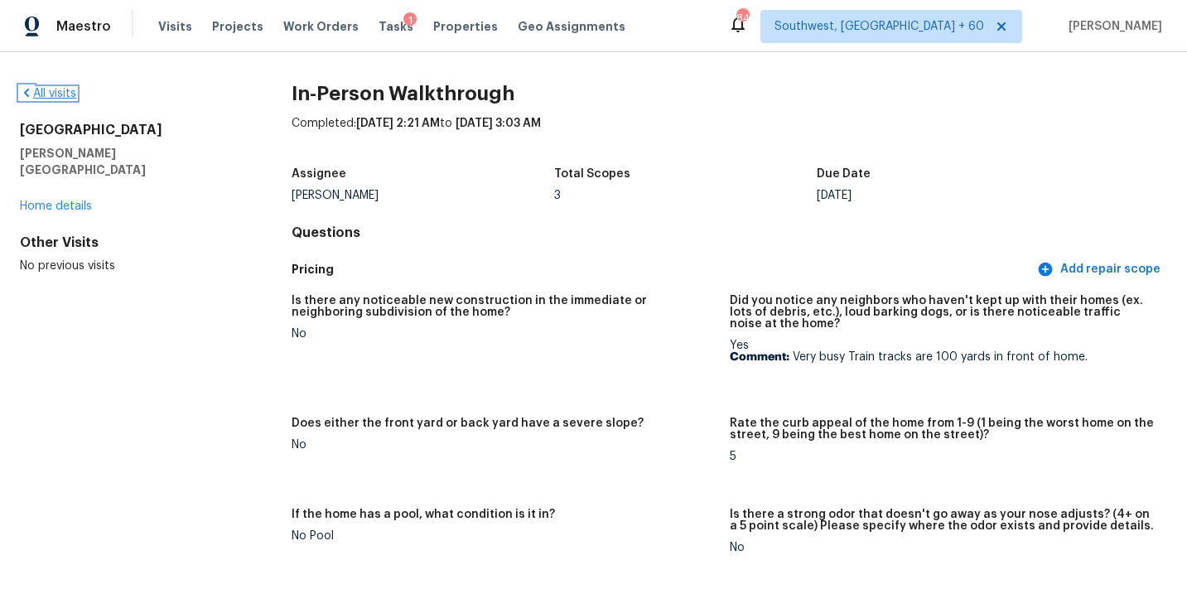
click at [59, 93] on link "All visits" at bounding box center [48, 94] width 56 height 12
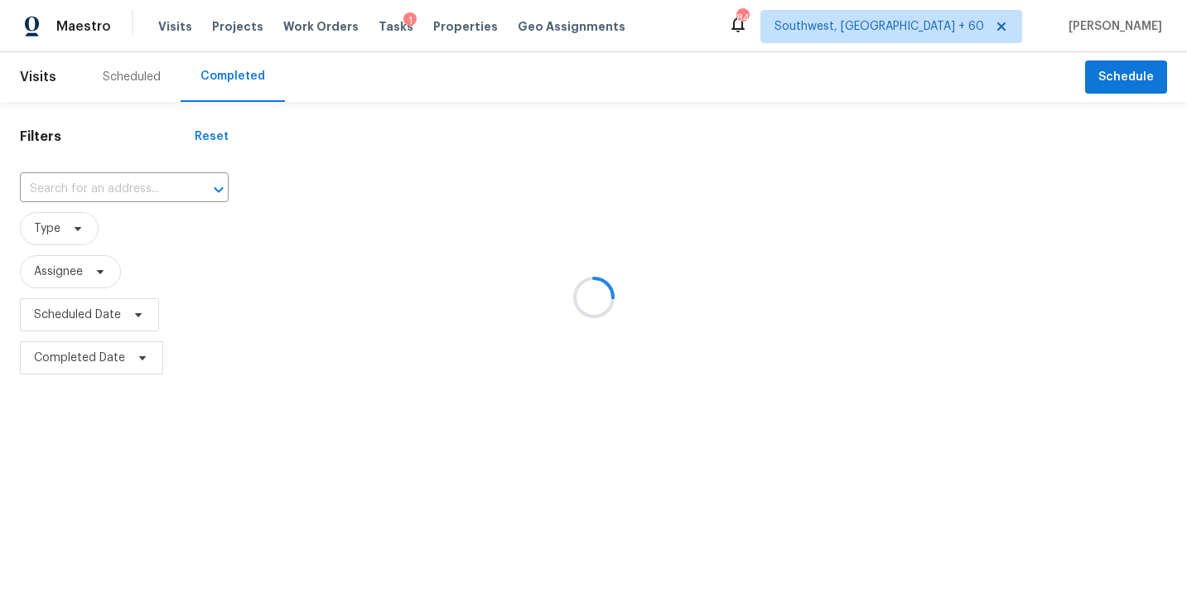
click at [99, 174] on div at bounding box center [593, 297] width 1187 height 594
click at [99, 196] on div at bounding box center [593, 297] width 1187 height 594
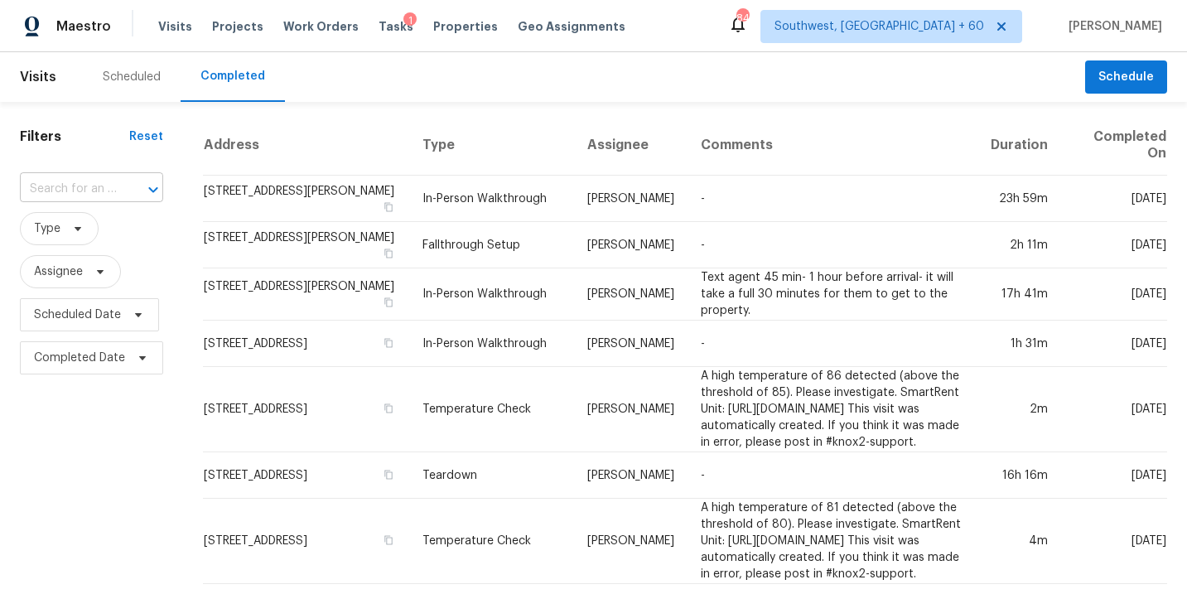
click at [100, 191] on input "text" at bounding box center [68, 189] width 97 height 26
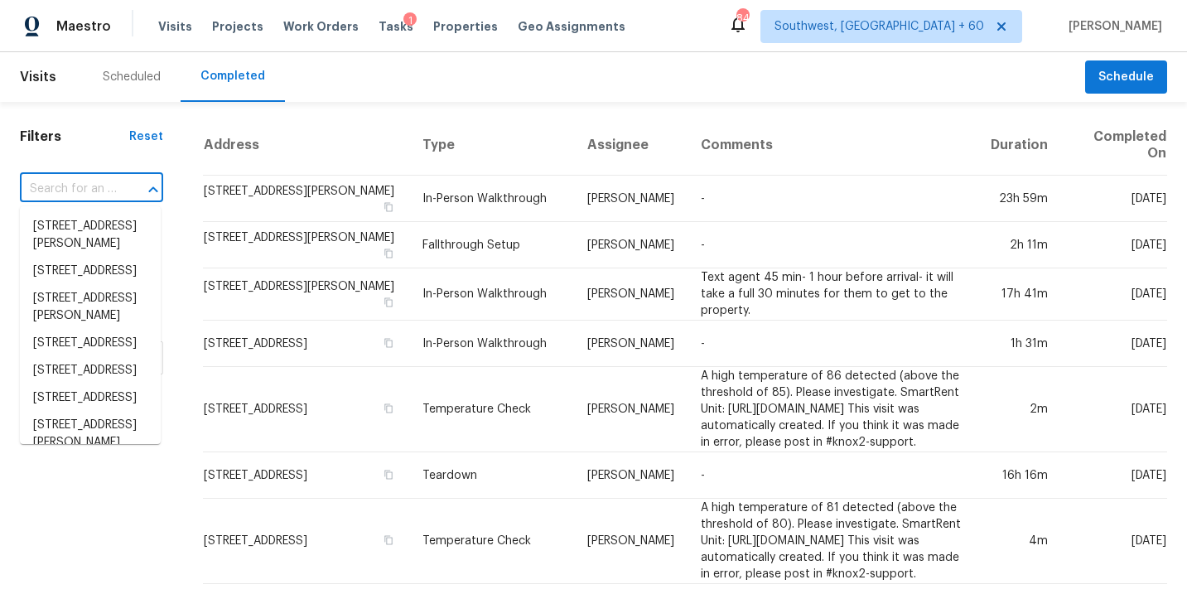
paste input "[STREET_ADDRESS][PERSON_NAME]"
type input "[STREET_ADDRESS][PERSON_NAME]"
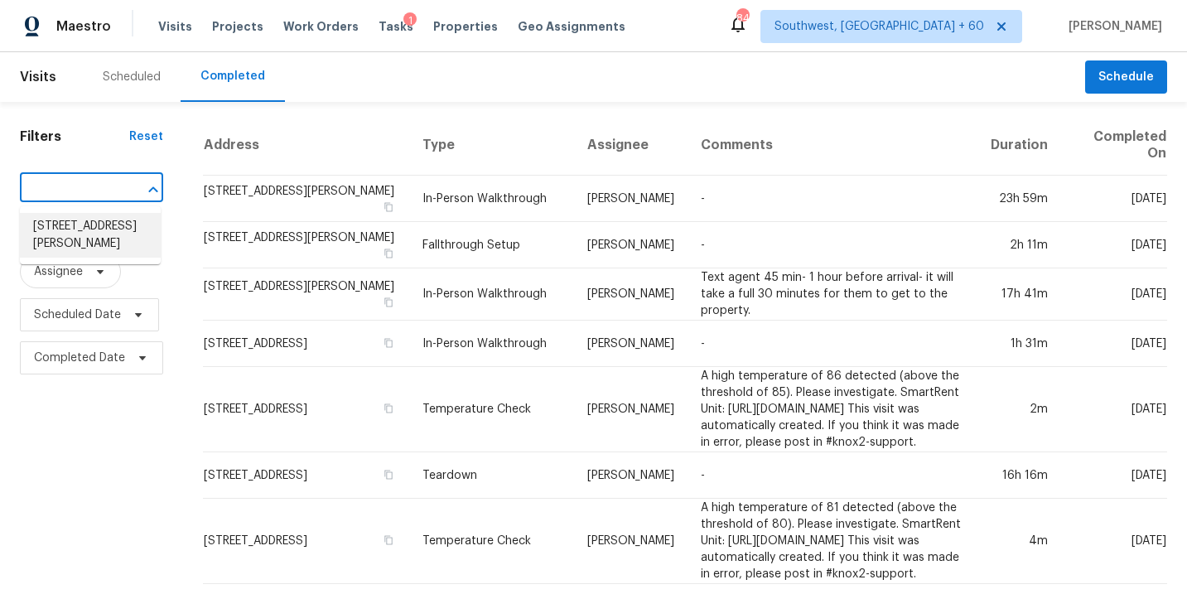
click at [92, 223] on li "[STREET_ADDRESS][PERSON_NAME]" at bounding box center [90, 235] width 141 height 45
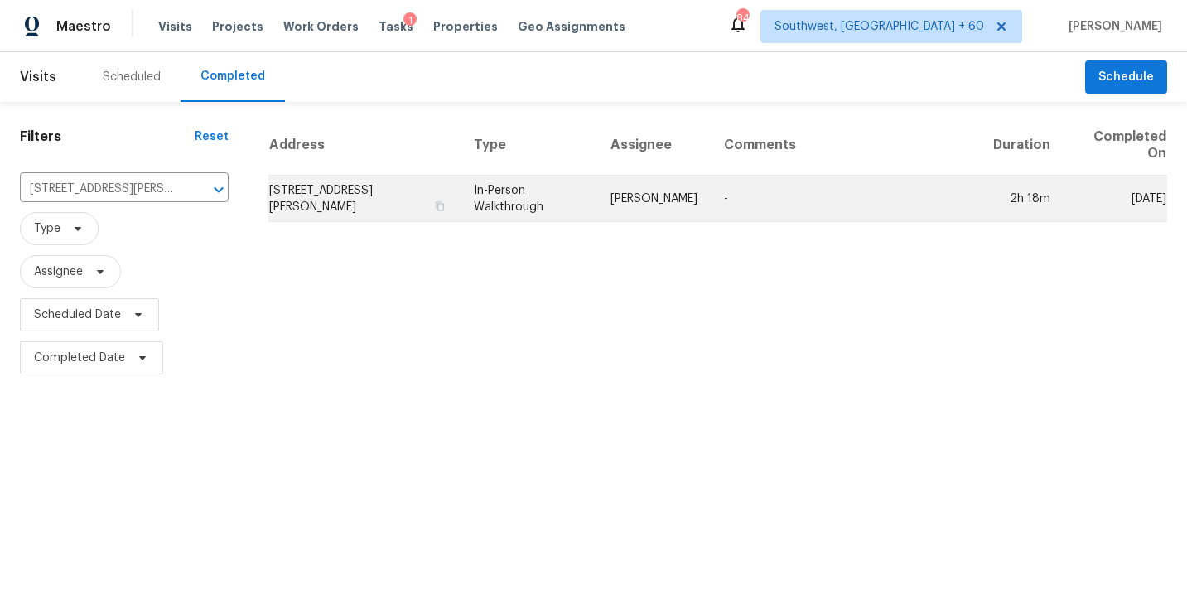
click at [771, 197] on td "-" at bounding box center [846, 199] width 270 height 46
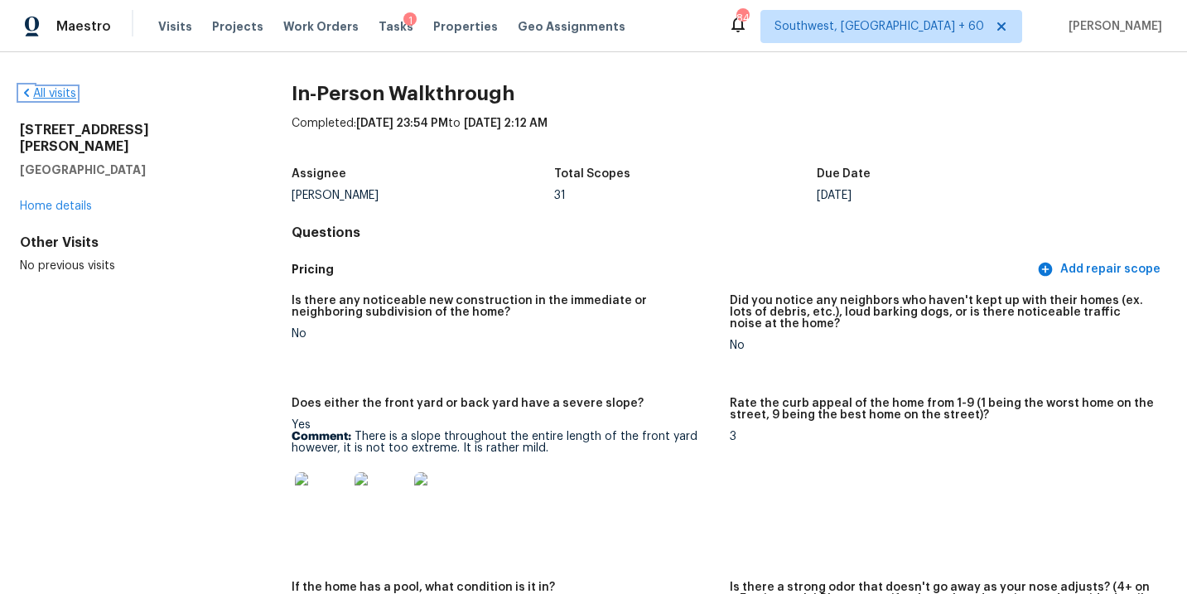
click at [50, 93] on link "All visits" at bounding box center [48, 94] width 56 height 12
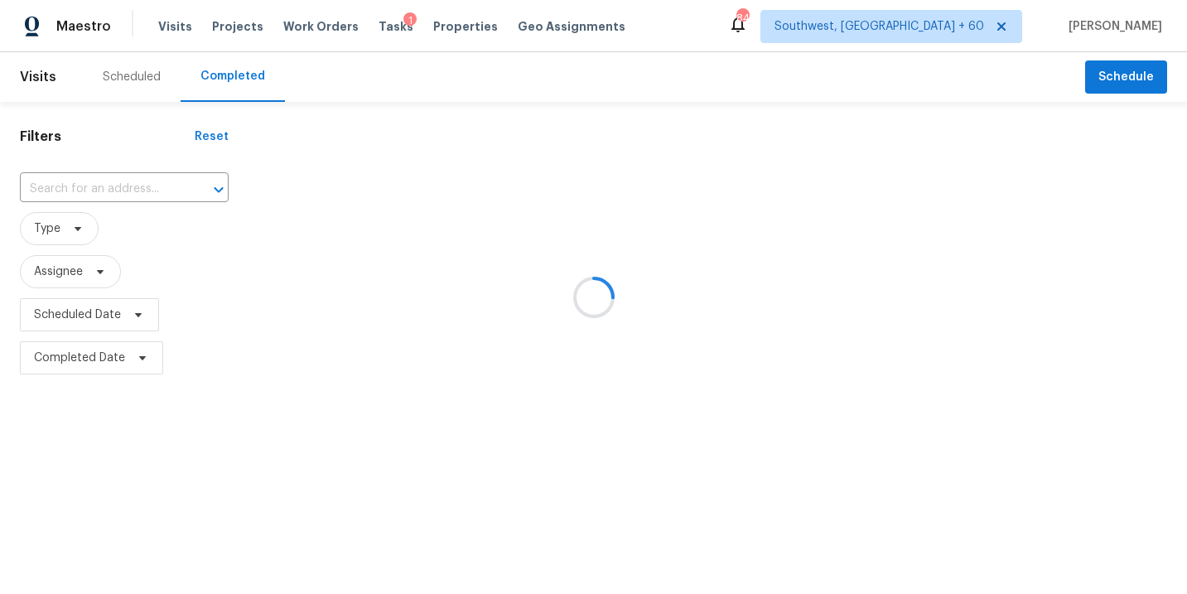
click at [128, 191] on div at bounding box center [593, 297] width 1187 height 594
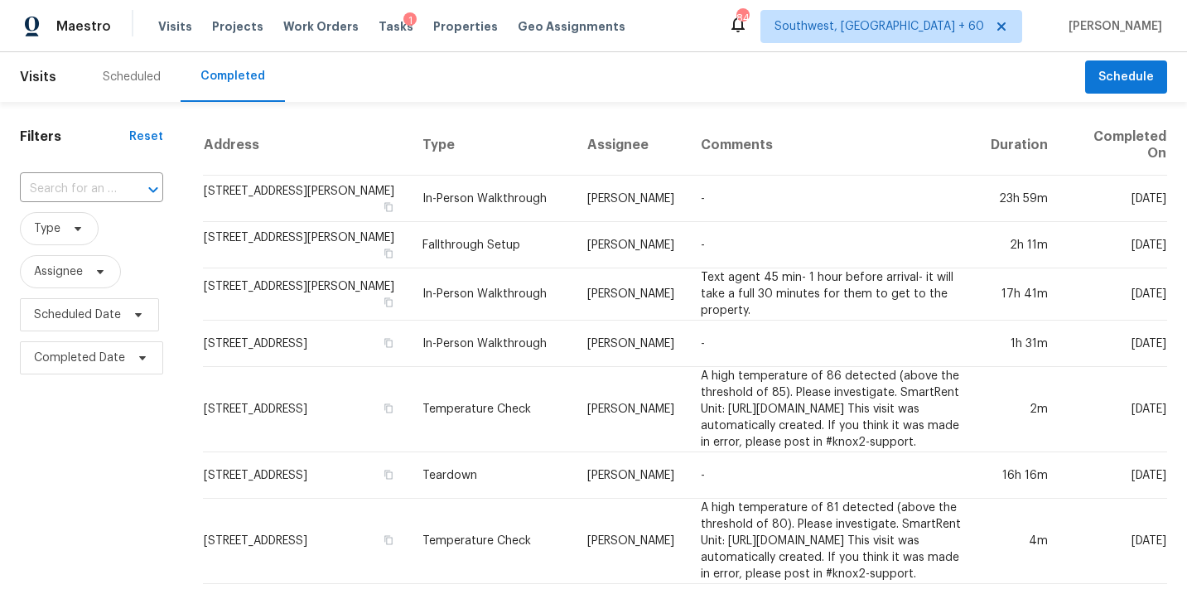
click at [128, 191] on div at bounding box center [141, 189] width 43 height 23
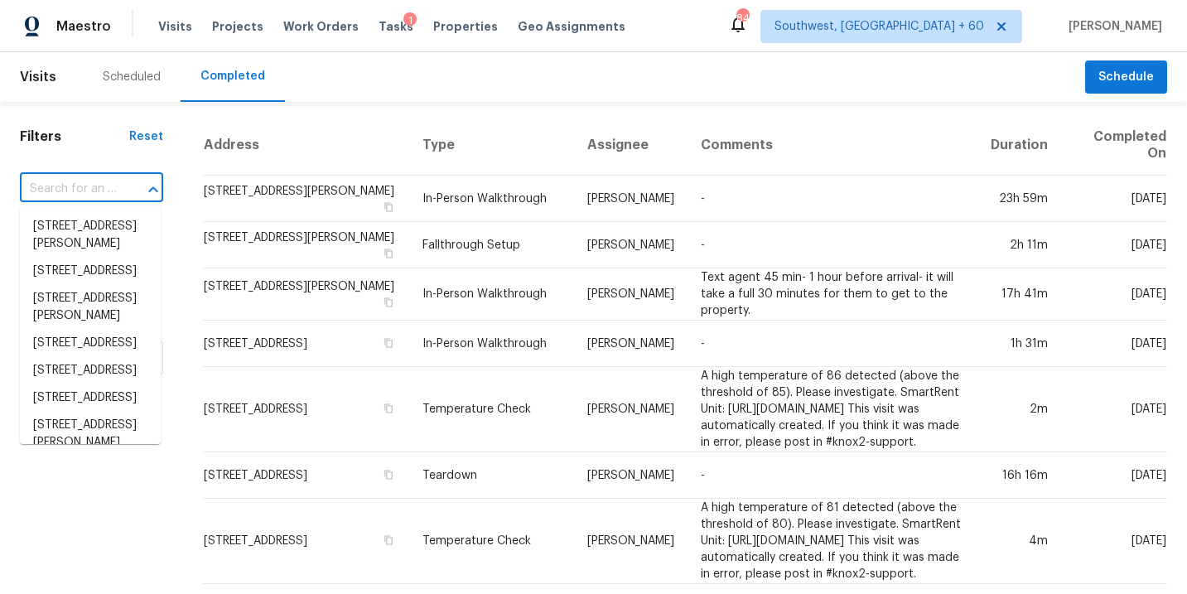
paste input "[STREET_ADDRESS][PERSON_NAME][PERSON_NAME]"
type input "[STREET_ADDRESS][PERSON_NAME][PERSON_NAME]"
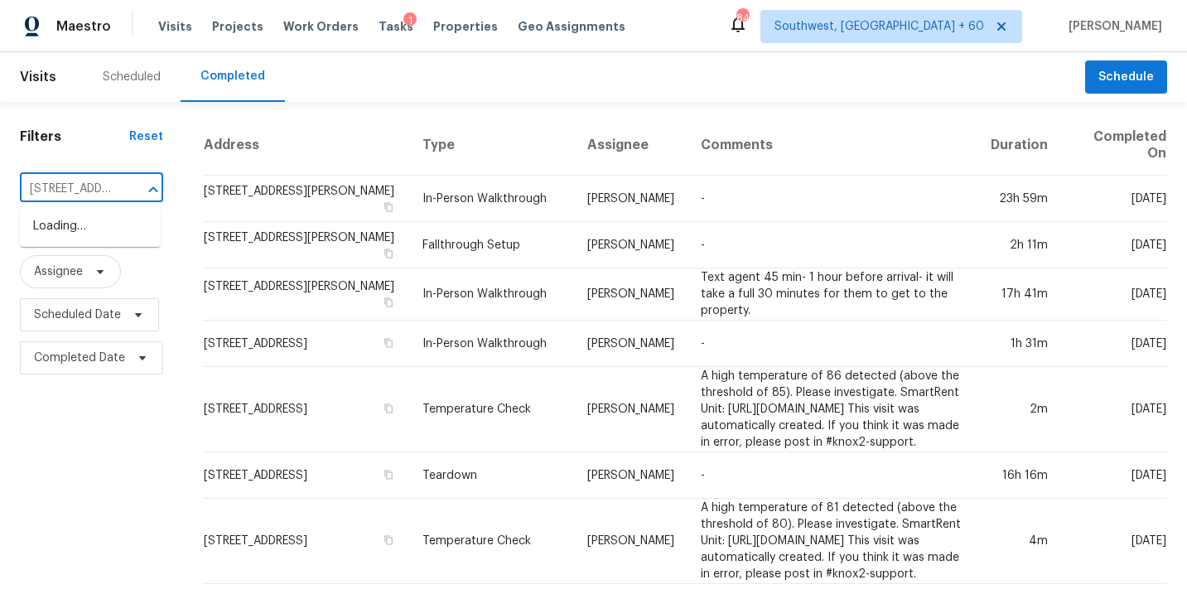
scroll to position [0, 138]
click at [119, 228] on li "[STREET_ADDRESS][PERSON_NAME][PERSON_NAME]" at bounding box center [90, 244] width 141 height 62
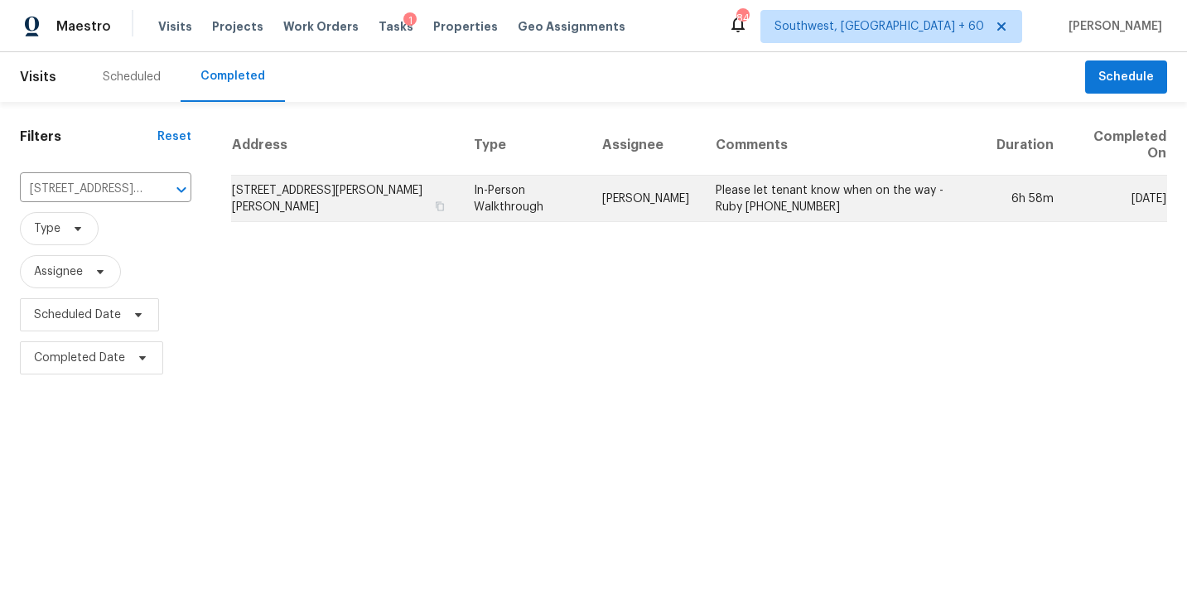
click at [679, 209] on td "[PERSON_NAME]" at bounding box center [646, 199] width 114 height 46
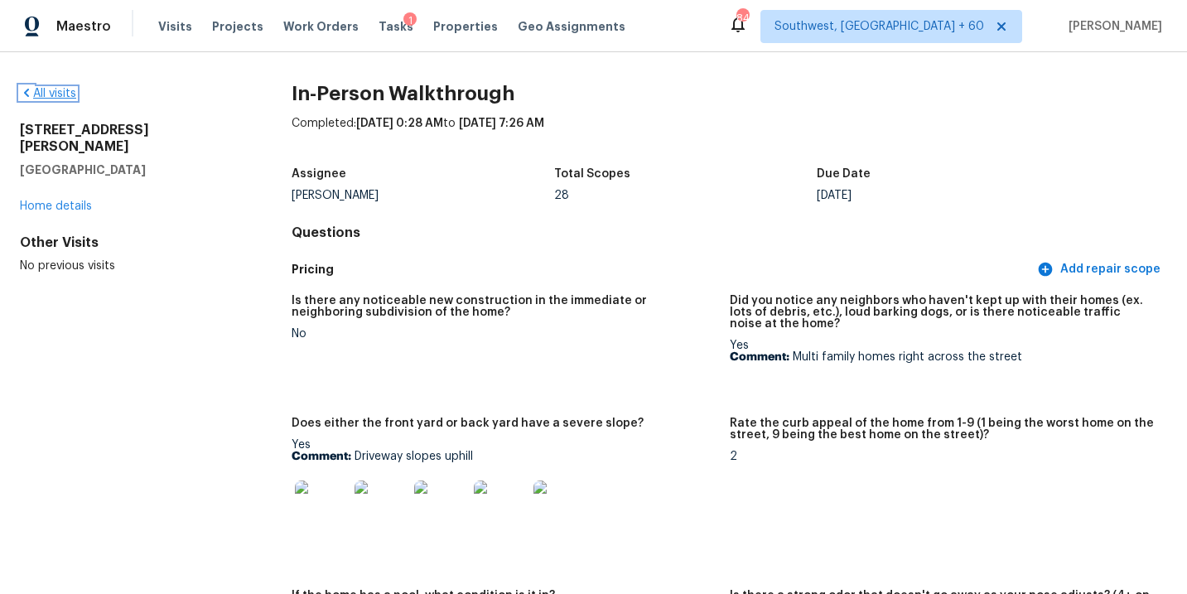
click at [52, 88] on link "All visits" at bounding box center [48, 94] width 56 height 12
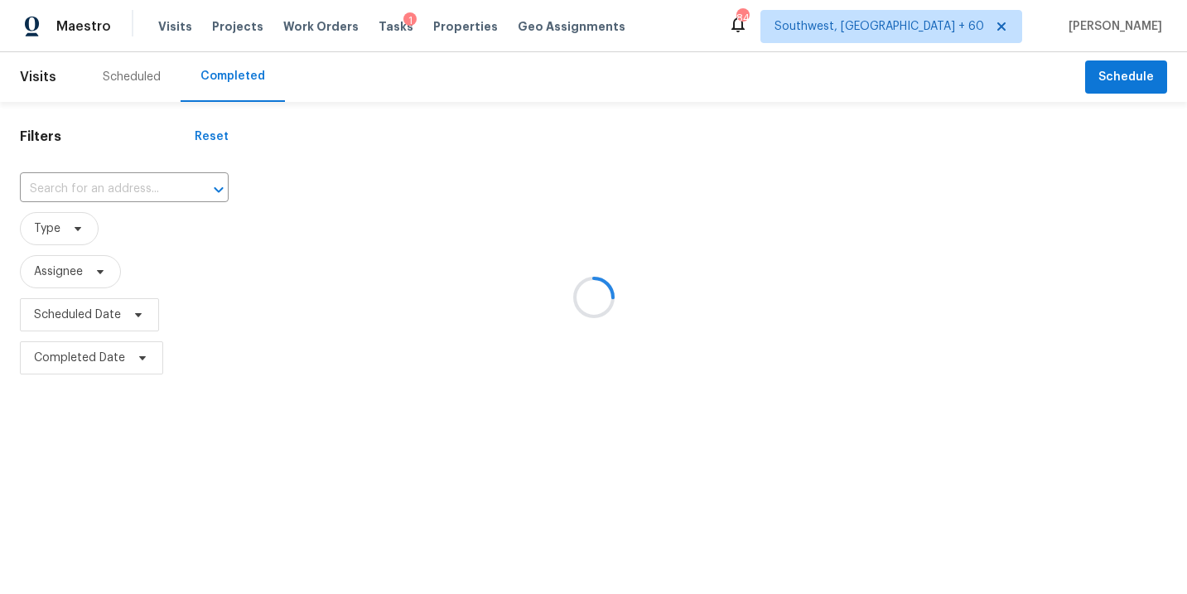
click at [102, 185] on div at bounding box center [593, 297] width 1187 height 594
click at [145, 188] on div at bounding box center [593, 297] width 1187 height 594
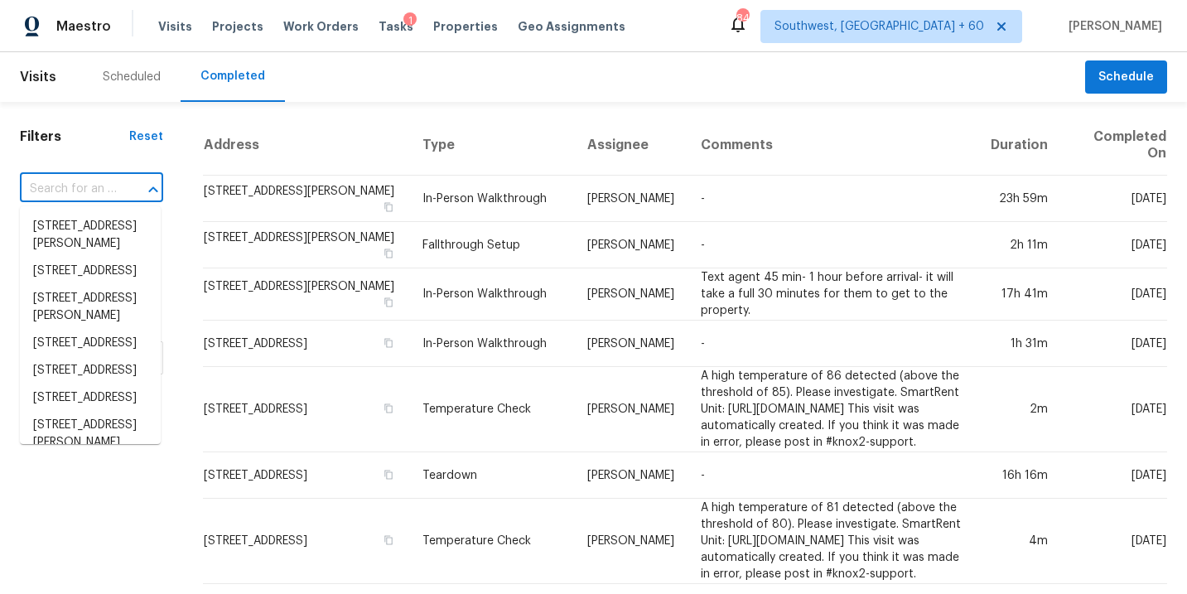
click at [107, 188] on input "text" at bounding box center [68, 189] width 97 height 26
paste input "[STREET_ADDRESS][US_STATE]"
type input "[STREET_ADDRESS][US_STATE]"
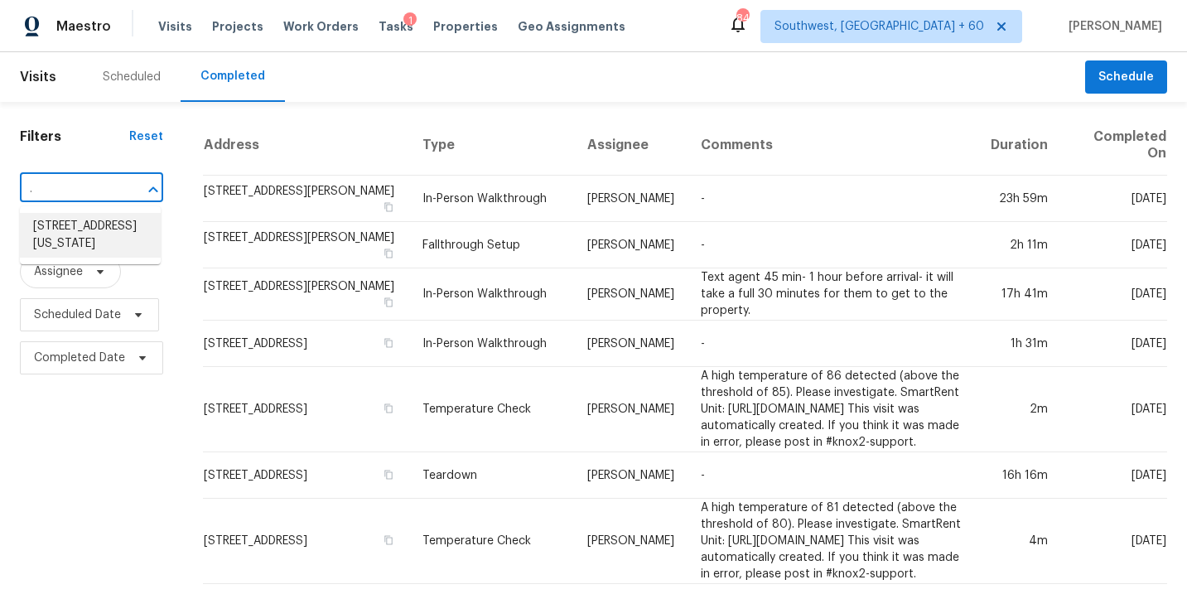
click at [100, 231] on li "[STREET_ADDRESS][US_STATE]" at bounding box center [90, 235] width 141 height 45
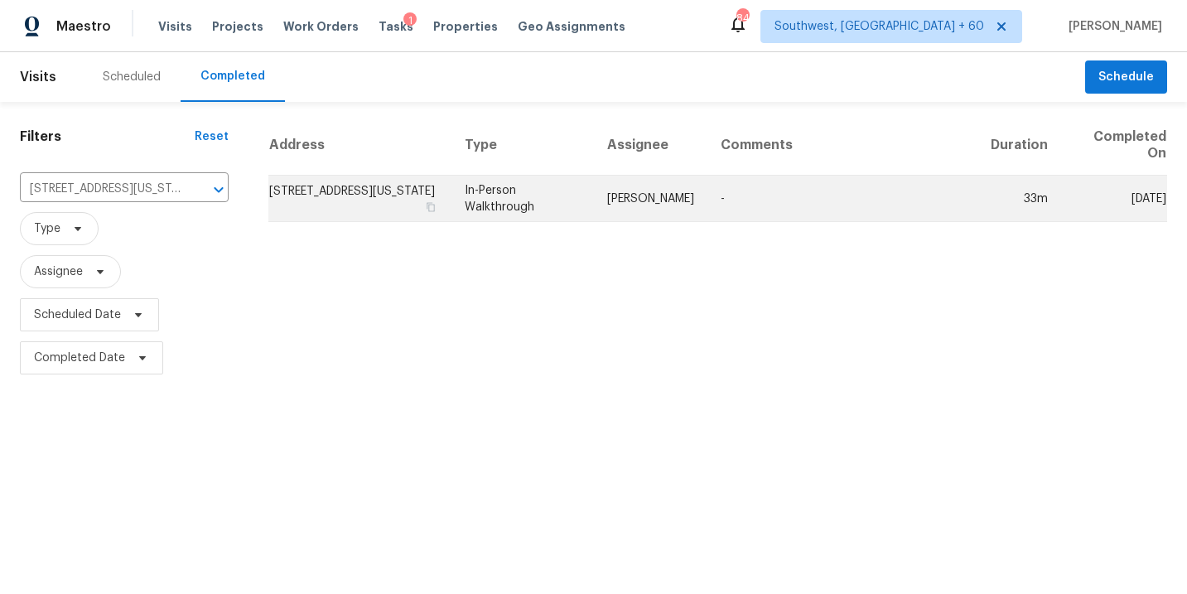
click at [668, 211] on td "[PERSON_NAME]" at bounding box center [651, 199] width 114 height 46
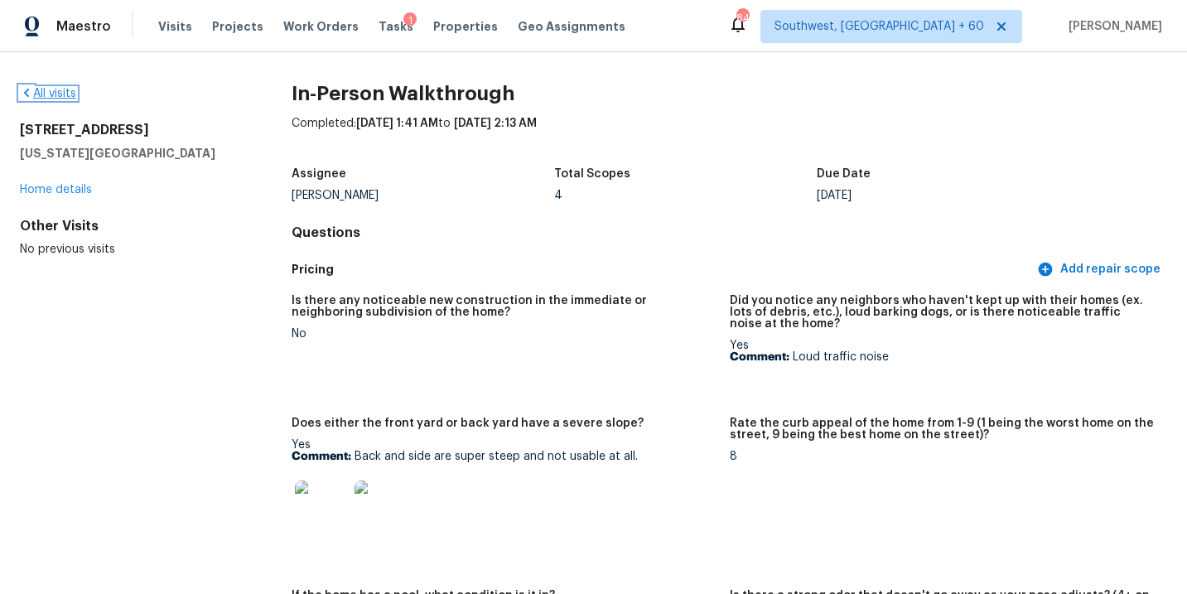
click at [62, 89] on link "All visits" at bounding box center [48, 94] width 56 height 12
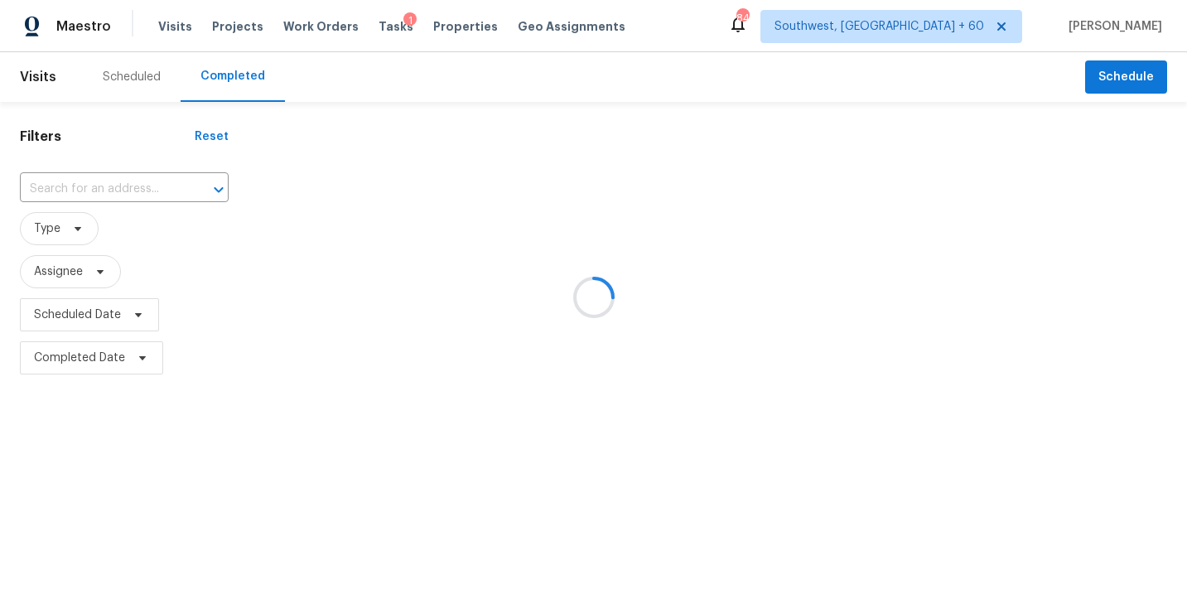
click at [133, 201] on div at bounding box center [593, 297] width 1187 height 594
click at [143, 180] on div at bounding box center [593, 297] width 1187 height 594
click at [138, 184] on div at bounding box center [593, 297] width 1187 height 594
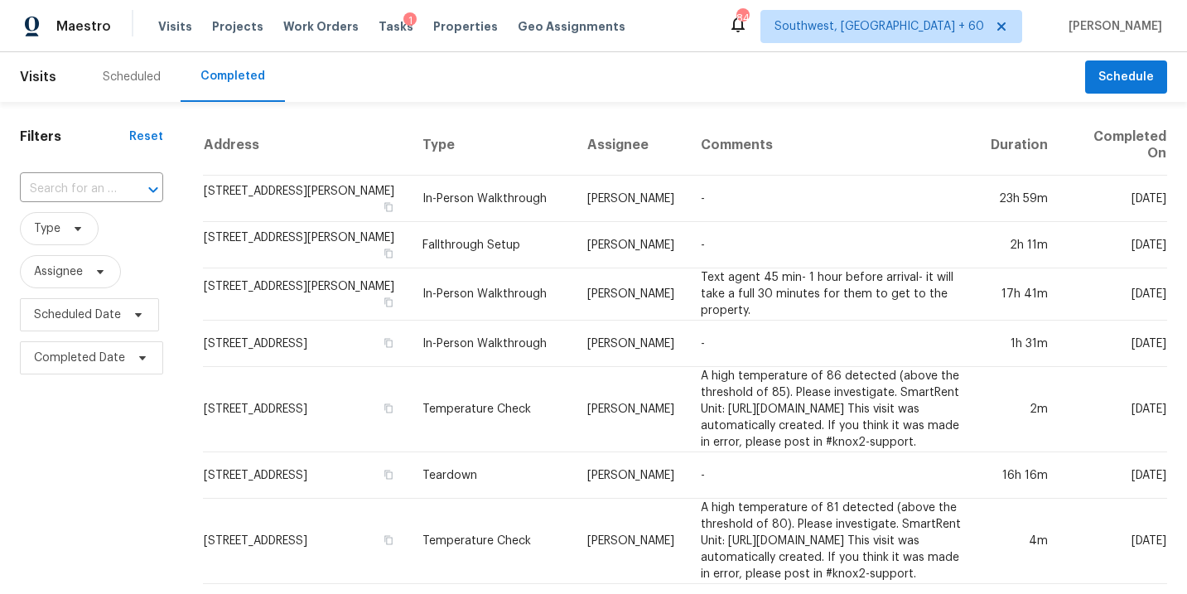
click at [138, 184] on div at bounding box center [141, 189] width 43 height 23
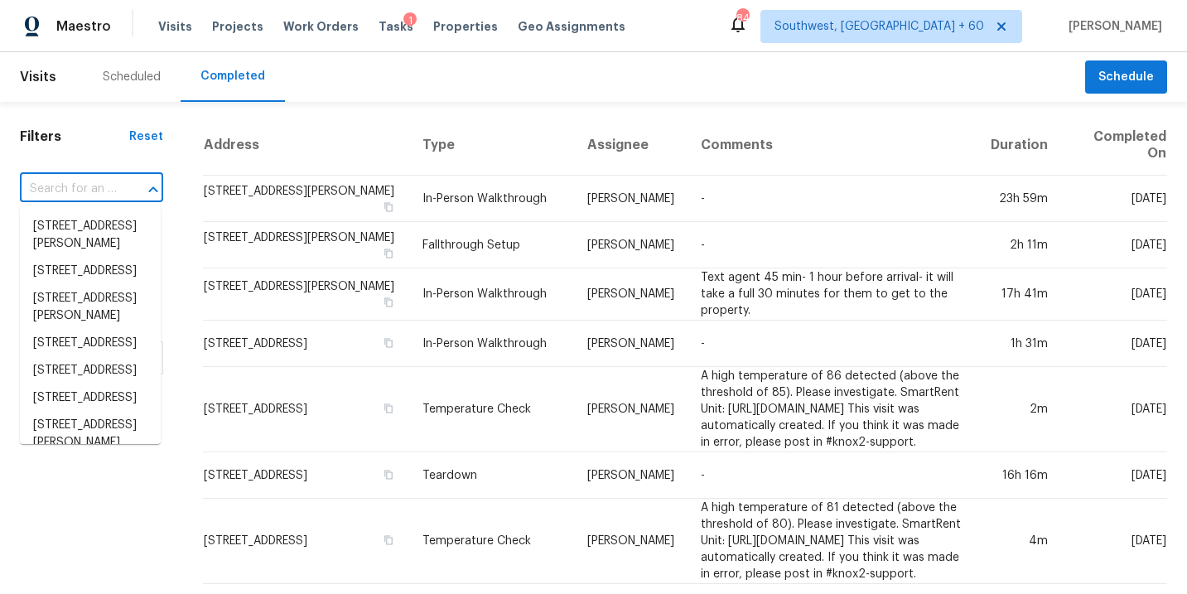
paste input "[STREET_ADDRESS][US_STATE]"
type input "[STREET_ADDRESS][US_STATE]"
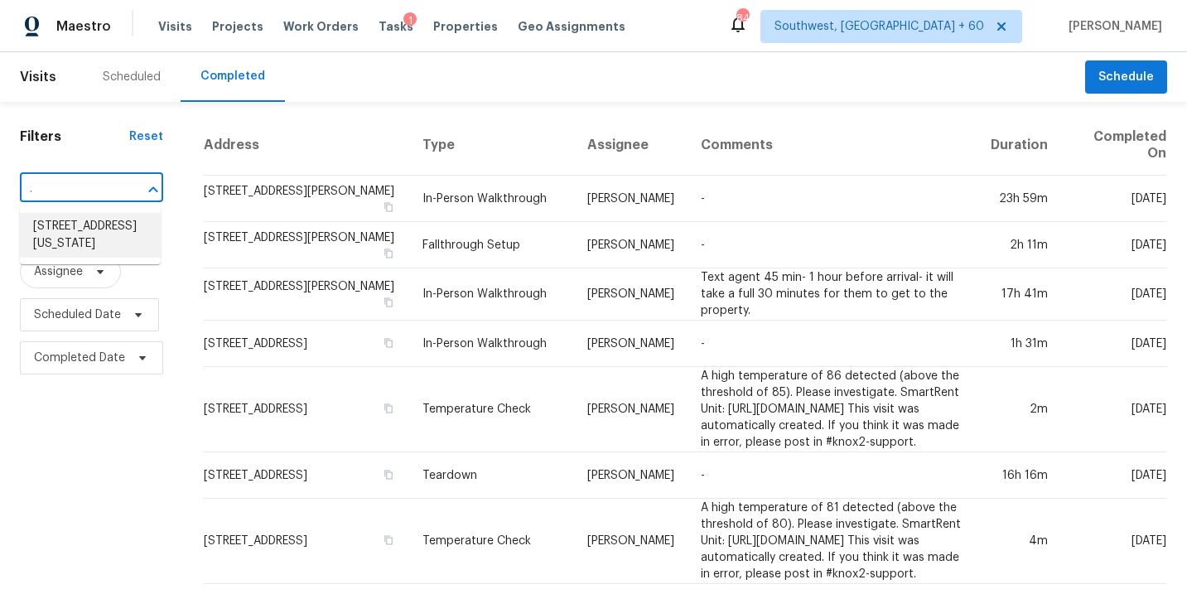
click at [125, 230] on li "[STREET_ADDRESS][US_STATE]" at bounding box center [90, 235] width 141 height 45
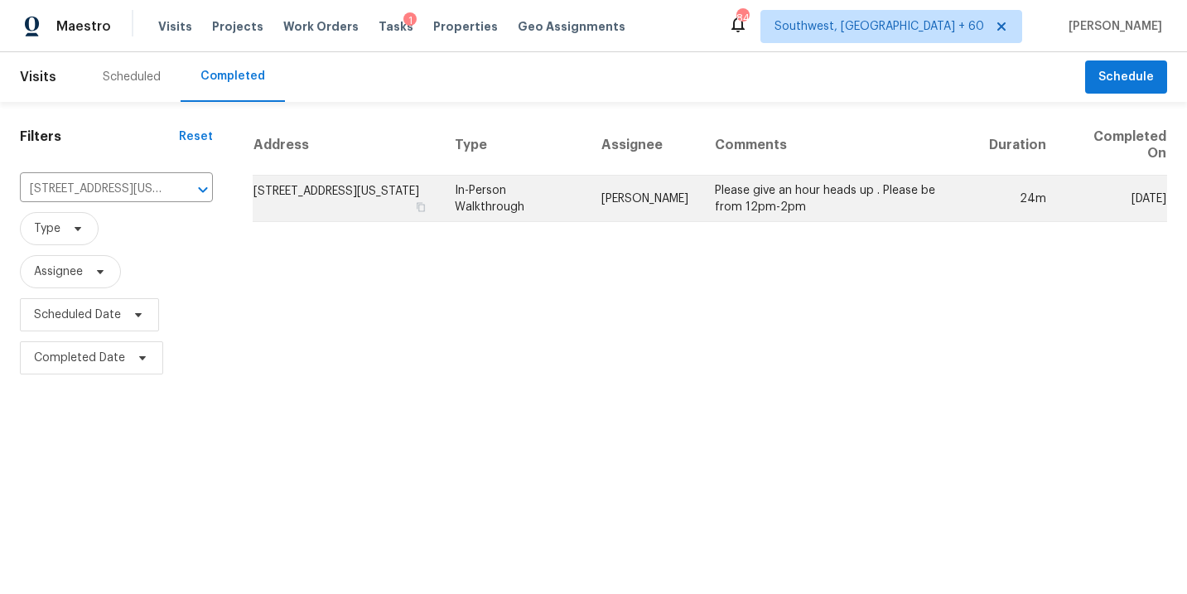
click at [627, 210] on td "[PERSON_NAME]" at bounding box center [645, 199] width 114 height 46
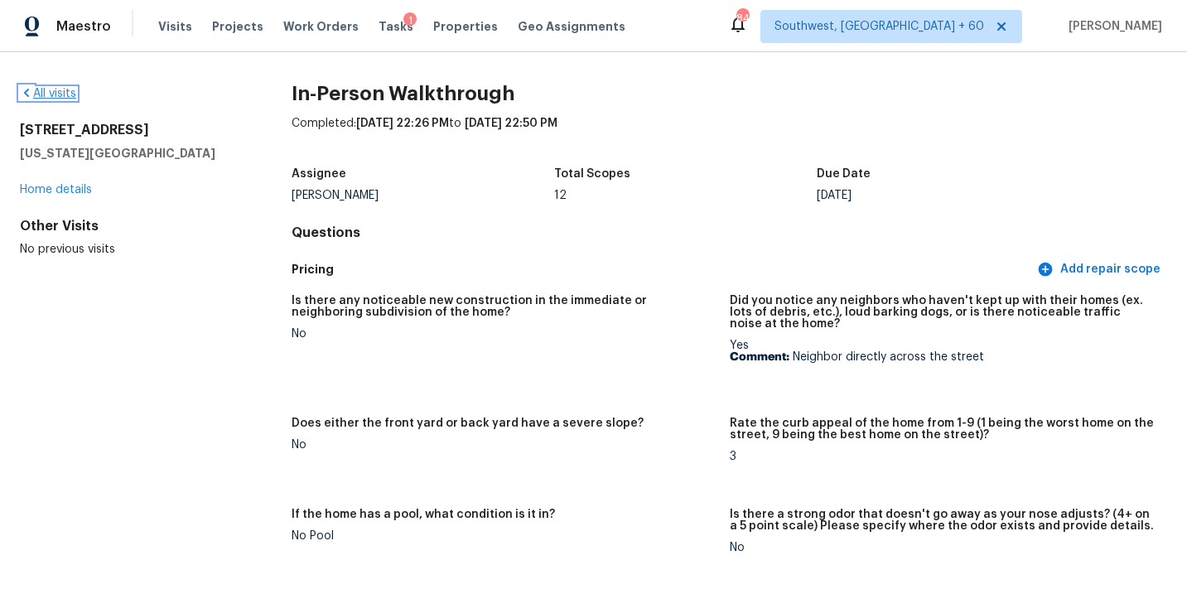
click at [56, 99] on link "All visits" at bounding box center [48, 94] width 56 height 12
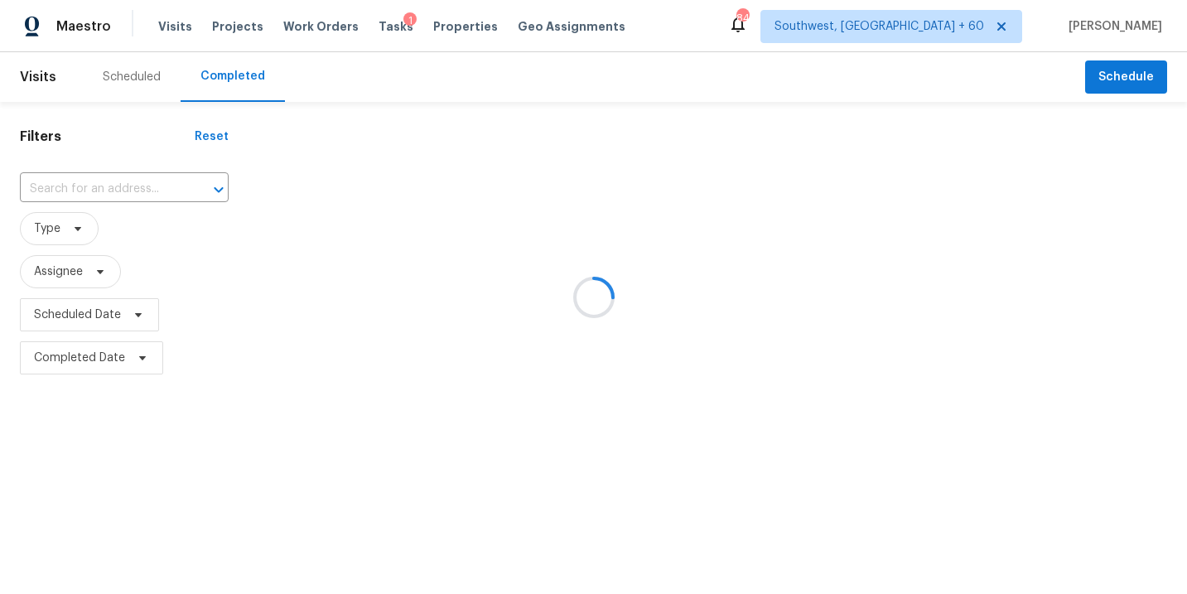
click at [102, 191] on div at bounding box center [593, 297] width 1187 height 594
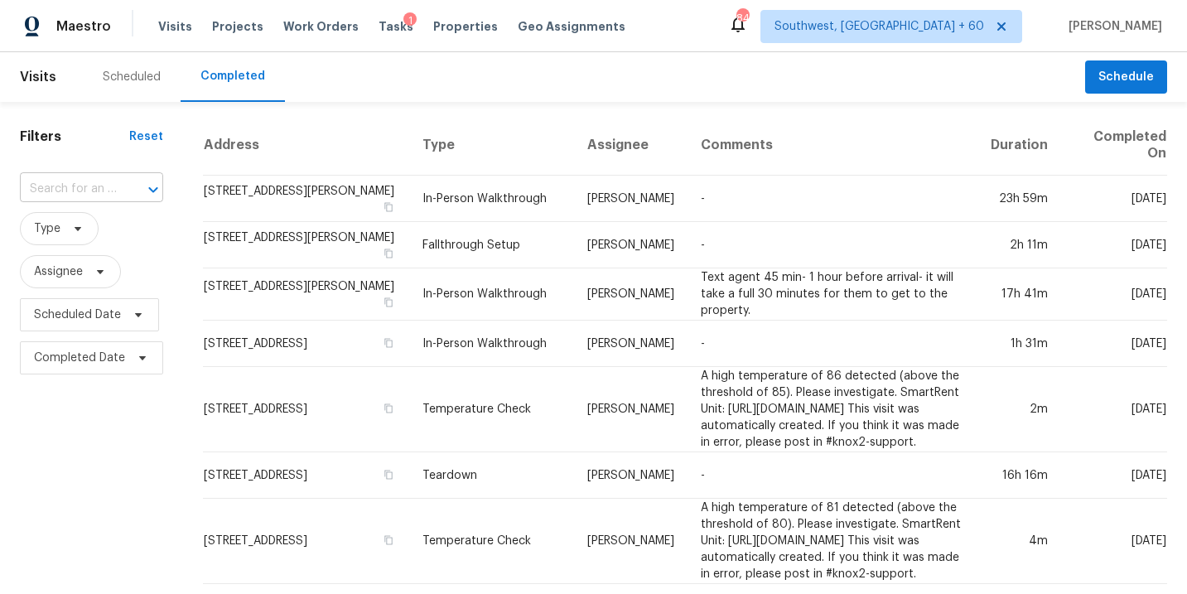
click at [104, 188] on input "text" at bounding box center [68, 189] width 97 height 26
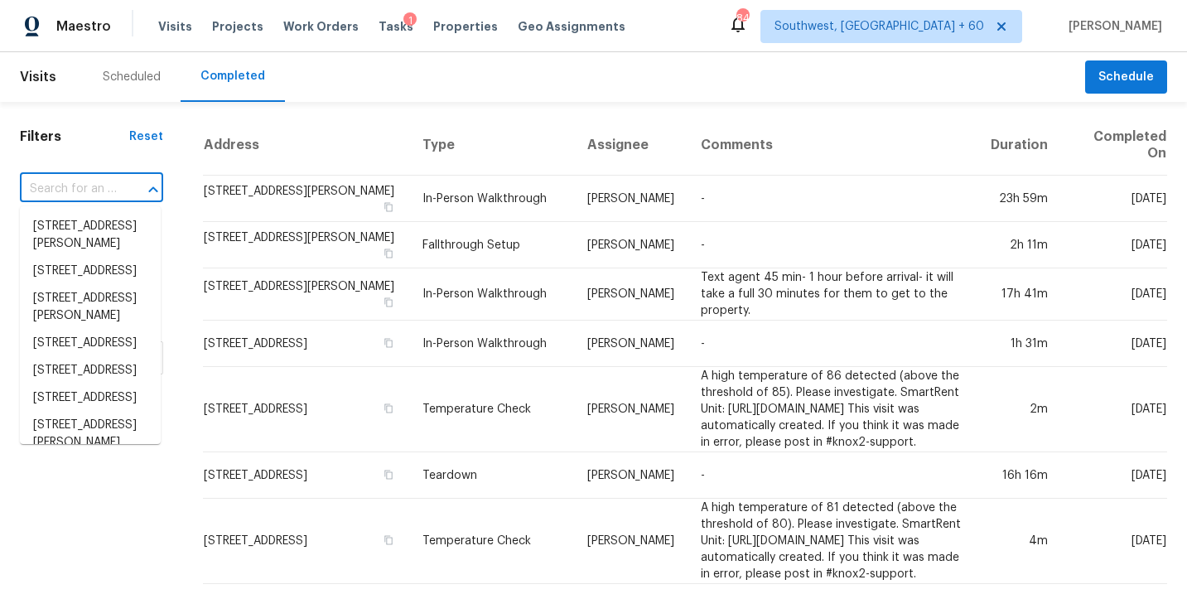
paste input "[STREET_ADDRESS]"
type input "[STREET_ADDRESS]"
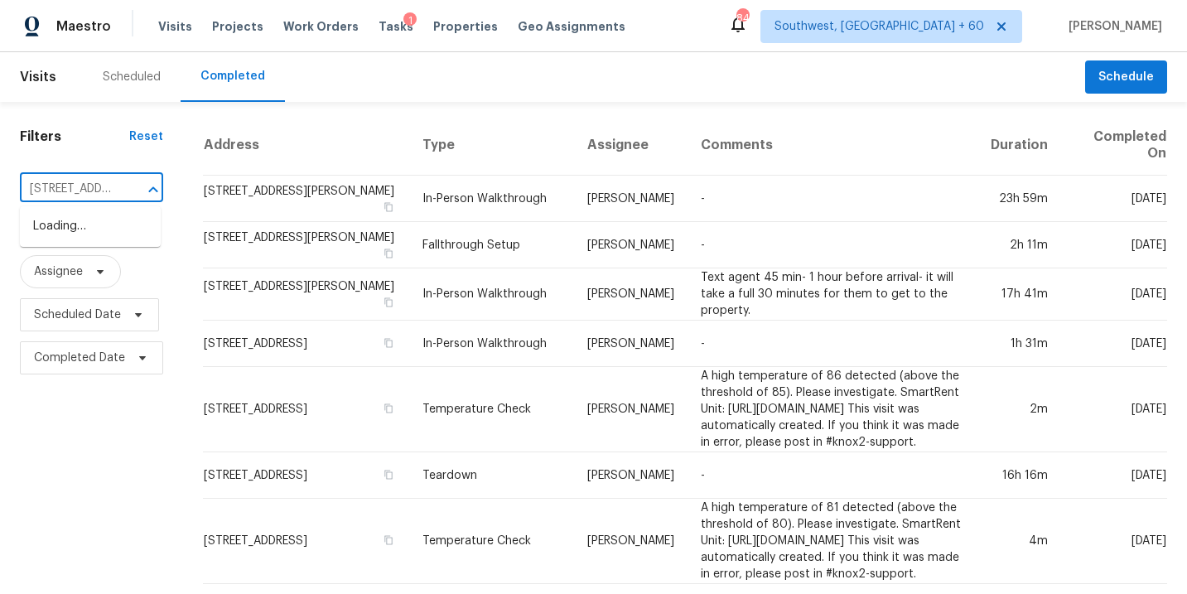
scroll to position [0, 139]
click at [109, 240] on li "[STREET_ADDRESS]" at bounding box center [90, 226] width 141 height 27
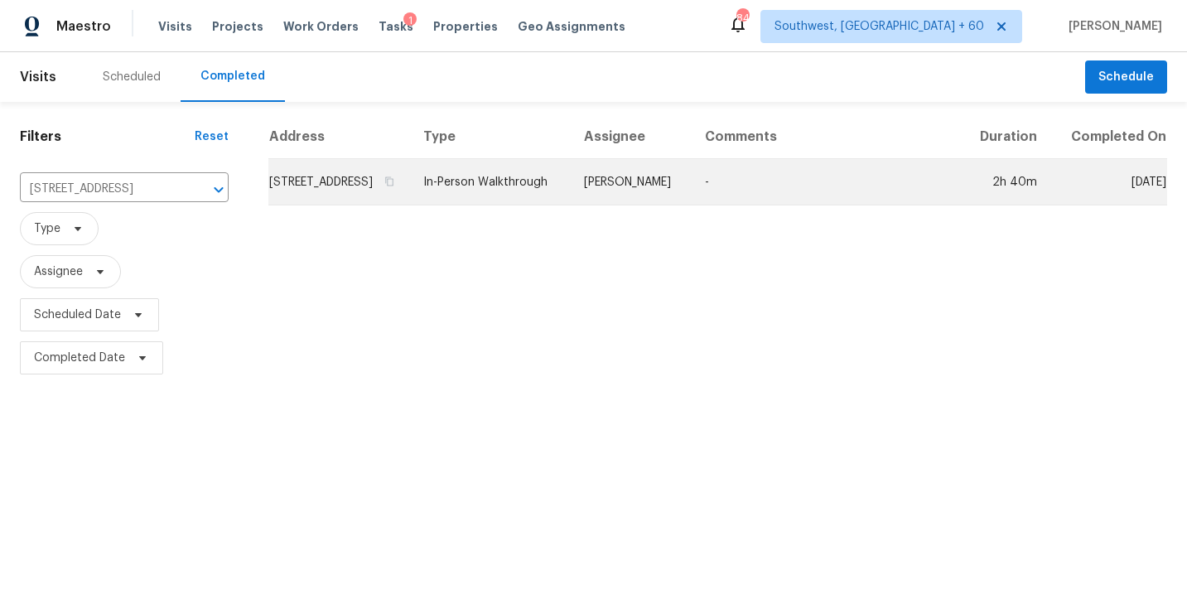
click at [667, 202] on td "[PERSON_NAME]" at bounding box center [631, 182] width 121 height 46
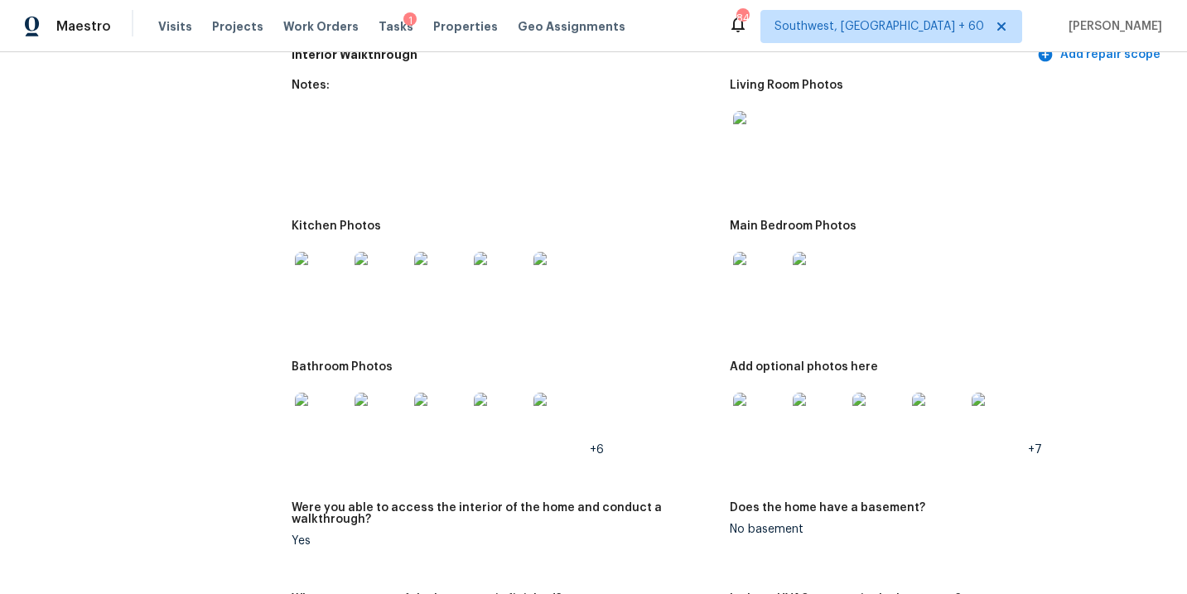
scroll to position [1979, 0]
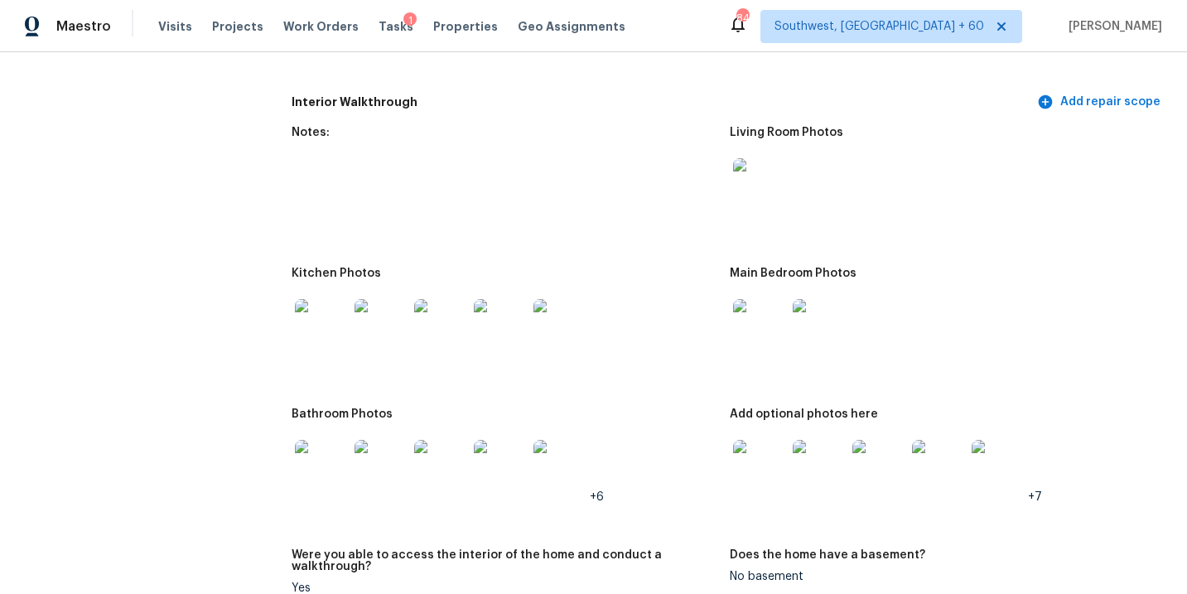
click at [759, 169] on img at bounding box center [759, 184] width 53 height 53
click at [753, 315] on img at bounding box center [759, 325] width 53 height 53
click at [766, 440] on img at bounding box center [759, 466] width 53 height 53
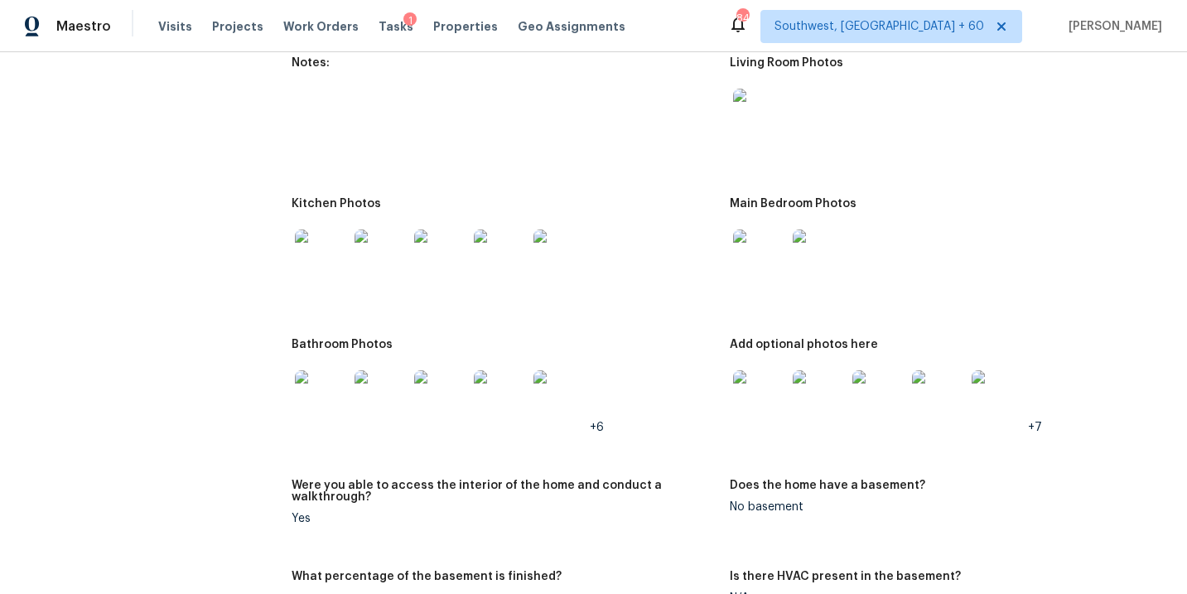
scroll to position [2003, 0]
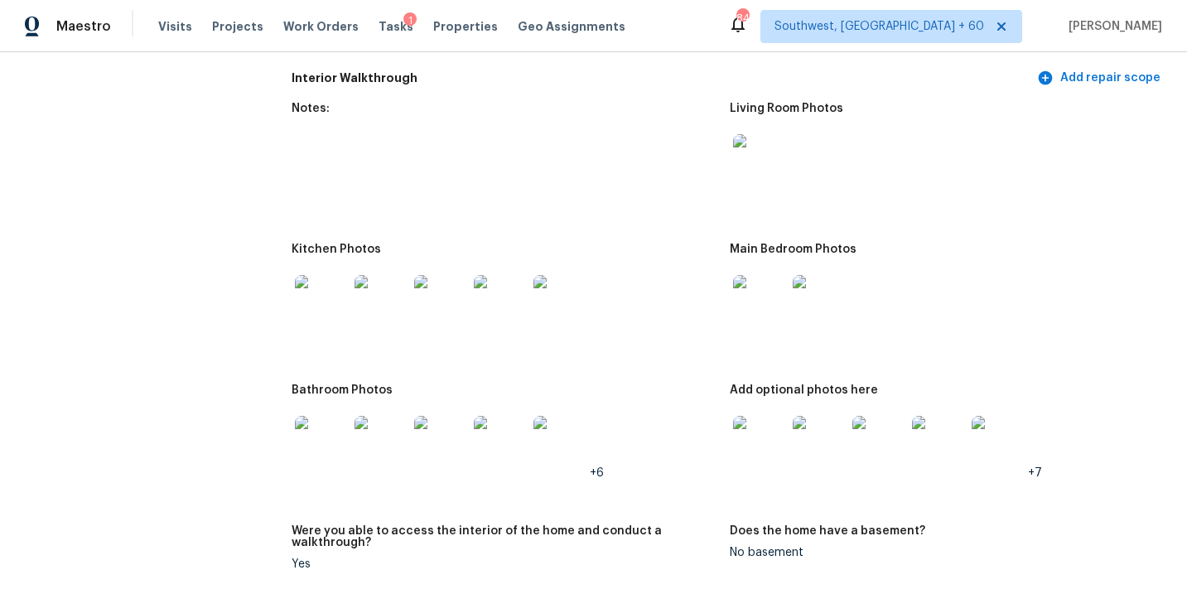
click at [737, 150] on img at bounding box center [759, 160] width 53 height 53
click at [757, 288] on img at bounding box center [759, 301] width 53 height 53
click at [758, 448] on img at bounding box center [759, 442] width 53 height 53
click at [292, 272] on div at bounding box center [322, 301] width 60 height 73
click at [382, 451] on img at bounding box center [381, 442] width 53 height 53
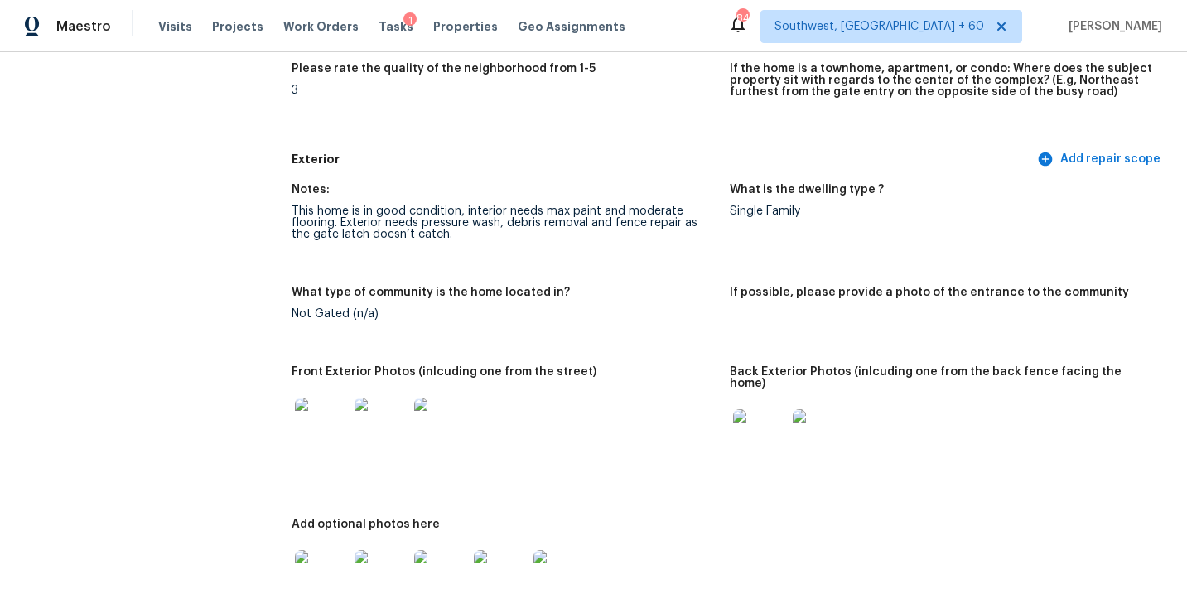
scroll to position [527, 0]
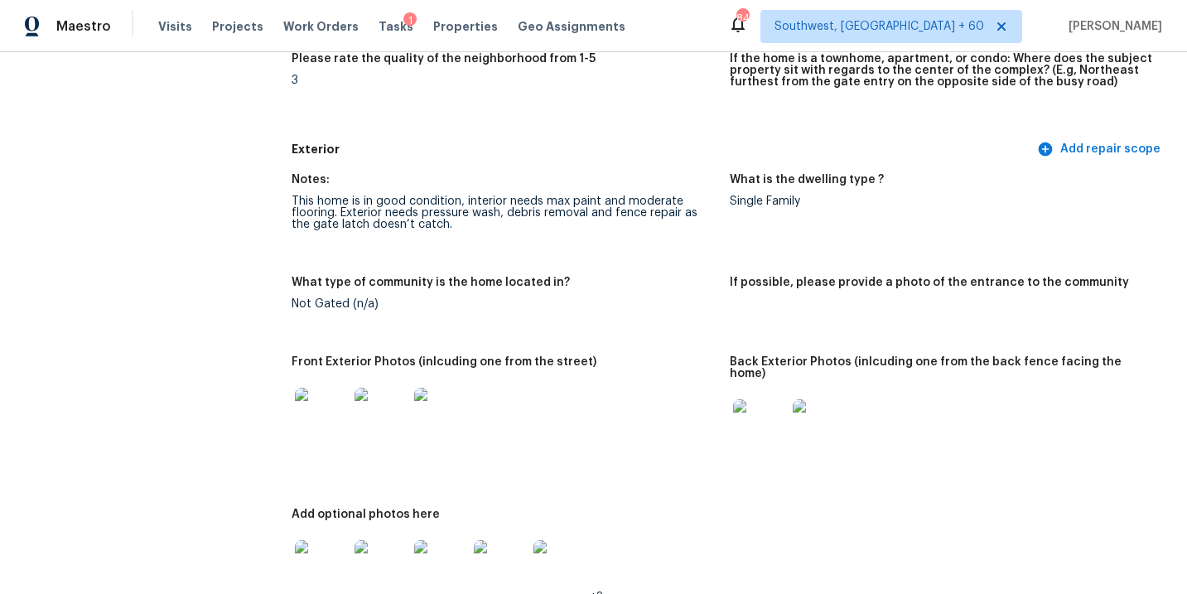
click at [556, 196] on div "This home is in good condition, interior needs max paint and moderate flooring.…" at bounding box center [504, 213] width 424 height 35
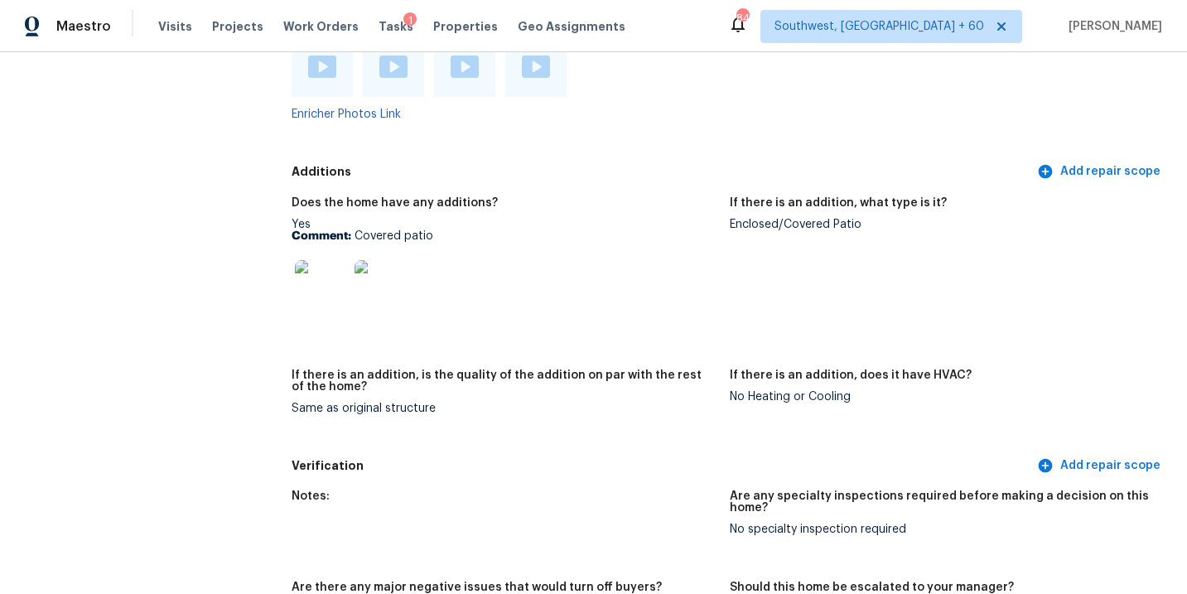
scroll to position [3529, 0]
click at [766, 220] on div "Enclosed/Covered Patio" at bounding box center [942, 226] width 424 height 12
copy div "Enclosed/Covered Patio"
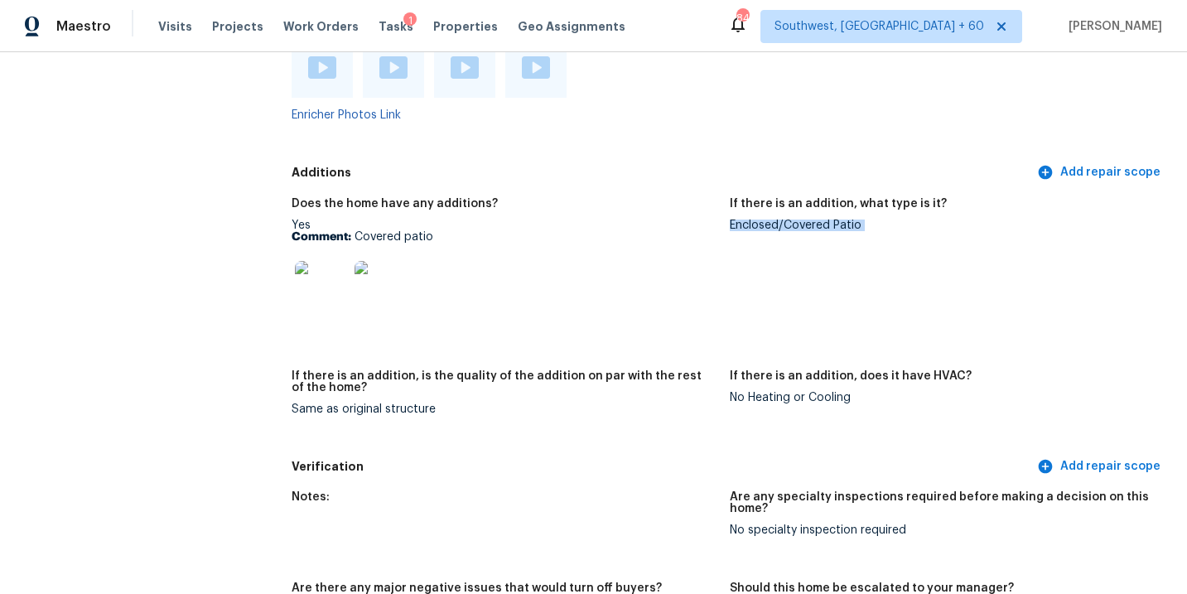
click at [317, 262] on img at bounding box center [321, 287] width 53 height 53
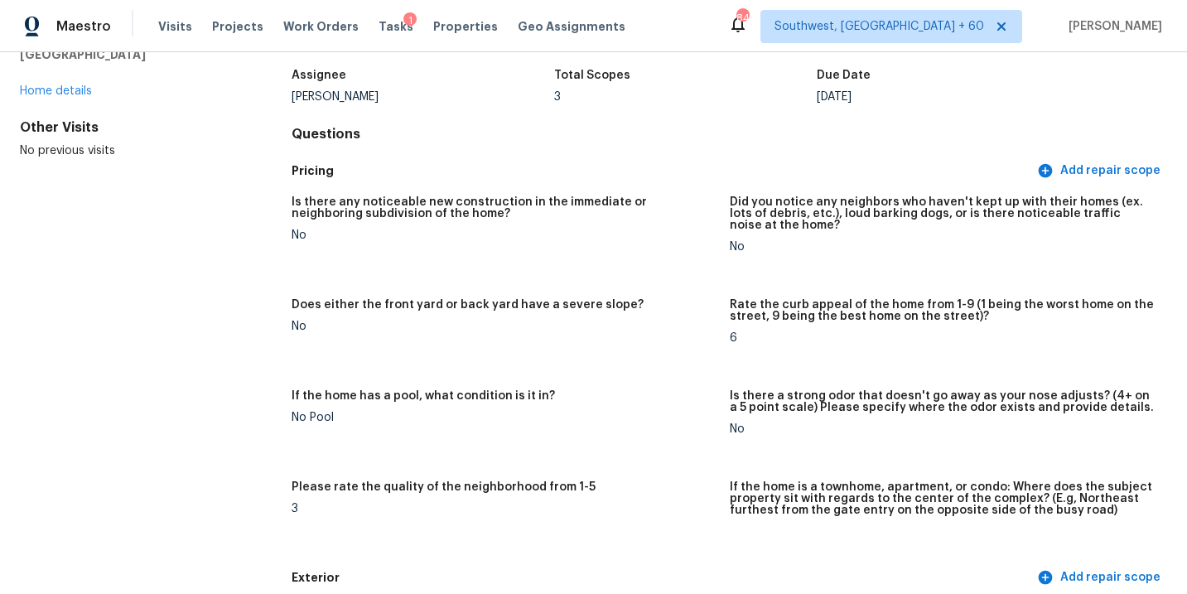
scroll to position [0, 0]
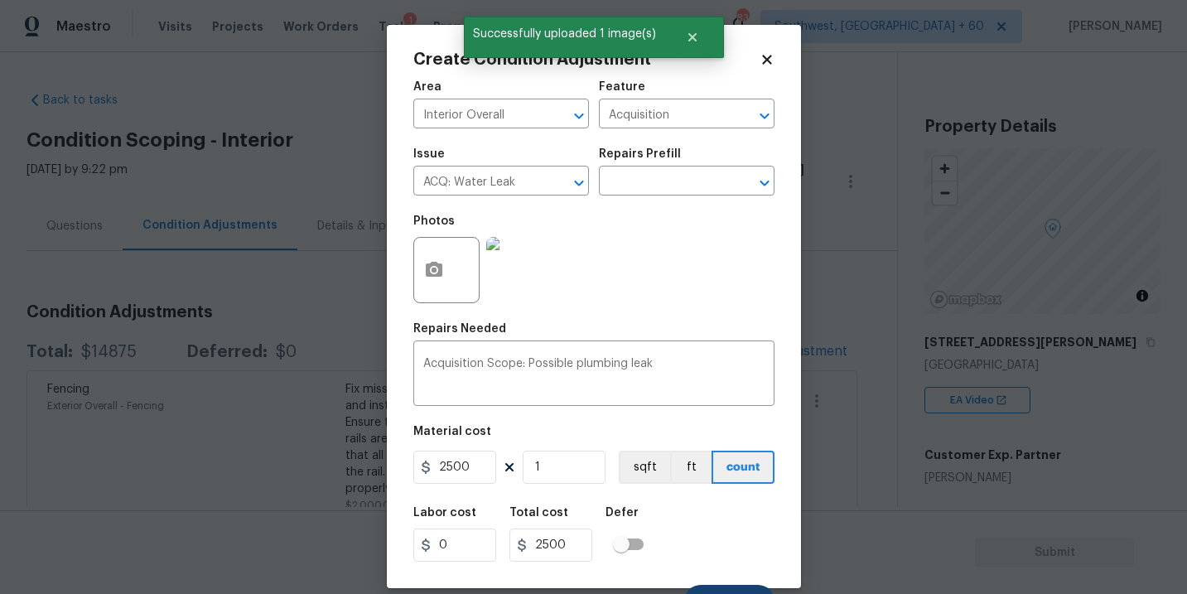
click at [727, 585] on button "Create" at bounding box center [729, 601] width 90 height 33
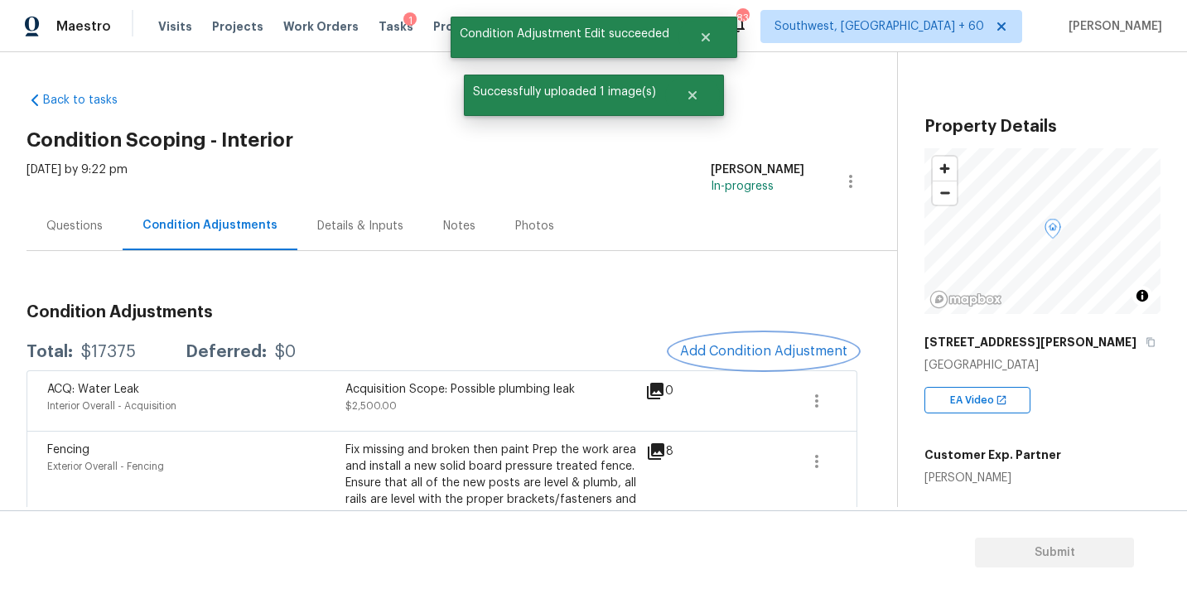
scroll to position [51, 0]
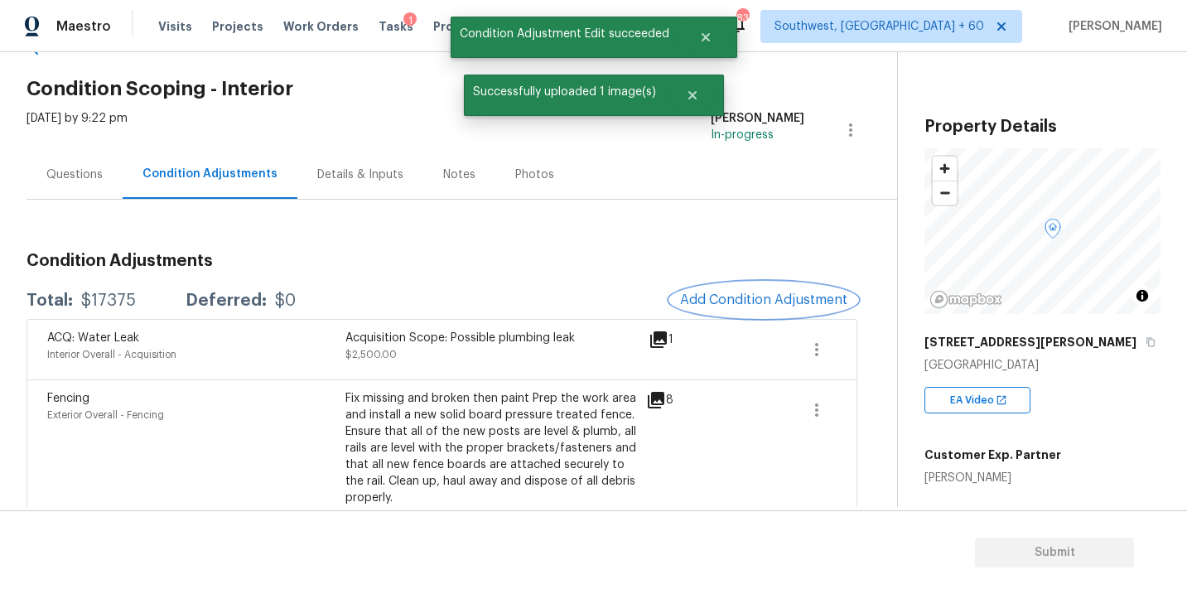
click at [741, 299] on span "Add Condition Adjustment" at bounding box center [763, 299] width 167 height 15
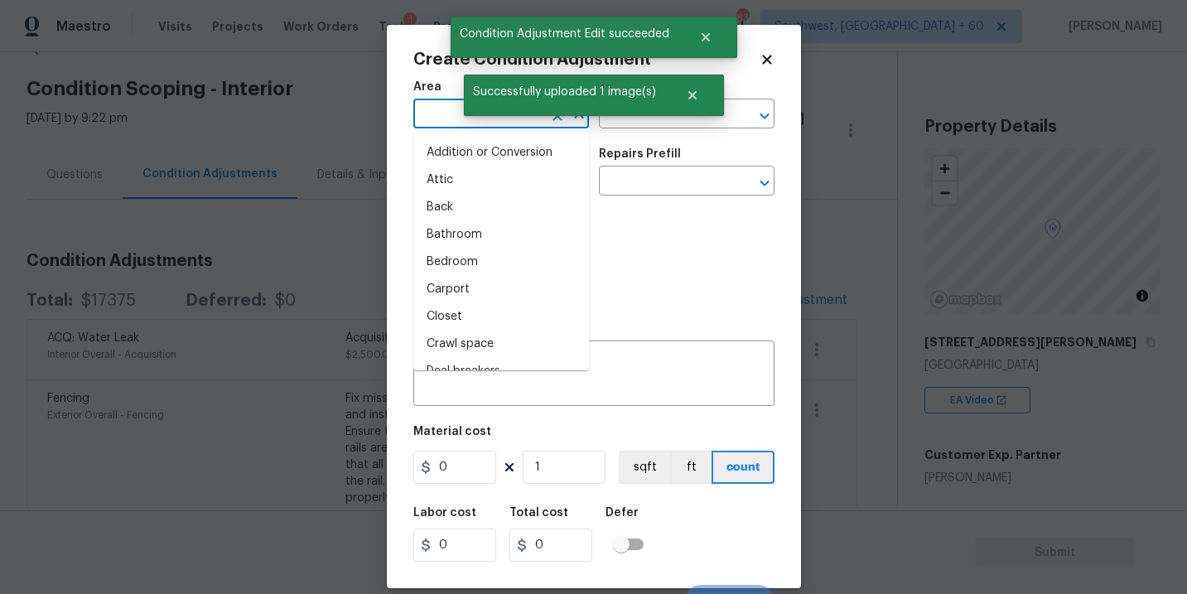
click at [423, 124] on input "text" at bounding box center [477, 116] width 129 height 26
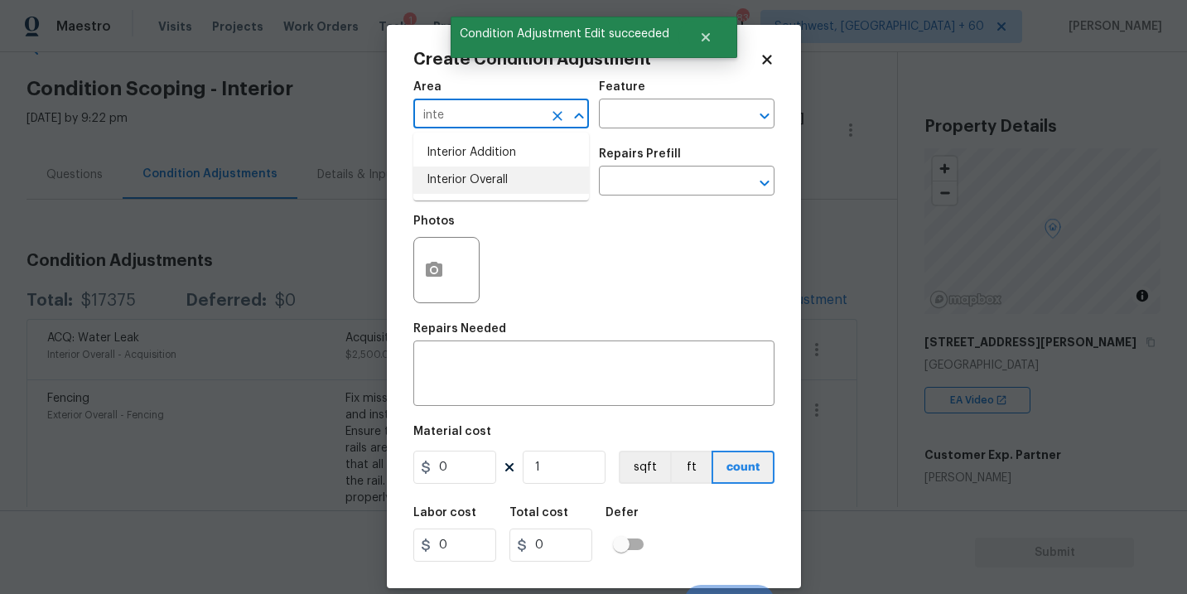
click at [457, 179] on li "Interior Overall" at bounding box center [501, 180] width 176 height 27
type input "Interior Overall"
click at [598, 130] on div "Area Interior Overall ​ Feature ​" at bounding box center [593, 104] width 361 height 67
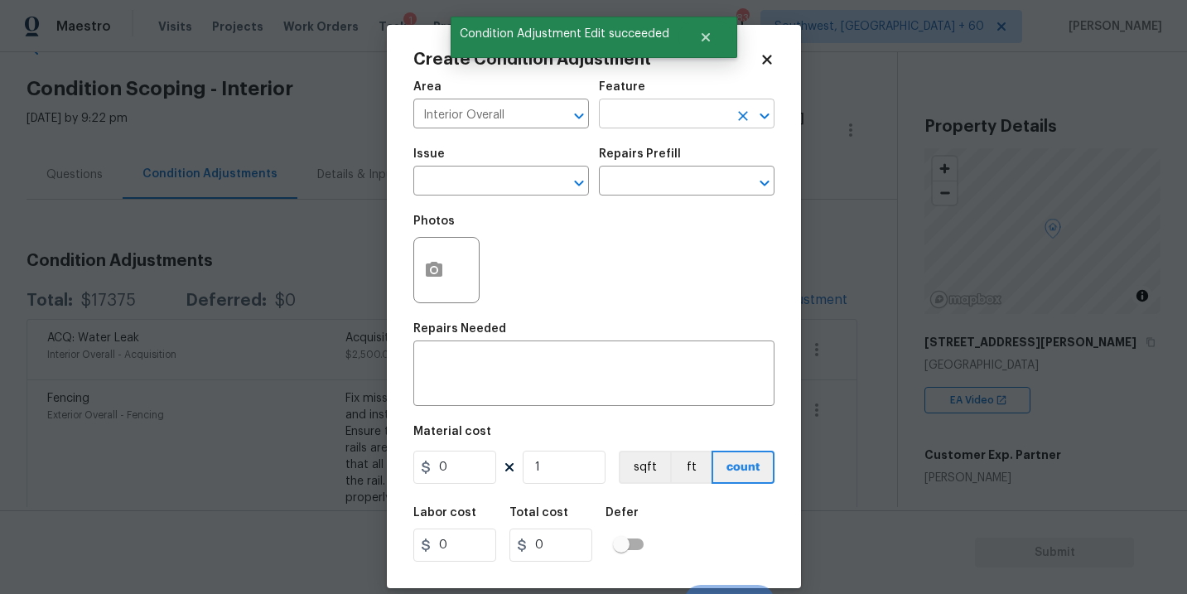
click at [643, 120] on input "text" at bounding box center [663, 116] width 129 height 26
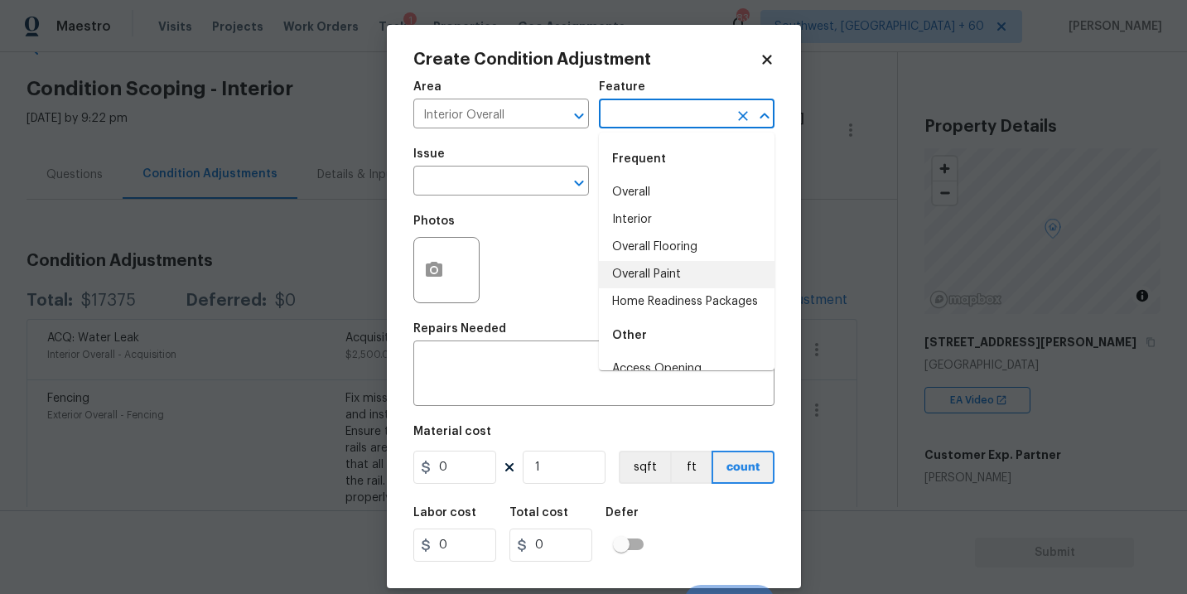
click at [678, 271] on li "Overall Paint" at bounding box center [687, 274] width 176 height 27
type input "Overall Paint"
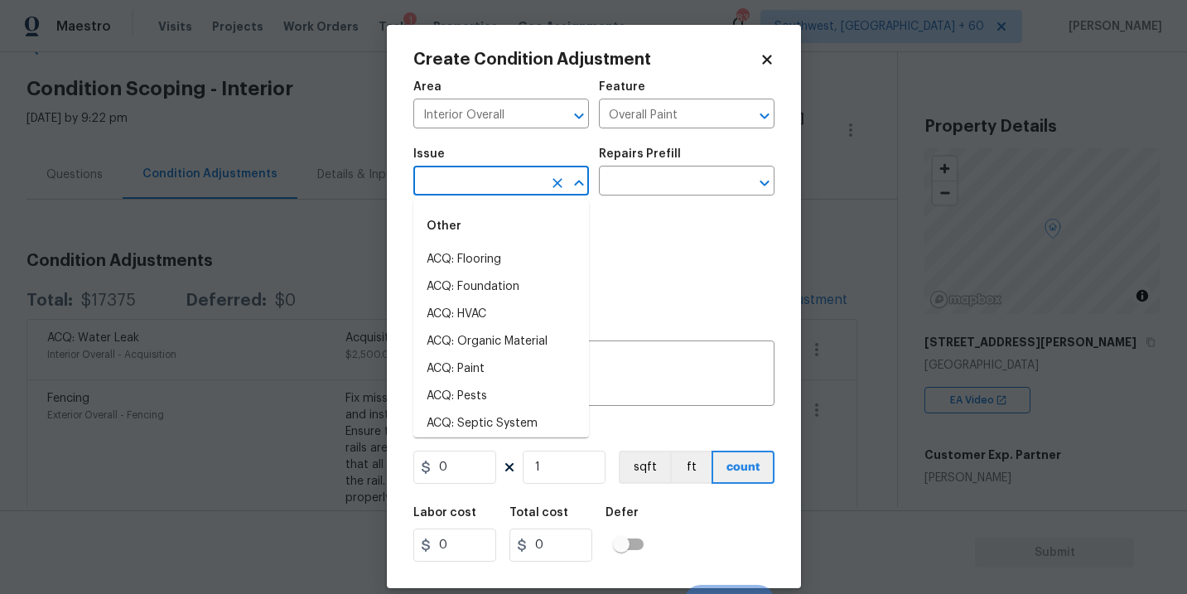
click at [519, 173] on input "text" at bounding box center [477, 183] width 129 height 26
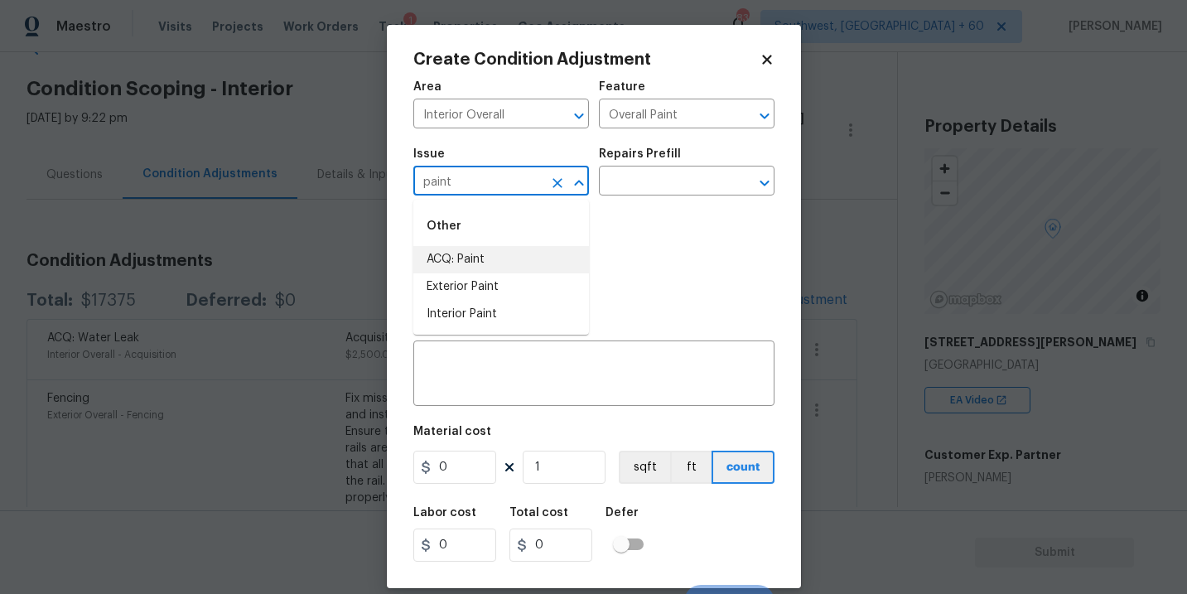
click at [510, 259] on li "ACQ: Paint" at bounding box center [501, 259] width 176 height 27
type input "ACQ: Paint"
click at [629, 209] on div "Photos" at bounding box center [593, 259] width 361 height 108
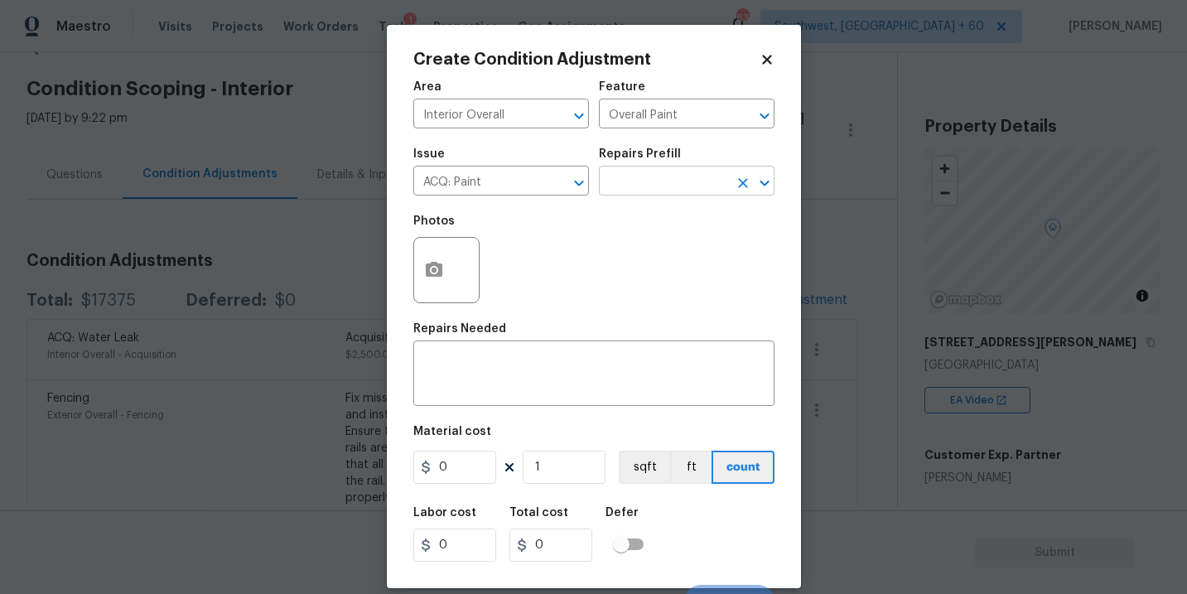
click at [665, 186] on input "text" at bounding box center [663, 183] width 129 height 26
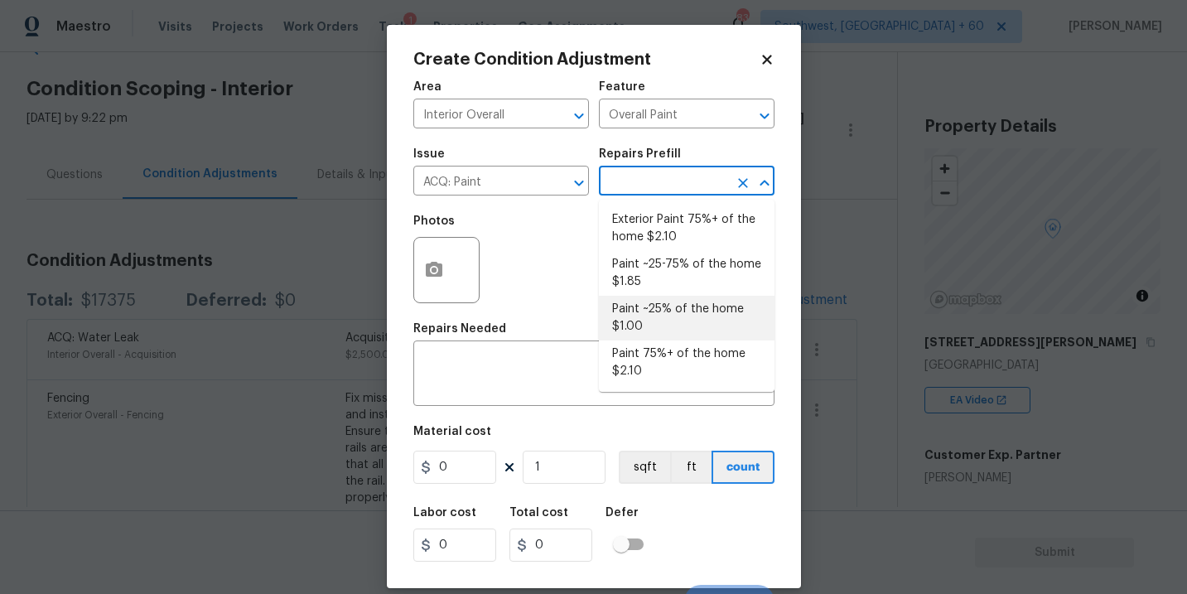
click at [663, 366] on li "Paint 75%+ of the home $2.10" at bounding box center [687, 363] width 176 height 45
type input "Acquisition"
type textarea "Acquisition Scope: 75%+ of the home will likely require interior paint"
type input "2.1"
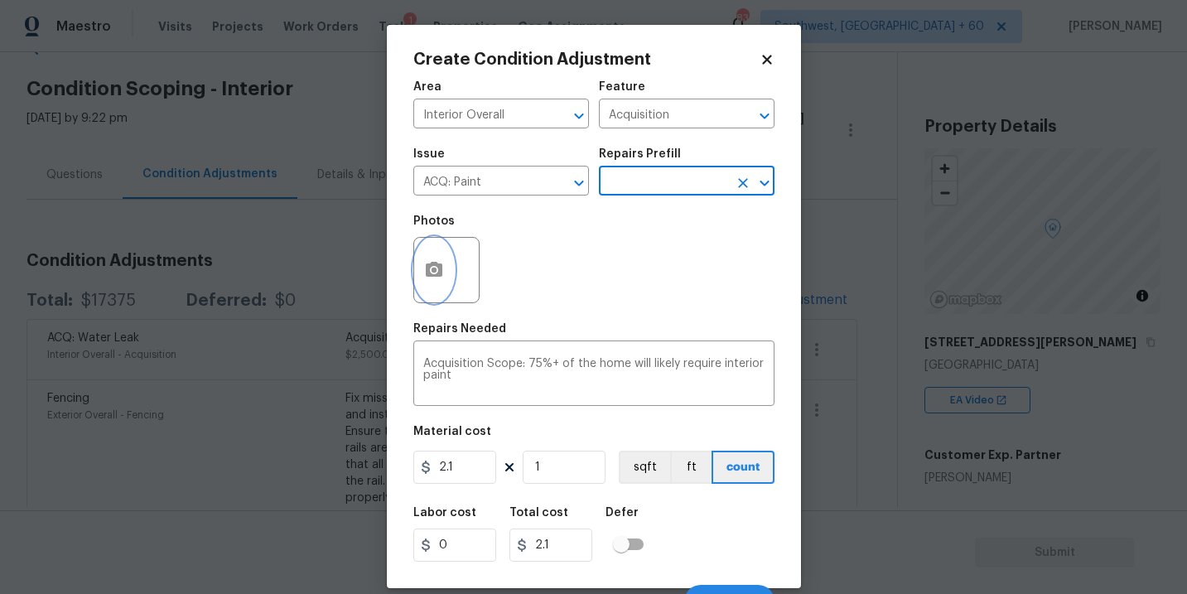
click at [449, 278] on button "button" at bounding box center [434, 270] width 40 height 65
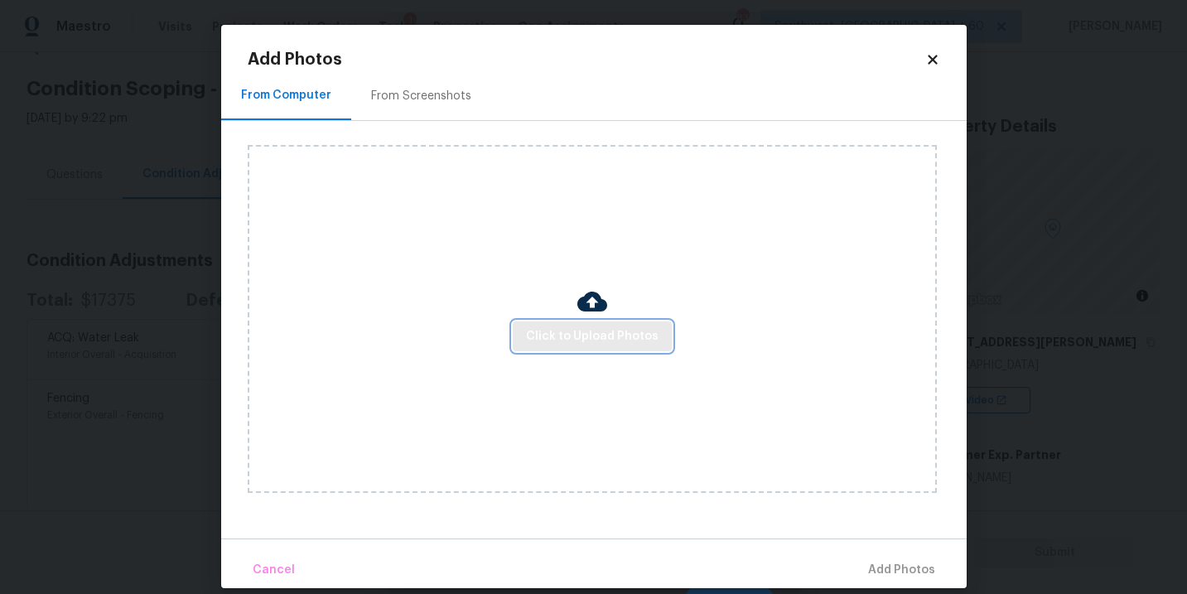
click at [552, 339] on span "Click to Upload Photos" at bounding box center [592, 336] width 133 height 21
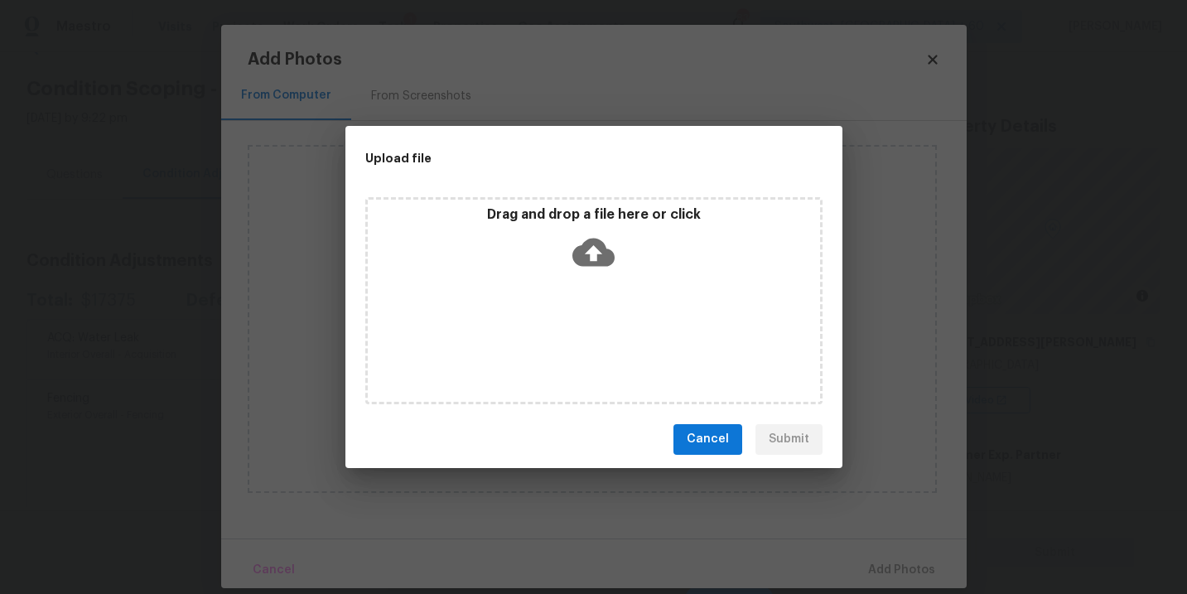
click at [595, 270] on icon at bounding box center [594, 252] width 42 height 42
